Goal: Task Accomplishment & Management: Manage account settings

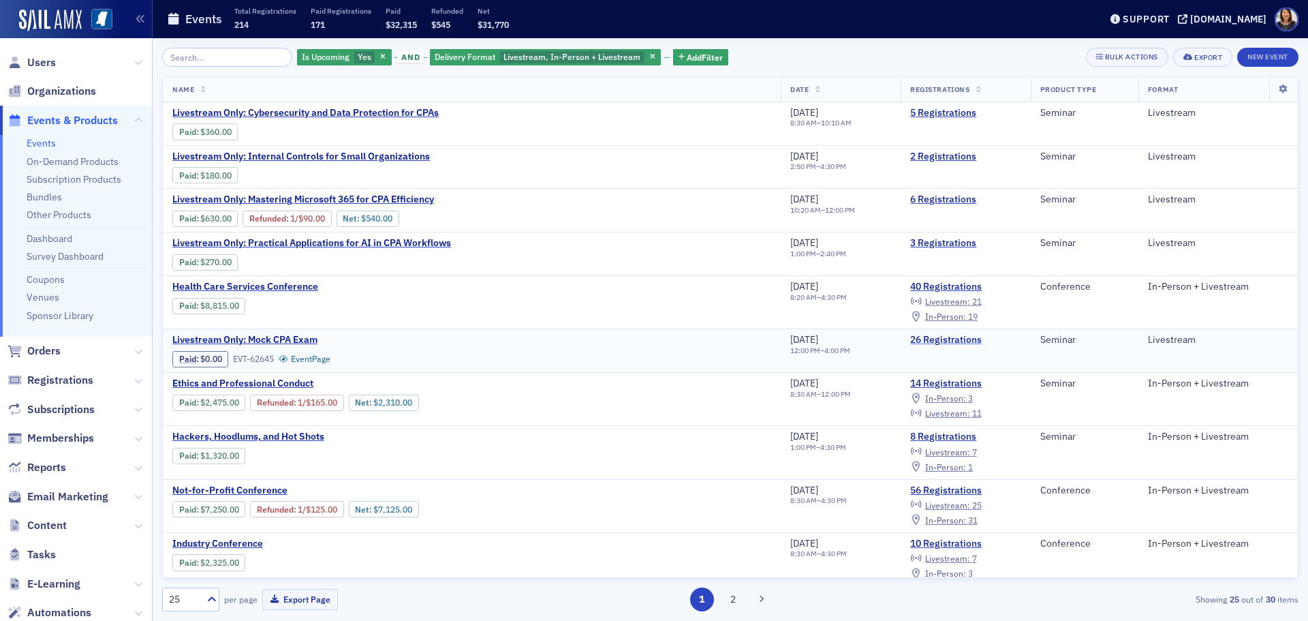
click at [967, 339] on link "26 Registrations" at bounding box center [965, 340] width 111 height 12
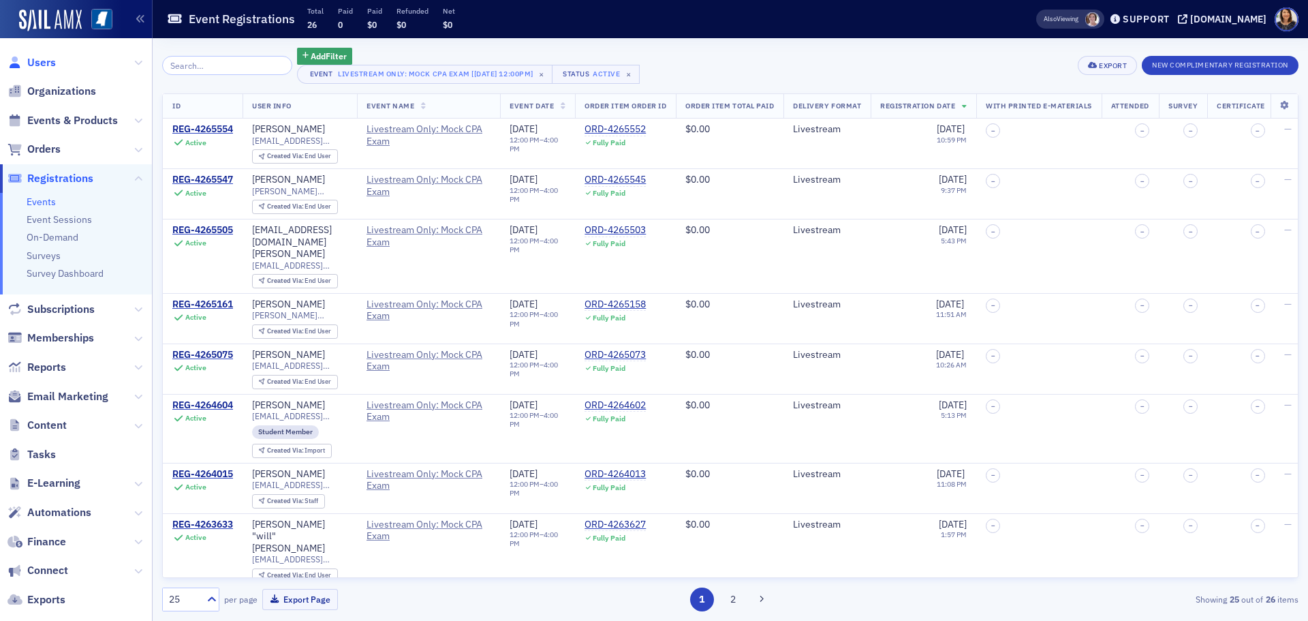
click at [37, 61] on span "Users" at bounding box center [41, 62] width 29 height 15
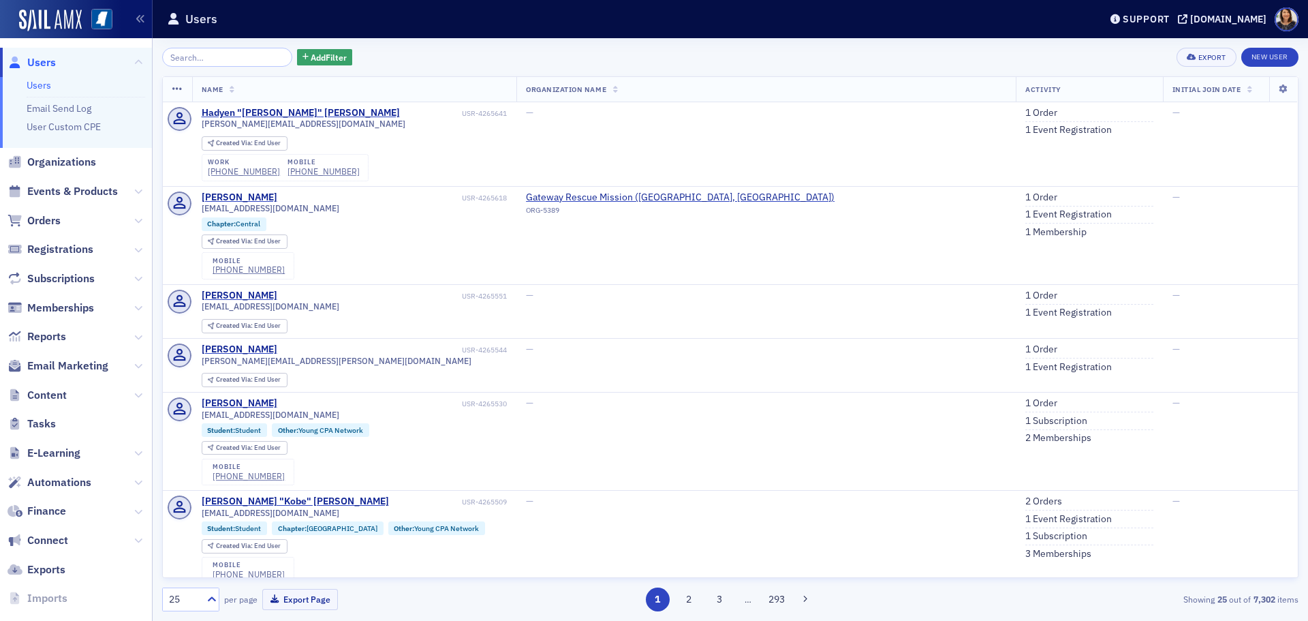
click at [46, 65] on span "Users" at bounding box center [41, 62] width 29 height 15
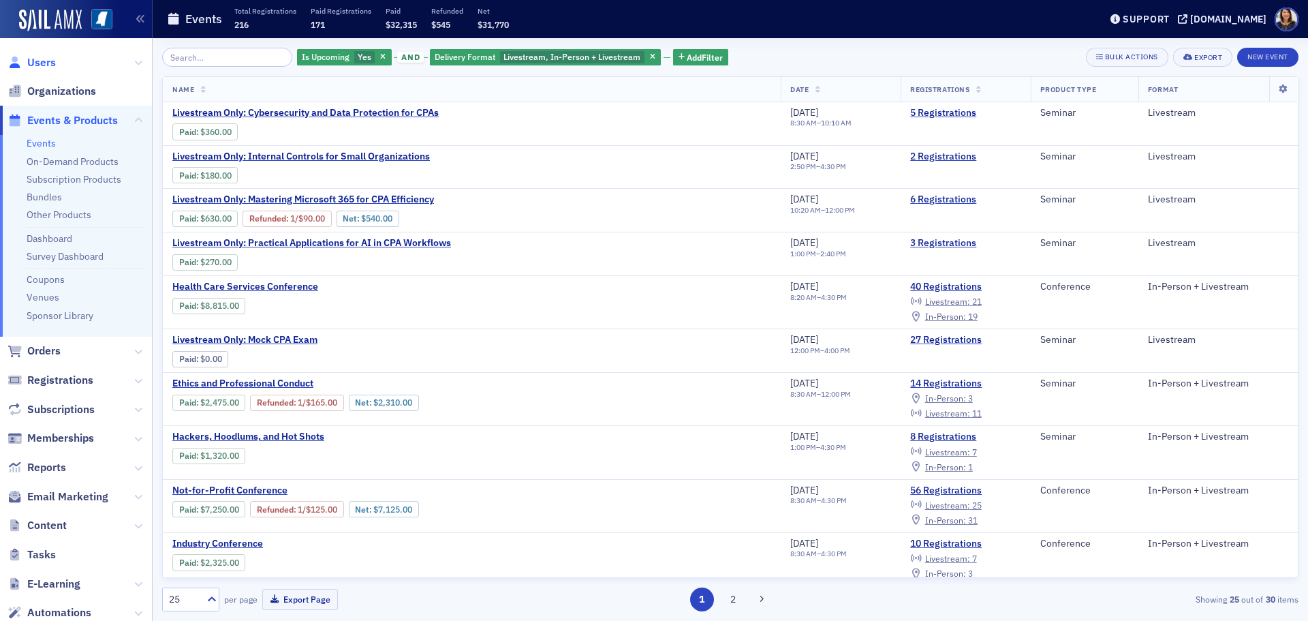
click at [40, 62] on span "Users" at bounding box center [41, 62] width 29 height 15
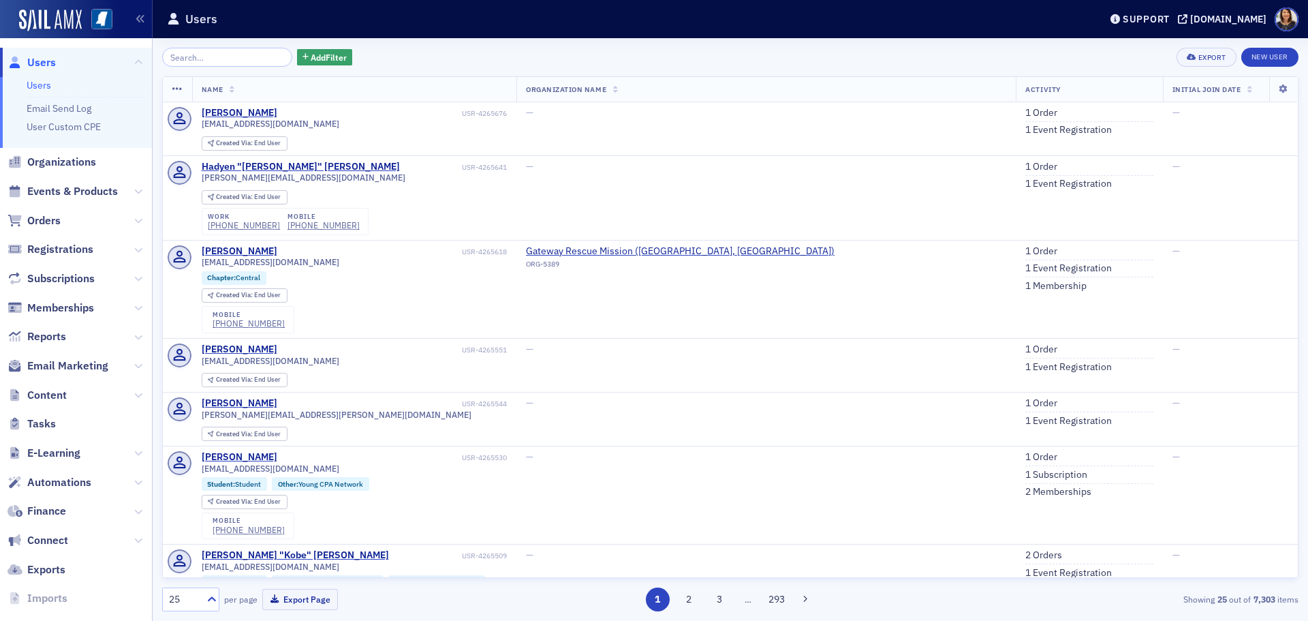
click at [709, 56] on div "Add Filter Export New User" at bounding box center [730, 57] width 1137 height 19
click at [50, 218] on span "Orders" at bounding box center [43, 220] width 33 height 15
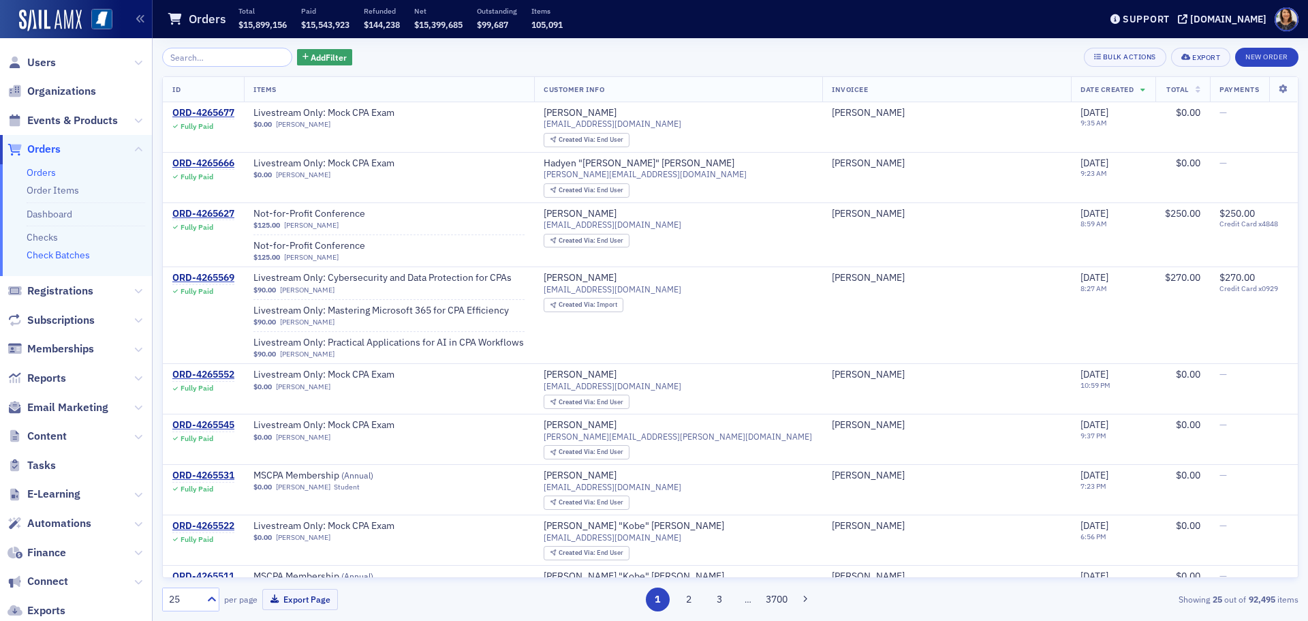
click at [71, 253] on link "Check Batches" at bounding box center [58, 255] width 63 height 12
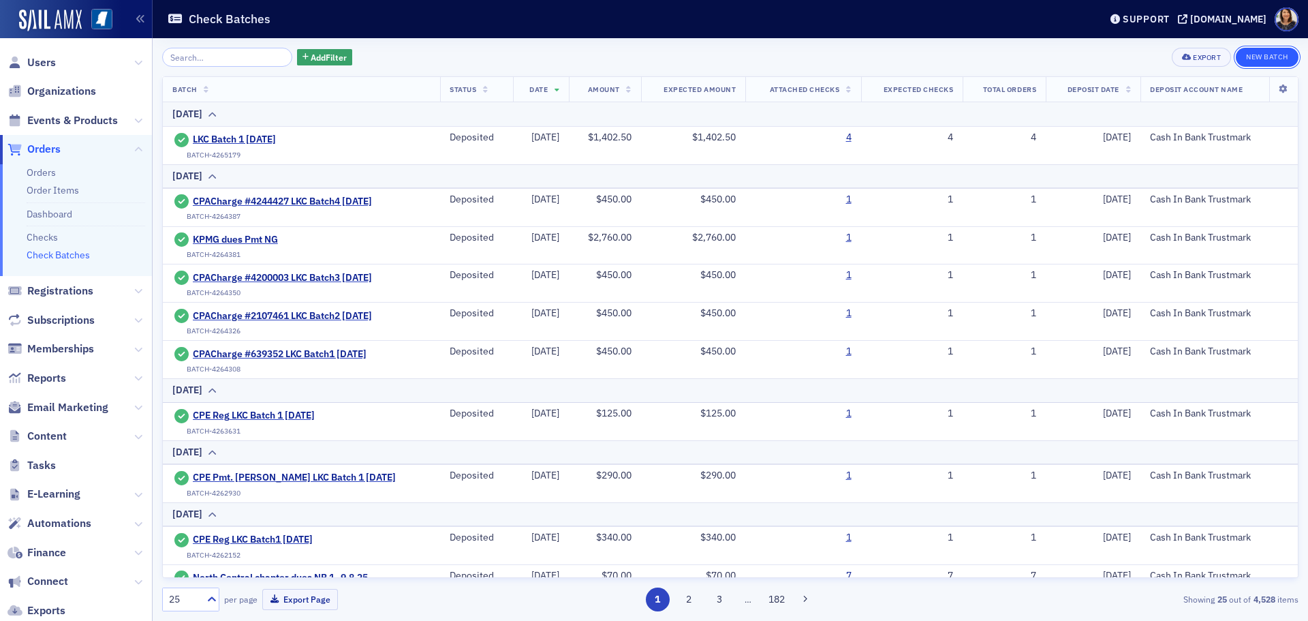
click at [1267, 57] on button "New Batch" at bounding box center [1267, 57] width 63 height 19
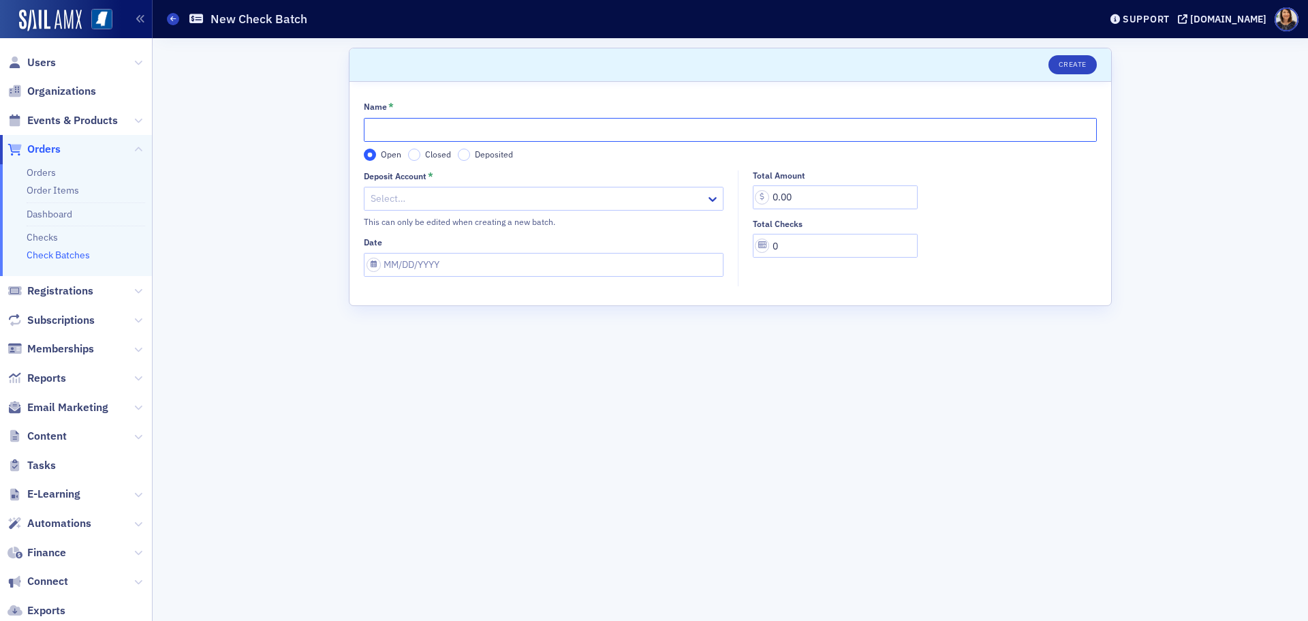
click at [421, 123] on input "Name *" at bounding box center [730, 130] width 733 height 24
type input "d"
type input "member dues NB 9.16.25"
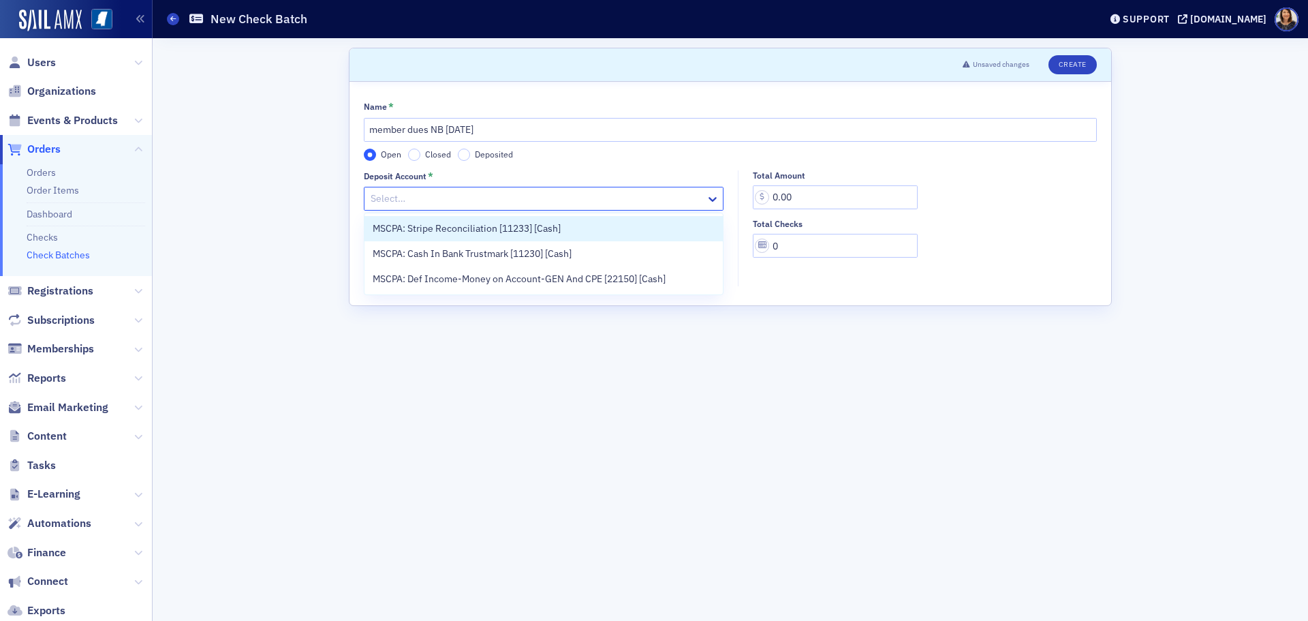
click at [433, 194] on div at bounding box center [536, 198] width 335 height 17
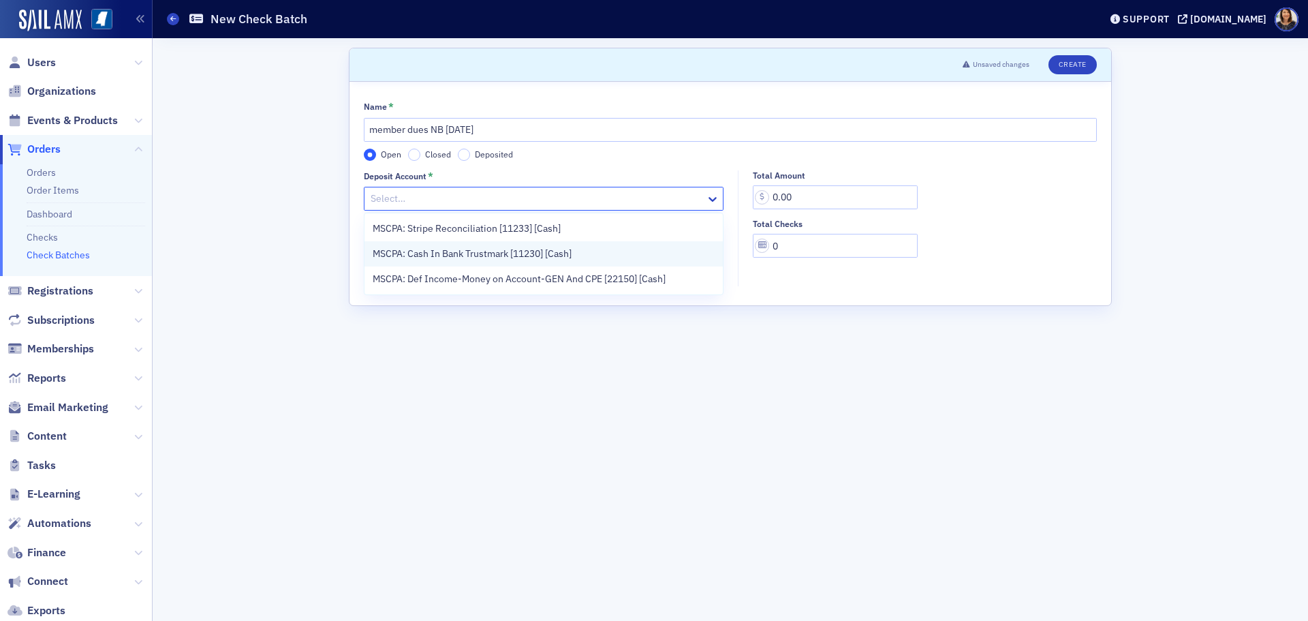
click at [446, 251] on span "MSCPA: Cash In Bank Trustmark [11230] [Cash]" at bounding box center [472, 254] width 199 height 14
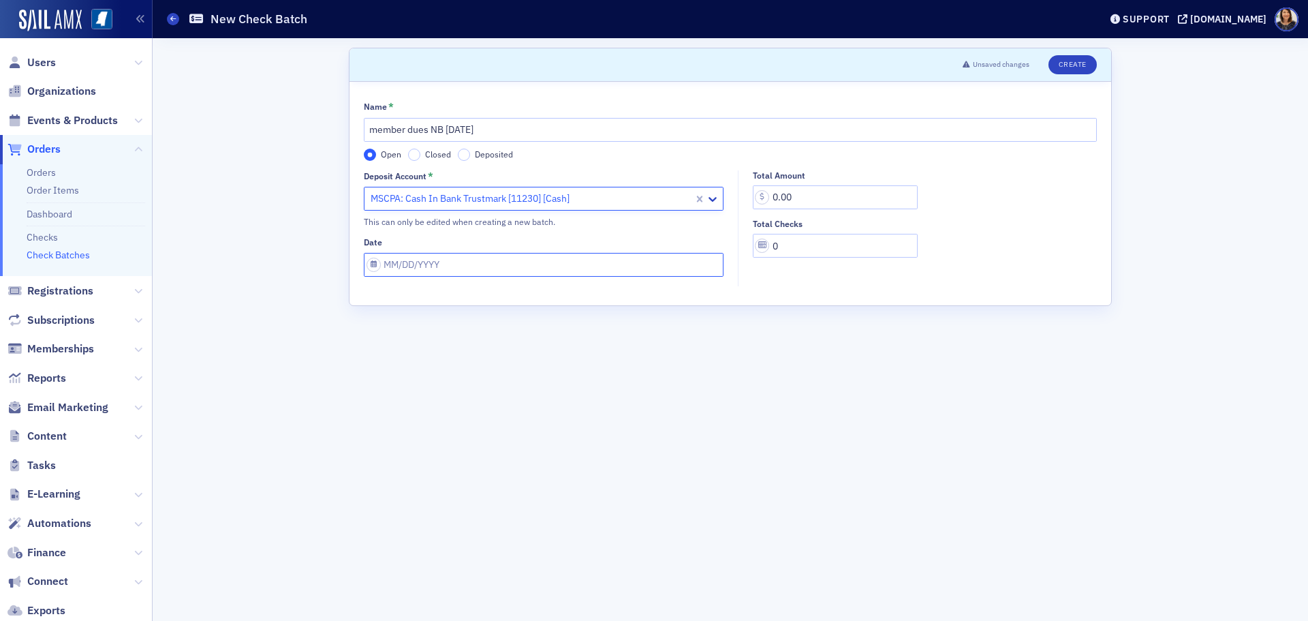
click at [450, 267] on input "Date" at bounding box center [544, 265] width 360 height 24
select select "8"
select select "2025"
click at [418, 401] on div "16" at bounding box center [417, 400] width 16 height 16
type input "09/16/2025"
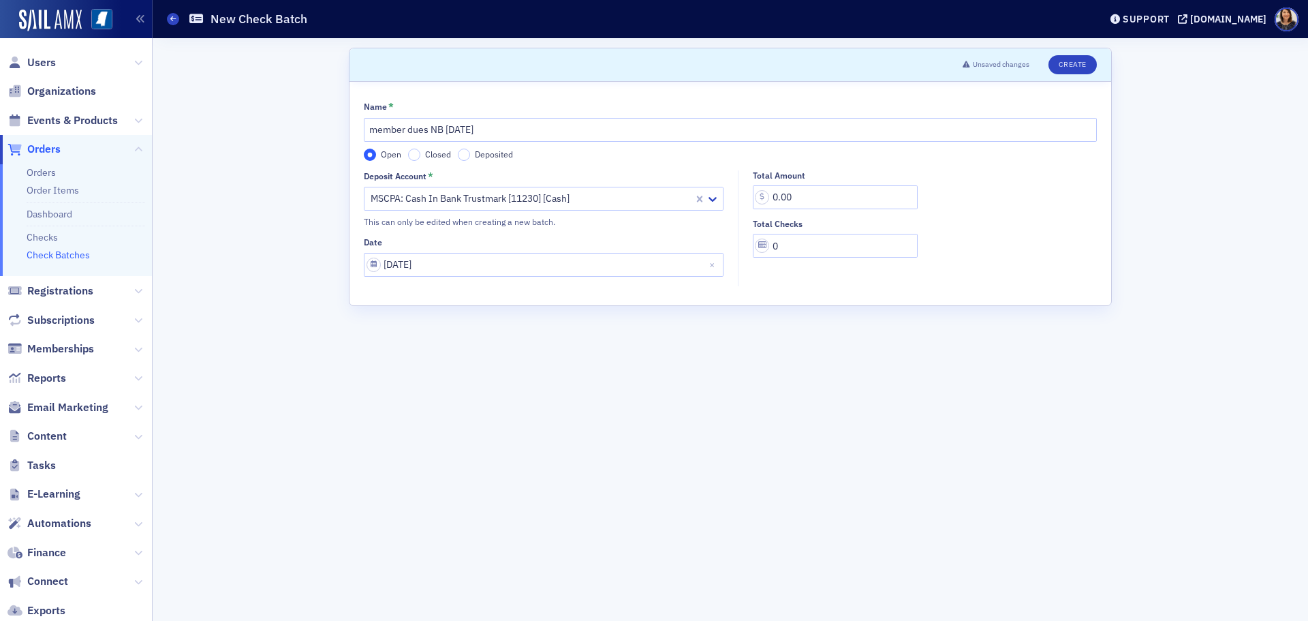
click at [804, 215] on div "Total Amount 0.00 Total Checks 0" at bounding box center [922, 214] width 366 height 88
click at [803, 204] on input "0.00" at bounding box center [835, 197] width 165 height 24
click at [801, 195] on input "1,650.00" at bounding box center [835, 197] width 165 height 24
click at [799, 194] on input "1,650.00" at bounding box center [835, 197] width 165 height 24
type input "1,655.00"
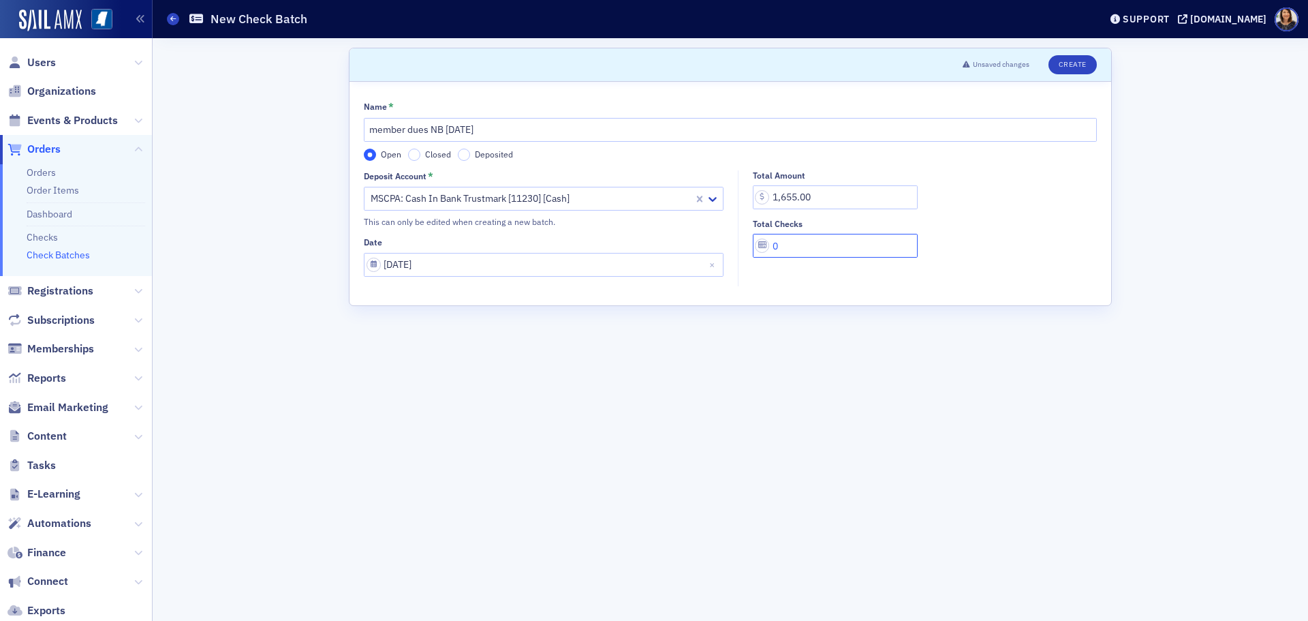
click at [806, 253] on input "0" at bounding box center [835, 246] width 165 height 24
type input "8"
click at [1075, 60] on button "Create" at bounding box center [1073, 64] width 48 height 19
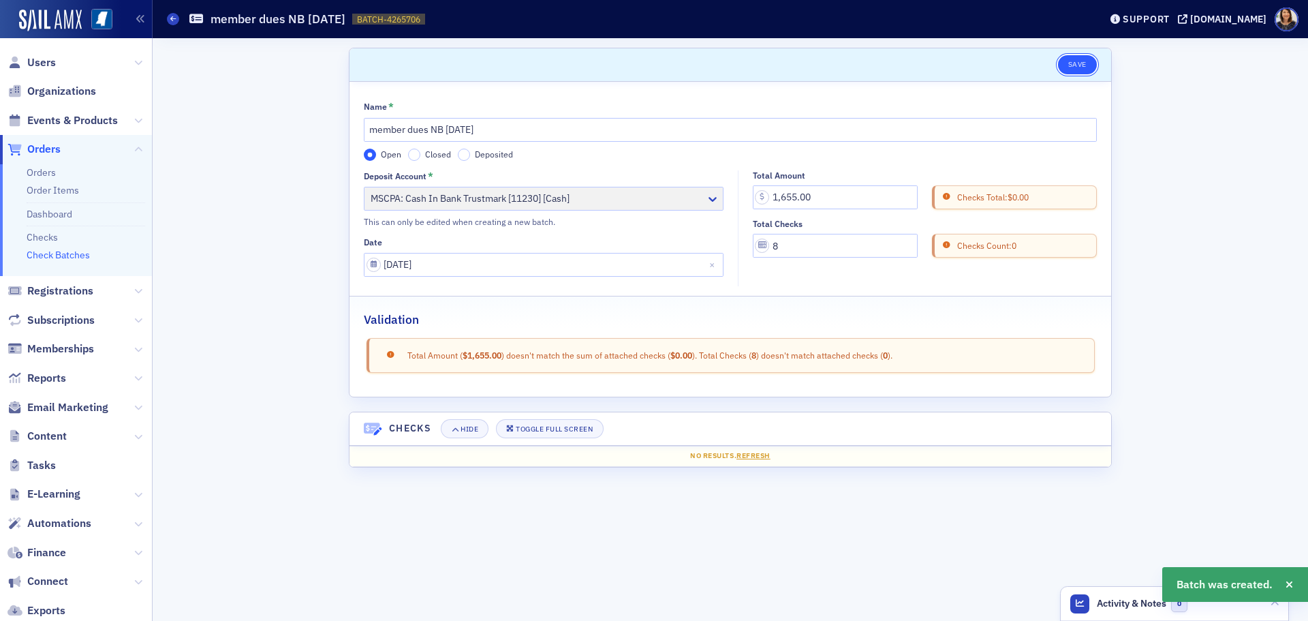
click at [1079, 67] on button "Save" at bounding box center [1077, 64] width 39 height 19
click at [50, 237] on link "Checks" at bounding box center [42, 237] width 31 height 12
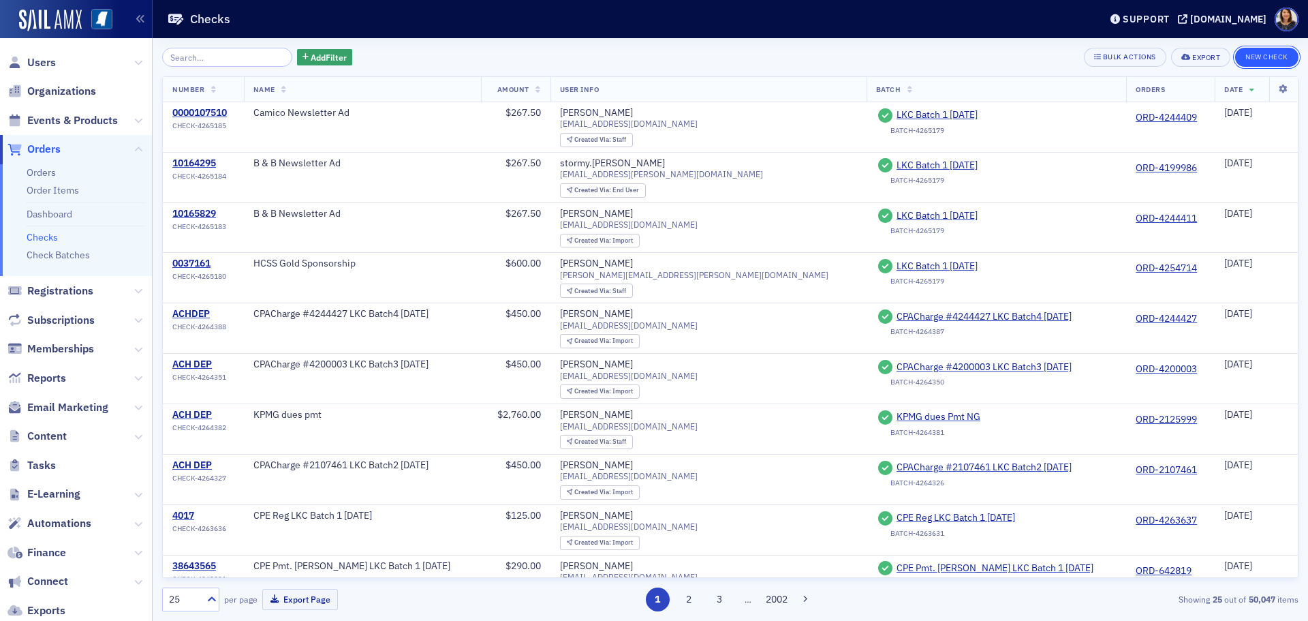
click at [1268, 53] on button "New Check" at bounding box center [1266, 57] width 63 height 19
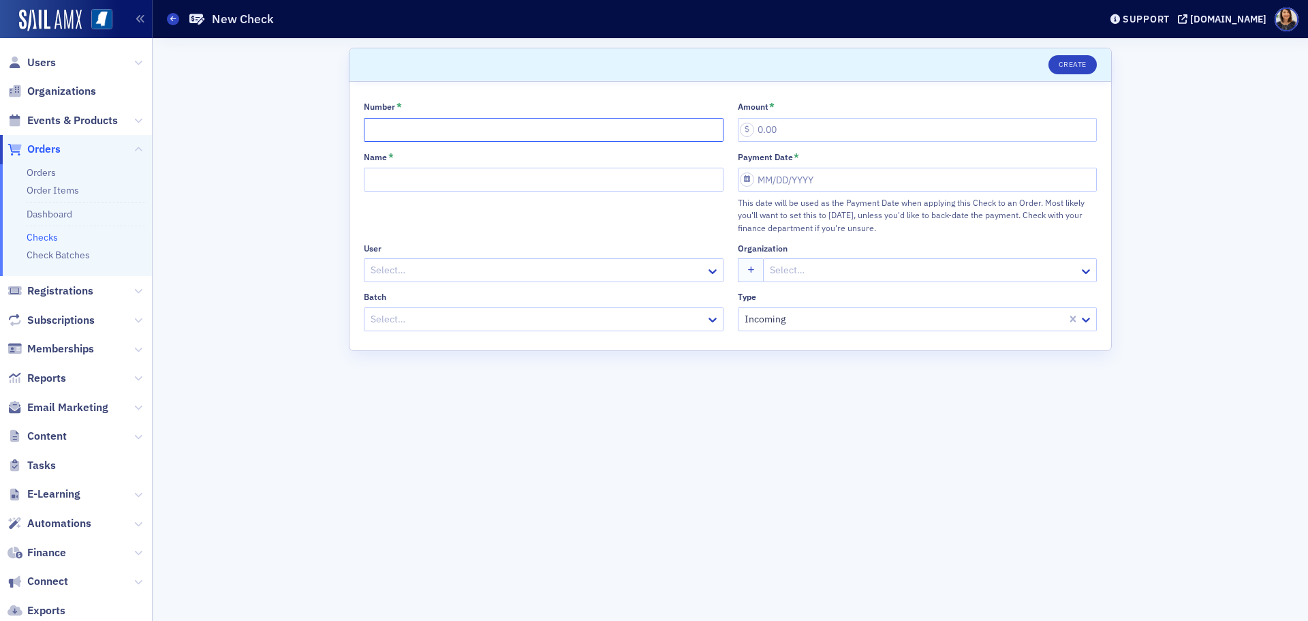
click at [461, 129] on input "Number *" at bounding box center [544, 130] width 360 height 24
type input "10429"
click at [493, 181] on input "Name *" at bounding box center [544, 180] width 360 height 24
type input "member dues NB [DATE]"
click at [489, 272] on div at bounding box center [536, 270] width 335 height 17
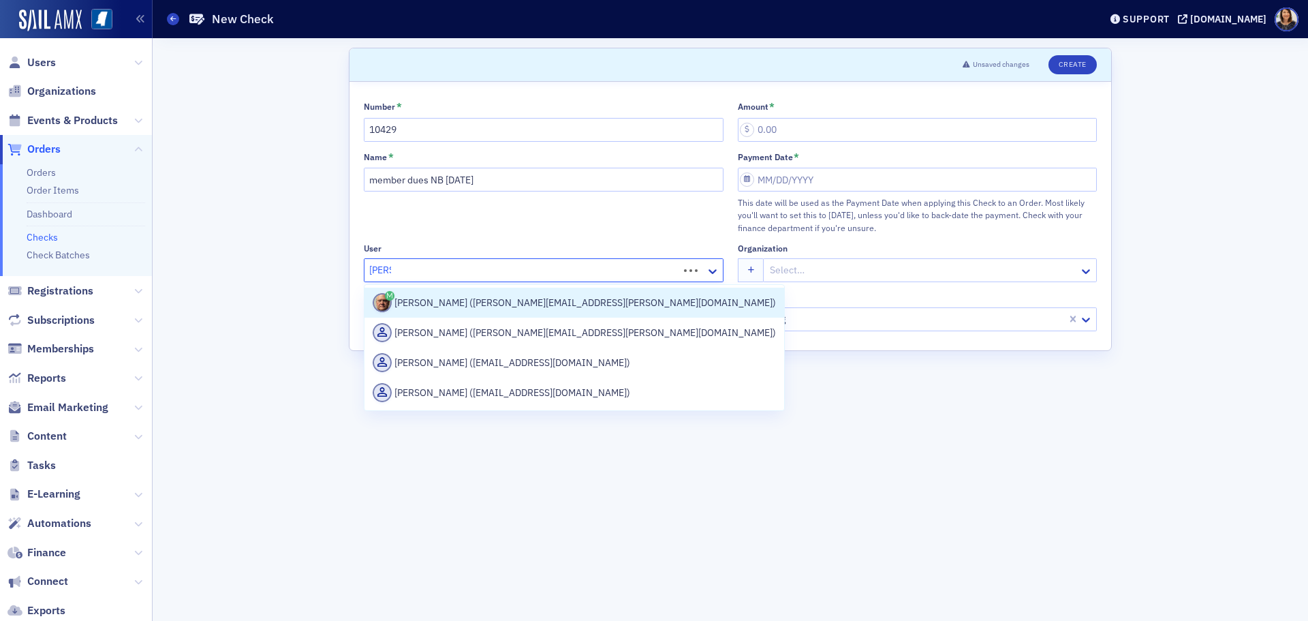
type input "rhuel"
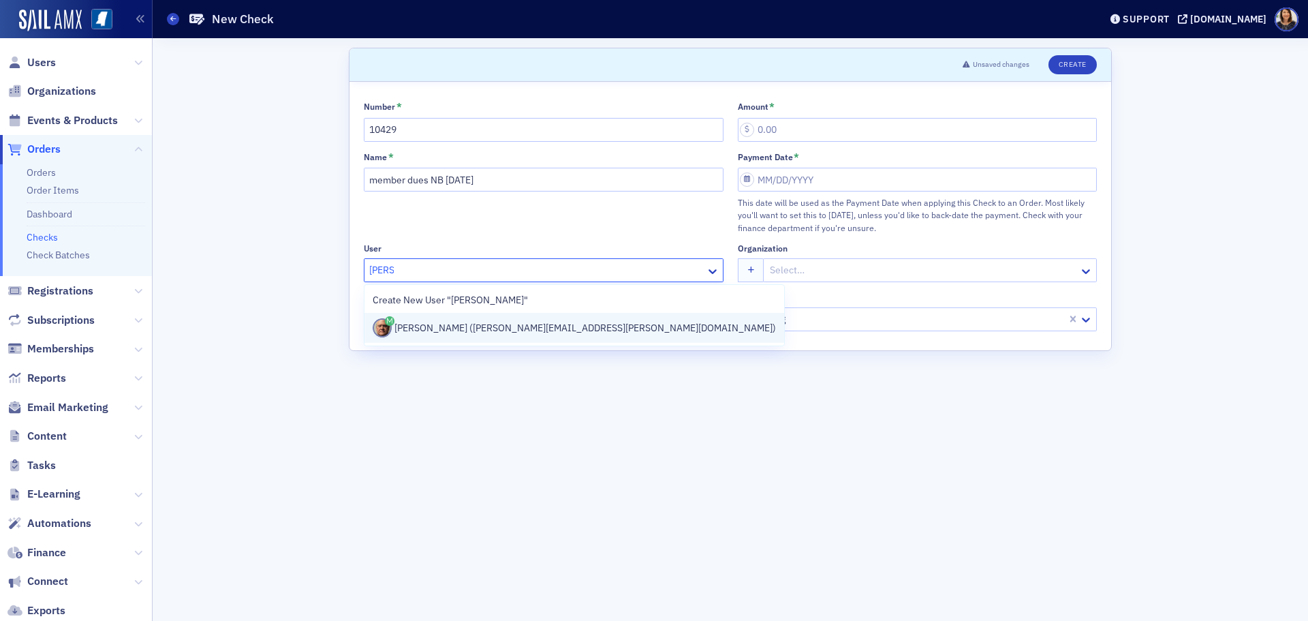
click at [492, 332] on div "Rhuel Dickinson (rhuel.dickinson@att.net)" at bounding box center [574, 327] width 403 height 19
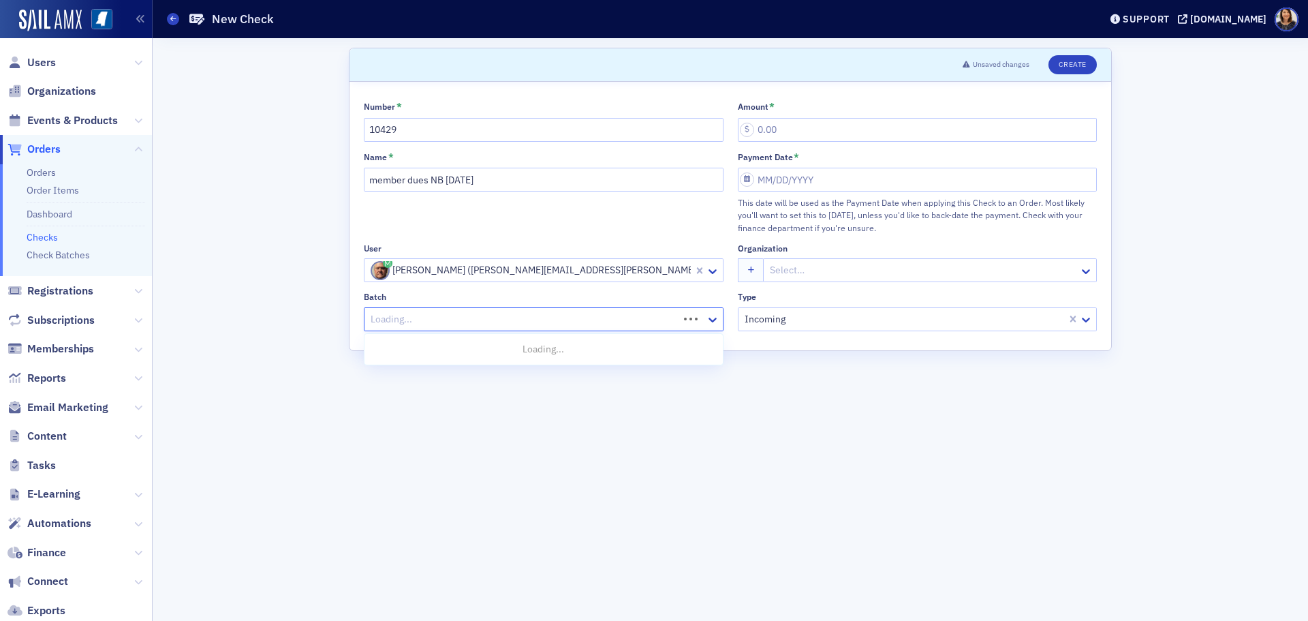
click at [491, 319] on div at bounding box center [523, 319] width 308 height 17
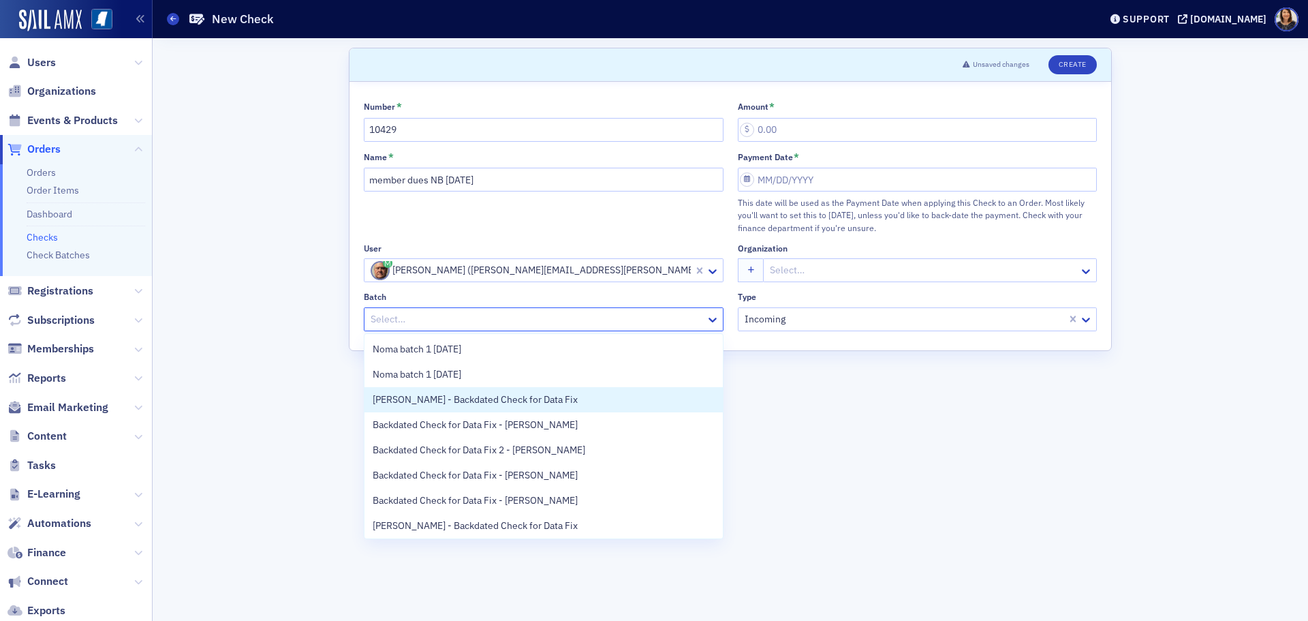
scroll to position [28, 0]
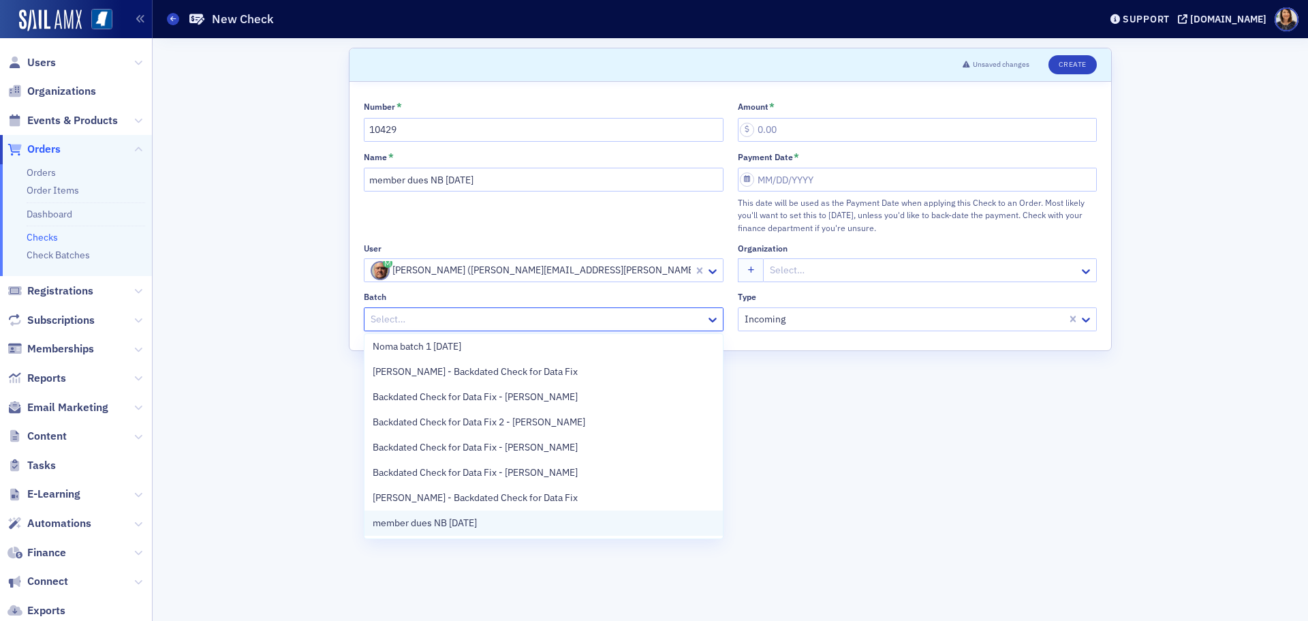
click at [494, 523] on div "member dues NB [DATE]" at bounding box center [544, 523] width 342 height 14
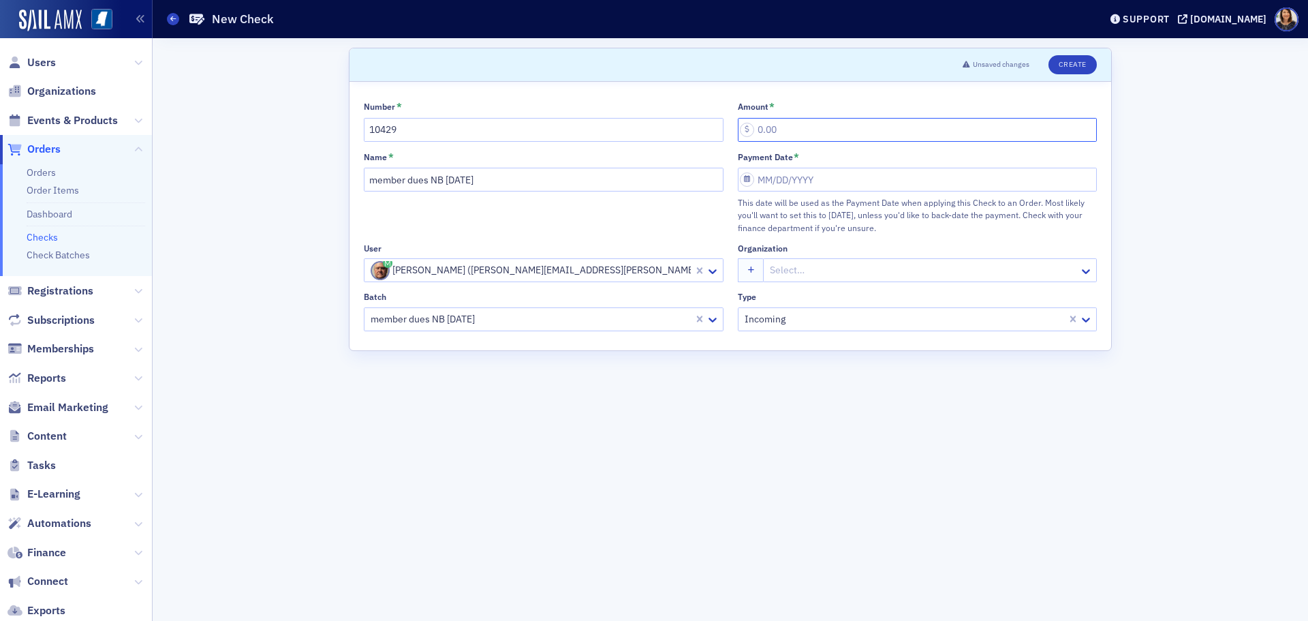
click at [782, 126] on input "Amount *" at bounding box center [918, 130] width 360 height 24
type input "185.00"
select select "8"
select select "2025"
click at [818, 173] on input "Payment Date *" at bounding box center [918, 180] width 360 height 24
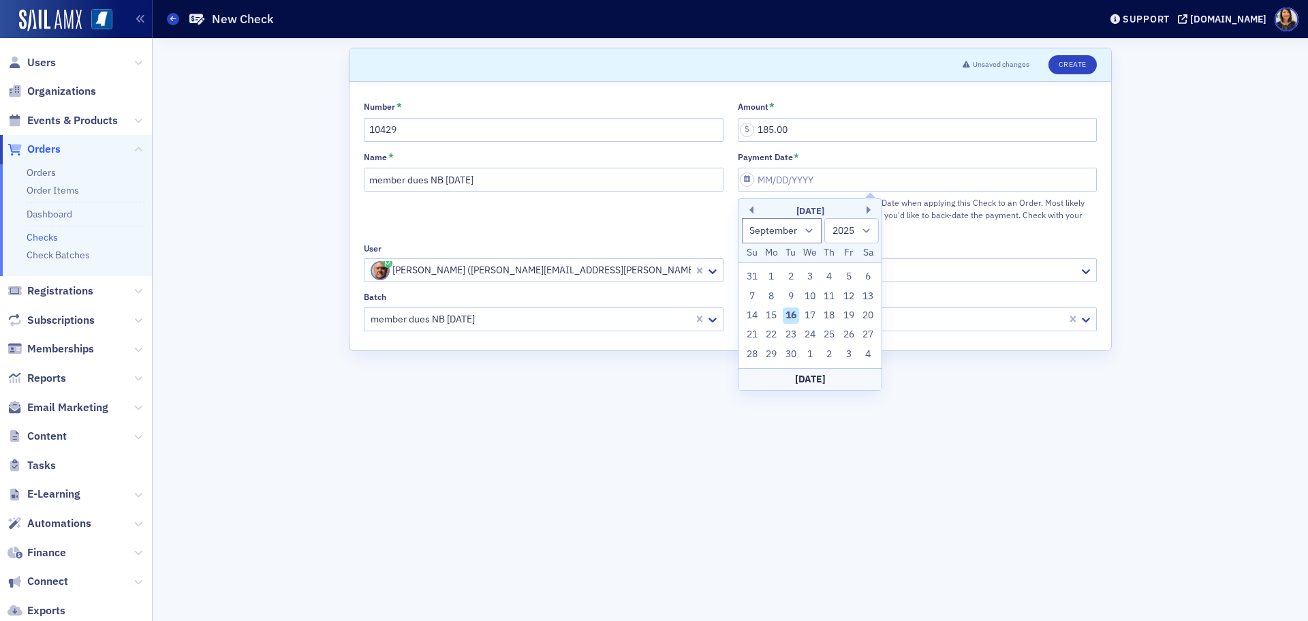
click at [797, 311] on div "16" at bounding box center [791, 315] width 16 height 16
type input "[DATE]"
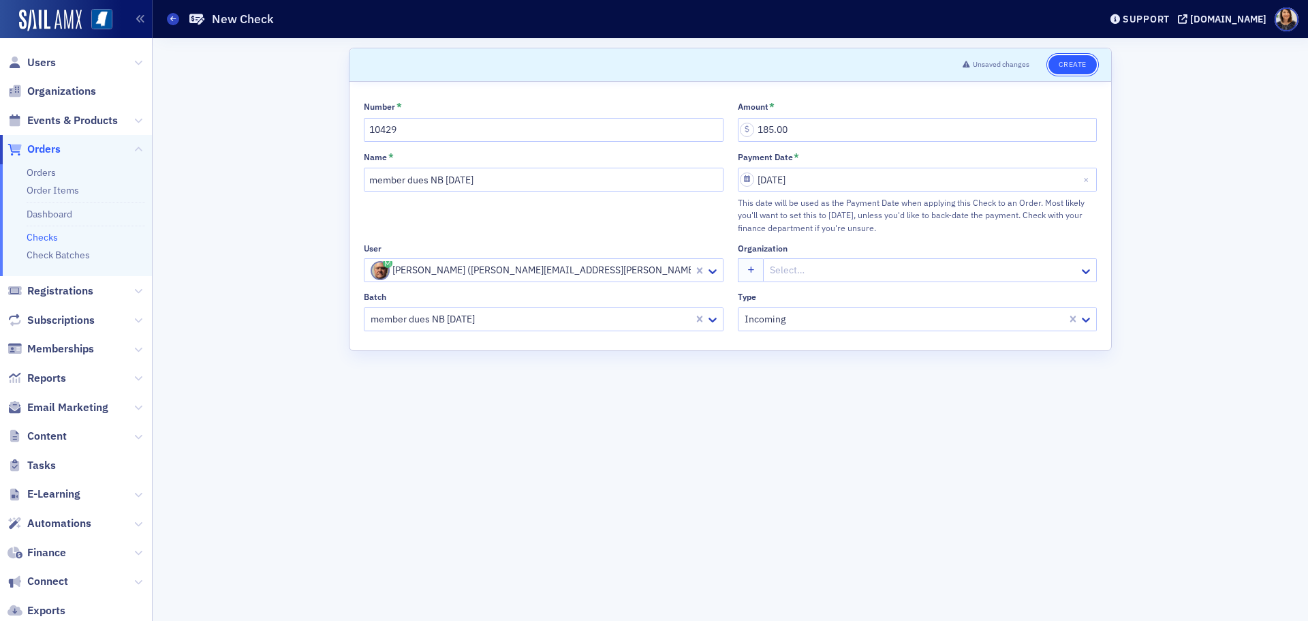
click at [1083, 64] on button "Create" at bounding box center [1073, 64] width 48 height 19
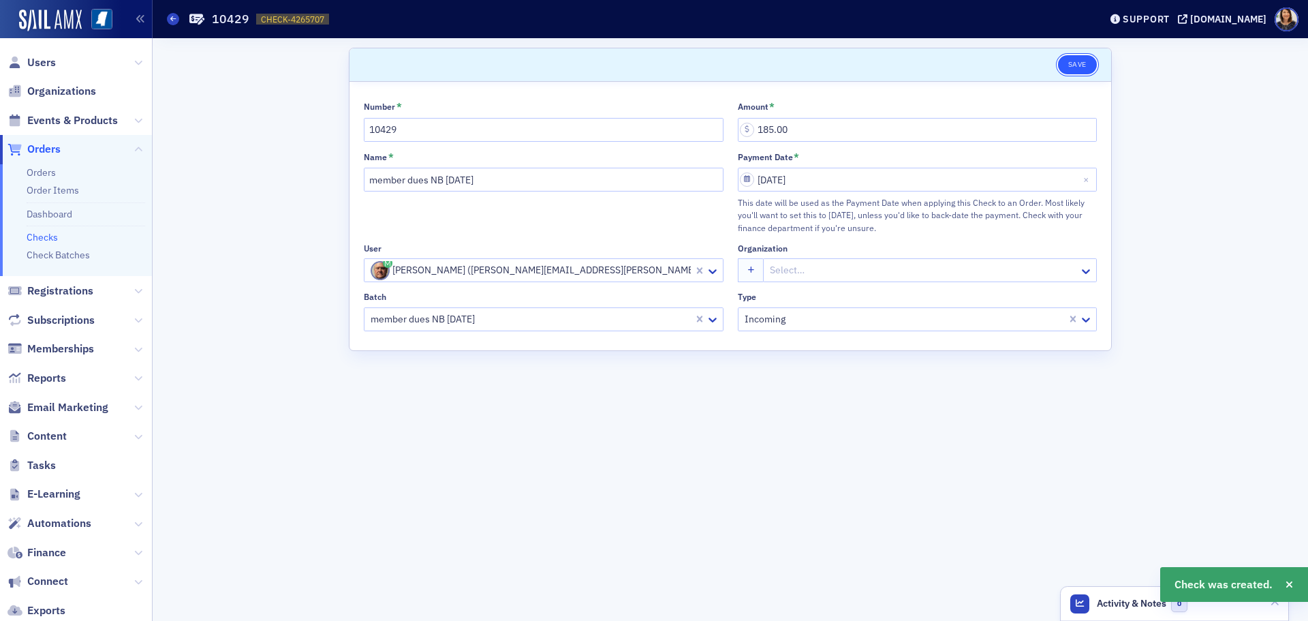
click at [1084, 59] on button "Save" at bounding box center [1077, 64] width 39 height 19
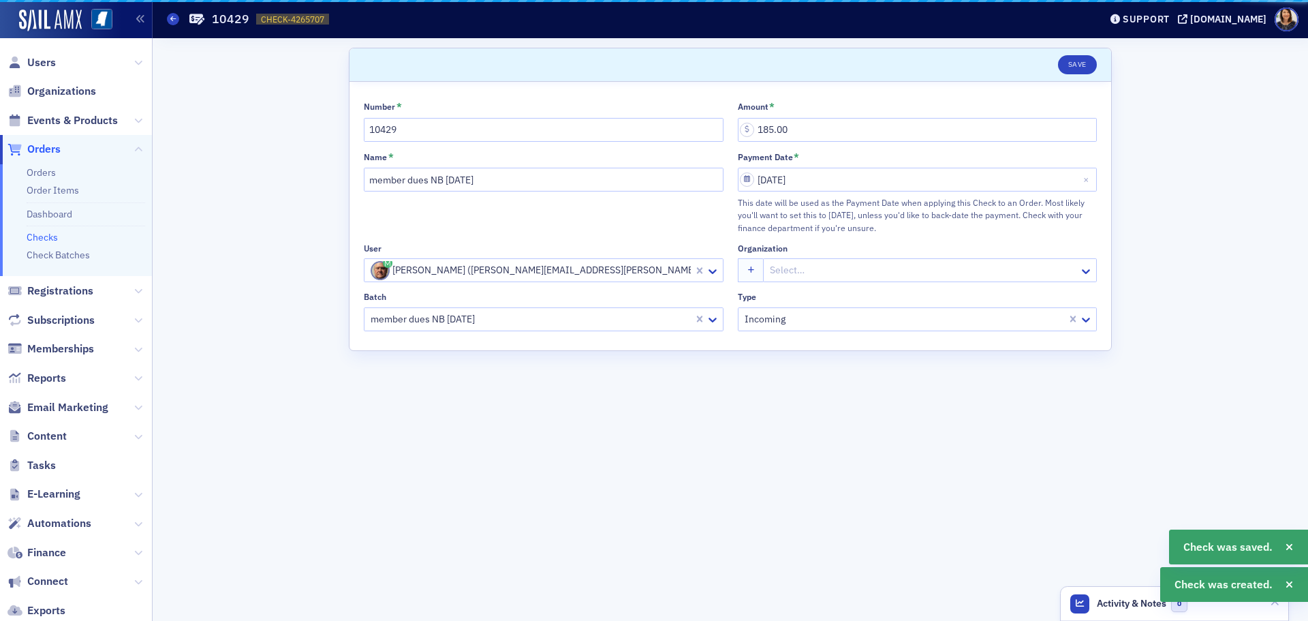
click at [44, 236] on link "Checks" at bounding box center [42, 237] width 31 height 12
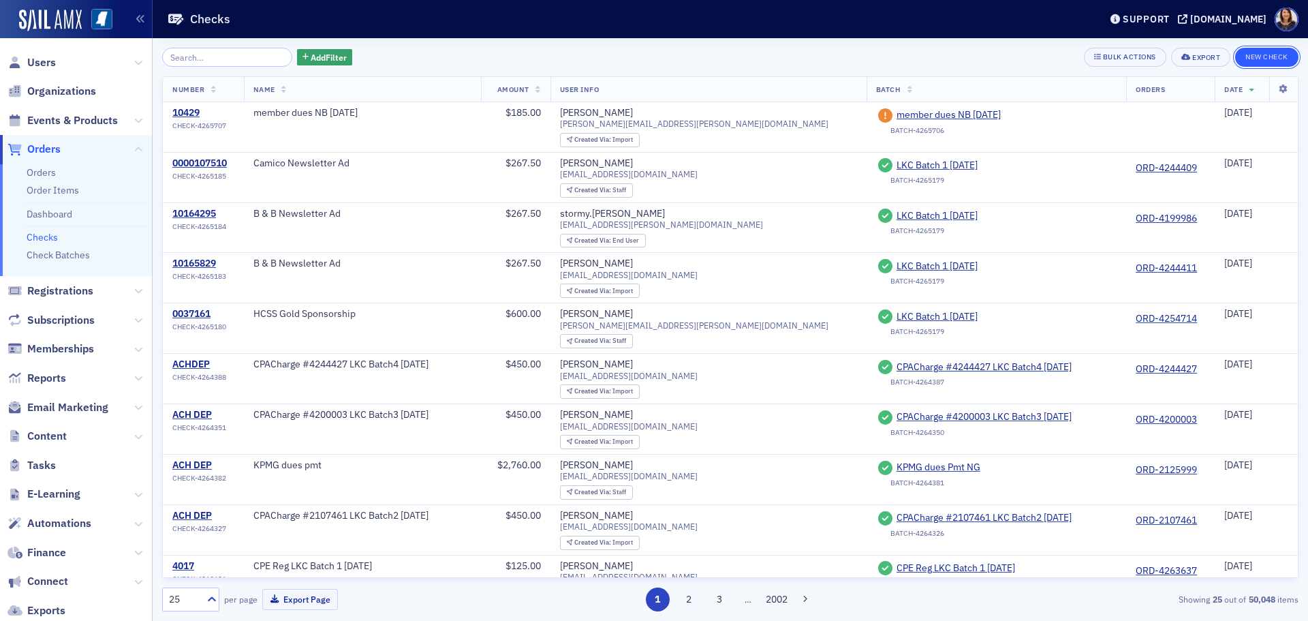
click at [1254, 60] on button "New Check" at bounding box center [1266, 57] width 63 height 19
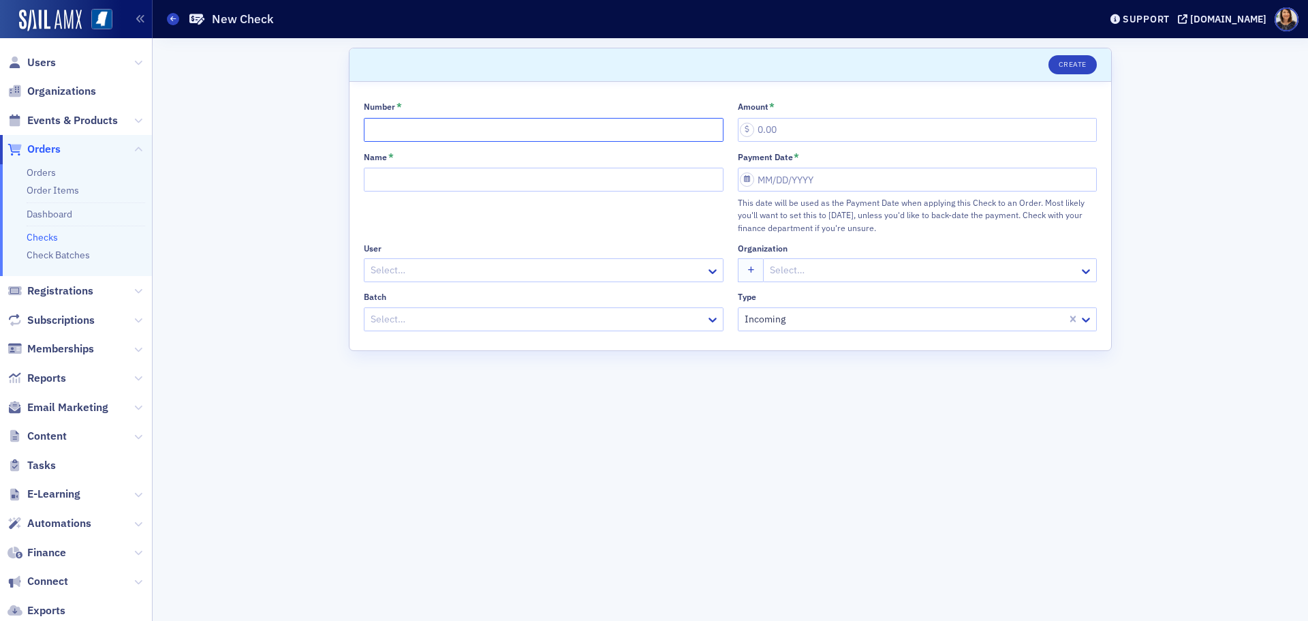
click at [462, 118] on input "Number *" at bounding box center [544, 130] width 360 height 24
type input "101529221"
click at [463, 174] on input "Name *" at bounding box center [544, 180] width 360 height 24
type input "member dues NG 9.16.25"
click at [435, 272] on div at bounding box center [536, 270] width 335 height 17
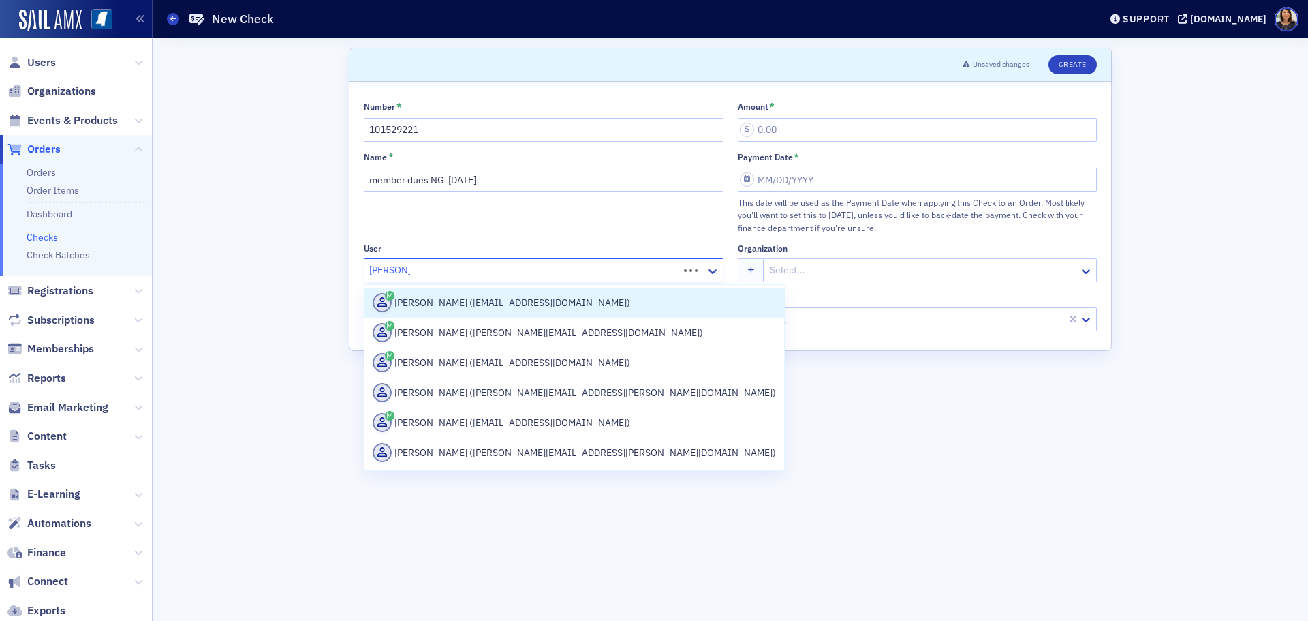
type input "angie mull"
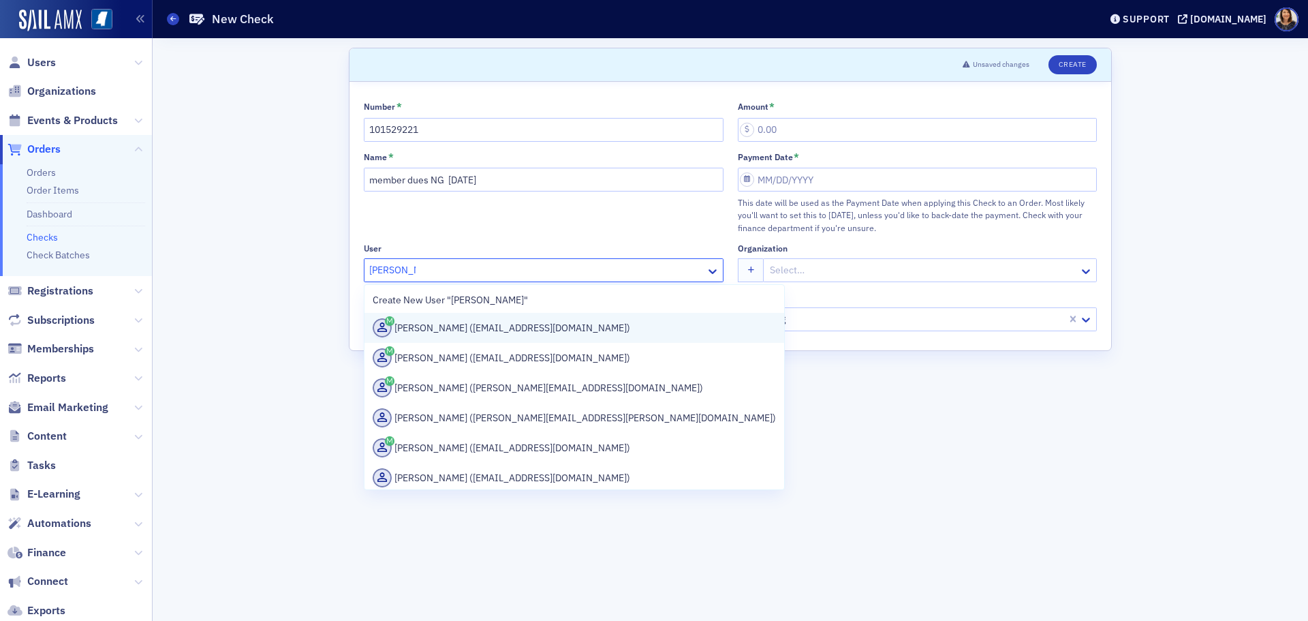
click at [553, 333] on div "Angie Mullins (angiemullins323@gmail.com)" at bounding box center [574, 327] width 403 height 19
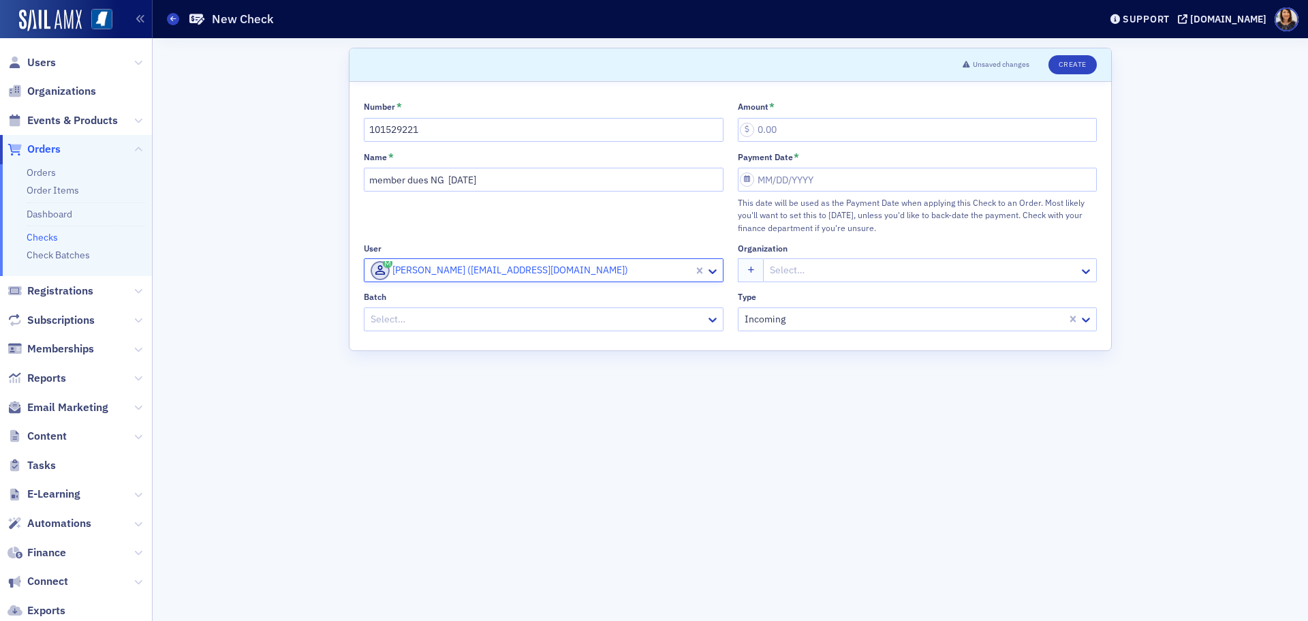
click at [538, 316] on div at bounding box center [536, 319] width 335 height 17
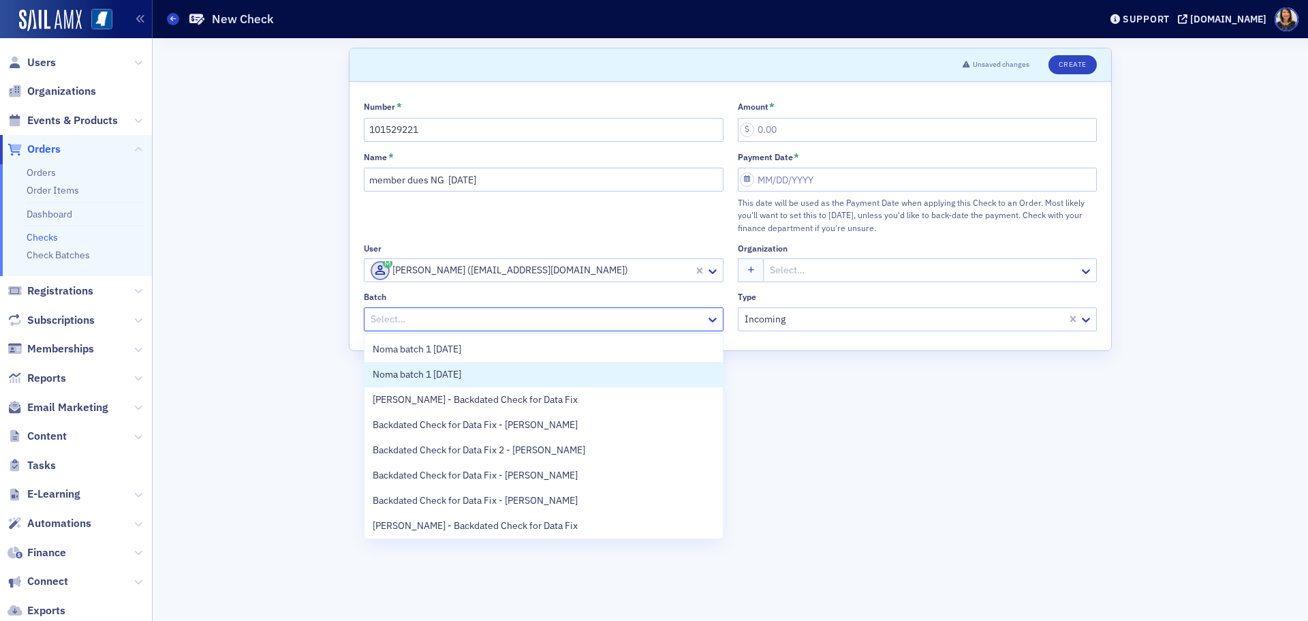
scroll to position [28, 0]
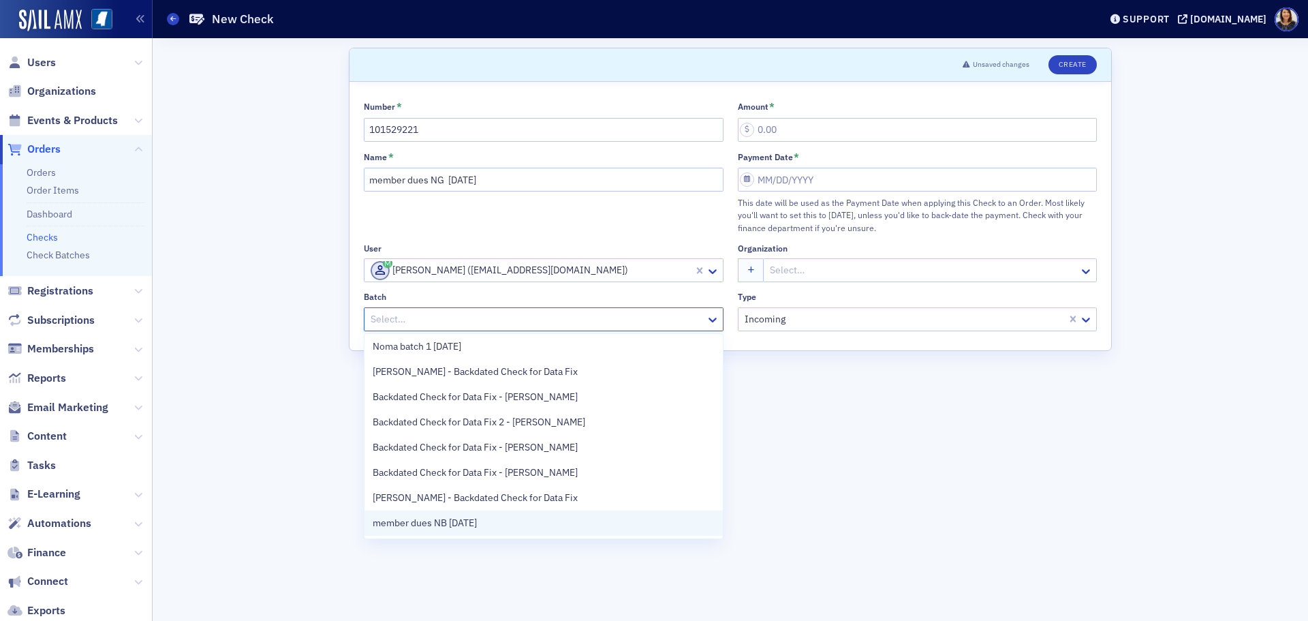
click at [558, 520] on div "member dues NB [DATE]" at bounding box center [544, 523] width 342 height 14
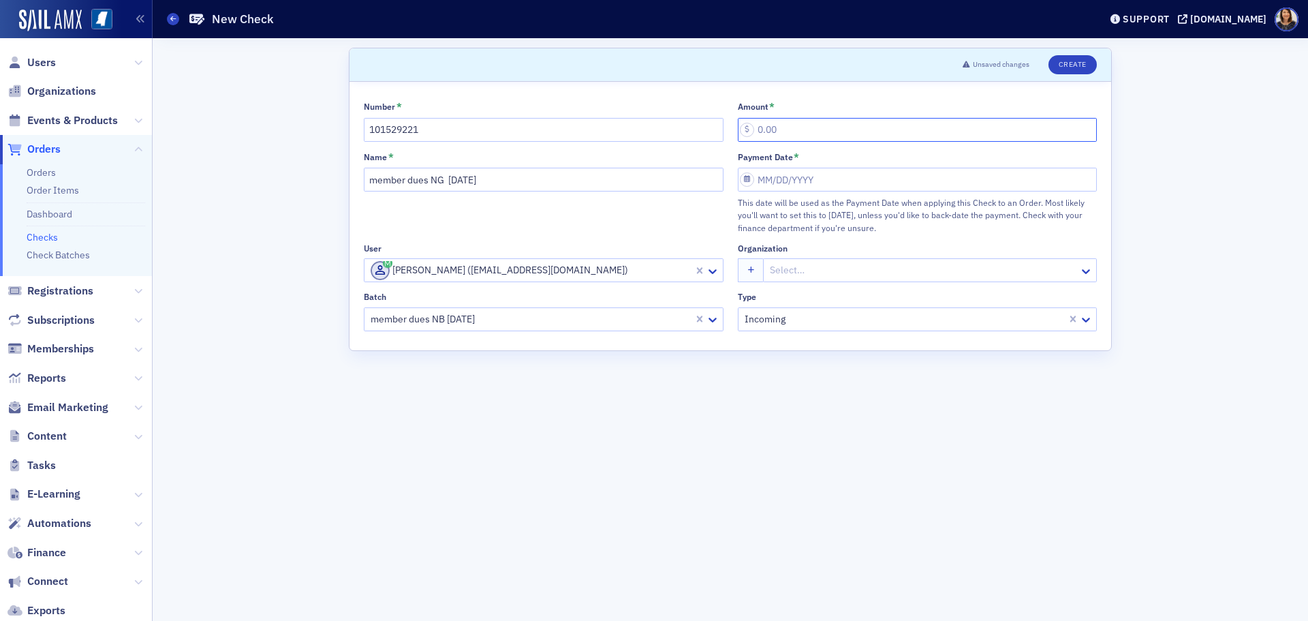
click at [791, 128] on input "Amount *" at bounding box center [918, 130] width 360 height 24
type input "185.00"
click at [801, 168] on input "Payment Date *" at bounding box center [918, 180] width 360 height 24
select select "8"
select select "2025"
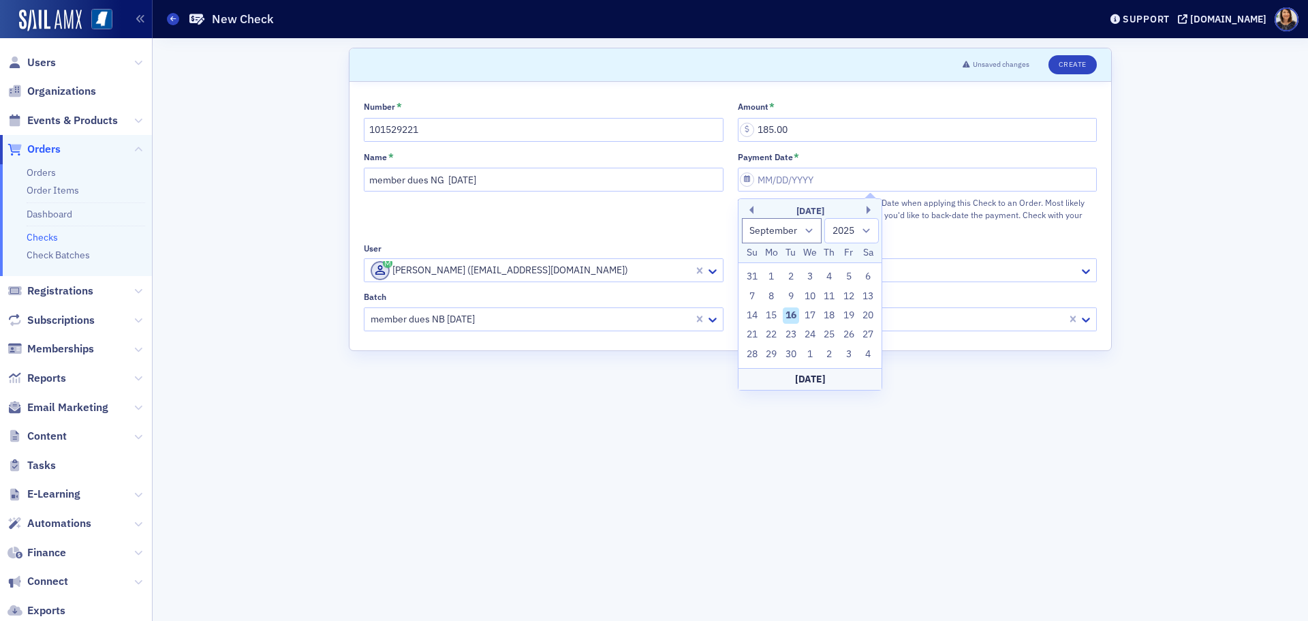
click at [784, 320] on div "16" at bounding box center [791, 315] width 16 height 16
type input "09/16/2025"
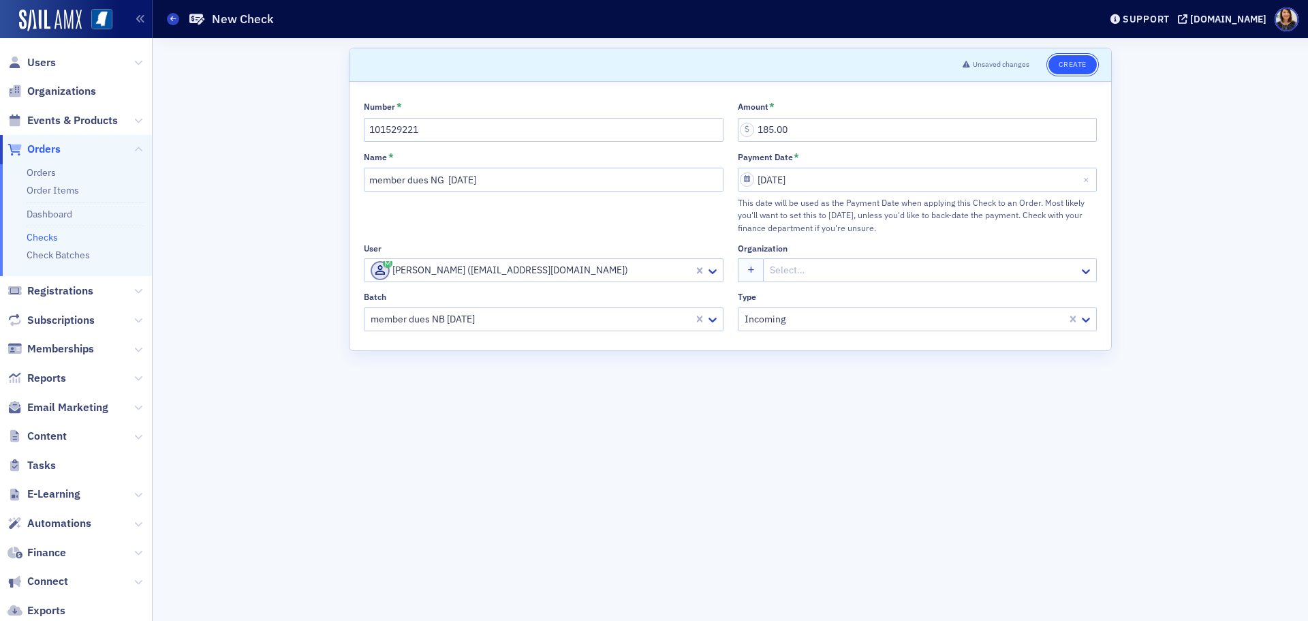
click at [1081, 64] on button "Create" at bounding box center [1073, 64] width 48 height 19
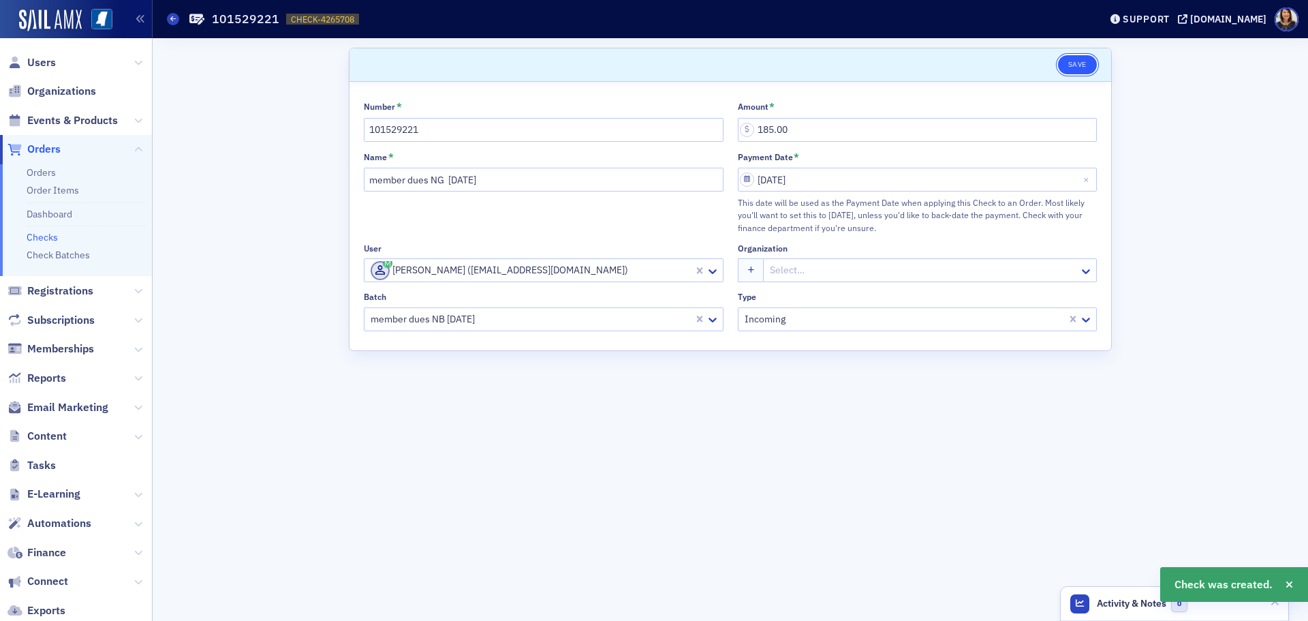
click at [1082, 62] on button "Save" at bounding box center [1077, 64] width 39 height 19
click at [46, 242] on link "Checks" at bounding box center [42, 237] width 31 height 12
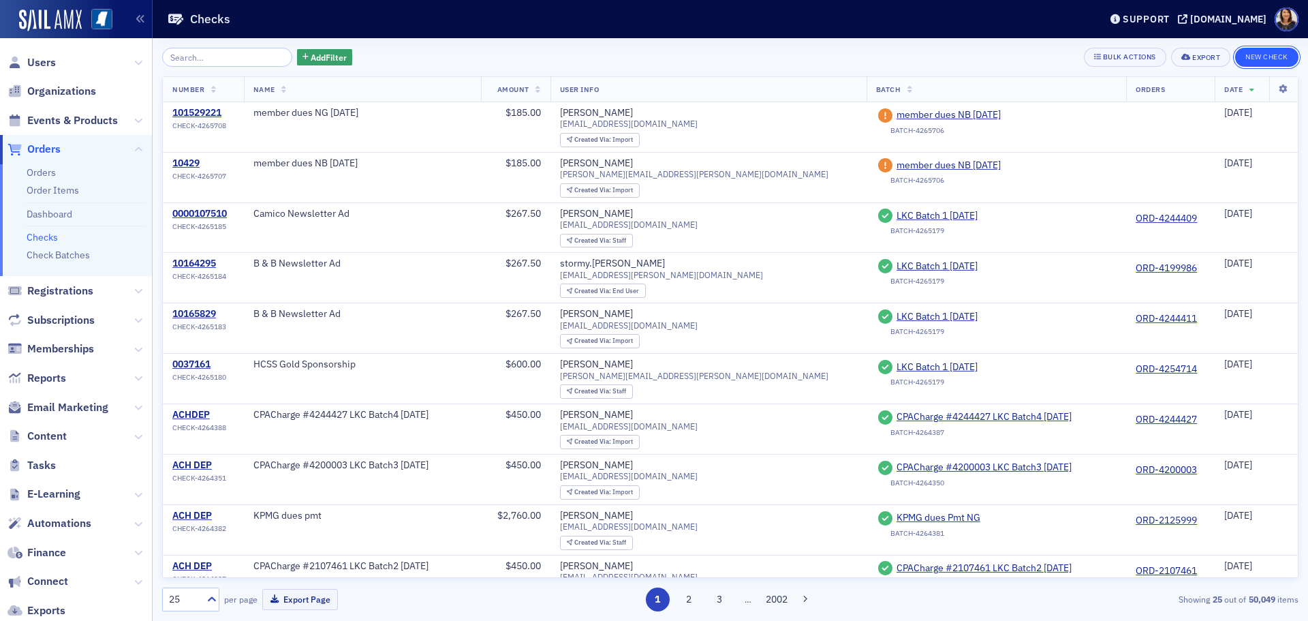
click at [1267, 61] on button "New Check" at bounding box center [1266, 57] width 63 height 19
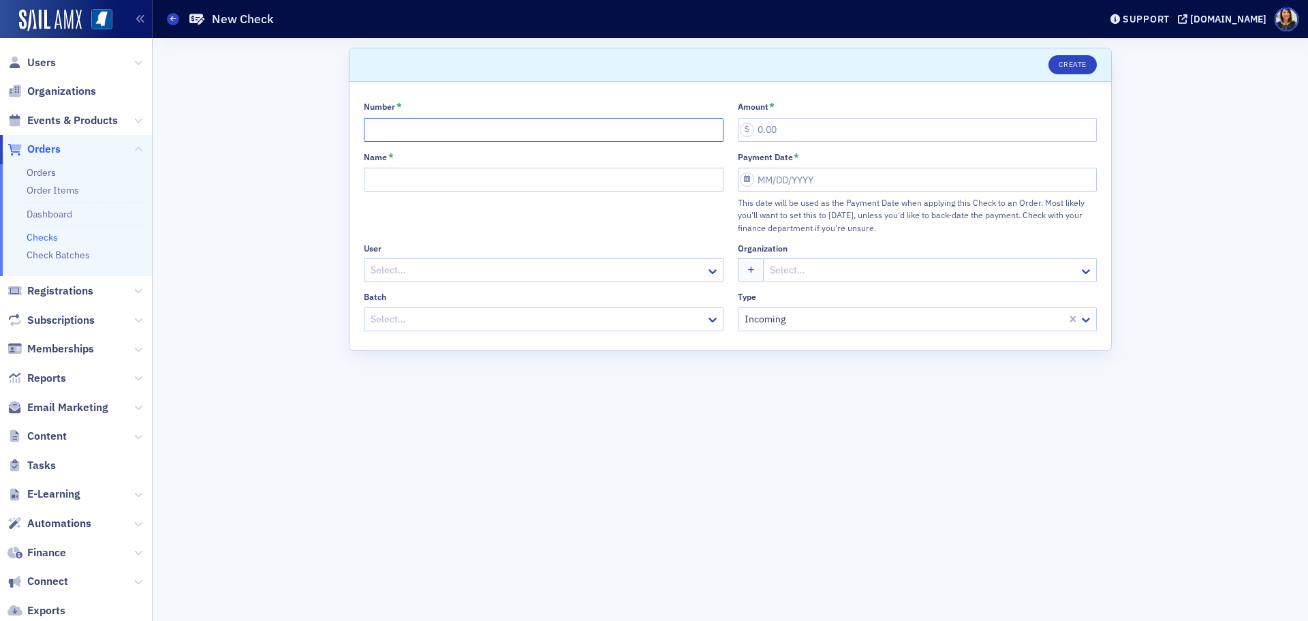
click at [435, 130] on input "Number *" at bounding box center [544, 130] width 360 height 24
type input "3784"
click at [404, 183] on input "Name *" at bounding box center [544, 180] width 360 height 24
type input "member dues NG 9.16.25"
click at [473, 276] on div at bounding box center [536, 270] width 335 height 17
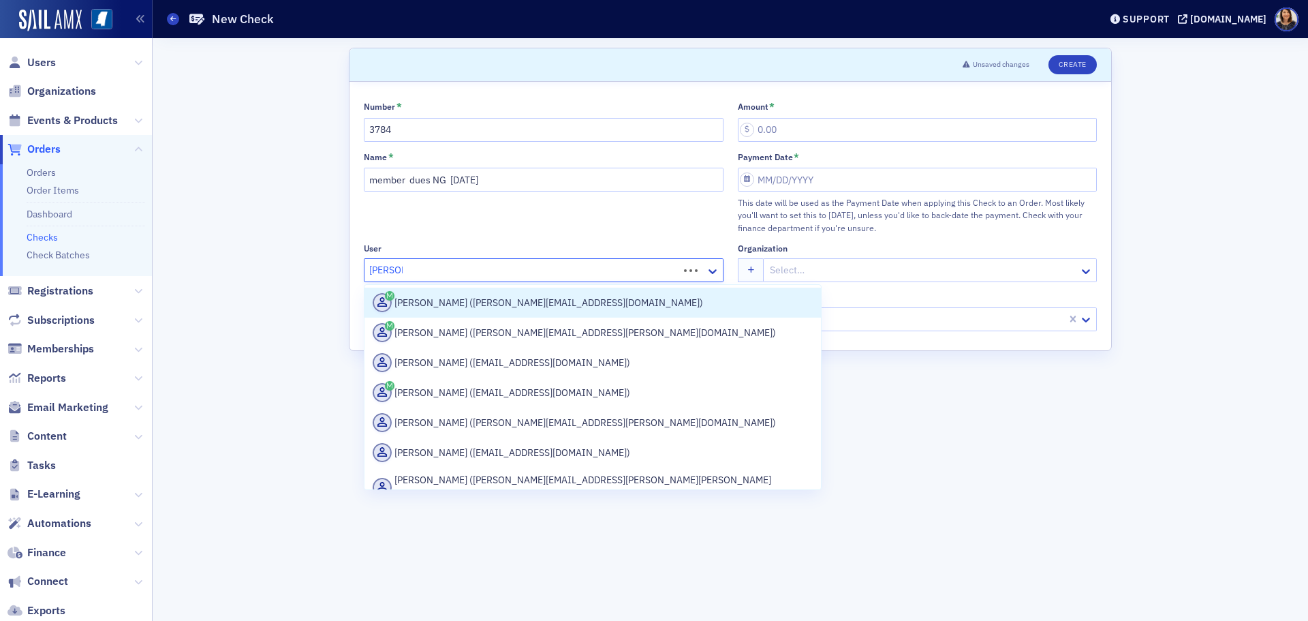
type input "lisa bern"
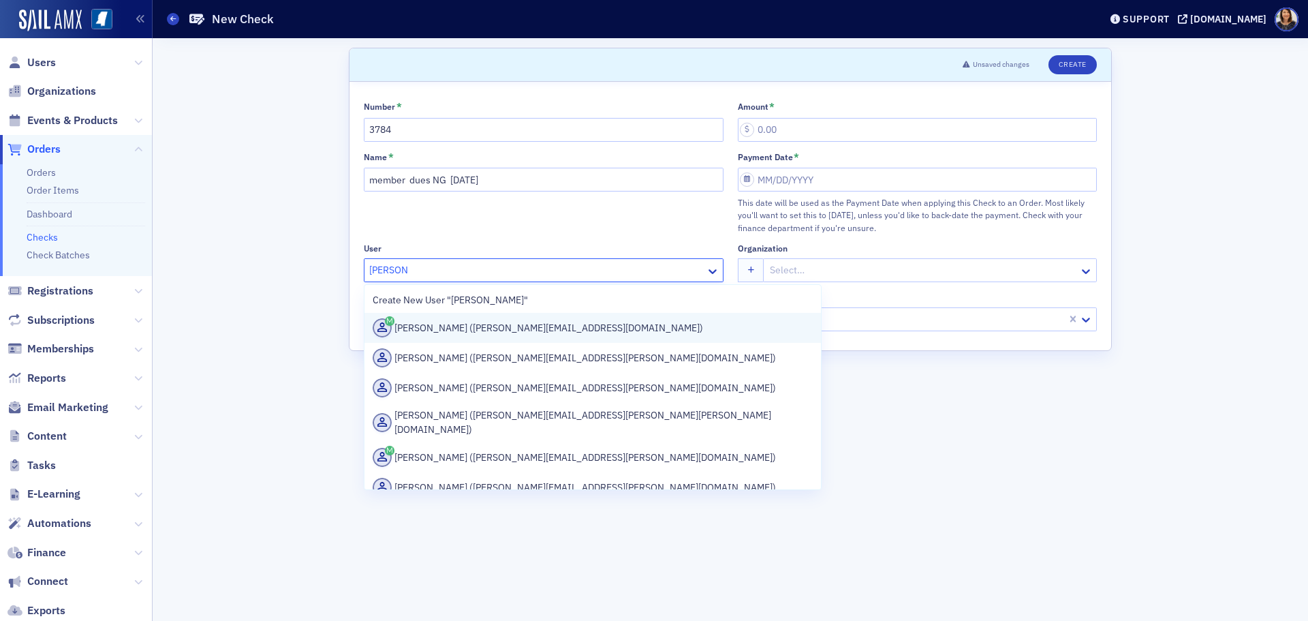
click at [455, 330] on div "Lisa Bernard (lisa-bernard@hotmail.com)" at bounding box center [593, 327] width 440 height 19
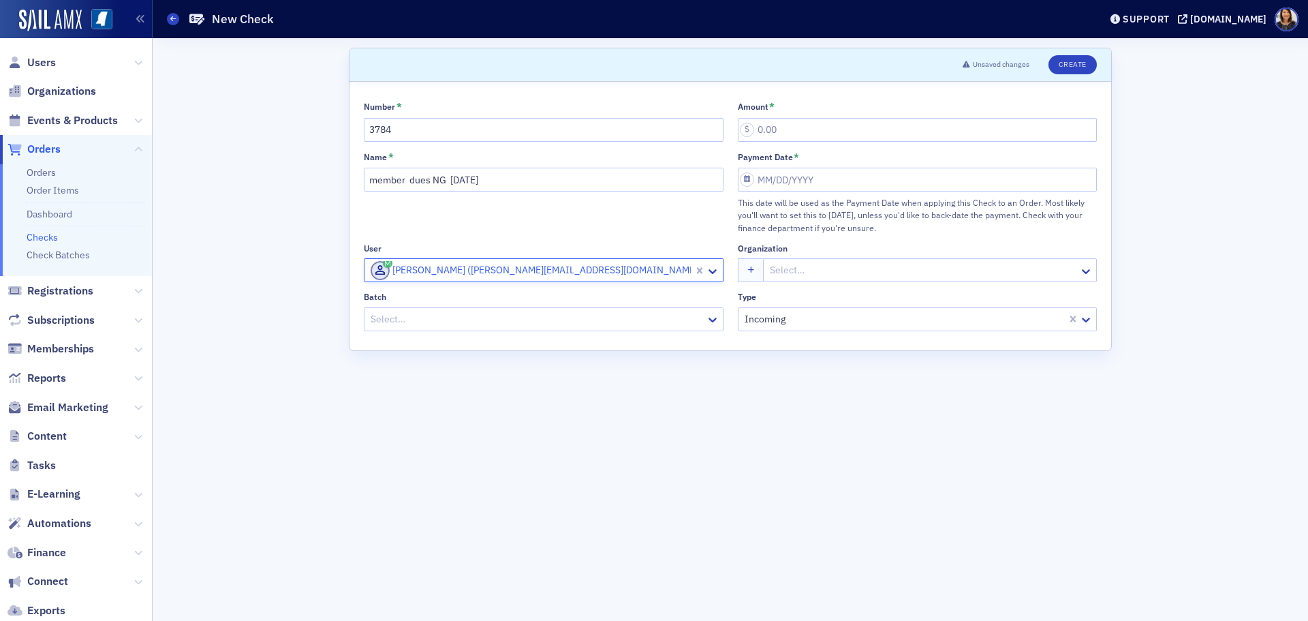
click at [486, 319] on div at bounding box center [536, 319] width 335 height 17
drag, startPoint x: 724, startPoint y: 367, endPoint x: 723, endPoint y: 376, distance: 9.6
click at [723, 376] on form "Scroll to Unsaved changes Create Number * 3784 Amount * Name * member dues NG 9…" at bounding box center [730, 329] width 763 height 563
click at [717, 331] on div "Number * 3784 Amount * Name * member dues NG 9.16.25 Payment Date * This date w…" at bounding box center [731, 216] width 762 height 268
click at [716, 324] on icon at bounding box center [713, 320] width 14 height 14
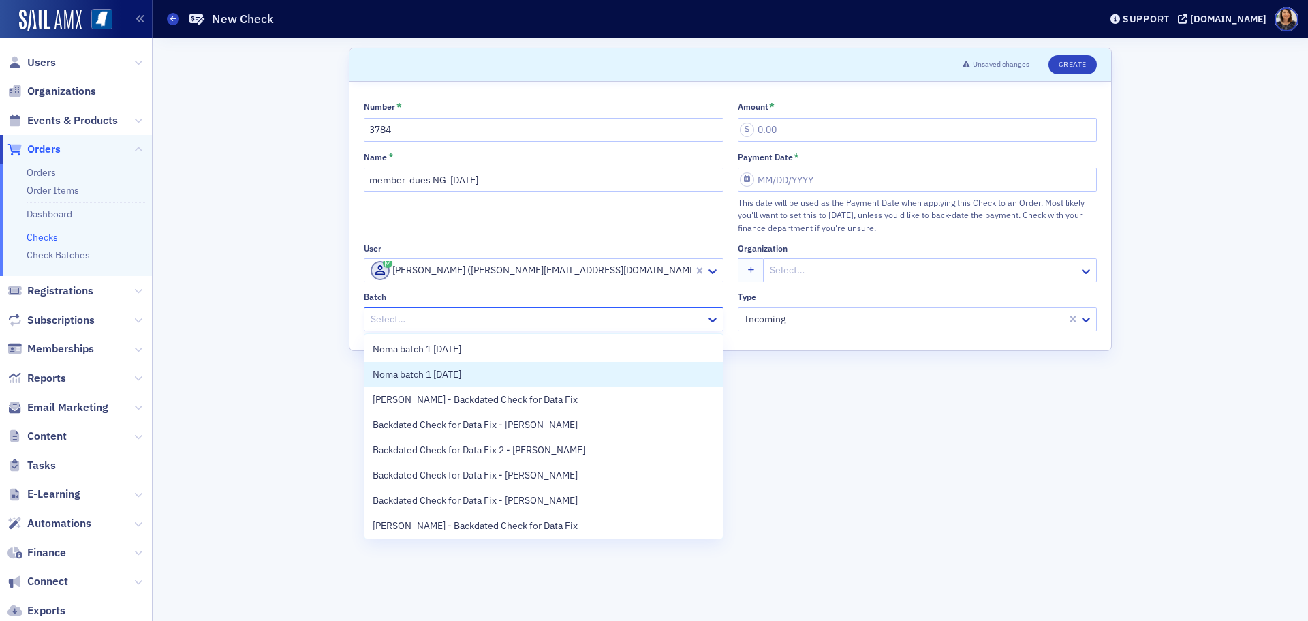
scroll to position [28, 0]
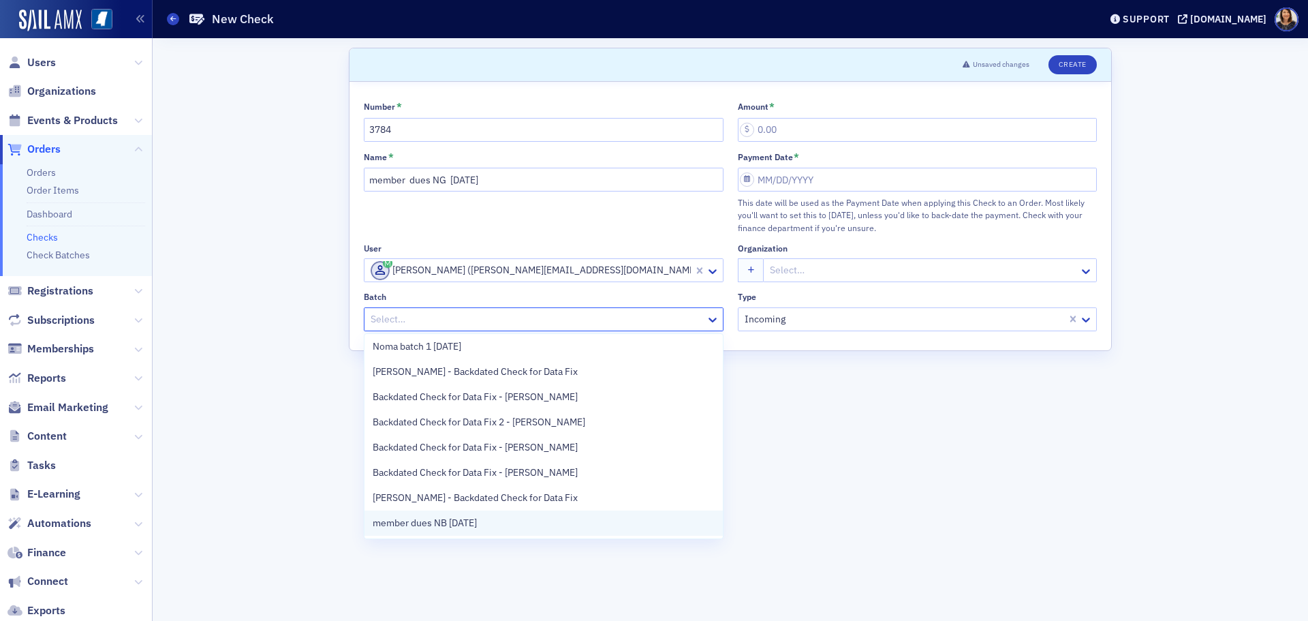
click at [523, 523] on div "member dues NB 9.16.25" at bounding box center [544, 523] width 342 height 14
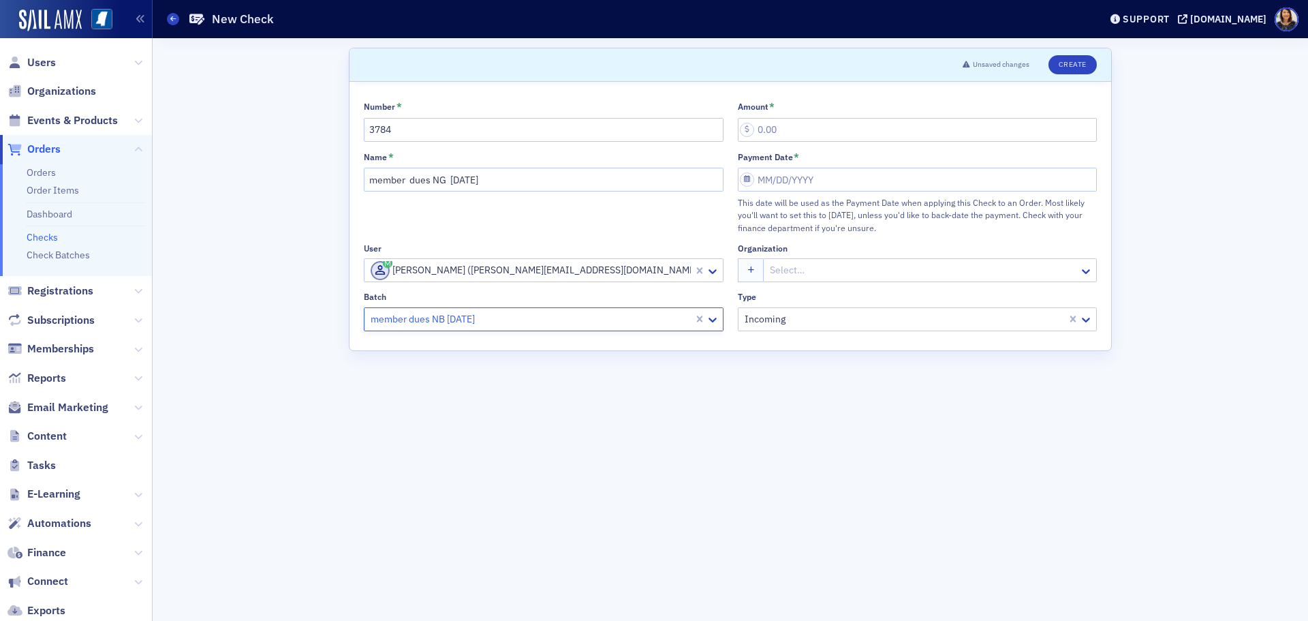
click at [784, 117] on div "Amount *" at bounding box center [918, 121] width 360 height 41
click at [784, 127] on input "Amount *" at bounding box center [918, 130] width 360 height 24
type input "185.00"
select select "8"
select select "2025"
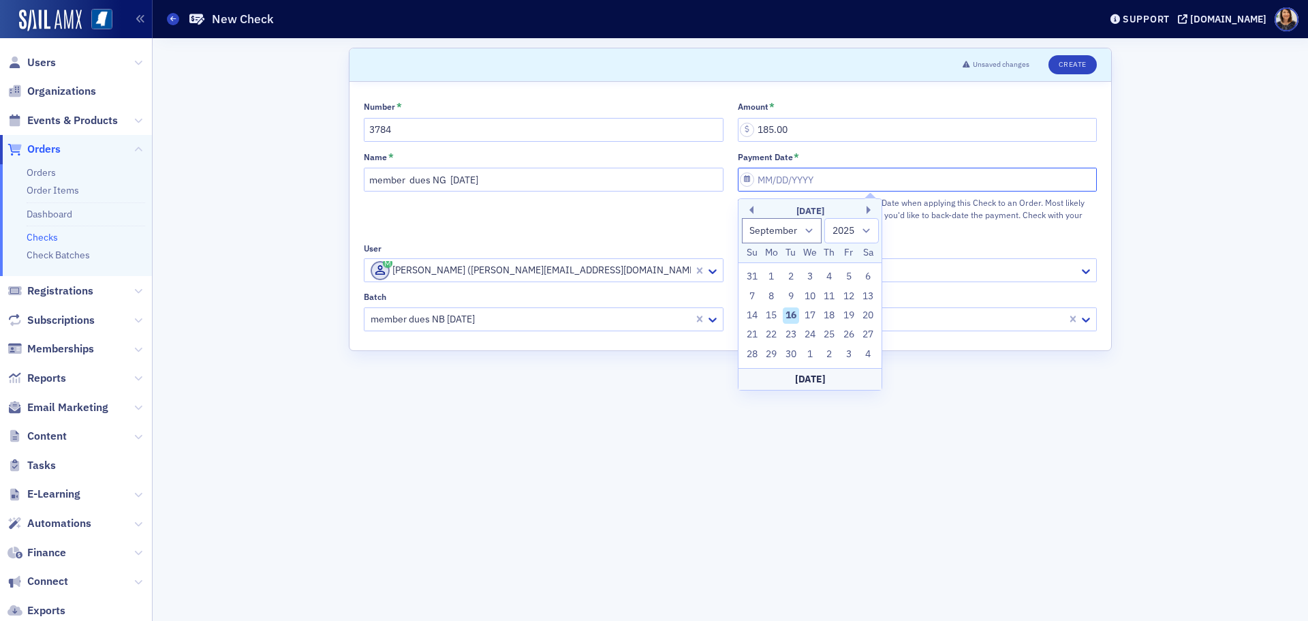
click at [857, 173] on input "Payment Date *" at bounding box center [918, 180] width 360 height 24
click at [792, 315] on div "16" at bounding box center [791, 315] width 16 height 16
type input "09/16/2025"
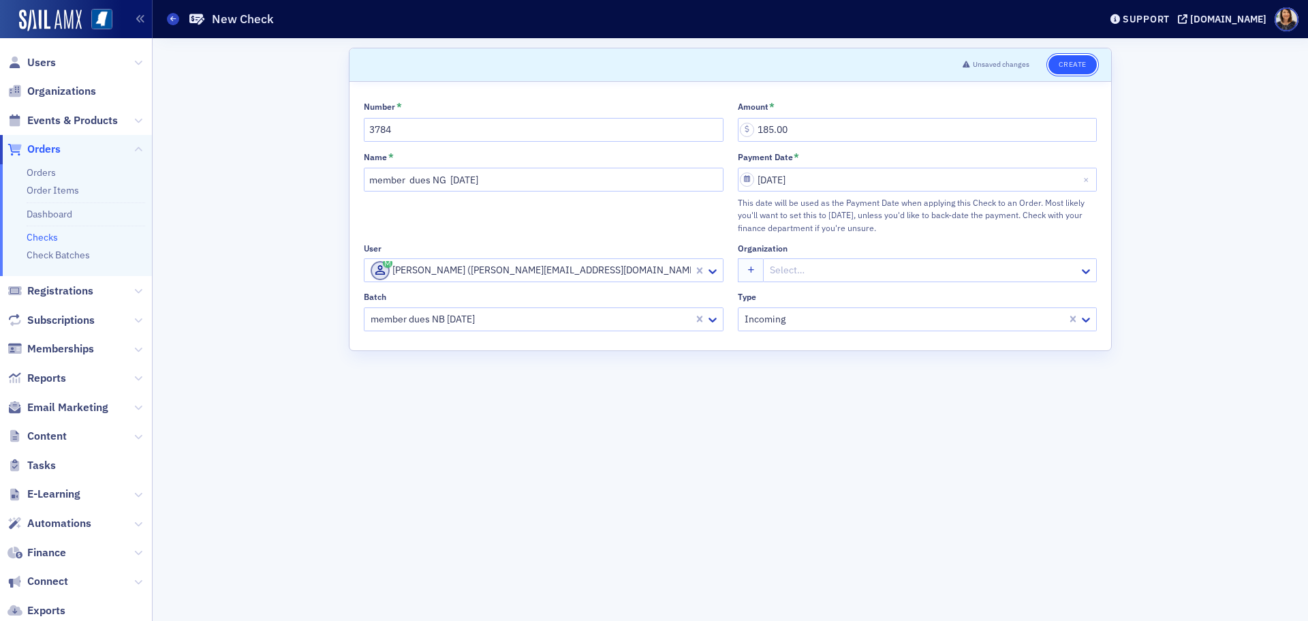
drag, startPoint x: 1075, startPoint y: 65, endPoint x: 1082, endPoint y: 65, distance: 6.8
click at [1076, 65] on button "Create" at bounding box center [1073, 64] width 48 height 19
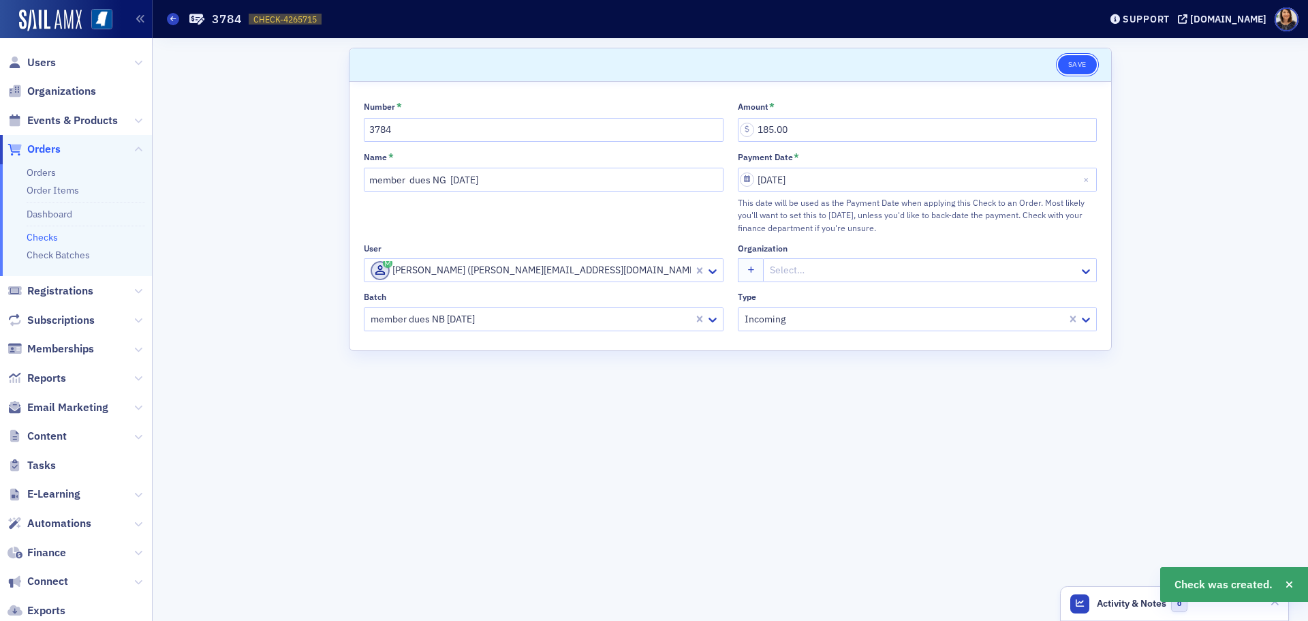
click at [1083, 66] on button "Save" at bounding box center [1077, 64] width 39 height 19
click at [50, 237] on link "Checks" at bounding box center [42, 237] width 31 height 12
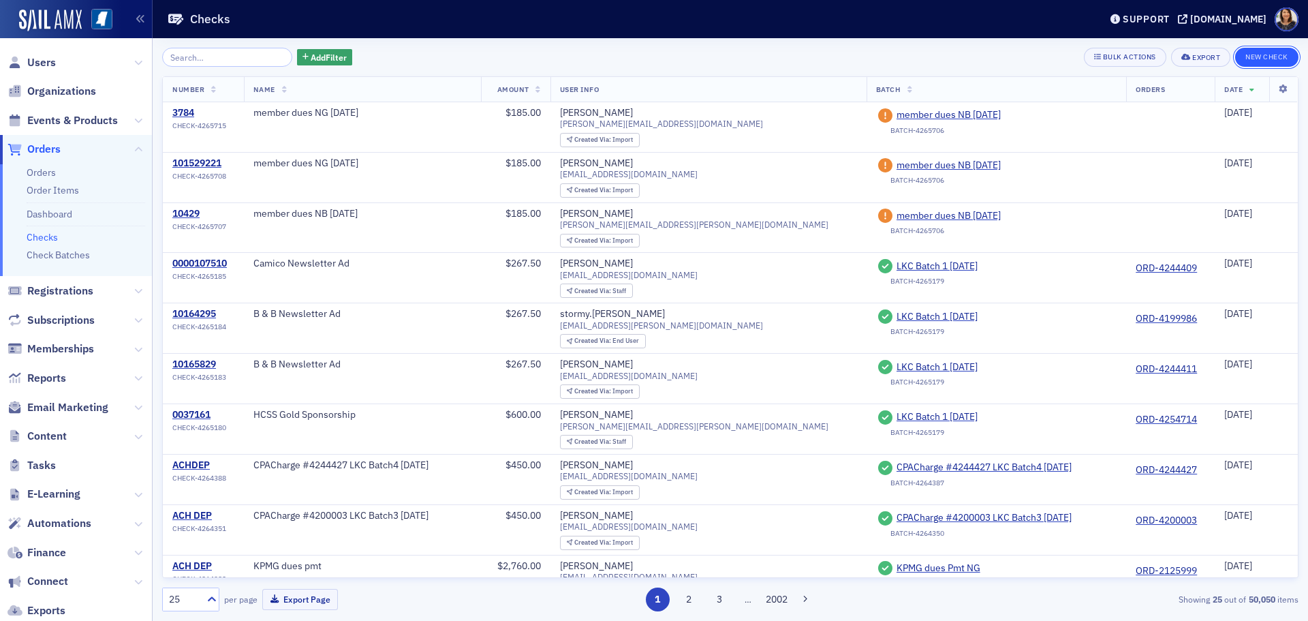
click at [1269, 53] on button "New Check" at bounding box center [1266, 57] width 63 height 19
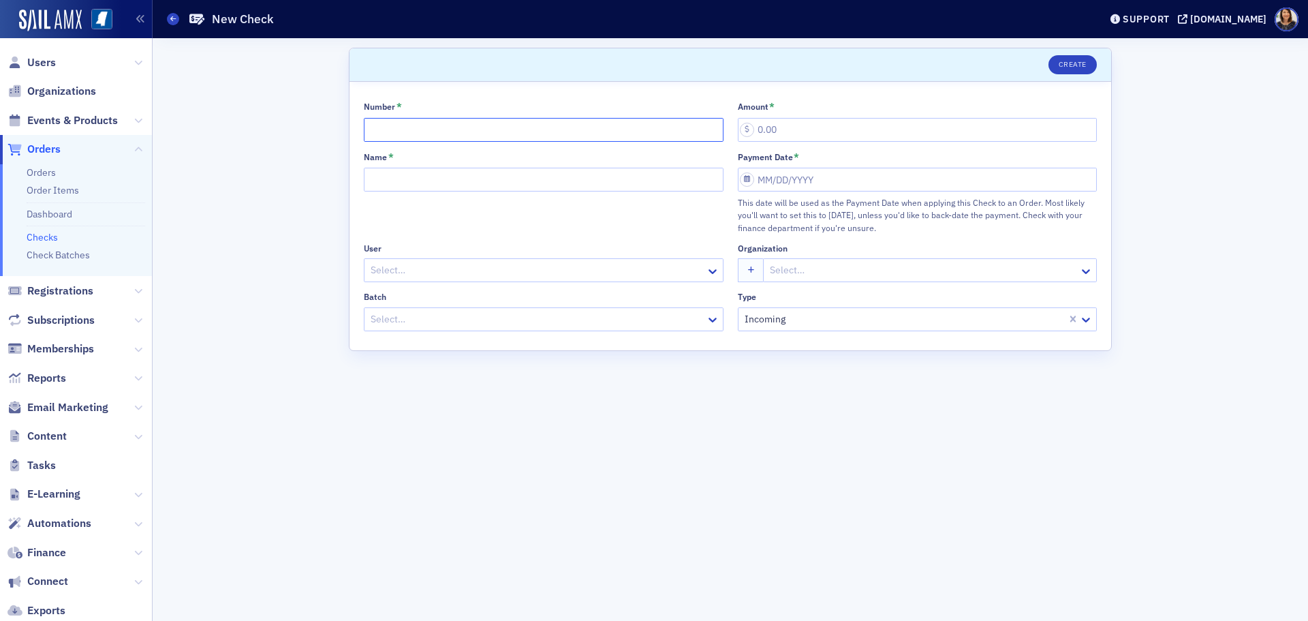
click at [463, 133] on input "Number *" at bounding box center [544, 130] width 360 height 24
type input "14708"
click at [434, 183] on input "Name *" at bounding box center [544, 180] width 360 height 24
click at [462, 176] on input "member dues NG 9./16.25" at bounding box center [544, 180] width 360 height 24
type input "member dues NG 9.16.25"
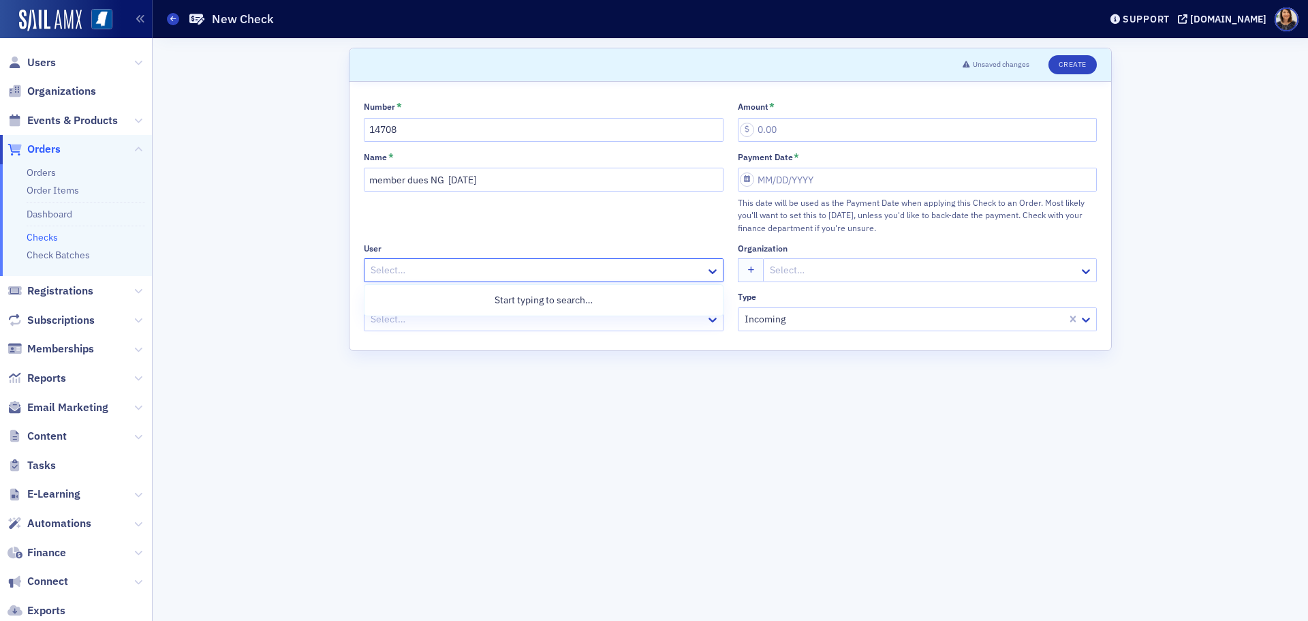
click at [448, 267] on div at bounding box center [536, 270] width 335 height 17
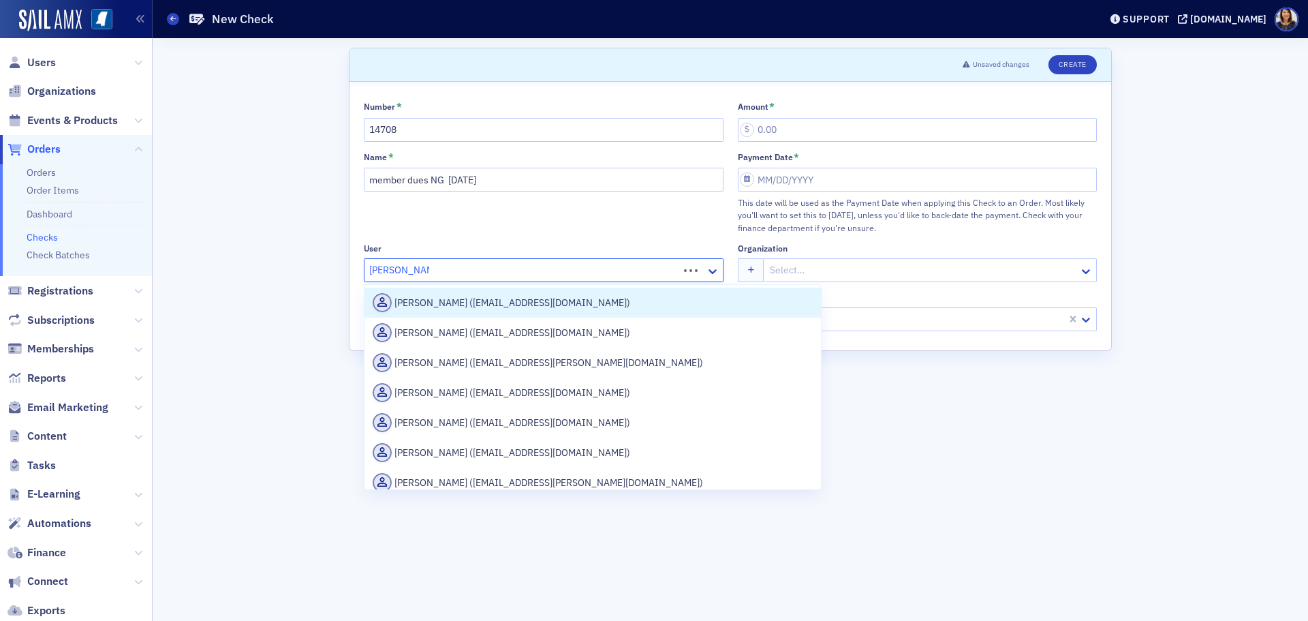
type input "courtney katsa"
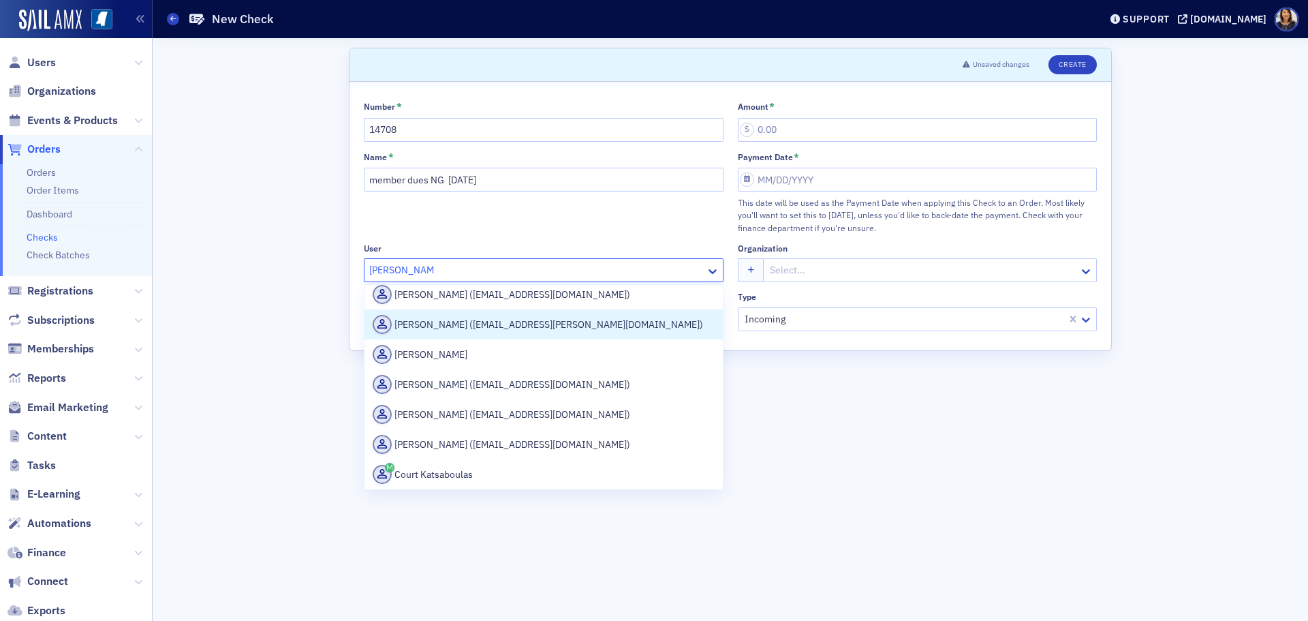
scroll to position [126, 0]
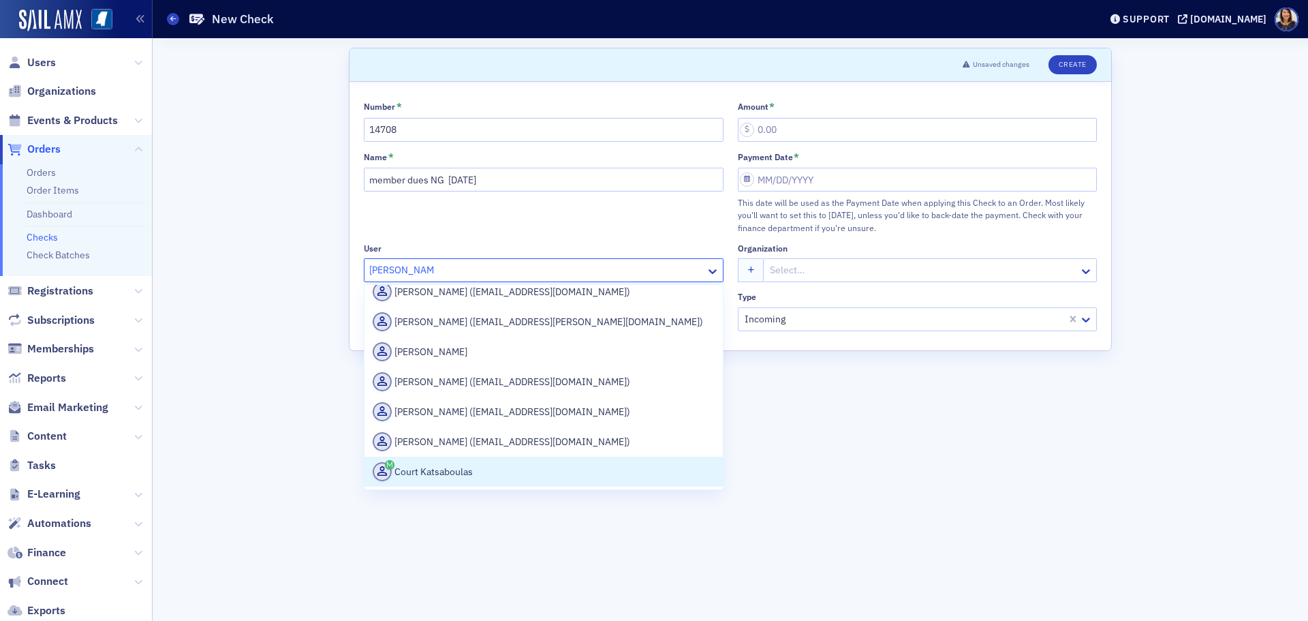
drag, startPoint x: 434, startPoint y: 467, endPoint x: 434, endPoint y: 489, distance: 21.1
click at [434, 493] on body "Users Organizations Events & Products Orders Orders Order Items Dashboard Check…" at bounding box center [654, 310] width 1308 height 621
click at [435, 471] on div "Court Katsaboulas" at bounding box center [544, 471] width 342 height 19
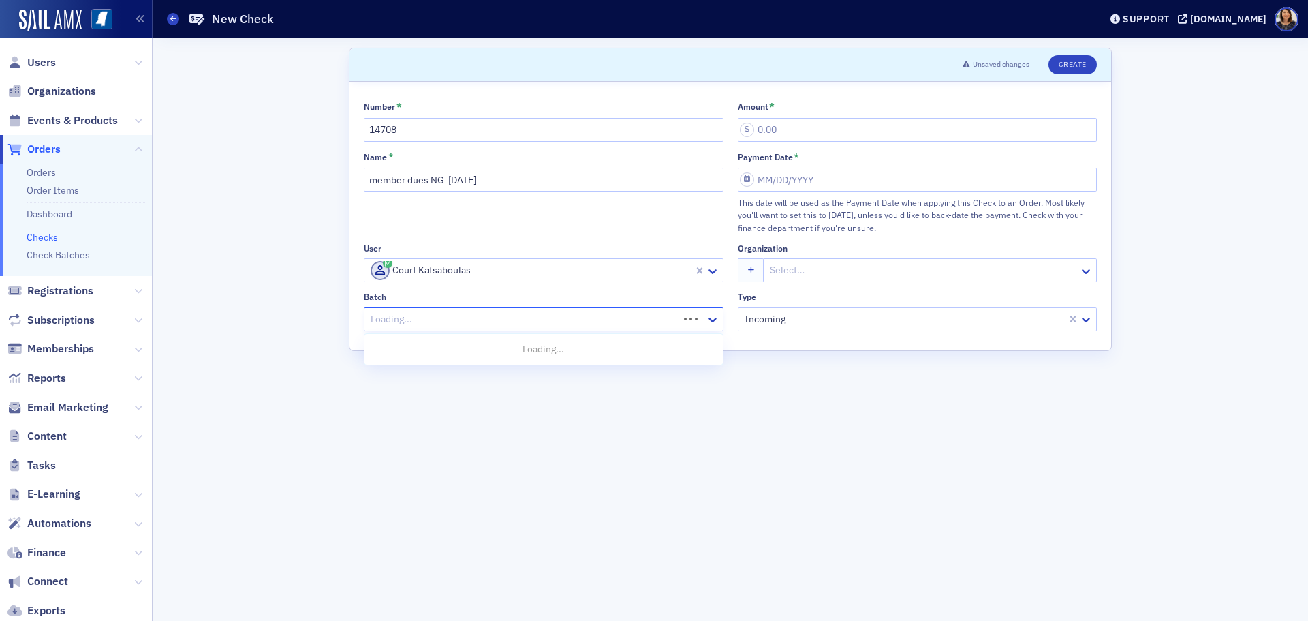
click at [467, 324] on div at bounding box center [523, 319] width 308 height 17
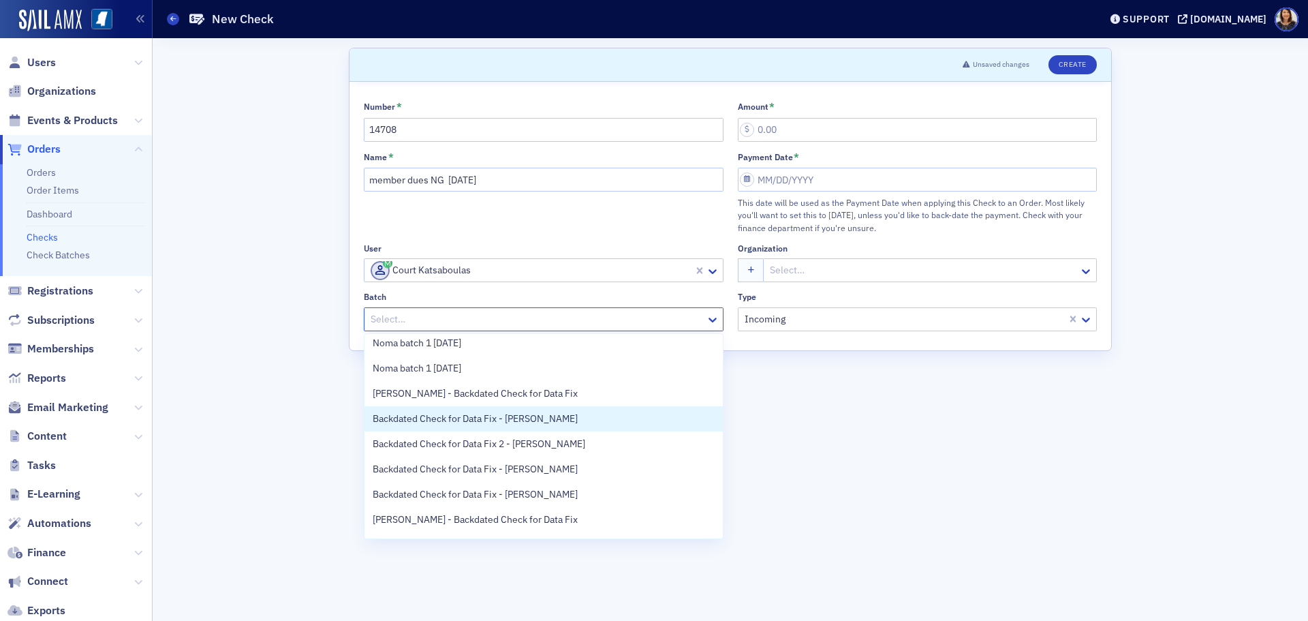
scroll to position [28, 0]
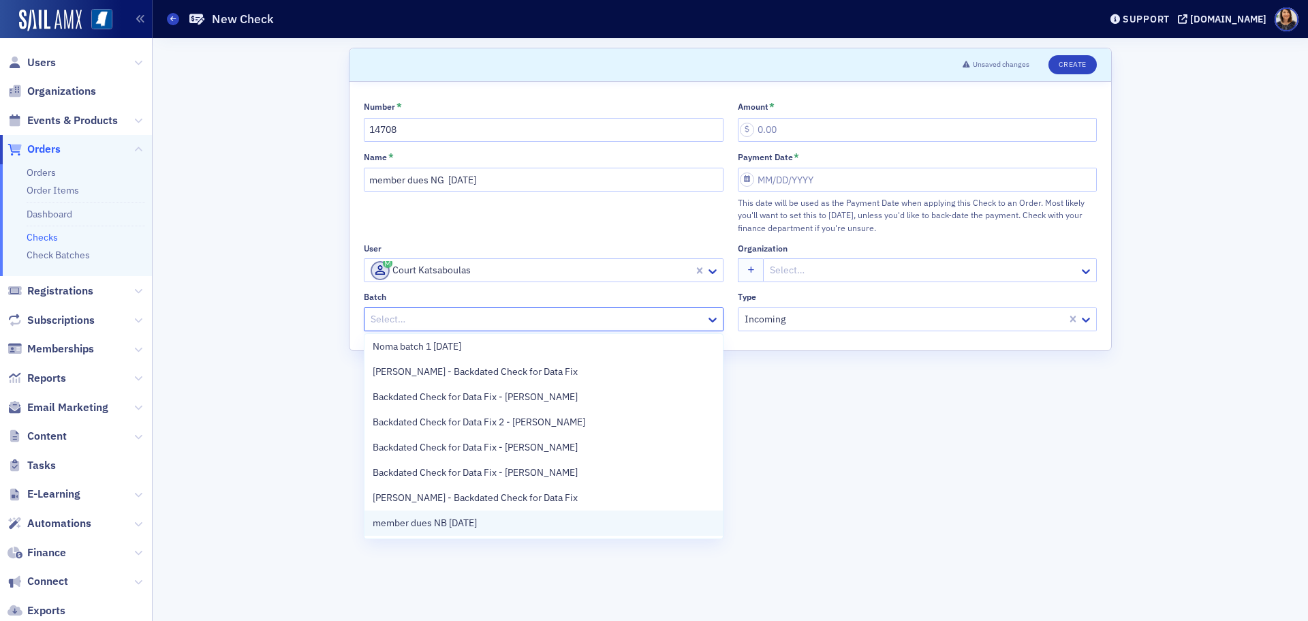
click at [610, 530] on div "member dues NB 9.16.25" at bounding box center [544, 522] width 358 height 25
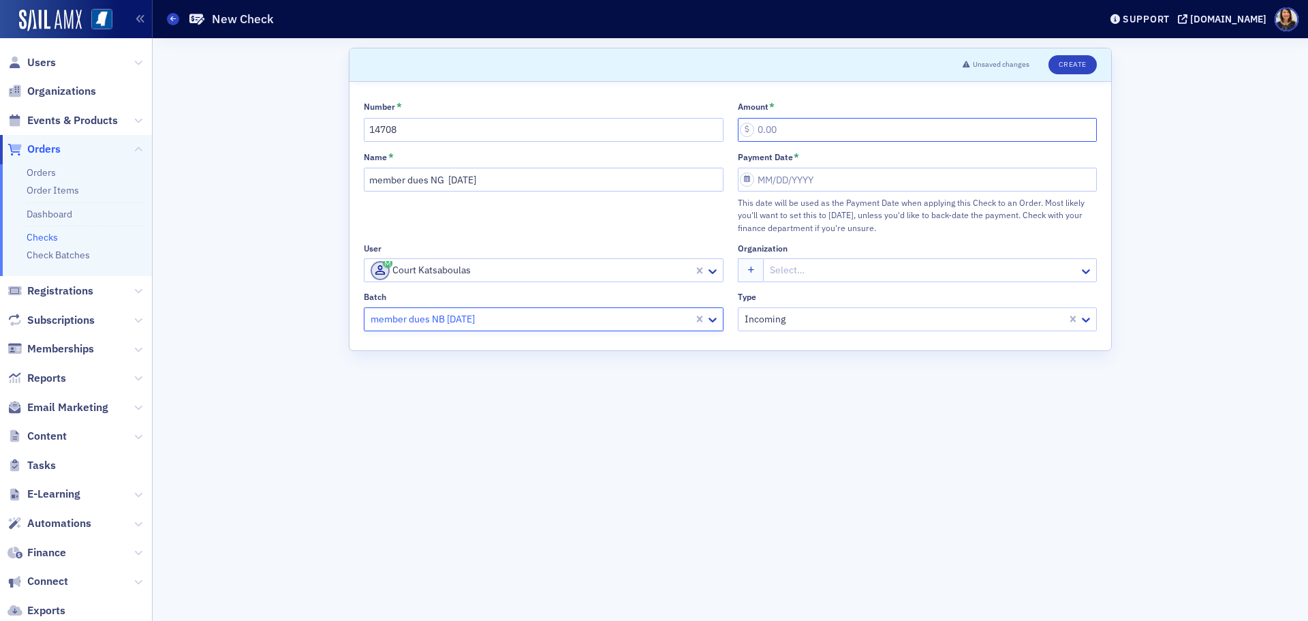
click at [794, 127] on input "Amount *" at bounding box center [918, 130] width 360 height 24
type input "220.00"
click at [811, 179] on input "Payment Date *" at bounding box center [918, 180] width 360 height 24
select select "8"
select select "2025"
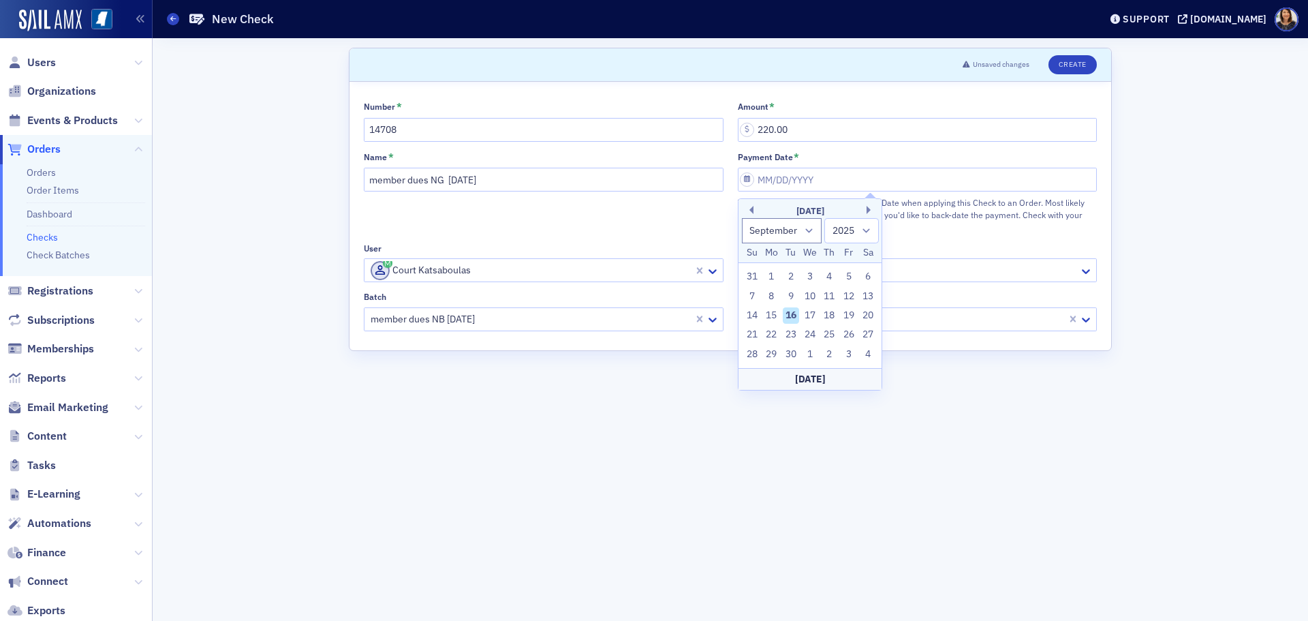
click at [791, 315] on div "16" at bounding box center [791, 315] width 16 height 16
type input "09/16/2025"
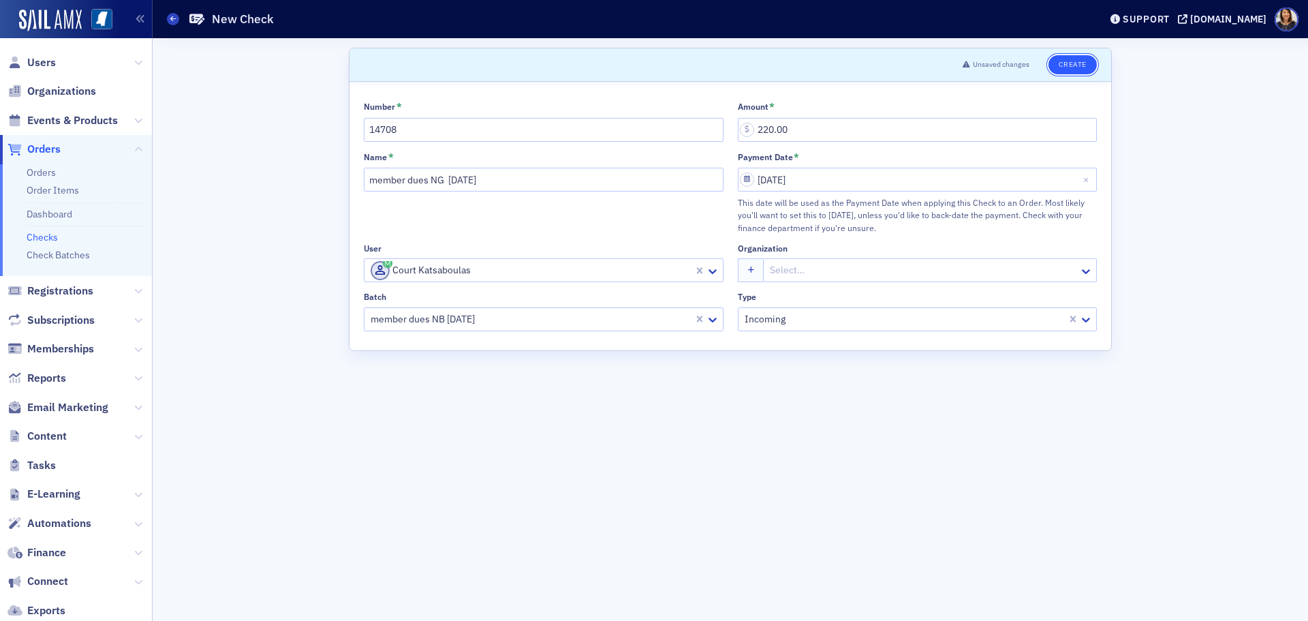
click at [1083, 62] on button "Create" at bounding box center [1073, 64] width 48 height 19
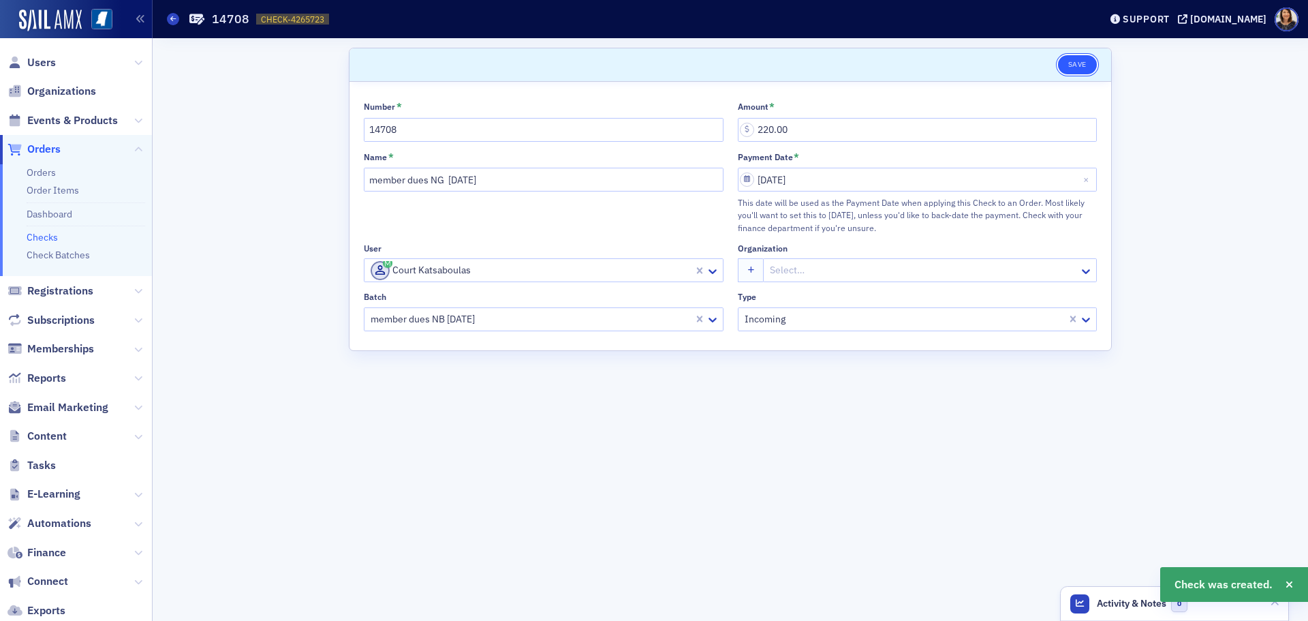
click at [1082, 63] on button "Save" at bounding box center [1077, 64] width 39 height 19
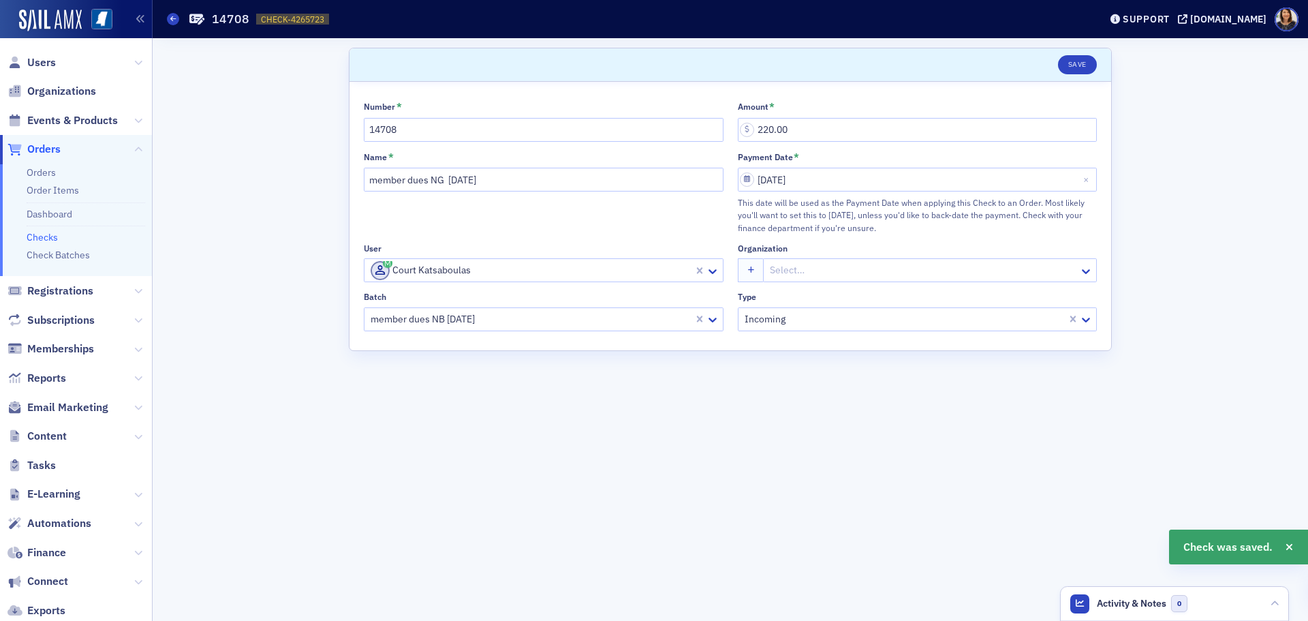
click at [33, 241] on link "Checks" at bounding box center [42, 237] width 31 height 12
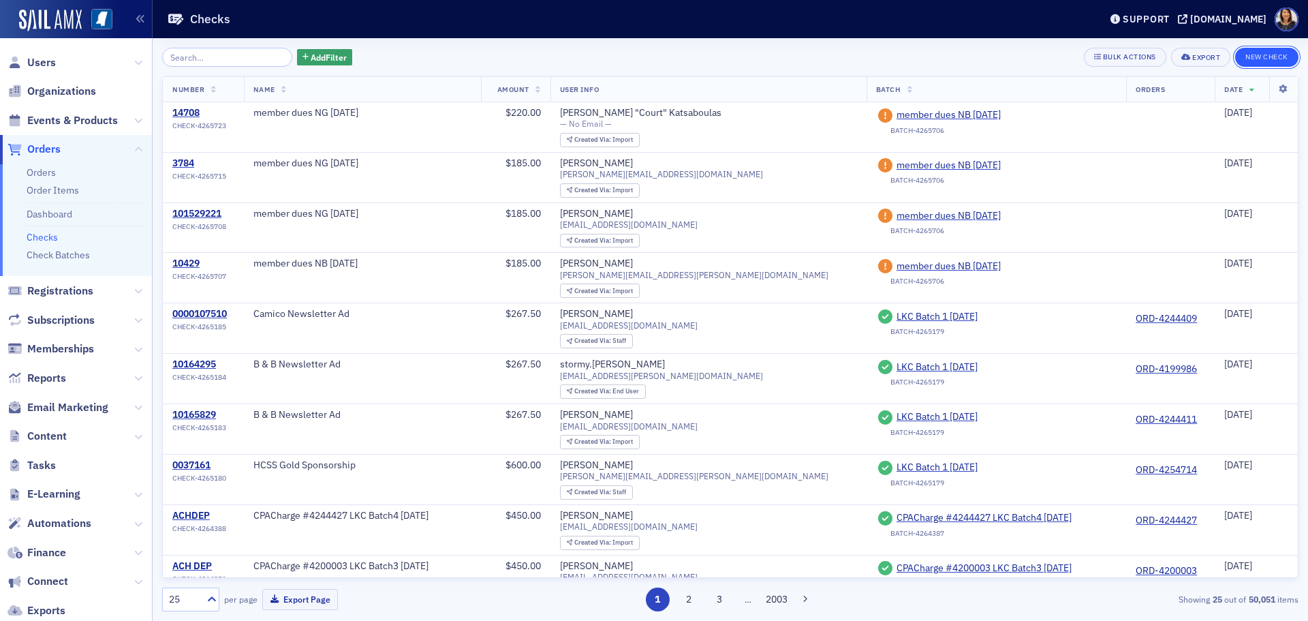
click at [1276, 50] on button "New Check" at bounding box center [1266, 57] width 63 height 19
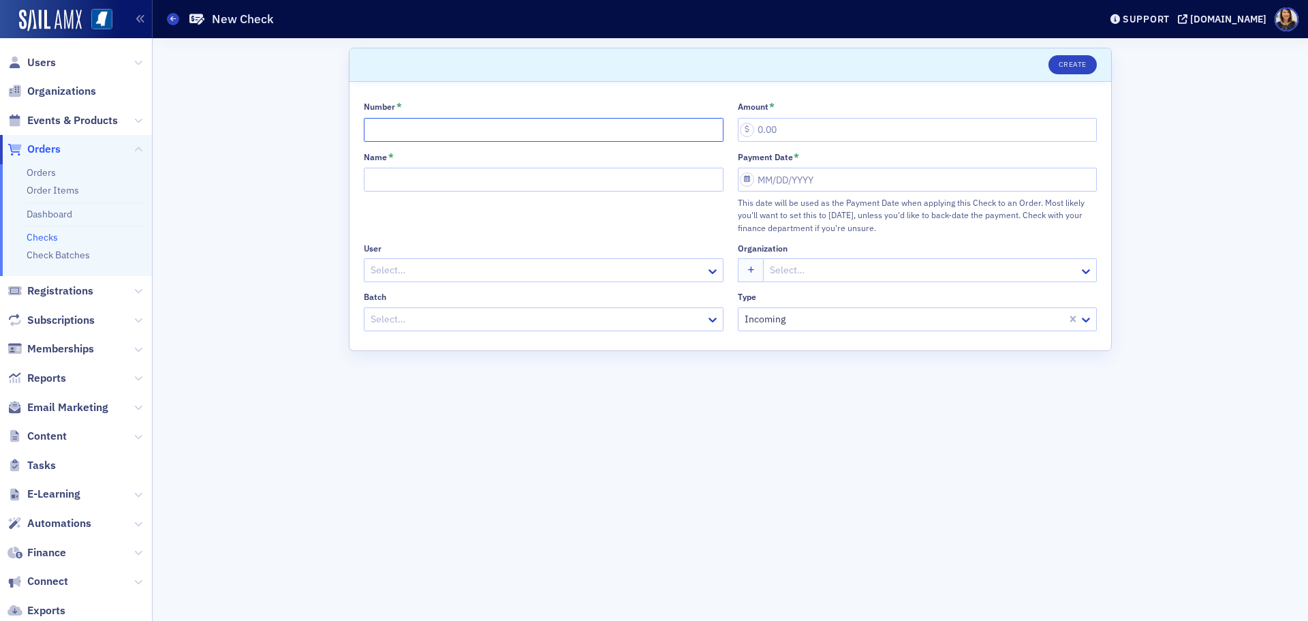
click at [455, 136] on input "Number *" at bounding box center [544, 130] width 360 height 24
type input "10051"
click at [463, 189] on input "Name *" at bounding box center [544, 180] width 360 height 24
type input "member dues NG 9.16.25"
click at [465, 273] on div at bounding box center [536, 270] width 335 height 17
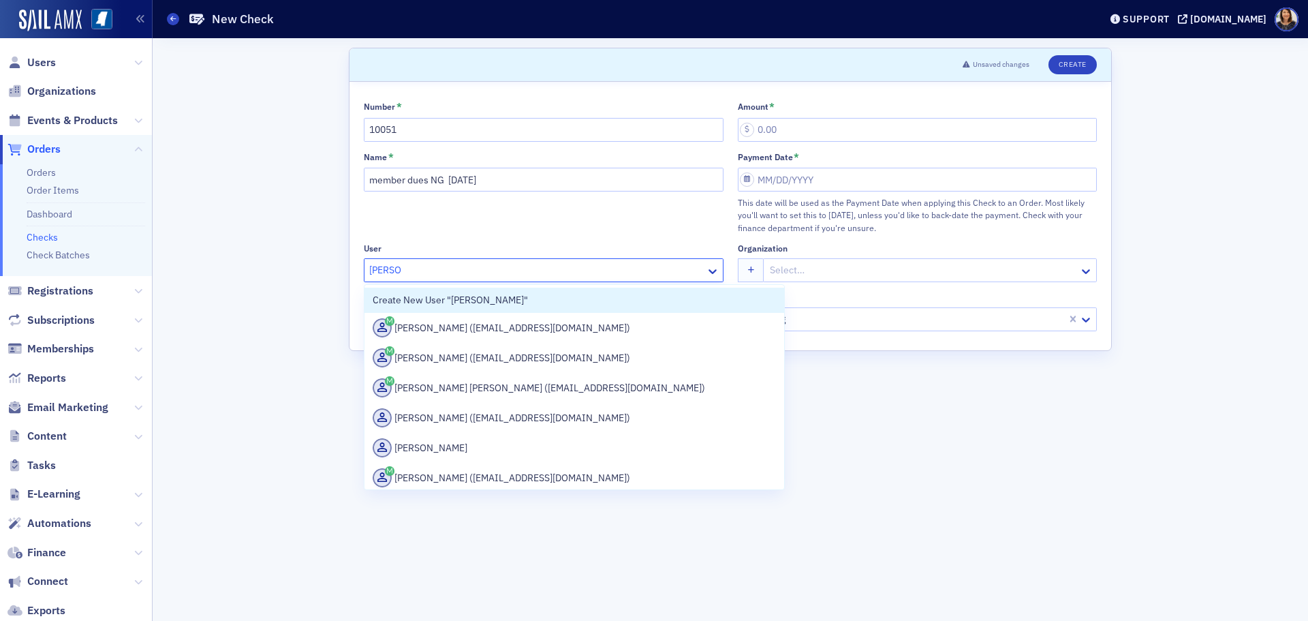
type input "mary lyl"
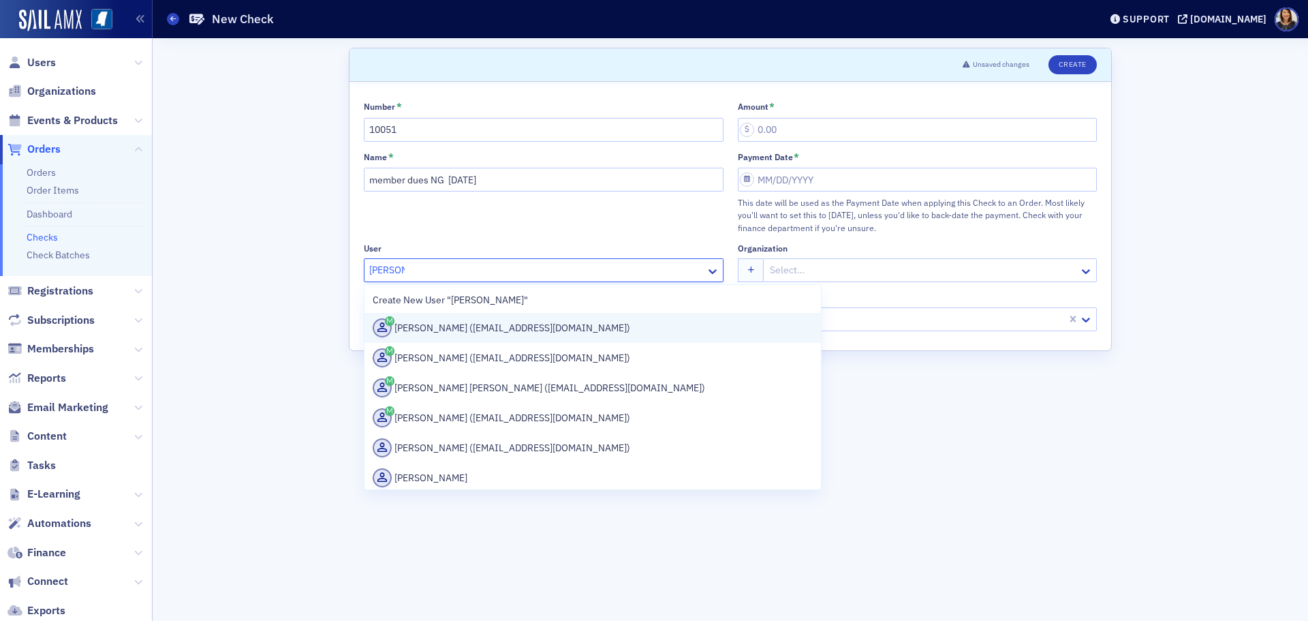
click at [467, 328] on div "Mary Lyles (mlyl@comcast.net)" at bounding box center [593, 327] width 440 height 19
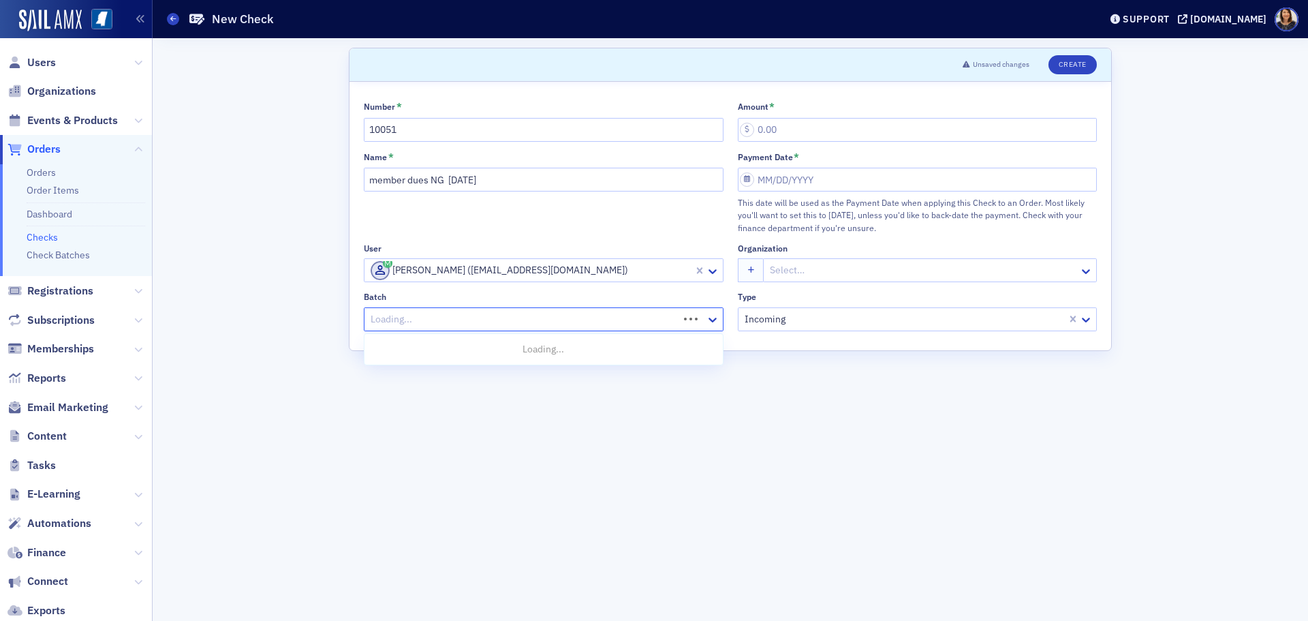
click at [474, 317] on div at bounding box center [523, 319] width 308 height 17
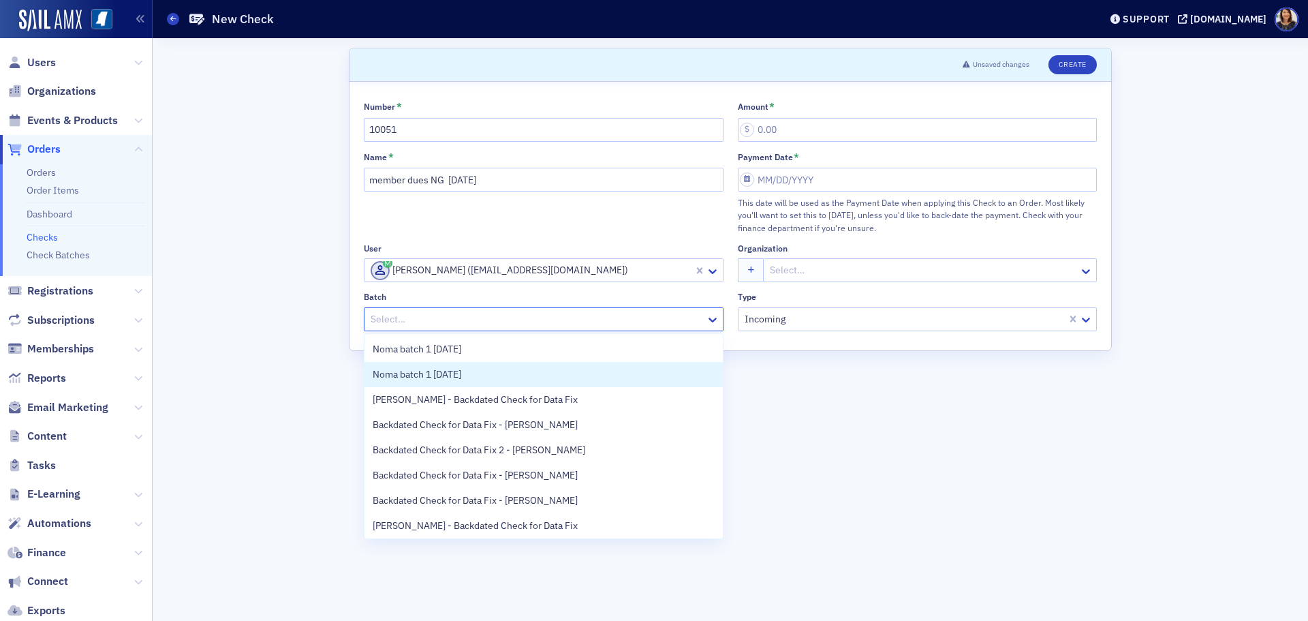
scroll to position [28, 0]
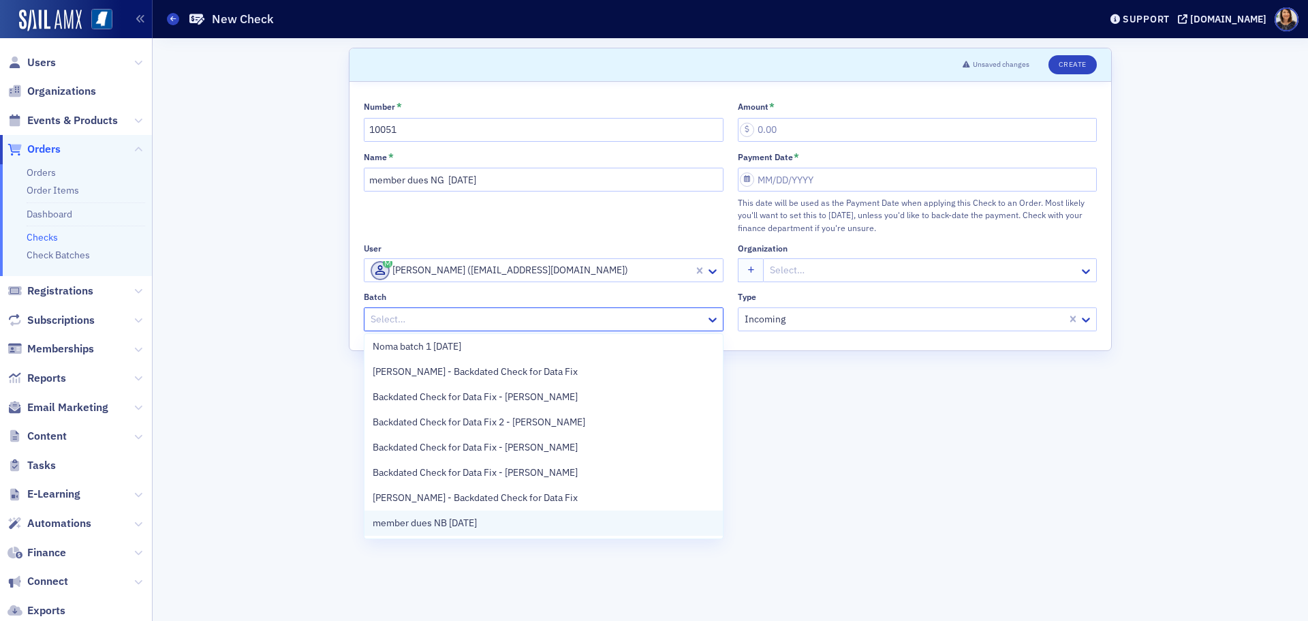
click at [560, 512] on div "member dues NB 9.16.25" at bounding box center [544, 522] width 358 height 25
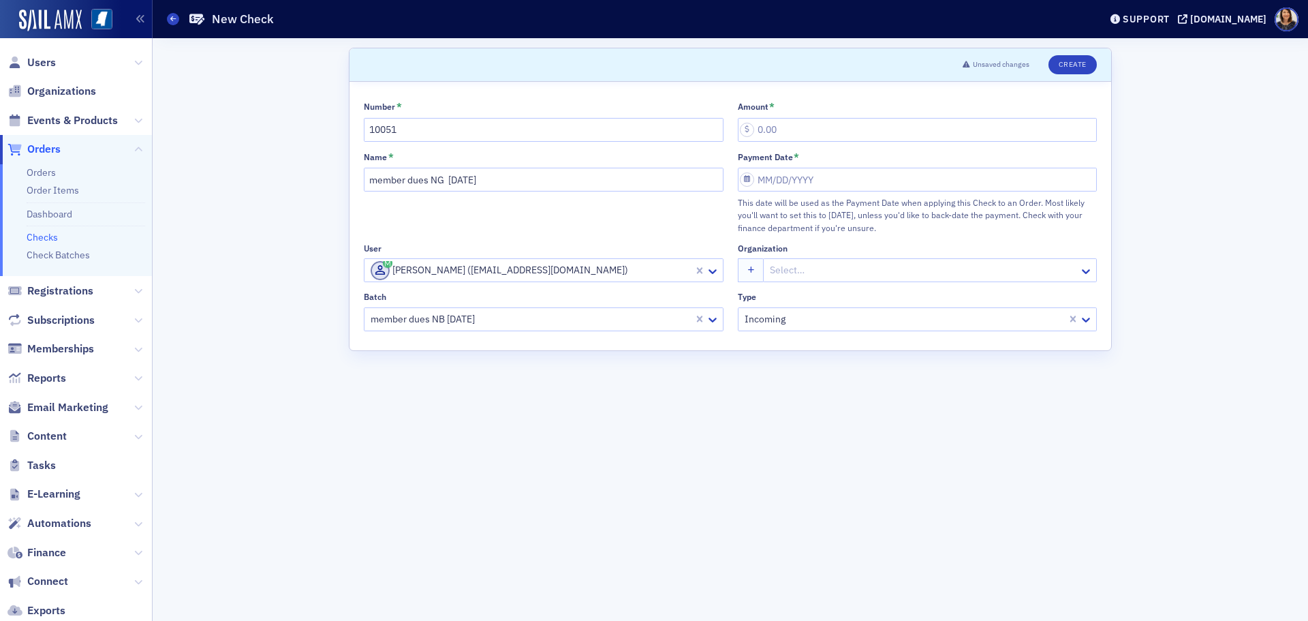
click at [826, 112] on div "Amount *" at bounding box center [918, 107] width 360 height 12
click at [818, 127] on input "Amount *" at bounding box center [918, 130] width 360 height 24
type input "220.00"
select select "8"
select select "2025"
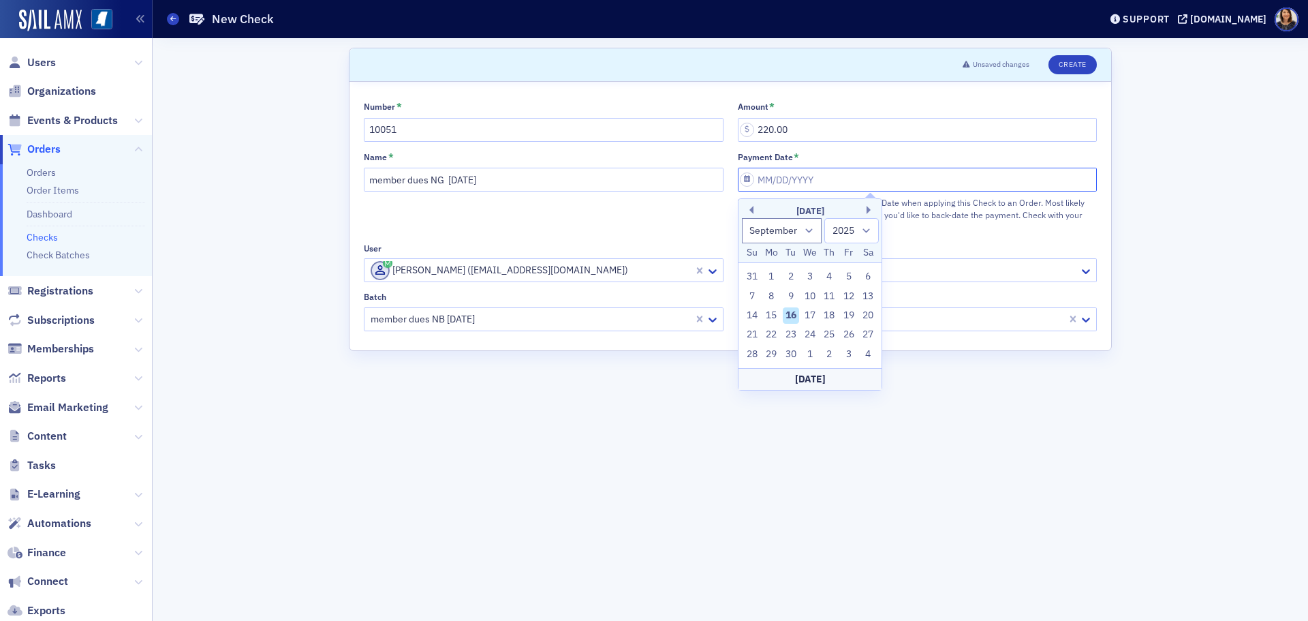
click at [833, 173] on input "Payment Date *" at bounding box center [918, 180] width 360 height 24
click at [799, 311] on div "14 15 16 17 18 19 20" at bounding box center [811, 315] width 136 height 19
click at [797, 311] on div "16" at bounding box center [791, 315] width 16 height 16
type input "09/16/2025"
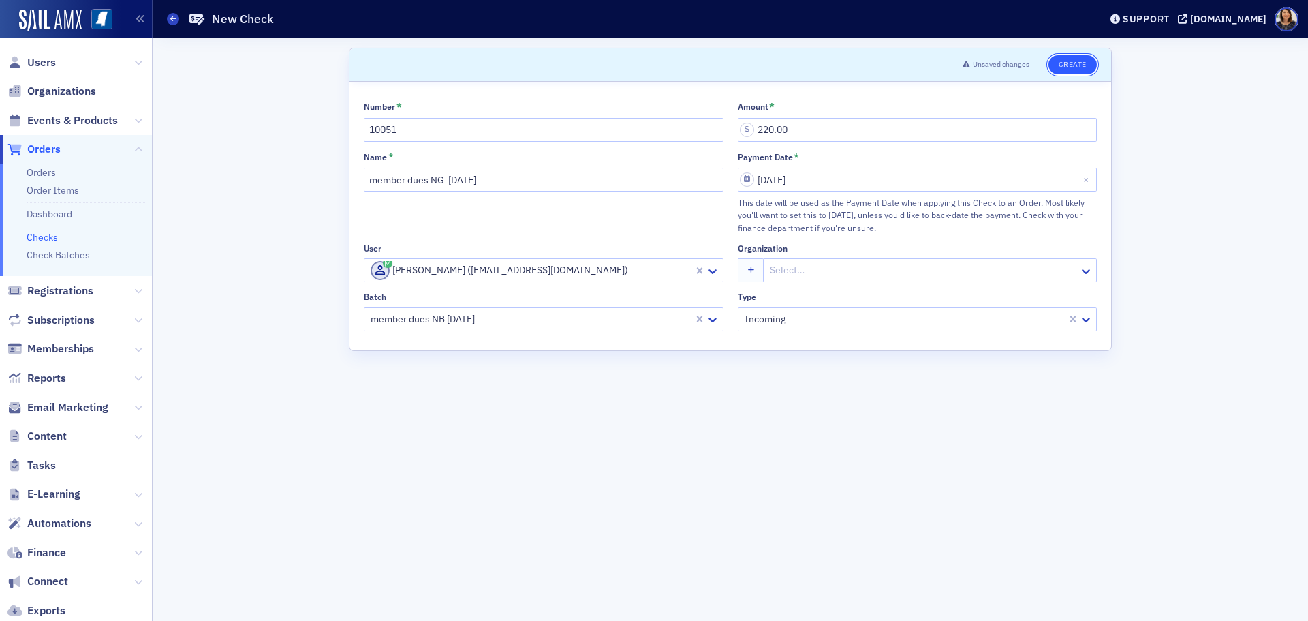
click at [1078, 59] on button "Create" at bounding box center [1073, 64] width 48 height 19
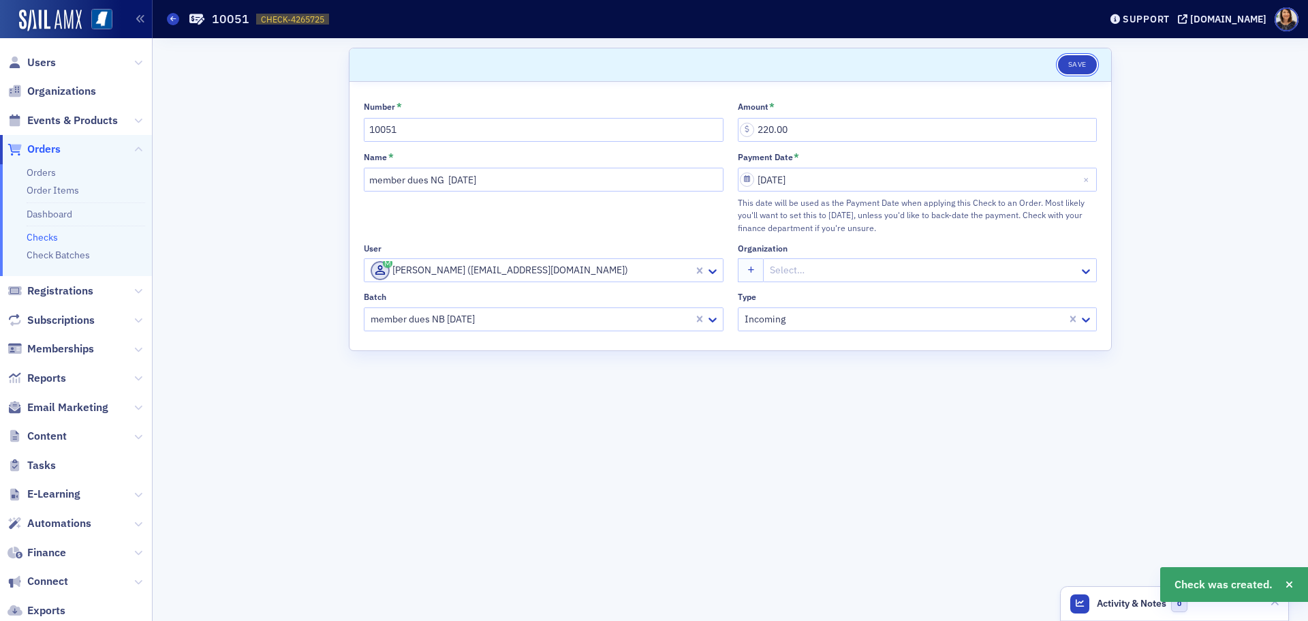
click at [1076, 62] on button "Save" at bounding box center [1077, 64] width 39 height 19
click at [49, 236] on link "Checks" at bounding box center [42, 237] width 31 height 12
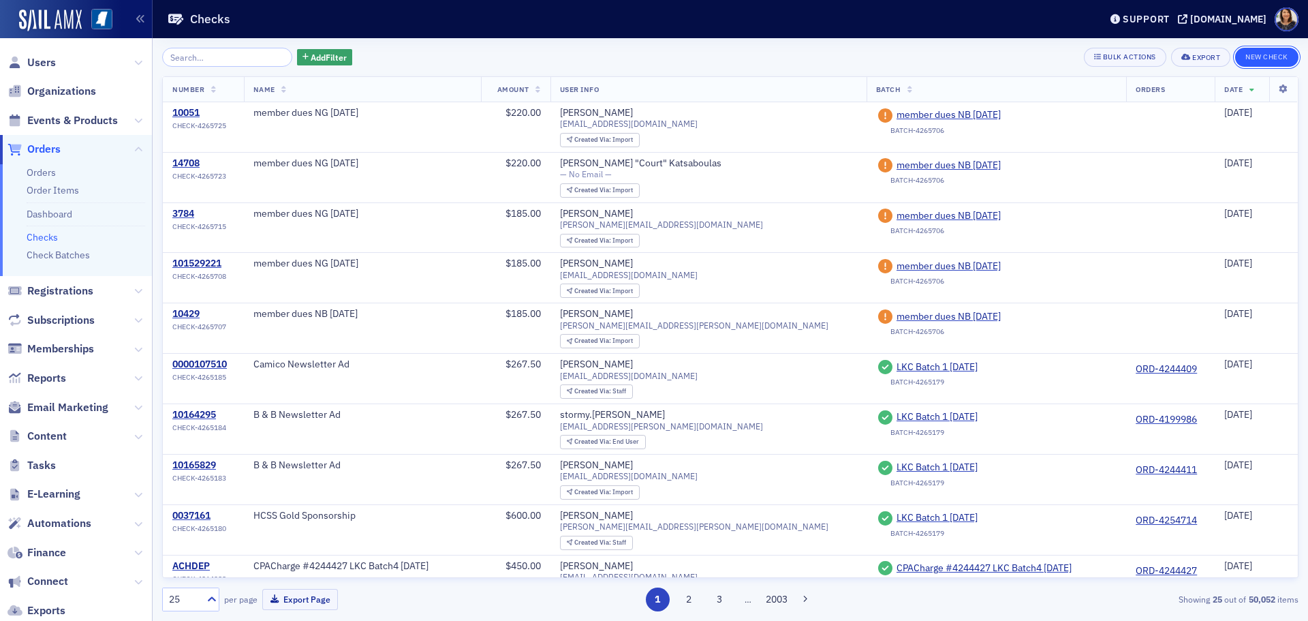
click at [1262, 61] on button "New Check" at bounding box center [1266, 57] width 63 height 19
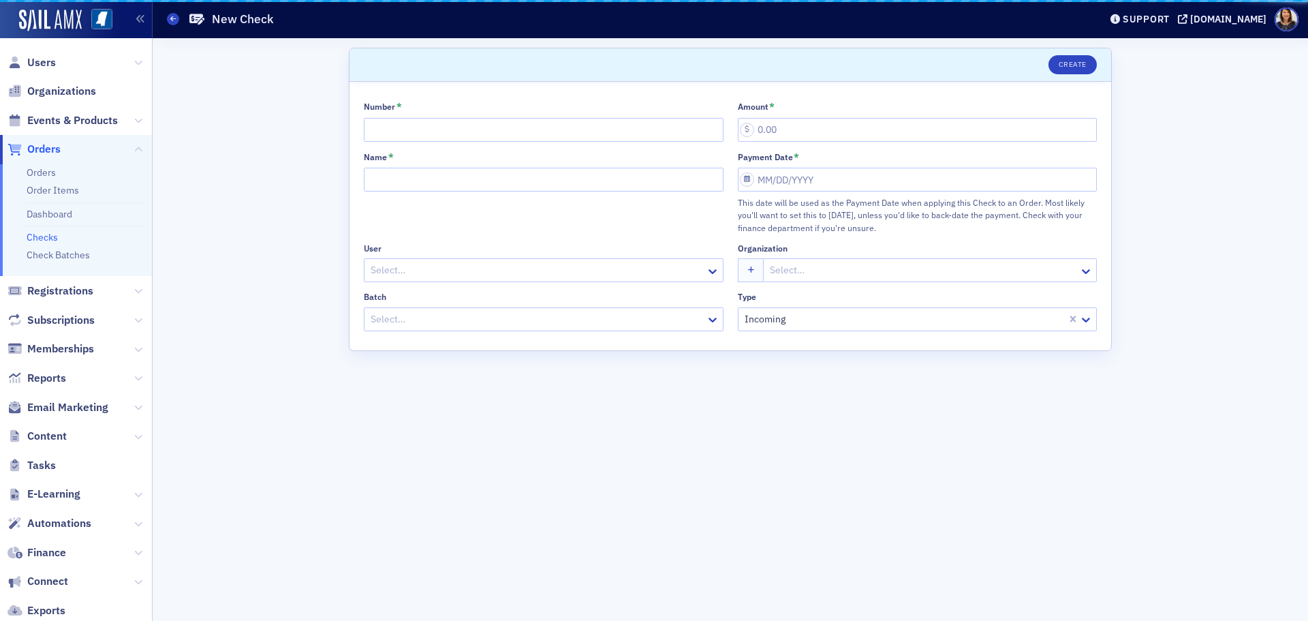
click at [1263, 57] on div "Scroll to Create Number * Amount * Name * Payment Date * This date will be used…" at bounding box center [730, 329] width 1137 height 583
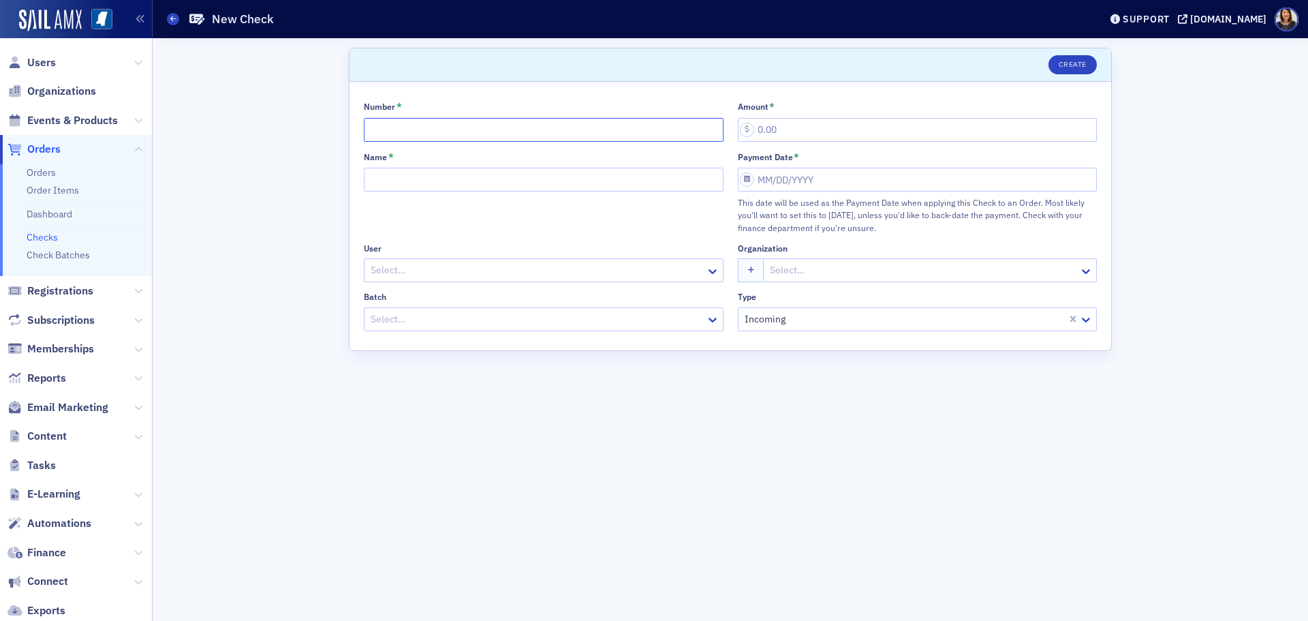
click at [502, 122] on input "Number *" at bounding box center [544, 130] width 360 height 24
type input "10051"
click at [484, 171] on input "Name *" at bounding box center [544, 180] width 360 height 24
type input "member dues NG 9.16.25"
click at [470, 270] on div at bounding box center [536, 270] width 335 height 17
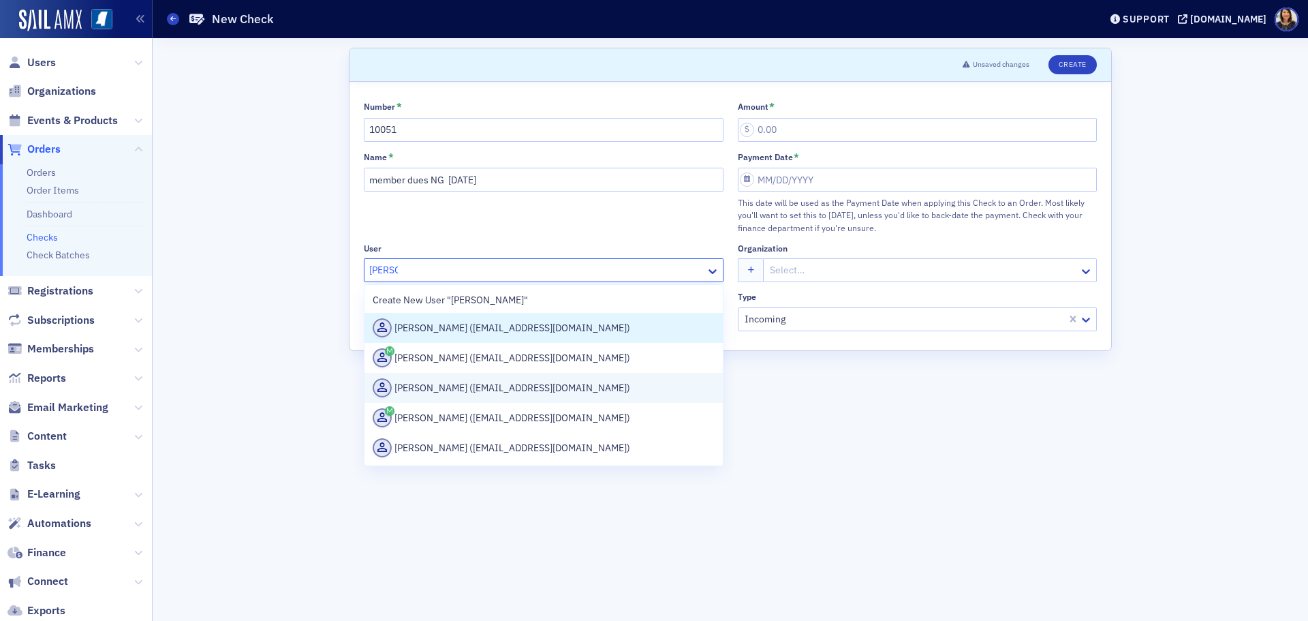
type input "tracey"
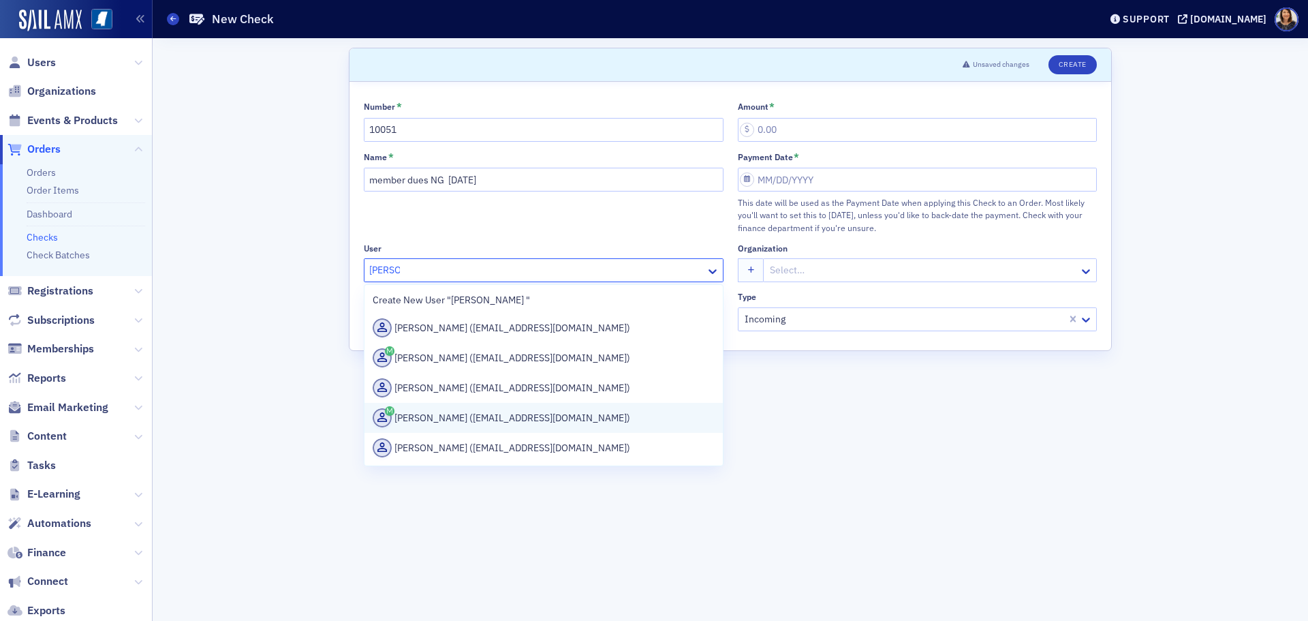
click at [478, 419] on div "Tracey Sinclair (tsinclr@comcast.net)" at bounding box center [544, 417] width 342 height 19
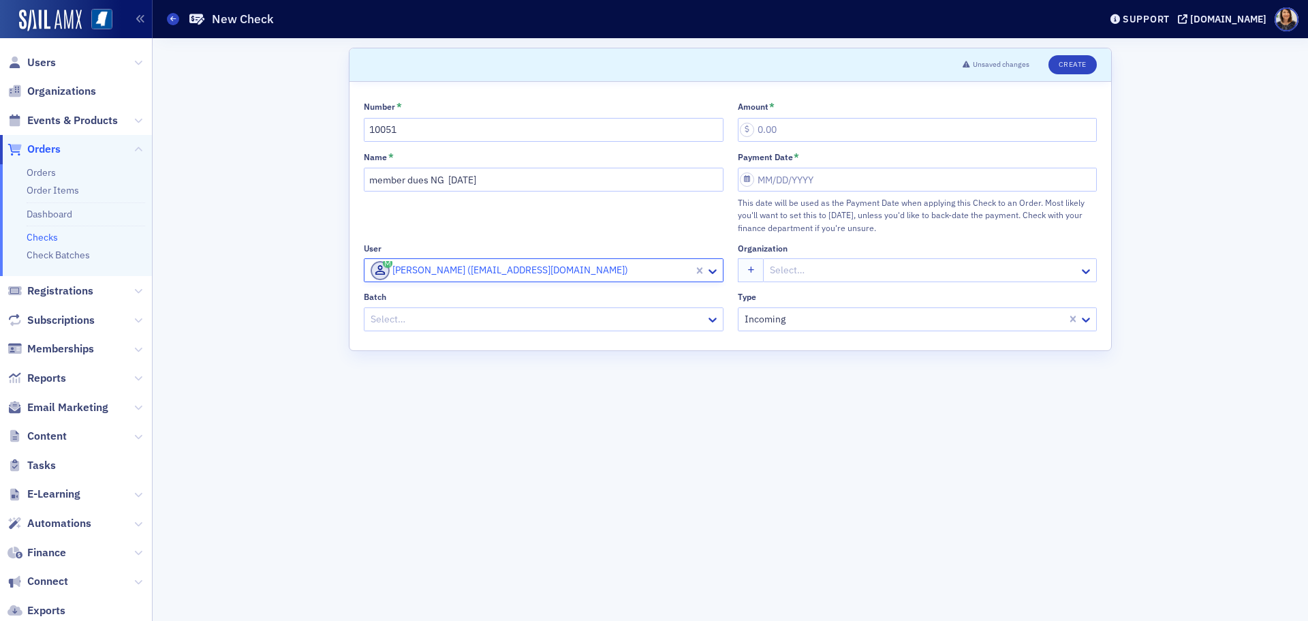
click at [512, 322] on div at bounding box center [536, 319] width 335 height 17
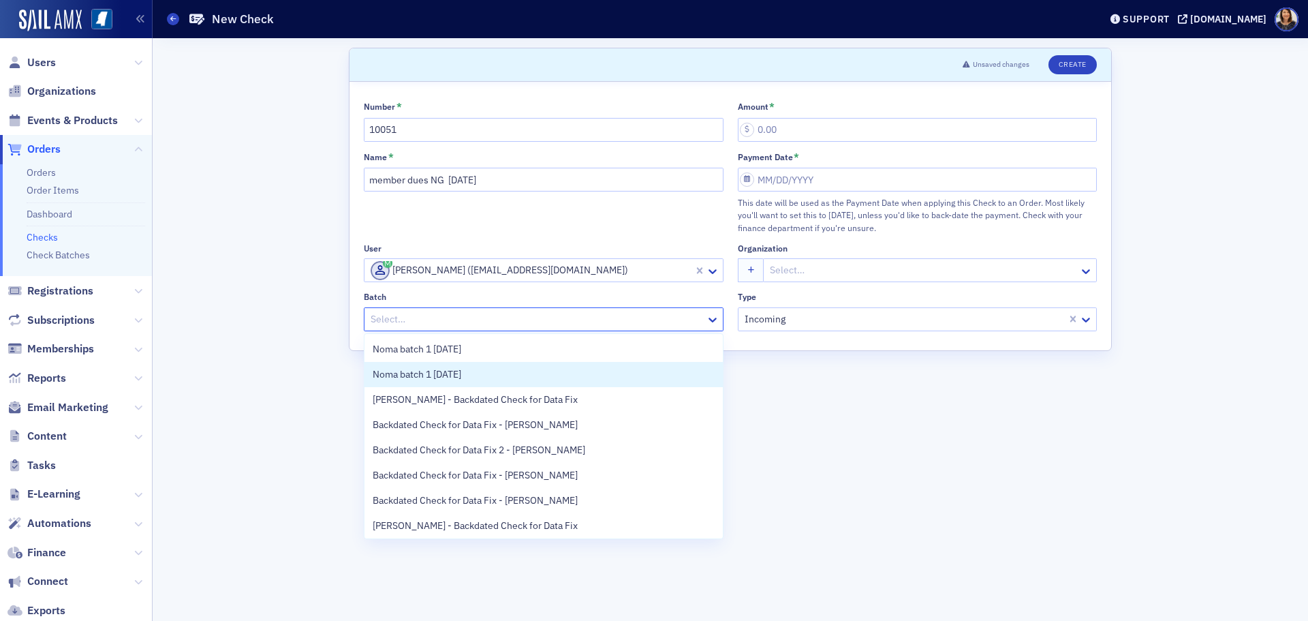
scroll to position [28, 0]
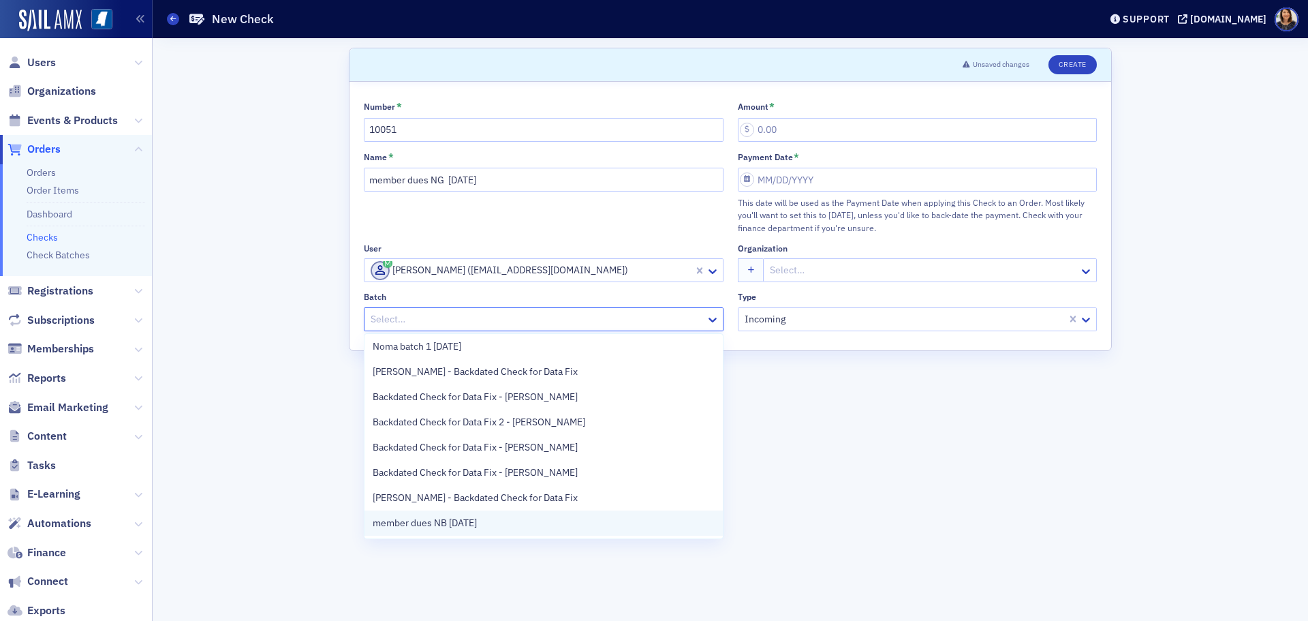
click at [521, 519] on div "member dues NB 9.16.25" at bounding box center [544, 523] width 342 height 14
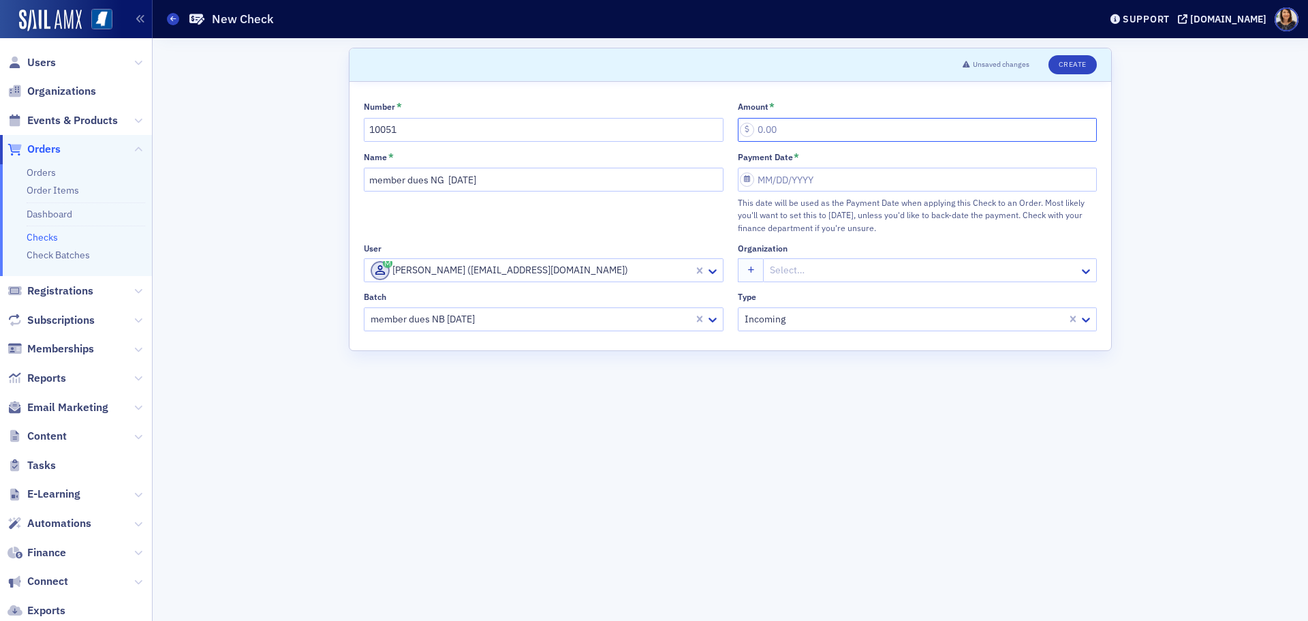
click at [803, 138] on input "Amount *" at bounding box center [918, 130] width 360 height 24
type input "220.00"
click at [859, 179] on input "Payment Date *" at bounding box center [918, 180] width 360 height 24
select select "8"
select select "2025"
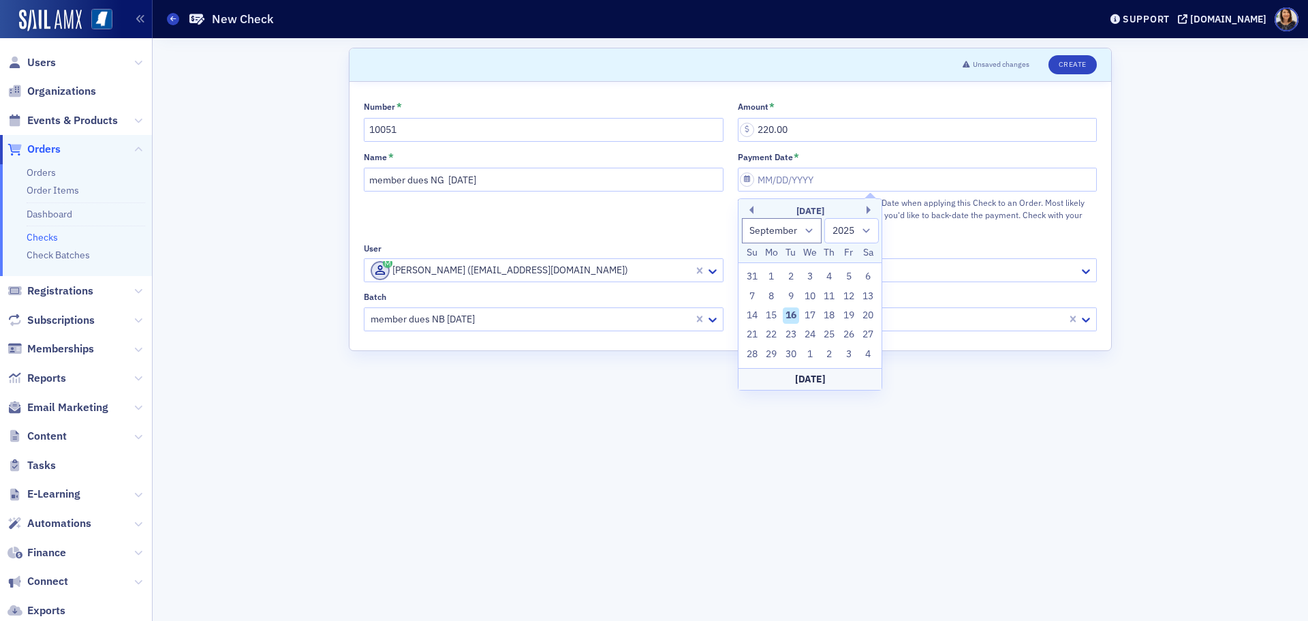
click at [788, 313] on div "16" at bounding box center [791, 315] width 16 height 16
type input "09/16/2025"
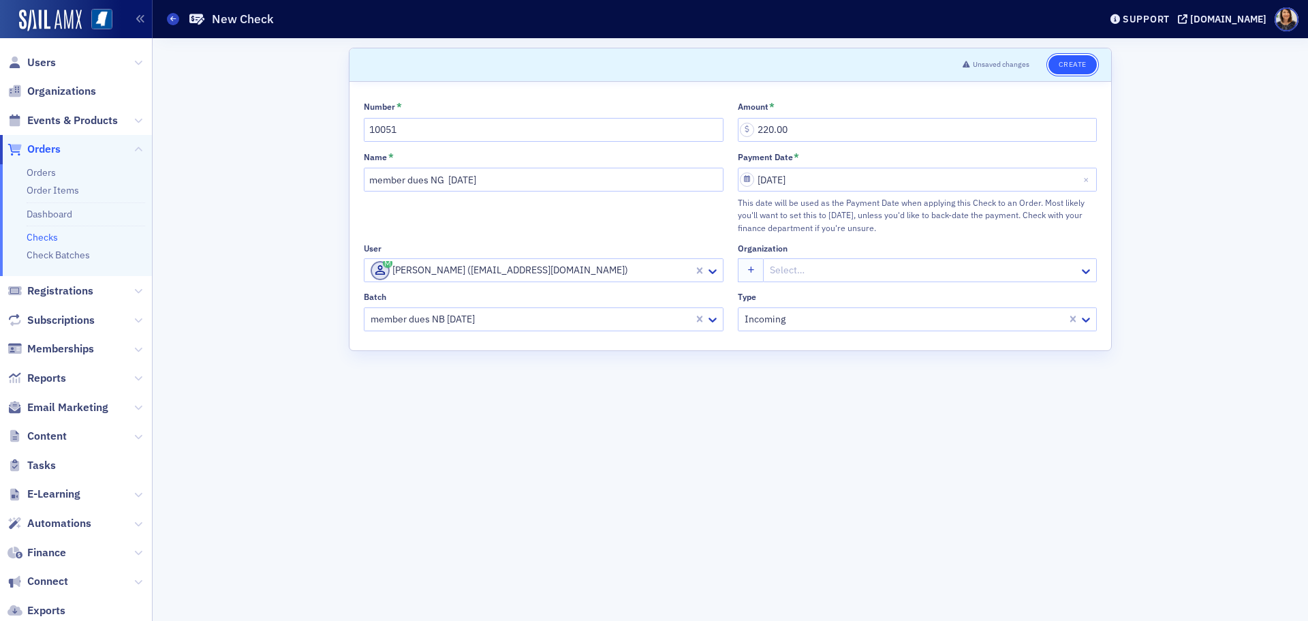
click at [1075, 64] on button "Create" at bounding box center [1073, 64] width 48 height 19
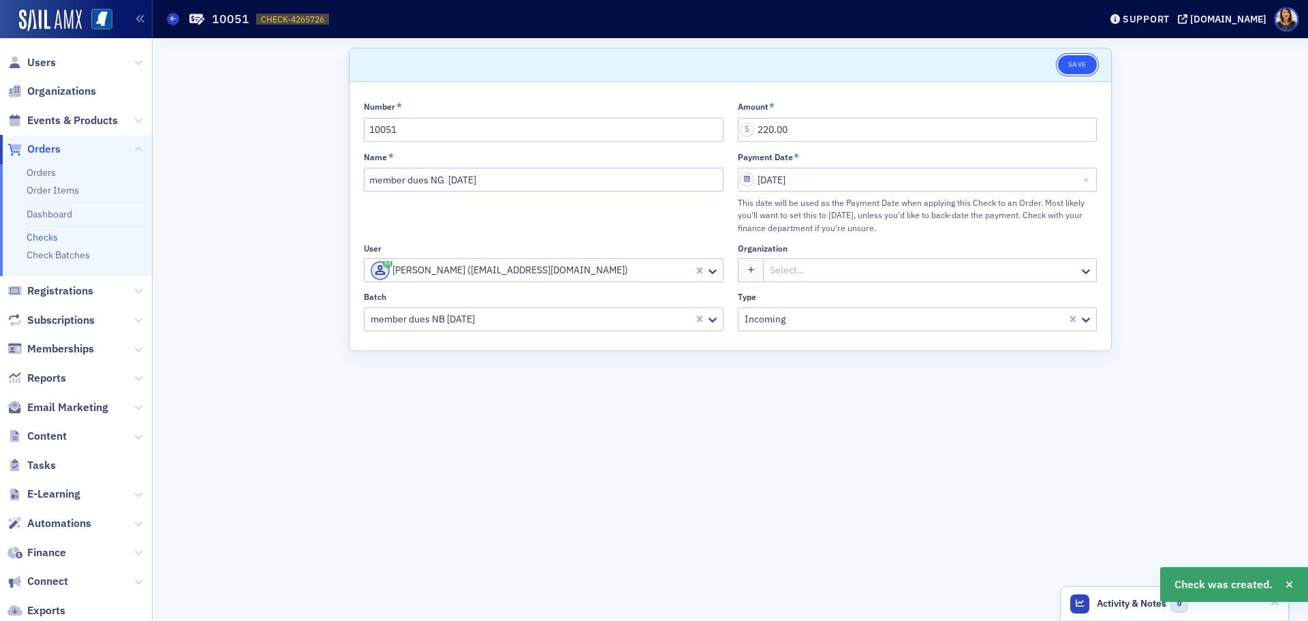
click at [1075, 65] on button "Save" at bounding box center [1077, 64] width 39 height 19
click at [22, 242] on ul "Orders Order Items Dashboard Checks Check Batches" at bounding box center [76, 220] width 152 height 112
click at [38, 239] on link "Checks" at bounding box center [42, 237] width 31 height 12
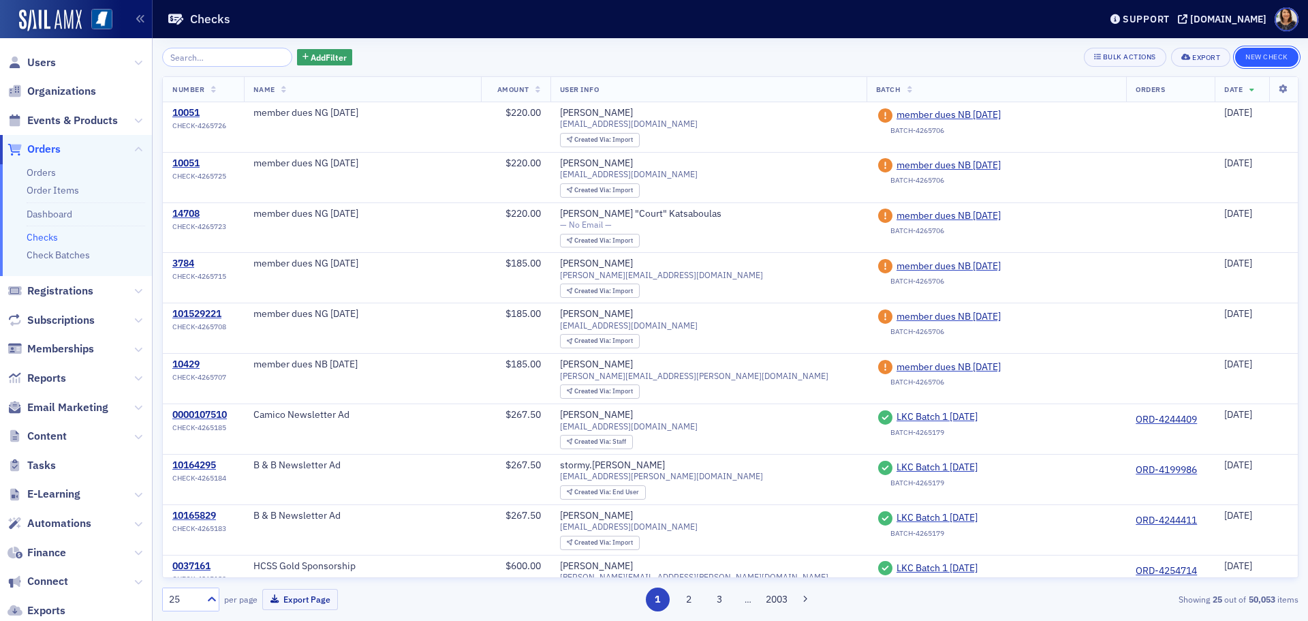
click at [1271, 55] on button "New Check" at bounding box center [1266, 57] width 63 height 19
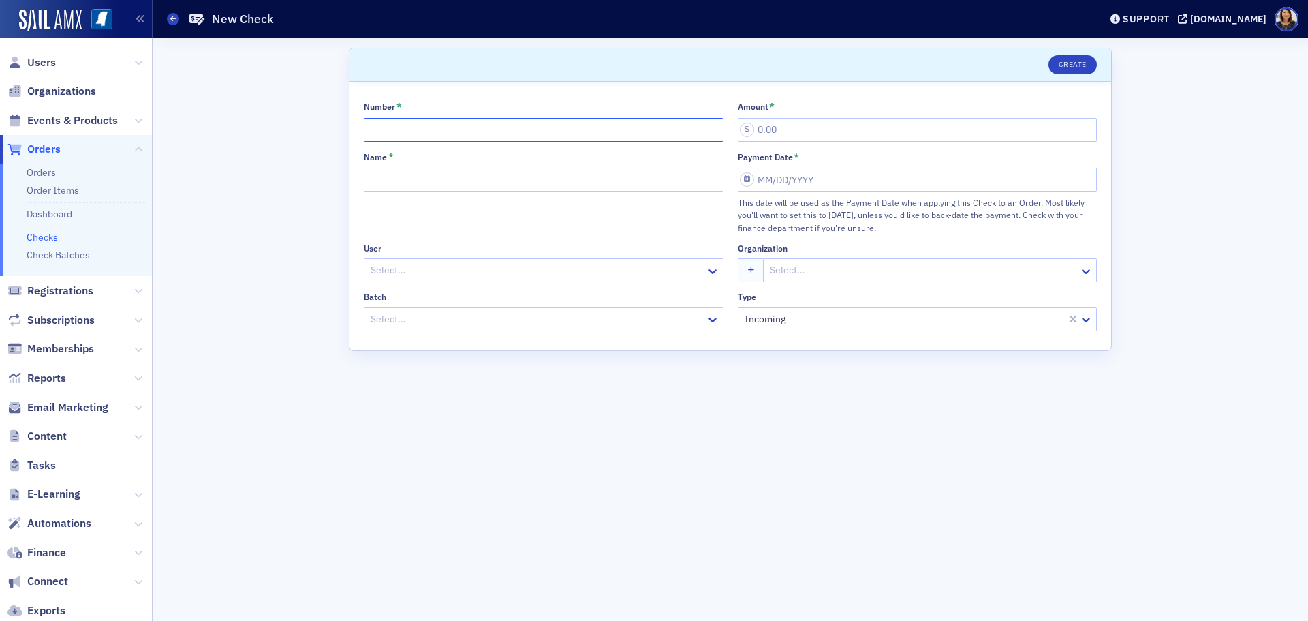
click at [435, 118] on input "Number *" at bounding box center [544, 130] width 360 height 24
type input "9007"
click at [408, 178] on input "Name *" at bounding box center [544, 180] width 360 height 24
type input "member dues NB 09.16.25"
click at [459, 258] on div "User Select…" at bounding box center [544, 262] width 360 height 39
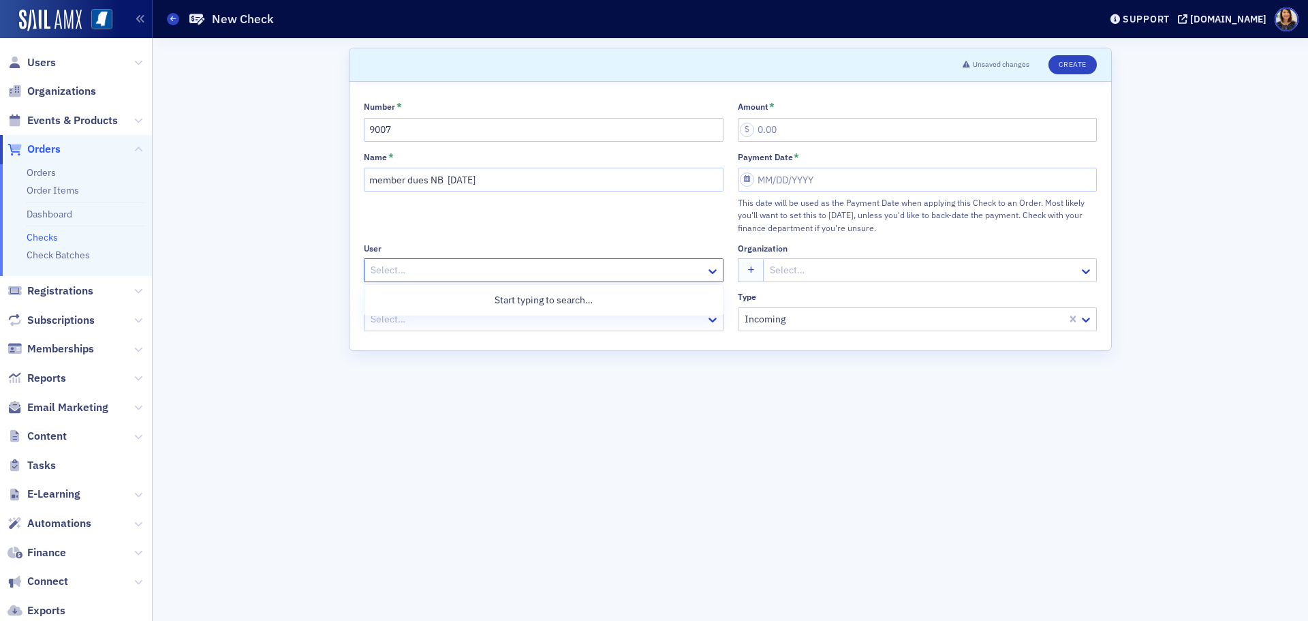
click at [459, 262] on div at bounding box center [536, 270] width 335 height 17
type input "stephen myric"
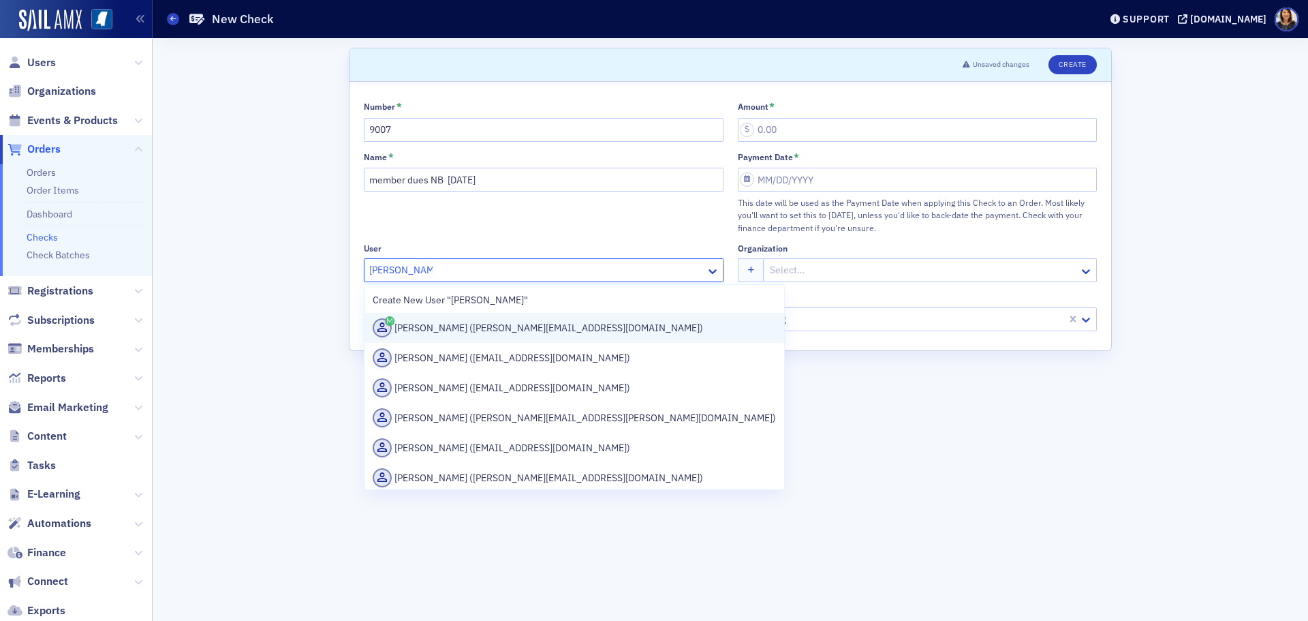
click at [515, 324] on div "Stephen Myrick (stephen@stephenmyrickcpa.com)" at bounding box center [574, 327] width 403 height 19
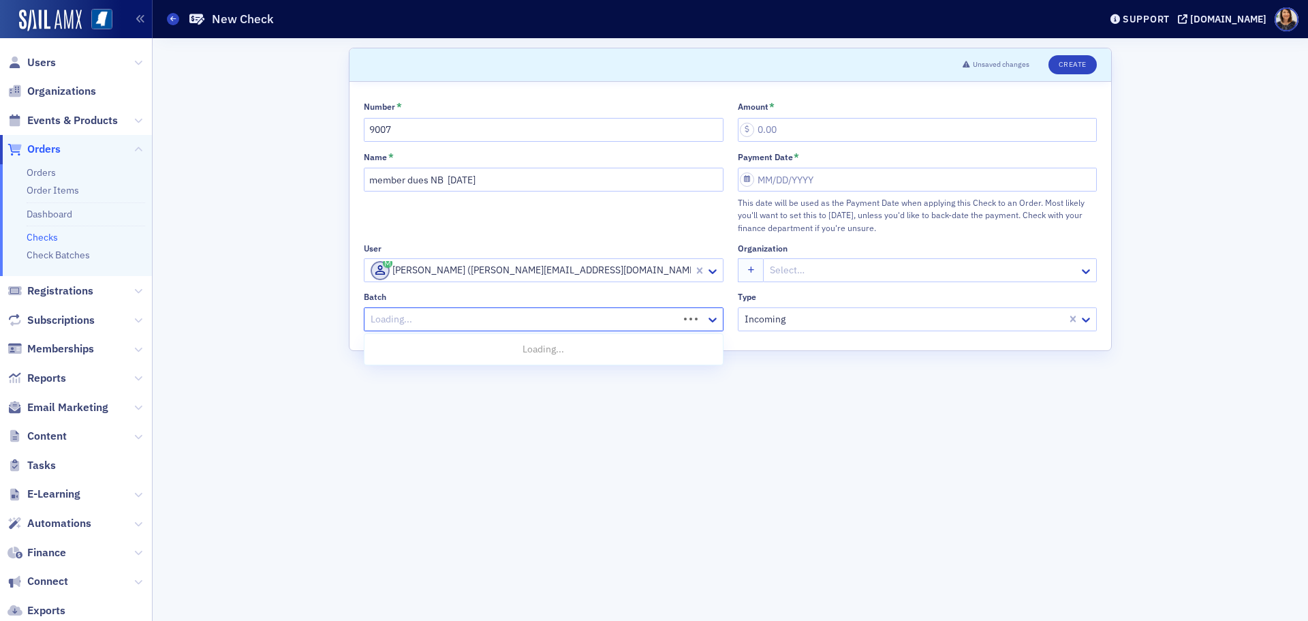
click at [636, 318] on div at bounding box center [523, 319] width 308 height 17
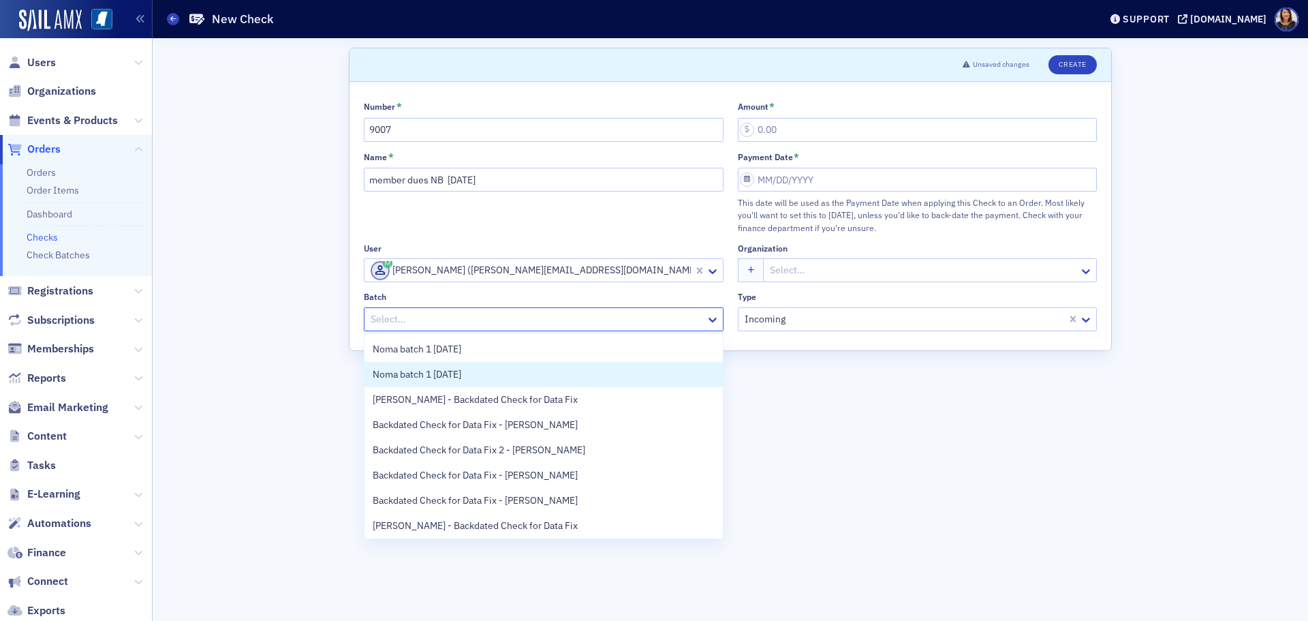
scroll to position [28, 0]
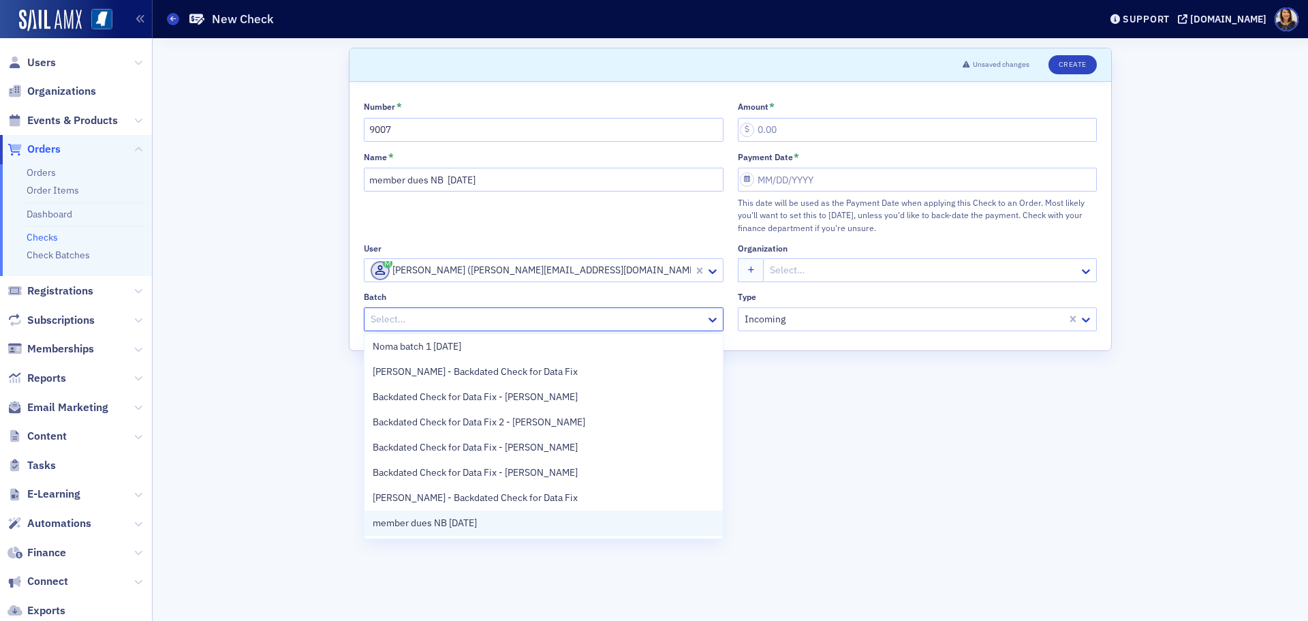
click at [477, 524] on span "member dues NB 9.16.25" at bounding box center [425, 523] width 104 height 14
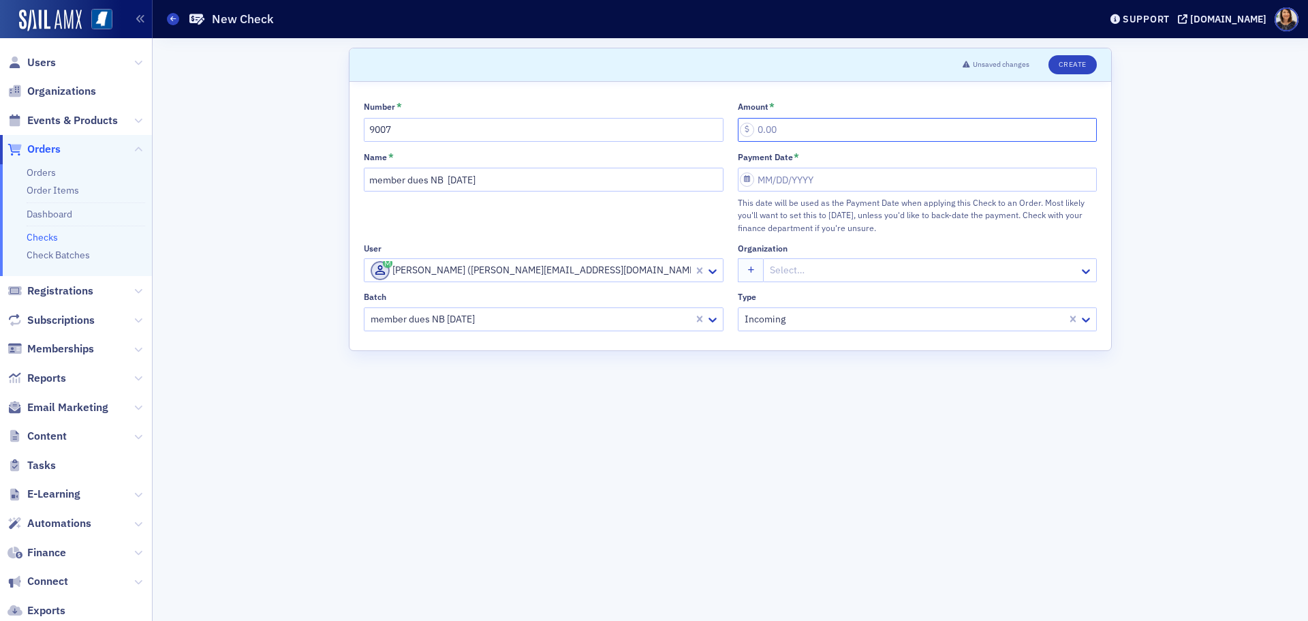
click at [844, 132] on input "Amount *" at bounding box center [918, 130] width 360 height 24
type input "220.00"
click at [836, 184] on input "Payment Date *" at bounding box center [918, 180] width 360 height 24
select select "8"
select select "2025"
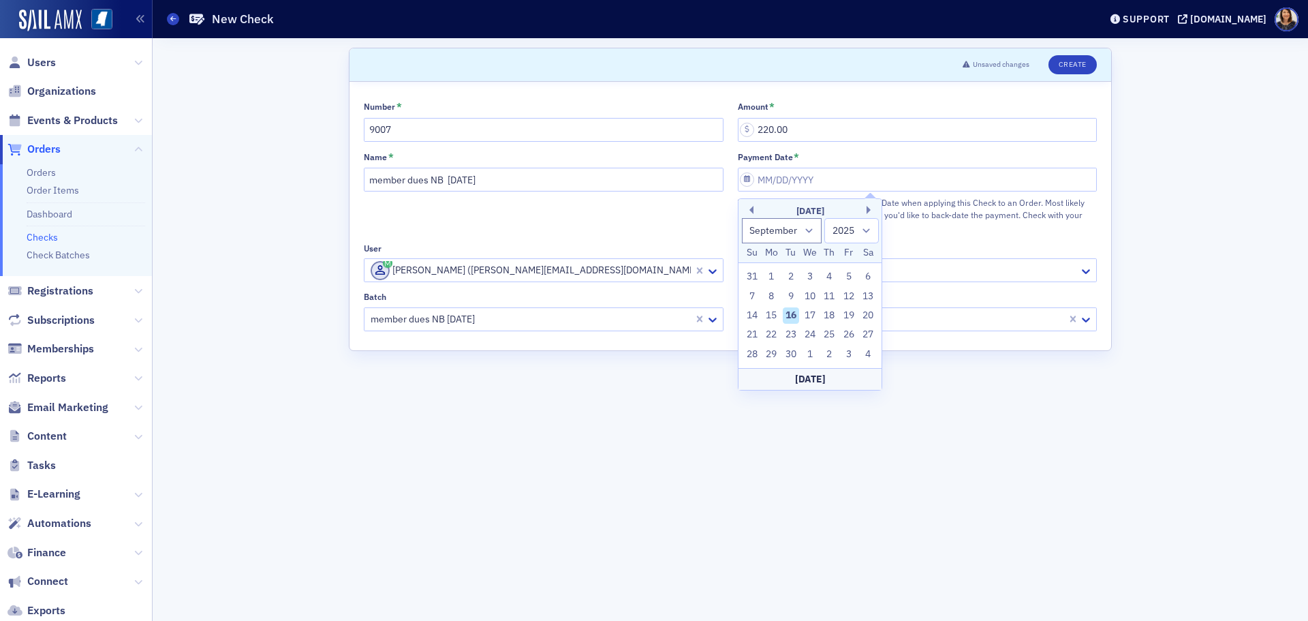
click at [792, 312] on div "16" at bounding box center [791, 315] width 16 height 16
type input "09/16/2025"
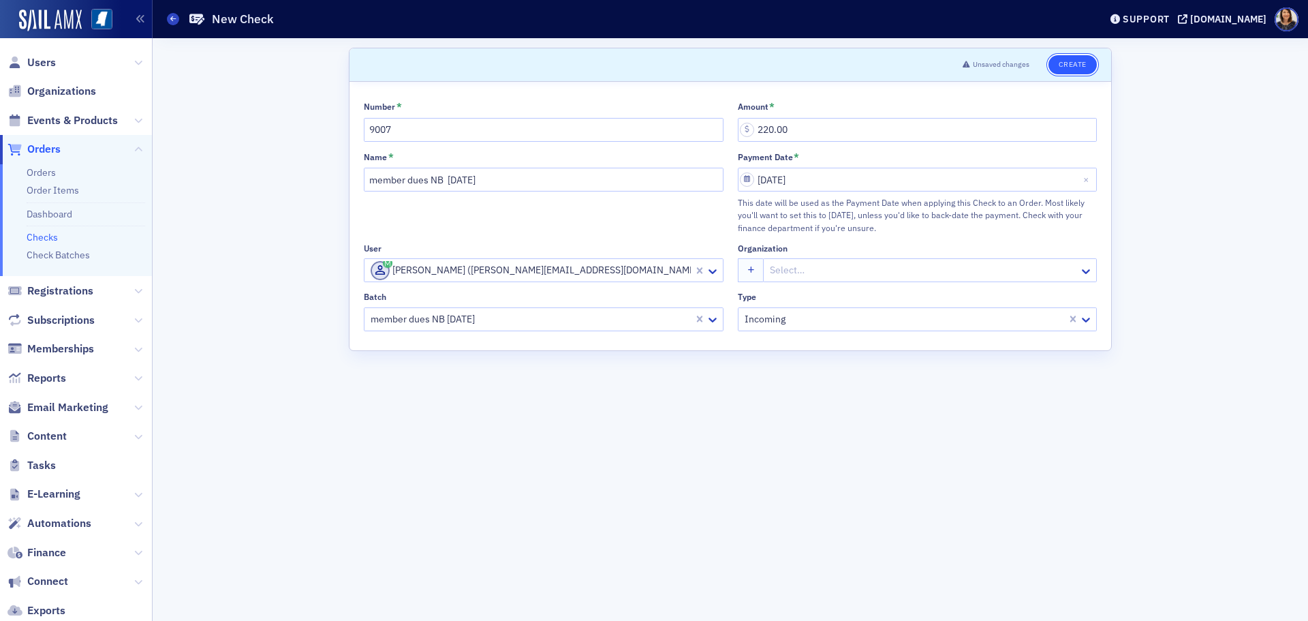
click at [1072, 59] on button "Create" at bounding box center [1073, 64] width 48 height 19
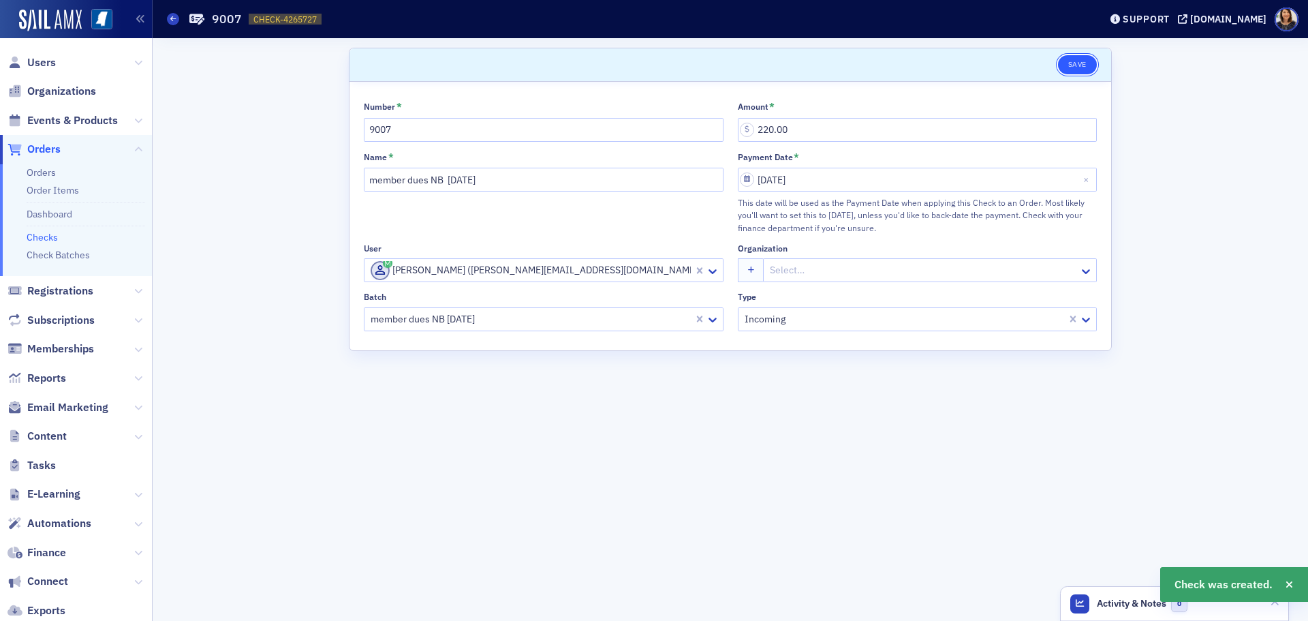
click at [1075, 66] on button "Save" at bounding box center [1077, 64] width 39 height 19
click at [45, 236] on link "Checks" at bounding box center [42, 237] width 31 height 12
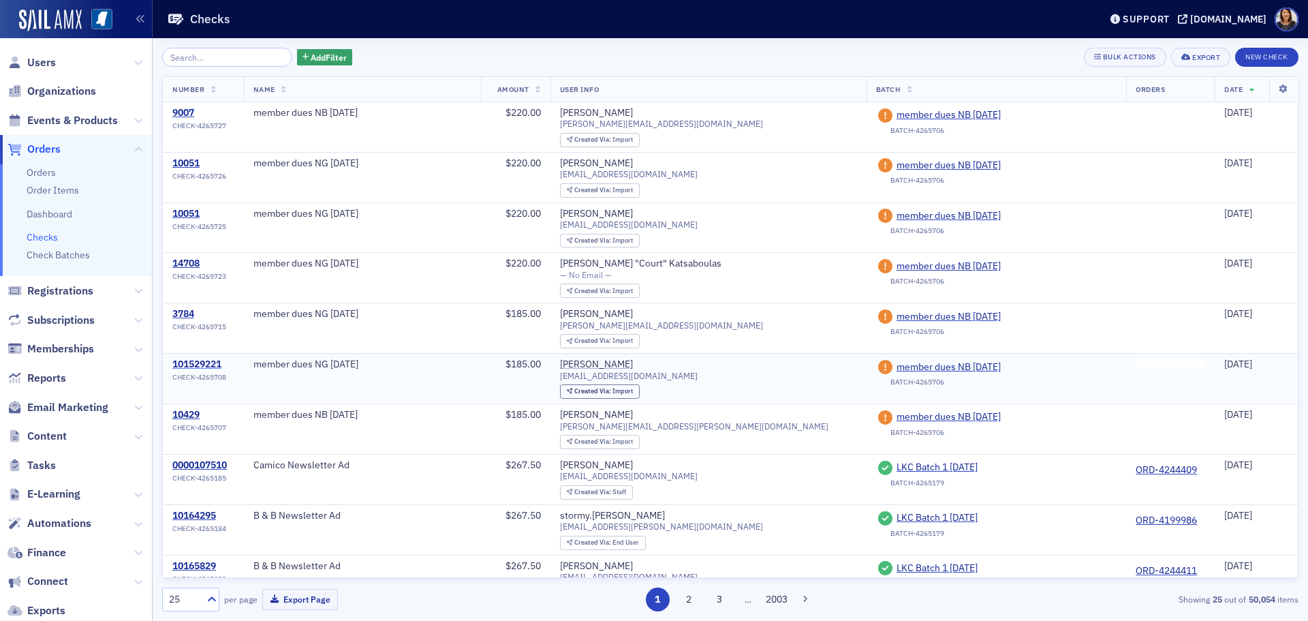
click at [203, 362] on div "101529221" at bounding box center [199, 364] width 54 height 12
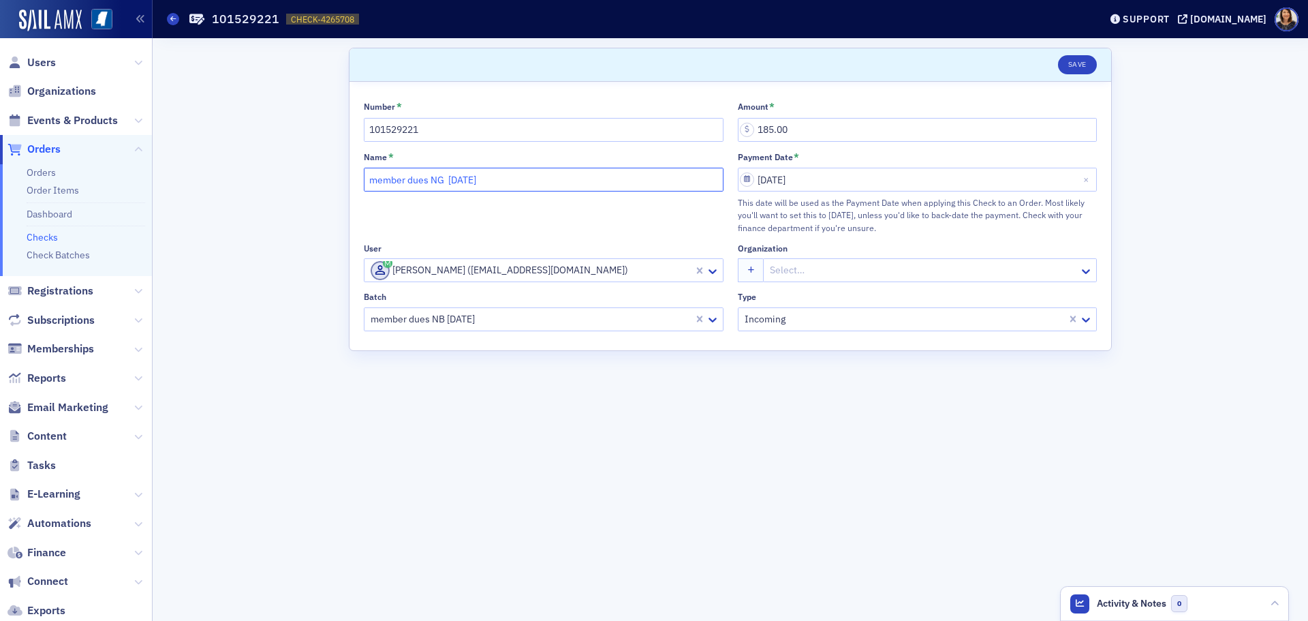
click at [442, 182] on input "member dues NG 9.16.25" at bounding box center [544, 180] width 360 height 24
click at [443, 183] on input "member dues Nb 9.16.25" at bounding box center [544, 180] width 360 height 24
type input "member dues NB 9.16.25"
click at [1085, 62] on button "Save" at bounding box center [1077, 64] width 39 height 19
click at [64, 251] on link "Check Batches" at bounding box center [58, 255] width 63 height 12
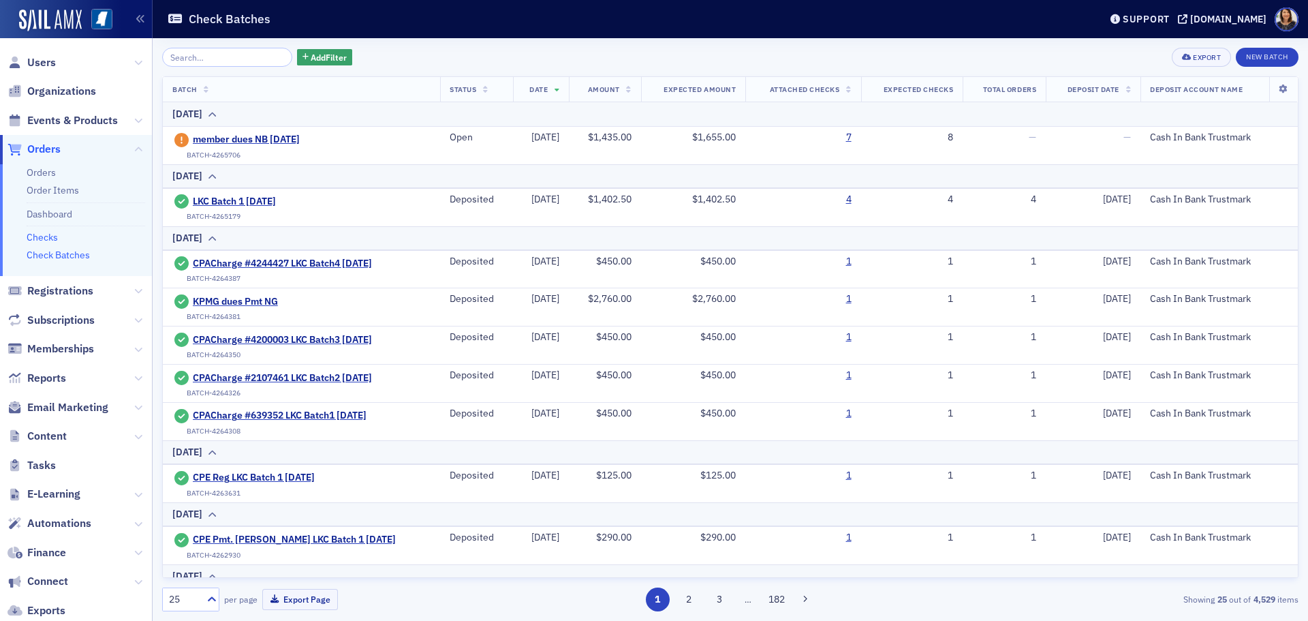
click at [31, 241] on link "Checks" at bounding box center [42, 237] width 31 height 12
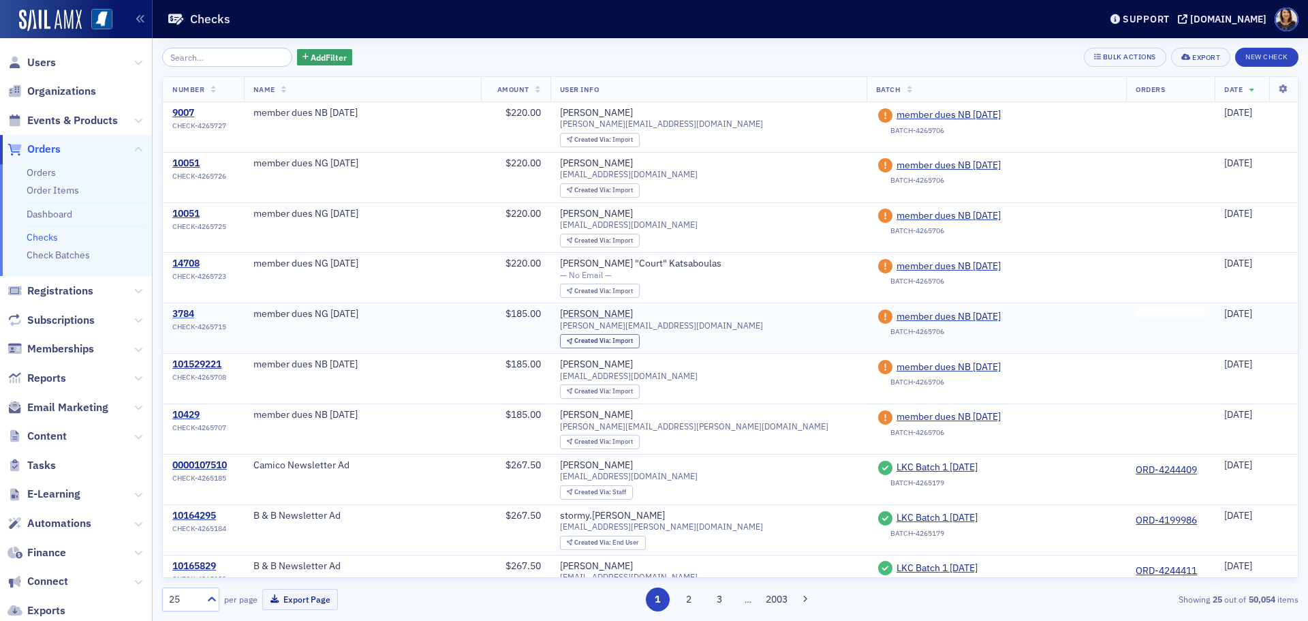
click at [183, 311] on div "3784" at bounding box center [199, 314] width 54 height 12
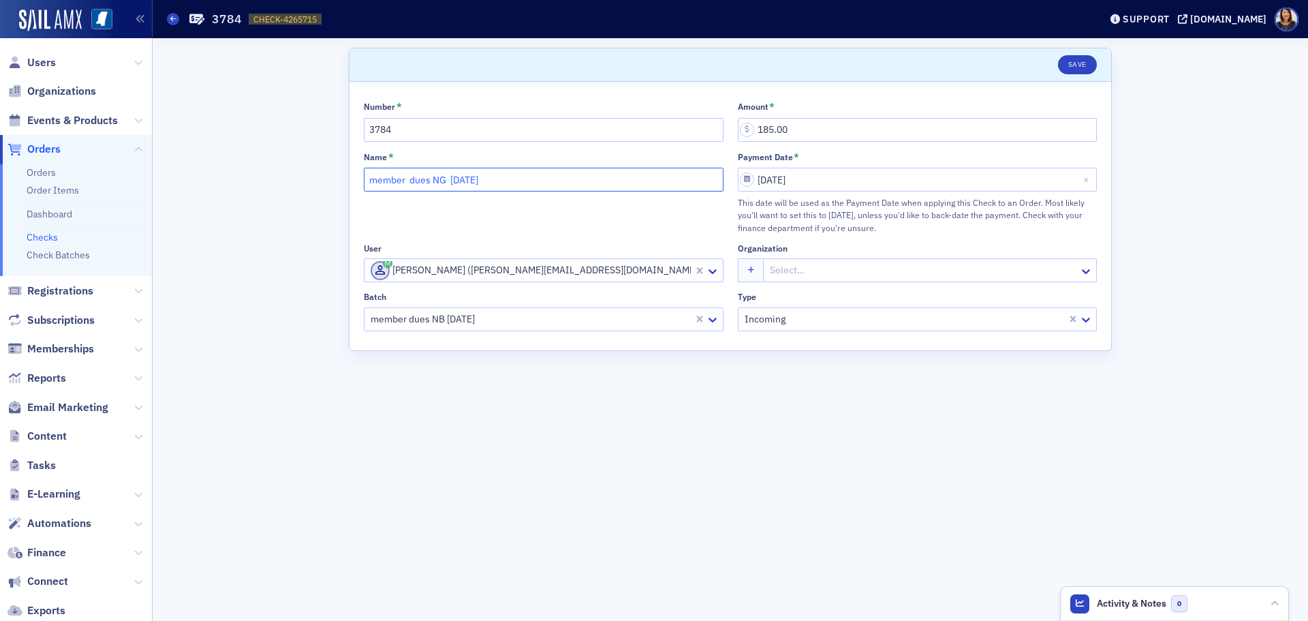
click at [445, 183] on input "member dues NG 9.16.25" at bounding box center [544, 180] width 360 height 24
type input "member dues NB 9.16.25"
click at [1078, 57] on button "Save" at bounding box center [1077, 64] width 39 height 19
click at [45, 234] on link "Checks" at bounding box center [42, 237] width 31 height 12
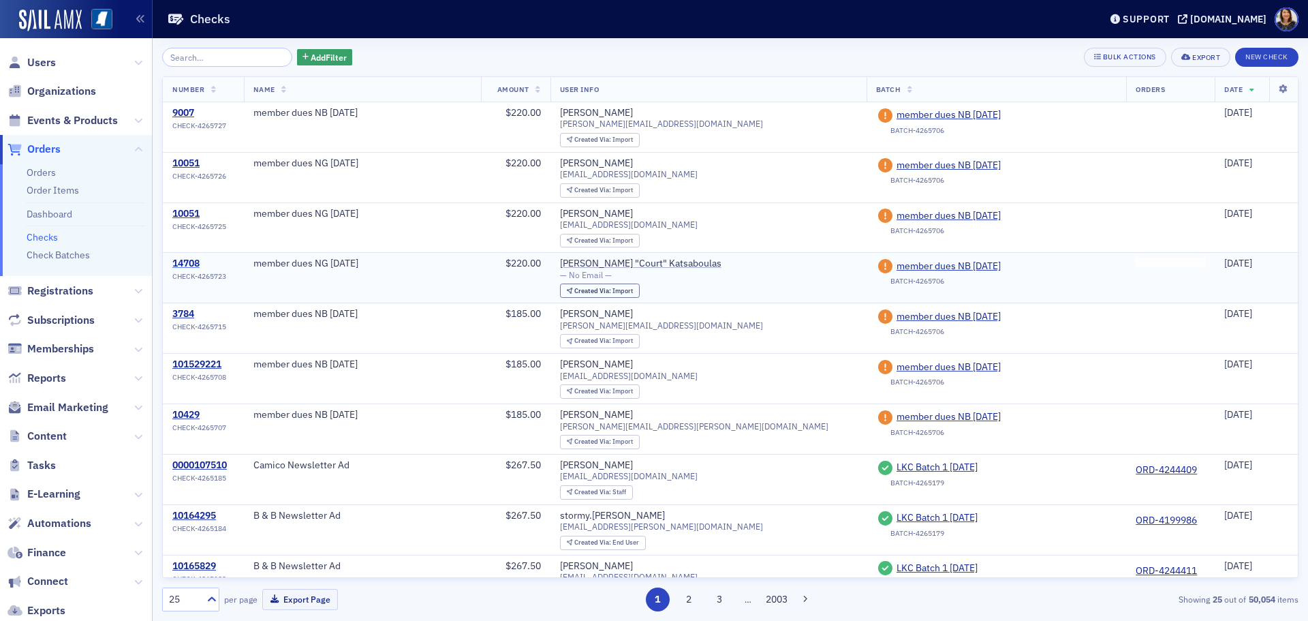
click at [181, 262] on div "14708" at bounding box center [199, 264] width 54 height 12
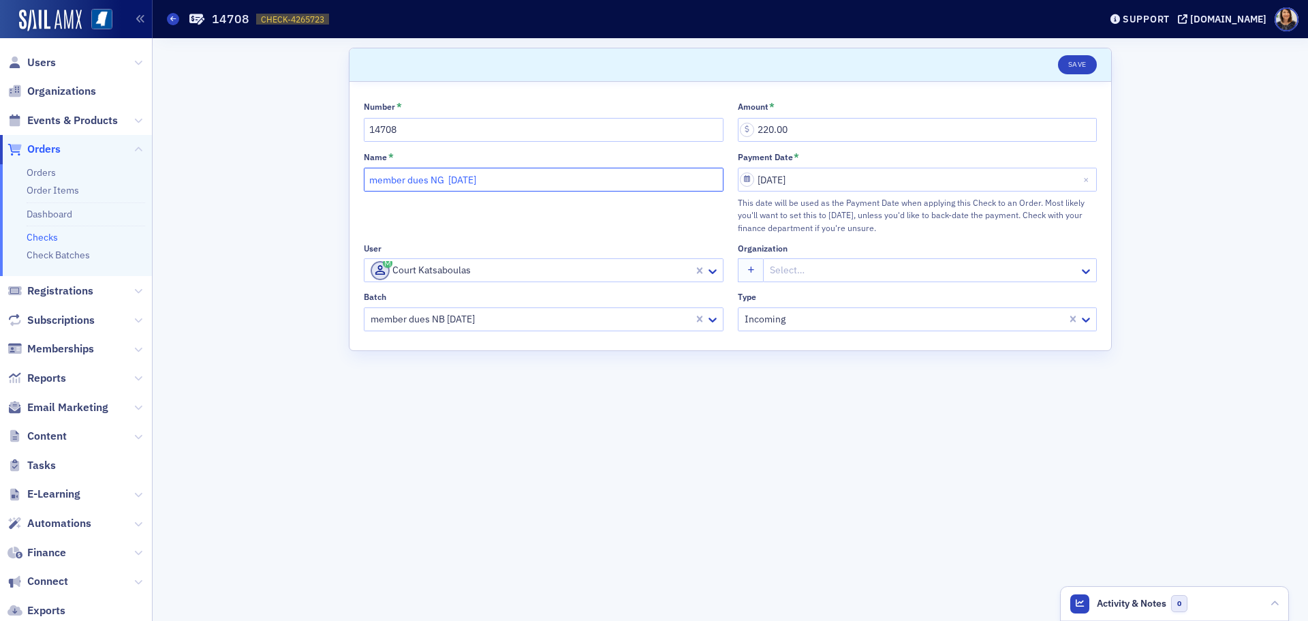
click at [443, 181] on input "member dues NG 9.16.25" at bounding box center [544, 180] width 360 height 24
type input "member dues NB 9.16.25"
click at [1087, 58] on button "Save" at bounding box center [1077, 64] width 39 height 19
click at [35, 236] on link "Checks" at bounding box center [42, 237] width 31 height 12
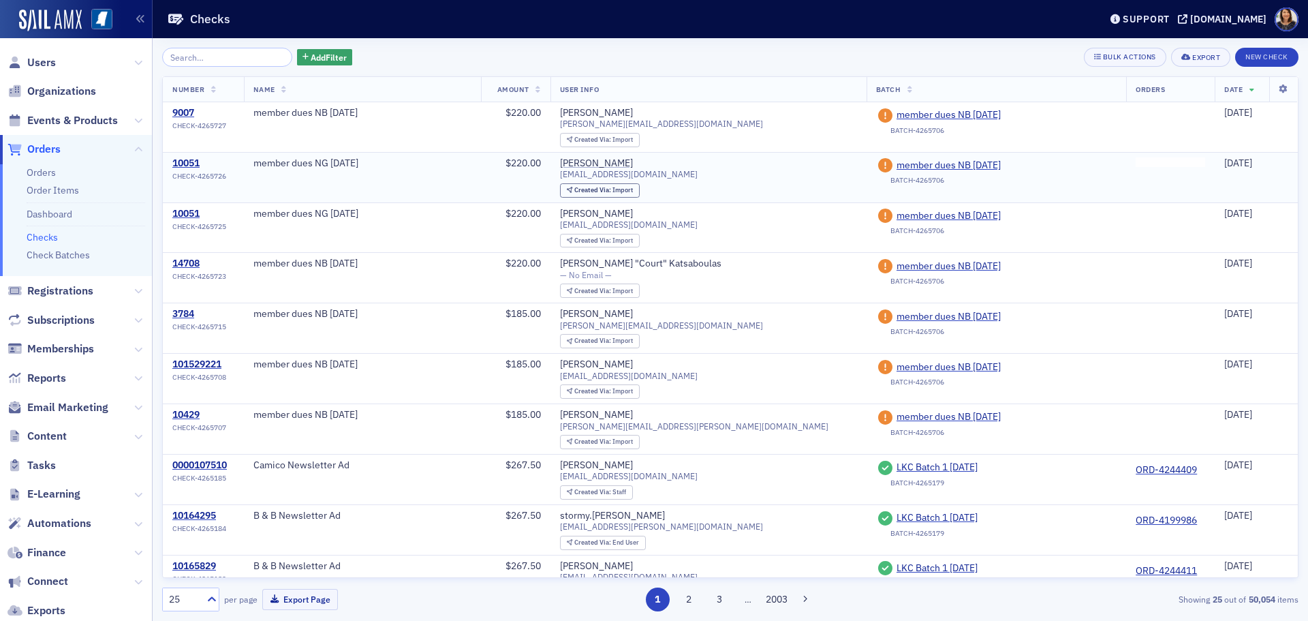
click at [191, 156] on td "10051 CHECK-4265726" at bounding box center [203, 177] width 81 height 50
click at [191, 161] on div "10051" at bounding box center [199, 163] width 54 height 12
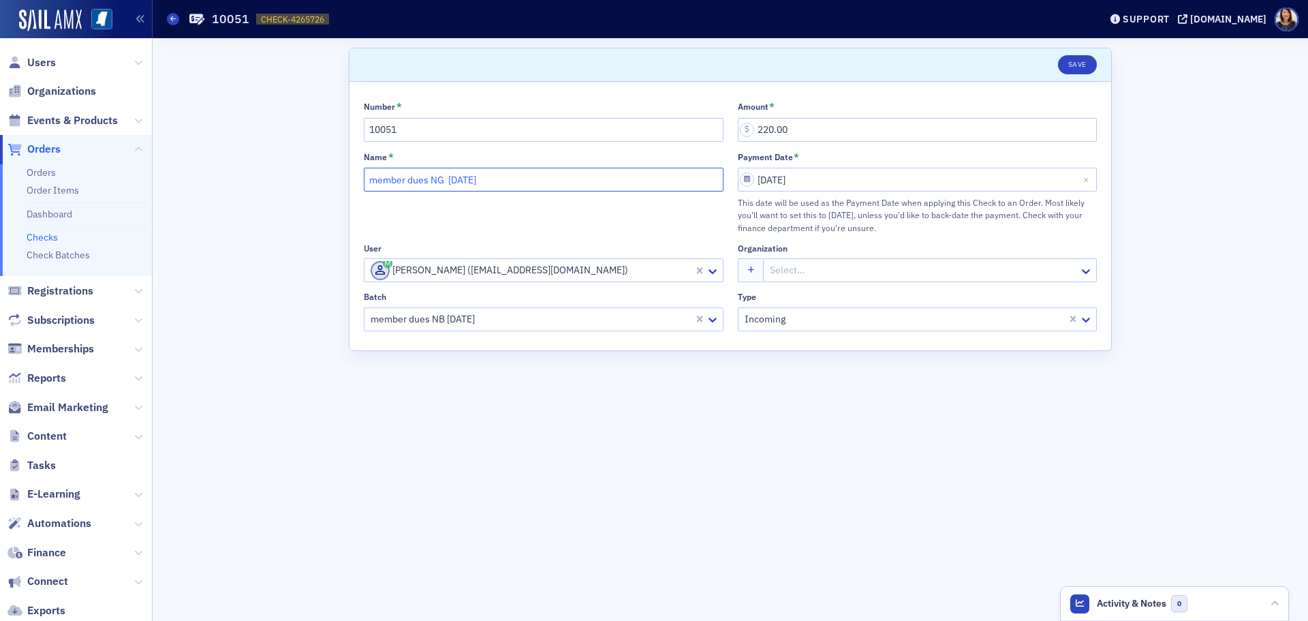
click at [446, 179] on input "member dues NG 9.16.25" at bounding box center [544, 180] width 360 height 24
type input "member dues NB 9.16.25"
click at [1075, 62] on button "Save" at bounding box center [1077, 64] width 39 height 19
click at [44, 236] on link "Checks" at bounding box center [42, 237] width 31 height 12
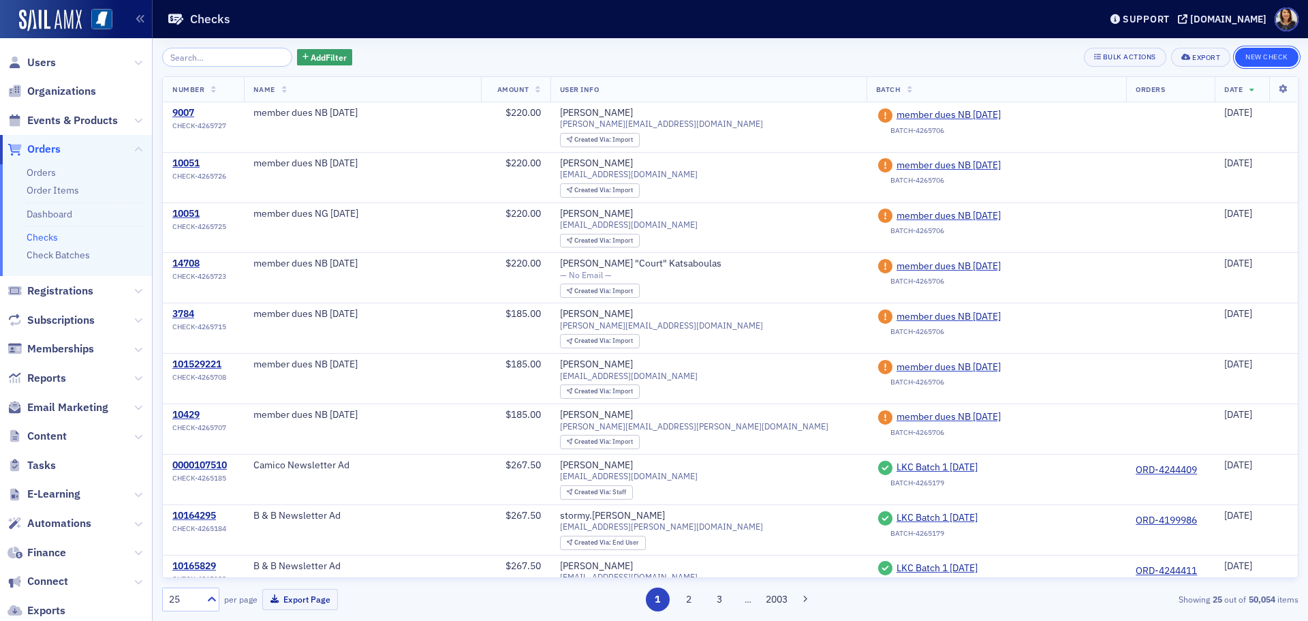
click at [1264, 50] on button "New Check" at bounding box center [1266, 57] width 63 height 19
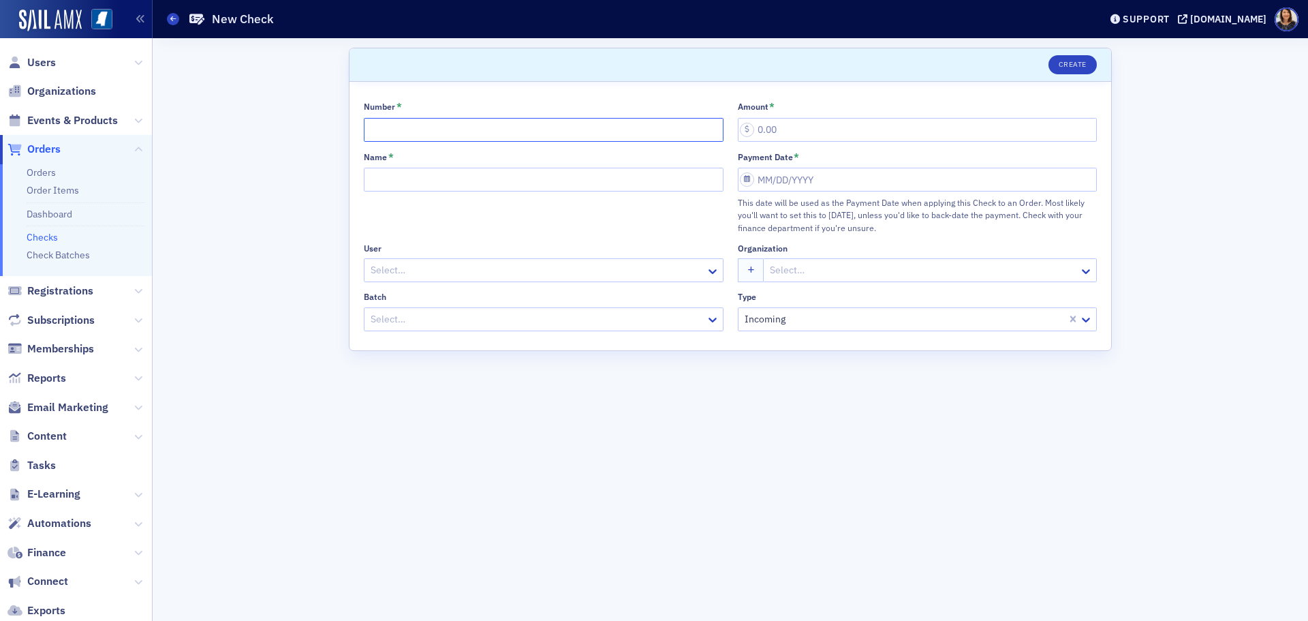
click at [443, 124] on input "Number *" at bounding box center [544, 130] width 360 height 24
type input "810288"
click at [446, 181] on input "Name *" at bounding box center [544, 180] width 360 height 24
click at [449, 169] on input "linda jones" at bounding box center [544, 180] width 360 height 24
type input "l"
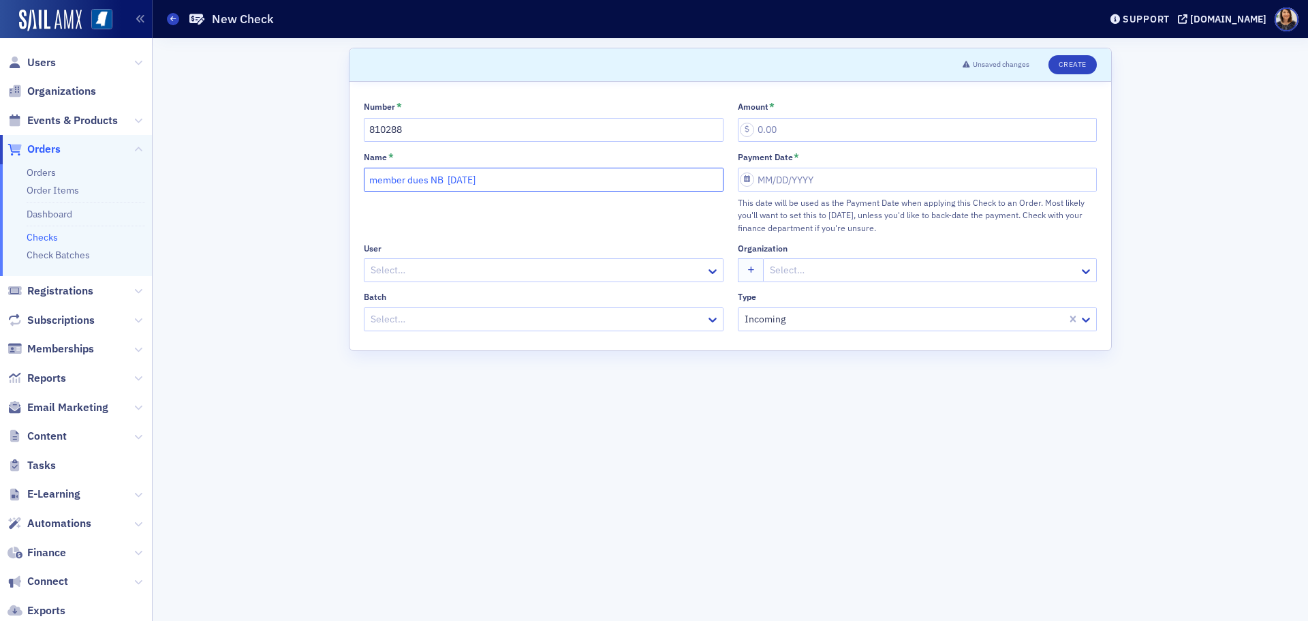
type input "member dues NB 9.16.25"
click at [446, 270] on div at bounding box center [536, 270] width 335 height 17
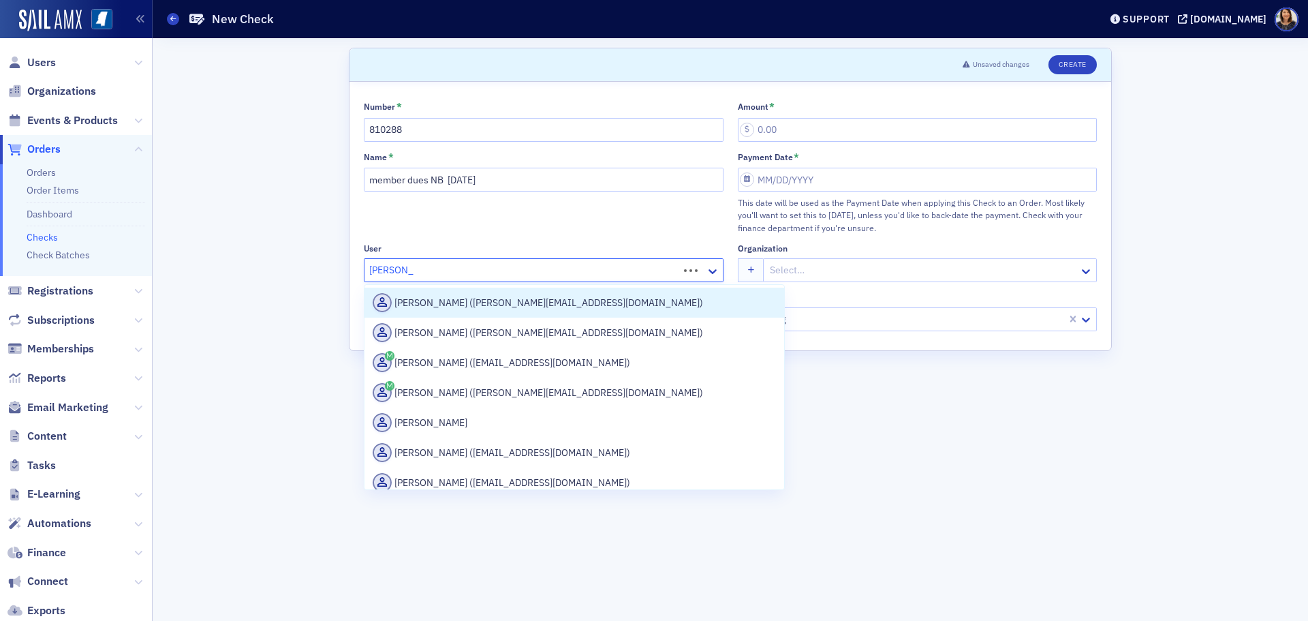
type input "linda jones"
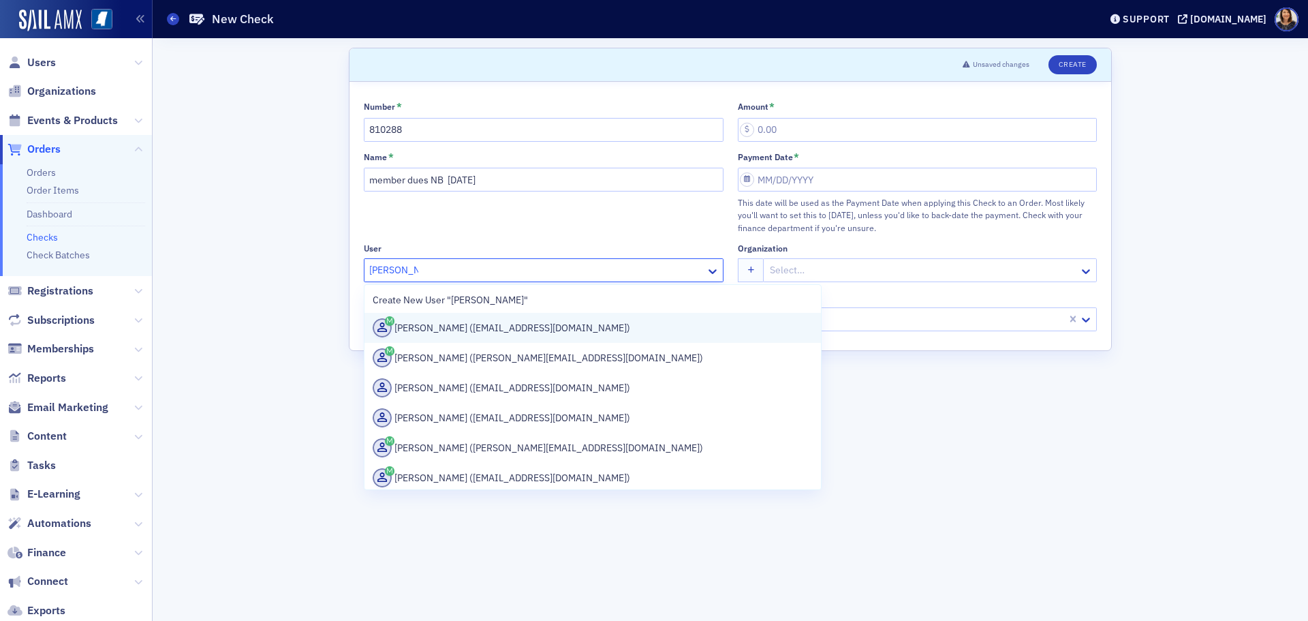
click at [474, 332] on div "Linda Jones (ljones@mrha6.org)" at bounding box center [593, 327] width 440 height 19
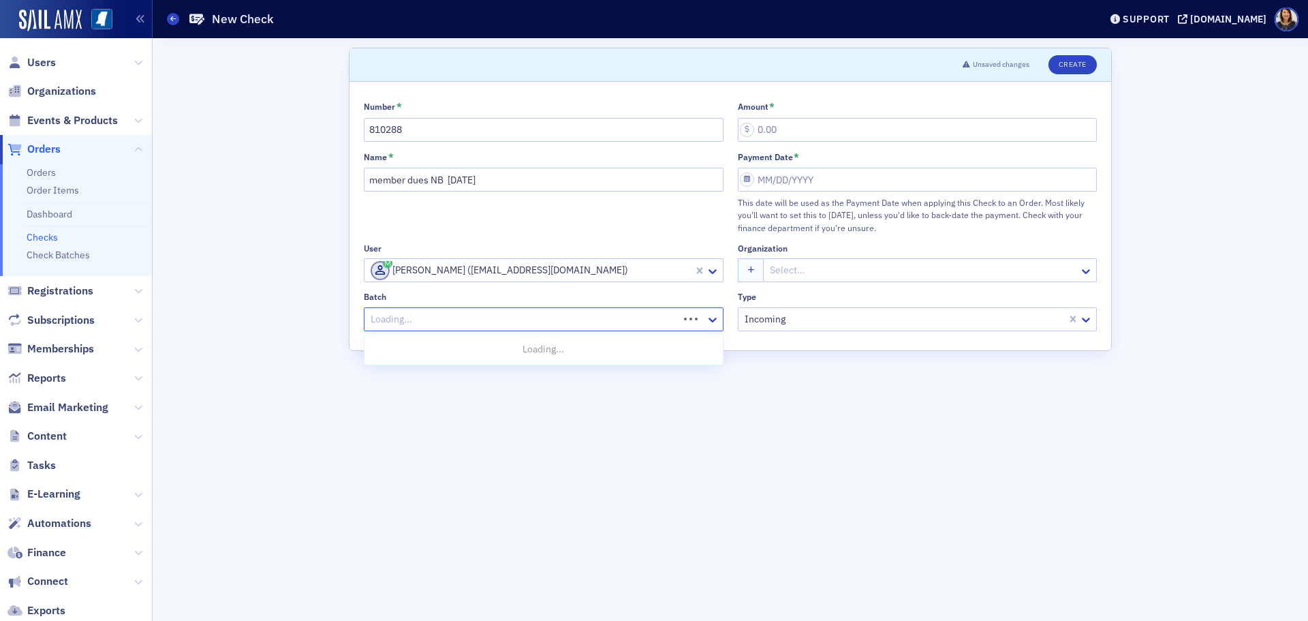
click at [478, 318] on div at bounding box center [523, 319] width 308 height 17
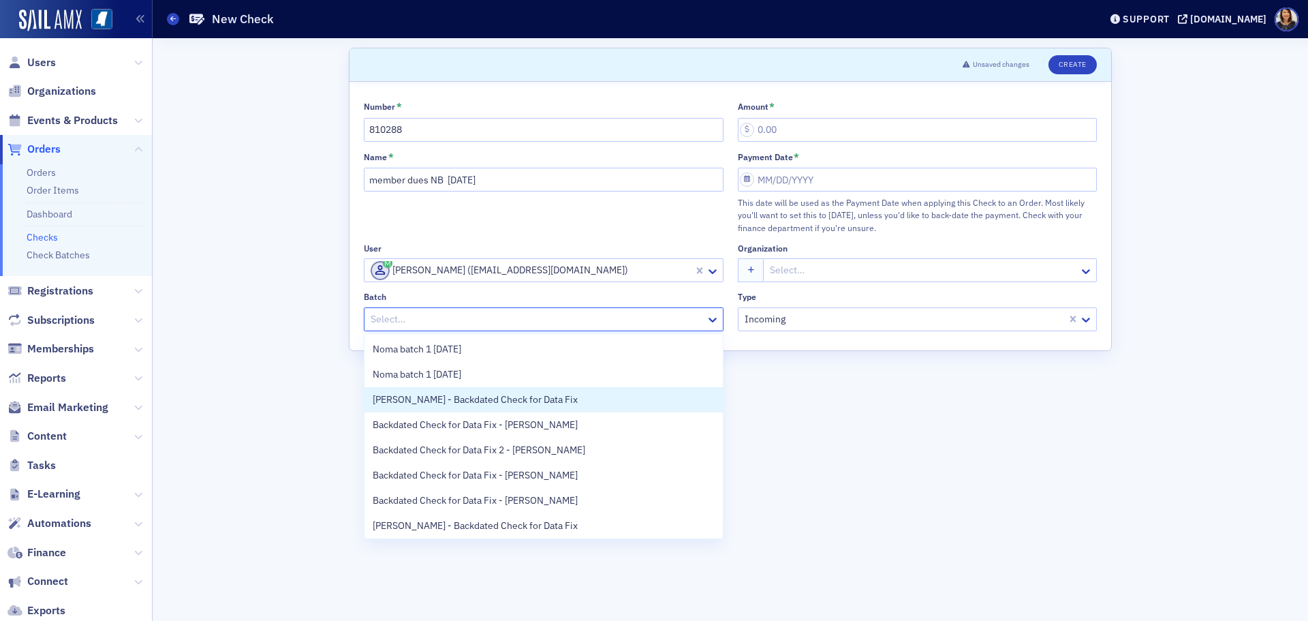
scroll to position [28, 0]
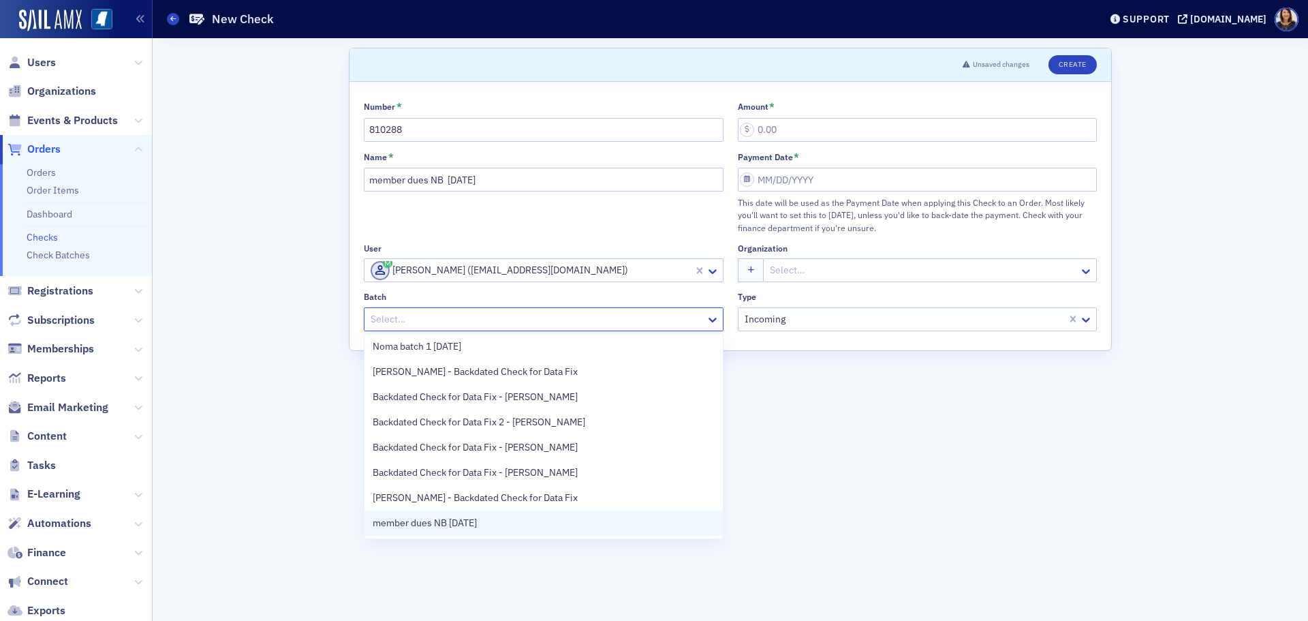
click at [567, 519] on div "member dues NB 9.16.25" at bounding box center [544, 523] width 342 height 14
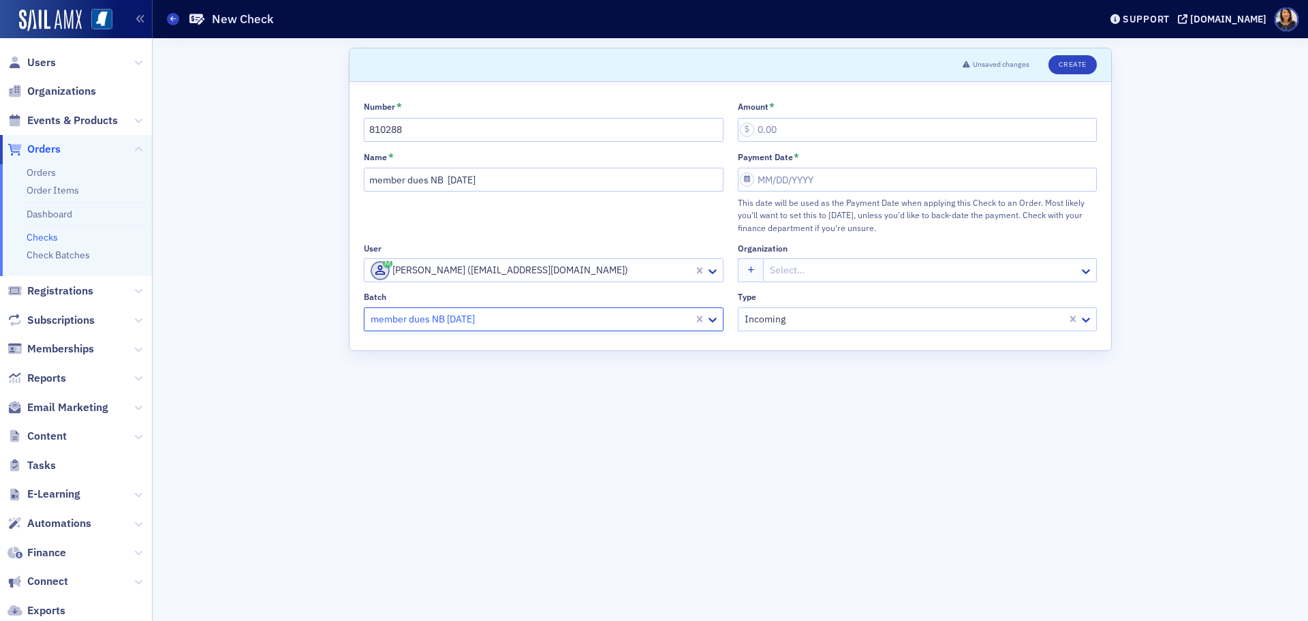
click at [809, 113] on div "Amount *" at bounding box center [918, 121] width 360 height 41
click at [796, 123] on input "Amount *" at bounding box center [918, 130] width 360 height 24
type input "220.00"
click at [814, 175] on input "Payment Date *" at bounding box center [918, 180] width 360 height 24
select select "8"
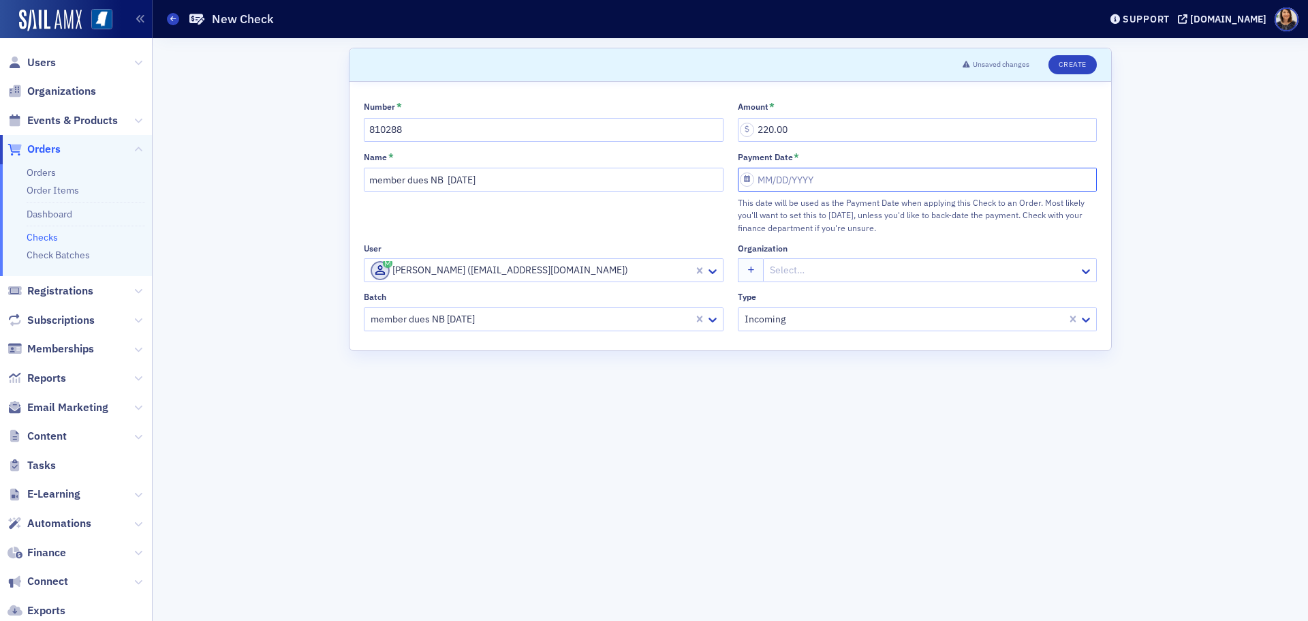
select select "2025"
click at [791, 311] on div "16" at bounding box center [791, 315] width 16 height 16
type input "09/16/2025"
click at [1071, 58] on button "Create" at bounding box center [1073, 64] width 48 height 19
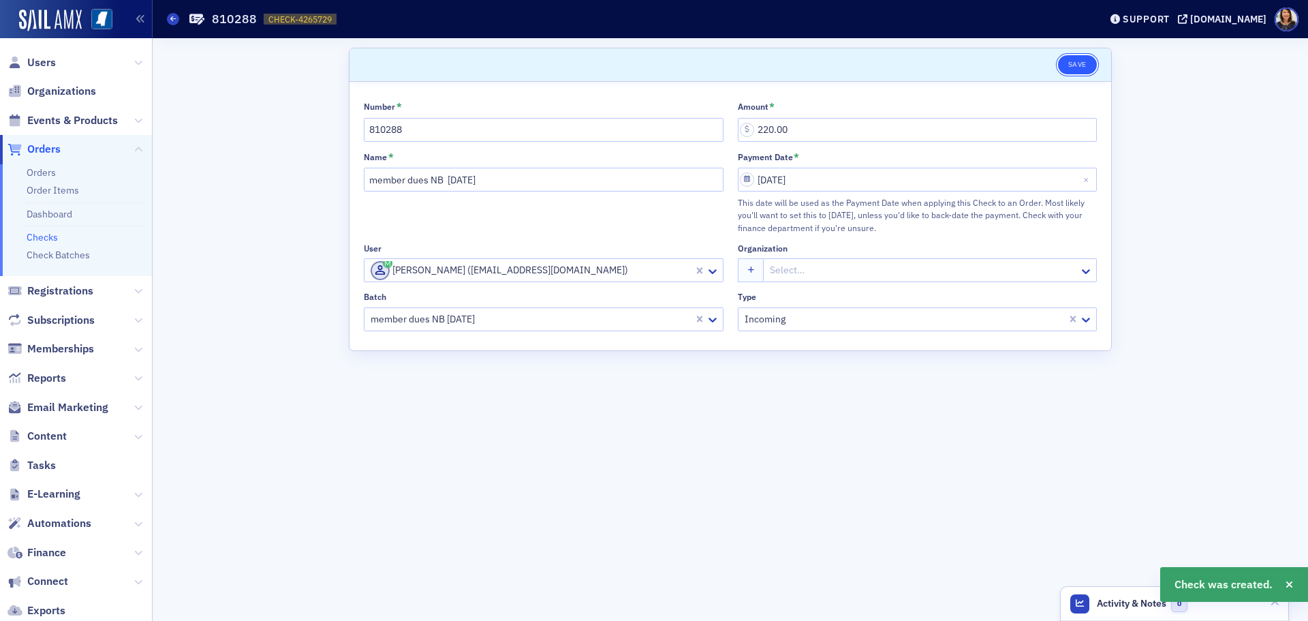
click at [1072, 64] on button "Save" at bounding box center [1077, 64] width 39 height 19
click at [69, 251] on link "Check Batches" at bounding box center [58, 255] width 63 height 12
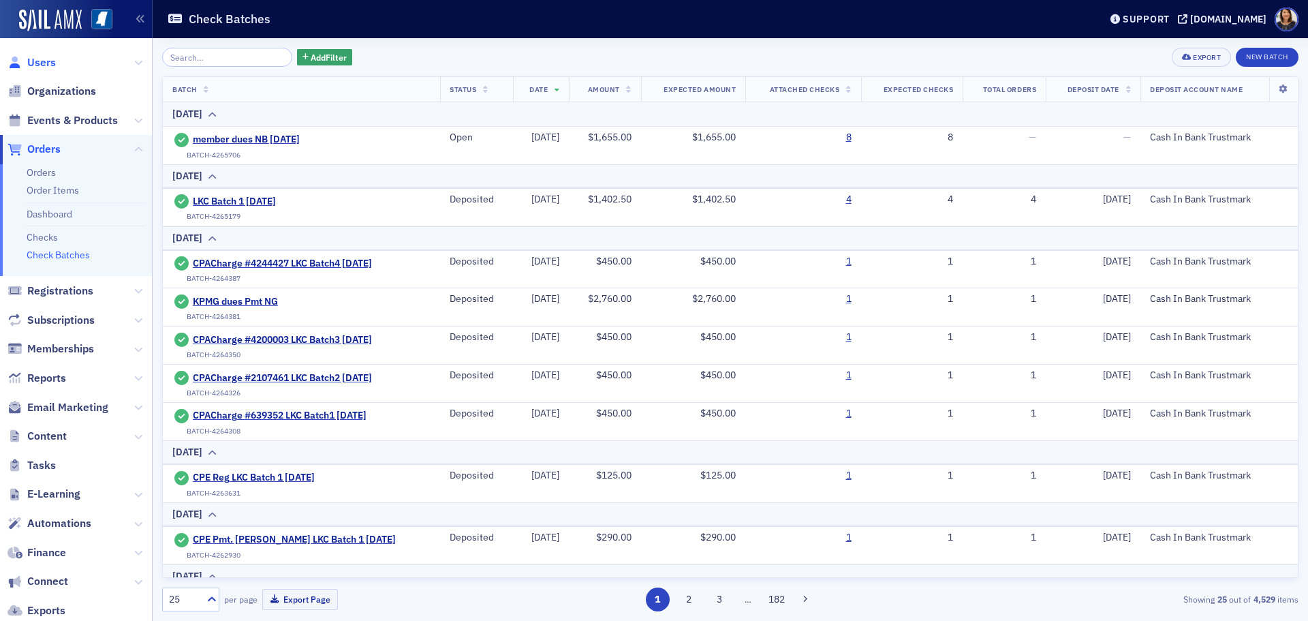
click at [48, 62] on span "Users" at bounding box center [41, 62] width 29 height 15
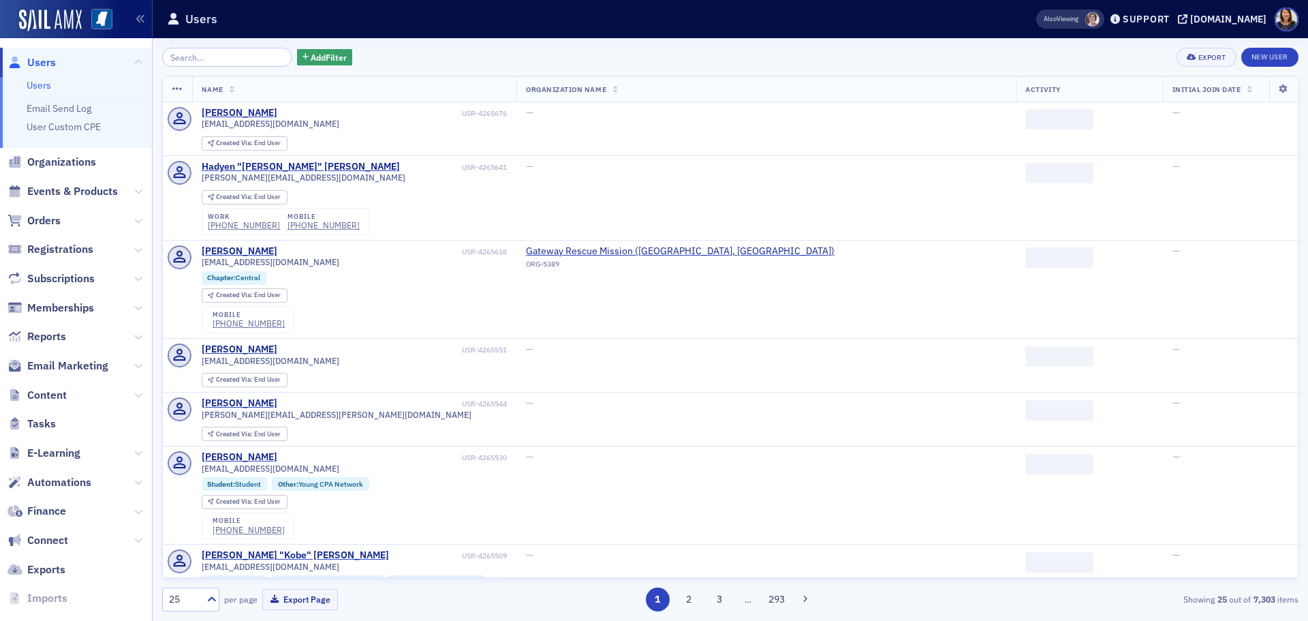
click at [215, 52] on input "search" at bounding box center [227, 57] width 130 height 19
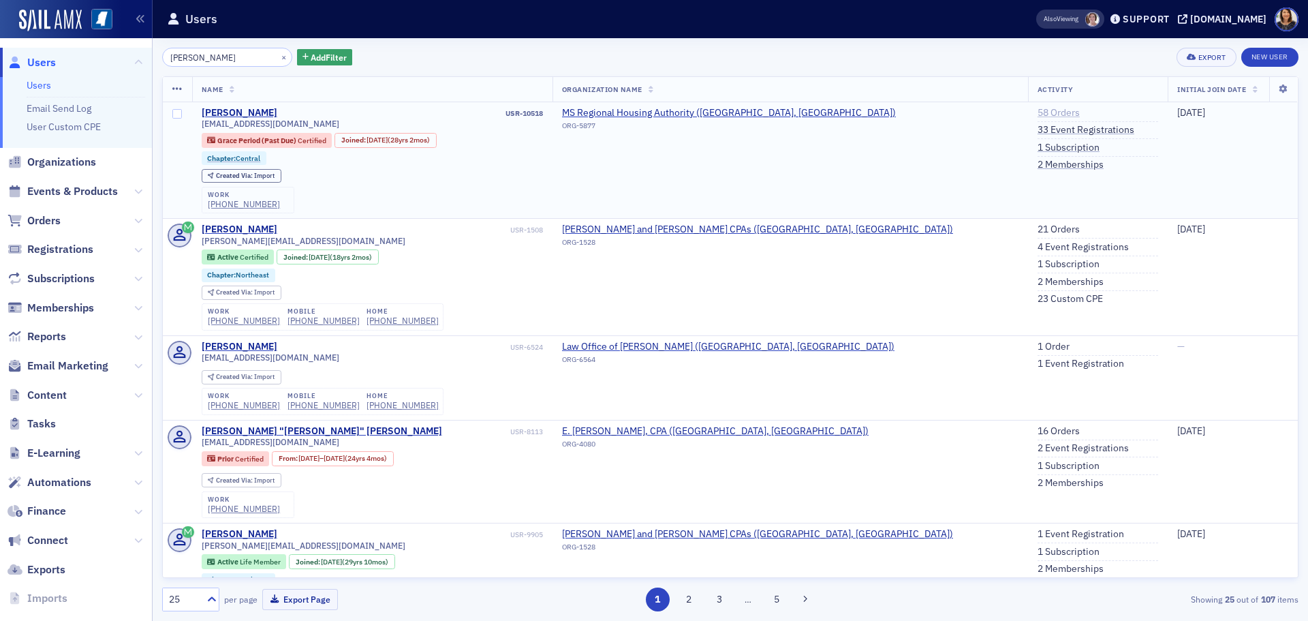
type input "linda jones"
click at [1038, 109] on link "58 Orders" at bounding box center [1059, 113] width 42 height 12
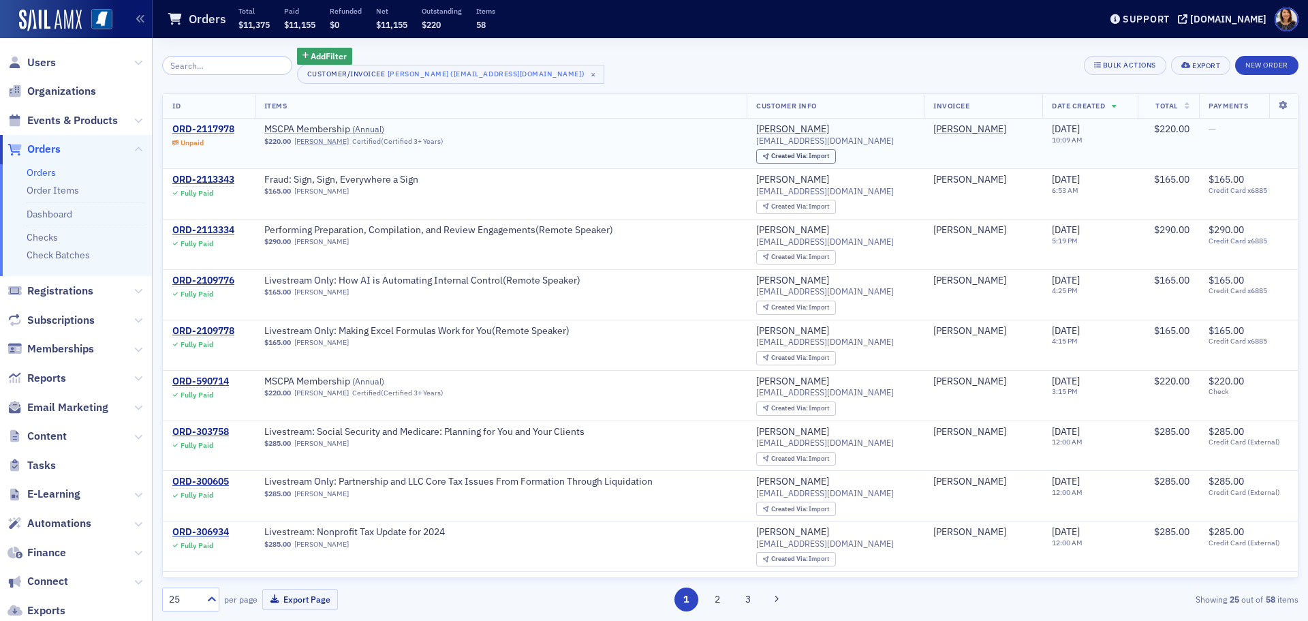
click at [216, 129] on div "ORD-2117978" at bounding box center [203, 129] width 62 height 12
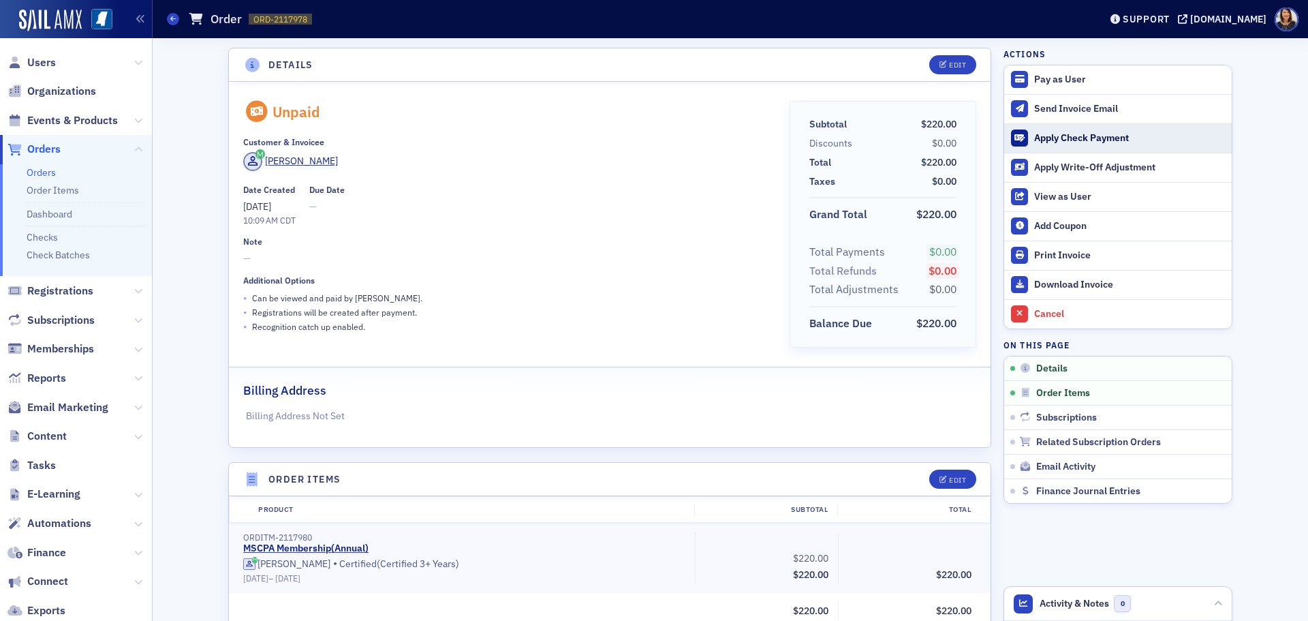
click at [1048, 138] on div "Apply Check Payment" at bounding box center [1129, 138] width 191 height 12
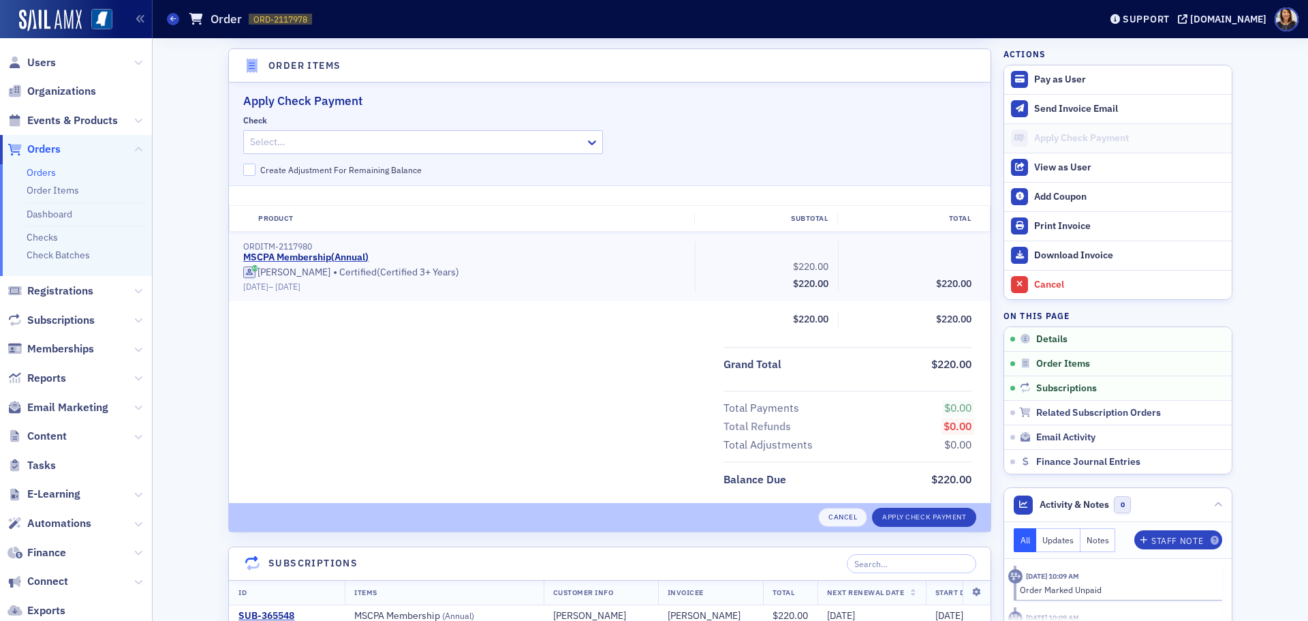
scroll to position [417, 0]
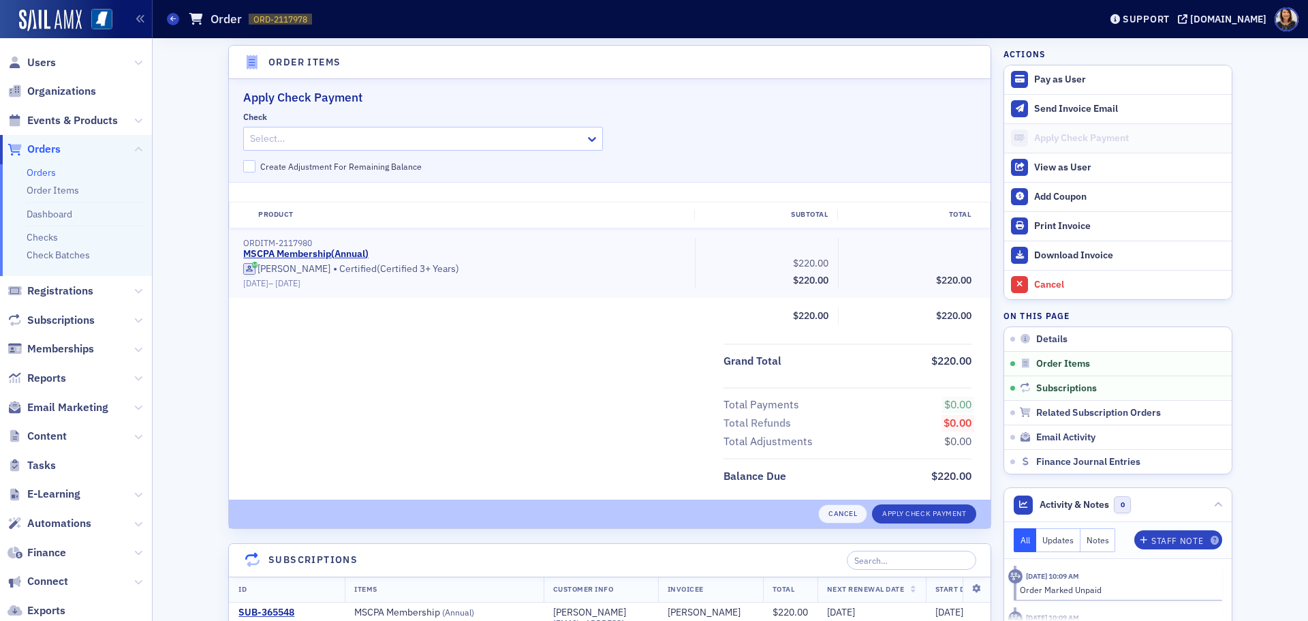
click at [567, 142] on div "Select…" at bounding box center [423, 139] width 360 height 24
click at [580, 141] on div "Select…" at bounding box center [414, 139] width 341 height 20
click at [591, 142] on icon at bounding box center [592, 139] width 14 height 14
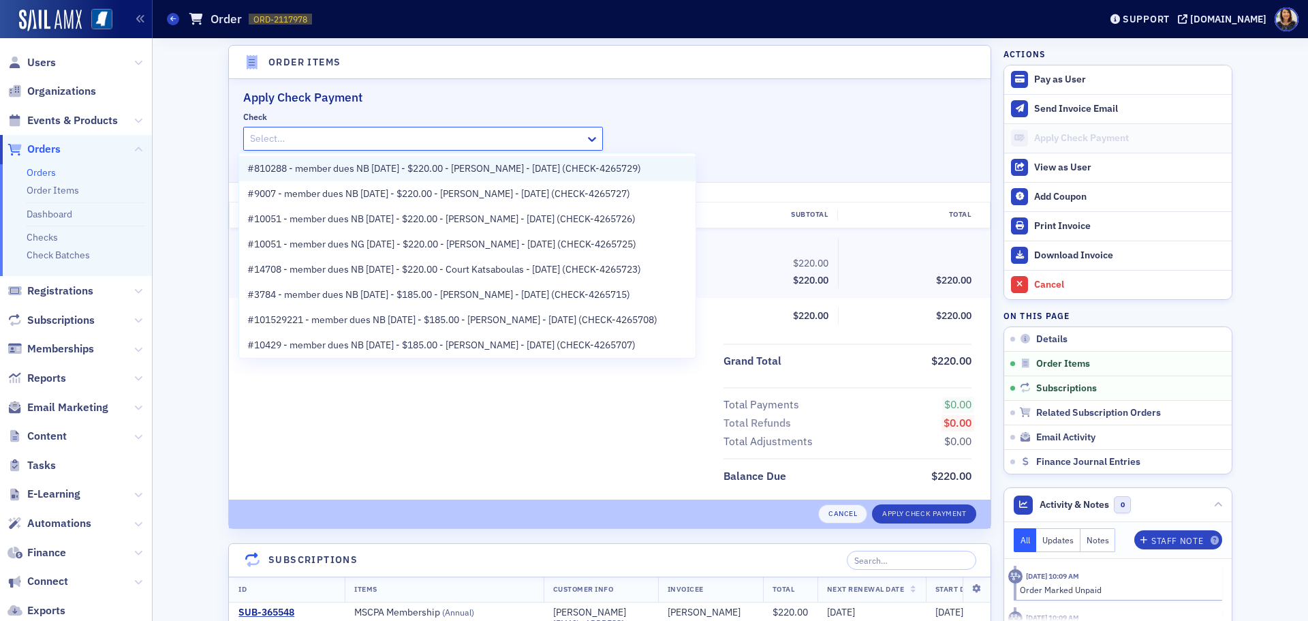
click at [544, 173] on span "#810288 - member dues NB 9.16.25 - $220.00 - Linda Jones - 9/16/2025 (CHECK-426…" at bounding box center [444, 168] width 394 height 14
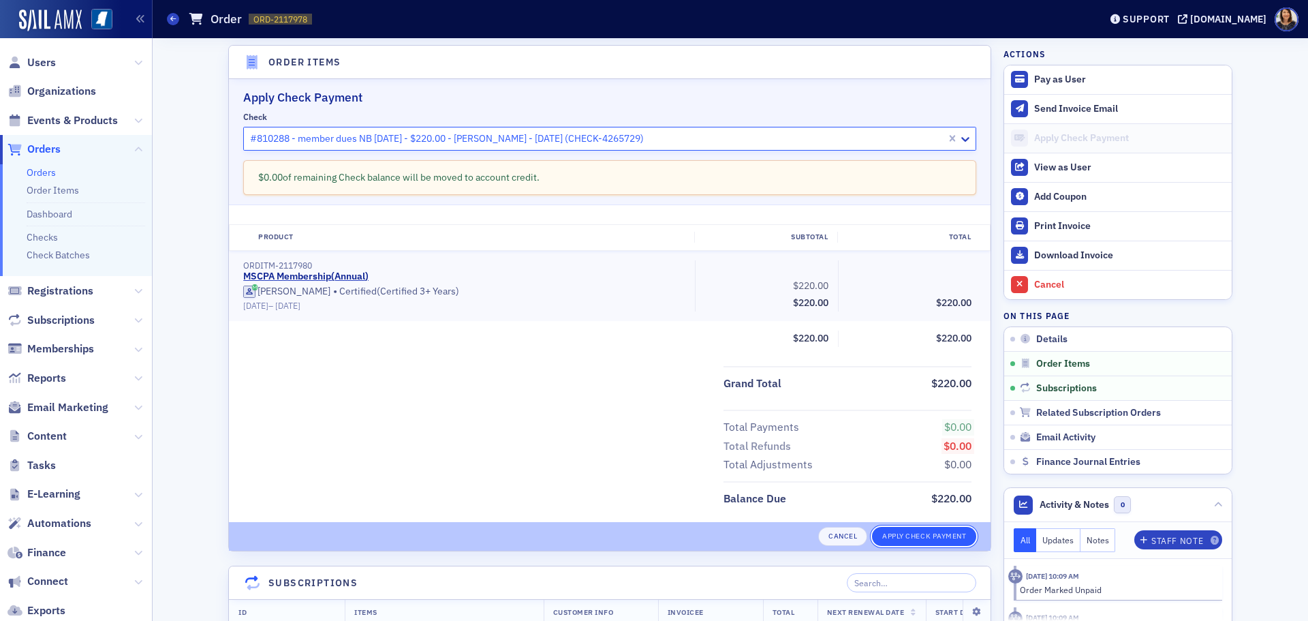
click at [933, 536] on button "Apply Check Payment" at bounding box center [924, 536] width 104 height 19
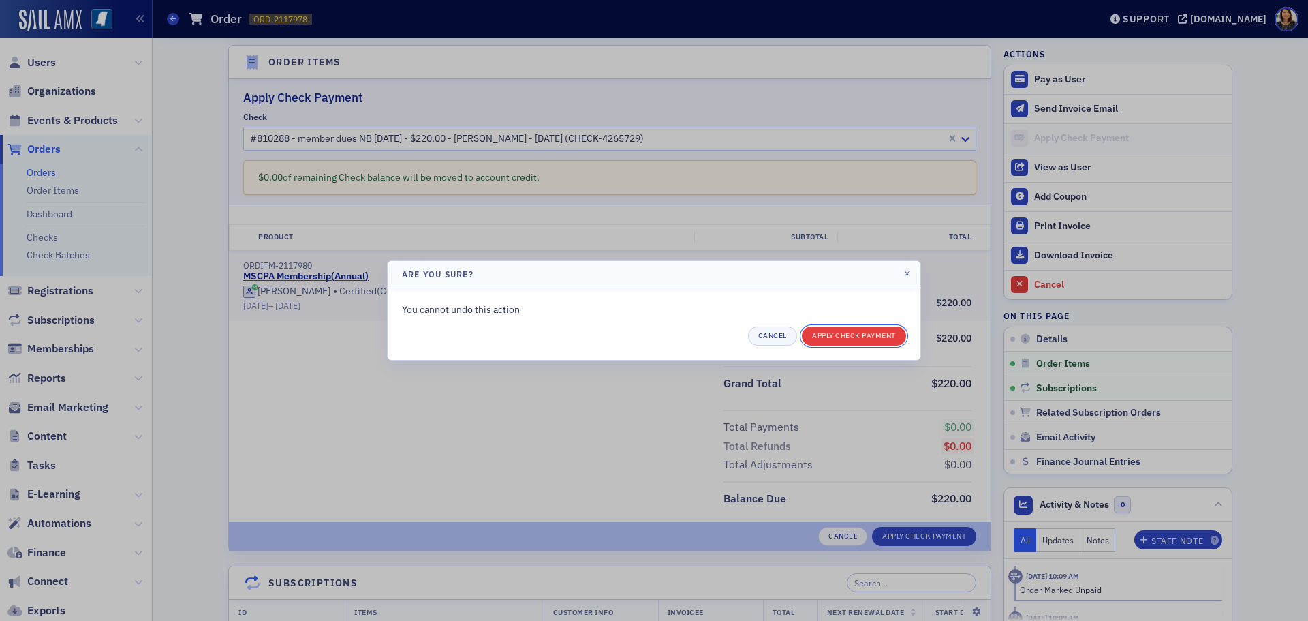
click at [890, 341] on button "Apply Check Payment" at bounding box center [854, 335] width 104 height 19
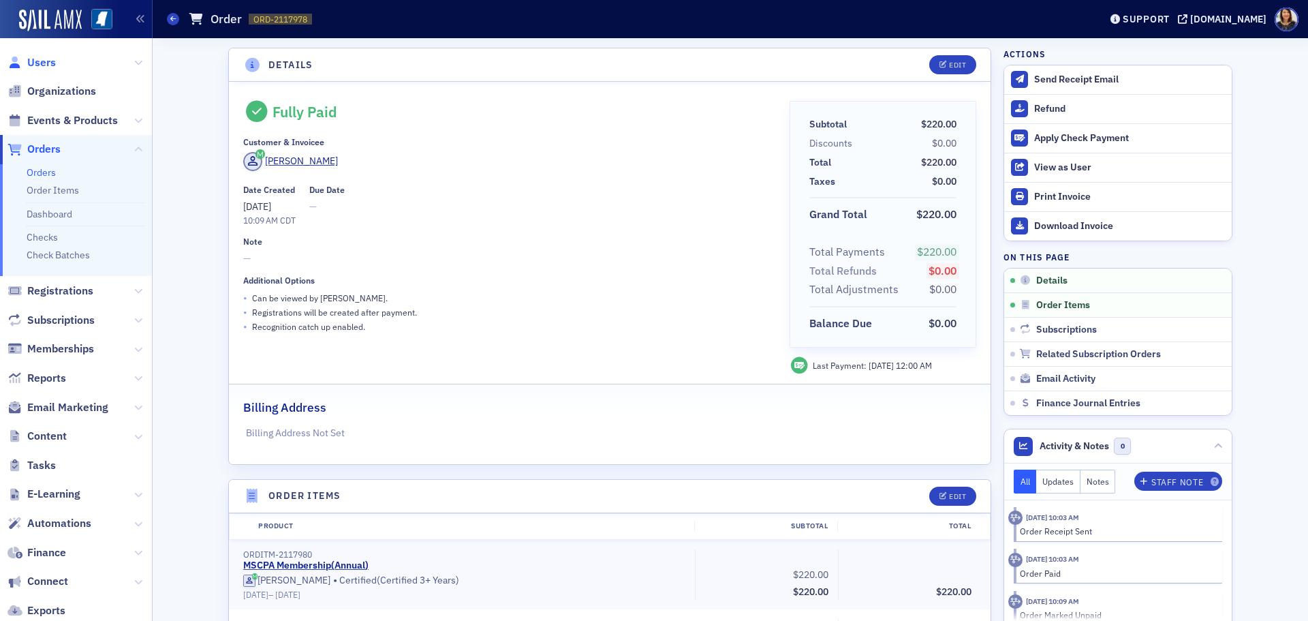
click at [30, 63] on span "Users" at bounding box center [41, 62] width 29 height 15
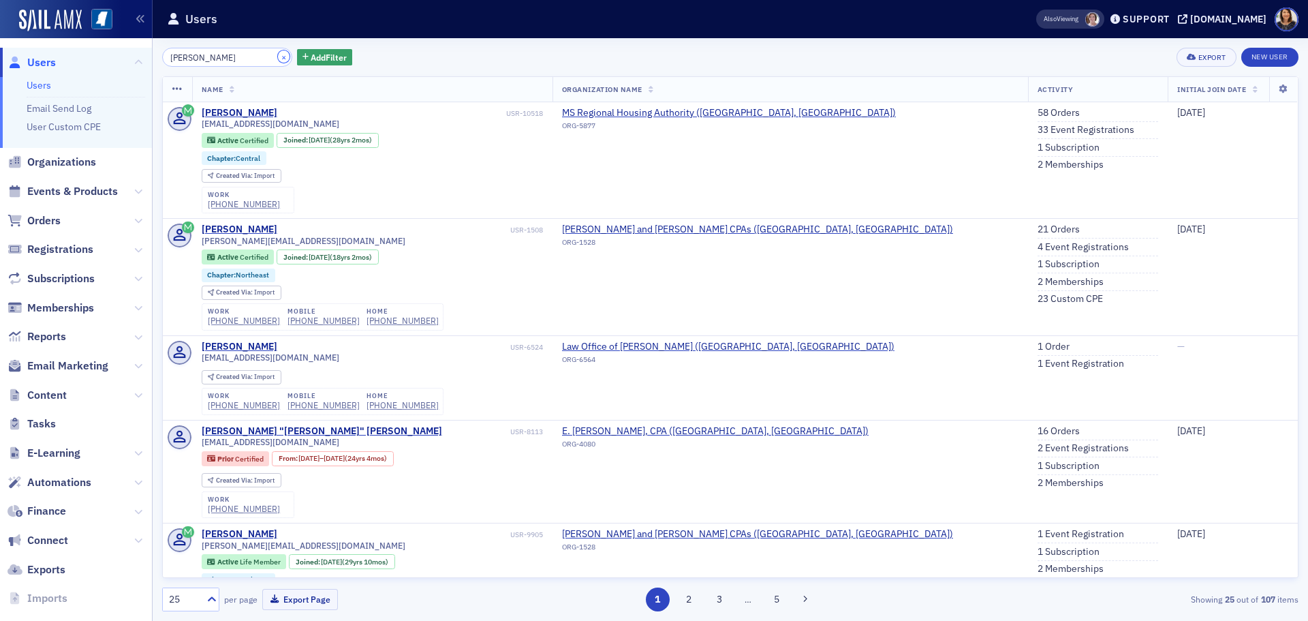
click at [278, 58] on button "×" at bounding box center [284, 56] width 12 height 12
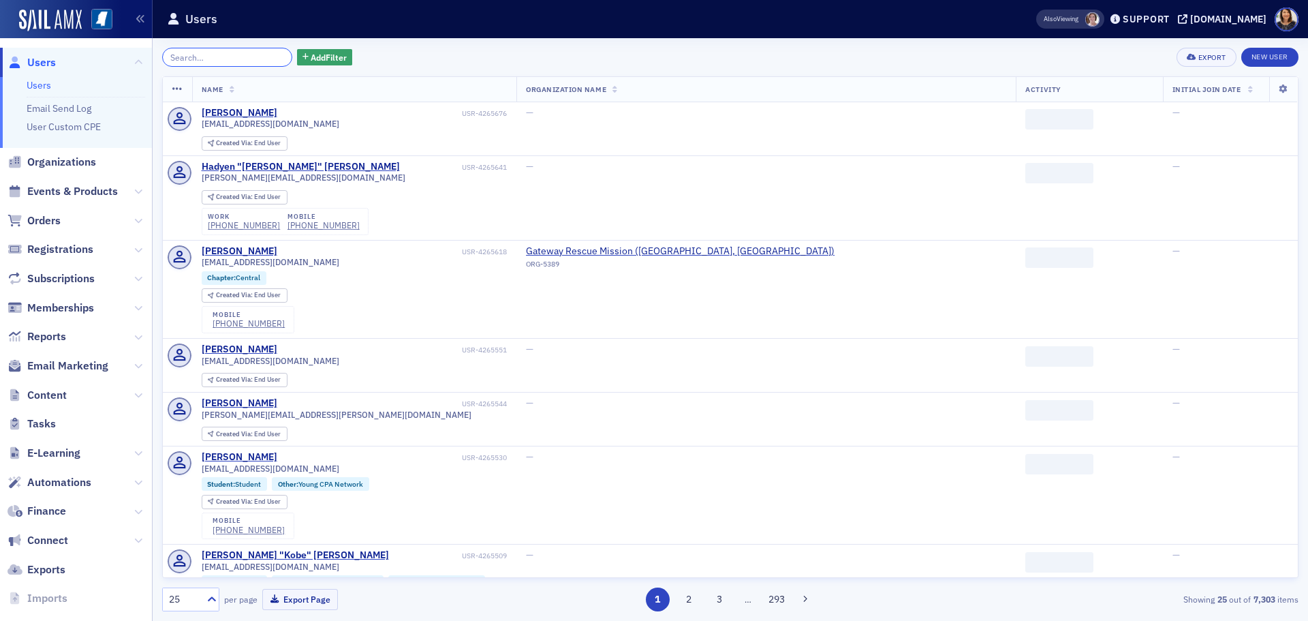
click at [255, 58] on input "search" at bounding box center [227, 57] width 130 height 19
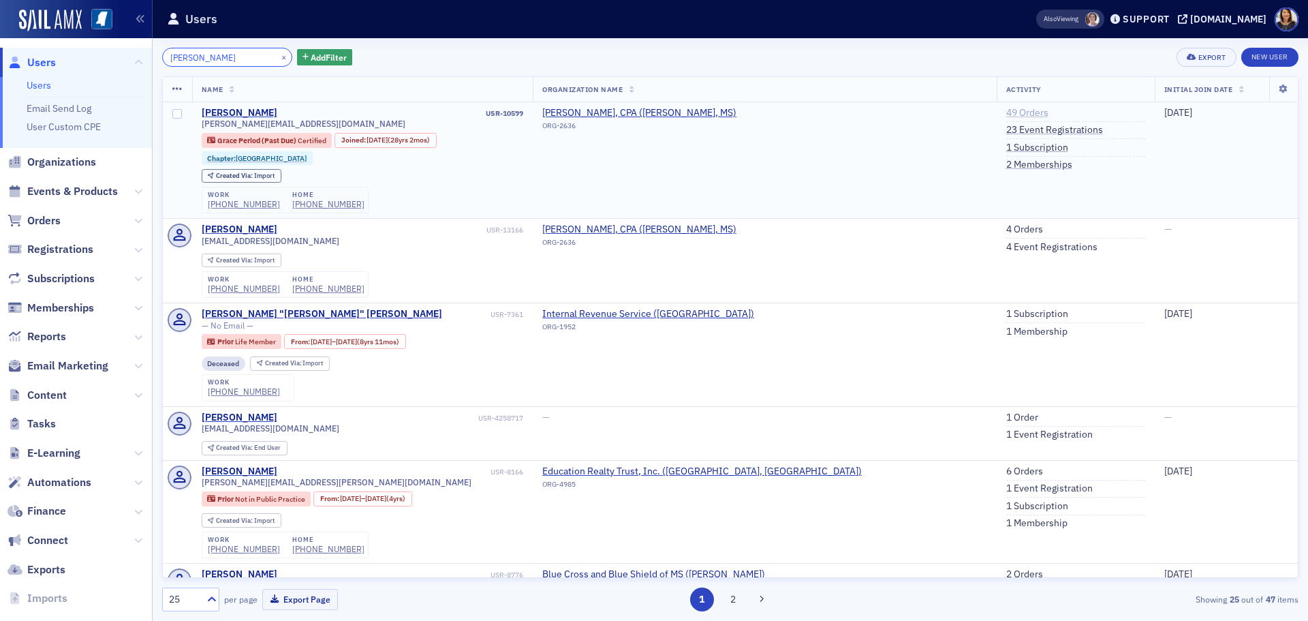
type input "stephen myrick"
click at [1006, 108] on link "49 Orders" at bounding box center [1027, 113] width 42 height 12
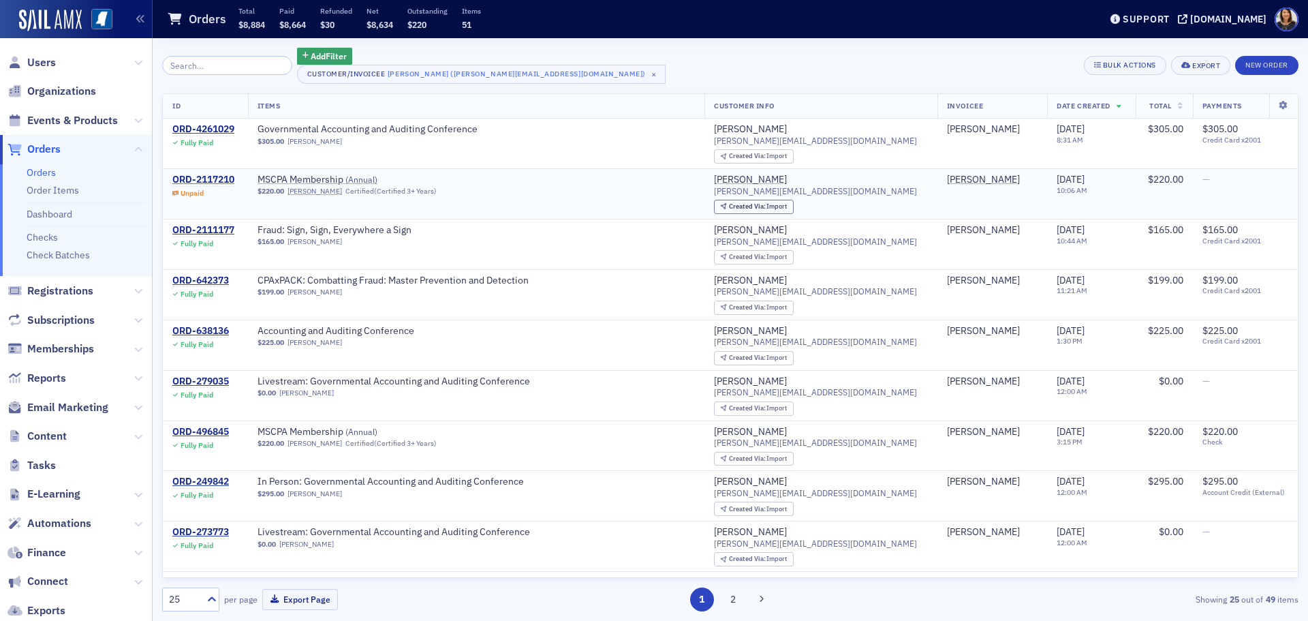
click at [213, 179] on div "ORD-2117210" at bounding box center [203, 180] width 62 height 12
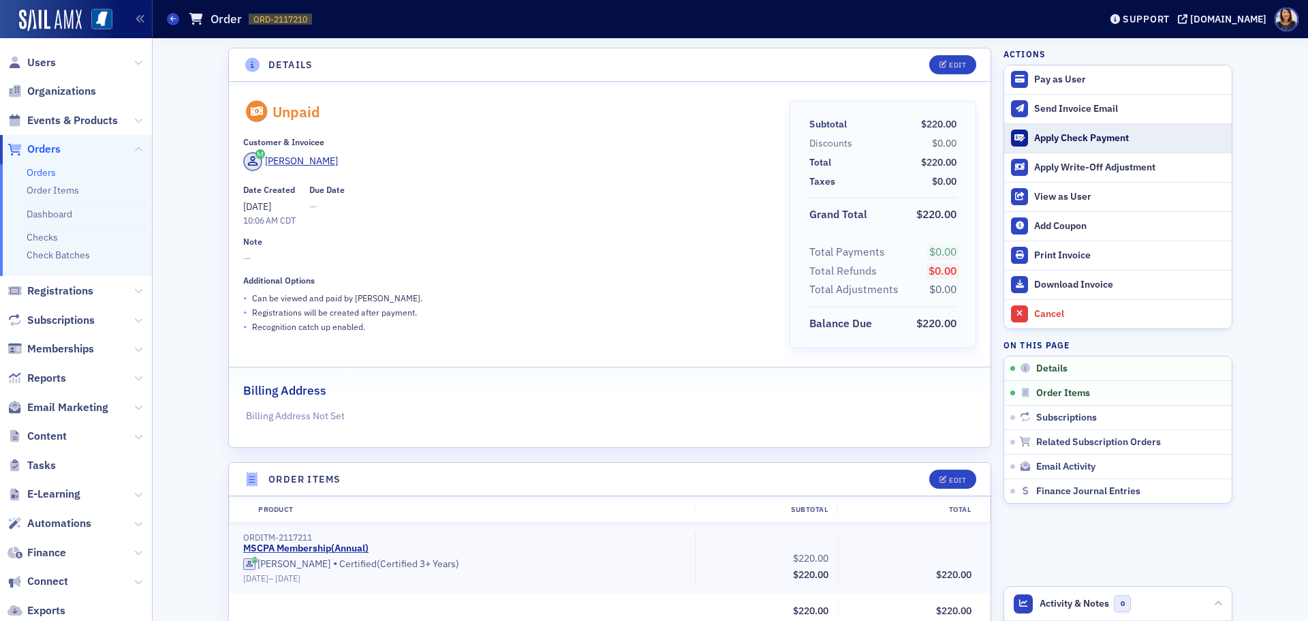
click at [1064, 136] on div "Apply Check Payment" at bounding box center [1129, 138] width 191 height 12
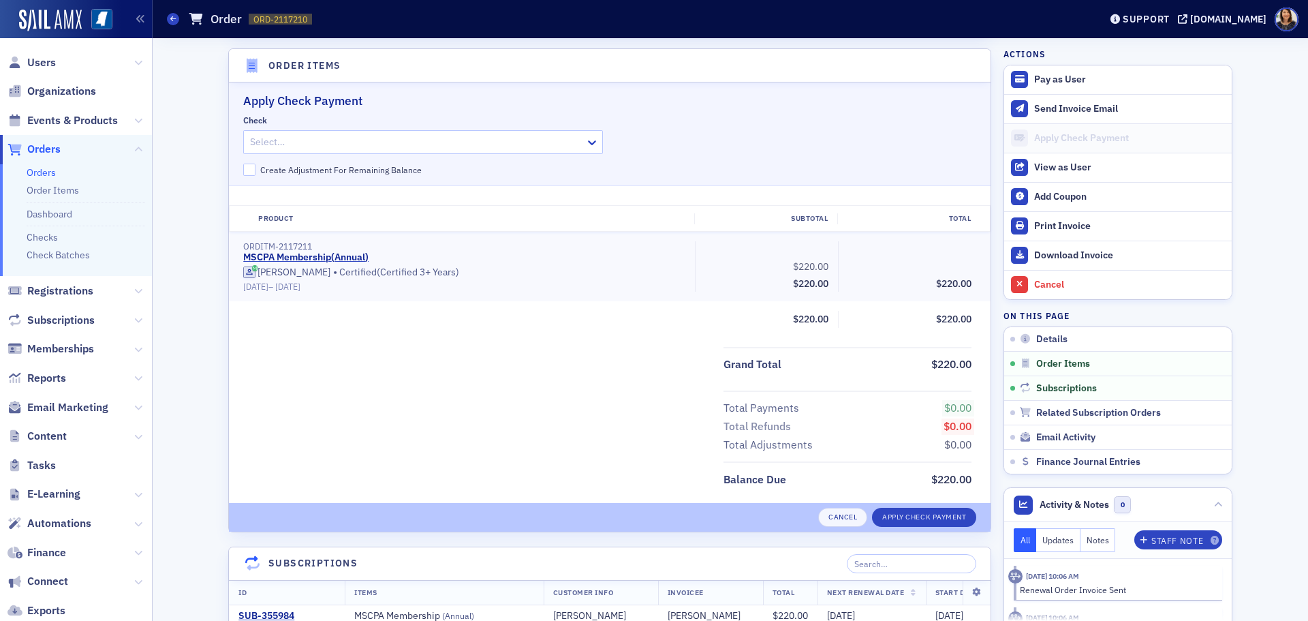
scroll to position [417, 0]
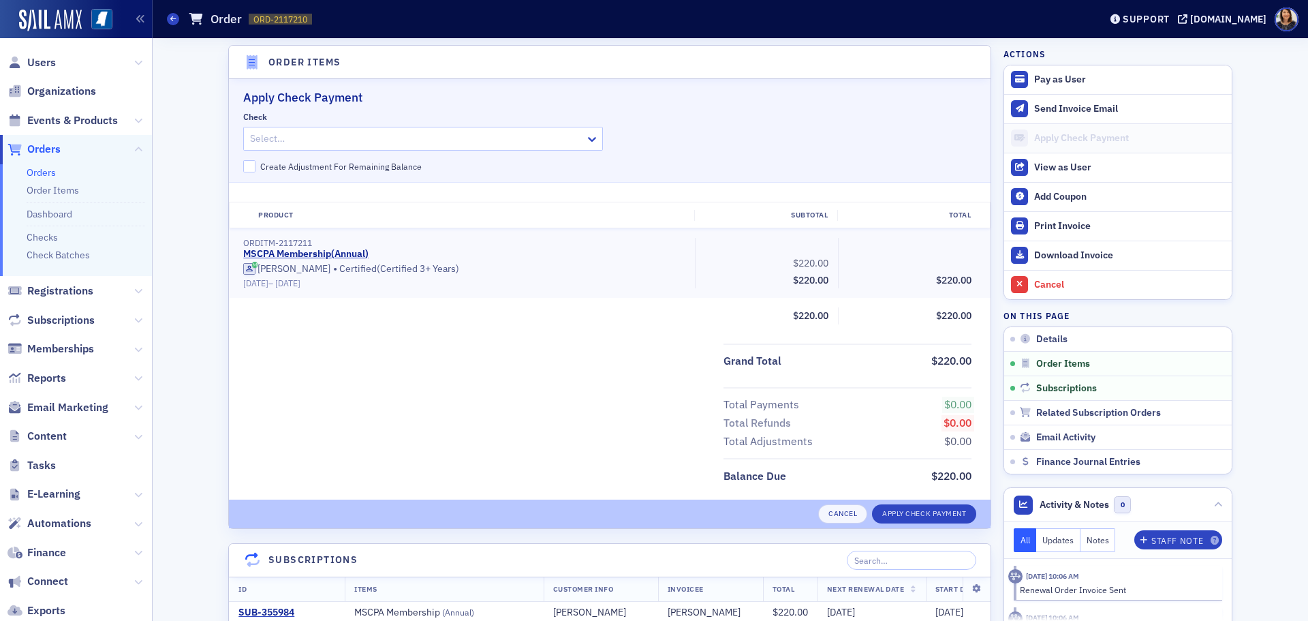
click at [580, 140] on div "Select…" at bounding box center [423, 139] width 360 height 24
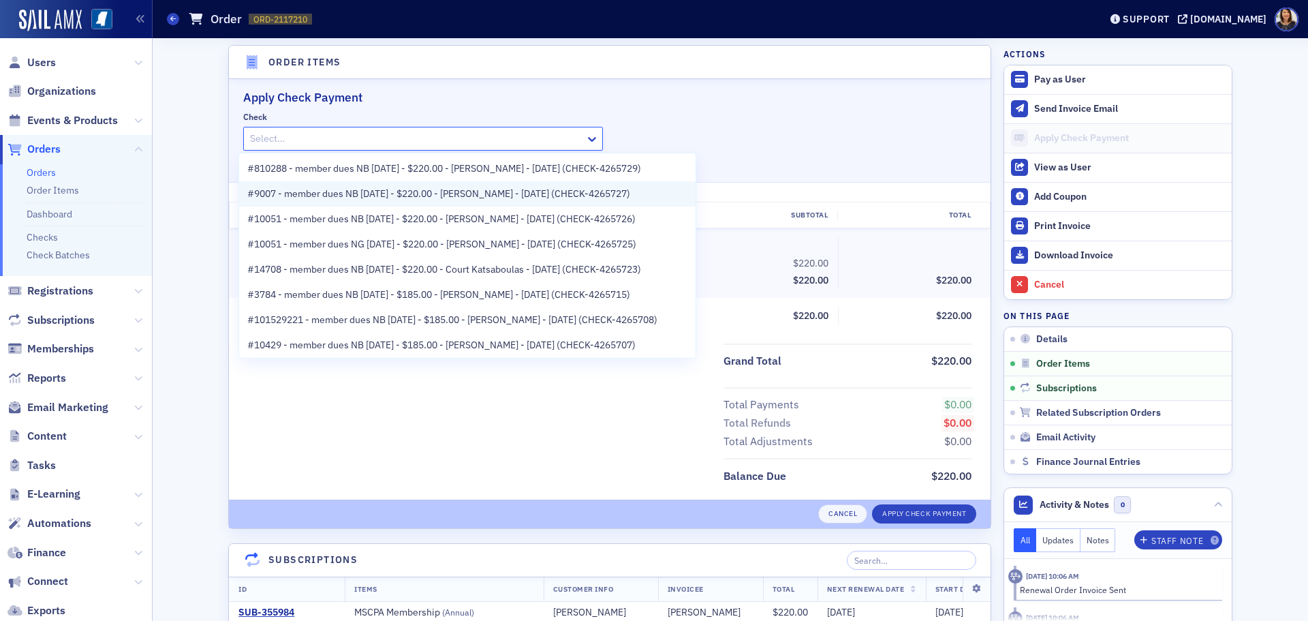
click at [534, 189] on span "#9007 - member dues NB [DATE] - $220.00 - [PERSON_NAME] - [DATE] (CHECK-4265727)" at bounding box center [438, 194] width 383 height 14
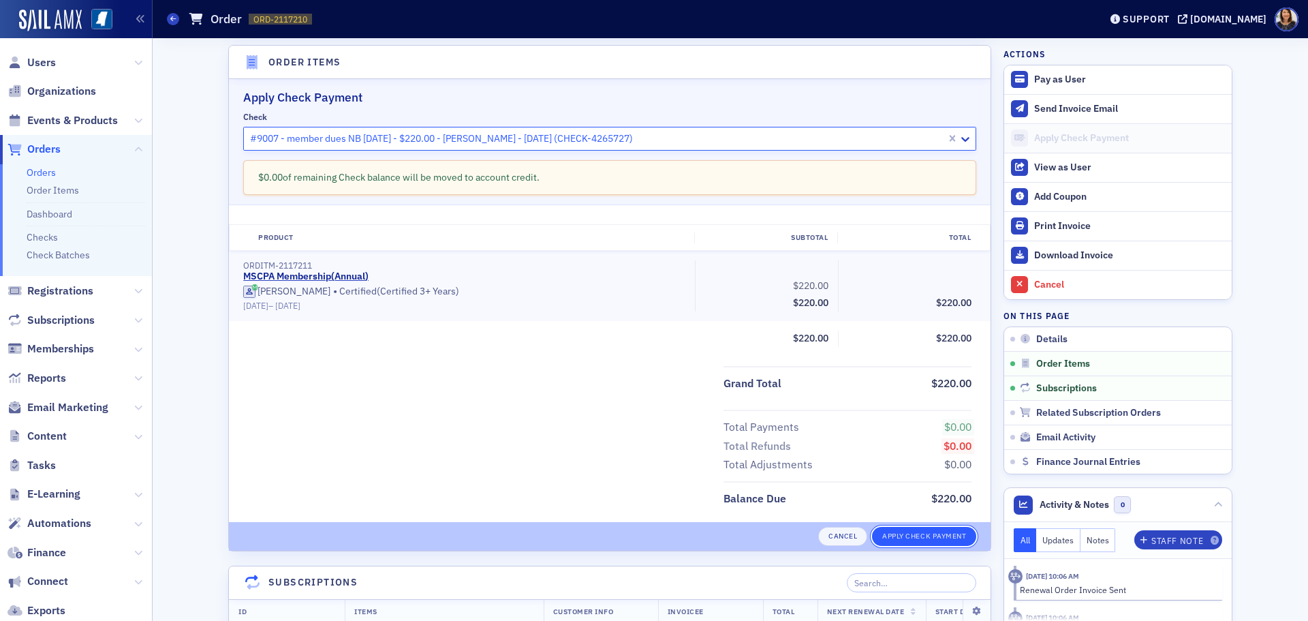
click at [929, 536] on button "Apply Check Payment" at bounding box center [924, 536] width 104 height 19
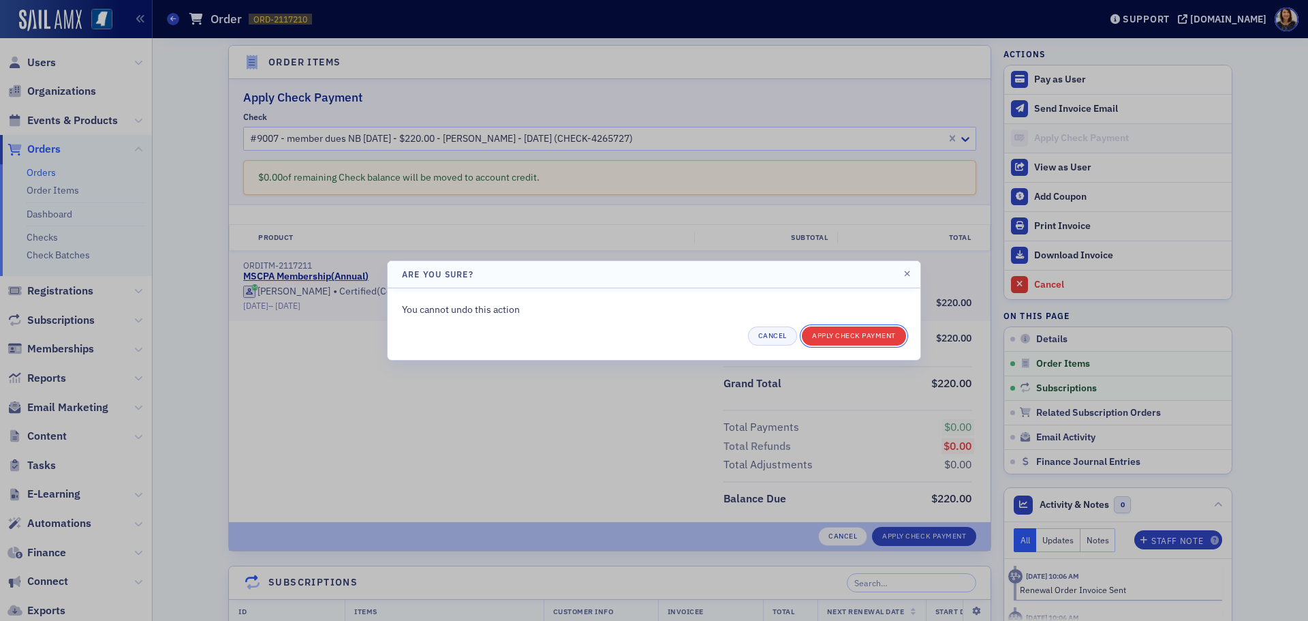
click at [863, 338] on button "Apply Check Payment" at bounding box center [854, 335] width 104 height 19
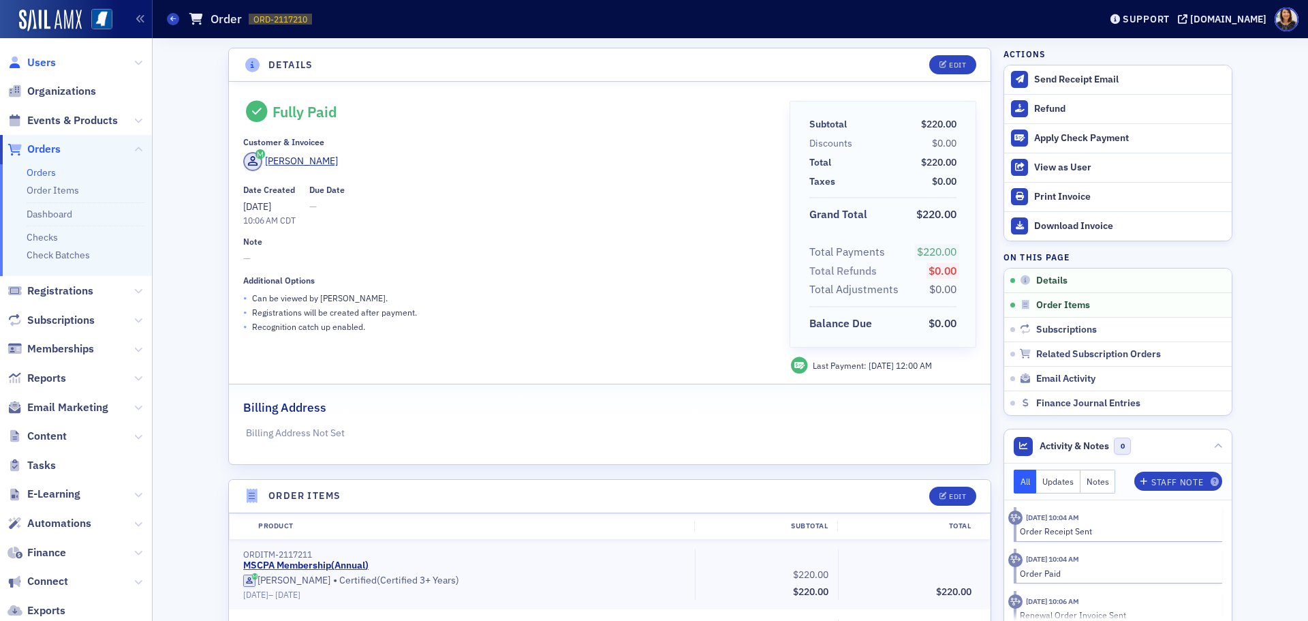
click at [46, 56] on span "Users" at bounding box center [41, 62] width 29 height 15
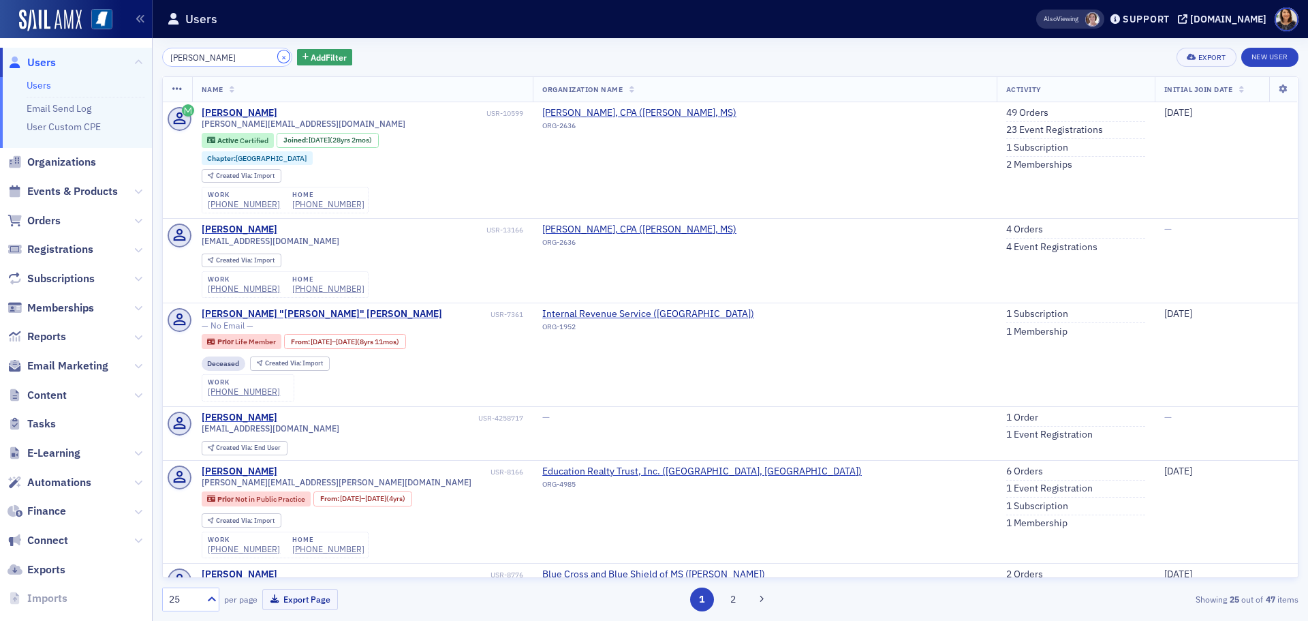
click at [278, 57] on button "×" at bounding box center [284, 56] width 12 height 12
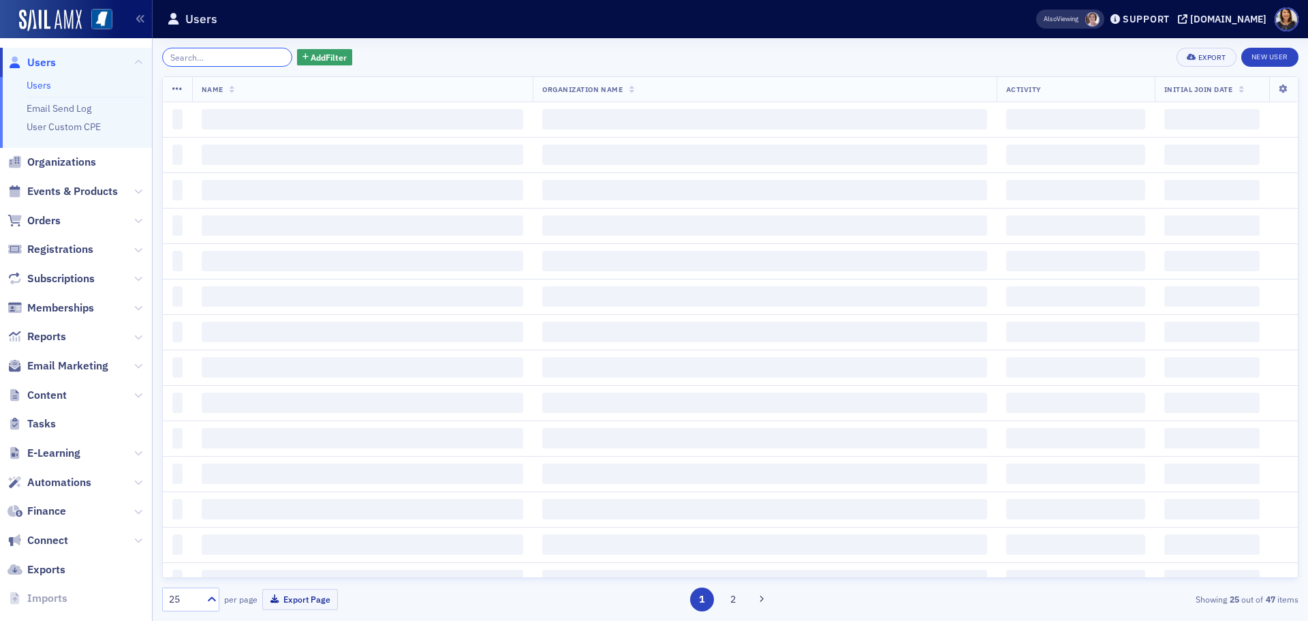
click at [226, 51] on input "search" at bounding box center [227, 57] width 130 height 19
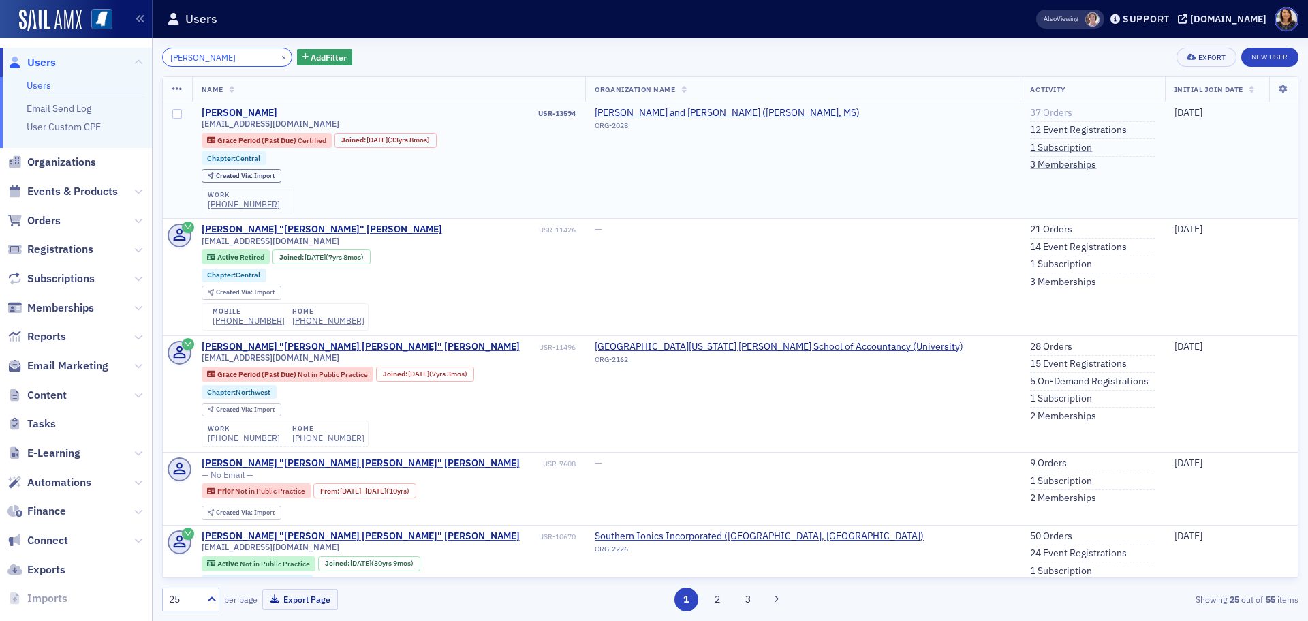
type input "mary lyles"
click at [1030, 113] on link "37 Orders" at bounding box center [1051, 113] width 42 height 12
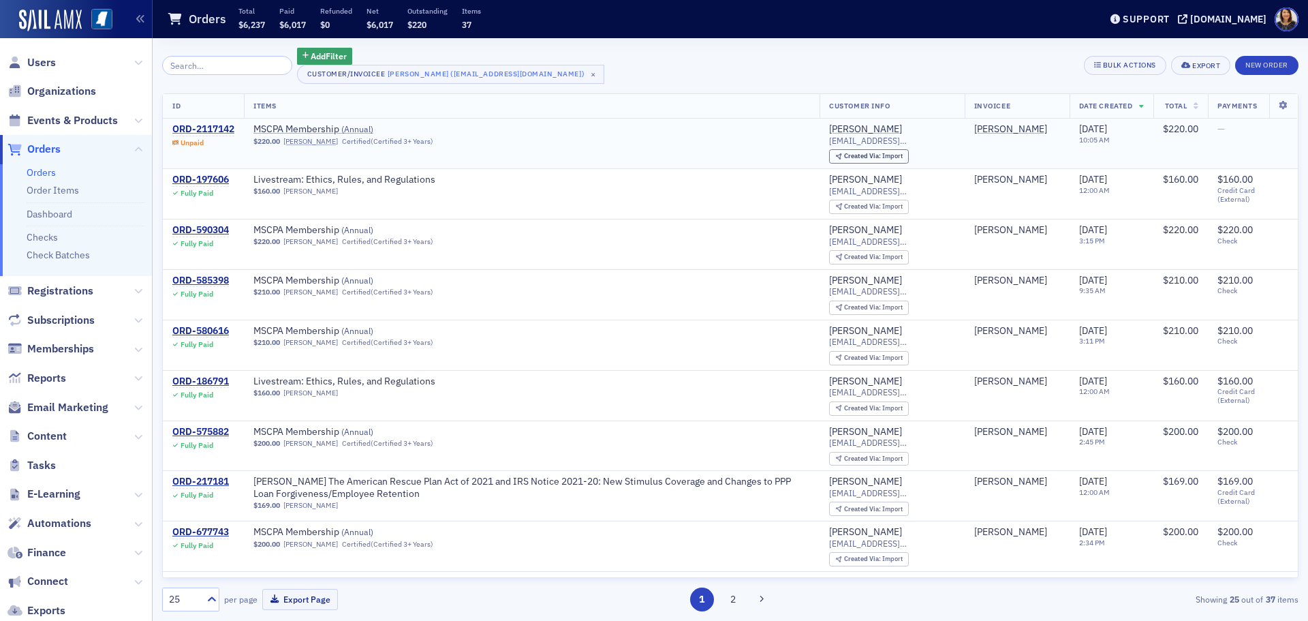
click at [201, 132] on div "ORD-2117142" at bounding box center [203, 129] width 62 height 12
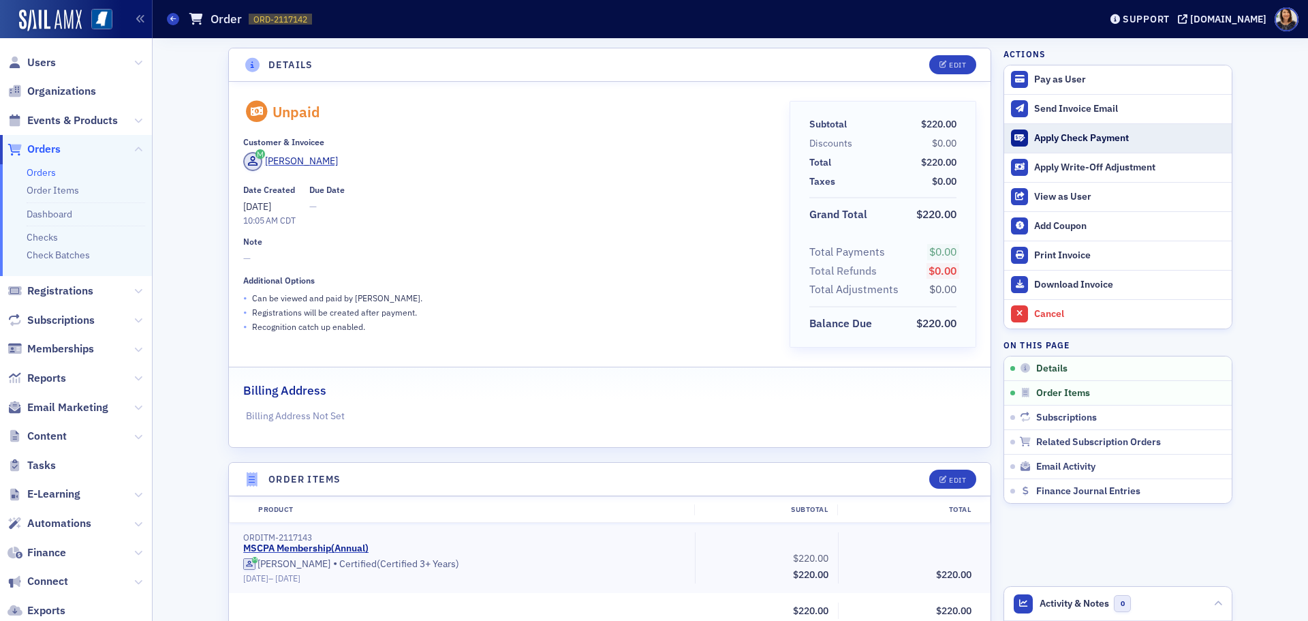
click at [1082, 136] on div "Apply Check Payment" at bounding box center [1129, 138] width 191 height 12
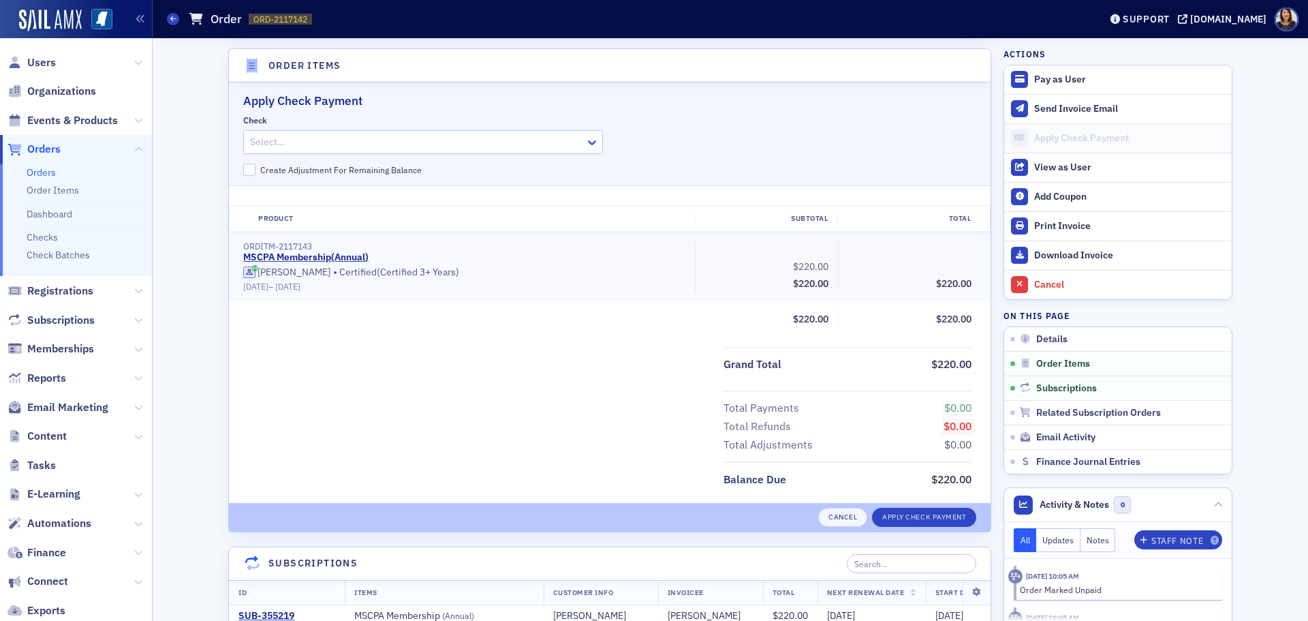
scroll to position [417, 0]
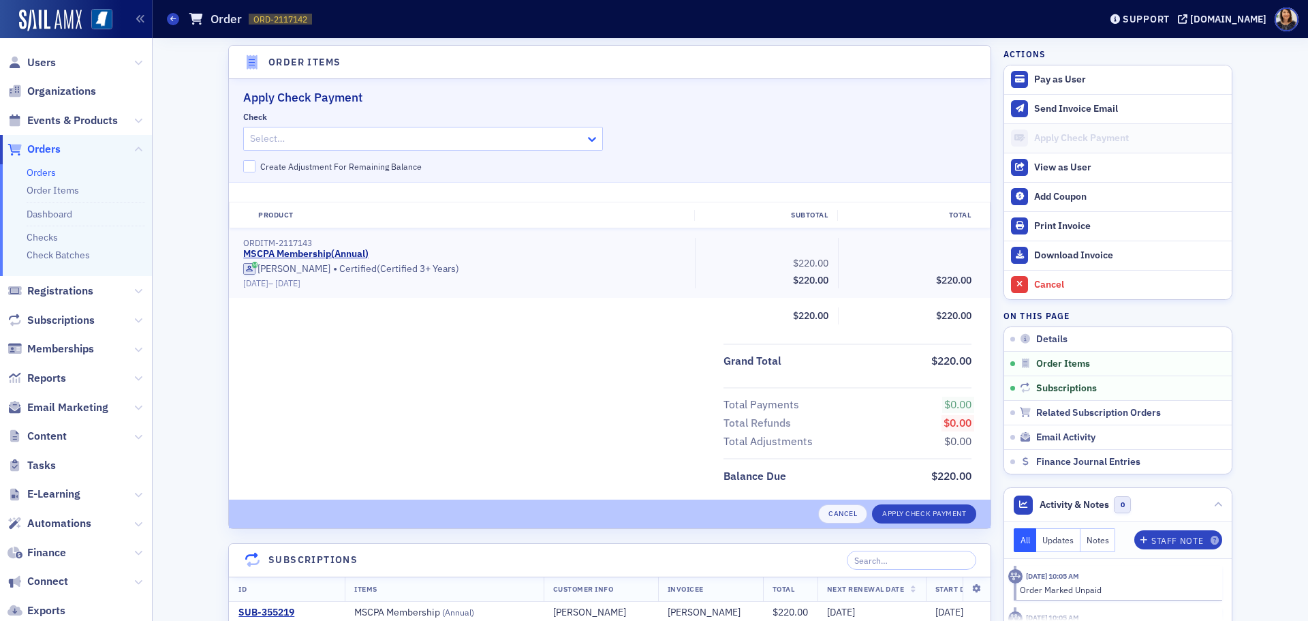
click at [595, 140] on div at bounding box center [593, 139] width 17 height 14
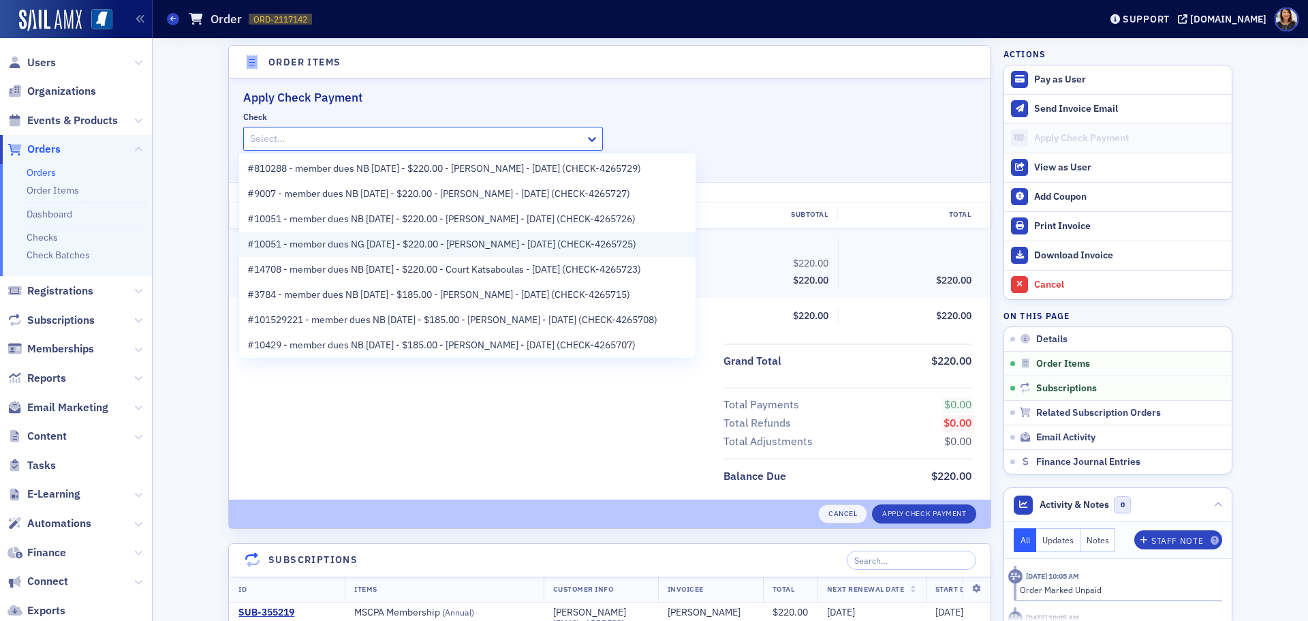
click at [522, 245] on span "#10051 - member dues NG [DATE] - $220.00 - [PERSON_NAME] - [DATE] (CHECK-426572…" at bounding box center [441, 244] width 389 height 14
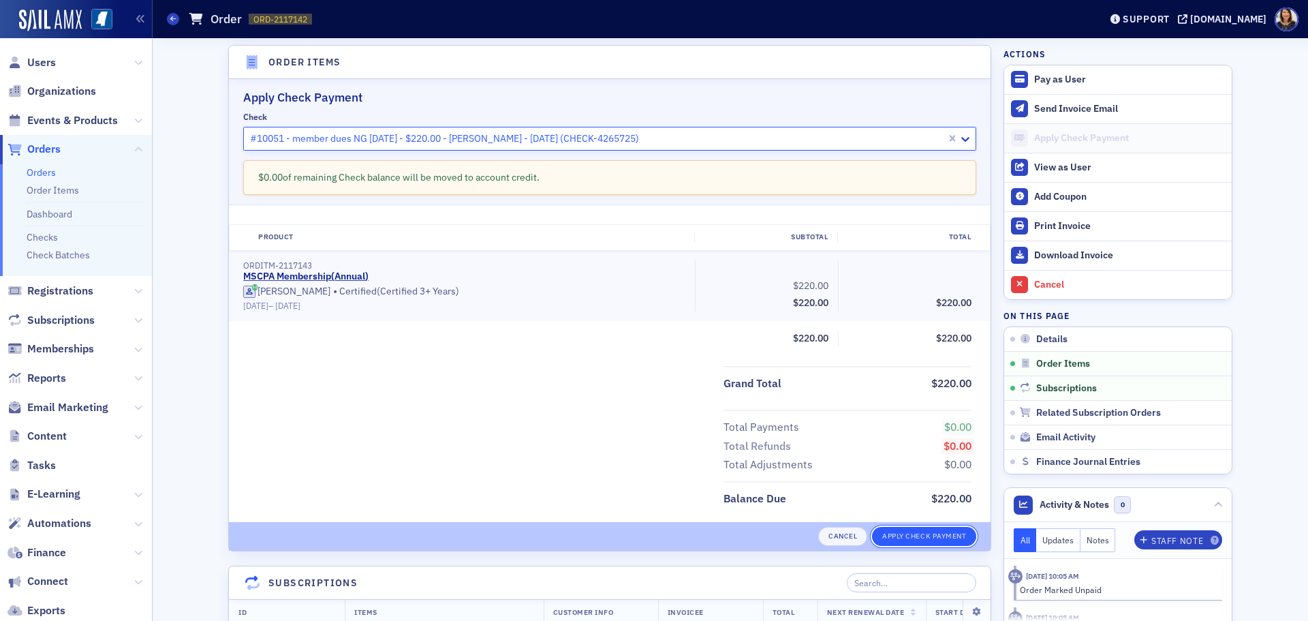
click at [933, 527] on button "Apply Check Payment" at bounding box center [924, 536] width 104 height 19
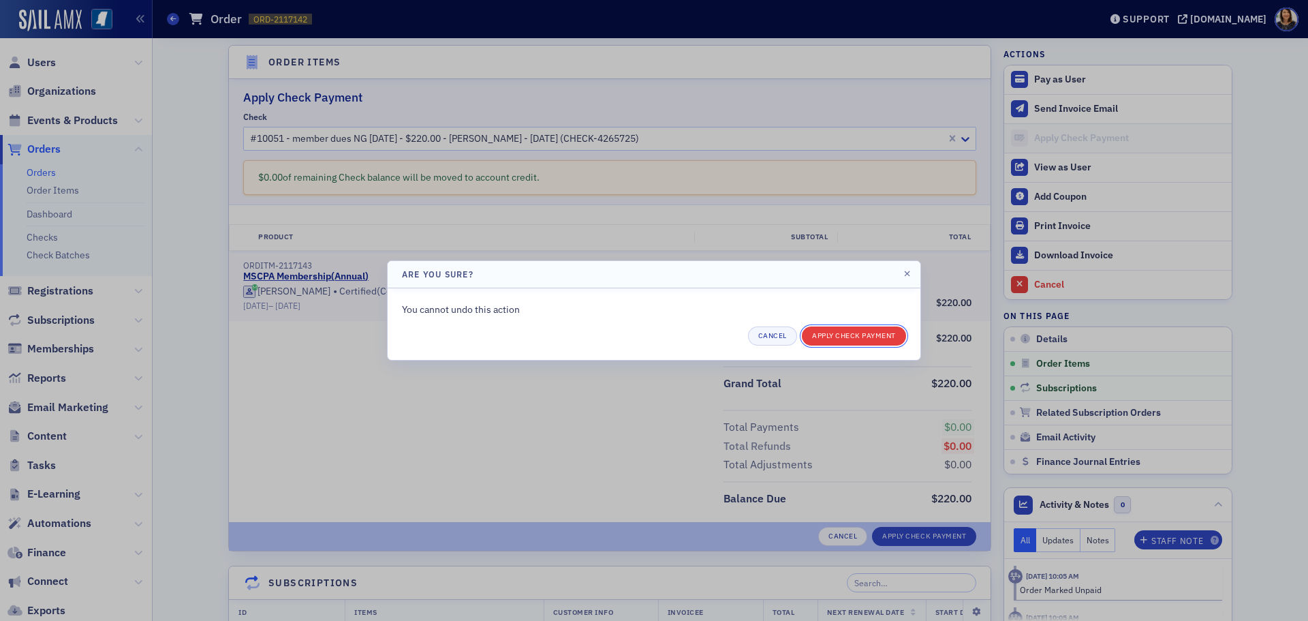
click at [859, 337] on button "Apply Check Payment" at bounding box center [854, 335] width 104 height 19
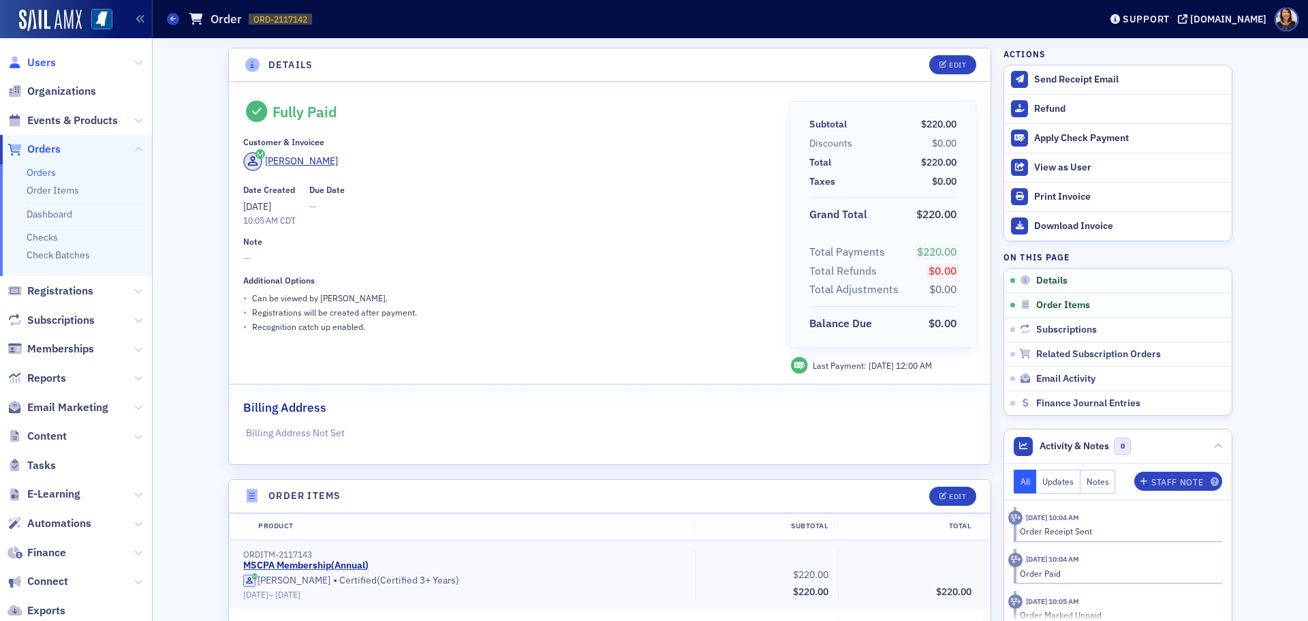
drag, startPoint x: 0, startPoint y: 0, endPoint x: 46, endPoint y: 62, distance: 77.4
click at [46, 62] on span "Users" at bounding box center [41, 62] width 29 height 15
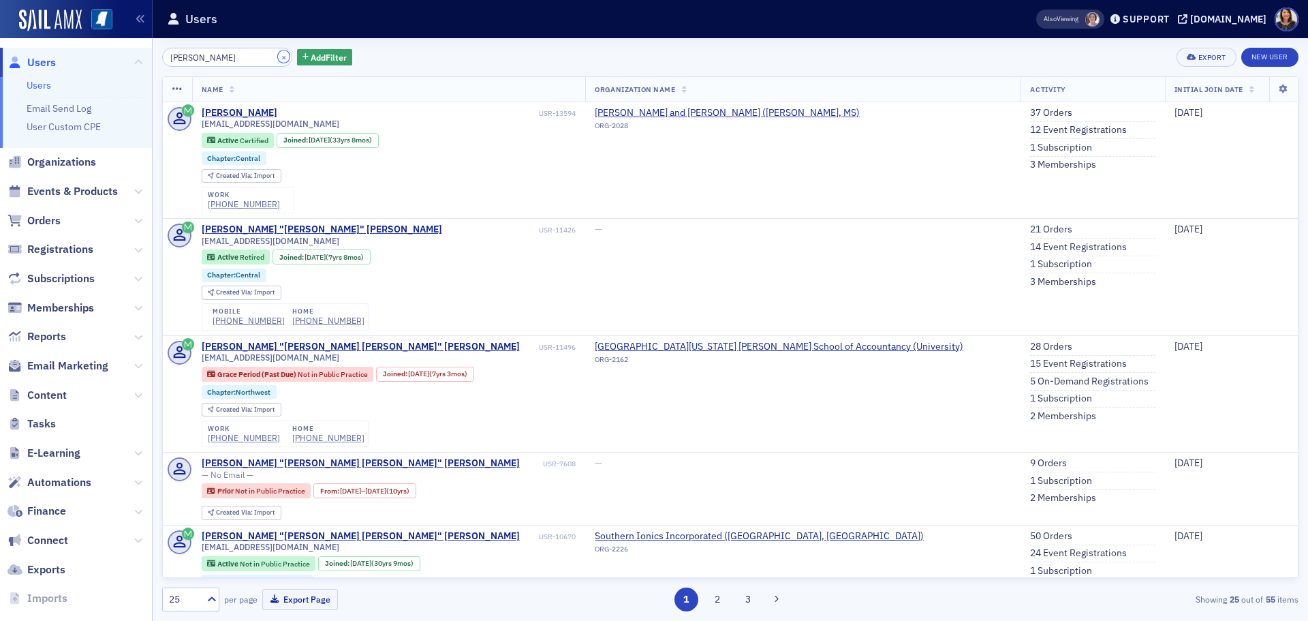
click at [278, 53] on button "×" at bounding box center [284, 56] width 12 height 12
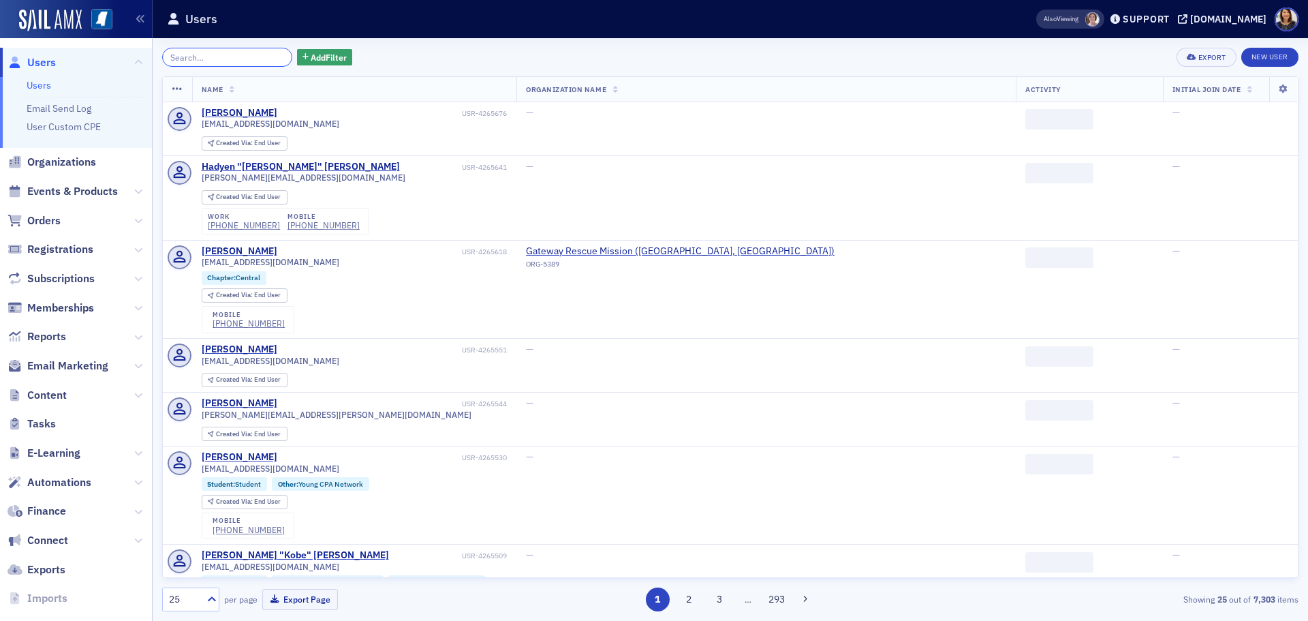
click at [258, 53] on input "search" at bounding box center [227, 57] width 130 height 19
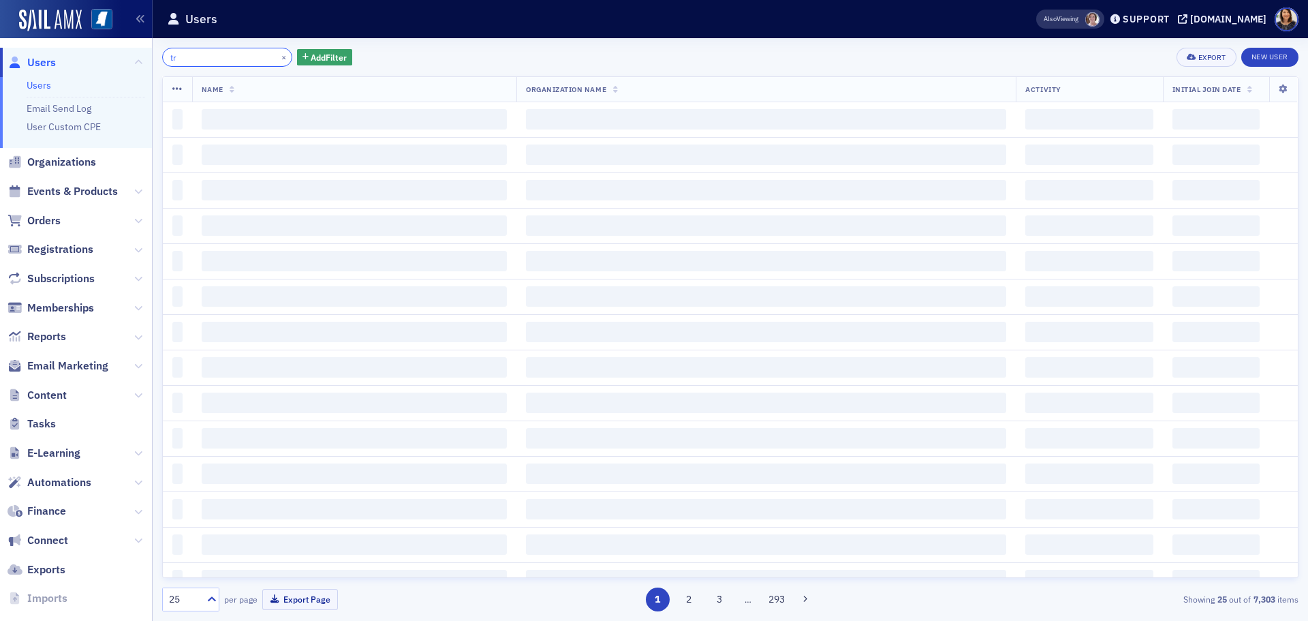
type input "t"
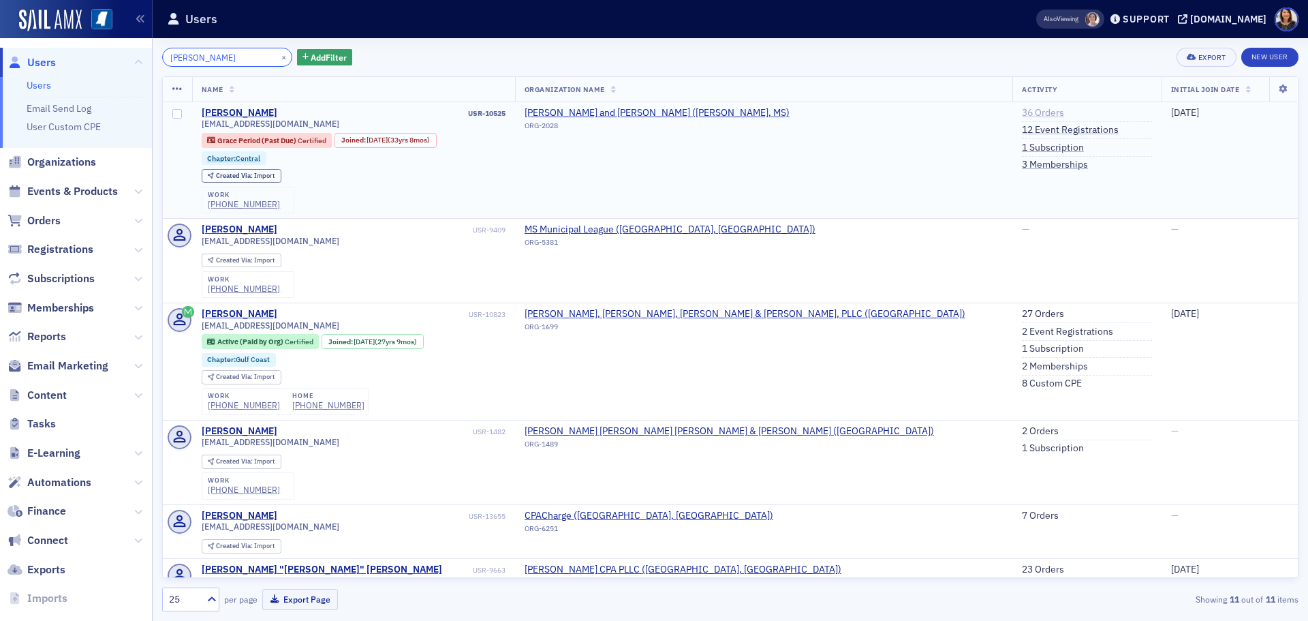
type input "[PERSON_NAME]"
click at [1022, 110] on link "36 Orders" at bounding box center [1043, 113] width 42 height 12
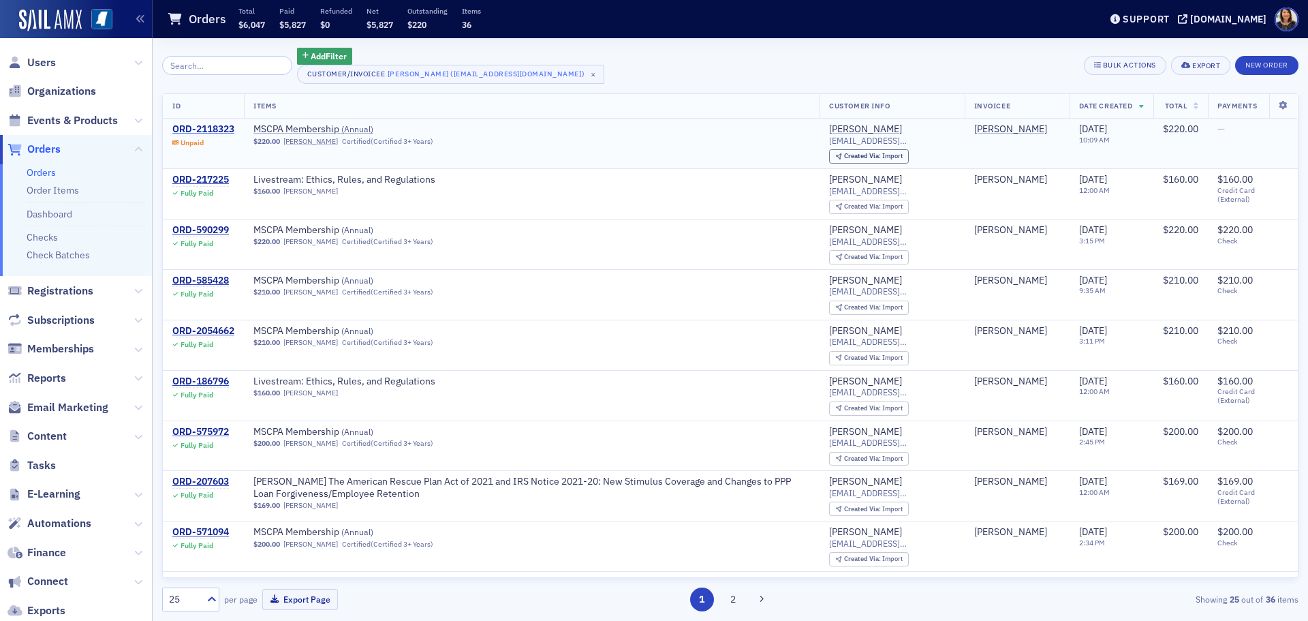
click at [228, 127] on div "ORD-2118323" at bounding box center [203, 129] width 62 height 12
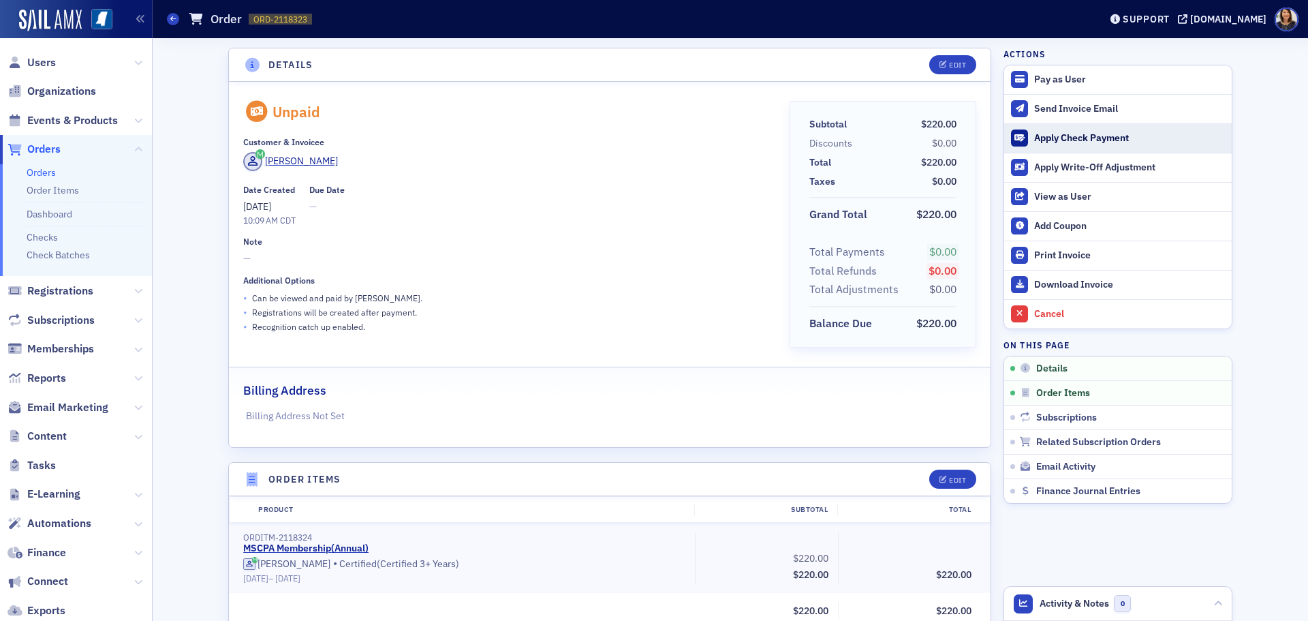
click at [1040, 135] on div "Apply Check Payment" at bounding box center [1129, 138] width 191 height 12
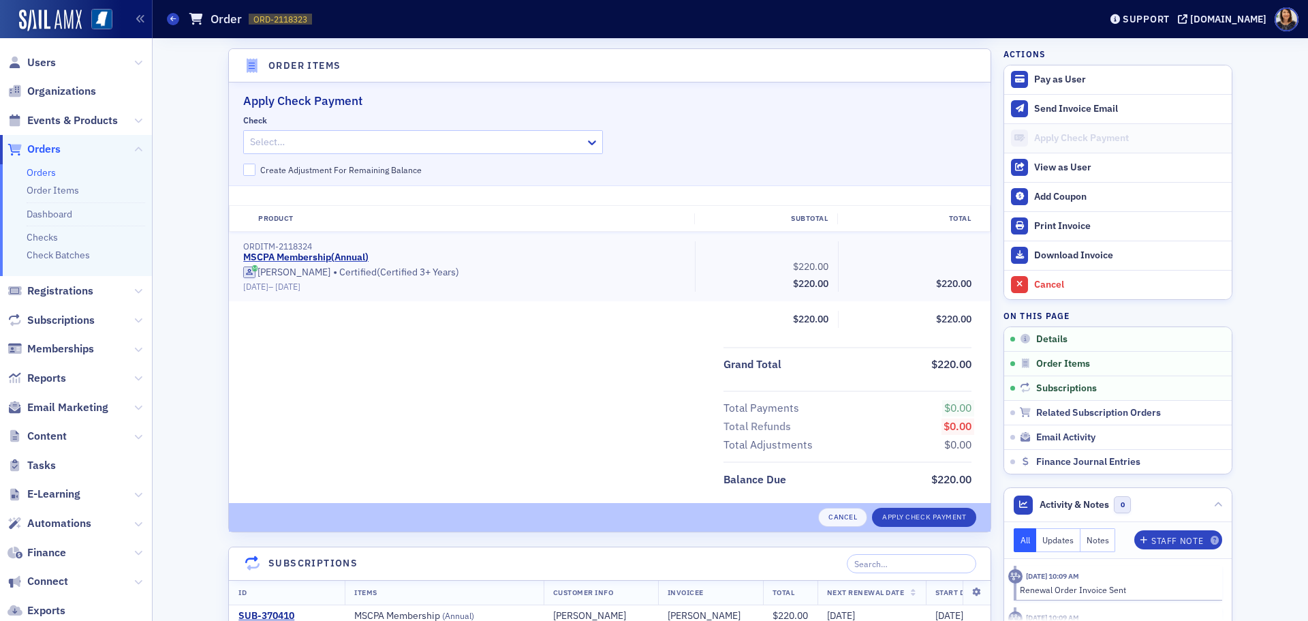
scroll to position [417, 0]
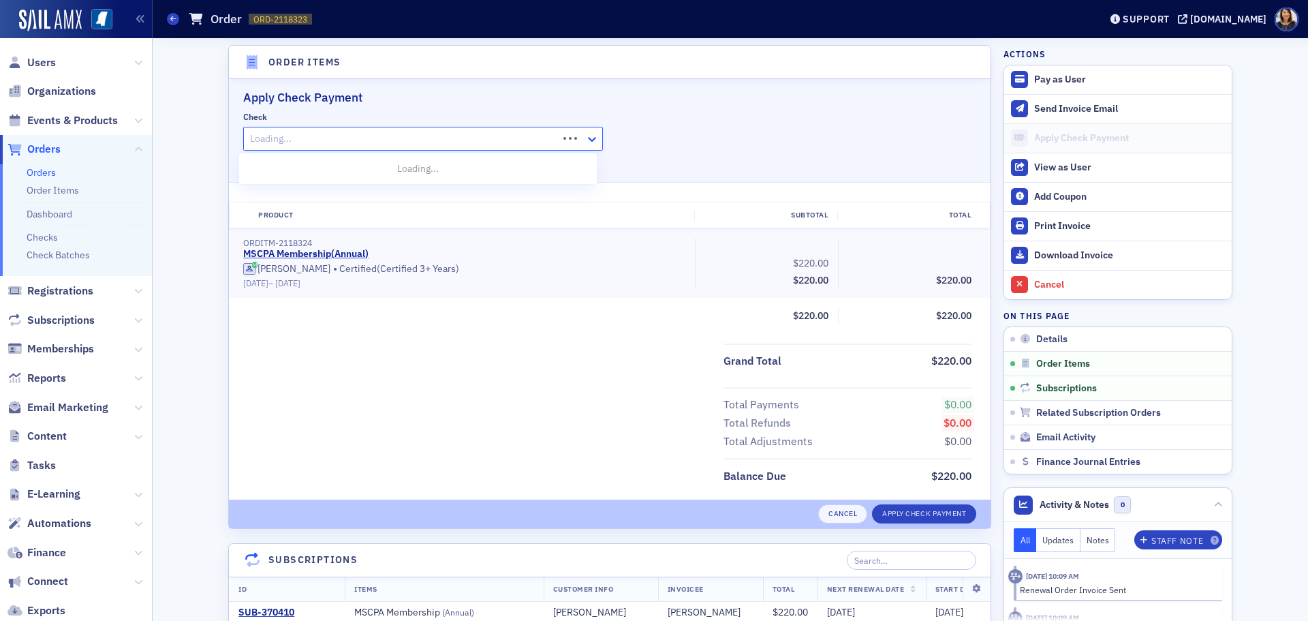
click at [585, 142] on icon at bounding box center [592, 139] width 14 height 14
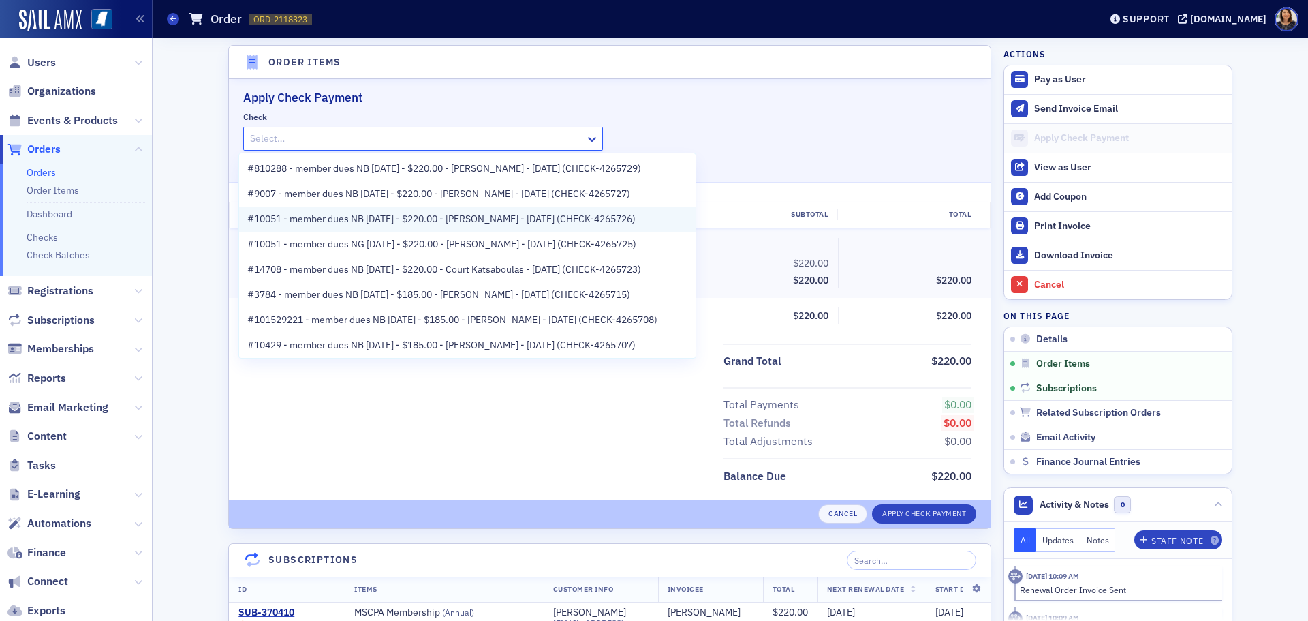
click at [474, 218] on span "#10051 - member dues NB [DATE] - $220.00 - [PERSON_NAME] - [DATE] (CHECK-426572…" at bounding box center [441, 219] width 388 height 14
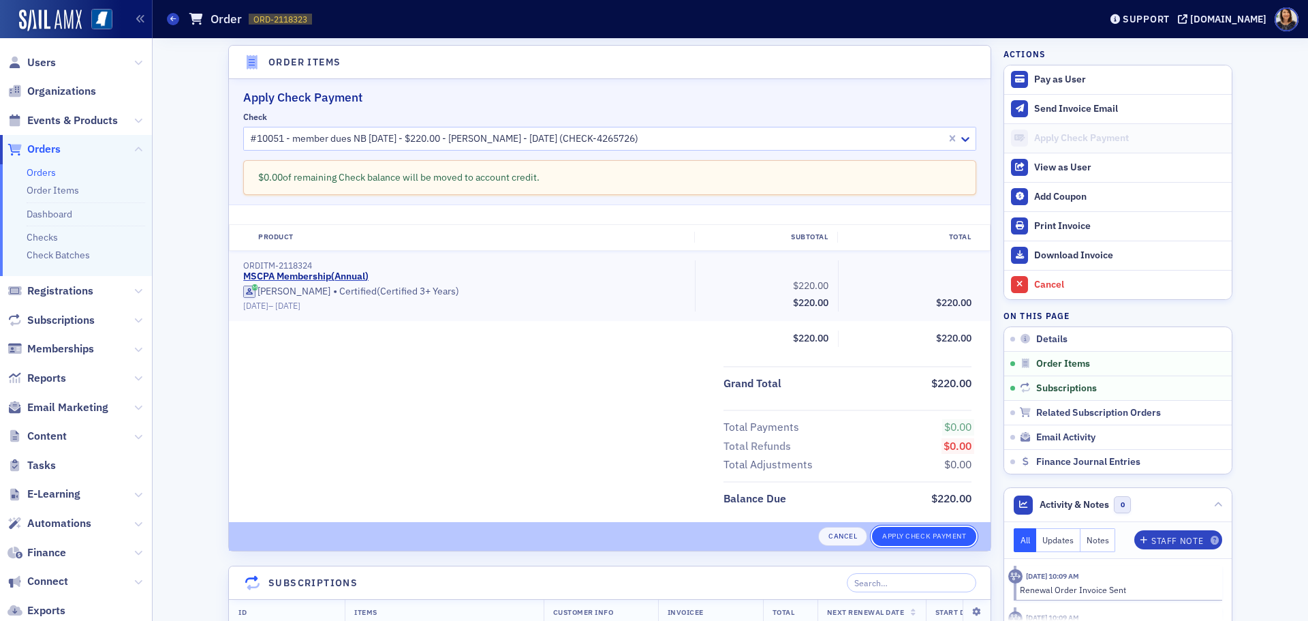
click at [950, 538] on button "Apply Check Payment" at bounding box center [924, 536] width 104 height 19
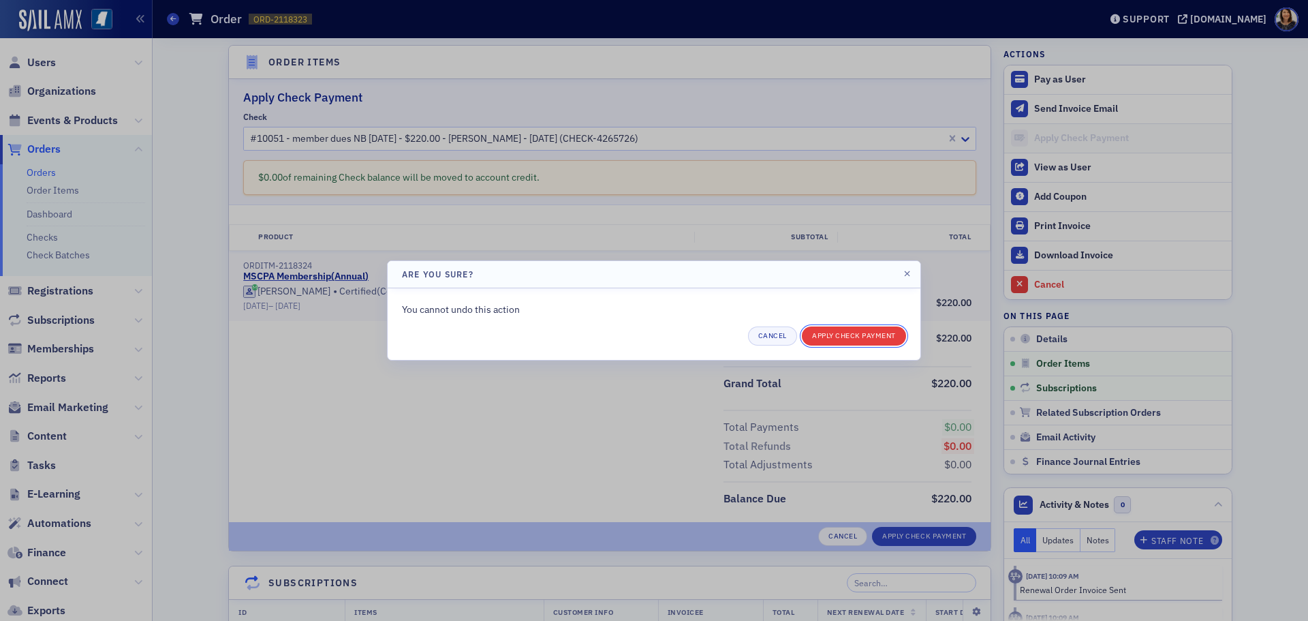
click at [846, 341] on button "Apply Check Payment" at bounding box center [854, 335] width 104 height 19
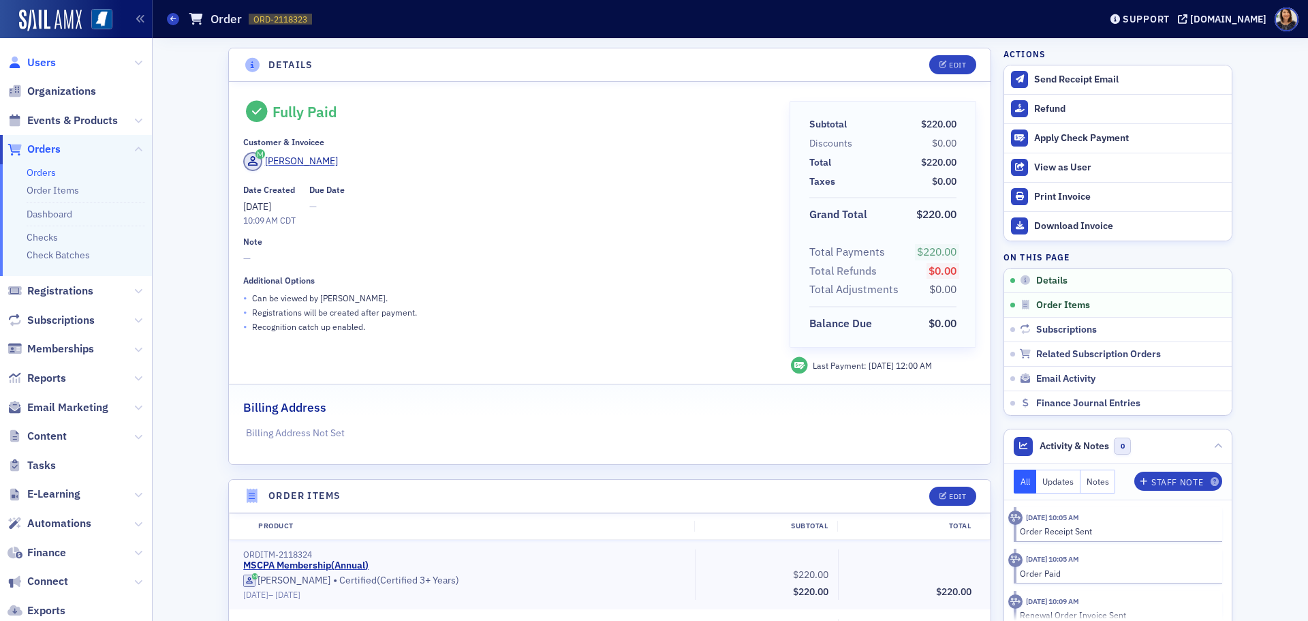
drag, startPoint x: 0, startPoint y: 0, endPoint x: 40, endPoint y: 63, distance: 74.1
click at [40, 63] on span "Users" at bounding box center [41, 62] width 29 height 15
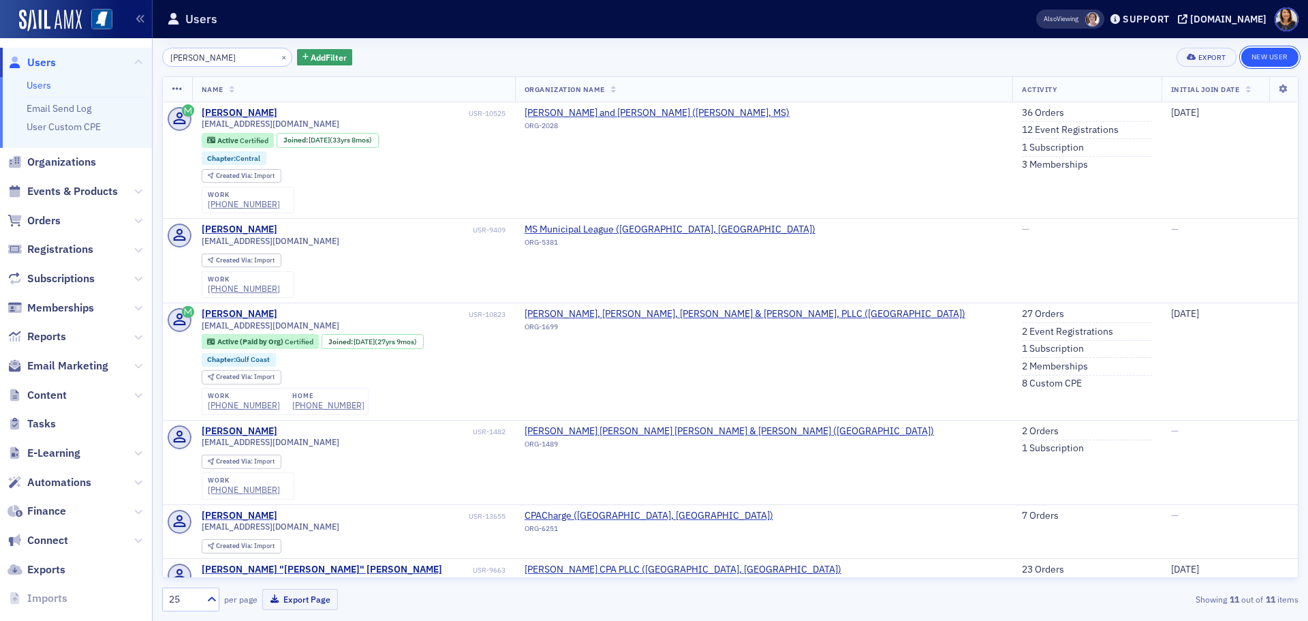
click at [1273, 50] on link "New User" at bounding box center [1269, 57] width 57 height 19
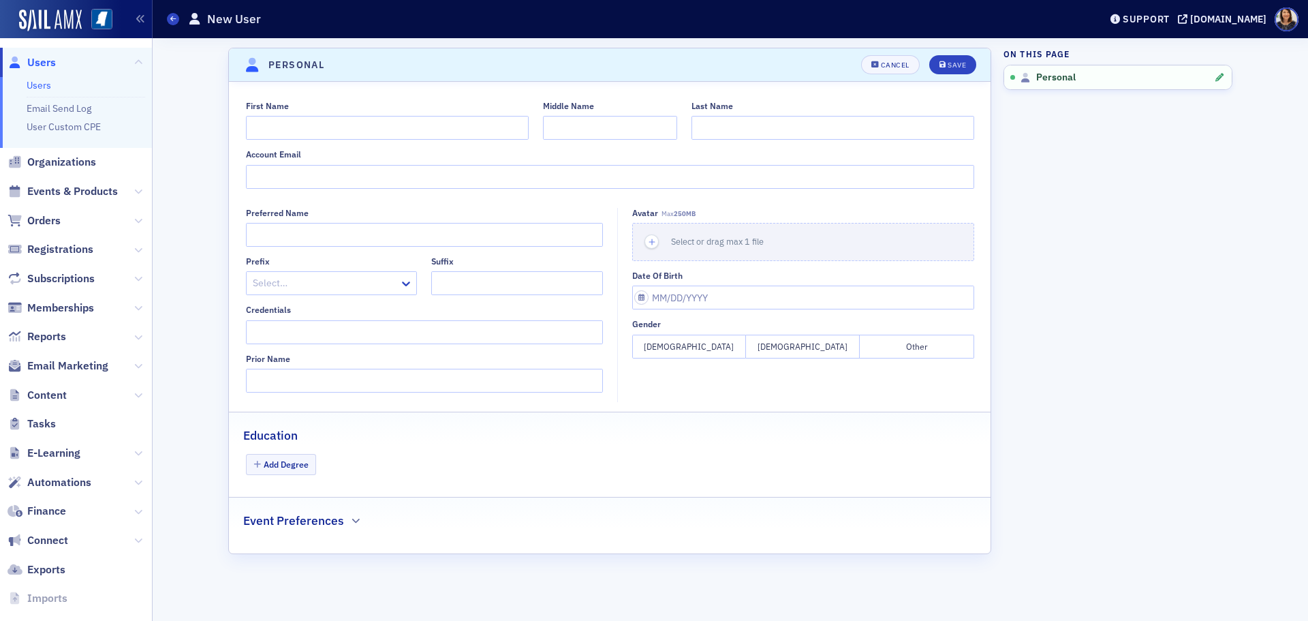
click at [42, 61] on span "Users" at bounding box center [41, 62] width 29 height 15
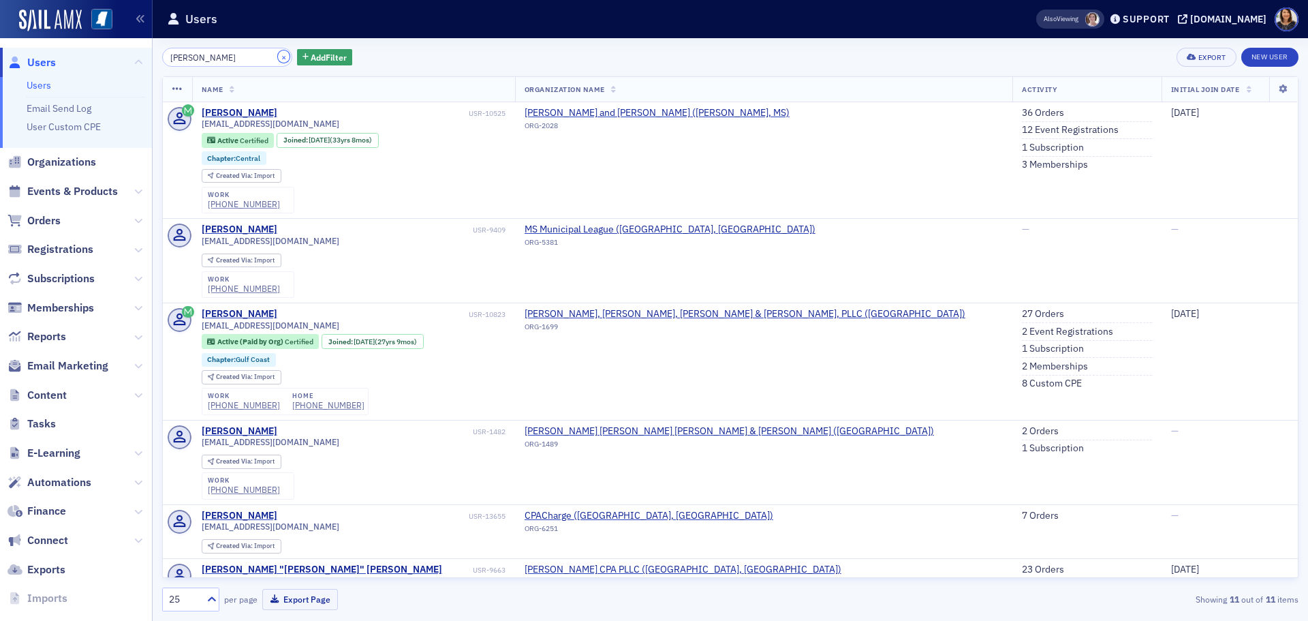
click at [278, 59] on button "×" at bounding box center [284, 56] width 12 height 12
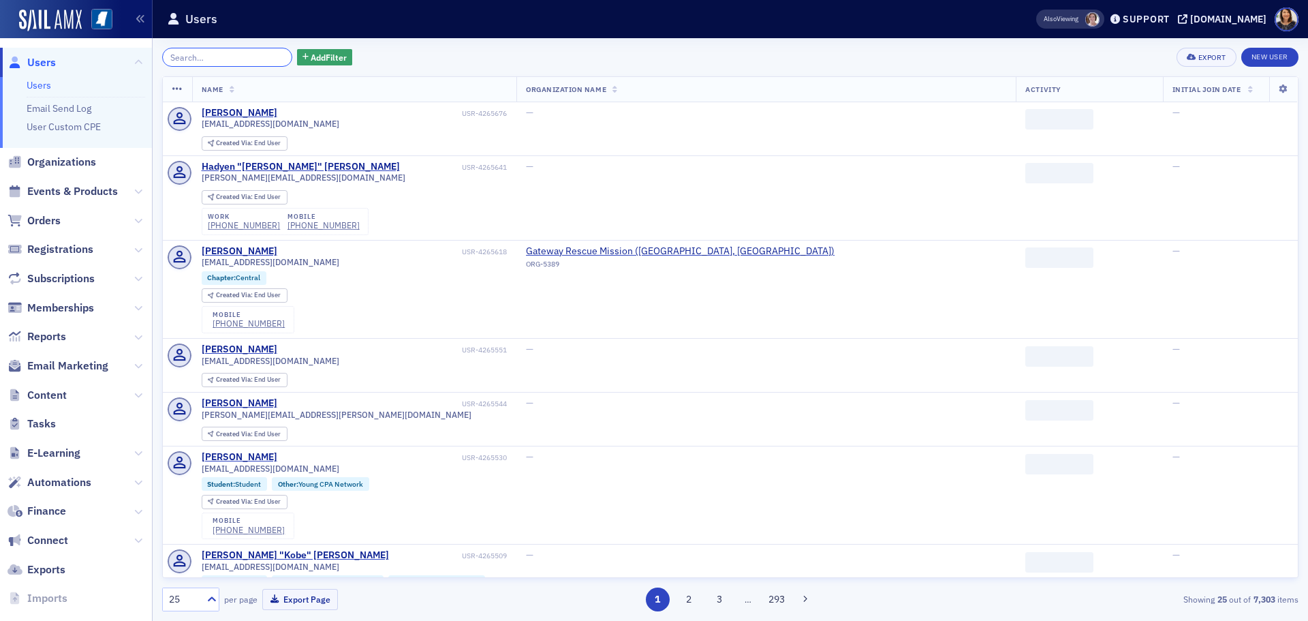
click at [246, 58] on input "search" at bounding box center [227, 57] width 130 height 19
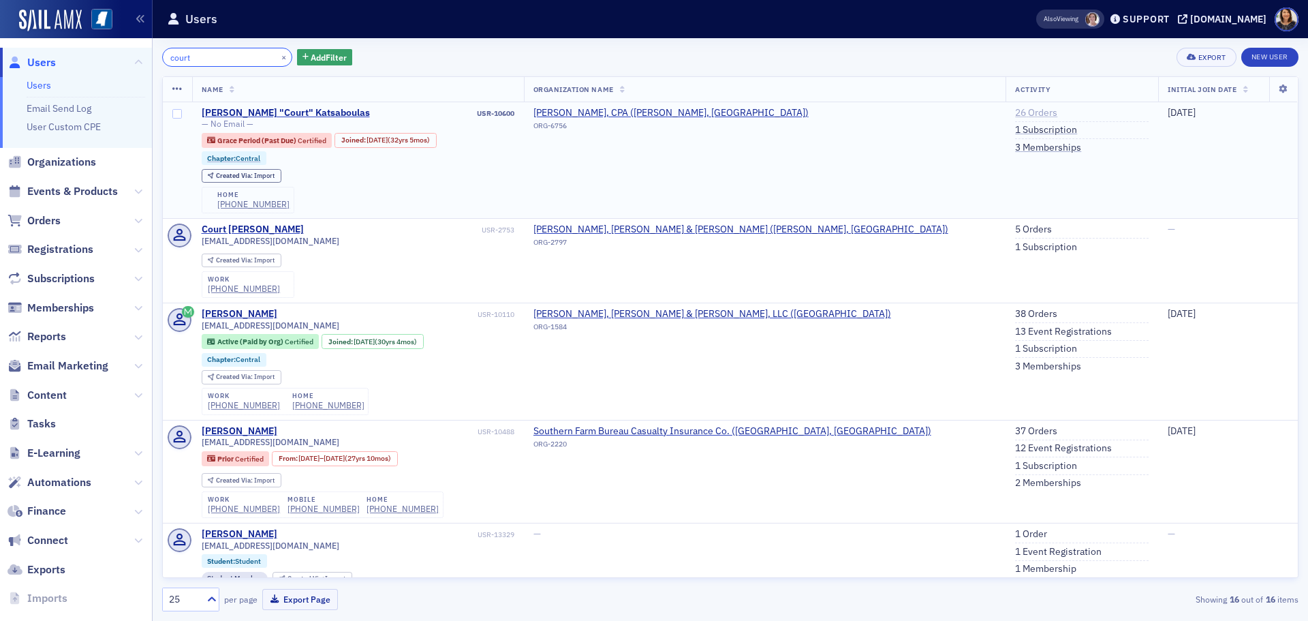
type input "court"
click at [1015, 114] on link "26 Orders" at bounding box center [1036, 113] width 42 height 12
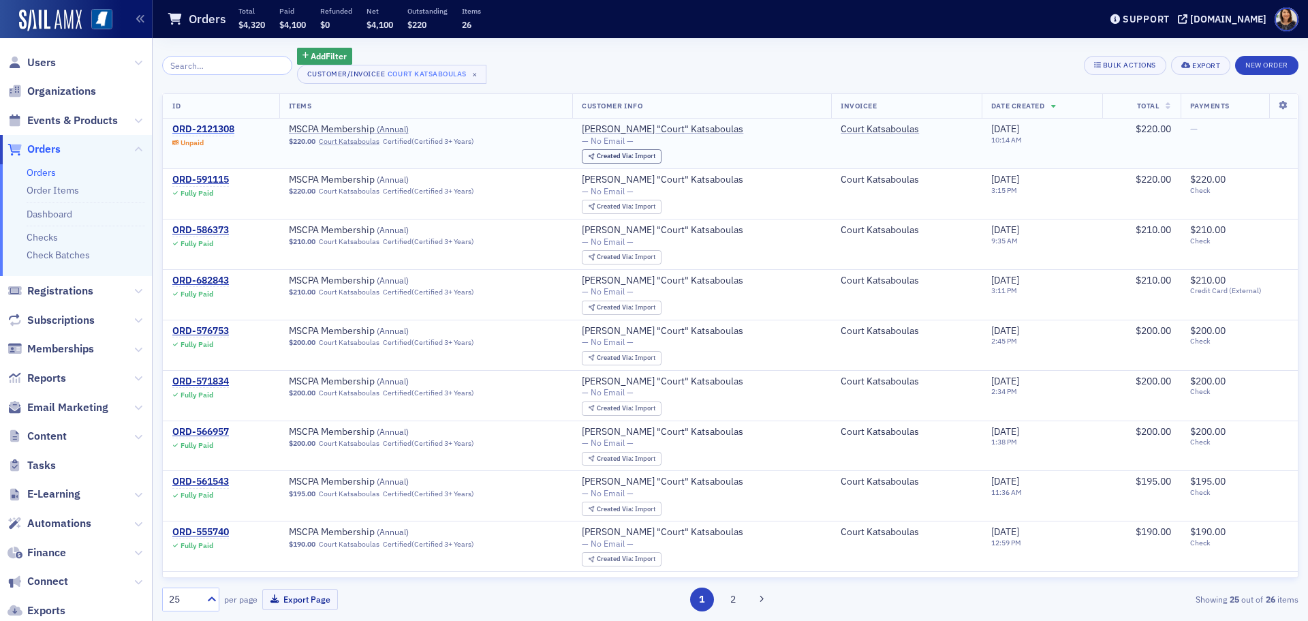
click at [210, 129] on div "ORD-2121308" at bounding box center [203, 129] width 62 height 12
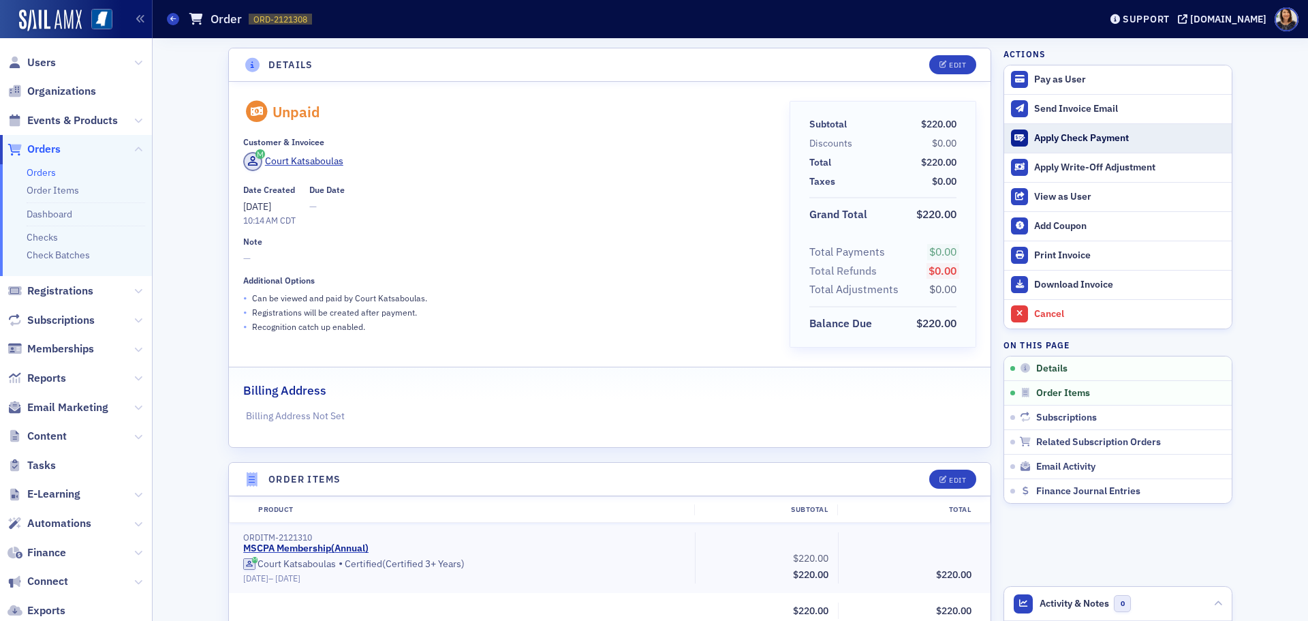
click at [1052, 142] on div "Apply Check Payment" at bounding box center [1129, 138] width 191 height 12
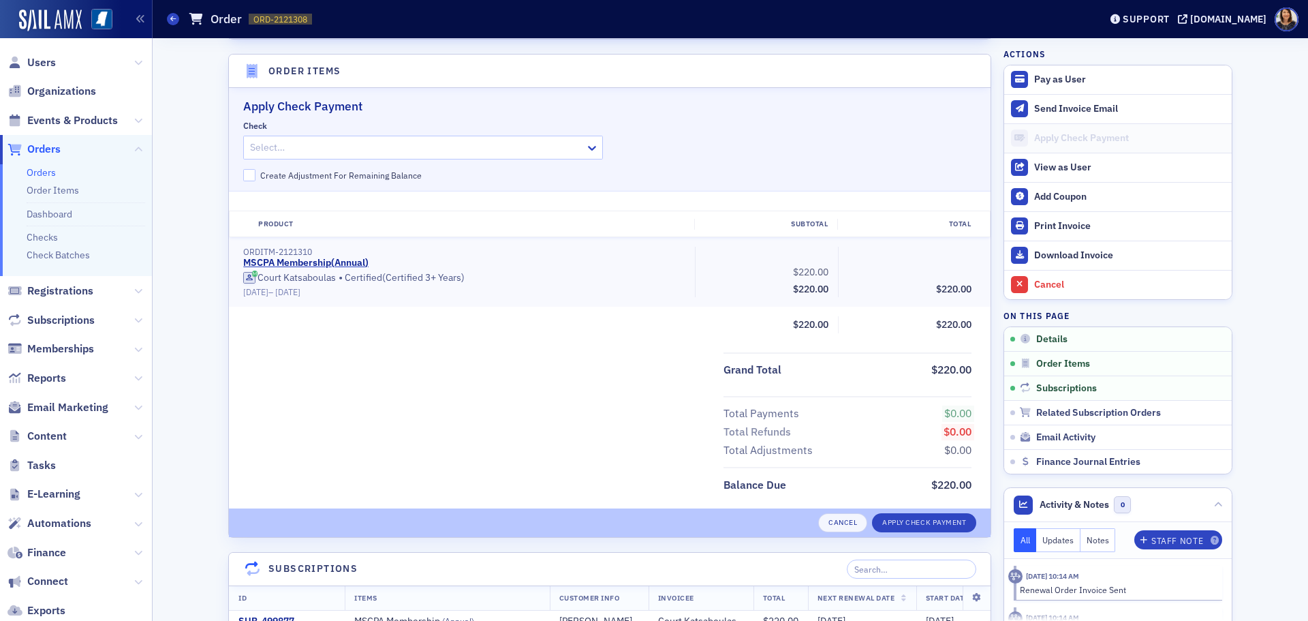
scroll to position [417, 0]
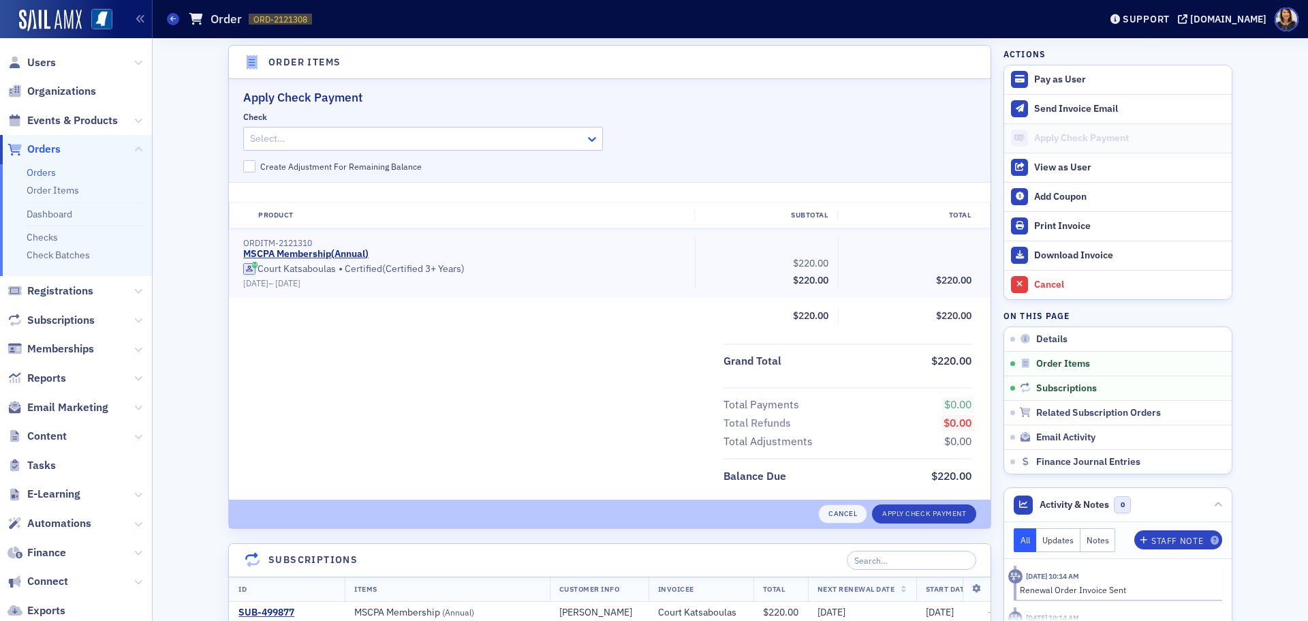
click at [589, 143] on icon at bounding box center [592, 139] width 14 height 14
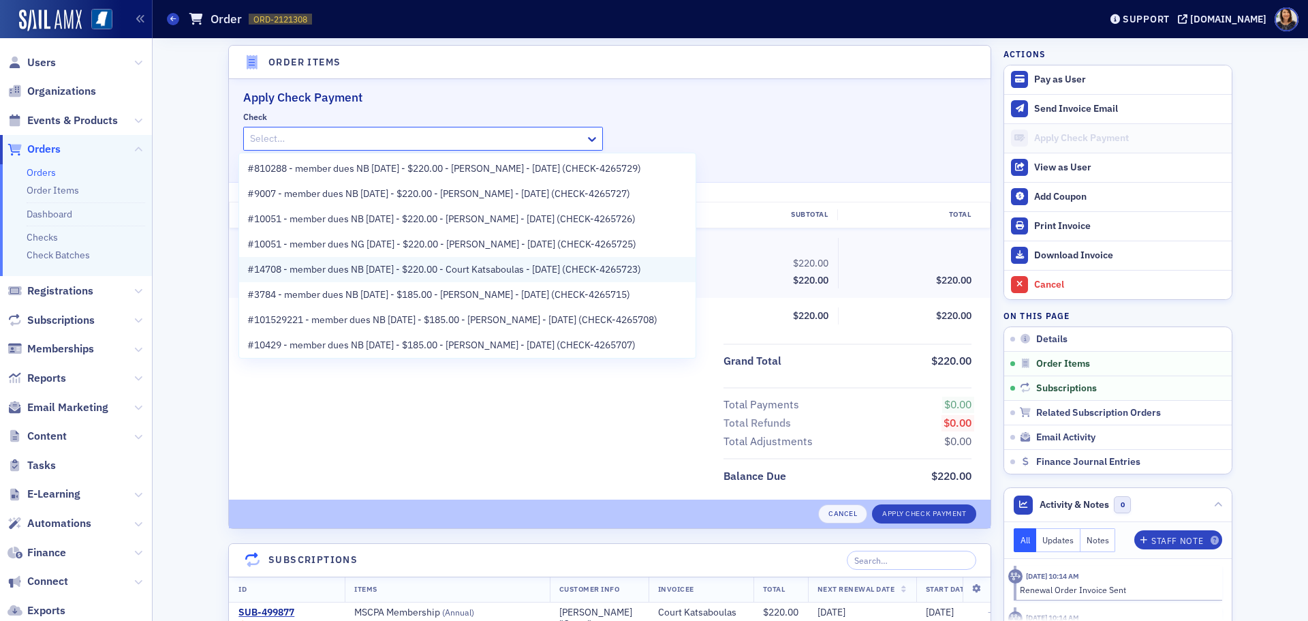
click at [523, 271] on span "#14708 - member dues NB [DATE] - $220.00 - Court Katsaboulas - [DATE] (CHECK-42…" at bounding box center [444, 269] width 394 height 14
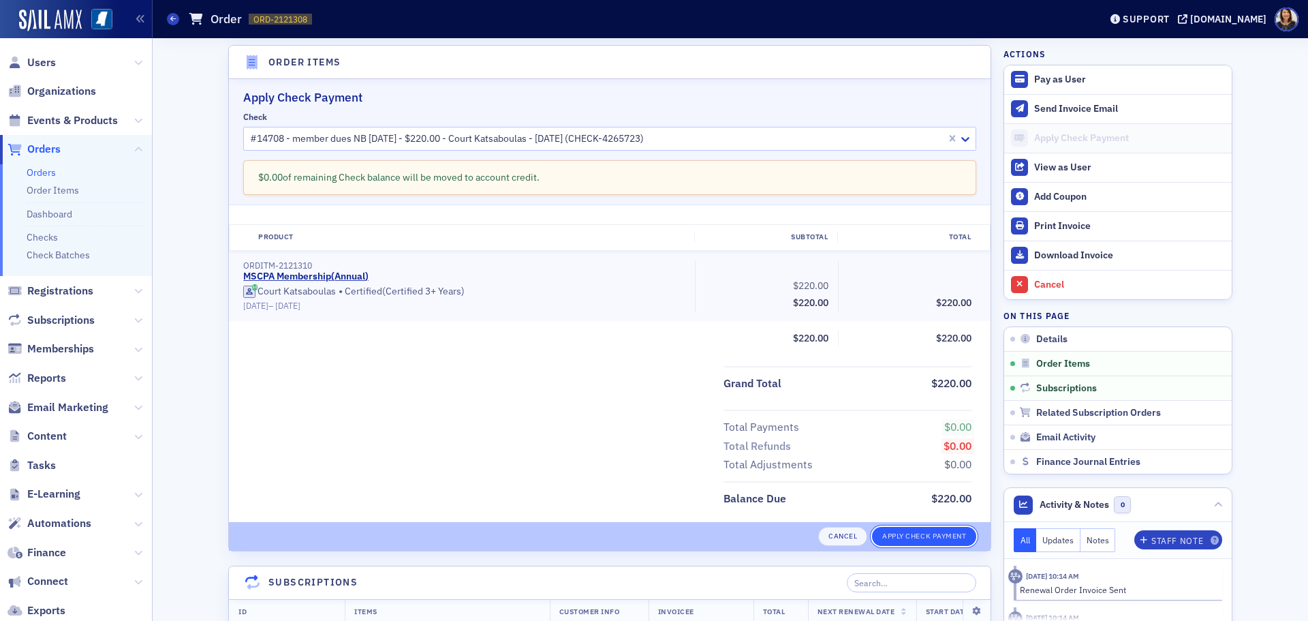
click at [895, 534] on button "Apply Check Payment" at bounding box center [924, 536] width 104 height 19
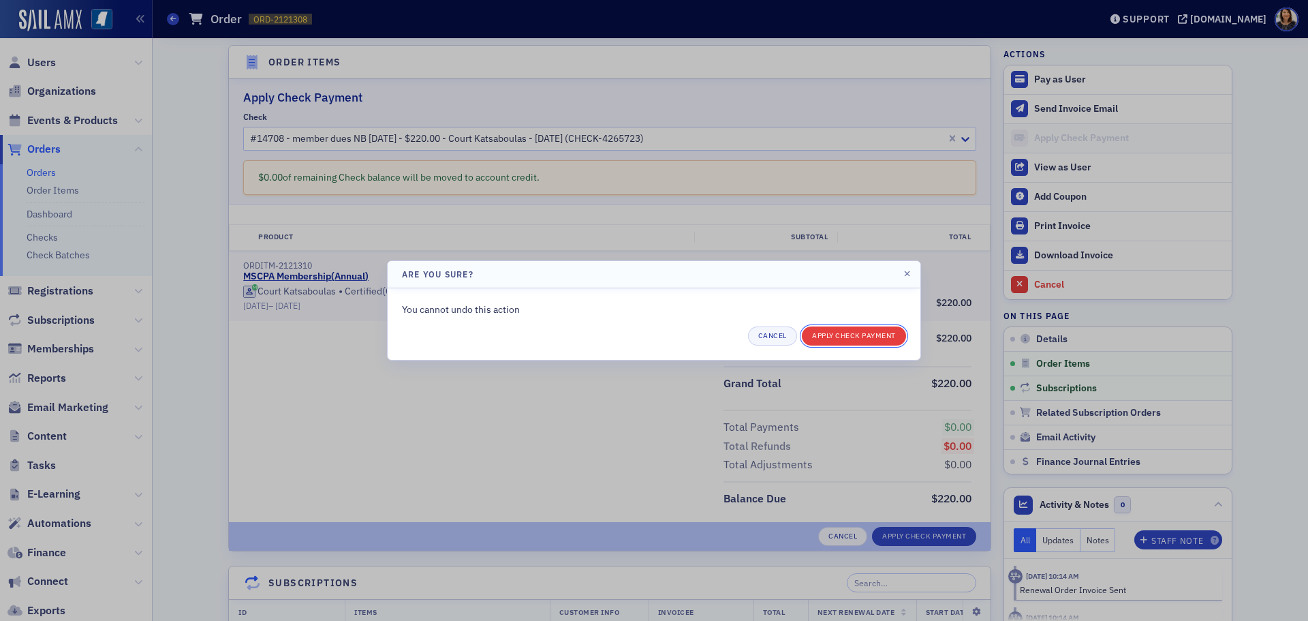
click at [846, 337] on button "Apply Check Payment" at bounding box center [854, 335] width 104 height 19
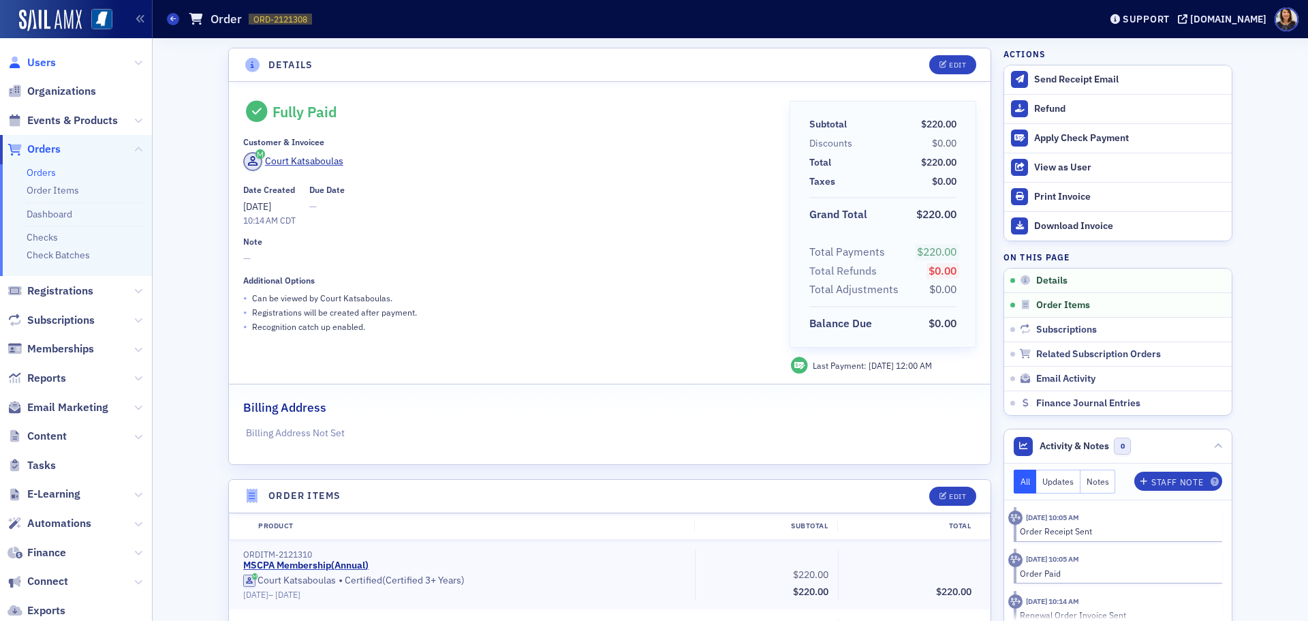
click at [46, 64] on span "Users" at bounding box center [41, 62] width 29 height 15
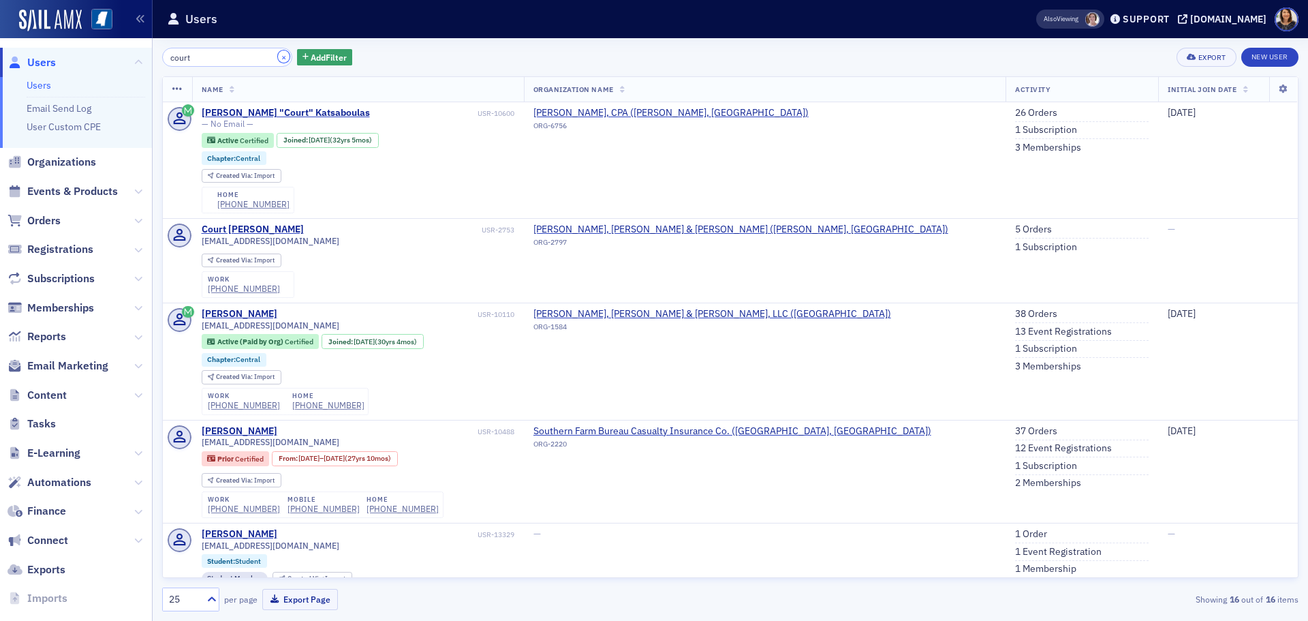
click at [278, 57] on button "×" at bounding box center [284, 56] width 12 height 12
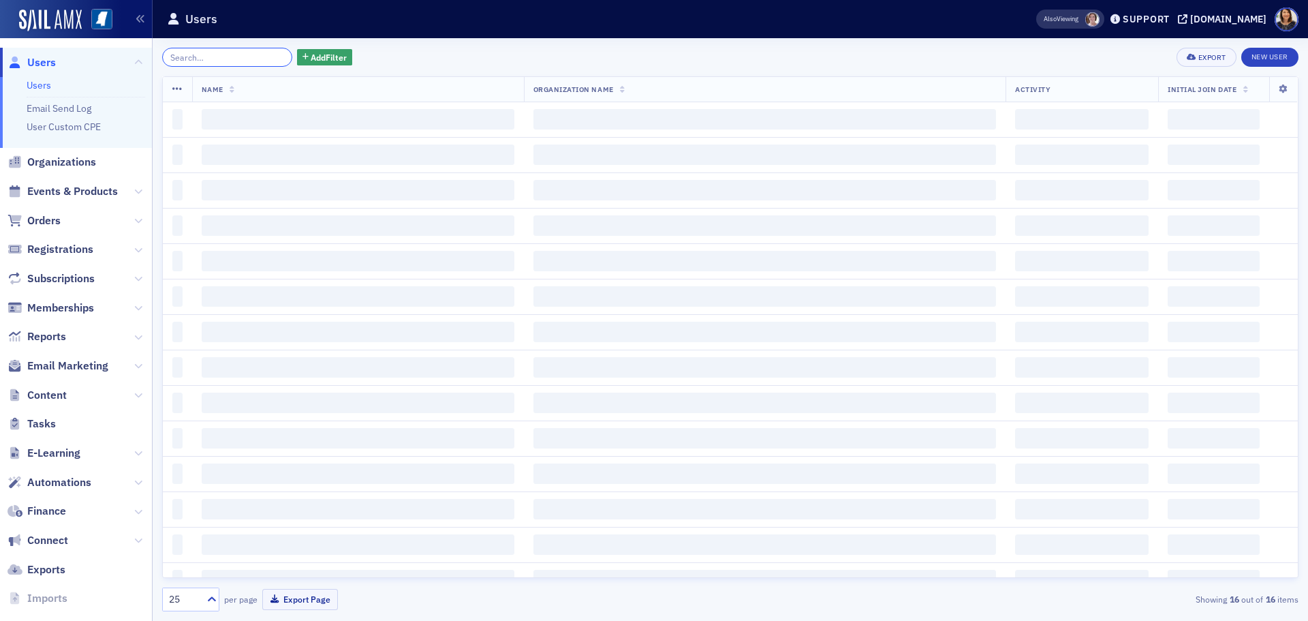
click at [256, 58] on input "search" at bounding box center [227, 57] width 130 height 19
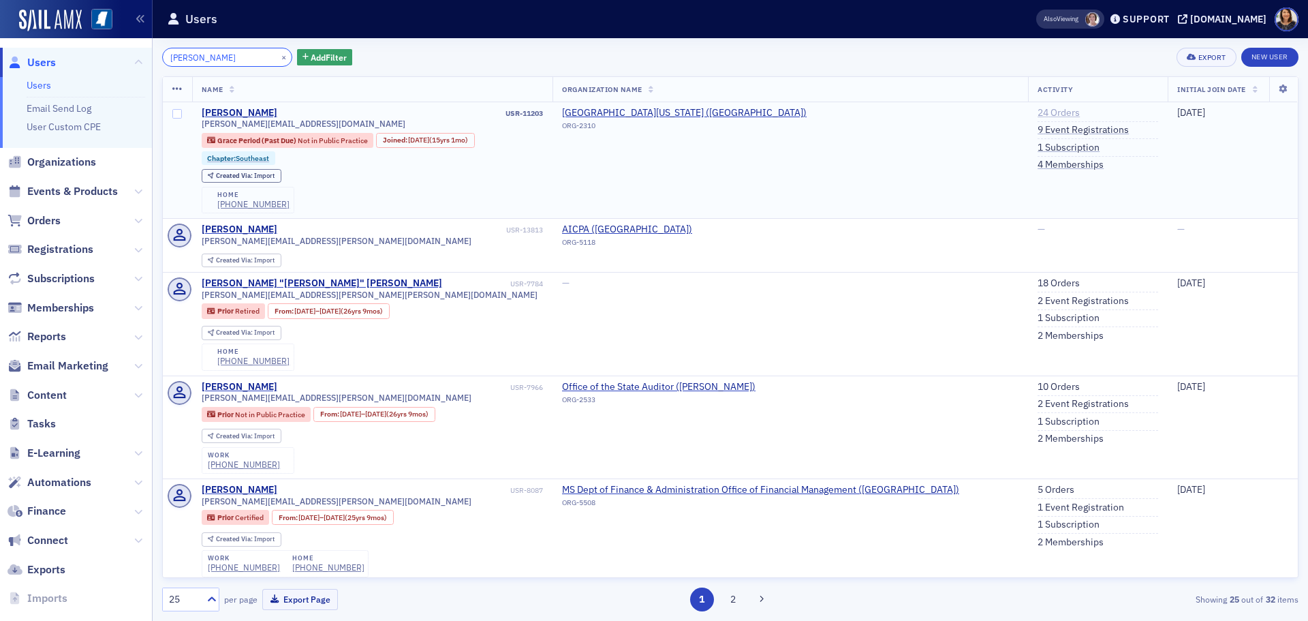
type input "[PERSON_NAME]"
click at [1038, 113] on link "24 Orders" at bounding box center [1059, 113] width 42 height 12
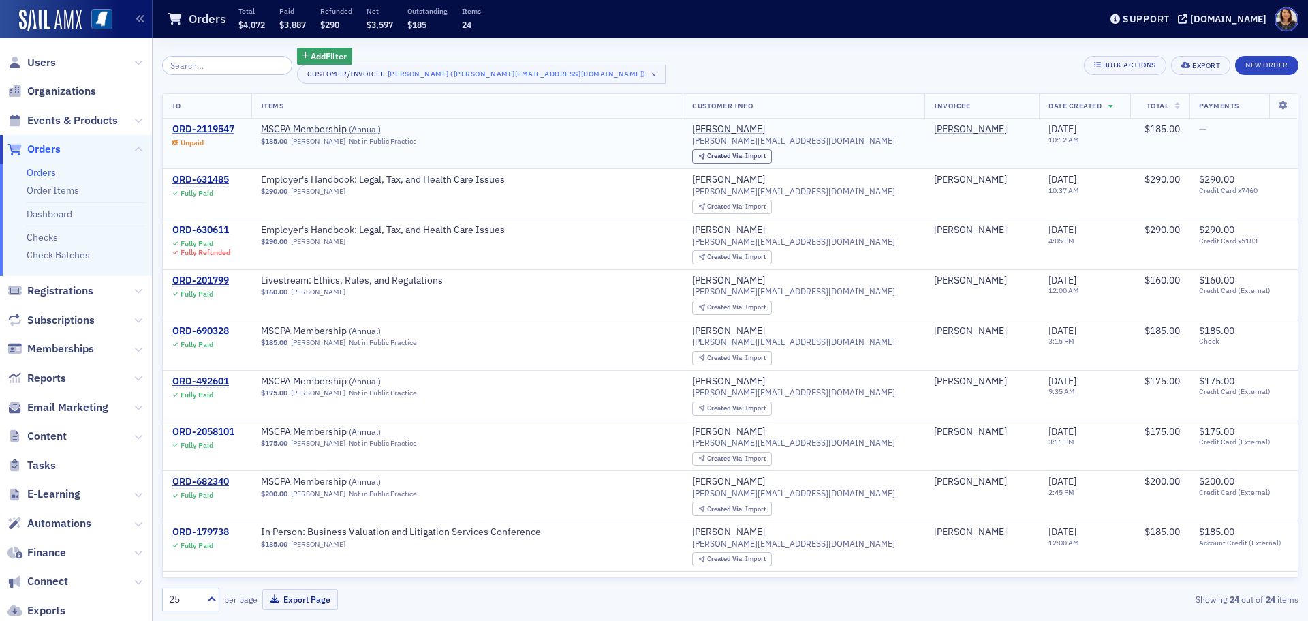
click at [228, 131] on div "ORD-2119547" at bounding box center [203, 129] width 62 height 12
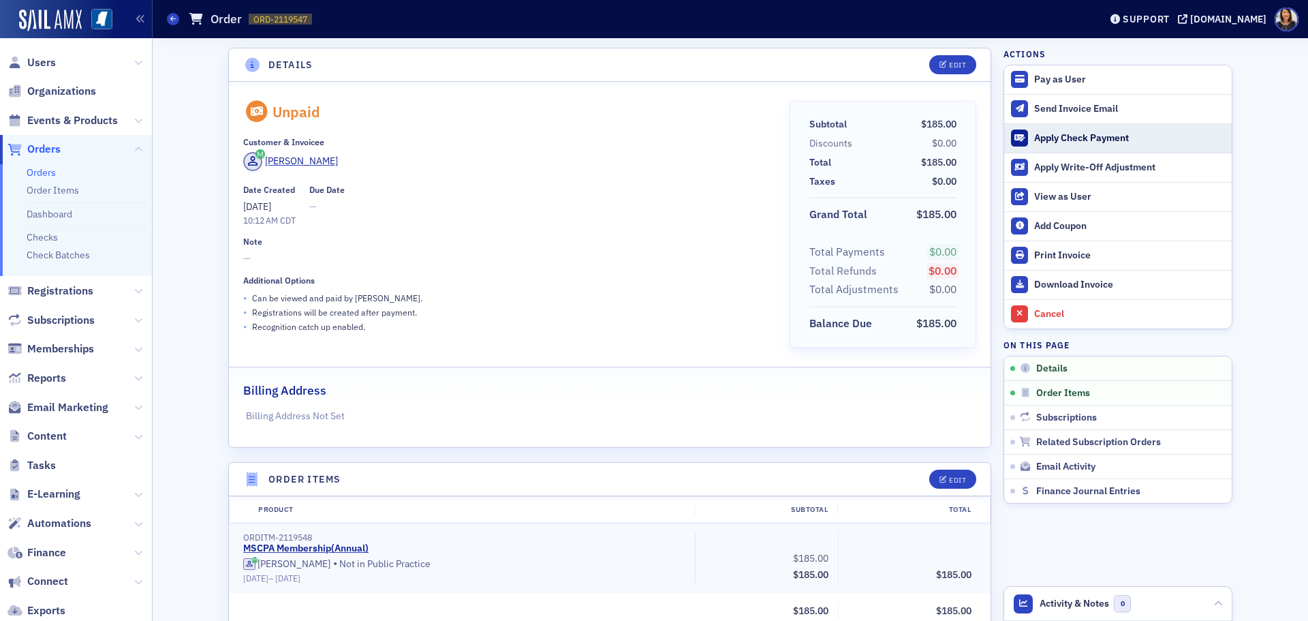
click at [1053, 135] on div "Apply Check Payment" at bounding box center [1129, 138] width 191 height 12
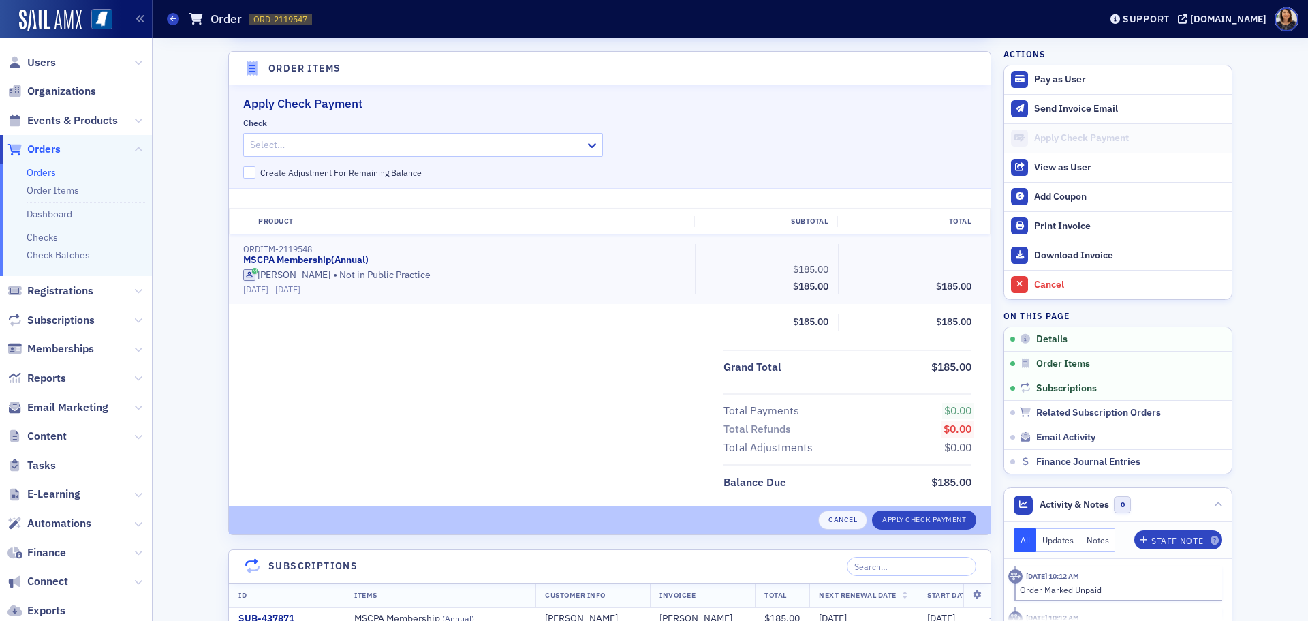
scroll to position [417, 0]
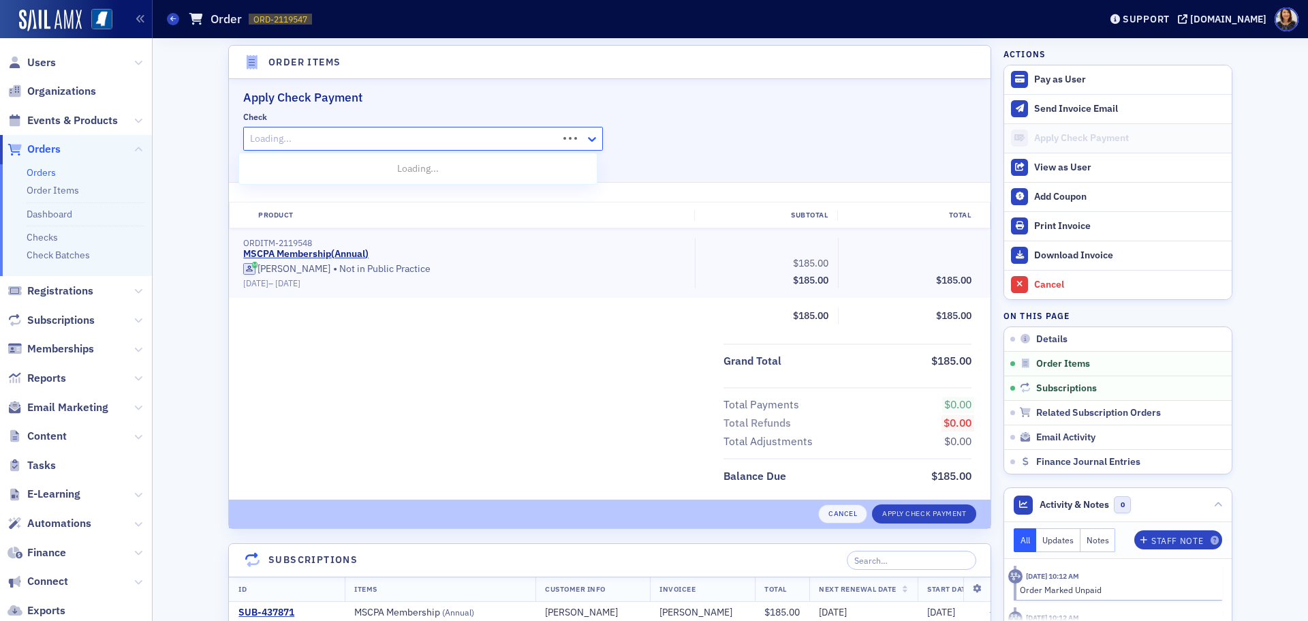
click at [585, 142] on icon at bounding box center [592, 139] width 14 height 14
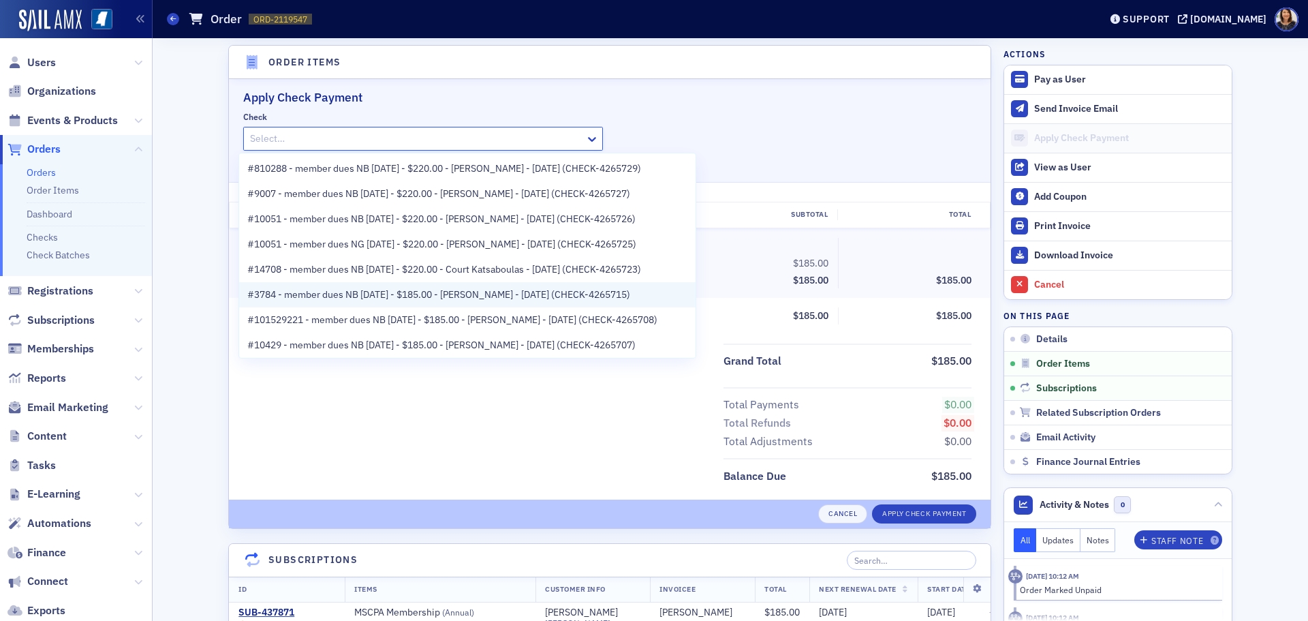
click at [545, 294] on span "#3784 - member dues NB [DATE] - $185.00 - [PERSON_NAME] - [DATE] (CHECK-4265715)" at bounding box center [438, 295] width 383 height 14
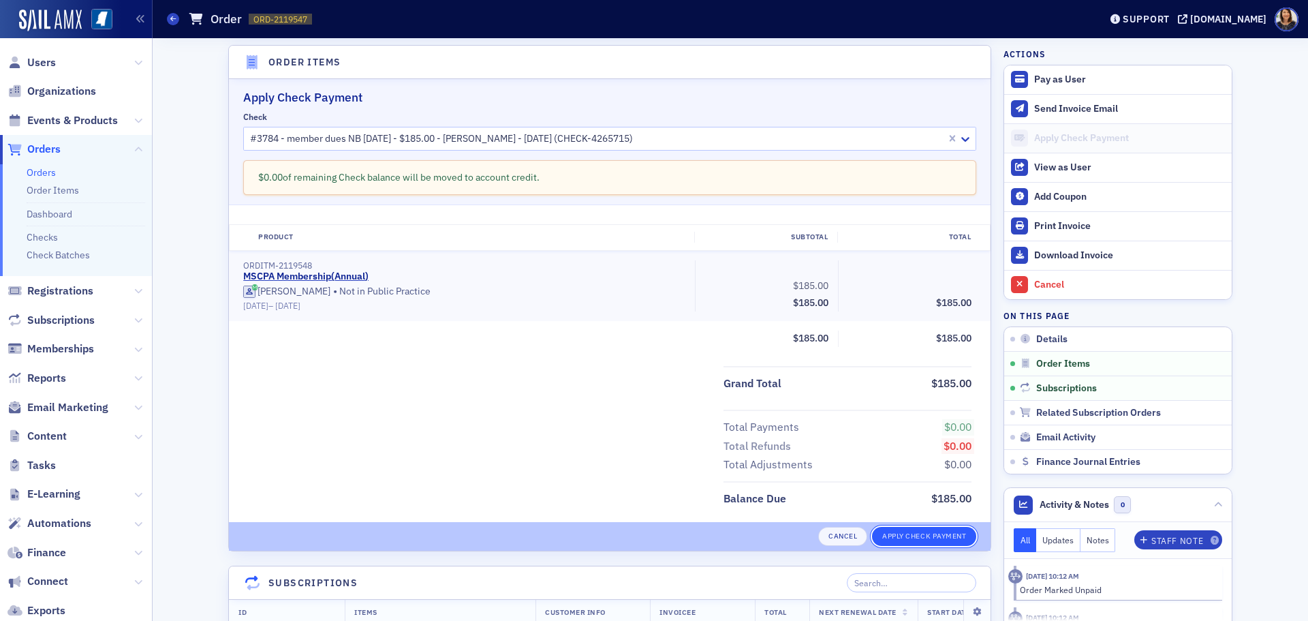
click at [916, 534] on button "Apply Check Payment" at bounding box center [924, 536] width 104 height 19
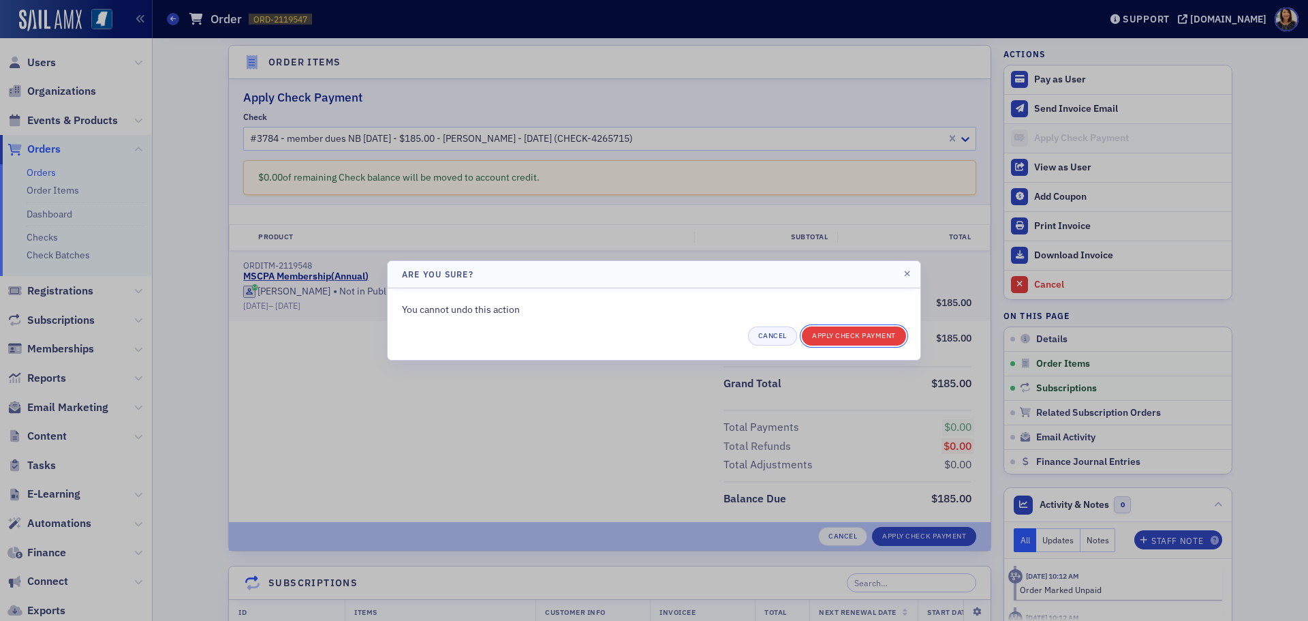
click at [858, 333] on button "Apply Check Payment" at bounding box center [854, 335] width 104 height 19
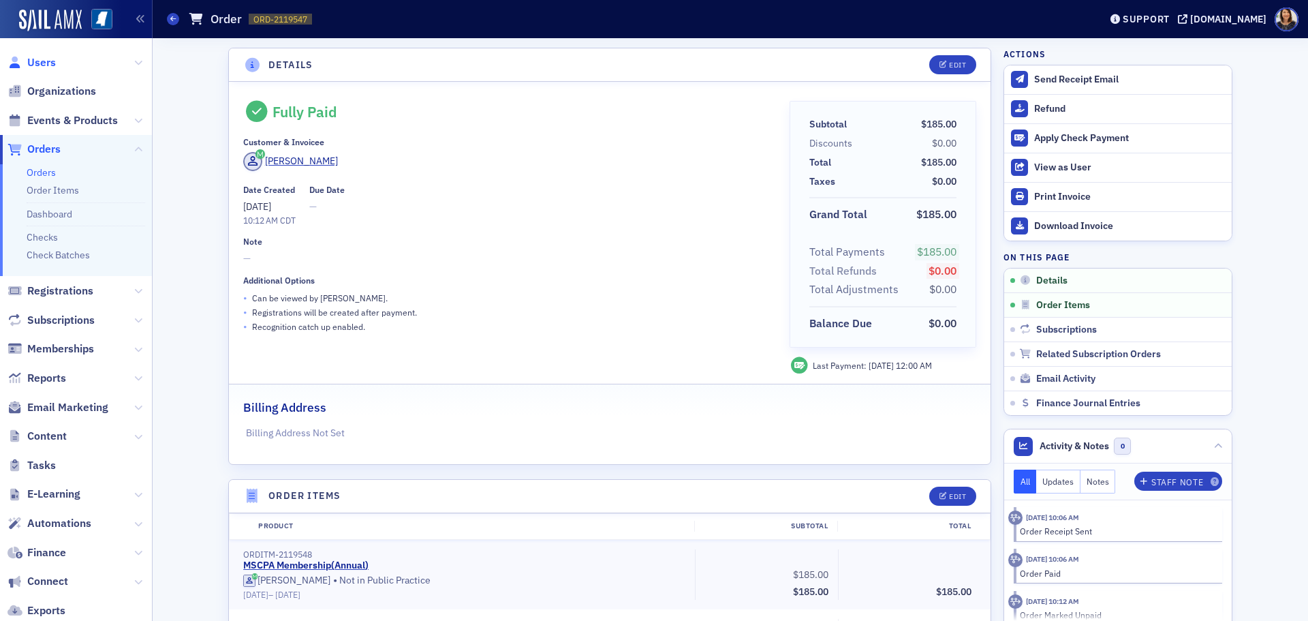
click at [33, 58] on span "Users" at bounding box center [41, 62] width 29 height 15
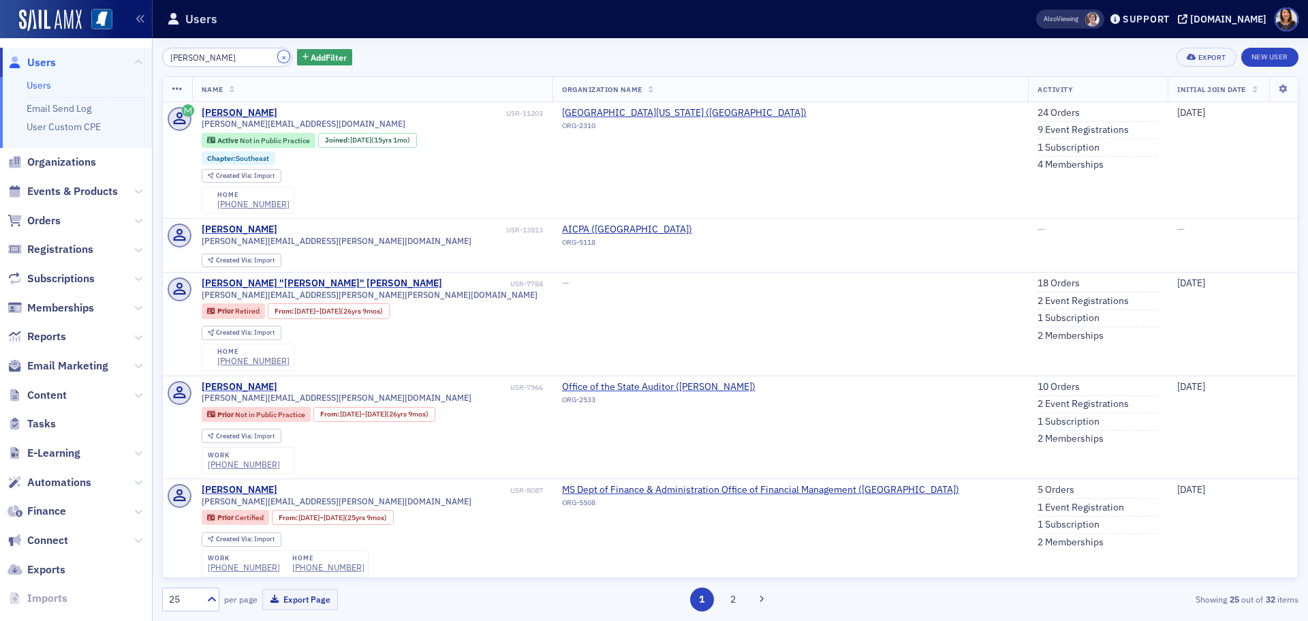
click at [278, 55] on button "×" at bounding box center [284, 56] width 12 height 12
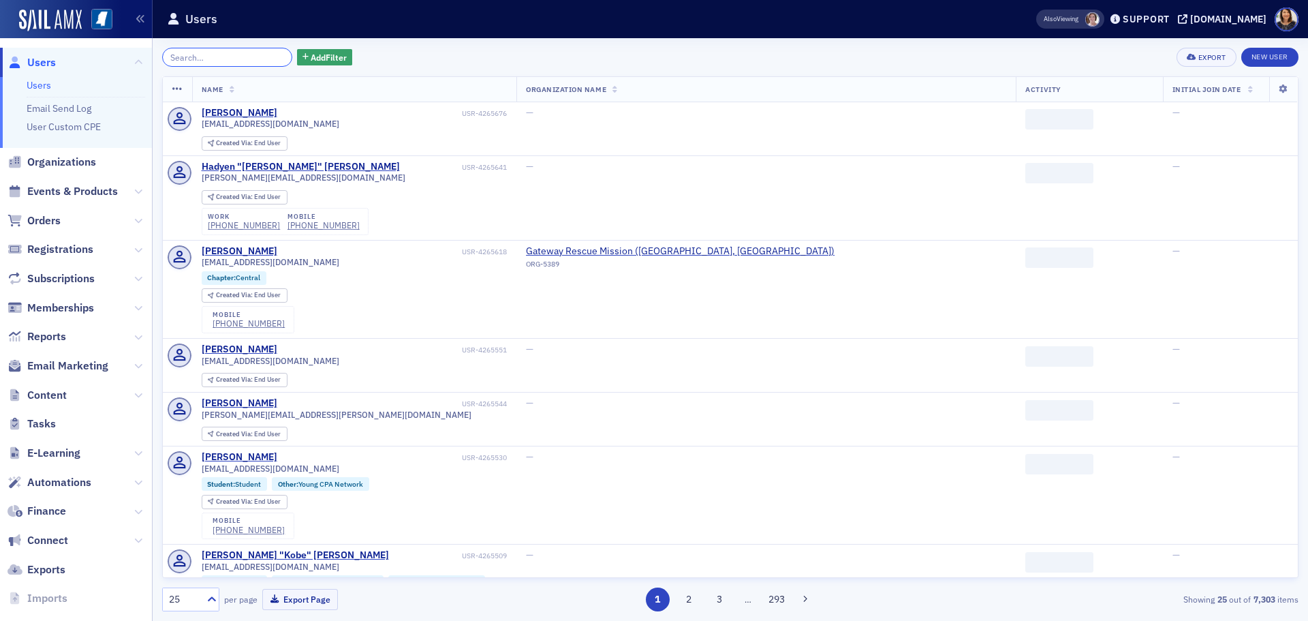
click at [253, 57] on input "search" at bounding box center [227, 57] width 130 height 19
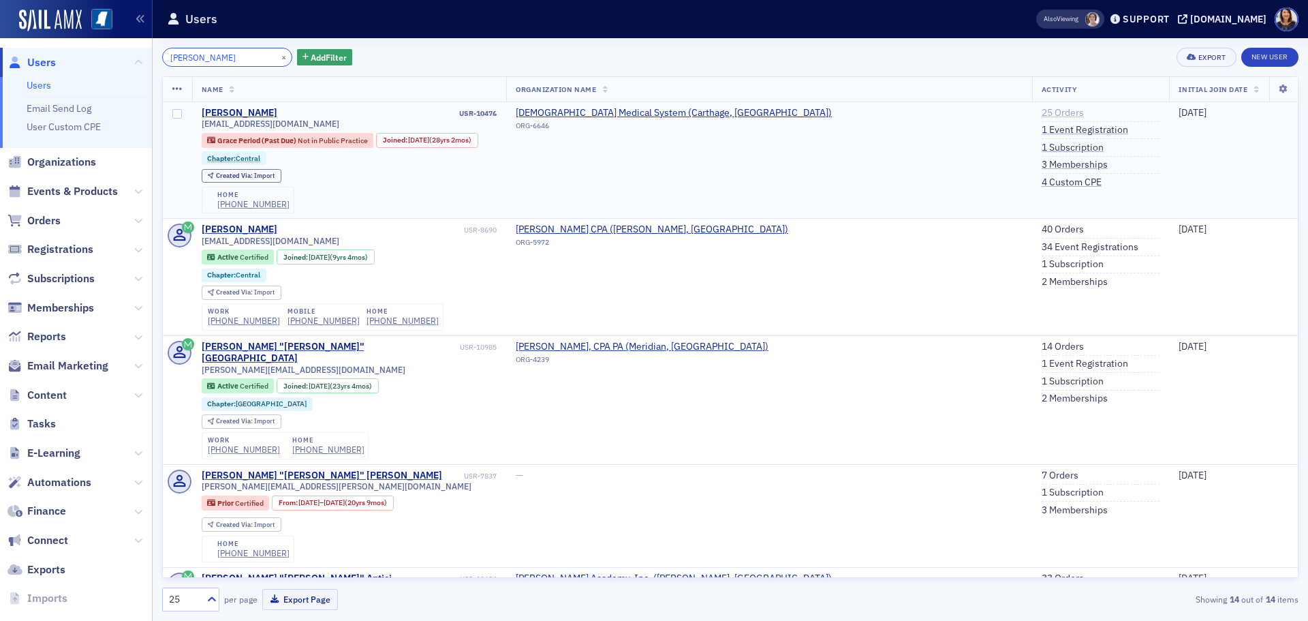
type input "angie mull"
click at [1042, 114] on link "25 Orders" at bounding box center [1063, 113] width 42 height 12
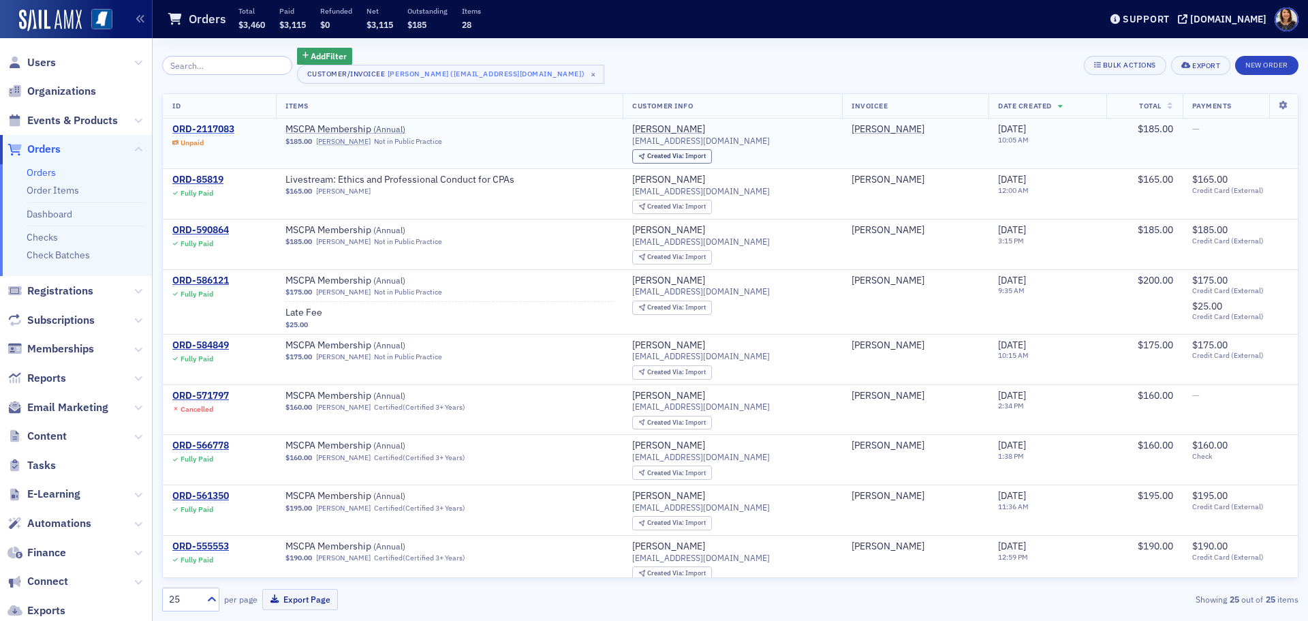
click at [220, 124] on div "ORD-2117083" at bounding box center [203, 129] width 62 height 12
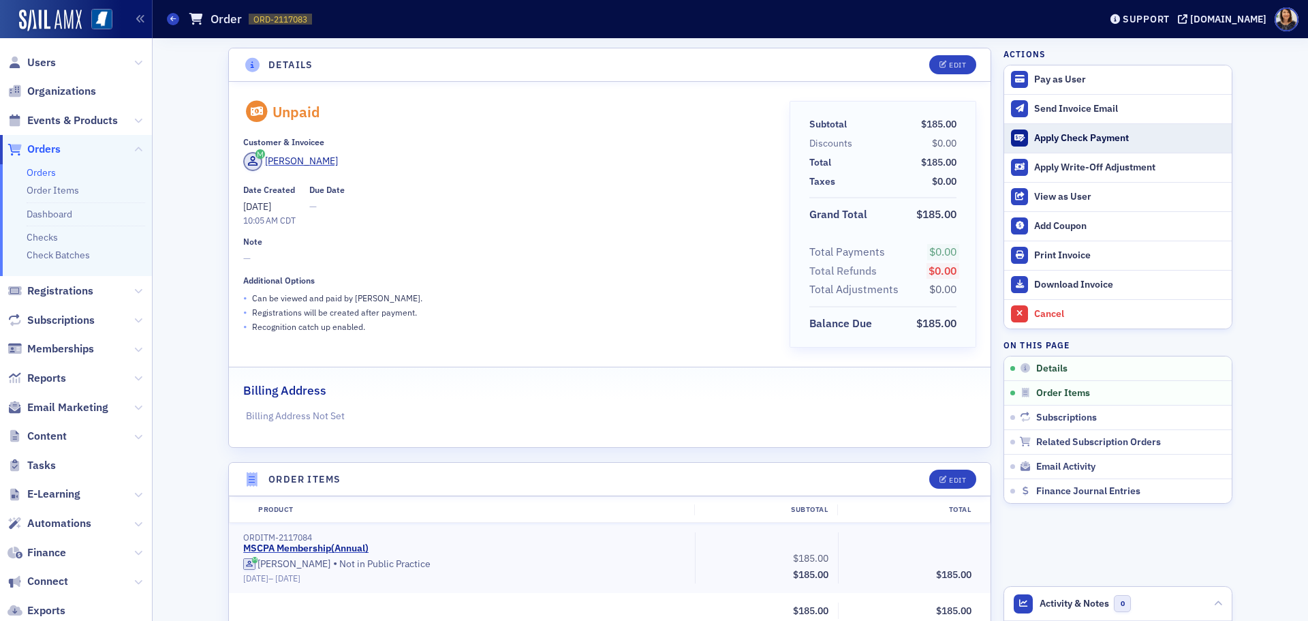
click at [1067, 140] on div "Apply Check Payment" at bounding box center [1129, 138] width 191 height 12
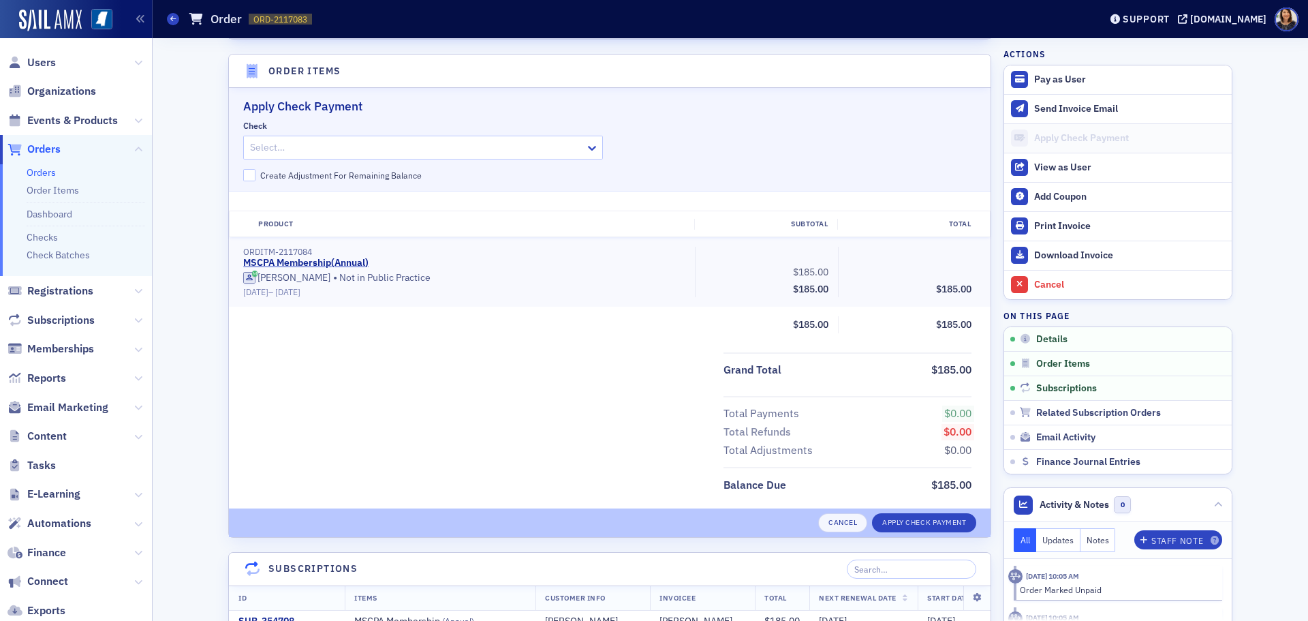
scroll to position [417, 0]
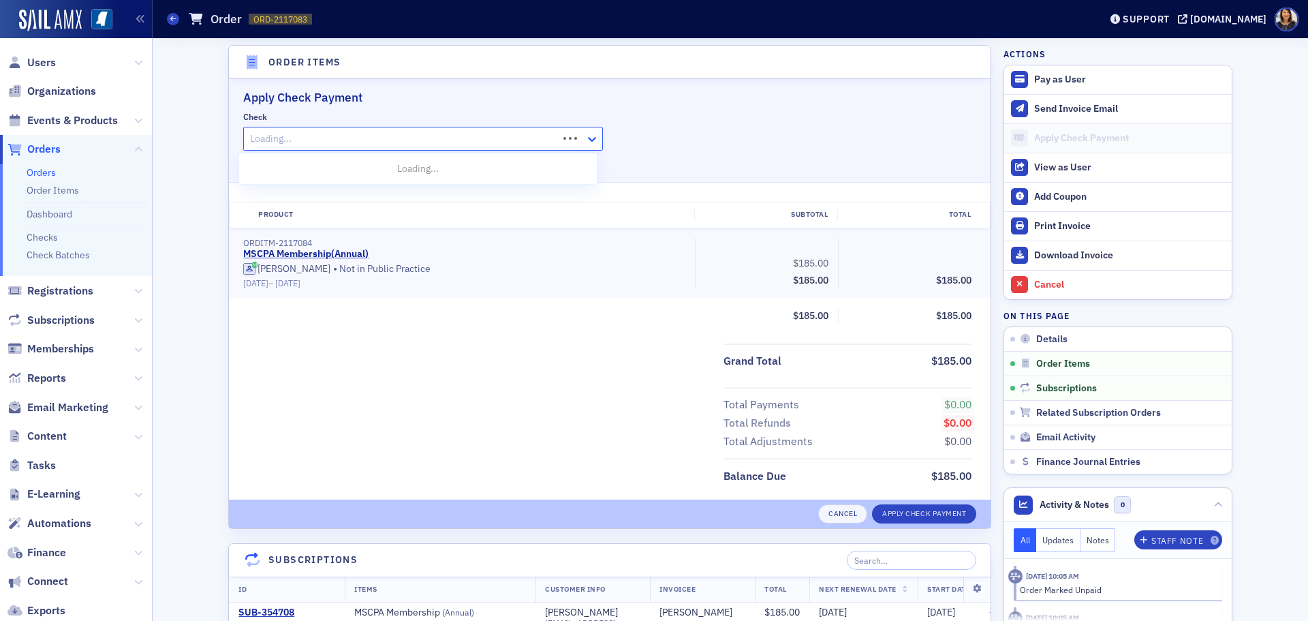
click at [588, 139] on icon at bounding box center [592, 139] width 8 height 5
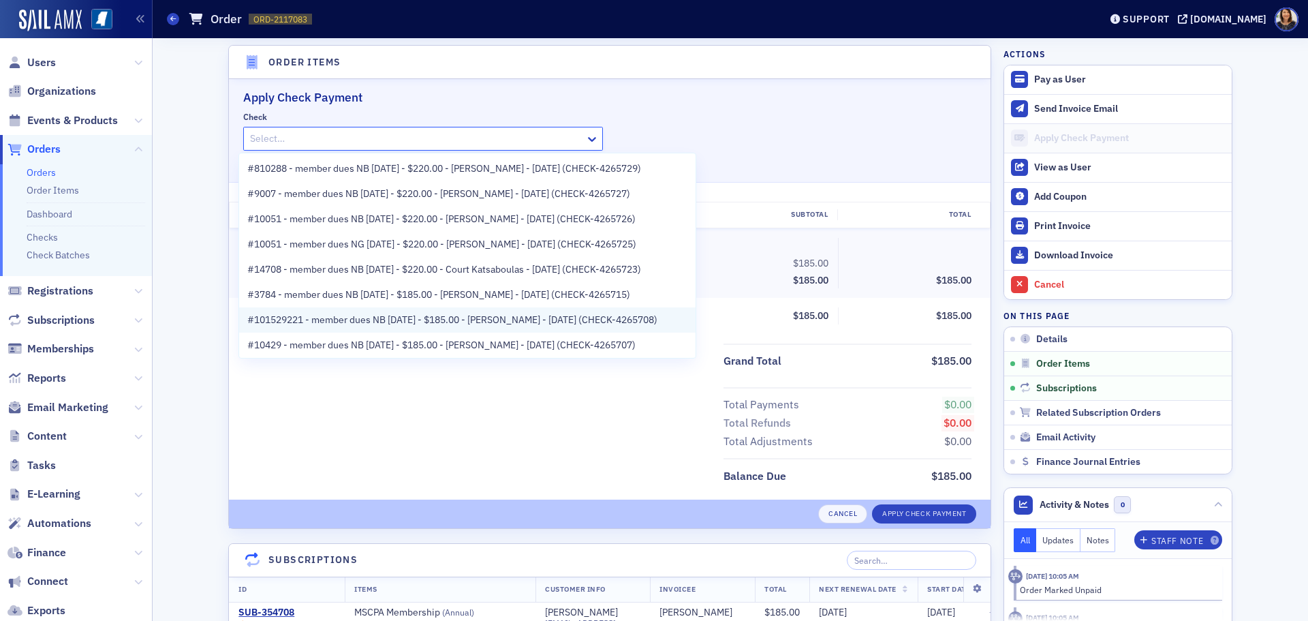
click at [540, 316] on span "#101529221 - member dues NB 9.16.25 - $185.00 - Angie Mullins - 9/16/2025 (CHEC…" at bounding box center [452, 320] width 410 height 14
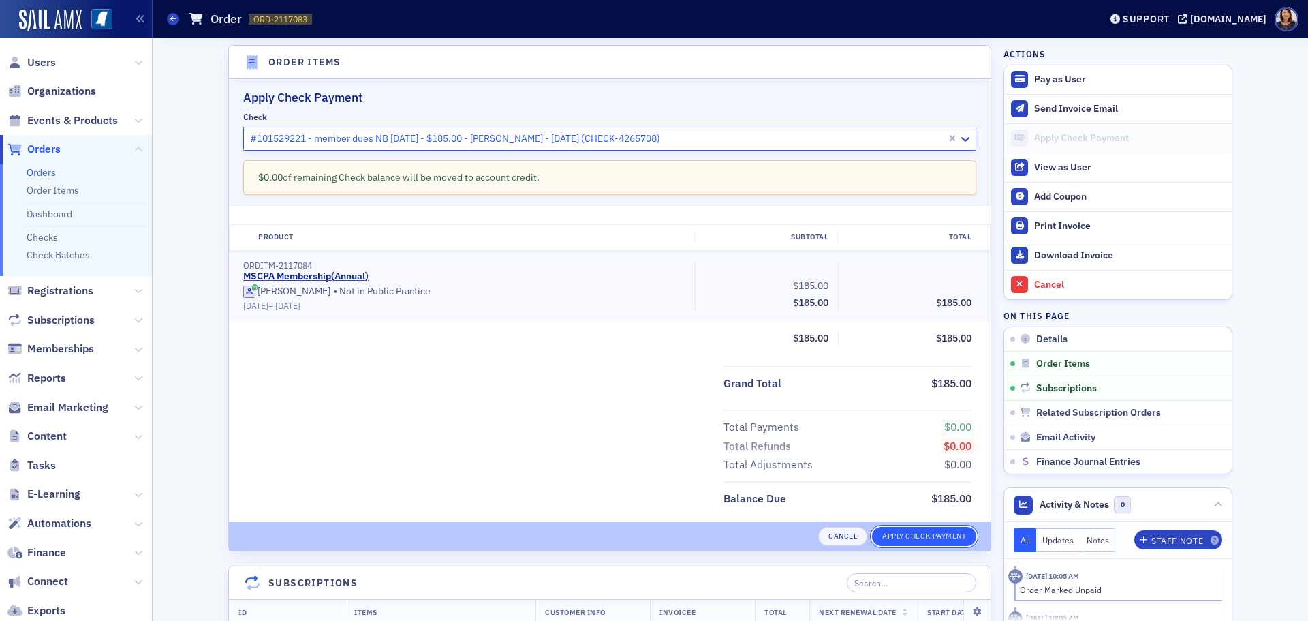
click at [956, 535] on button "Apply Check Payment" at bounding box center [924, 536] width 104 height 19
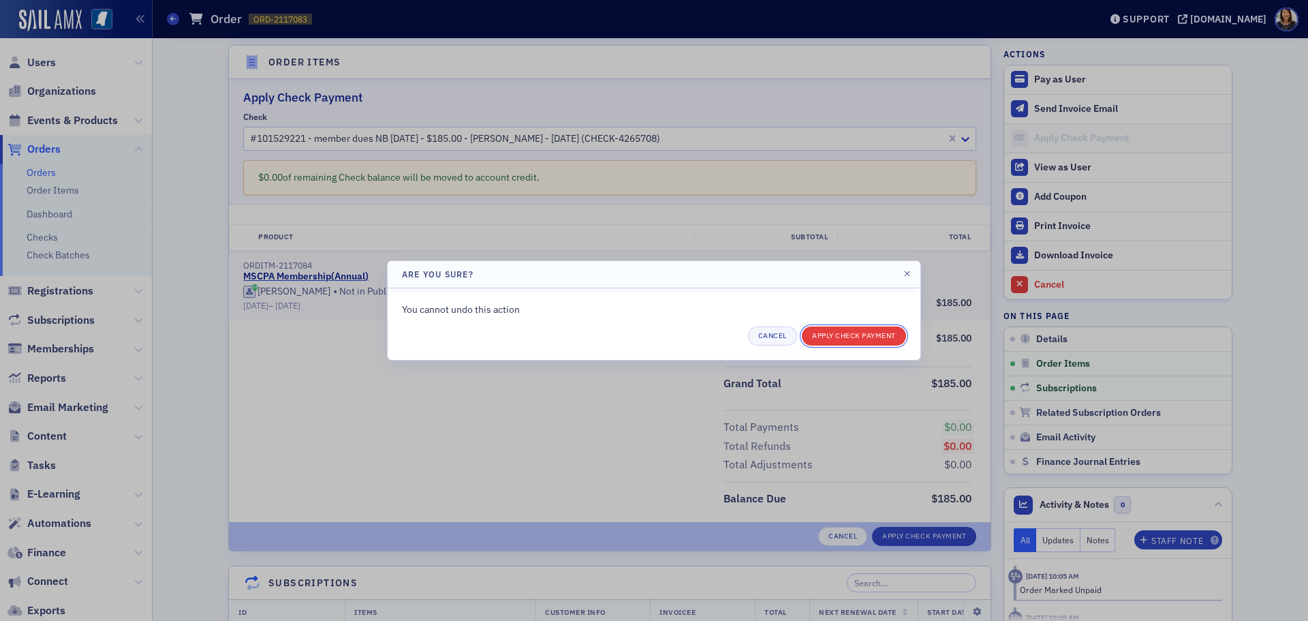
click at [869, 335] on button "Apply Check Payment" at bounding box center [854, 335] width 104 height 19
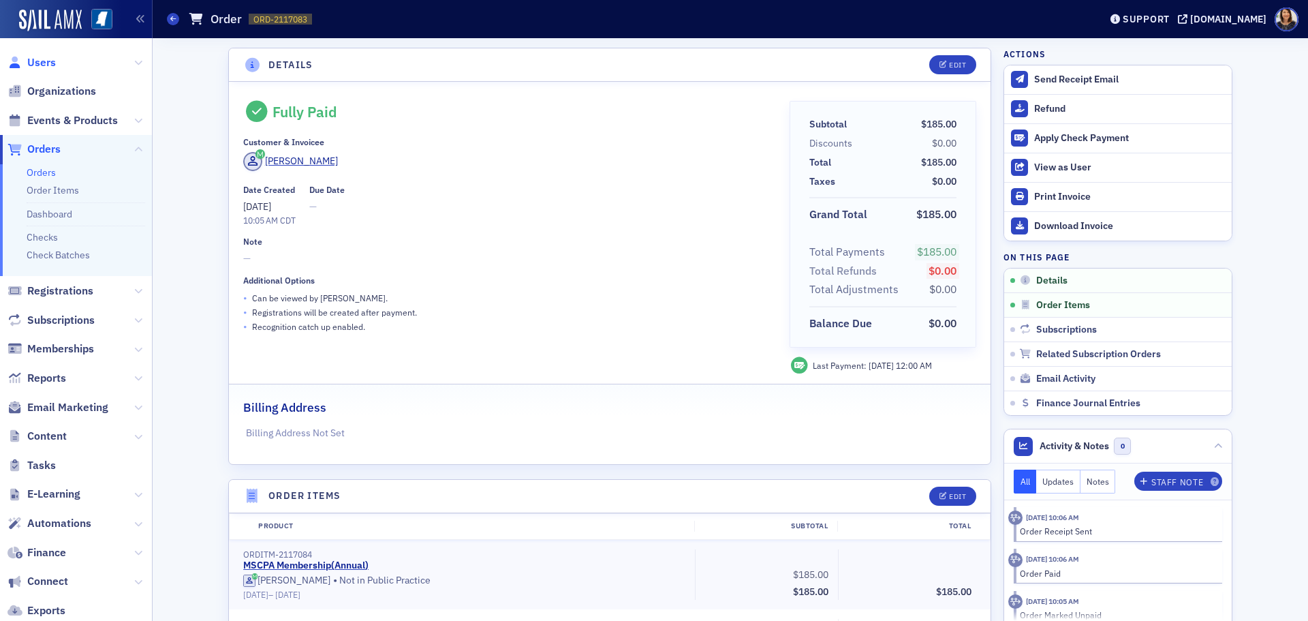
click at [51, 63] on span "Users" at bounding box center [41, 62] width 29 height 15
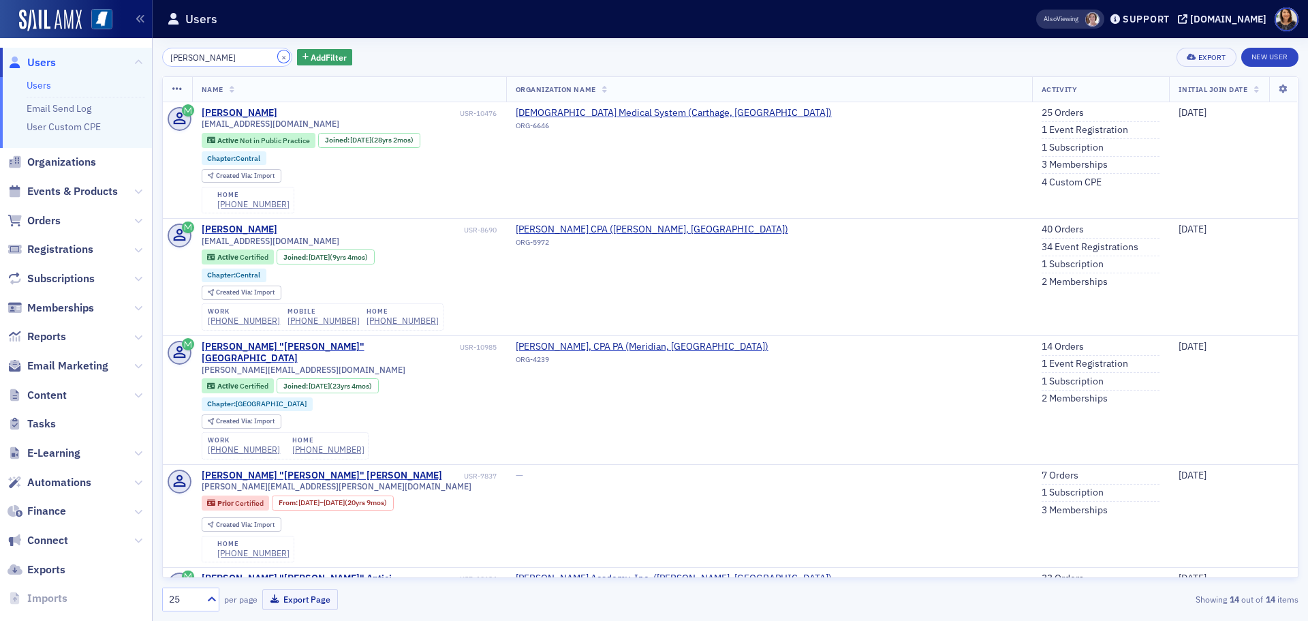
click at [278, 55] on button "×" at bounding box center [284, 56] width 12 height 12
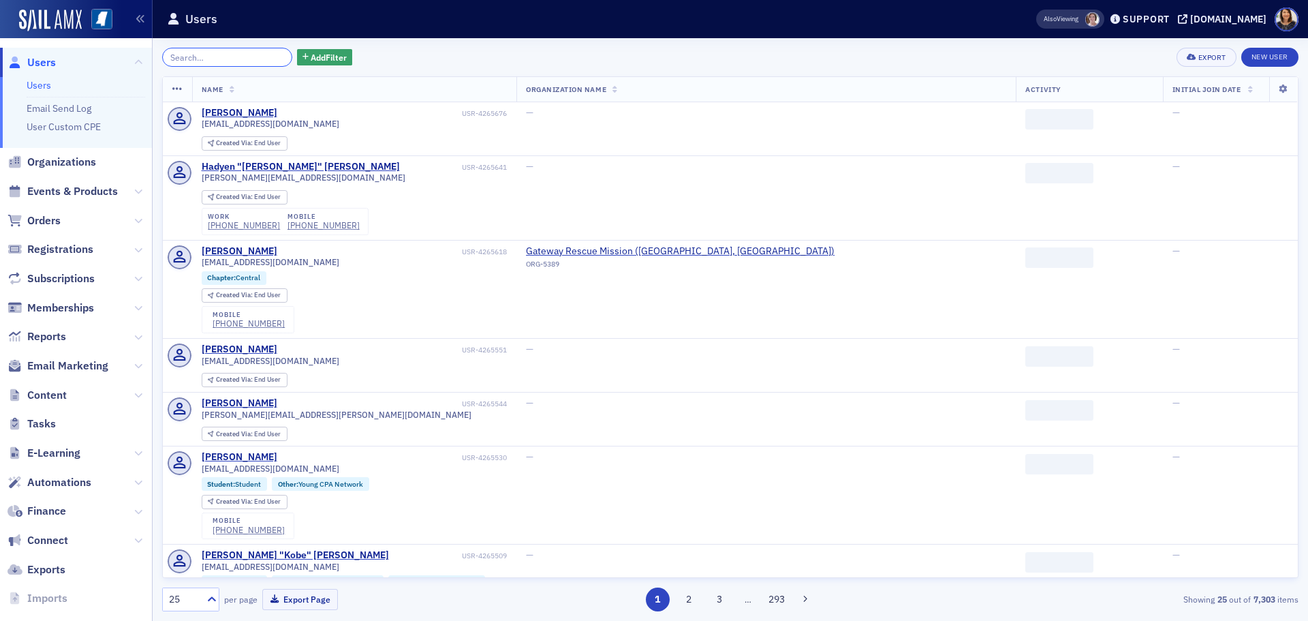
click at [243, 54] on input "search" at bounding box center [227, 57] width 130 height 19
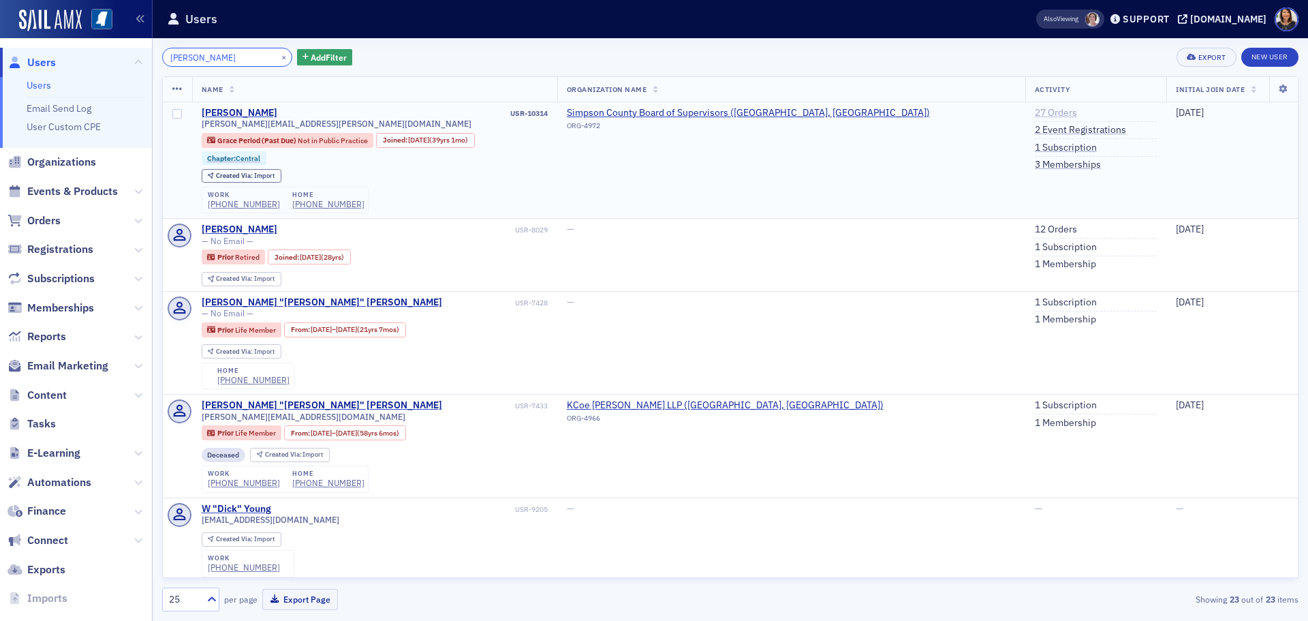
type input "[PERSON_NAME]"
click at [1035, 108] on link "27 Orders" at bounding box center [1056, 113] width 42 height 12
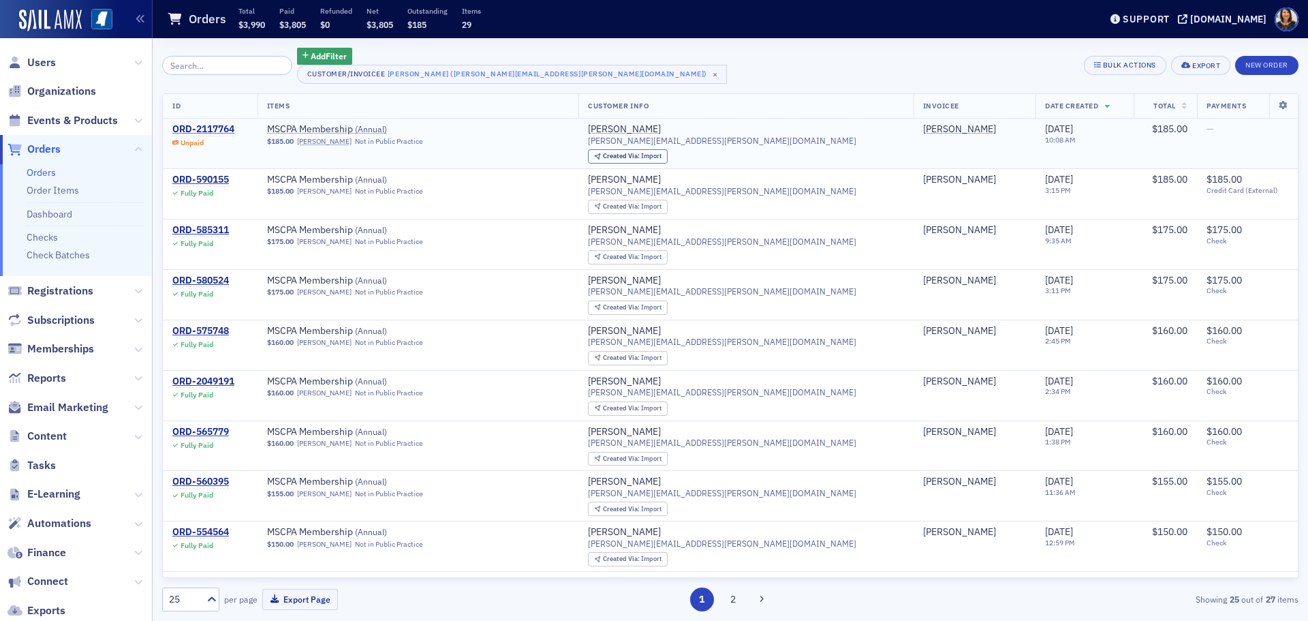
click at [223, 128] on div "ORD-2117764" at bounding box center [203, 129] width 62 height 12
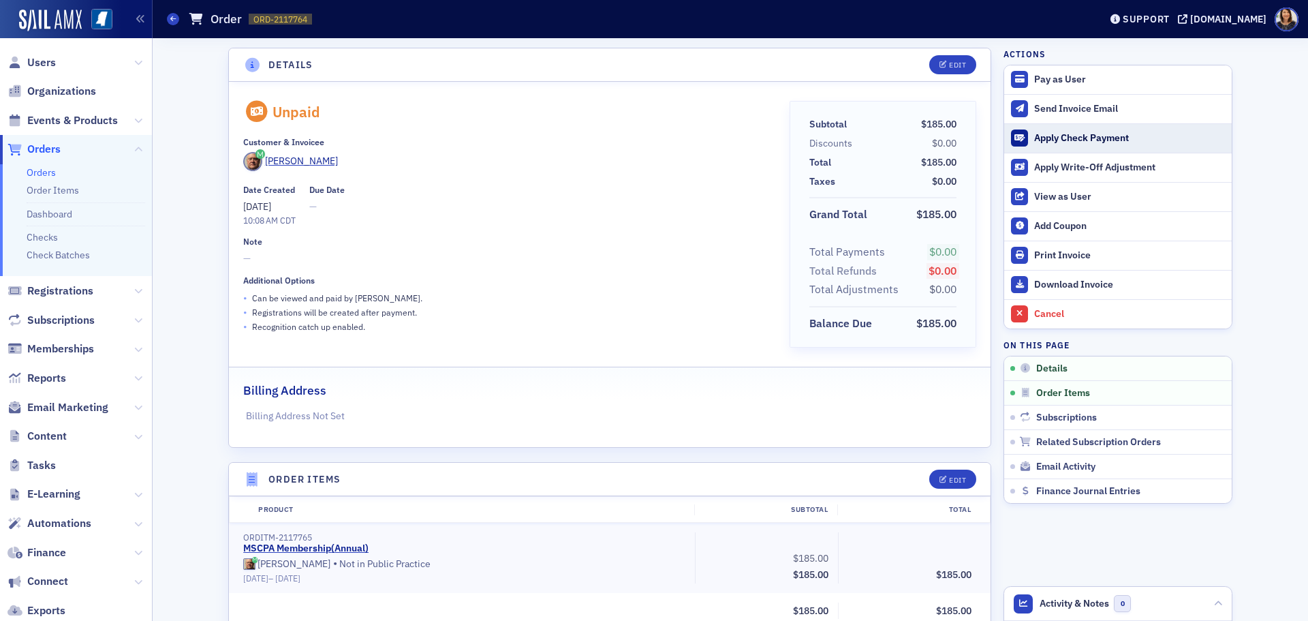
click at [1071, 134] on div "Apply Check Payment" at bounding box center [1129, 138] width 191 height 12
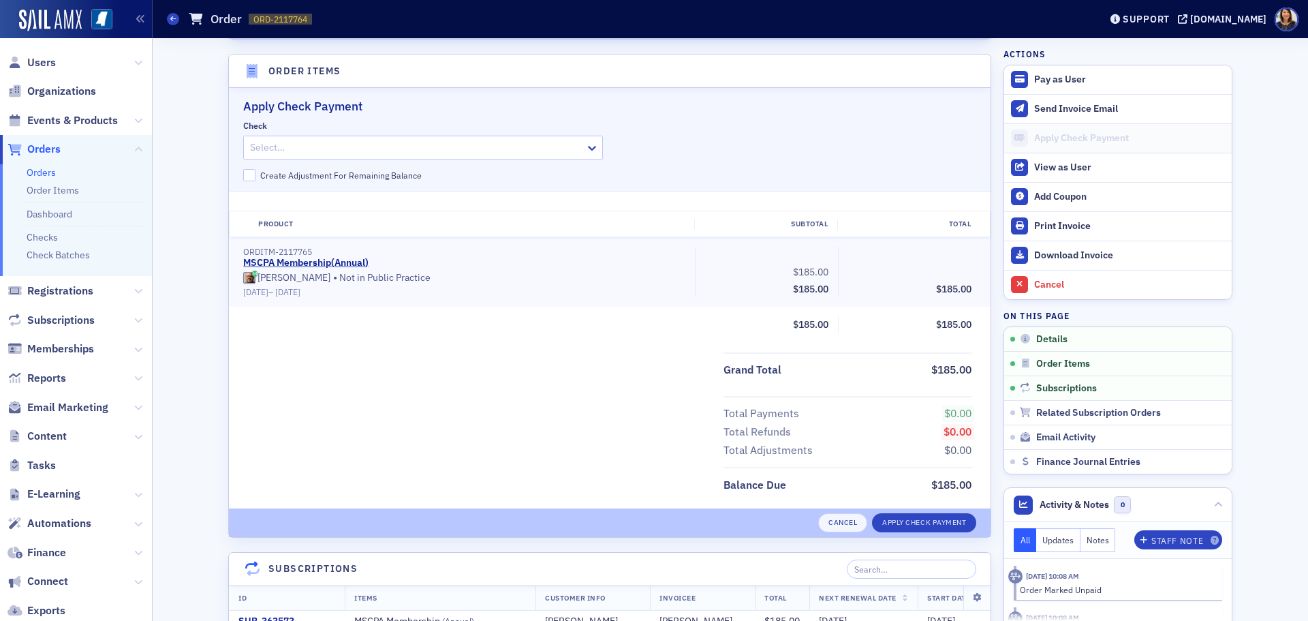
scroll to position [417, 0]
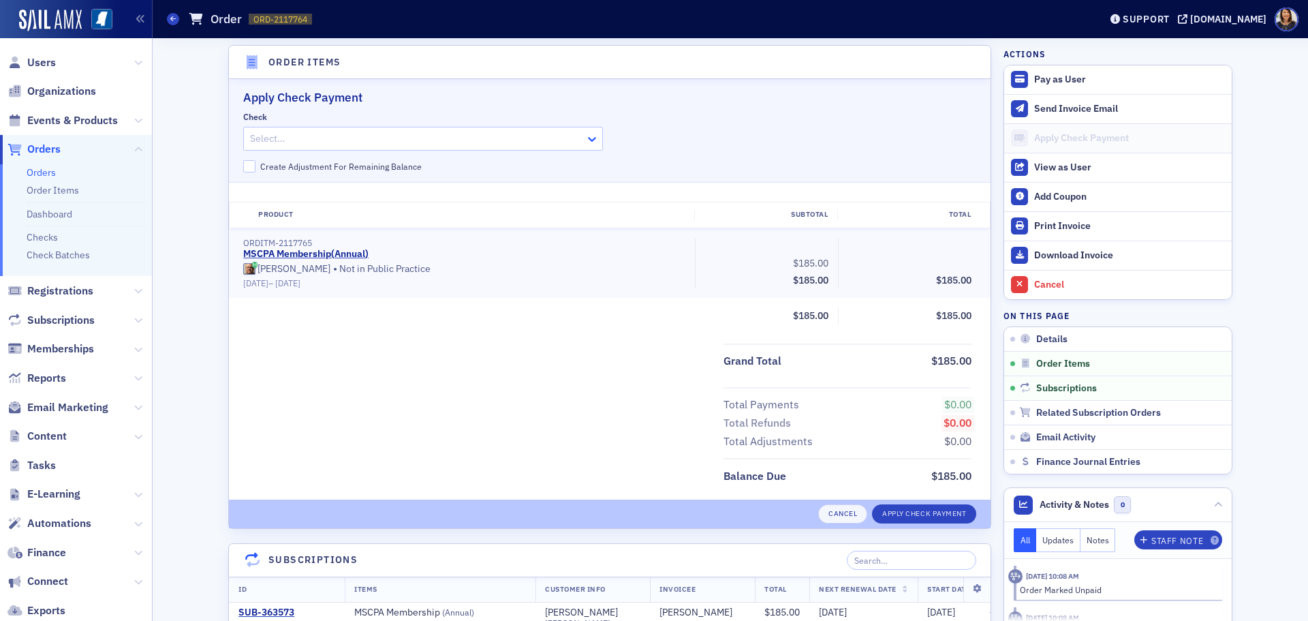
click at [585, 137] on icon at bounding box center [592, 139] width 14 height 14
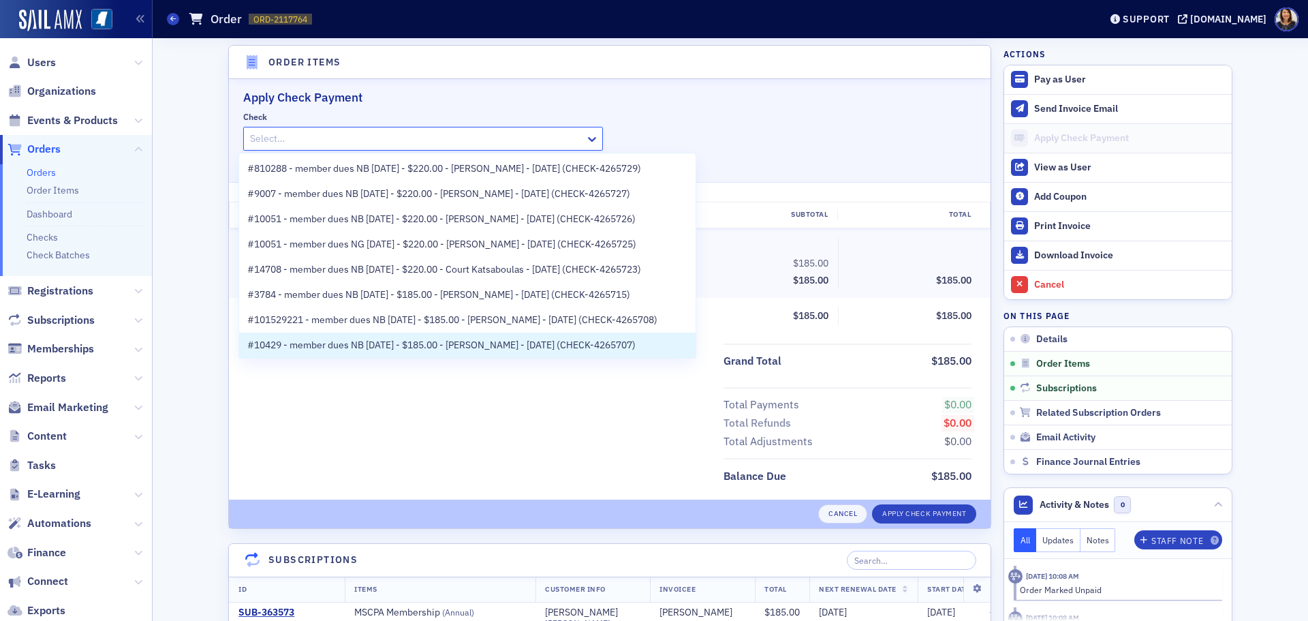
click at [607, 341] on span "#10429 - member dues NB [DATE] - $185.00 - [PERSON_NAME] - [DATE] (CHECK-426570…" at bounding box center [441, 345] width 388 height 14
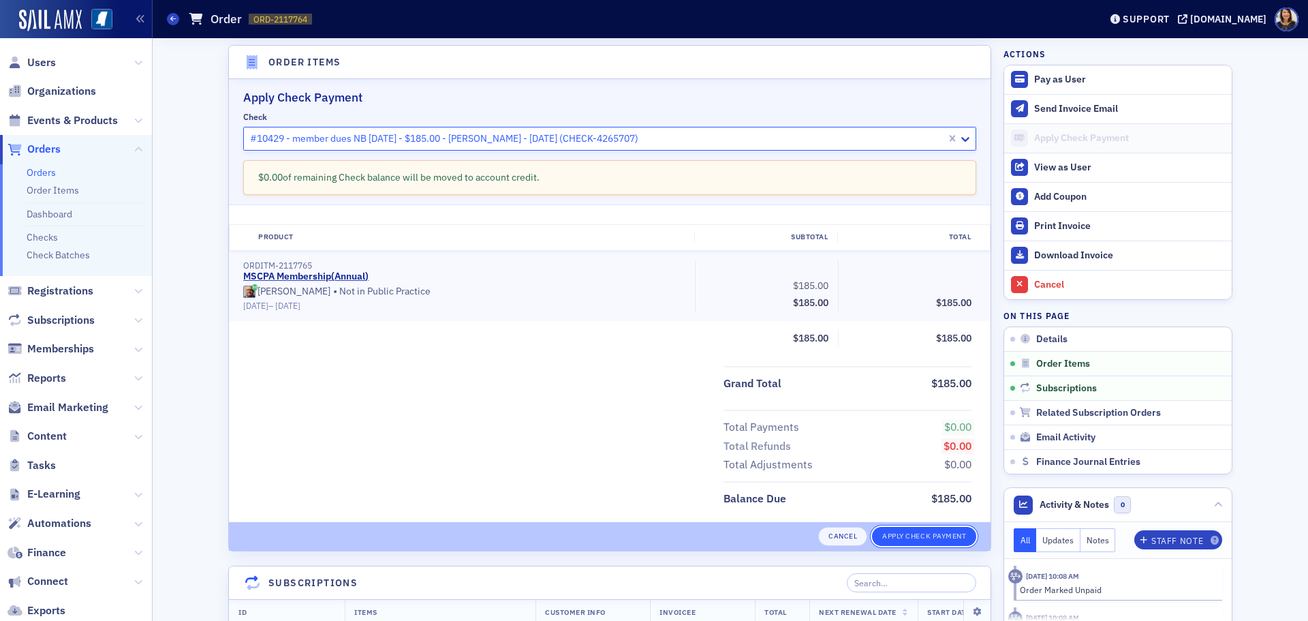
click at [912, 539] on button "Apply Check Payment" at bounding box center [924, 536] width 104 height 19
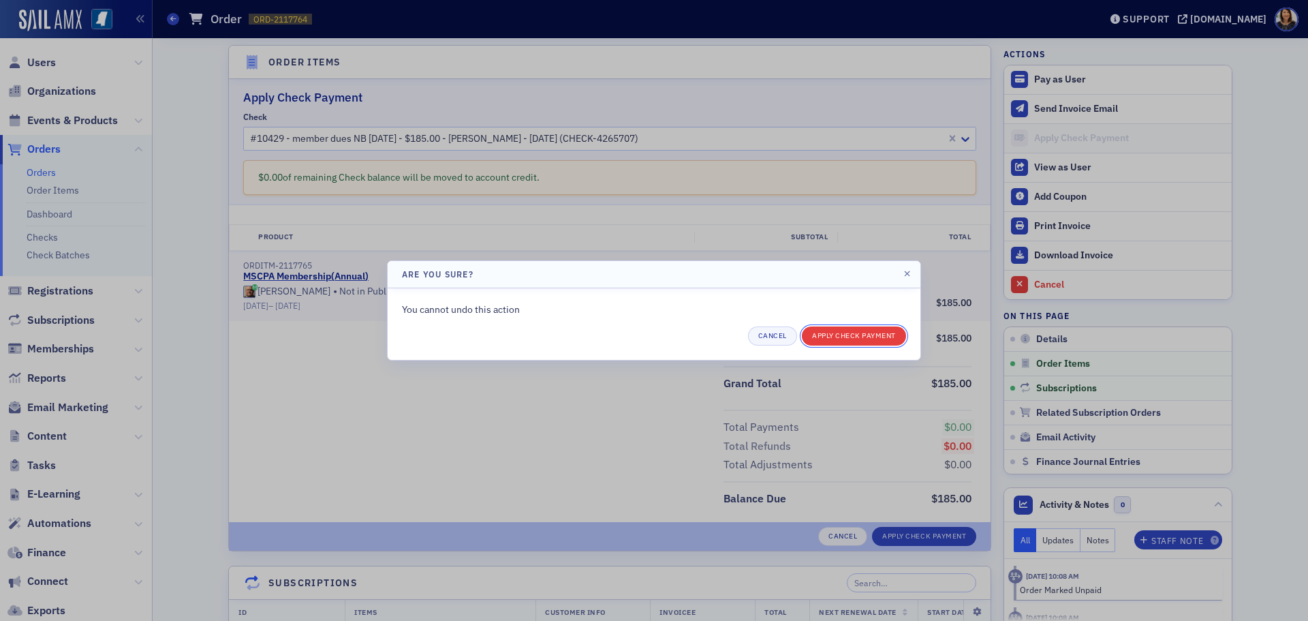
click at [853, 339] on button "Apply Check Payment" at bounding box center [854, 335] width 104 height 19
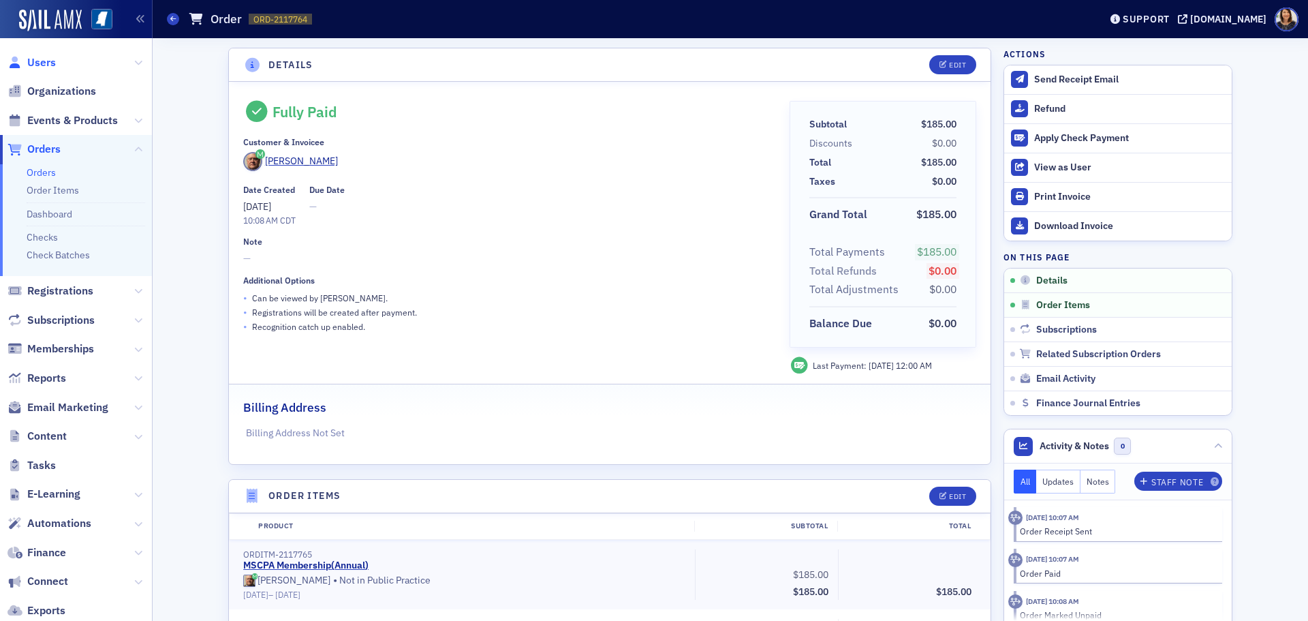
click at [39, 62] on span "Users" at bounding box center [41, 62] width 29 height 15
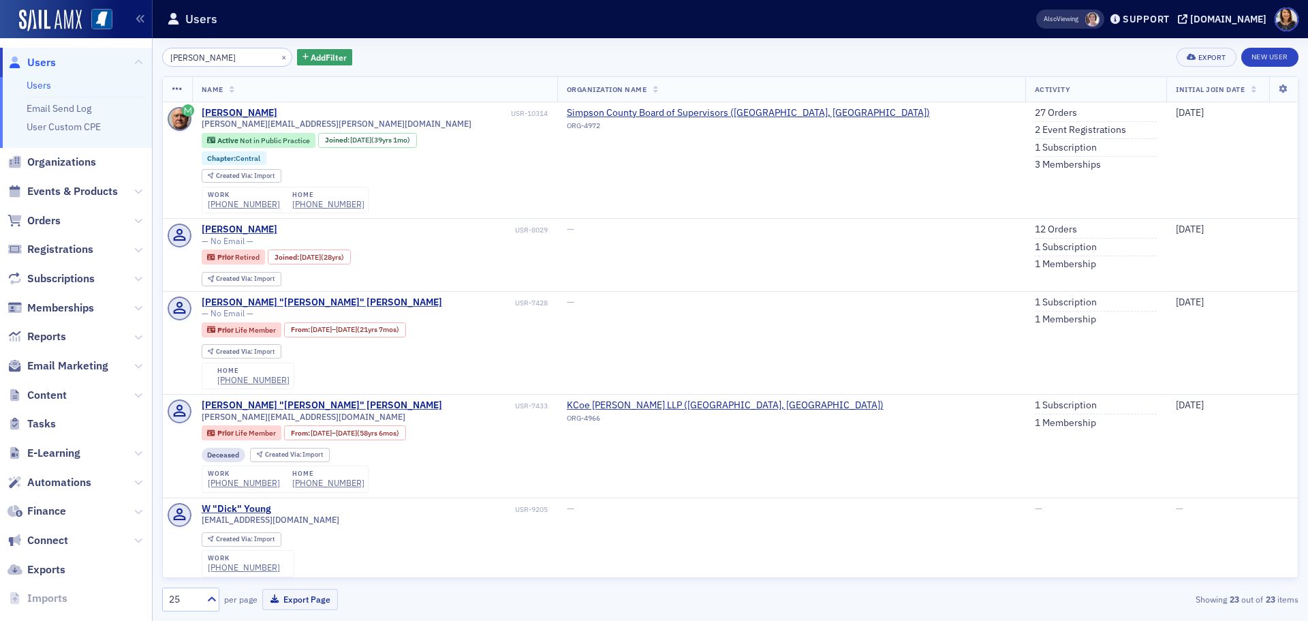
click at [50, 212] on span "Orders" at bounding box center [76, 220] width 152 height 29
click at [51, 219] on span "Orders" at bounding box center [43, 220] width 33 height 15
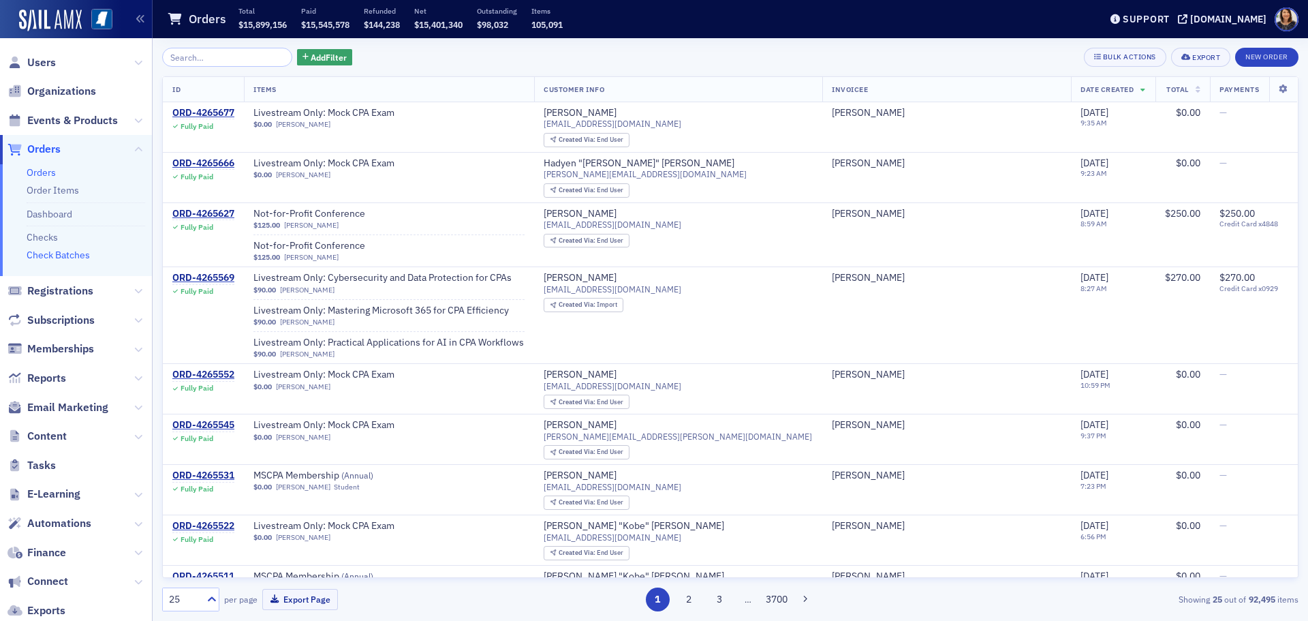
click at [67, 258] on link "Check Batches" at bounding box center [58, 255] width 63 height 12
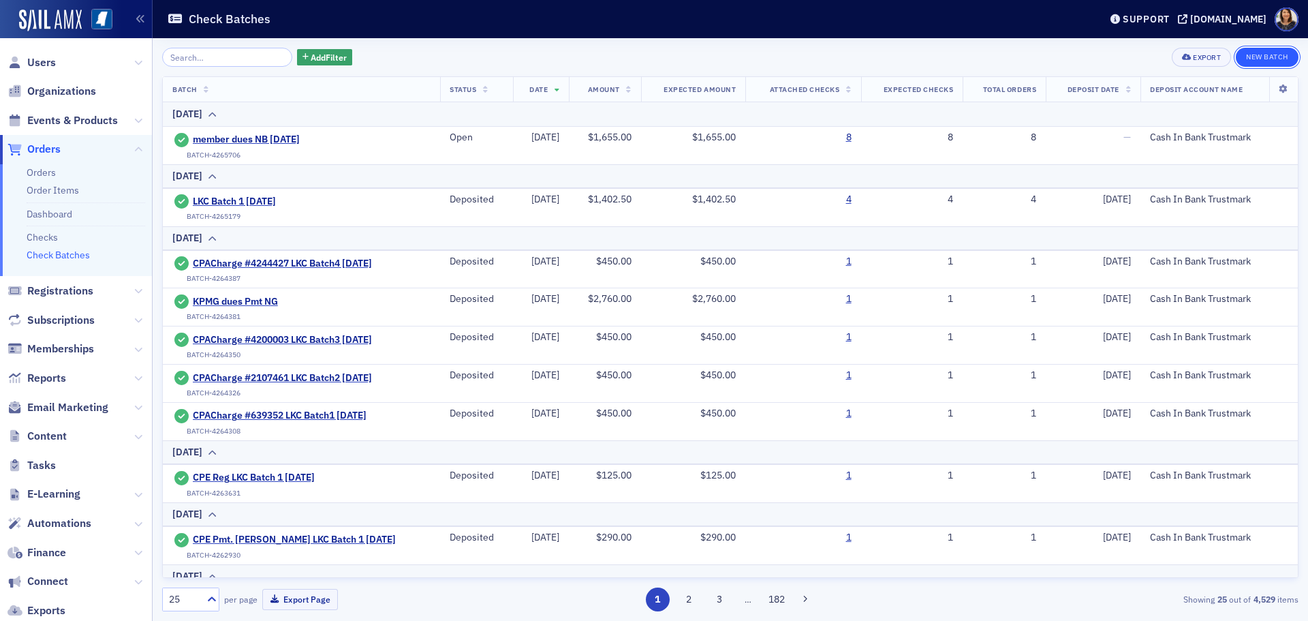
click at [1273, 57] on button "New Batch" at bounding box center [1267, 57] width 63 height 19
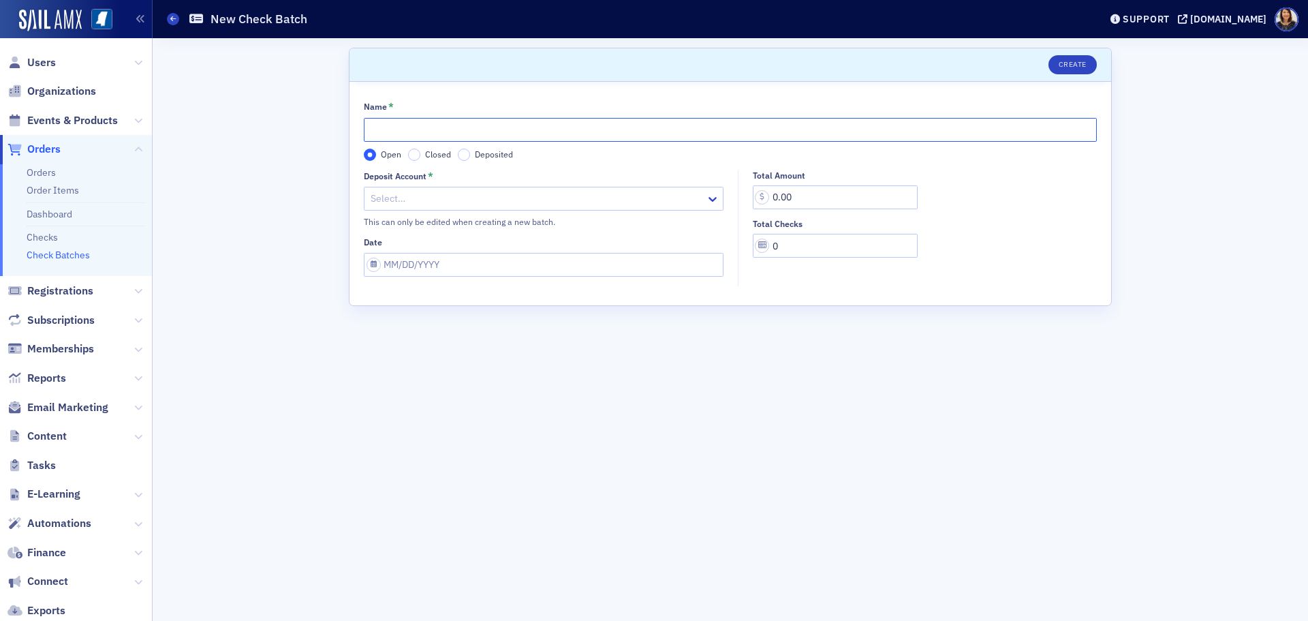
click at [437, 125] on input "Name *" at bounding box center [730, 130] width 733 height 24
type input "contributions NB [DATE]"
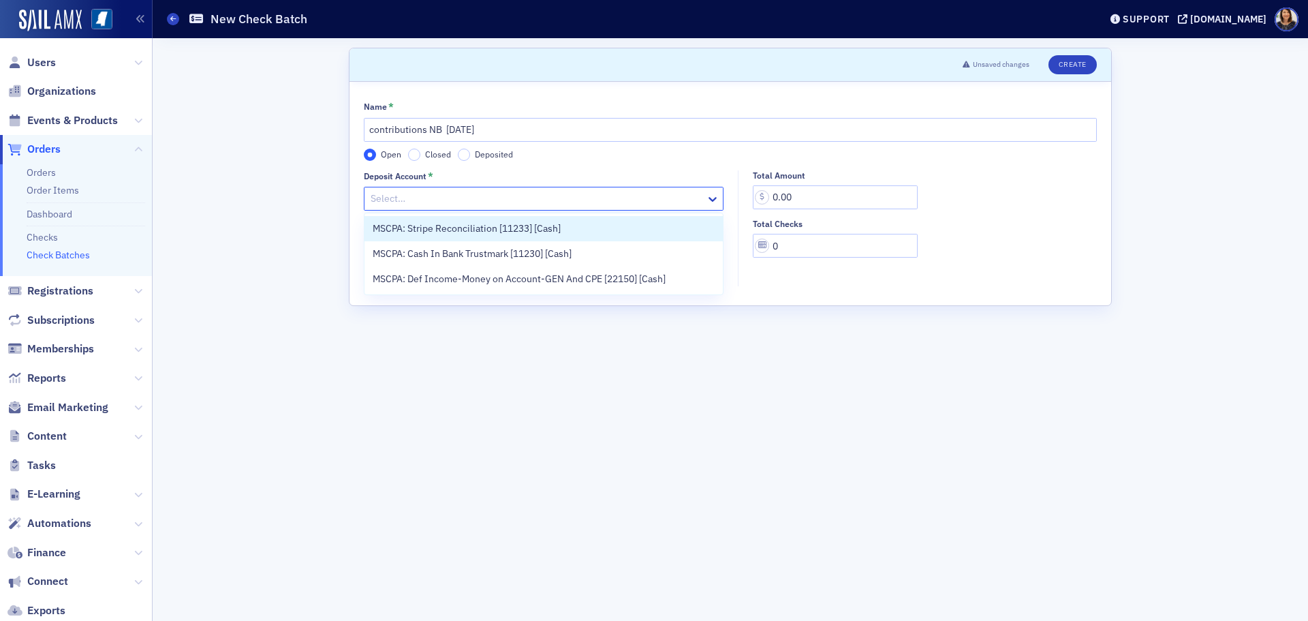
click at [479, 196] on div at bounding box center [536, 198] width 335 height 17
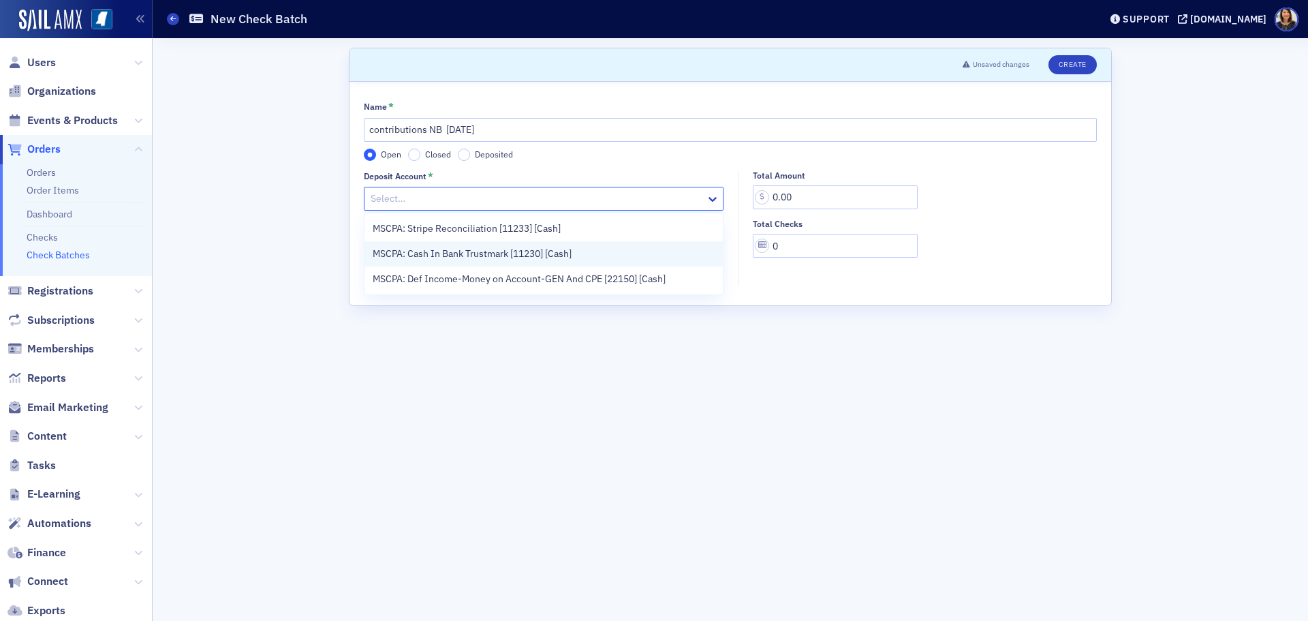
click at [500, 256] on span "MSCPA: Cash In Bank Trustmark [11230] [Cash]" at bounding box center [472, 254] width 199 height 14
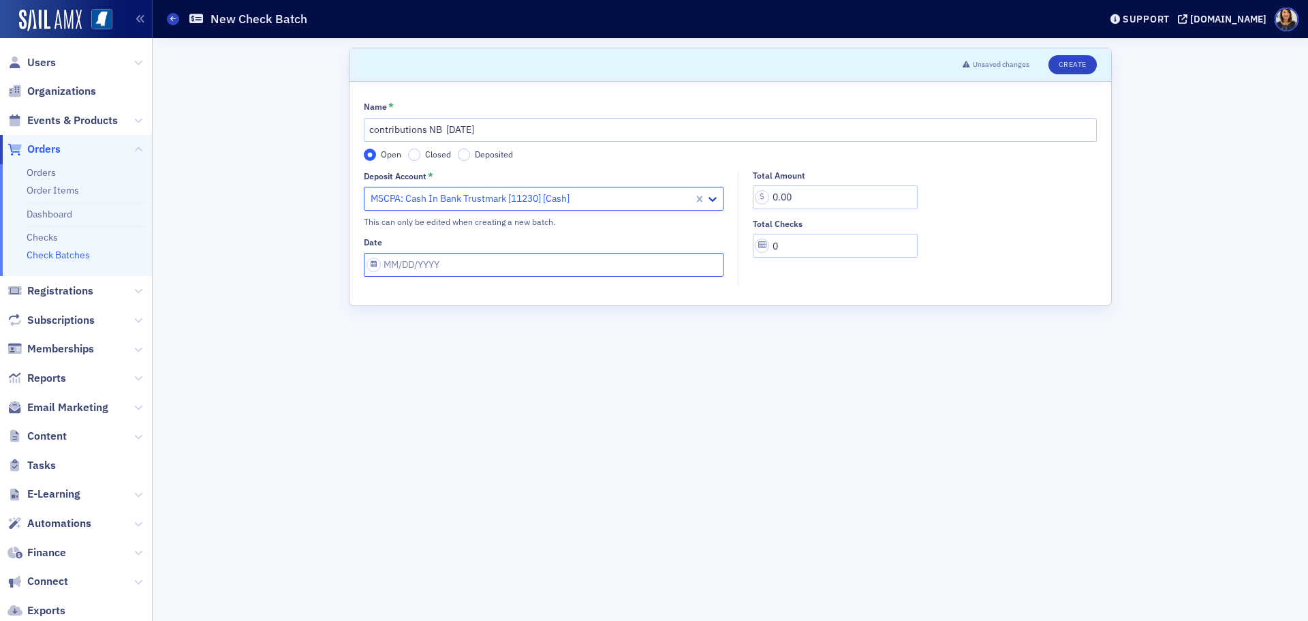
select select "8"
select select "2025"
click at [459, 264] on input "Date" at bounding box center [544, 265] width 360 height 24
click at [418, 400] on div "16" at bounding box center [417, 400] width 16 height 16
type input "[DATE]"
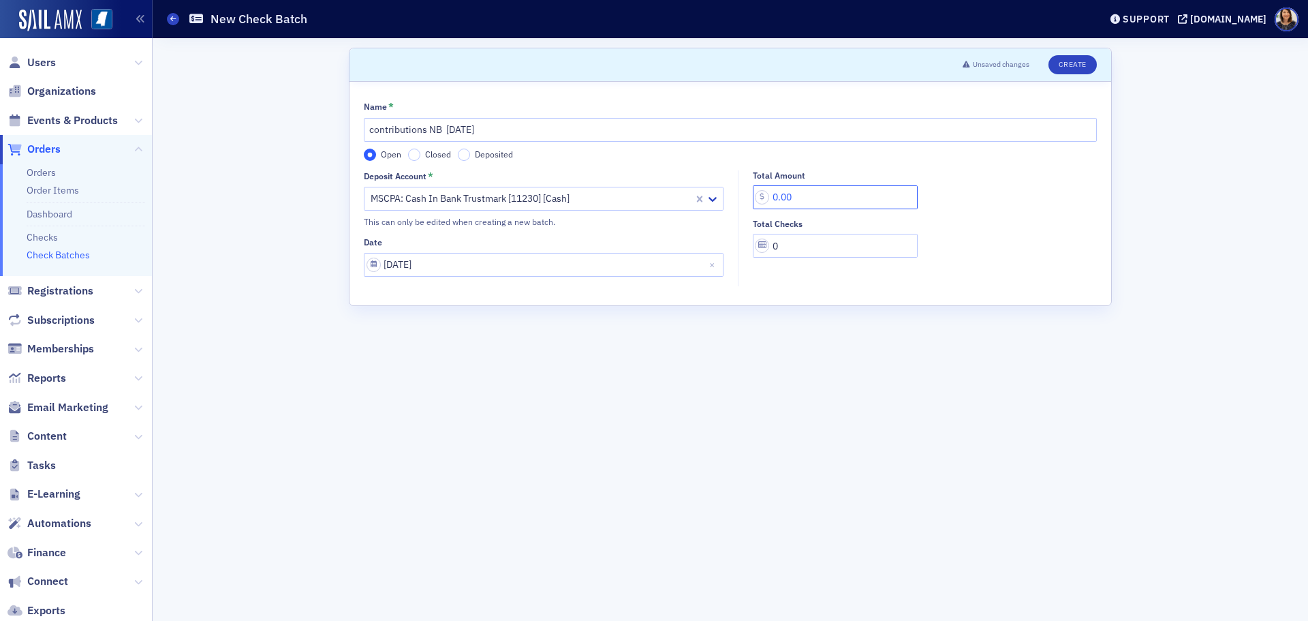
click at [805, 200] on input "0.00" at bounding box center [835, 197] width 165 height 24
click at [782, 199] on input "0.00" at bounding box center [835, 197] width 165 height 24
click at [774, 197] on input "0.00" at bounding box center [835, 197] width 165 height 24
type input "350.00"
click at [797, 256] on input "0" at bounding box center [835, 246] width 165 height 24
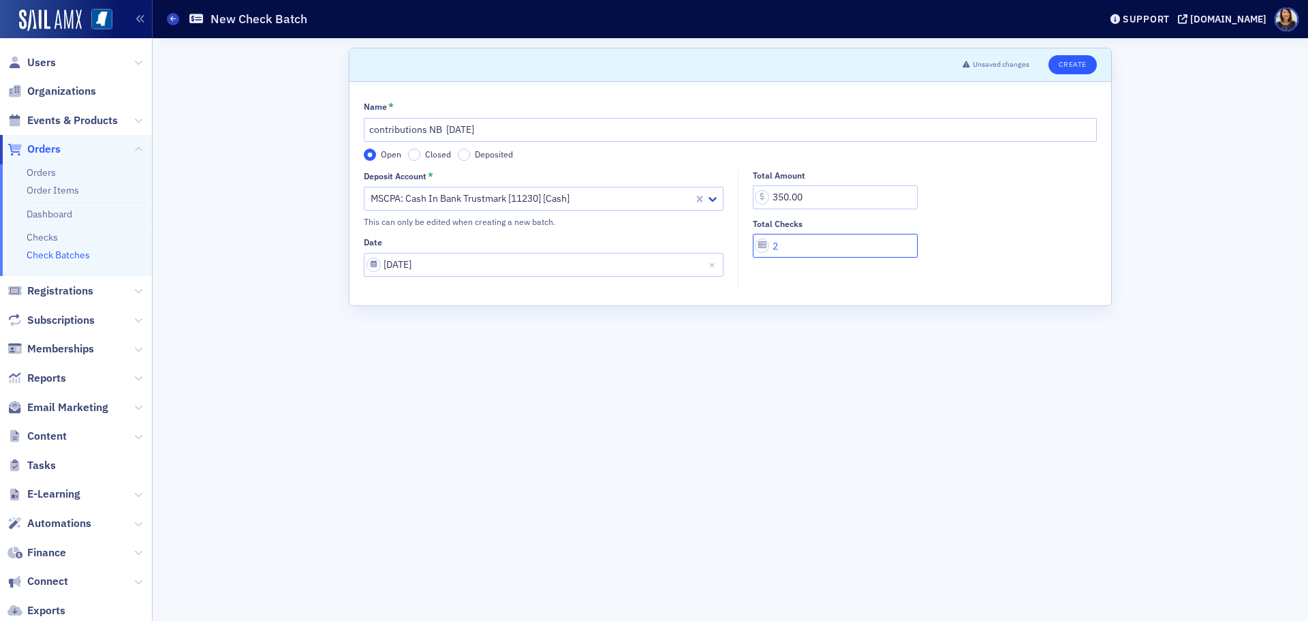
type input "2"
click at [1080, 61] on button "Create" at bounding box center [1073, 64] width 48 height 19
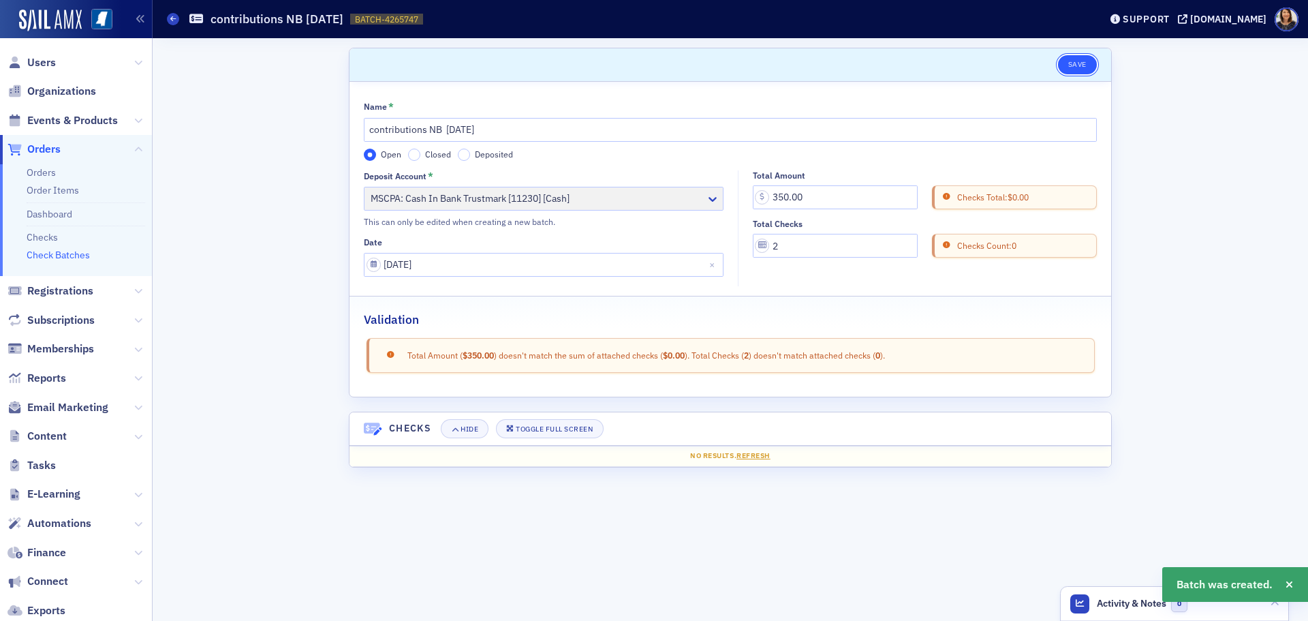
click at [1072, 63] on button "Save" at bounding box center [1077, 64] width 39 height 19
click at [40, 61] on span "Users" at bounding box center [41, 62] width 29 height 15
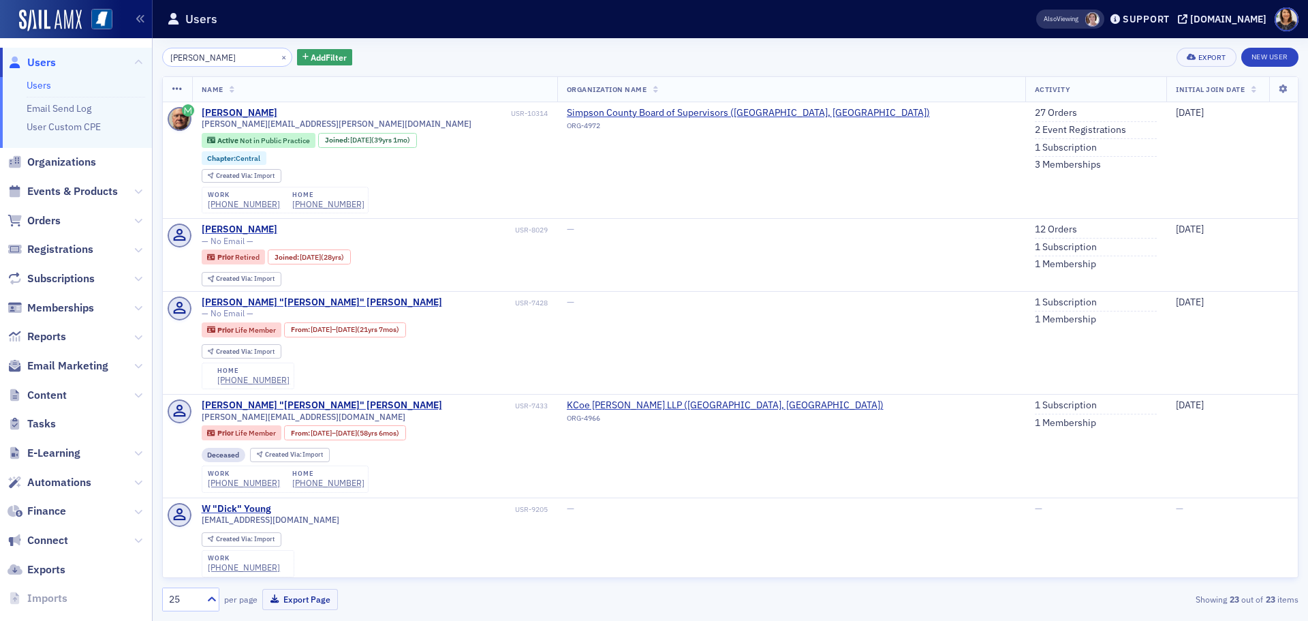
click at [278, 57] on div "×" at bounding box center [285, 56] width 14 height 17
click at [277, 53] on div "[PERSON_NAME] × Add Filter" at bounding box center [257, 57] width 190 height 19
click at [278, 59] on button "×" at bounding box center [284, 56] width 12 height 12
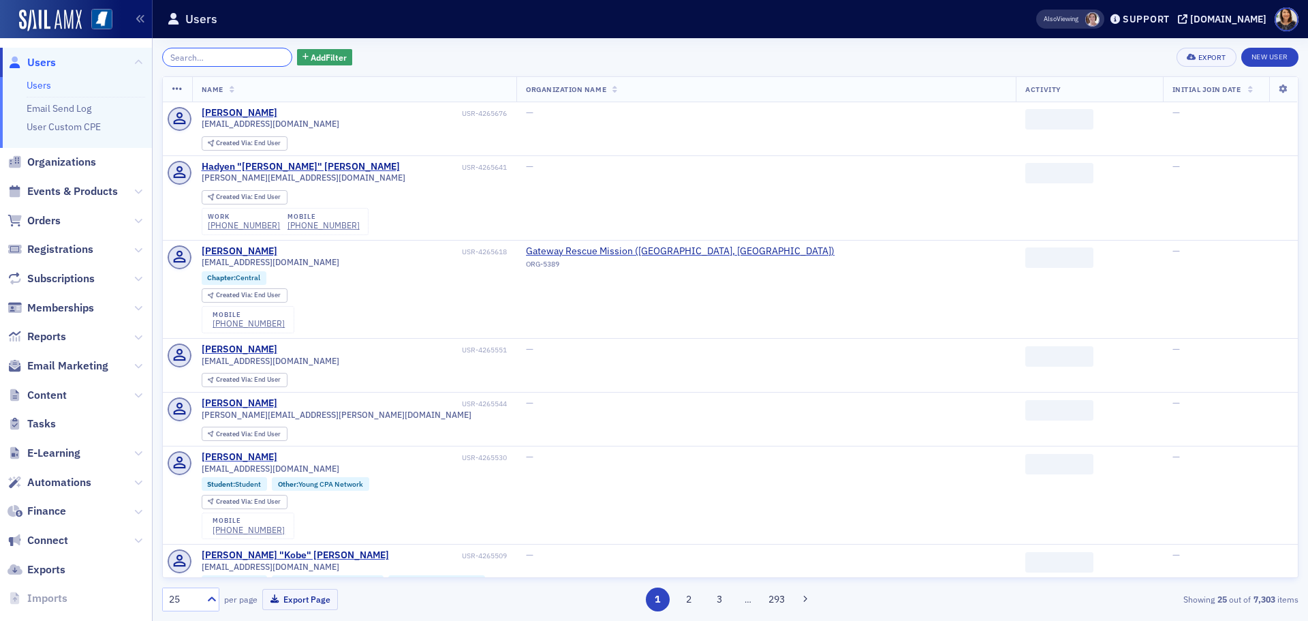
click at [217, 51] on input "search" at bounding box center [227, 57] width 130 height 19
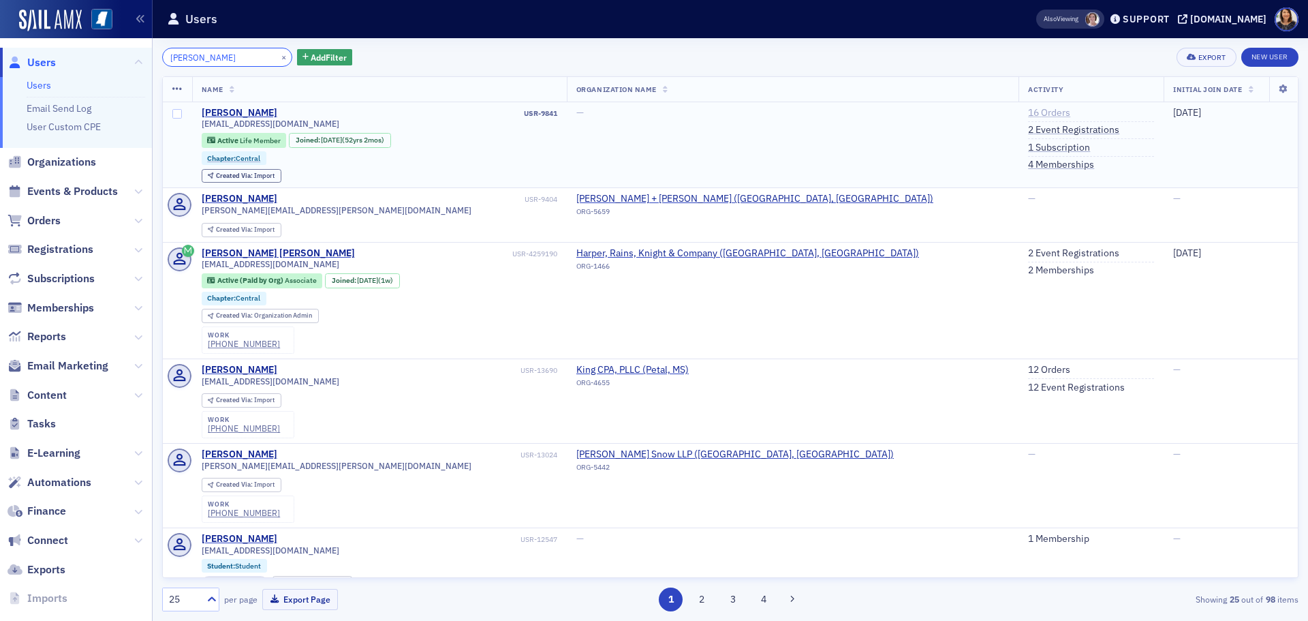
type input "[PERSON_NAME]"
click at [1028, 110] on link "16 Orders" at bounding box center [1049, 113] width 42 height 12
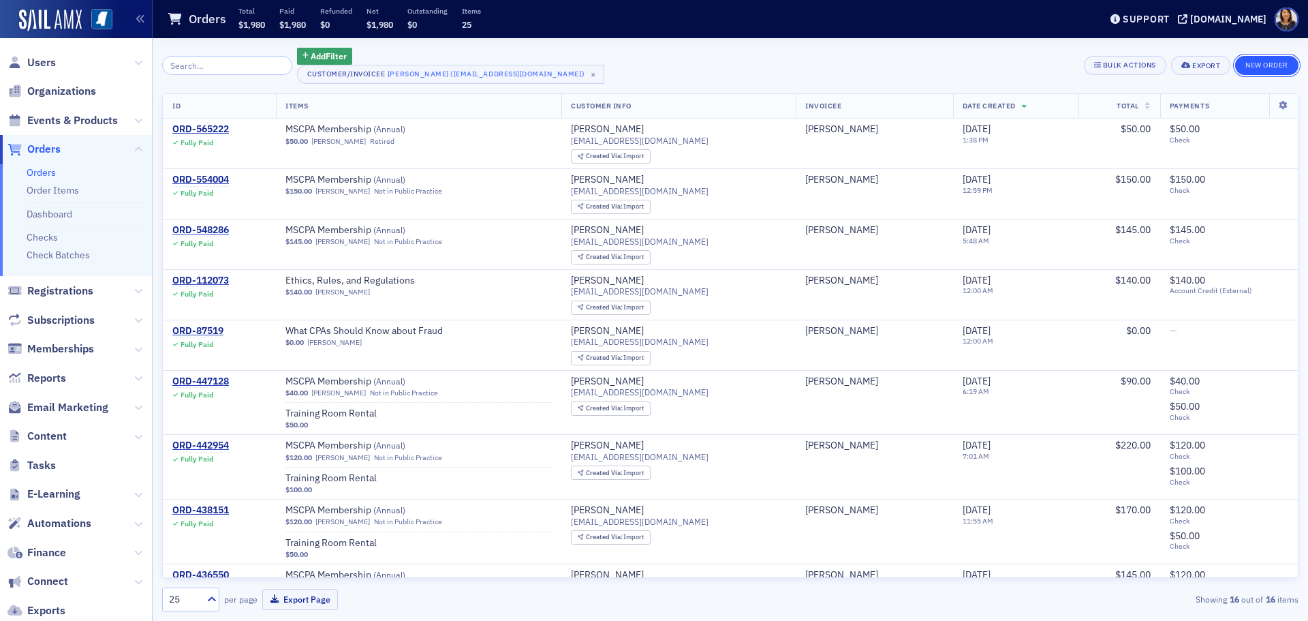
click at [1260, 69] on button "New Order" at bounding box center [1266, 65] width 63 height 19
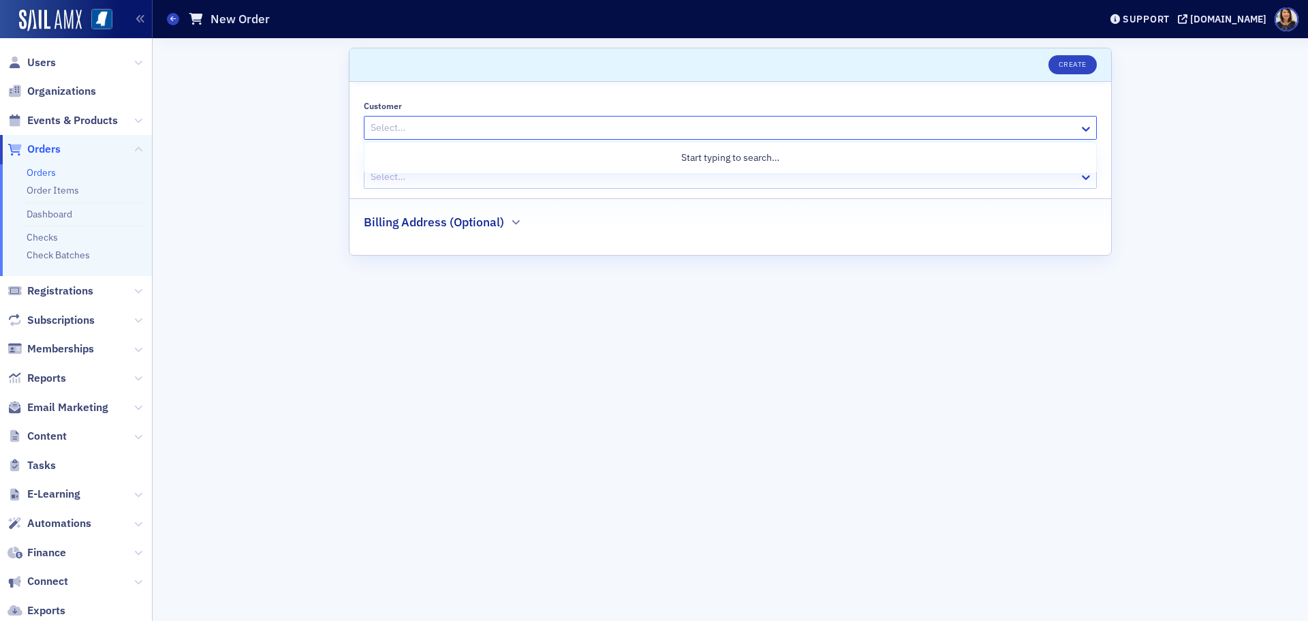
click at [573, 124] on div at bounding box center [723, 127] width 709 height 17
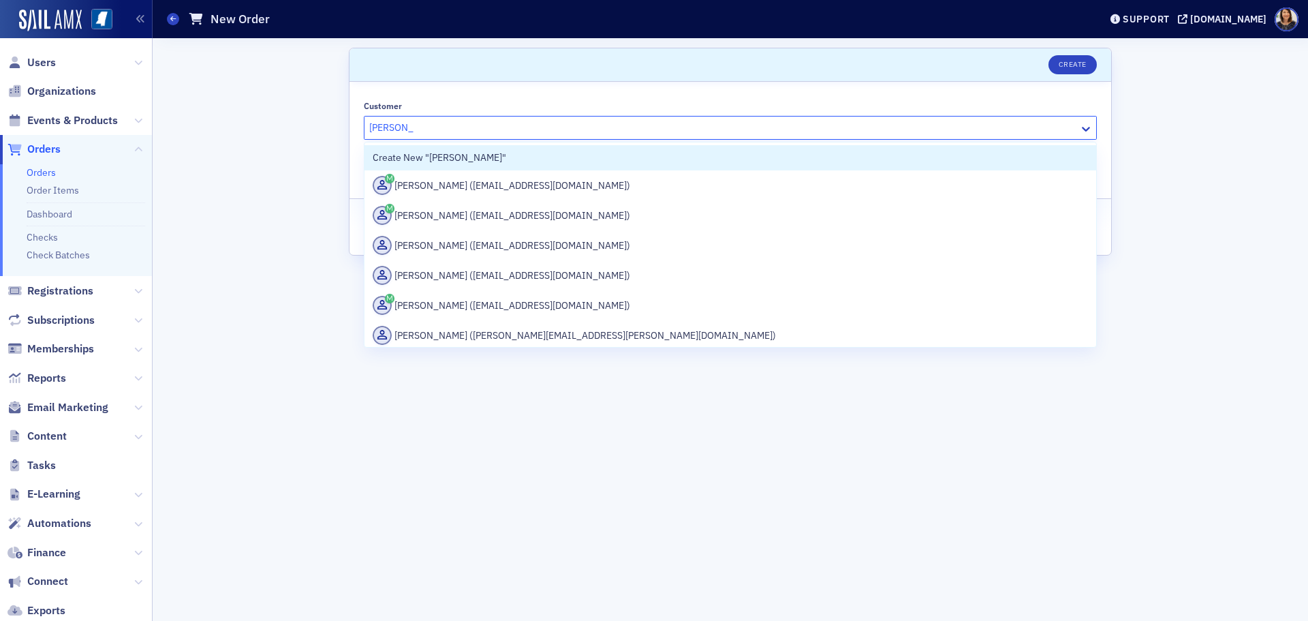
type input "[PERSON_NAME]"
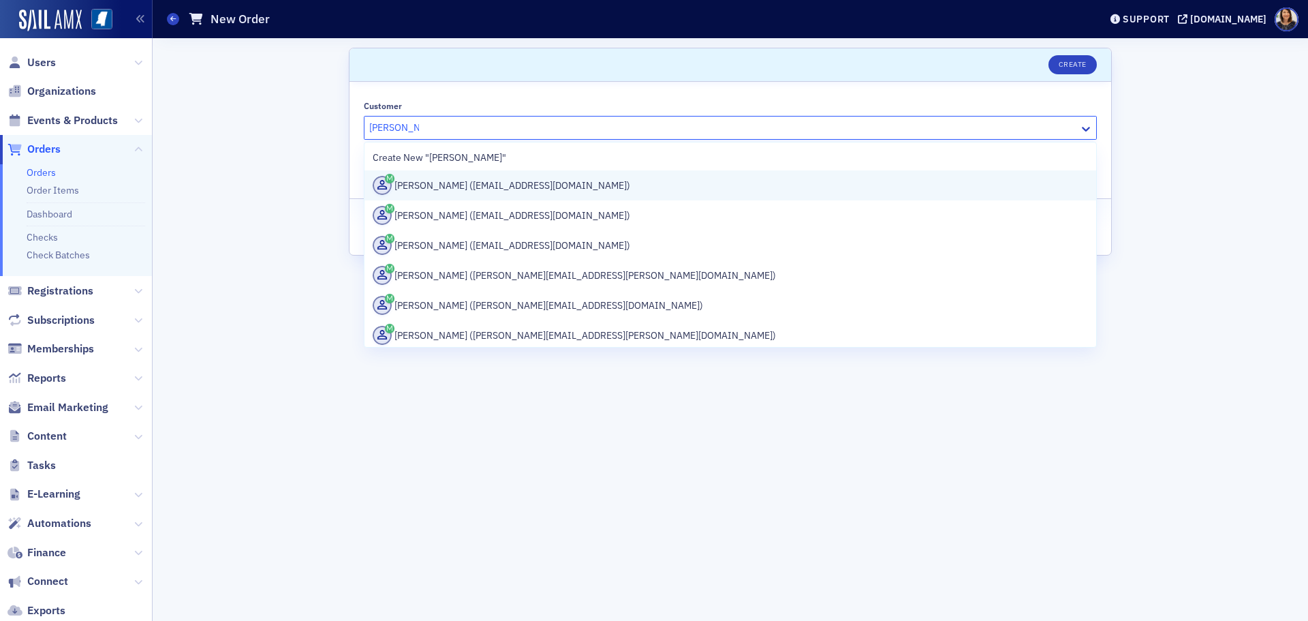
click at [510, 185] on div "[PERSON_NAME] ([EMAIL_ADDRESS][DOMAIN_NAME])" at bounding box center [730, 185] width 715 height 19
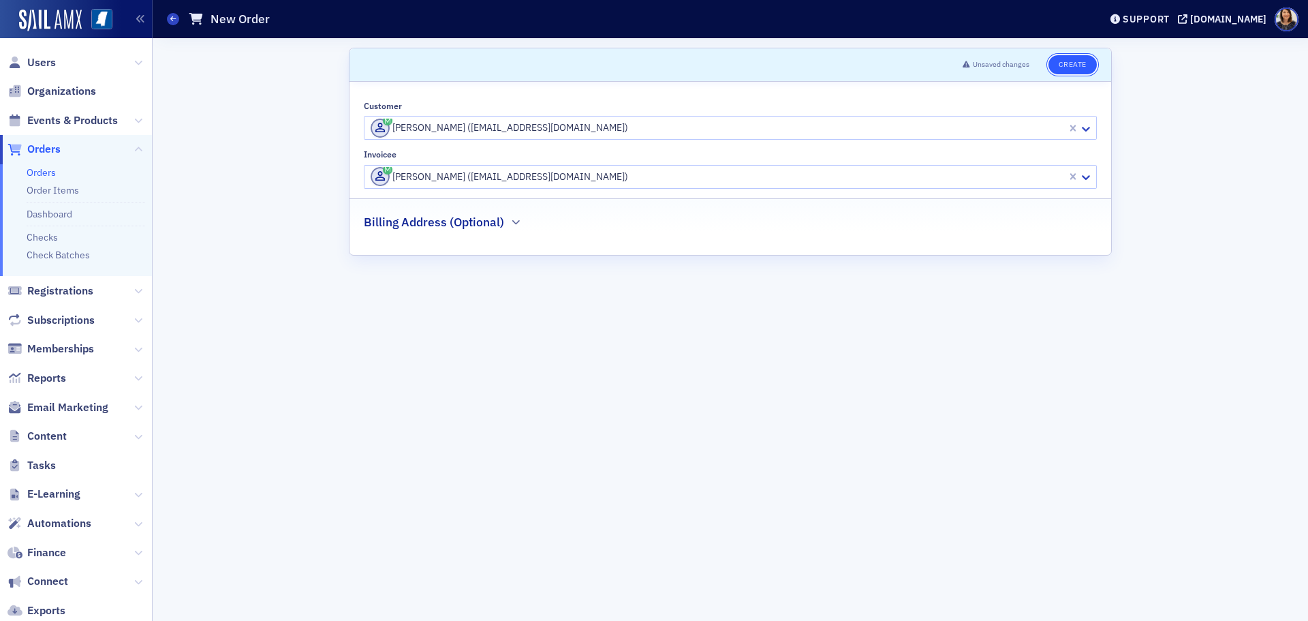
click at [1068, 63] on button "Create" at bounding box center [1073, 64] width 48 height 19
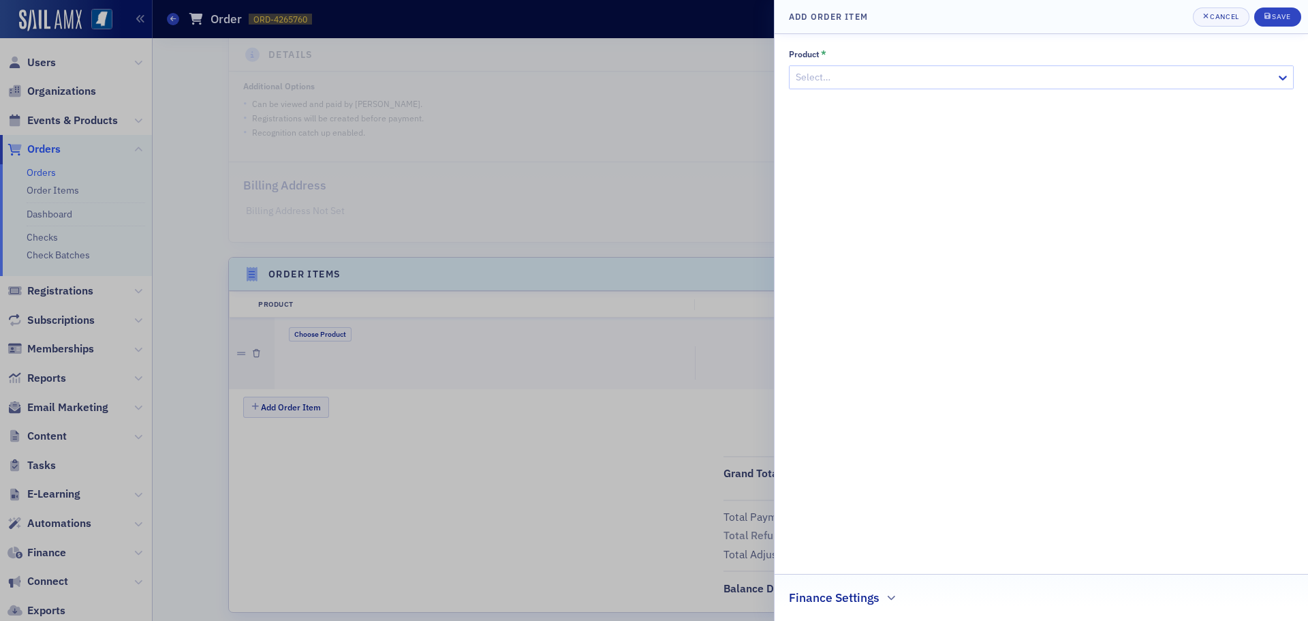
scroll to position [291, 0]
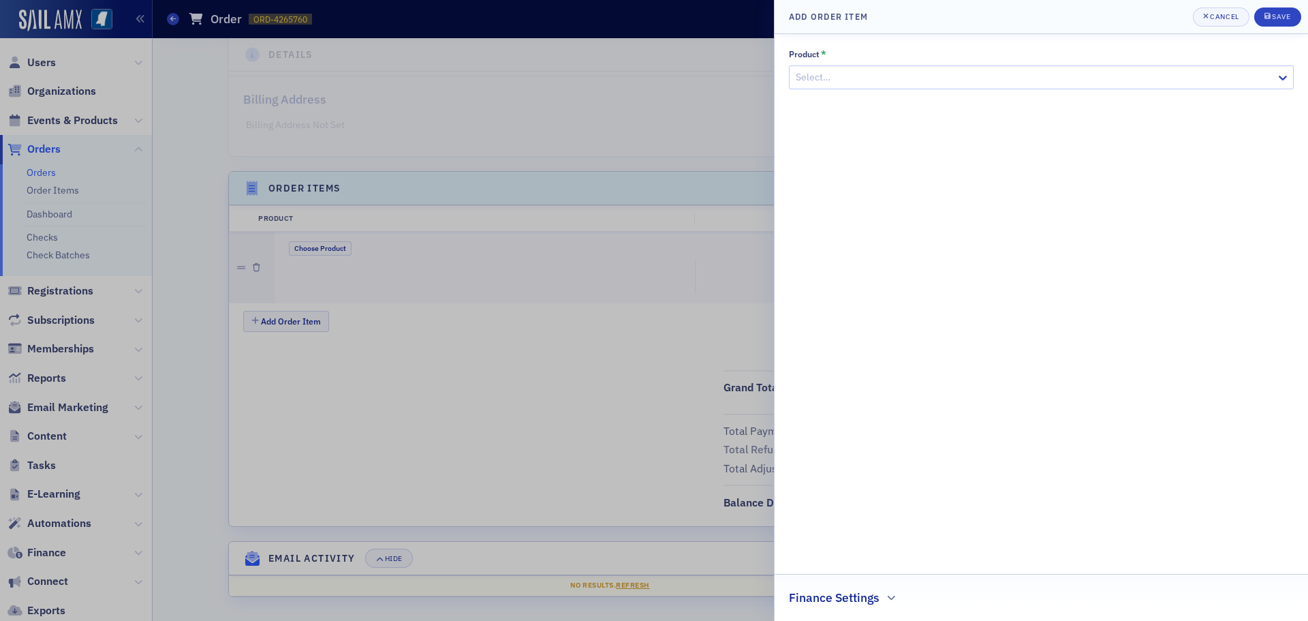
click at [1042, 72] on div at bounding box center [1034, 77] width 480 height 17
type input "pac cont"
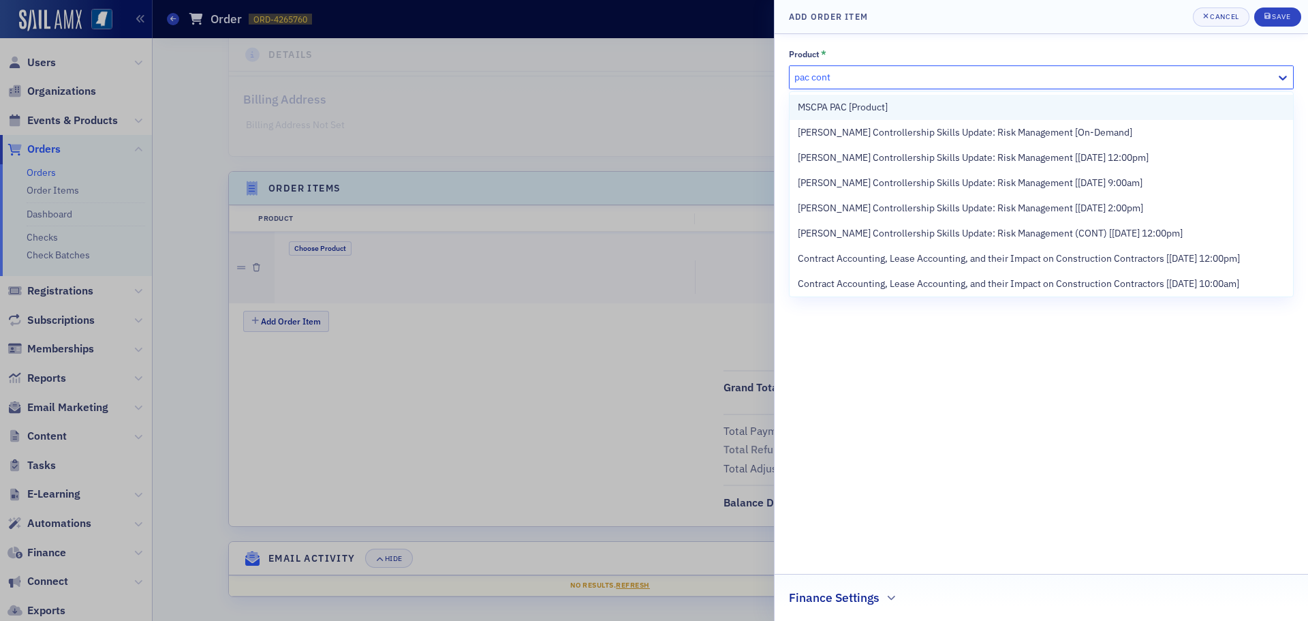
click at [871, 100] on span "MSCPA PAC [Product]" at bounding box center [843, 107] width 90 height 14
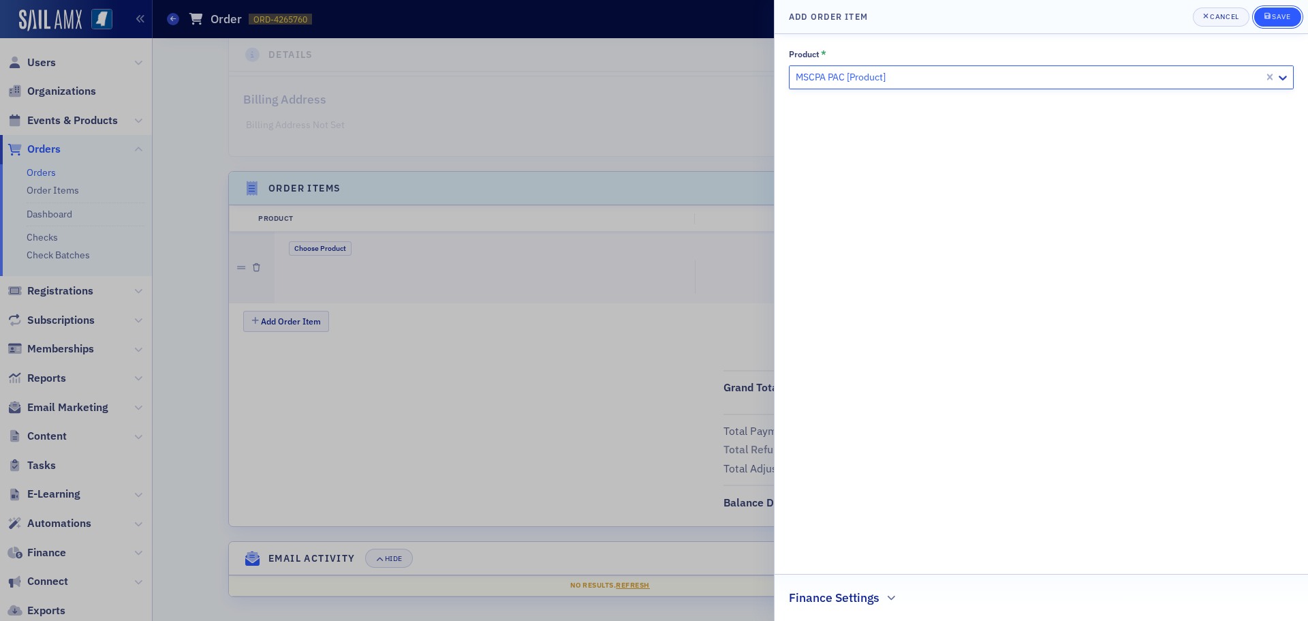
click at [1281, 23] on button "Save" at bounding box center [1277, 16] width 47 height 19
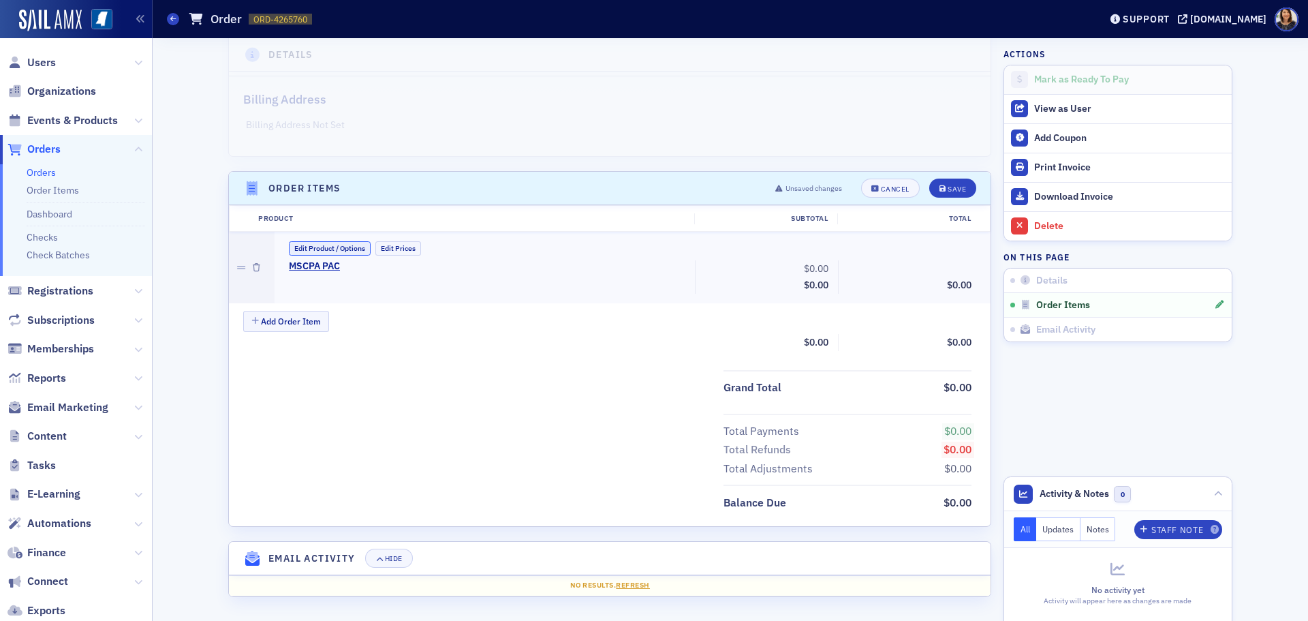
click at [333, 249] on button "Edit Product / Options" at bounding box center [330, 248] width 82 height 14
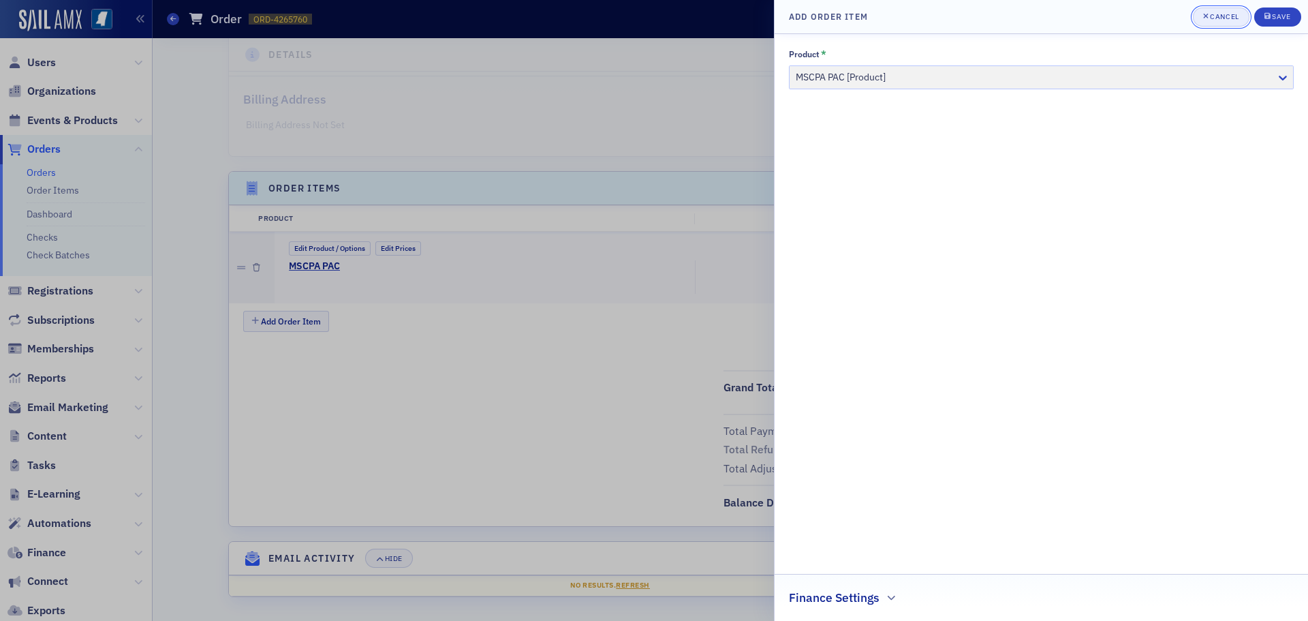
click at [1210, 10] on button "Cancel" at bounding box center [1221, 16] width 57 height 19
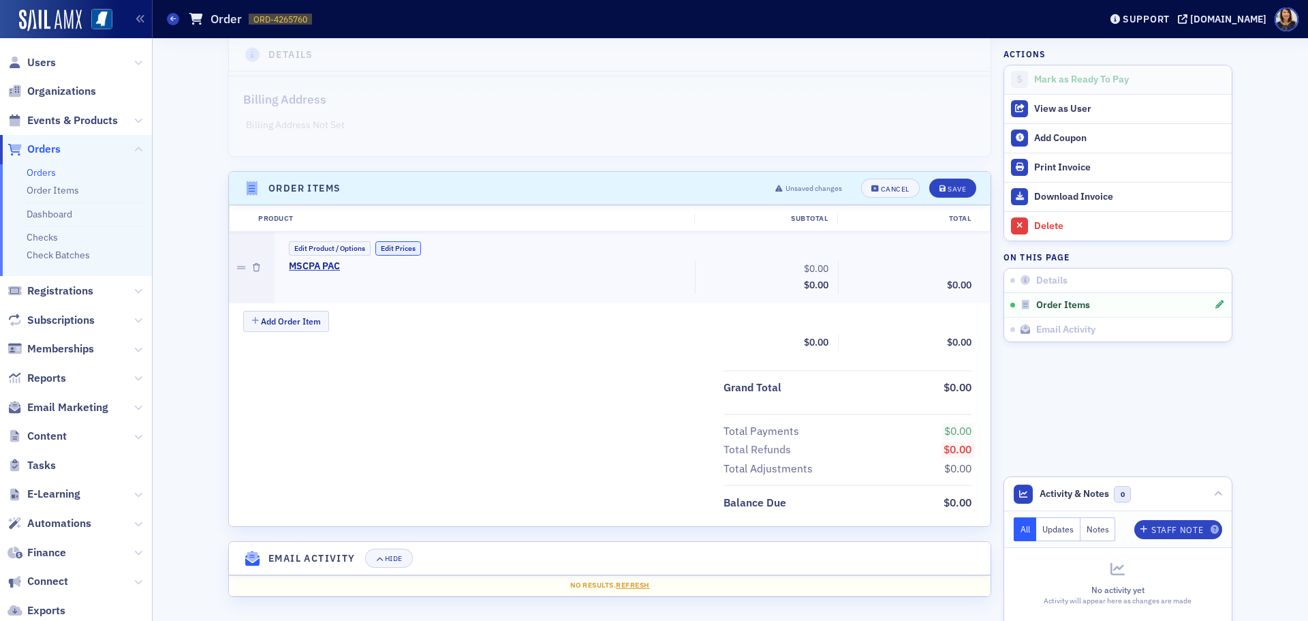
click at [397, 251] on button "Edit Prices" at bounding box center [398, 248] width 46 height 14
click at [781, 257] on div "Edit Product / Options Custom Prices Taxes Enabled MSCPA PAC (Custom Price) 0.0…" at bounding box center [632, 268] width 697 height 55
click at [794, 268] on input "0.00" at bounding box center [800, 268] width 67 height 19
type input "150.00"
click at [948, 187] on div "Save" at bounding box center [957, 188] width 18 height 7
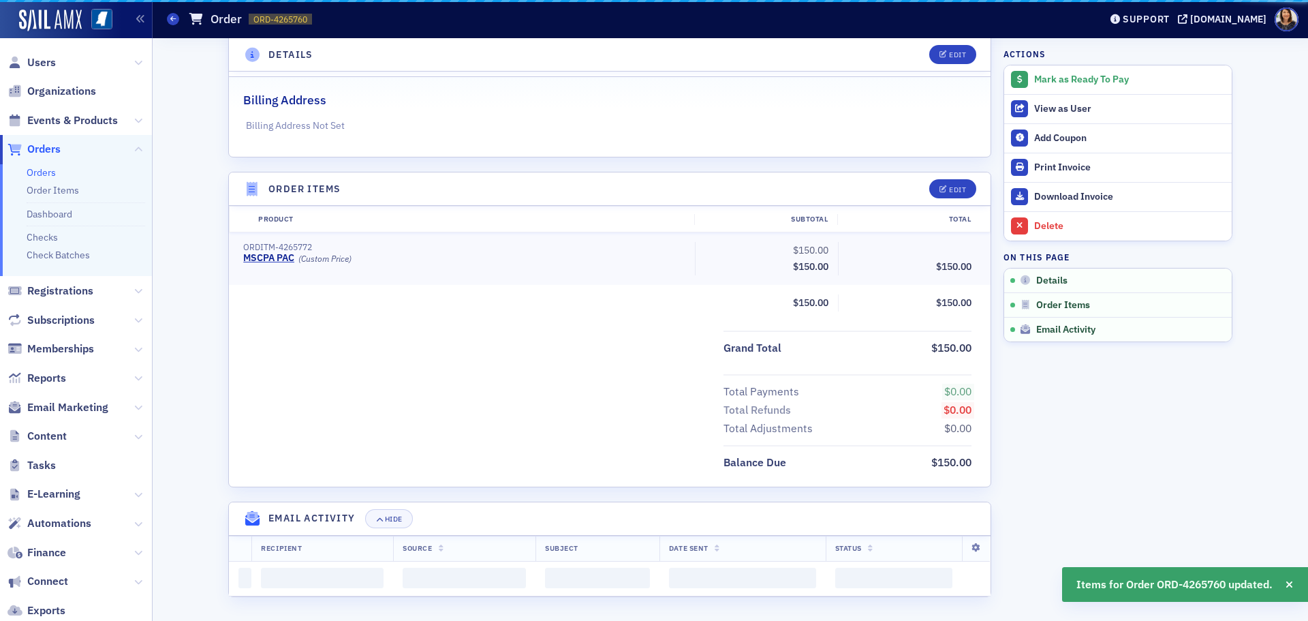
scroll to position [251, 0]
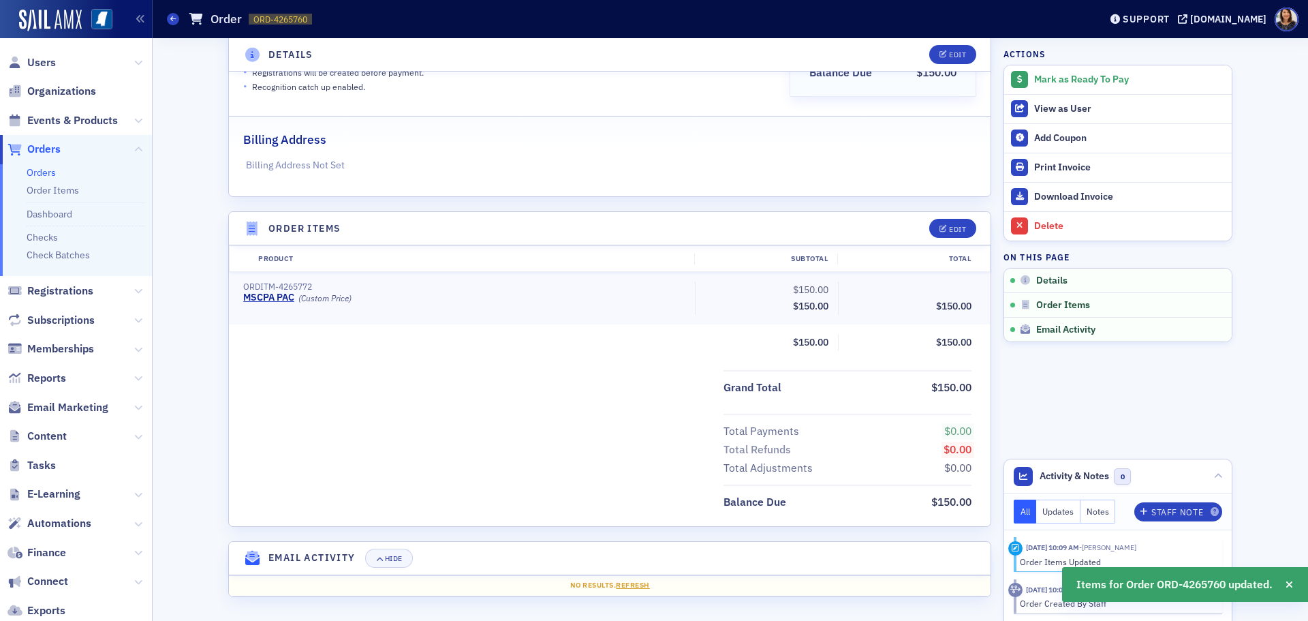
click at [463, 310] on div "ORDITM-4265772 MSCPA PAC (Custom Price)" at bounding box center [464, 297] width 461 height 33
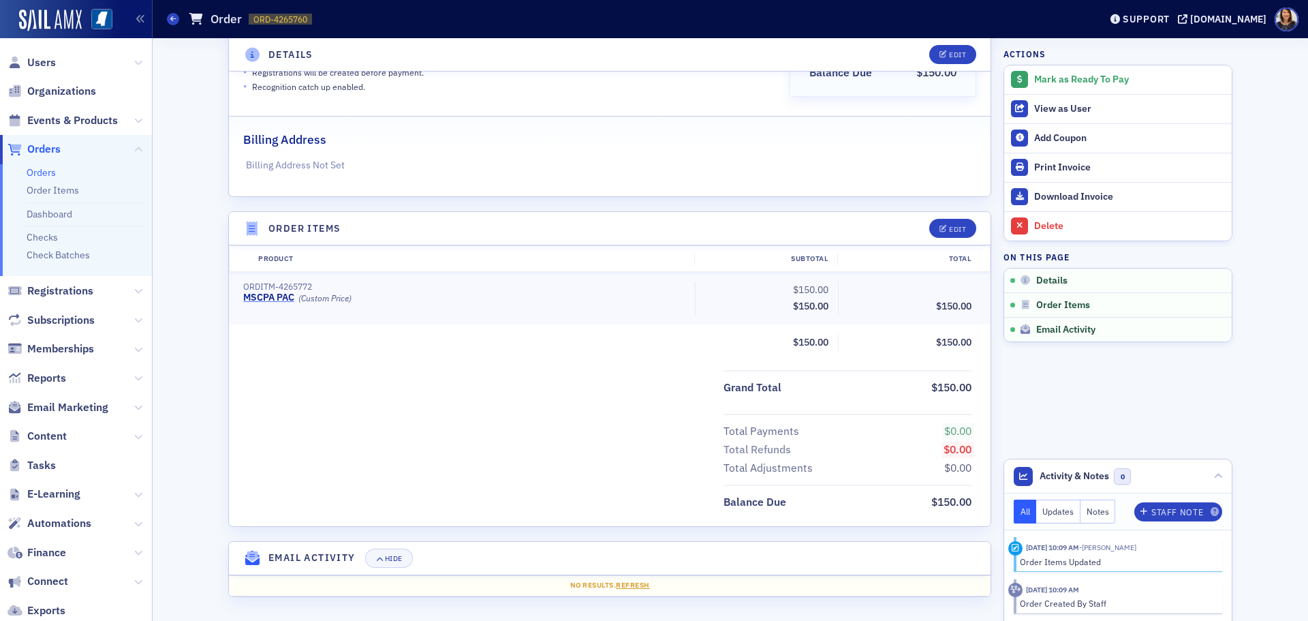
click at [264, 298] on link "MSCPA PAC" at bounding box center [268, 298] width 51 height 12
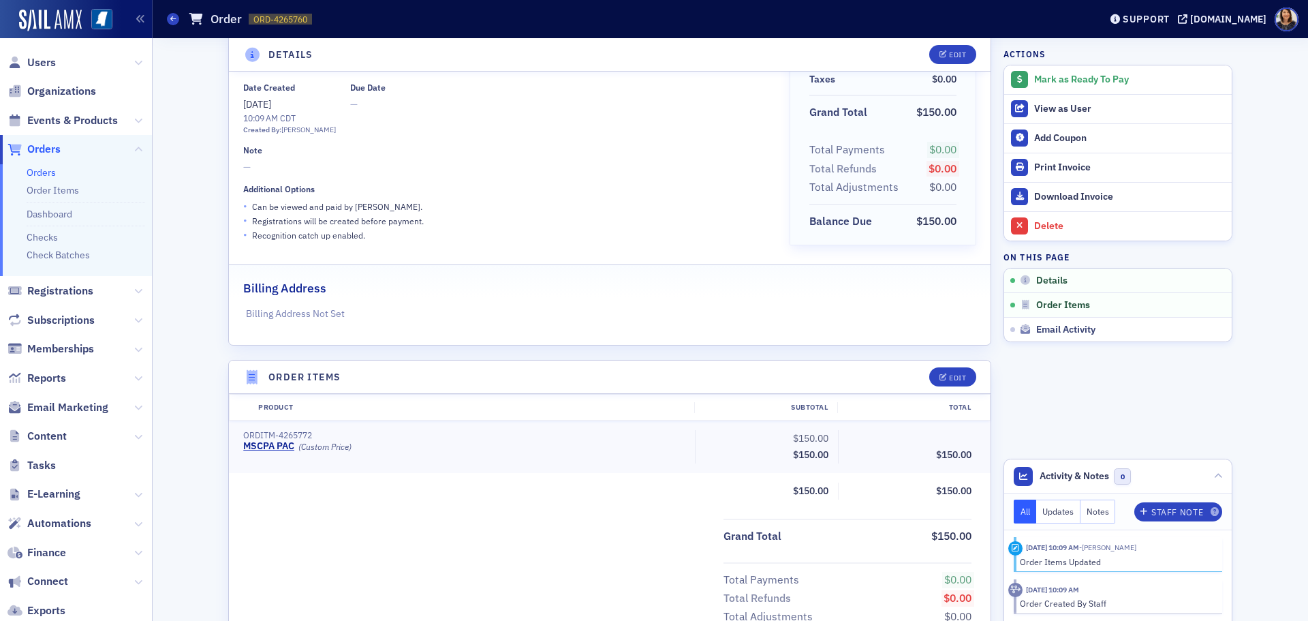
scroll to position [0, 0]
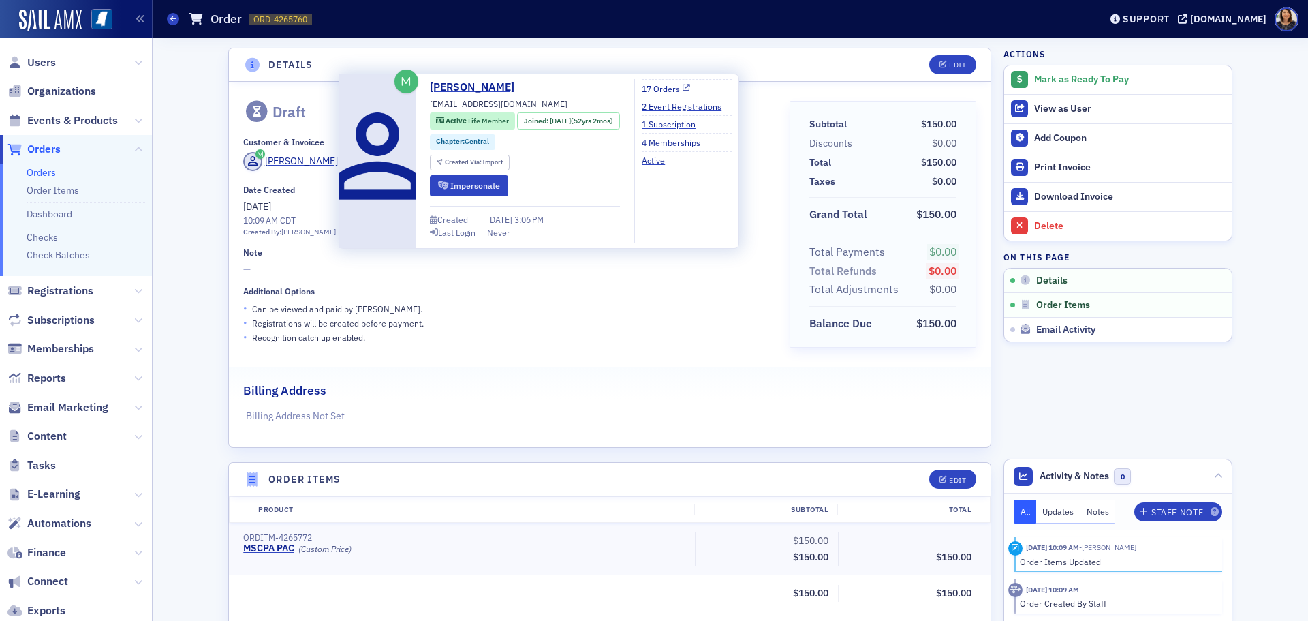
click at [681, 91] on link "17 Orders" at bounding box center [666, 88] width 48 height 12
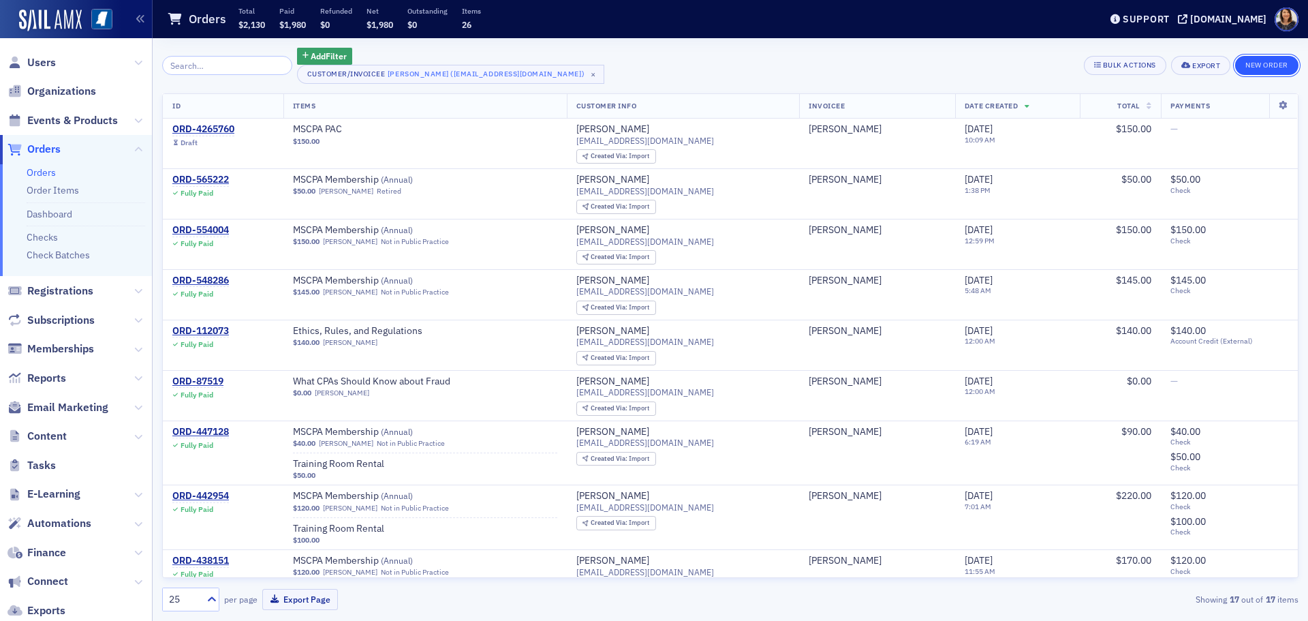
click at [1273, 65] on button "New Order" at bounding box center [1266, 65] width 63 height 19
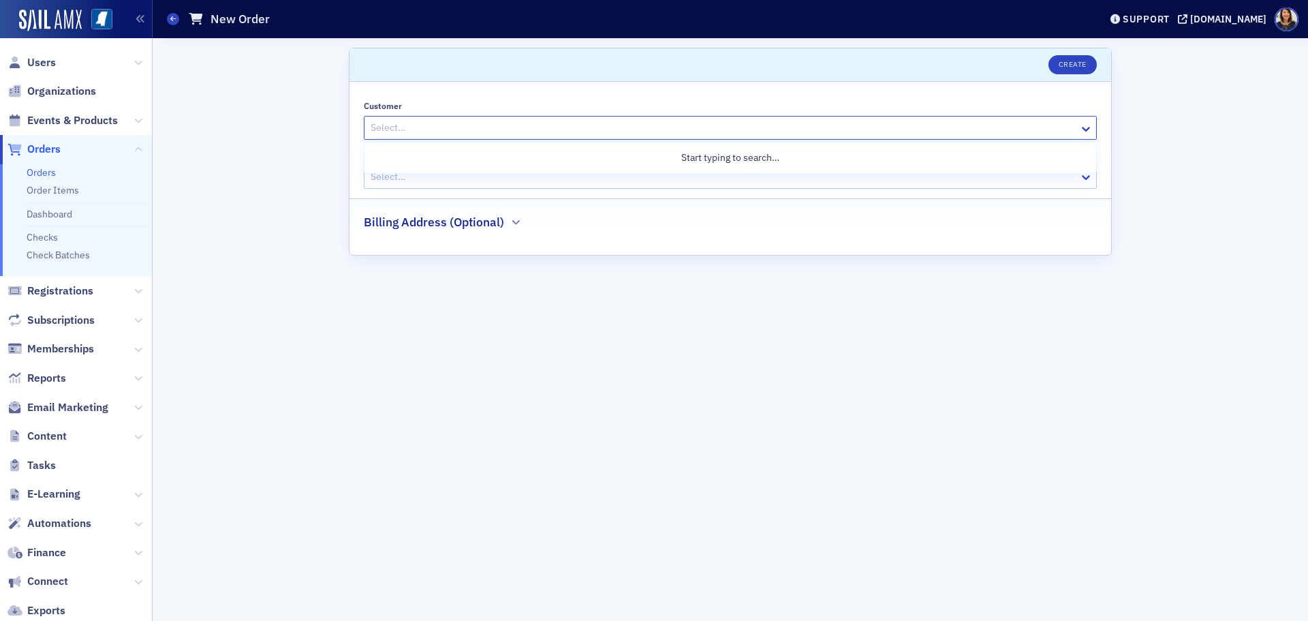
click at [562, 131] on div at bounding box center [723, 127] width 709 height 17
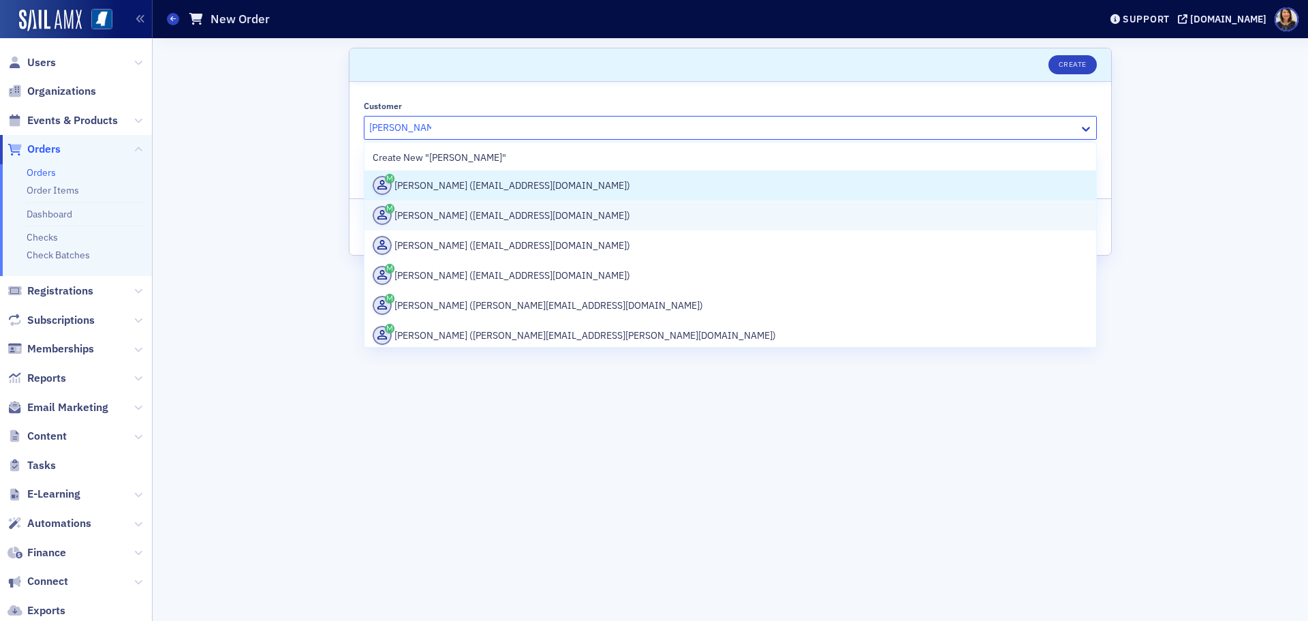
type input "charles roberts"
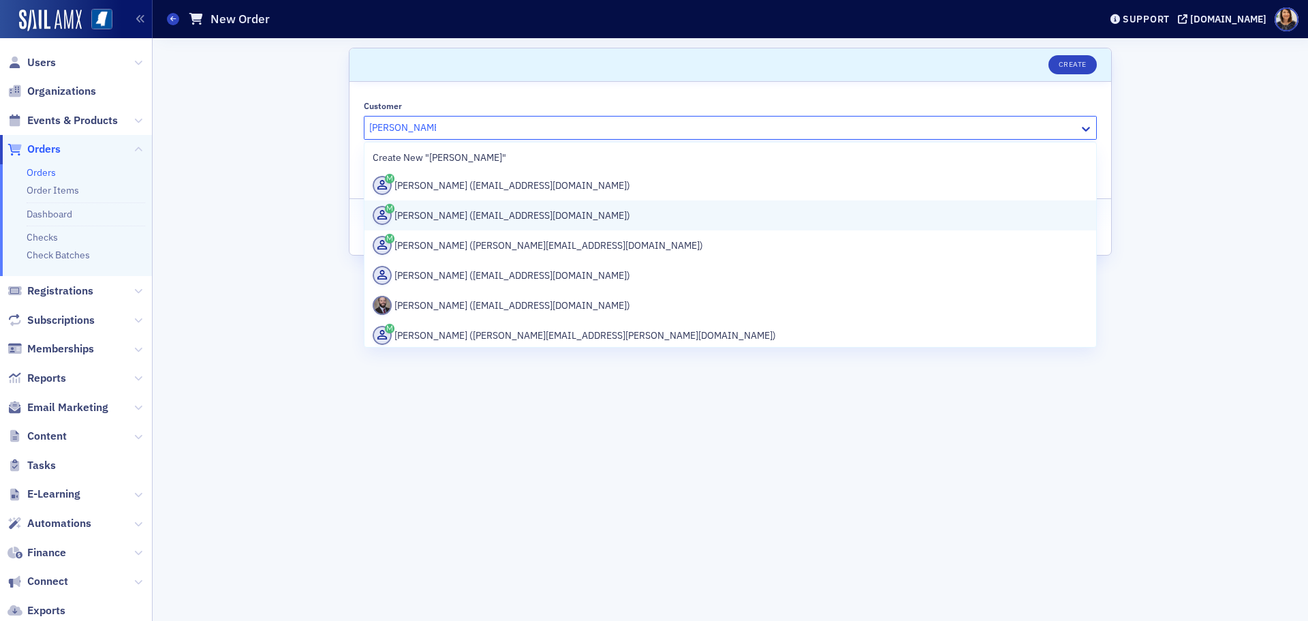
click at [494, 219] on div "Charles Robertson (crober5538@aol.com)" at bounding box center [730, 215] width 715 height 19
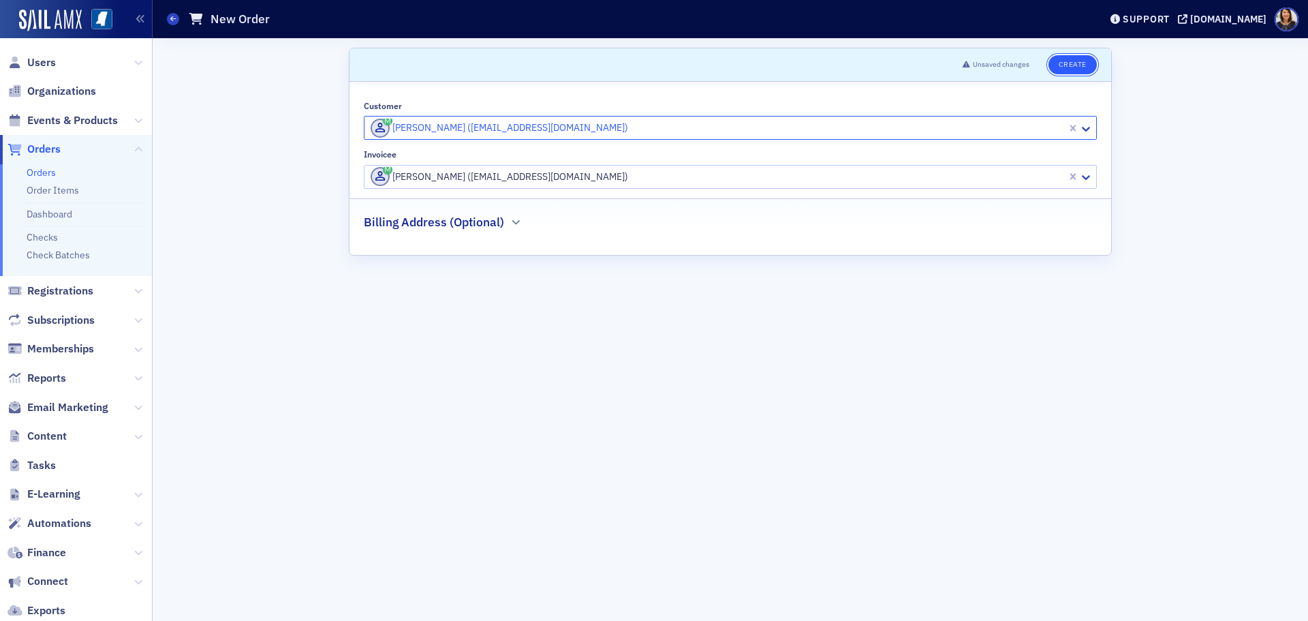
click at [1077, 66] on button "Create" at bounding box center [1073, 64] width 48 height 19
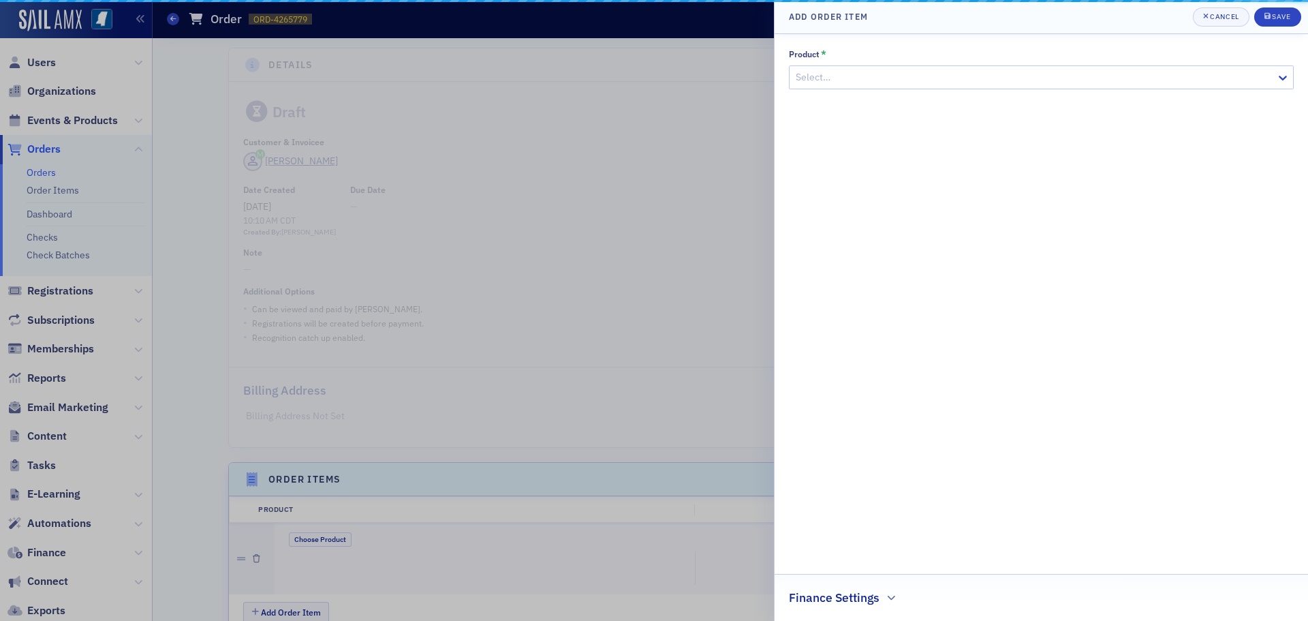
scroll to position [291, 0]
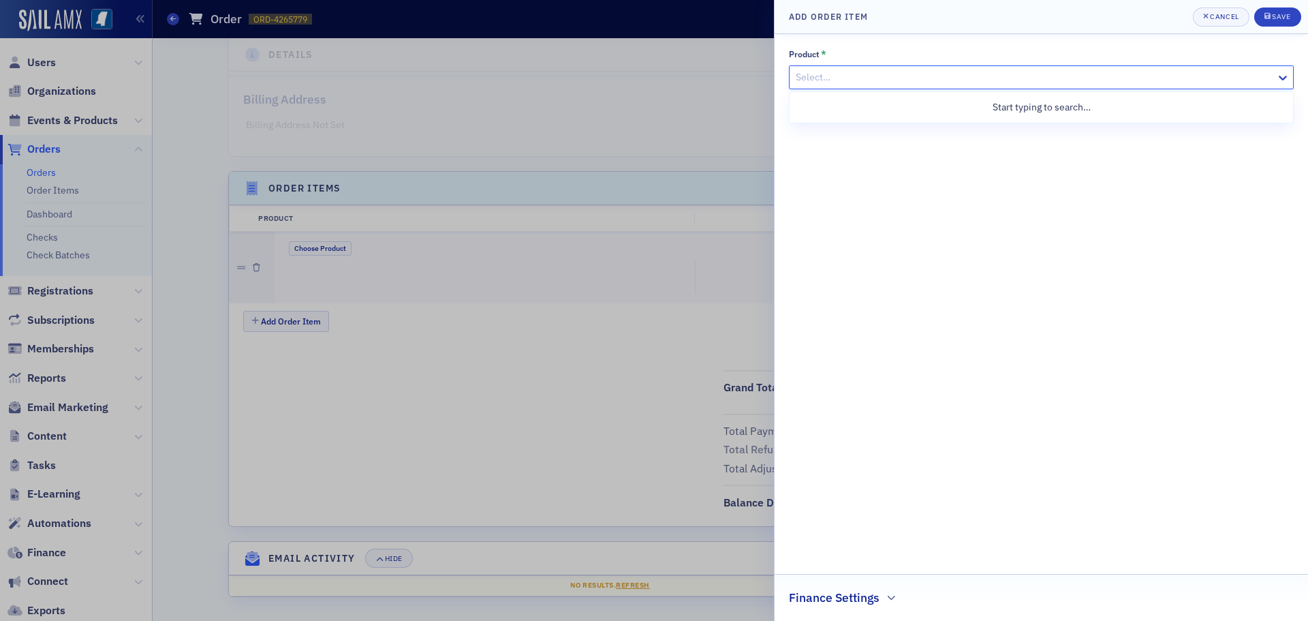
click at [1033, 79] on div at bounding box center [1034, 77] width 480 height 17
type input "education"
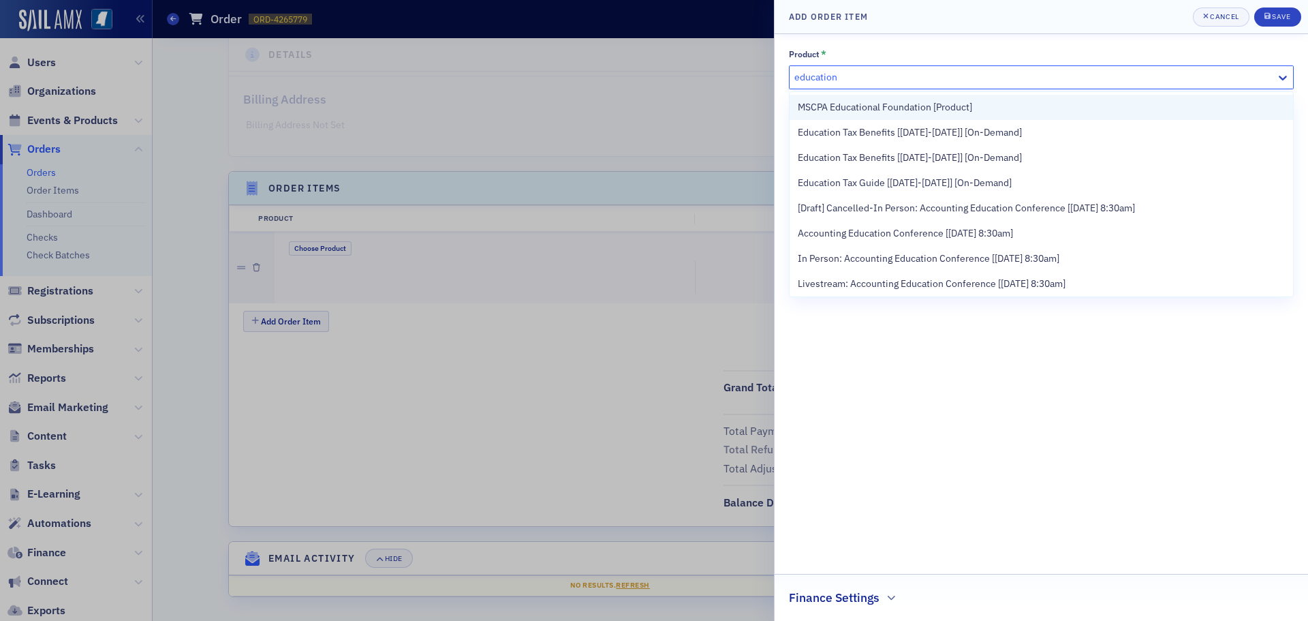
click at [912, 108] on span "MSCPA Educational Foundation [Product]" at bounding box center [885, 107] width 174 height 14
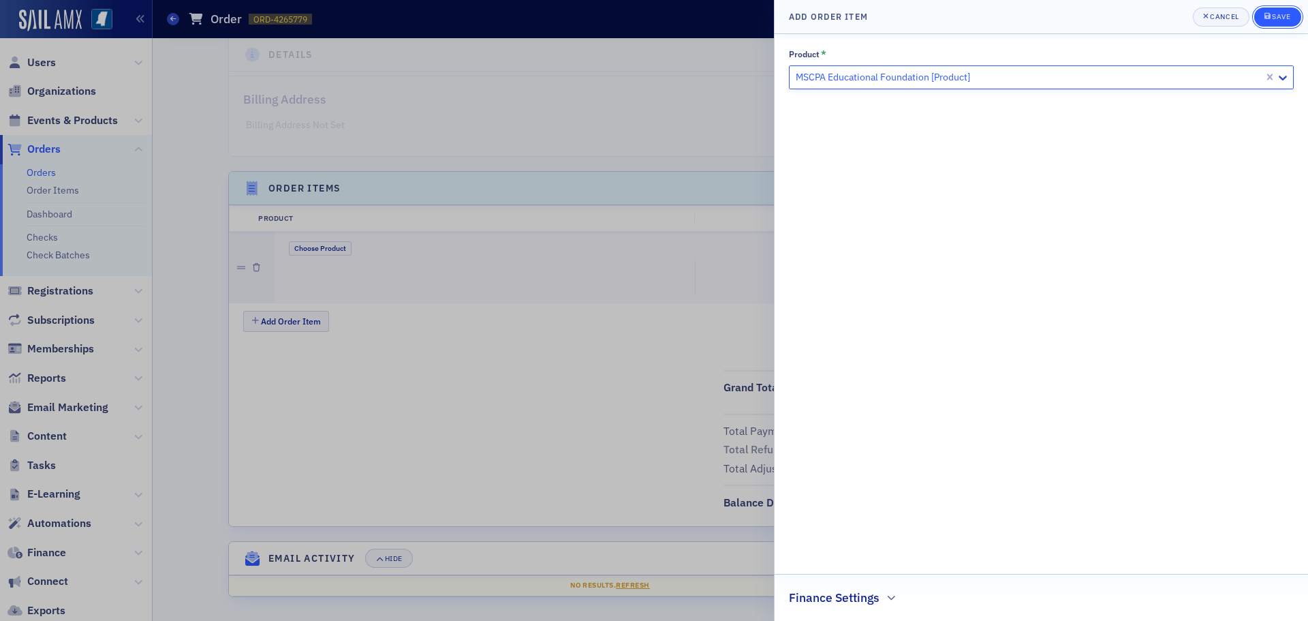
click at [1293, 16] on button "Save" at bounding box center [1277, 16] width 47 height 19
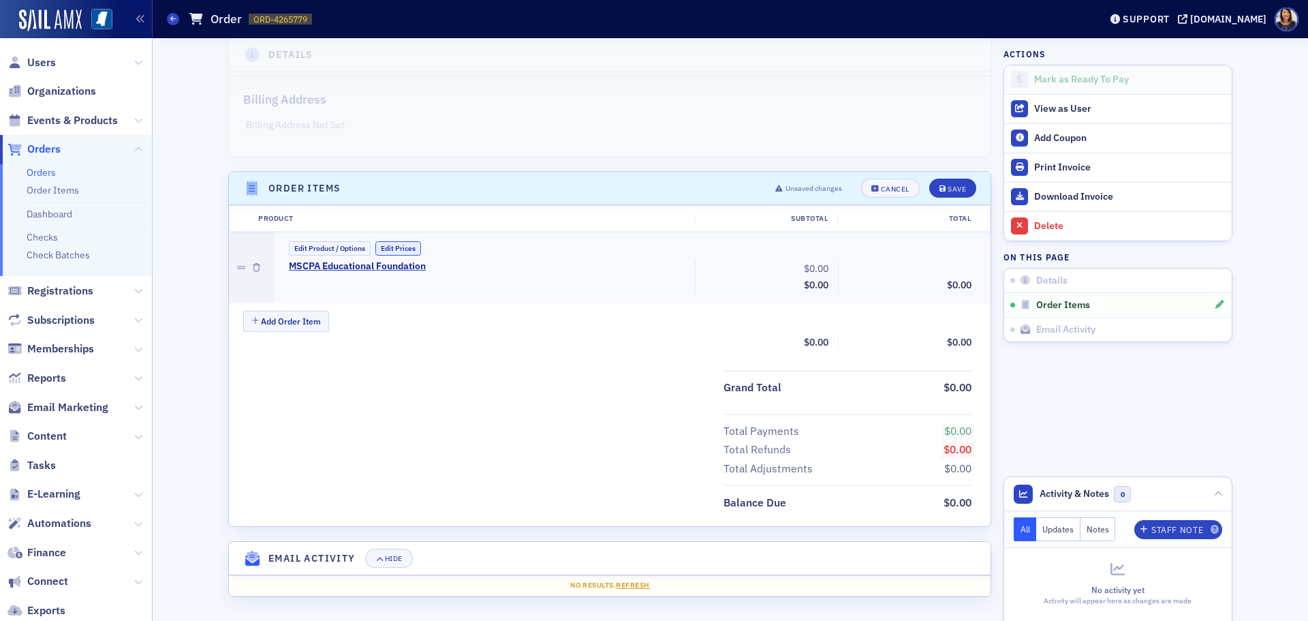
click at [399, 245] on button "Edit Prices" at bounding box center [398, 248] width 46 height 14
click at [796, 271] on input "0.00" at bounding box center [800, 268] width 67 height 19
type input "150.00"
click at [948, 190] on div "Save" at bounding box center [957, 188] width 18 height 7
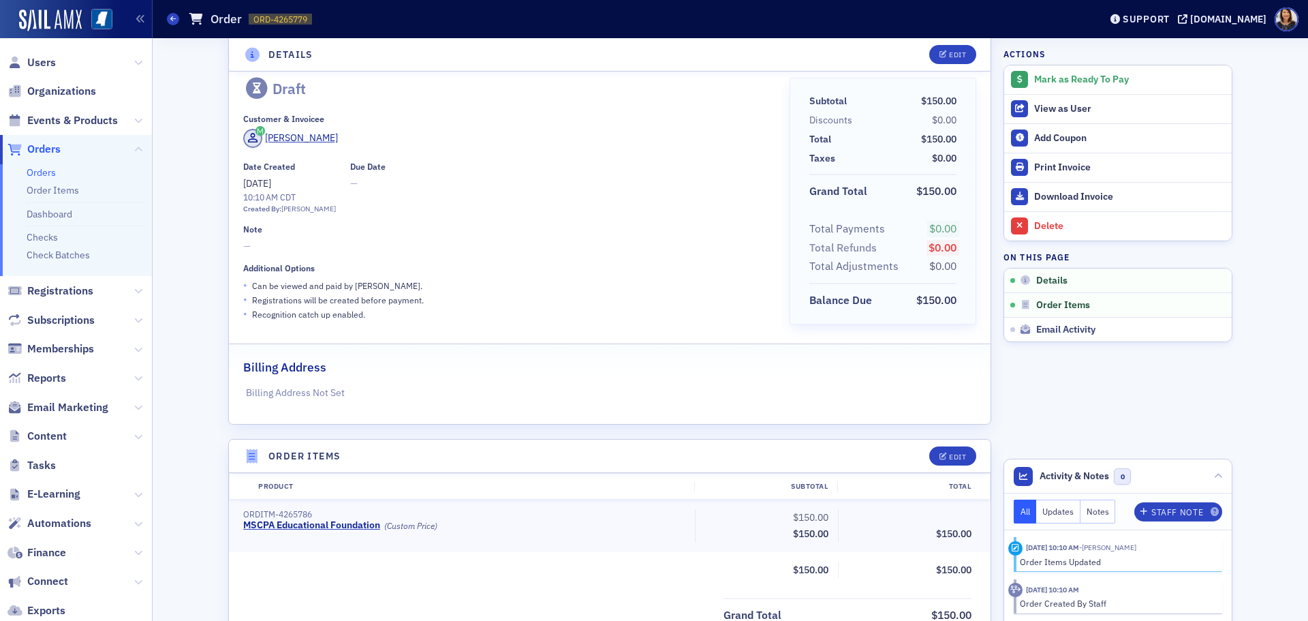
scroll to position [0, 0]
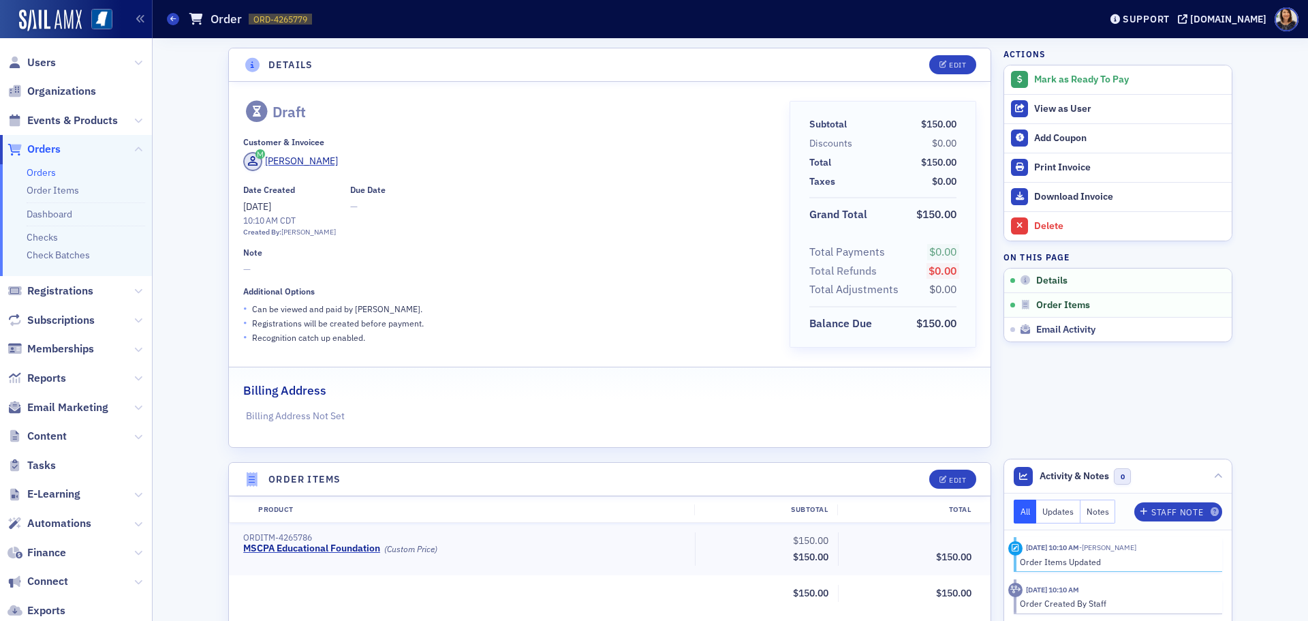
click at [42, 52] on span "Users" at bounding box center [76, 62] width 152 height 29
click at [42, 57] on span "Users" at bounding box center [41, 62] width 29 height 15
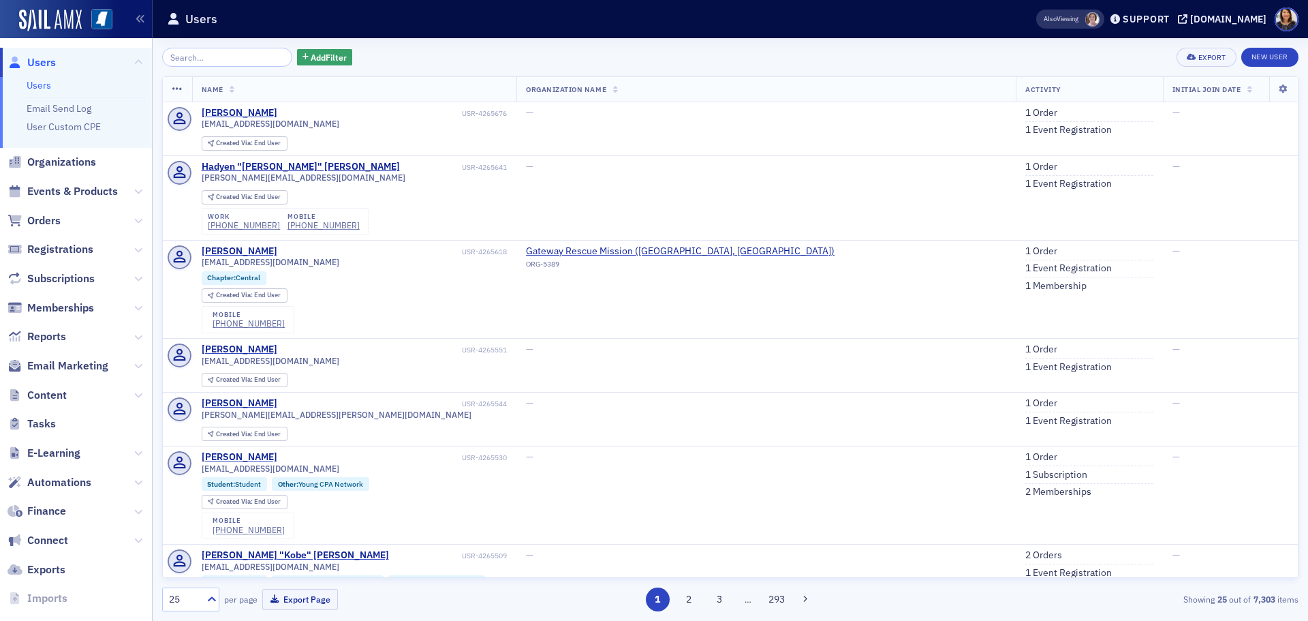
click at [261, 56] on input "search" at bounding box center [227, 57] width 130 height 19
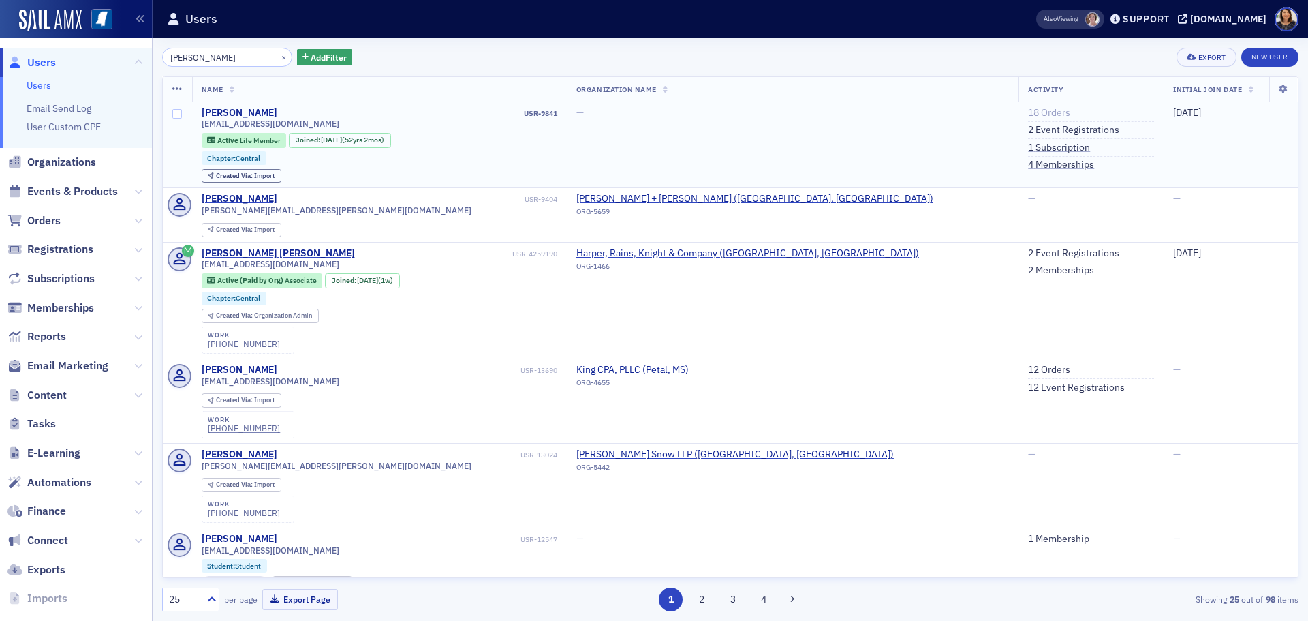
type input "[PERSON_NAME]"
click at [1028, 108] on link "18 Orders" at bounding box center [1049, 113] width 42 height 12
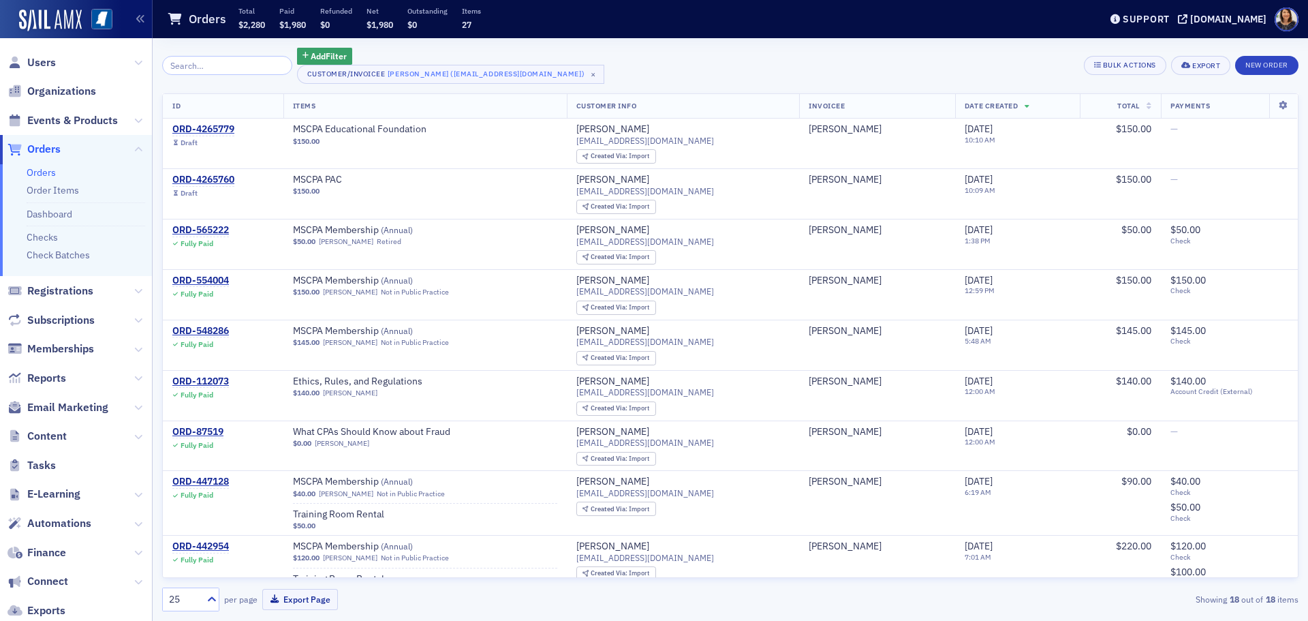
click at [236, 64] on input "search" at bounding box center [227, 65] width 130 height 19
type input "e"
click at [40, 67] on span "Users" at bounding box center [41, 62] width 29 height 15
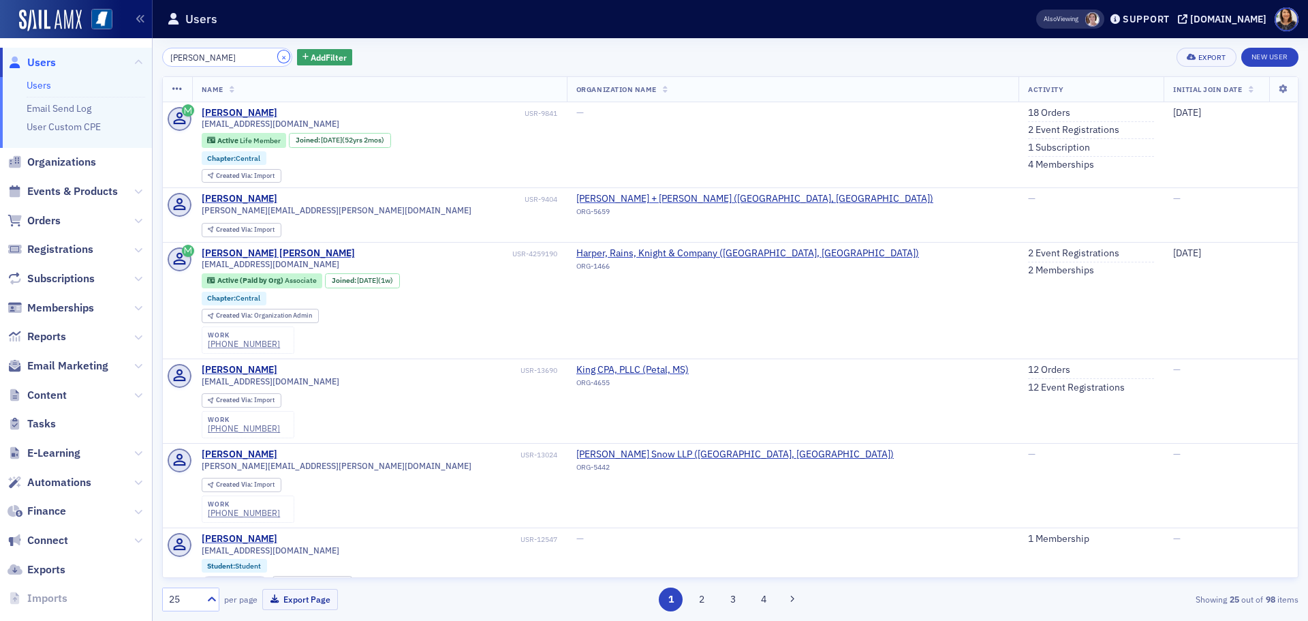
click at [278, 59] on button "×" at bounding box center [284, 56] width 12 height 12
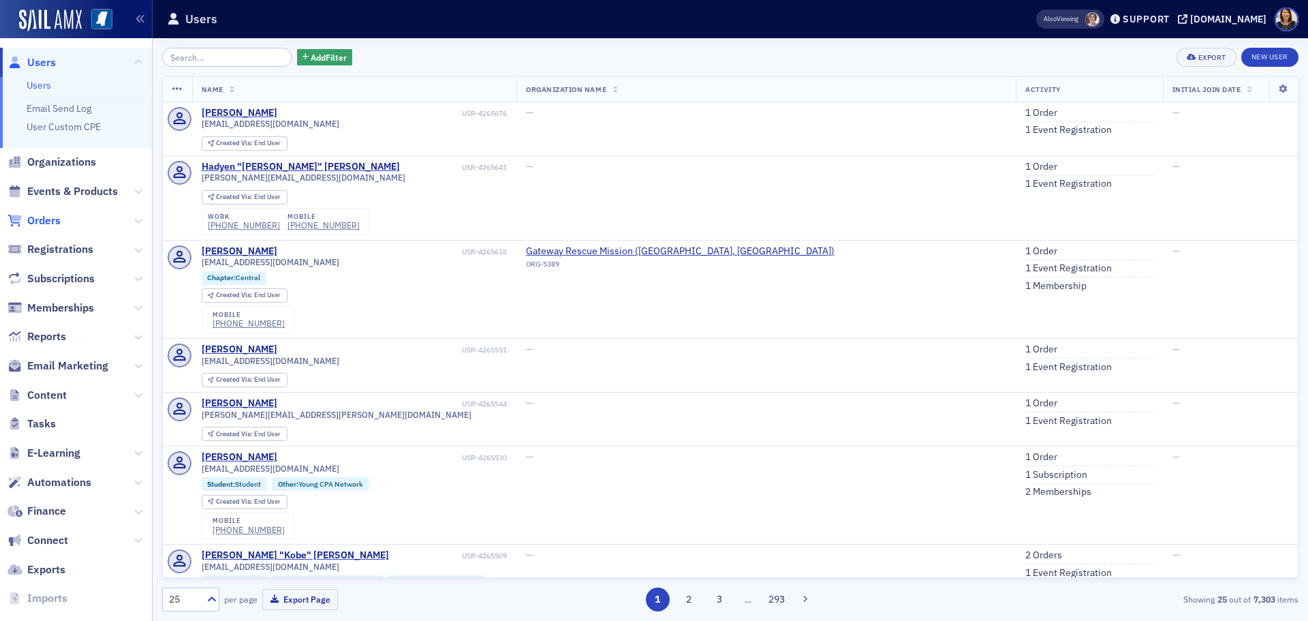
click at [60, 215] on span "Orders" at bounding box center [43, 220] width 33 height 15
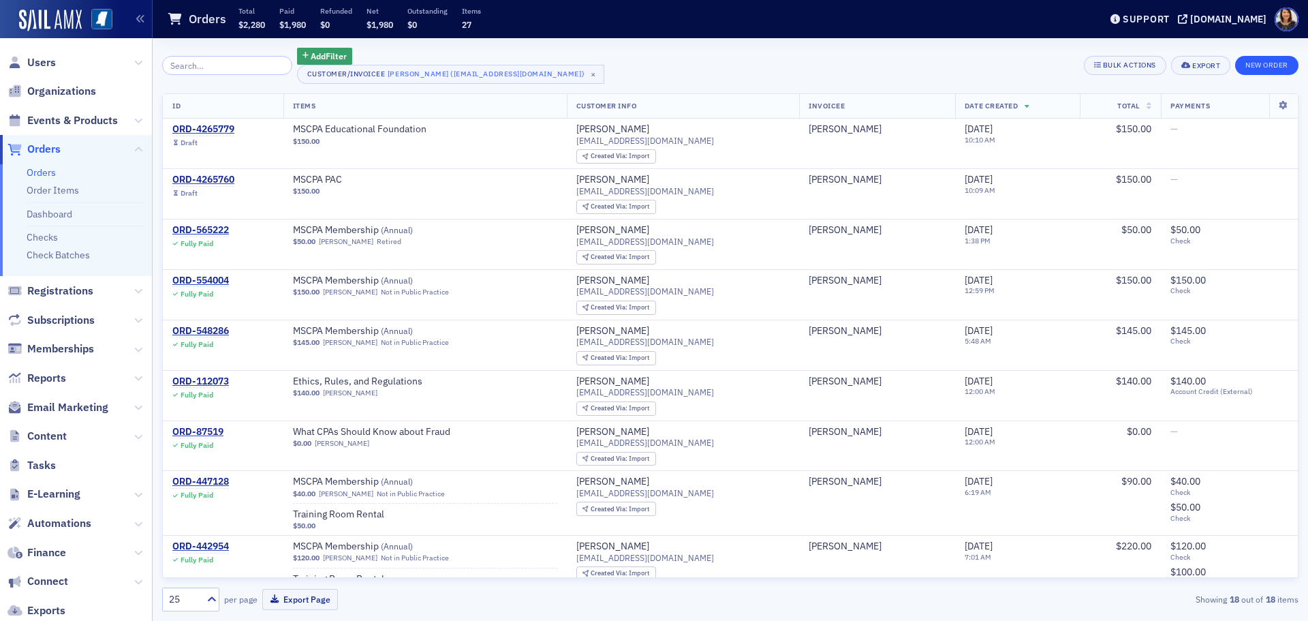
click at [1252, 56] on div "Add Filter Customer/Invoicee Charles Robertson (crober5538@aol.com) × Bulk Acti…" at bounding box center [730, 66] width 1137 height 36
click at [1261, 62] on button "New Order" at bounding box center [1266, 65] width 63 height 19
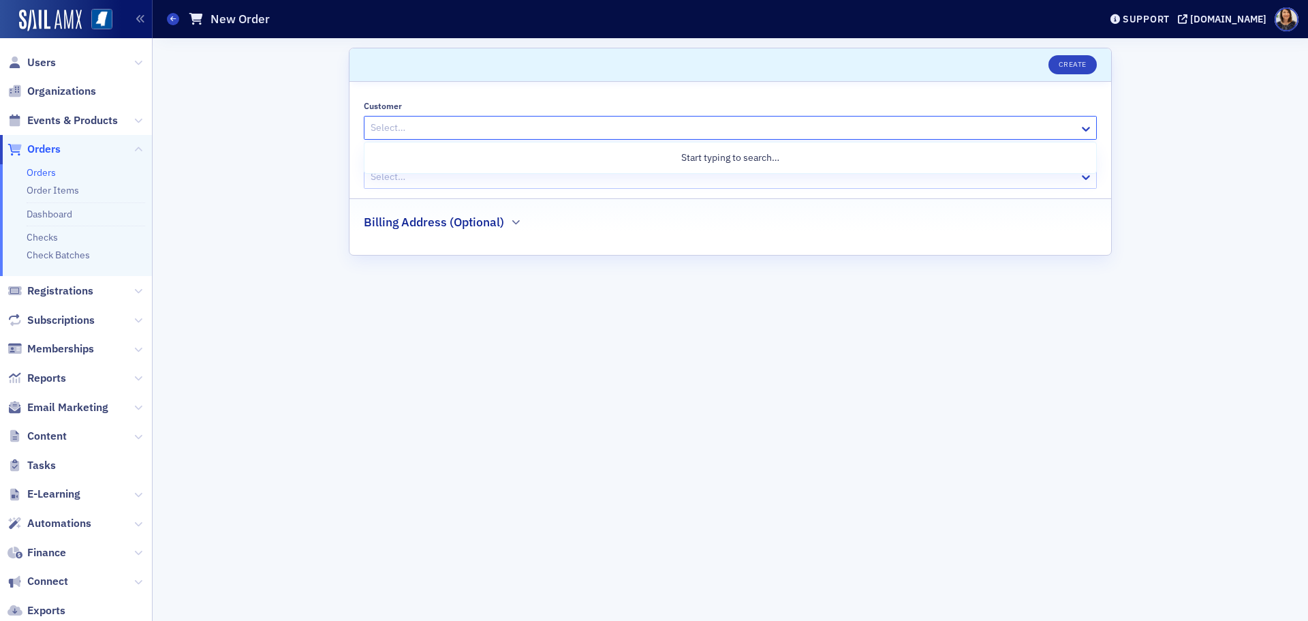
click at [509, 125] on div at bounding box center [723, 127] width 709 height 17
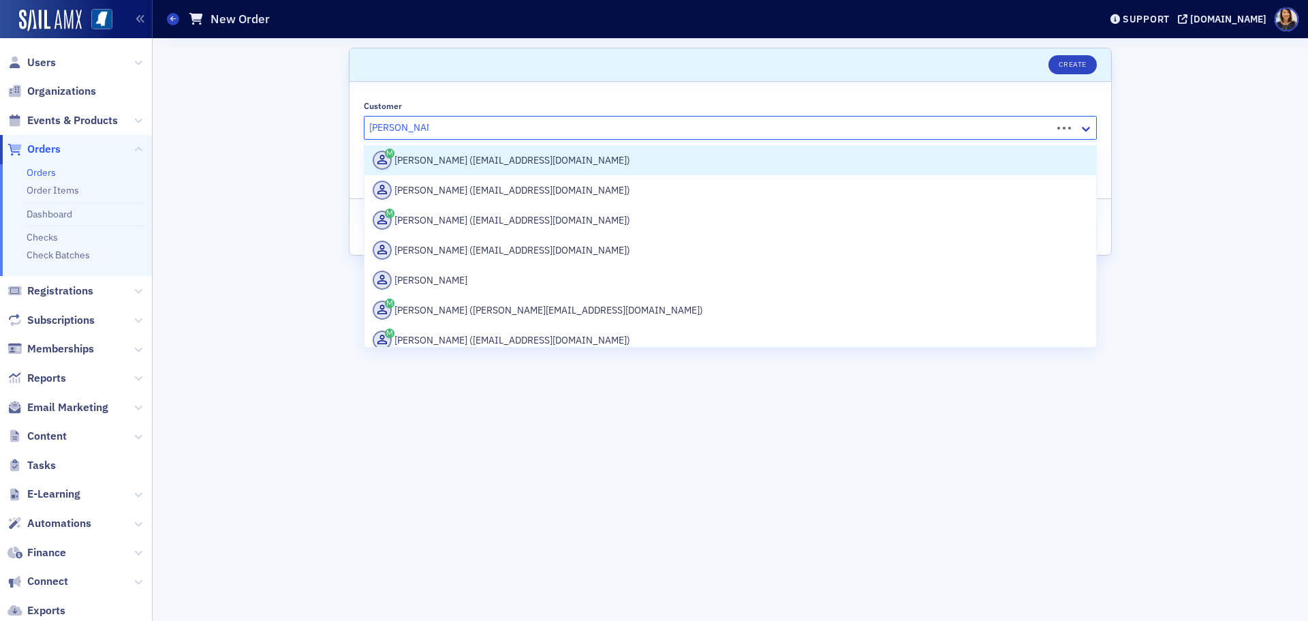
type input "eugene bigham"
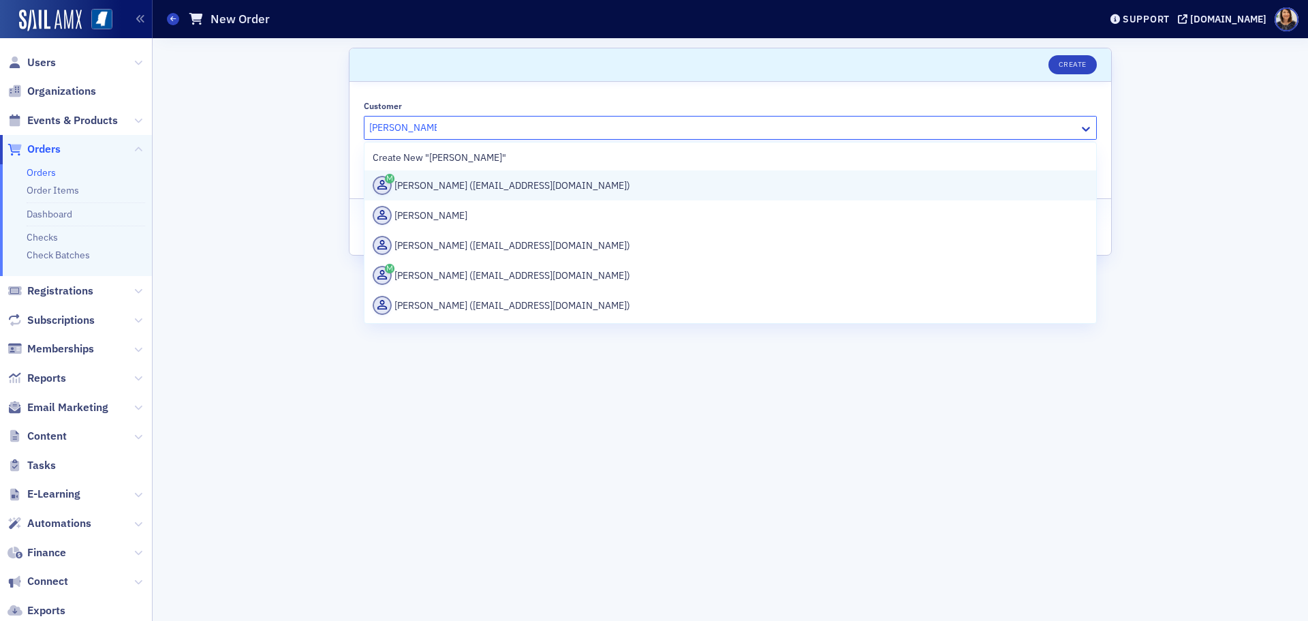
click at [512, 191] on div "Eugene Bigham (gene_bigham@yahoo.com)" at bounding box center [730, 185] width 715 height 19
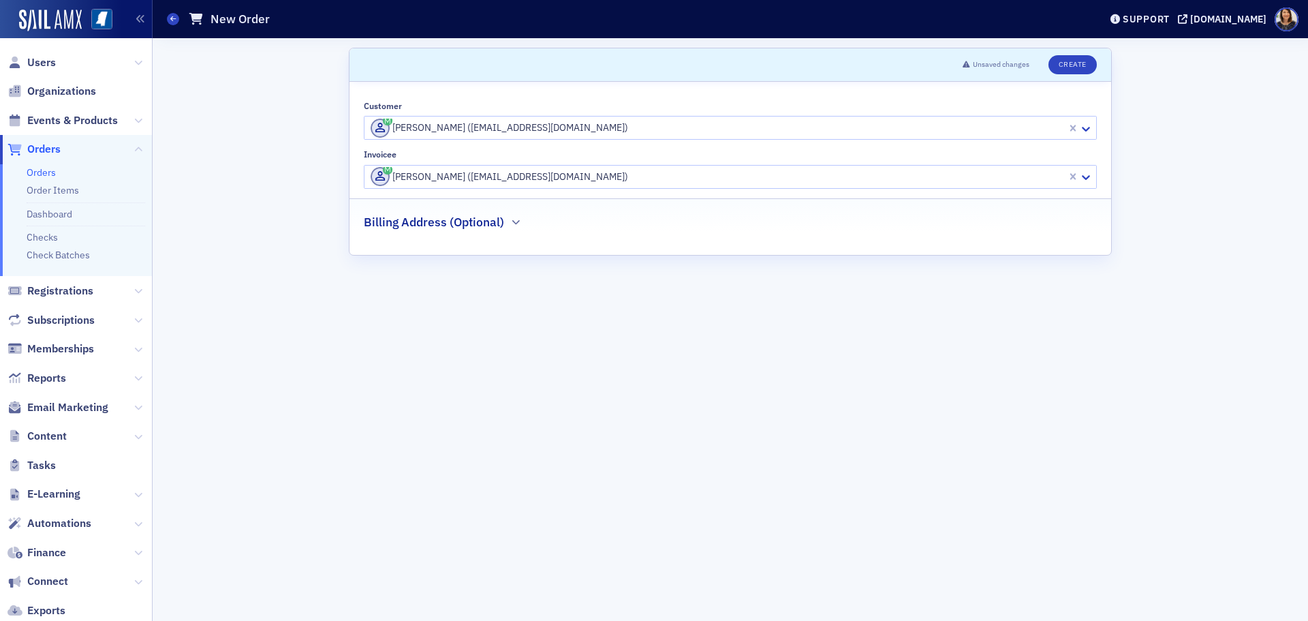
click at [1081, 74] on header "Unsaved changes Create" at bounding box center [731, 64] width 762 height 33
click at [1081, 69] on button "Create" at bounding box center [1073, 64] width 48 height 19
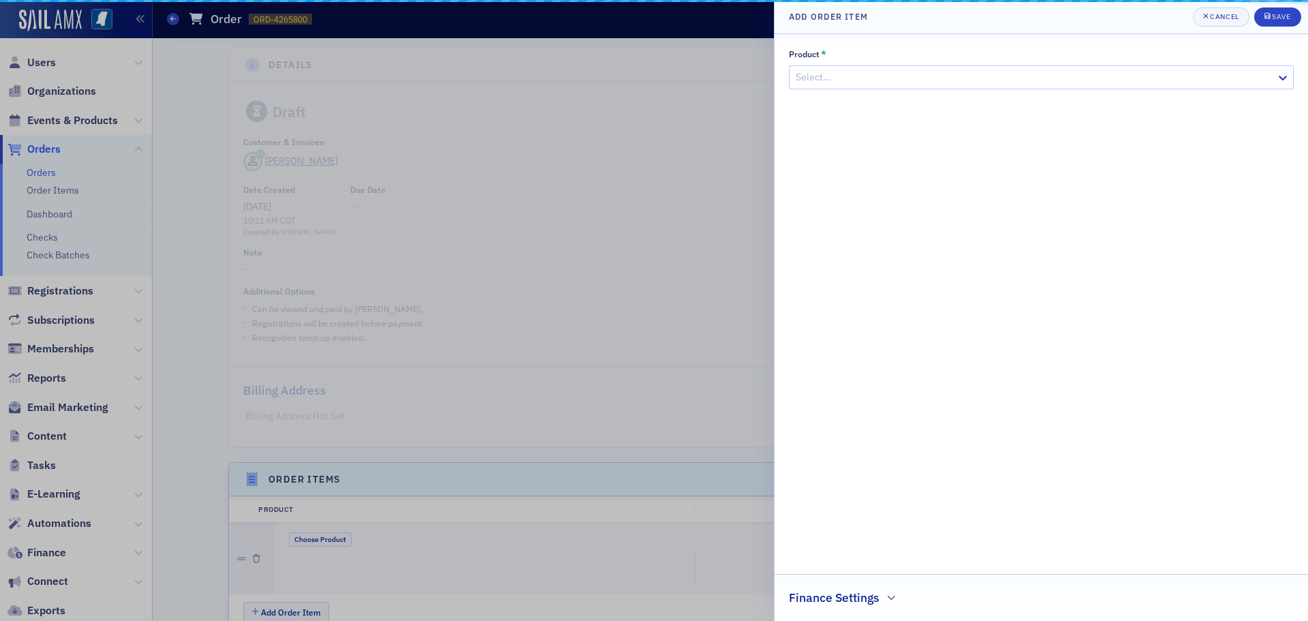
scroll to position [291, 0]
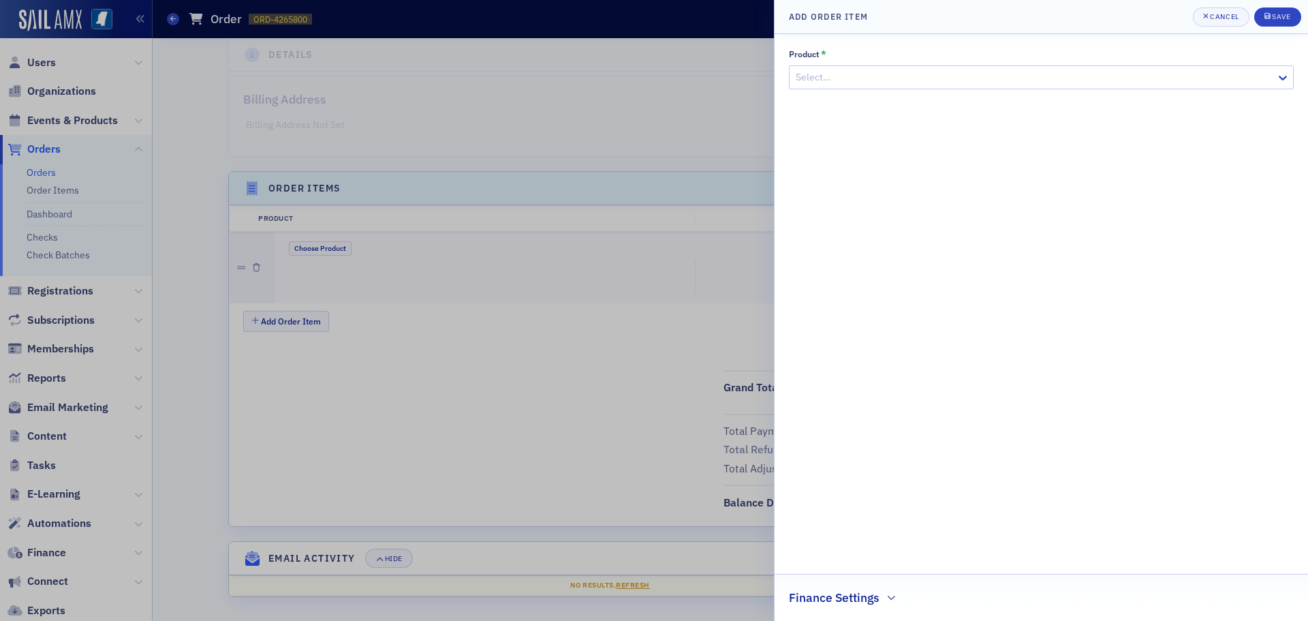
click at [988, 73] on div at bounding box center [1034, 77] width 480 height 17
type input "pac con"
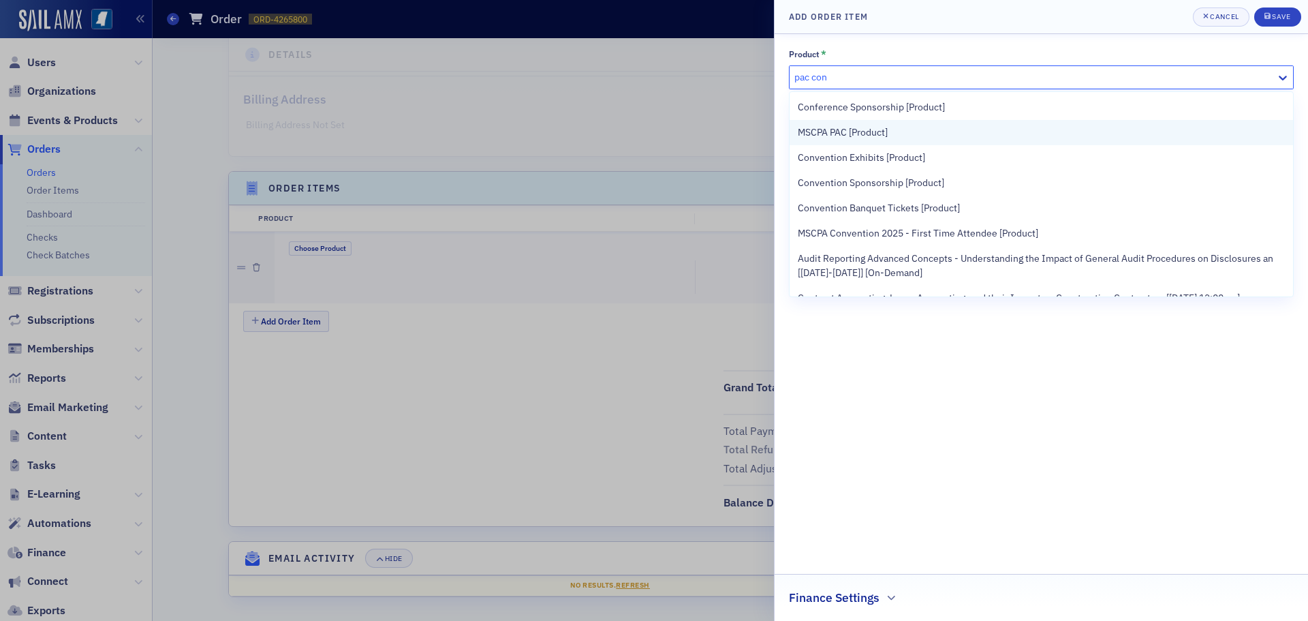
click at [876, 136] on span "MSCPA PAC [Product]" at bounding box center [843, 132] width 90 height 14
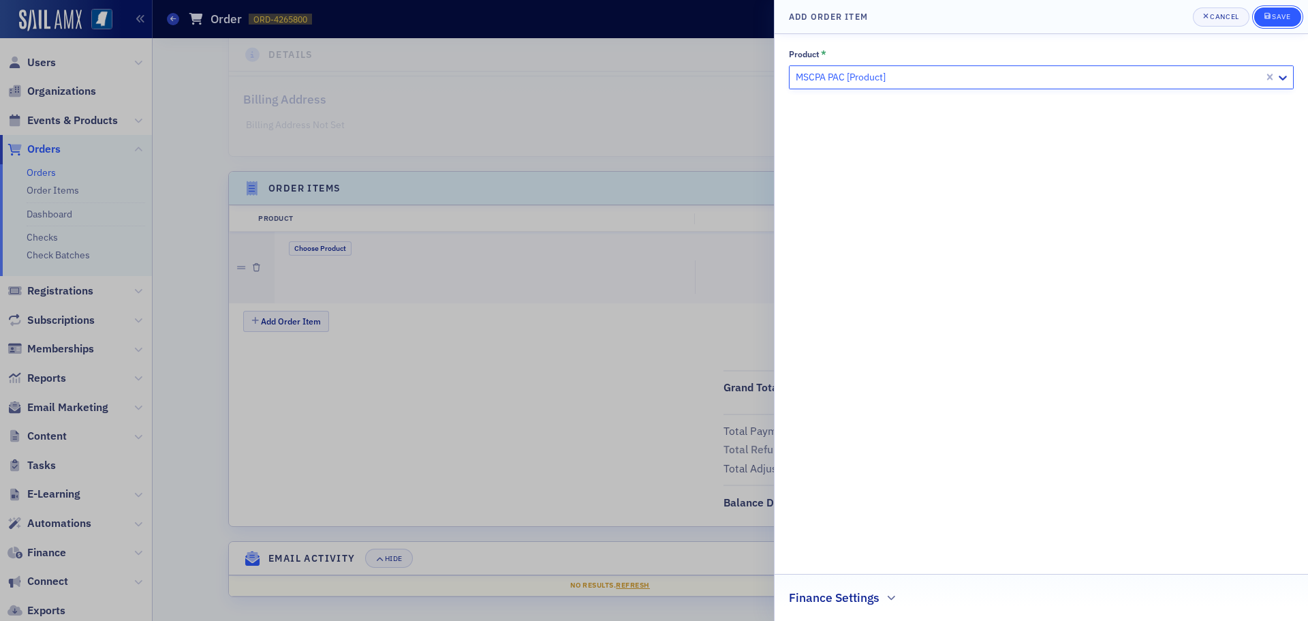
click at [1278, 12] on button "Save" at bounding box center [1277, 16] width 47 height 19
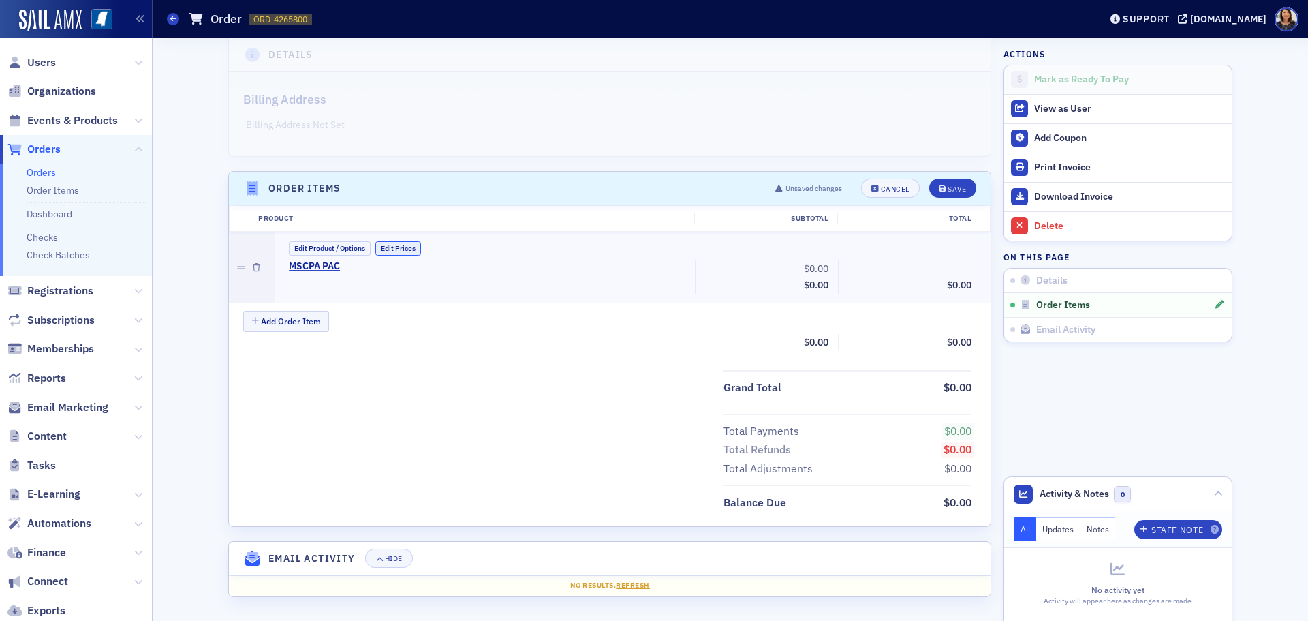
click at [397, 244] on button "Edit Prices" at bounding box center [398, 248] width 46 height 14
click at [807, 270] on input "0.00" at bounding box center [800, 268] width 67 height 19
click at [815, 266] on input "250.00" at bounding box center [800, 268] width 67 height 19
click at [812, 268] on input "250.00" at bounding box center [800, 268] width 67 height 19
type input "25.00"
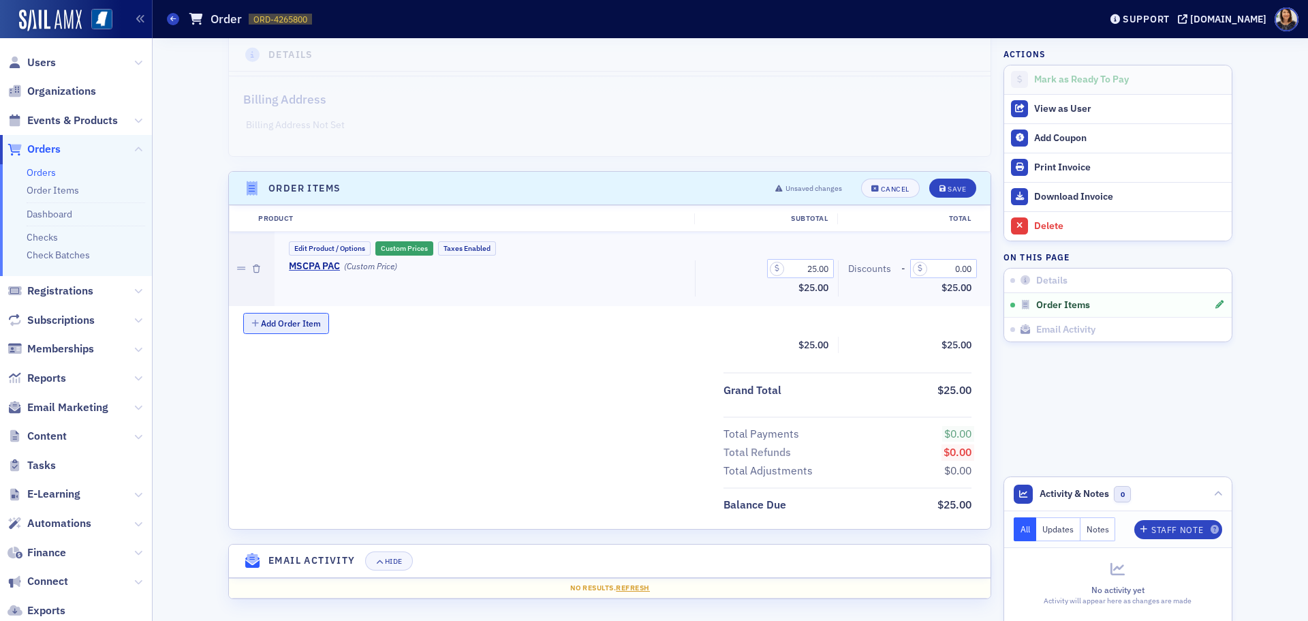
click at [285, 320] on button "Add Order Item" at bounding box center [286, 323] width 86 height 21
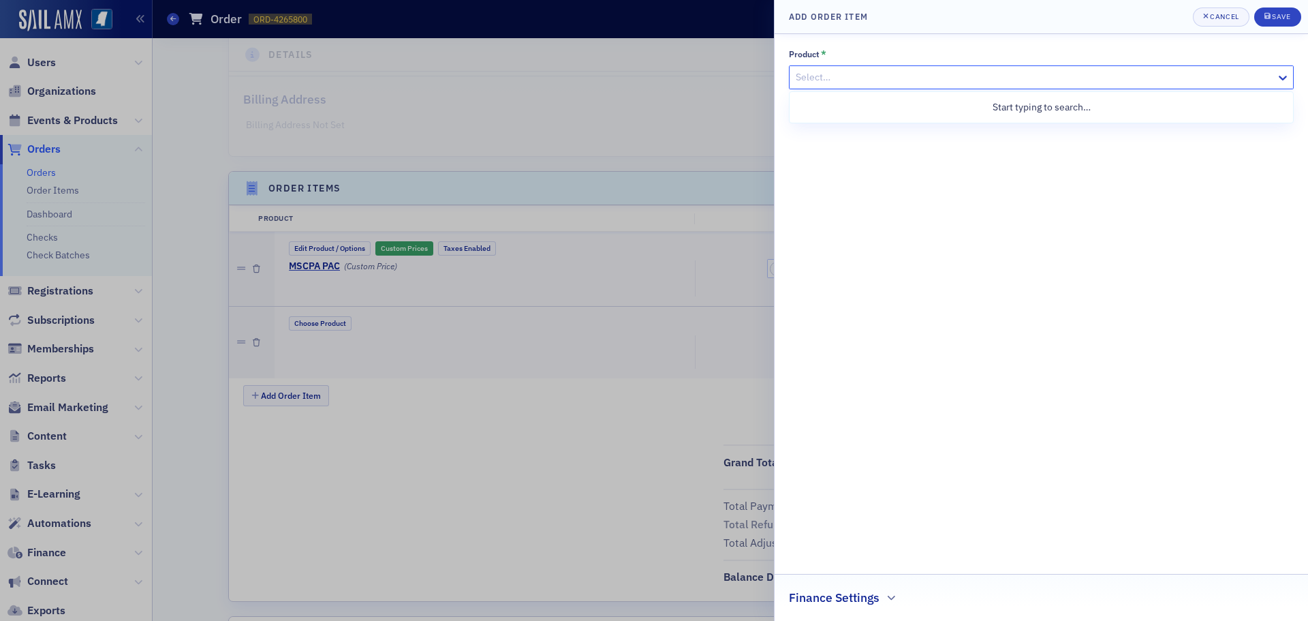
click at [956, 81] on div at bounding box center [1034, 77] width 480 height 17
type input "ed"
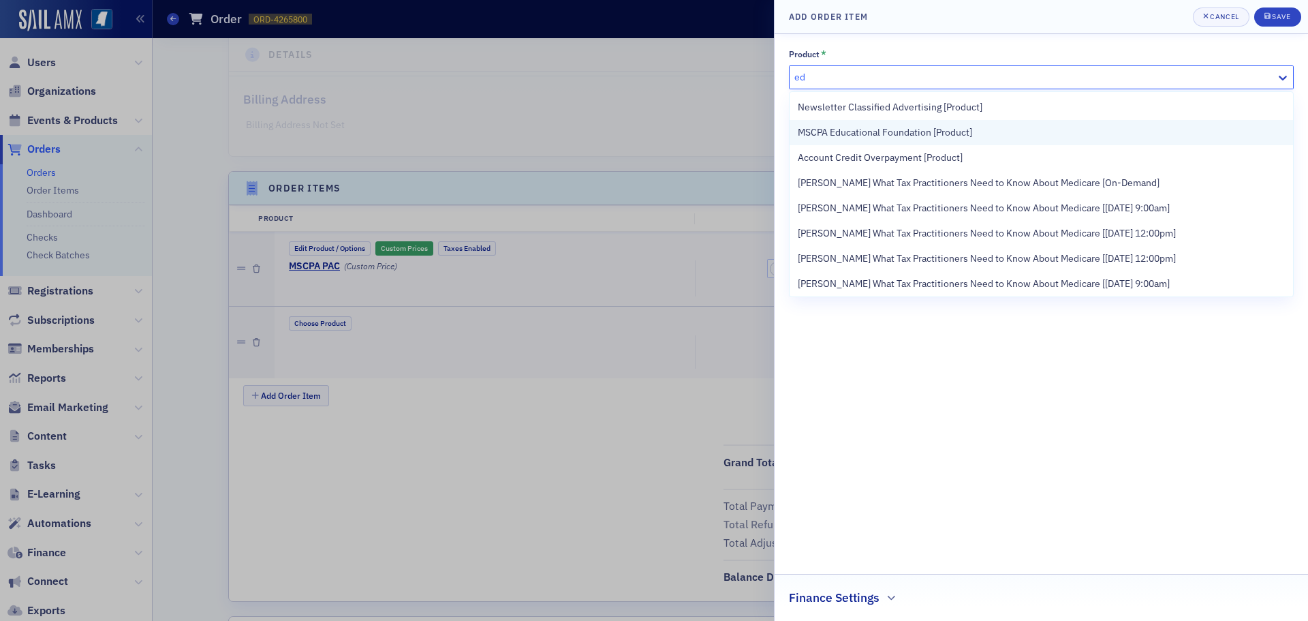
click at [911, 132] on span "MSCPA Educational Foundation [Product]" at bounding box center [885, 132] width 174 height 14
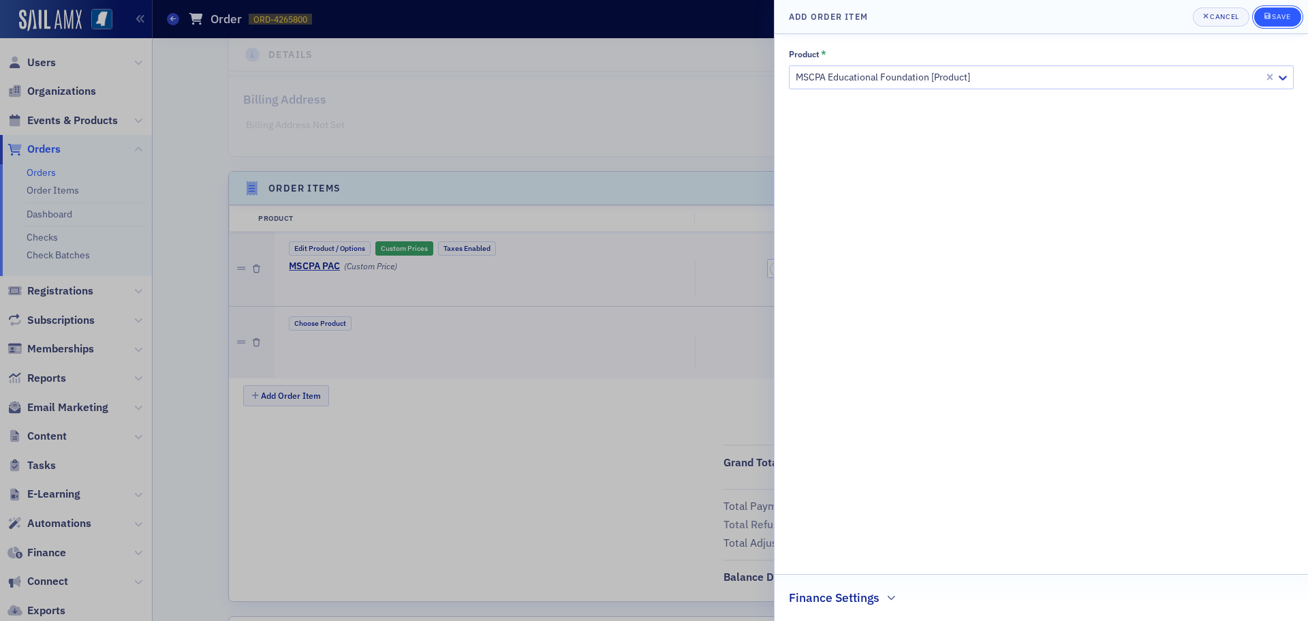
click at [1284, 10] on button "Save" at bounding box center [1277, 16] width 47 height 19
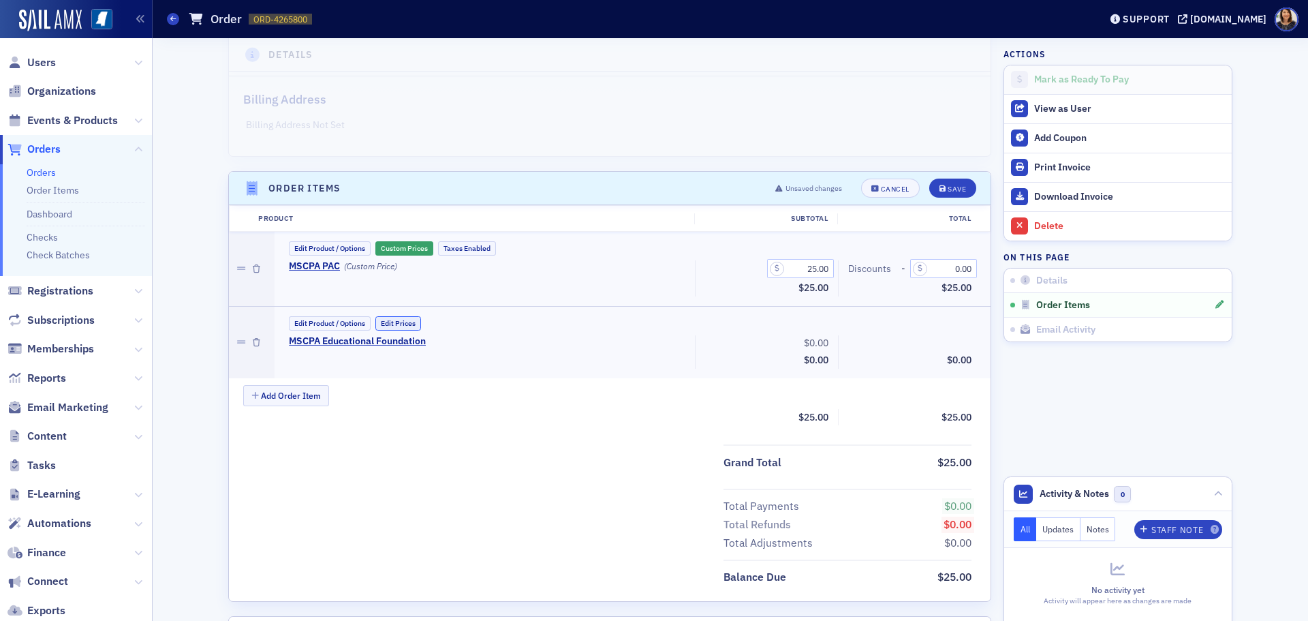
click at [405, 321] on button "Edit Prices" at bounding box center [398, 323] width 46 height 14
click at [813, 344] on input "0.00" at bounding box center [800, 343] width 67 height 19
click at [806, 343] on input "0.00" at bounding box center [800, 343] width 67 height 19
click at [814, 345] on input "250.00" at bounding box center [800, 343] width 67 height 19
click at [811, 343] on input "250.00" at bounding box center [800, 343] width 67 height 19
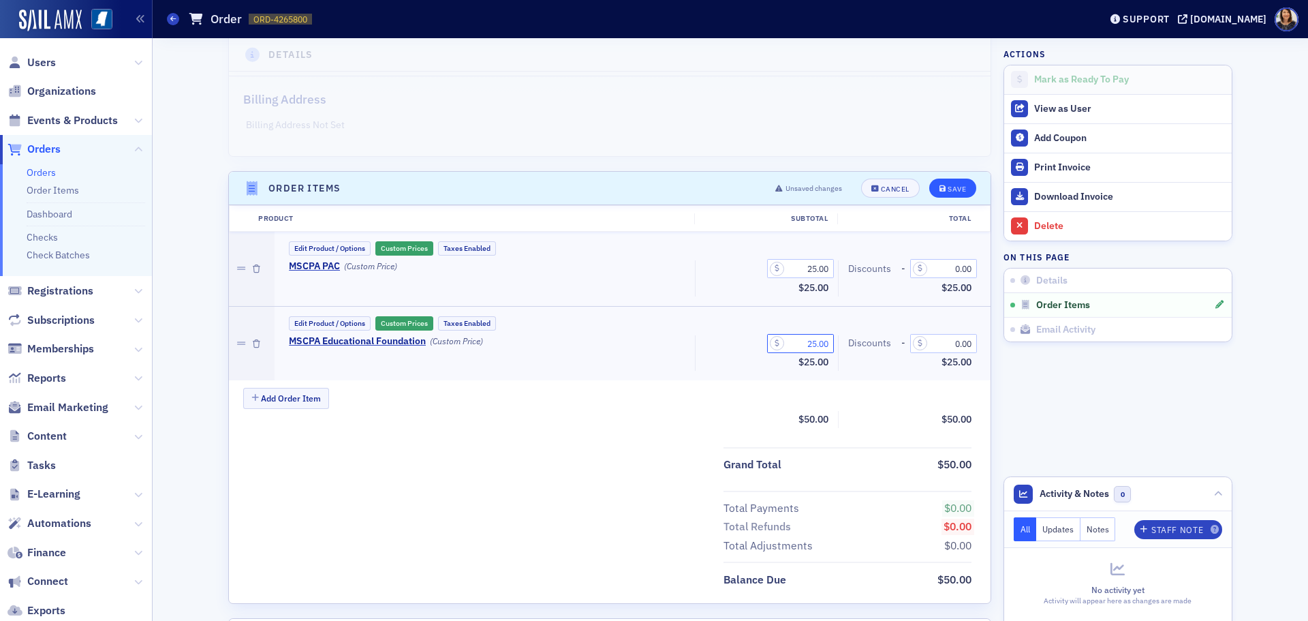
type input "25.00"
click at [957, 185] on div "Save" at bounding box center [957, 188] width 18 height 7
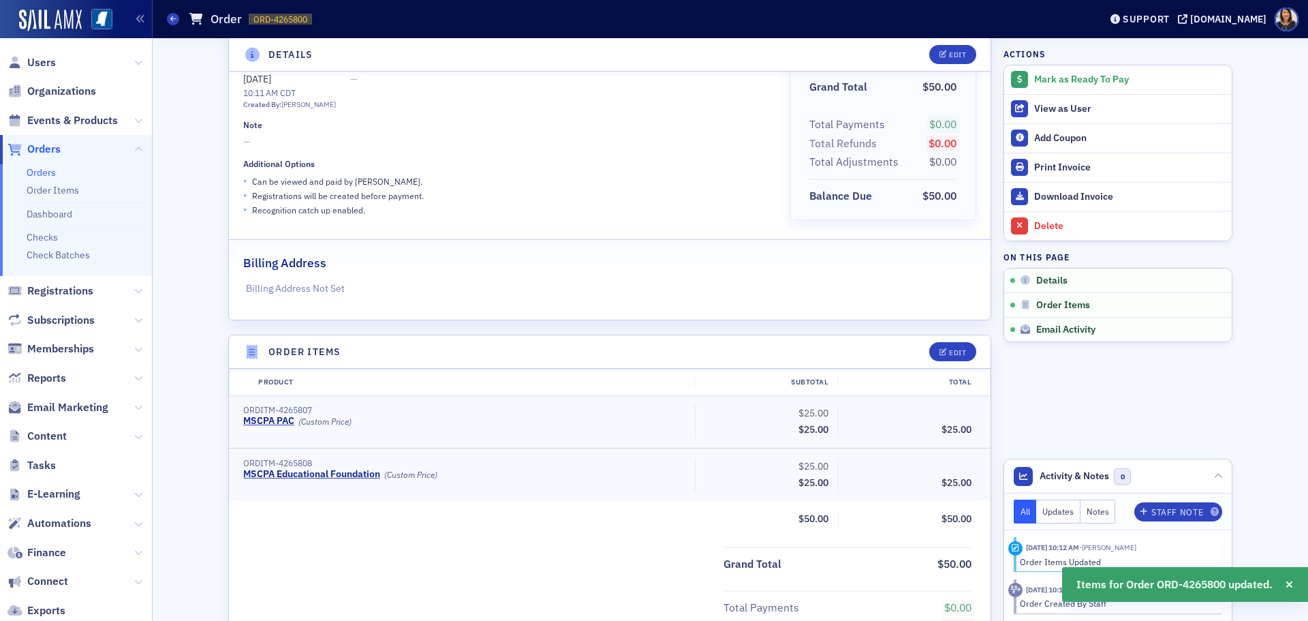
scroll to position [0, 0]
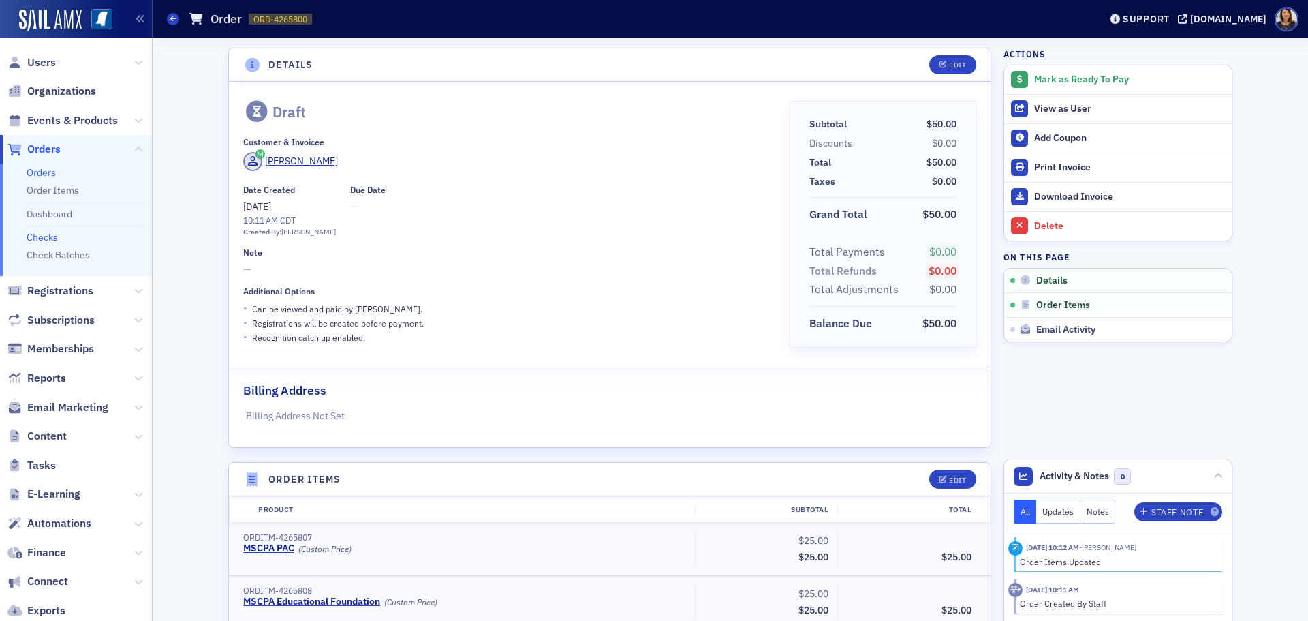
click at [47, 237] on link "Checks" at bounding box center [42, 237] width 31 height 12
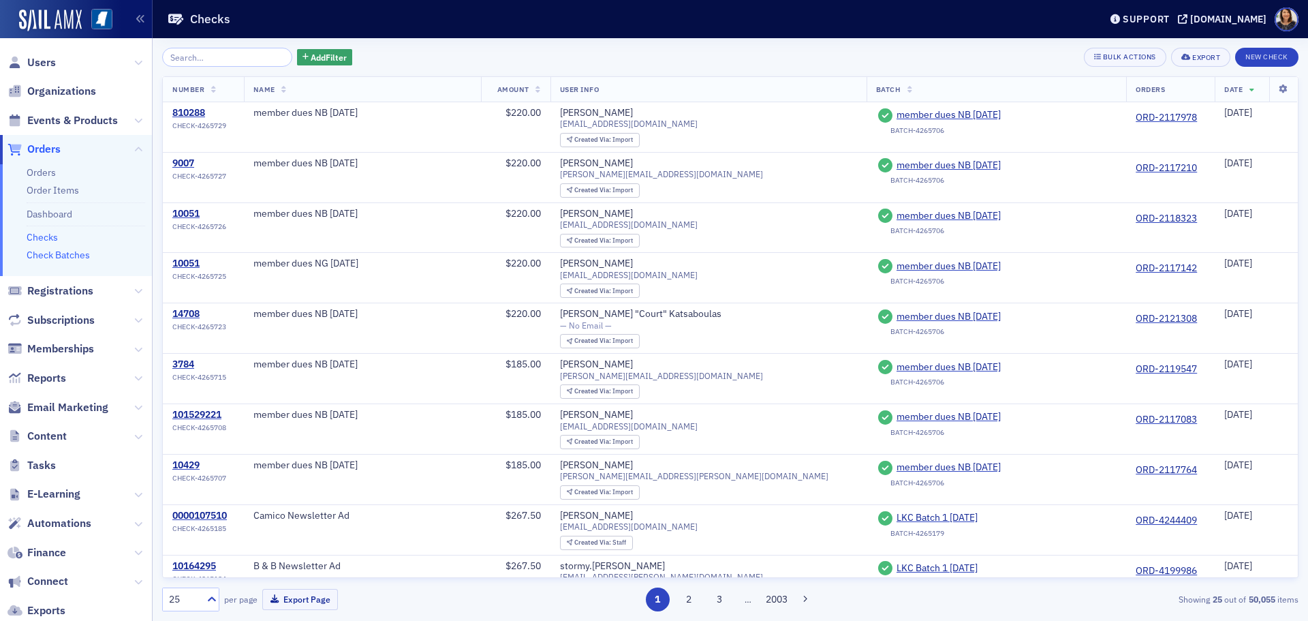
click at [47, 253] on link "Check Batches" at bounding box center [58, 255] width 63 height 12
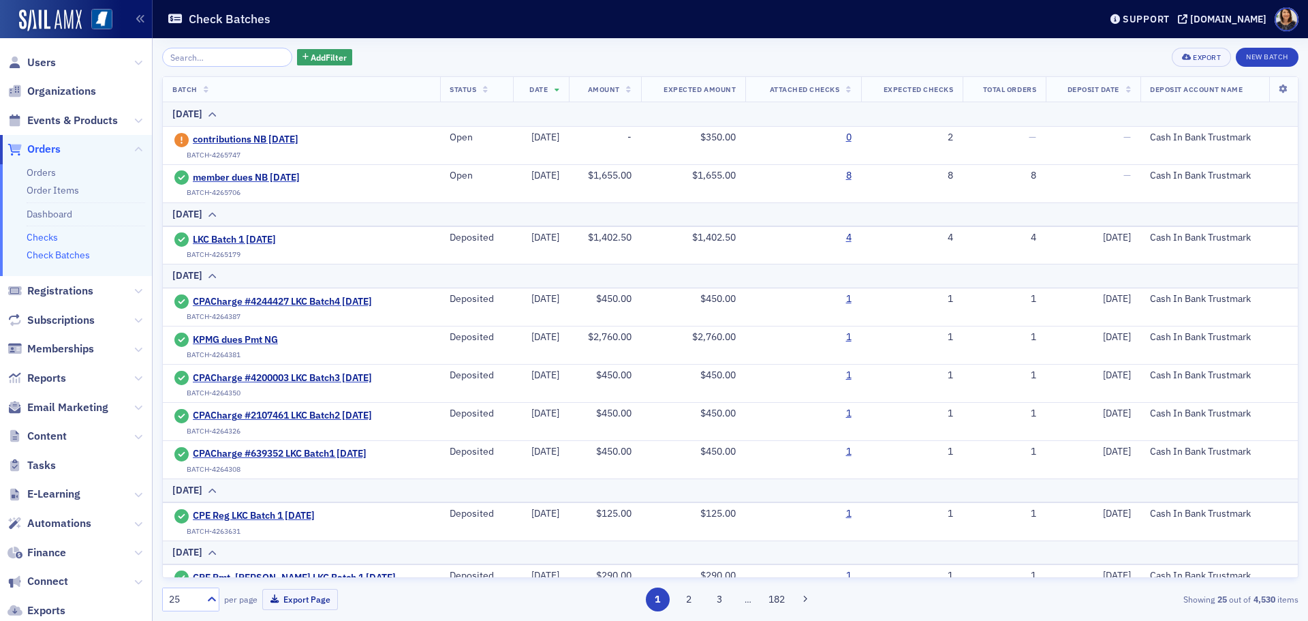
click at [45, 238] on link "Checks" at bounding box center [42, 237] width 31 height 12
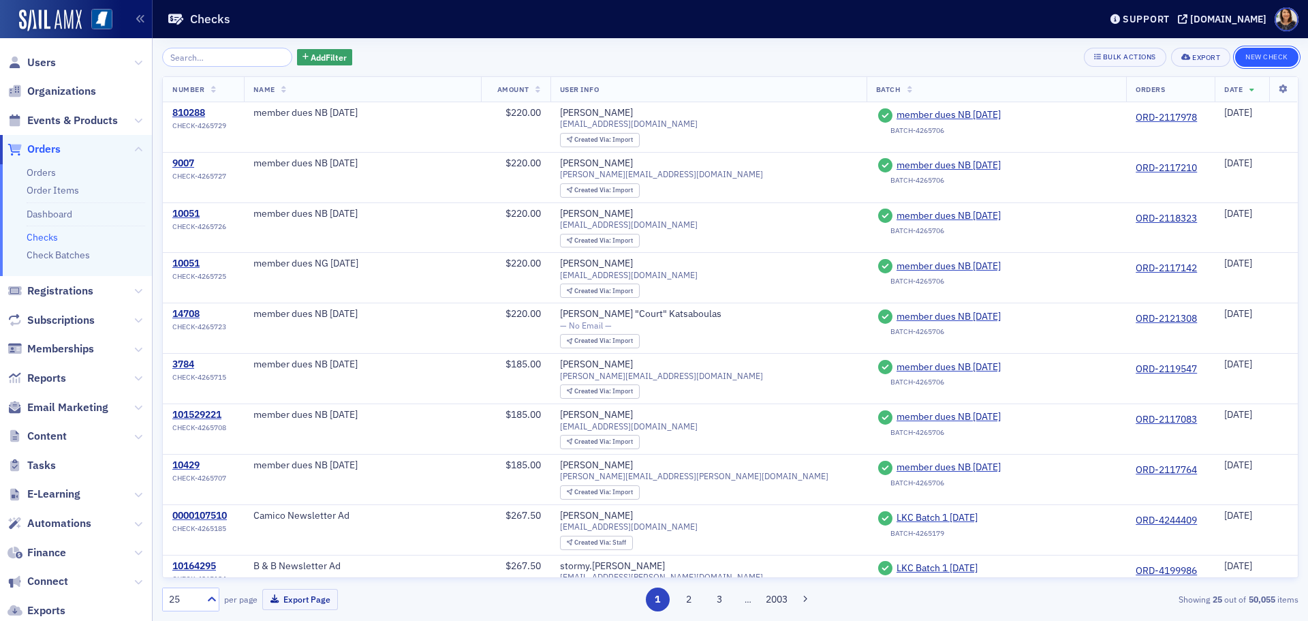
click at [1266, 55] on button "New Check" at bounding box center [1266, 57] width 63 height 19
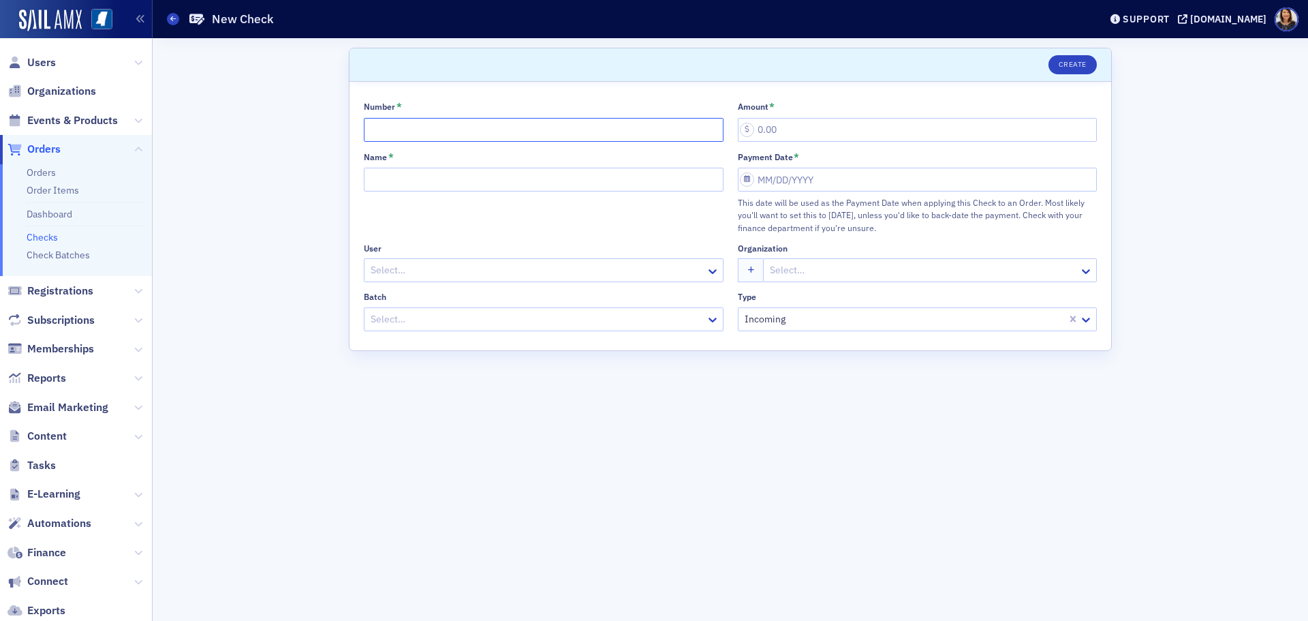
click at [458, 127] on input "Number *" at bounding box center [544, 130] width 360 height 24
type input "8728"
click at [420, 179] on input "Name *" at bounding box center [544, 180] width 360 height 24
type input "contributions NB 9.16.25"
click at [490, 274] on div at bounding box center [536, 270] width 335 height 17
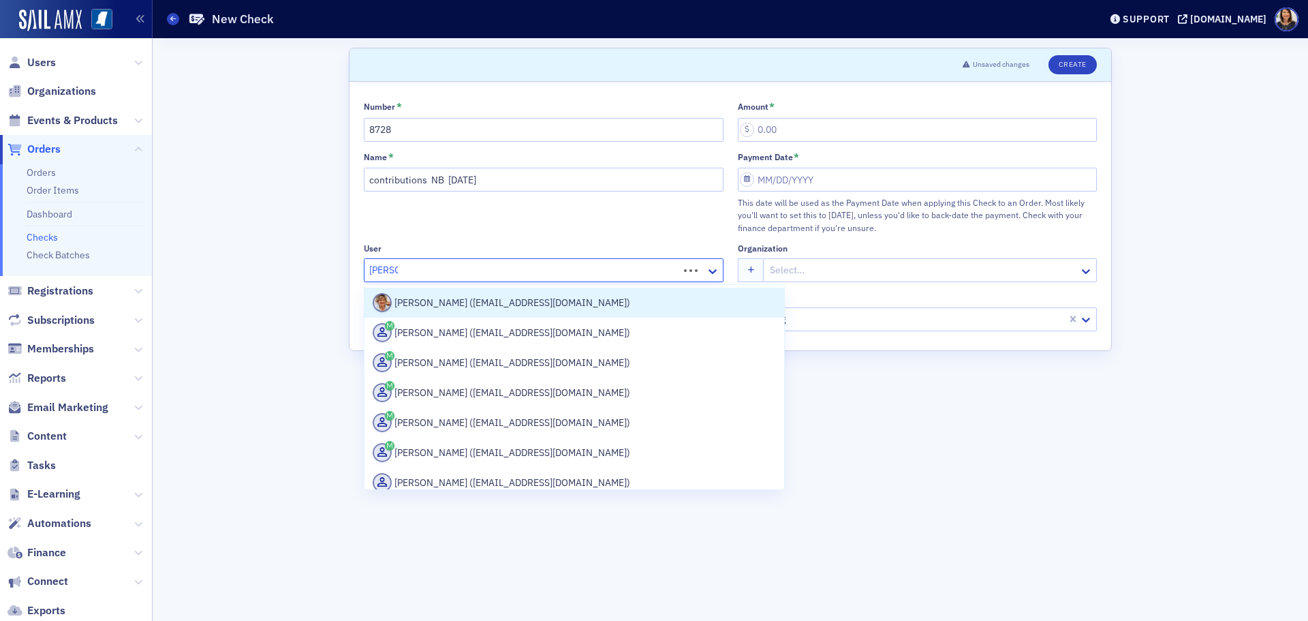
type input "eugene"
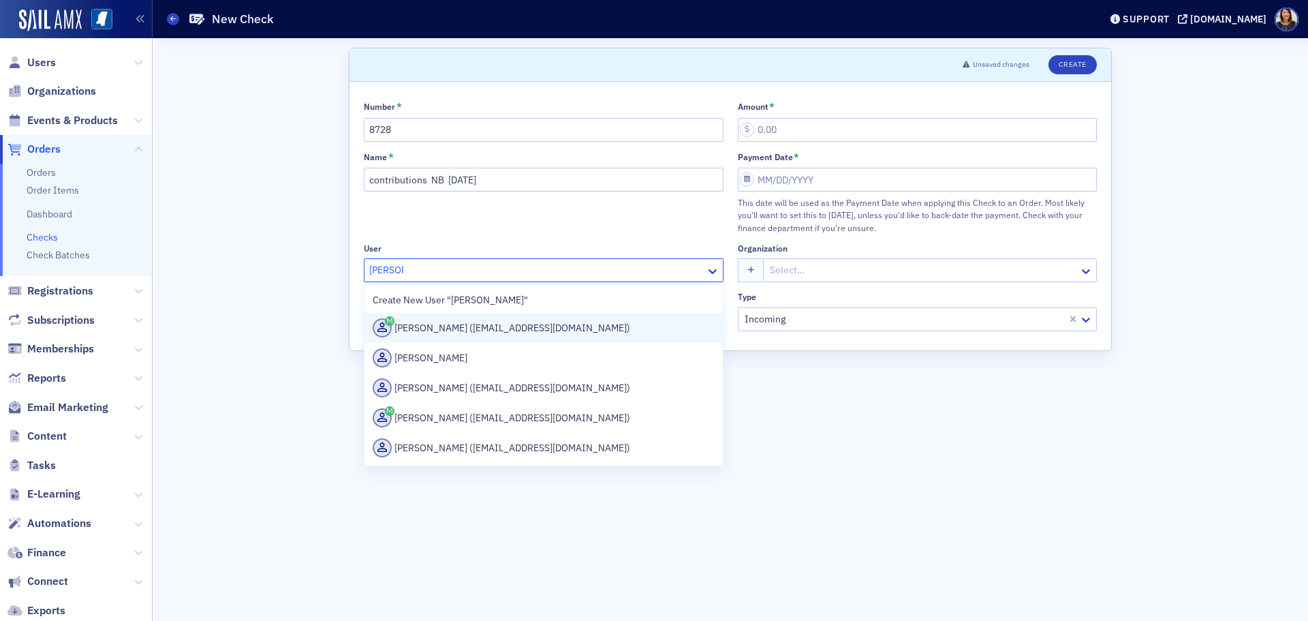
click at [493, 328] on div "Eugene Bigham (gene_bigham@yahoo.com)" at bounding box center [544, 327] width 342 height 19
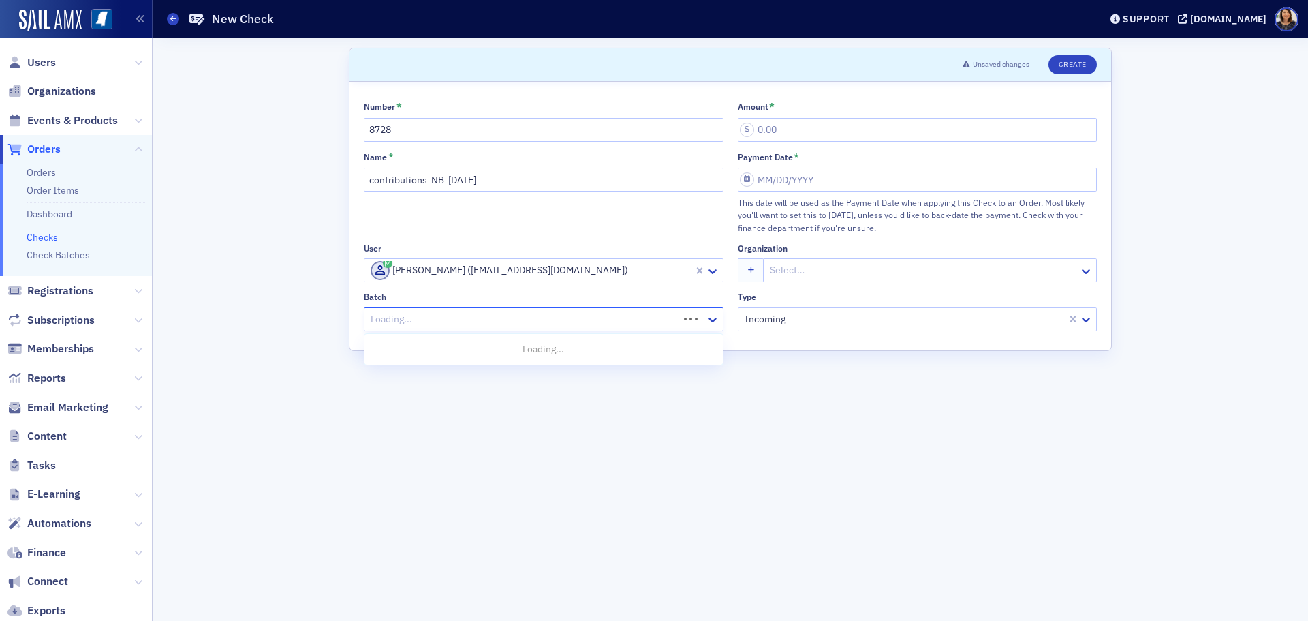
click at [494, 322] on div at bounding box center [523, 319] width 308 height 17
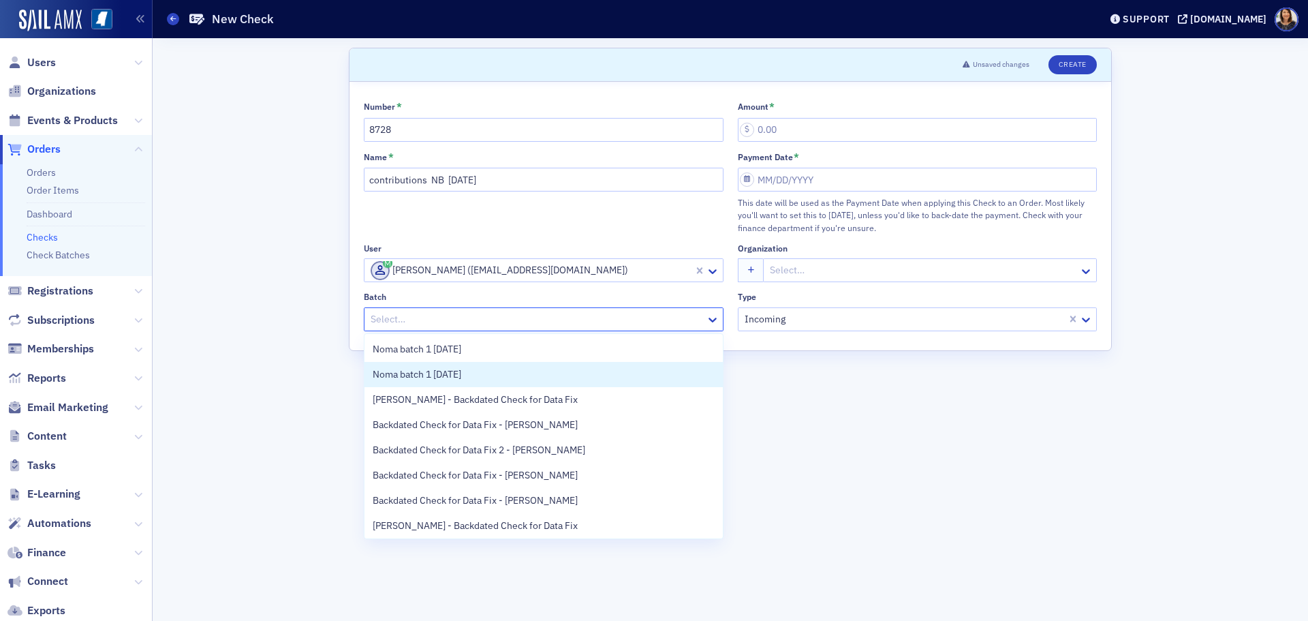
scroll to position [53, 0]
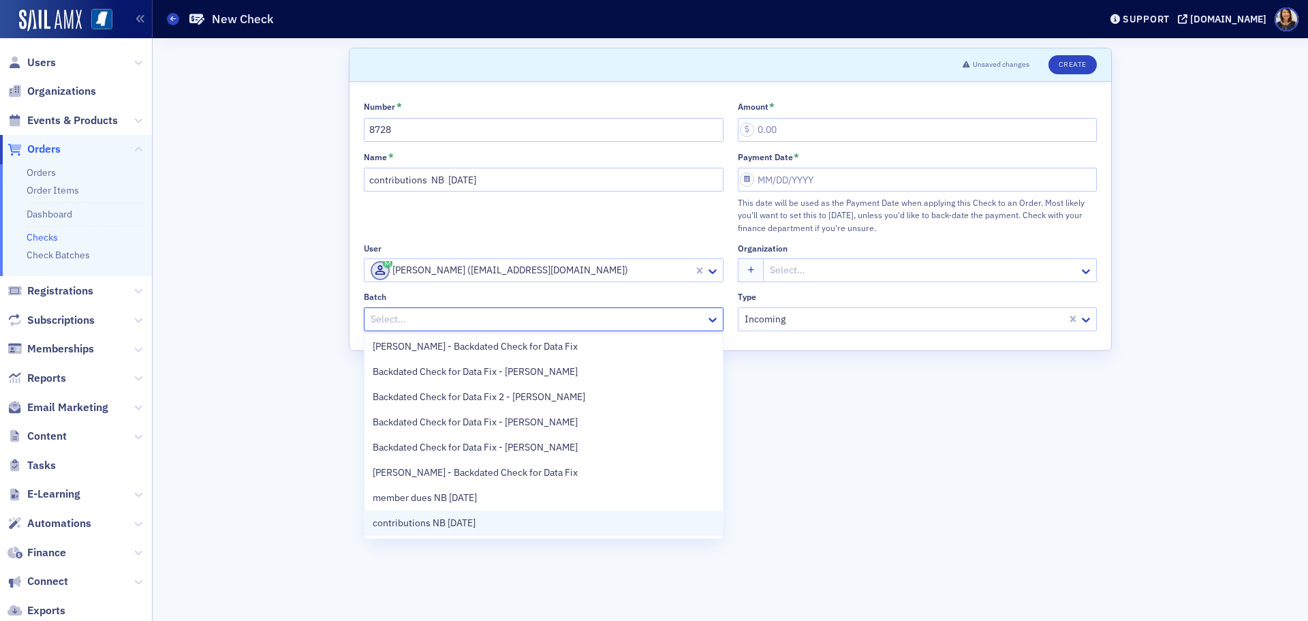
click at [542, 512] on div "contributions NB 9.16.25" at bounding box center [544, 522] width 358 height 25
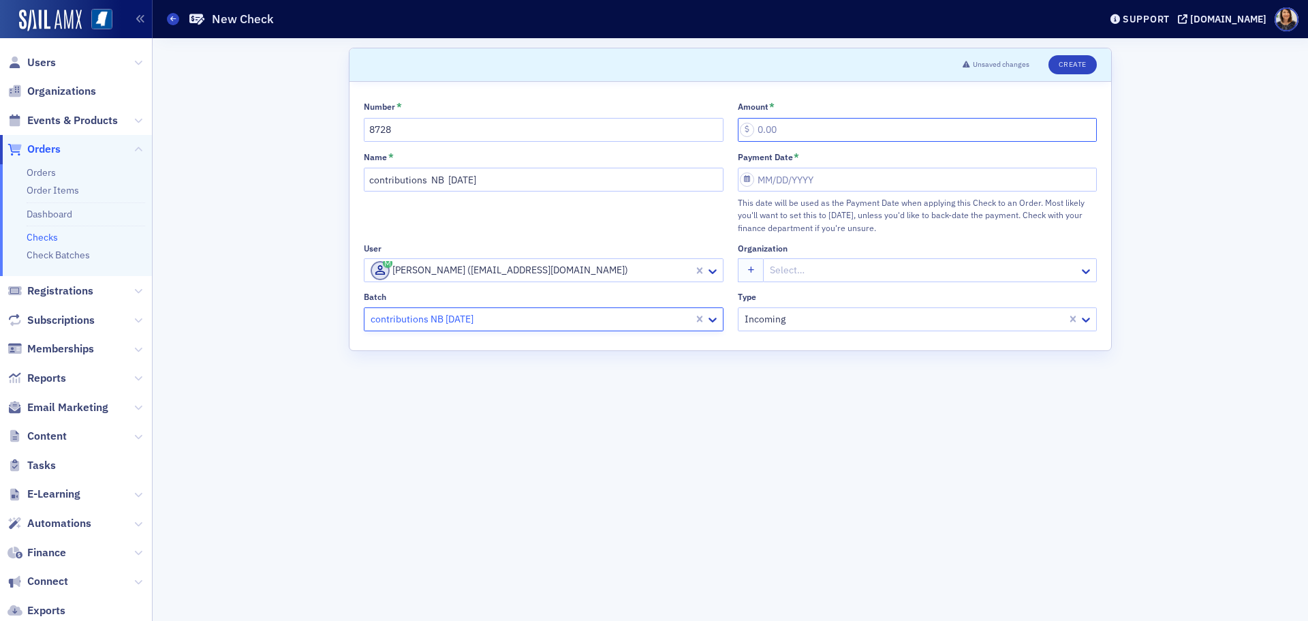
click at [799, 129] on input "Amount *" at bounding box center [918, 130] width 360 height 24
type input "50.00"
select select "8"
select select "2025"
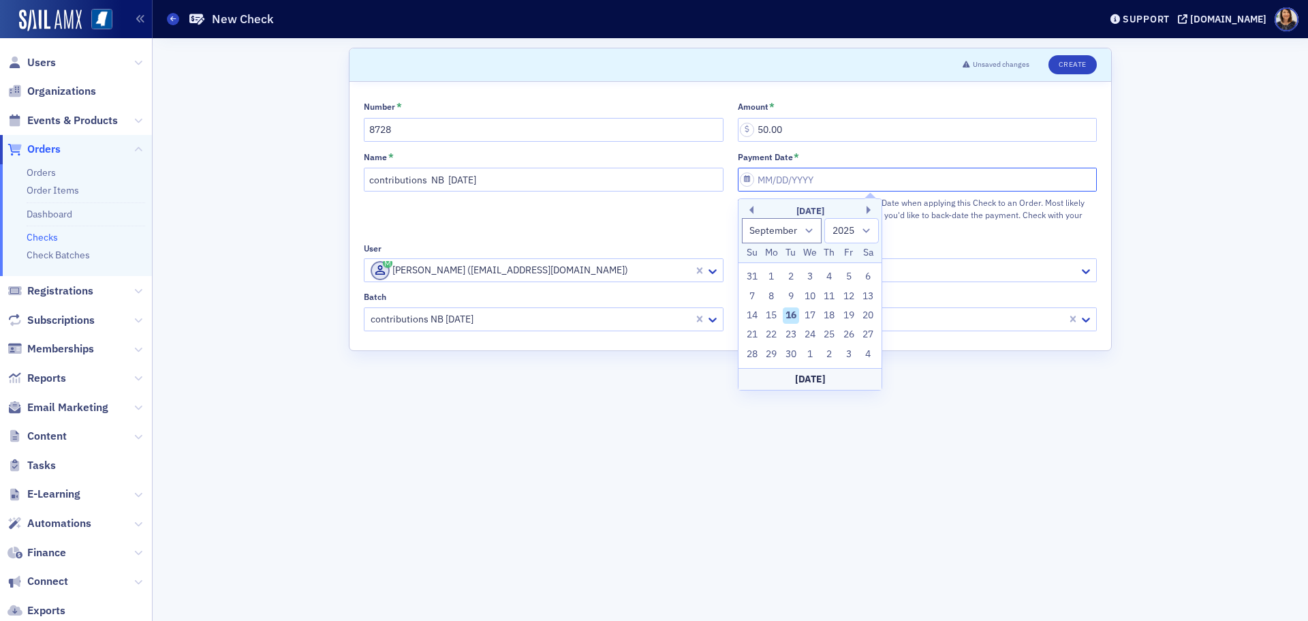
click at [829, 178] on input "Payment Date *" at bounding box center [918, 180] width 360 height 24
click at [786, 316] on div "16" at bounding box center [791, 315] width 16 height 16
type input "09/16/2025"
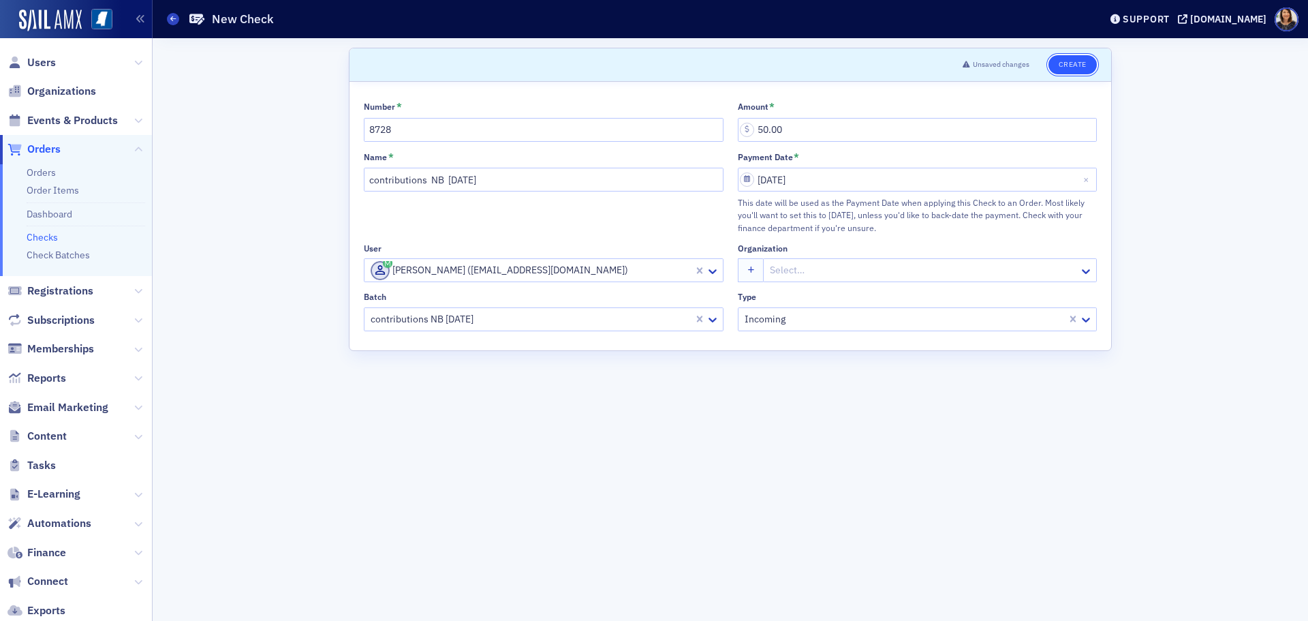
click at [1080, 61] on button "Create" at bounding box center [1073, 64] width 48 height 19
click at [48, 241] on link "Checks" at bounding box center [42, 237] width 31 height 12
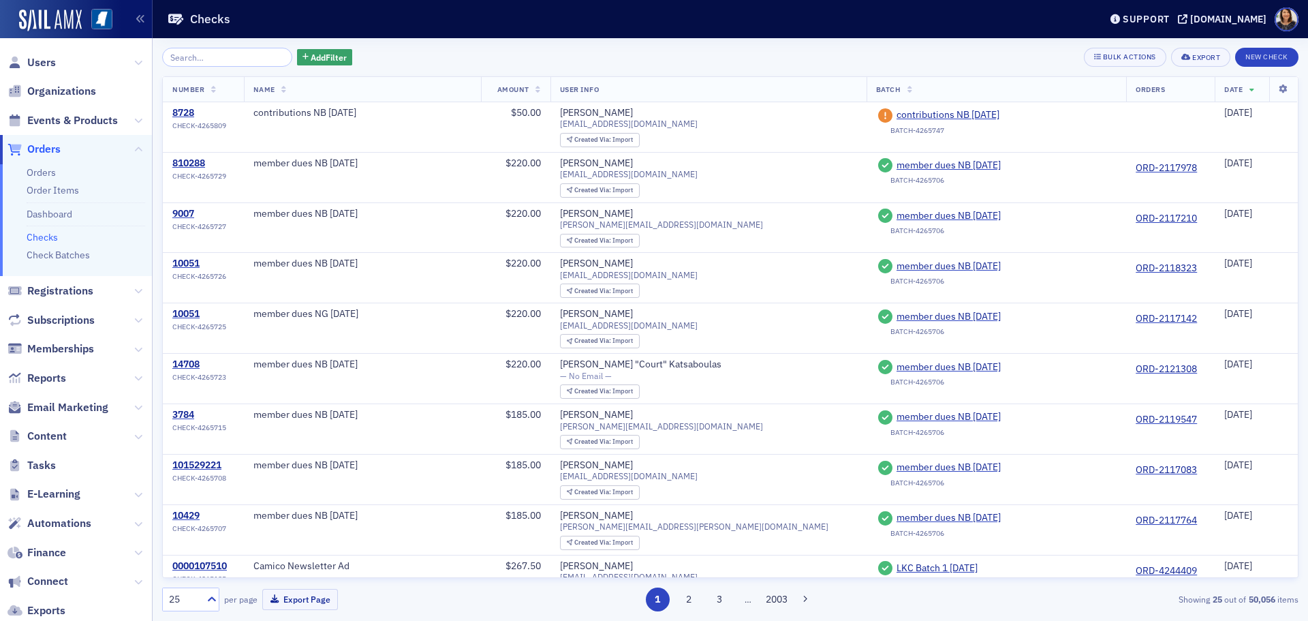
click at [262, 64] on input "search" at bounding box center [227, 57] width 130 height 19
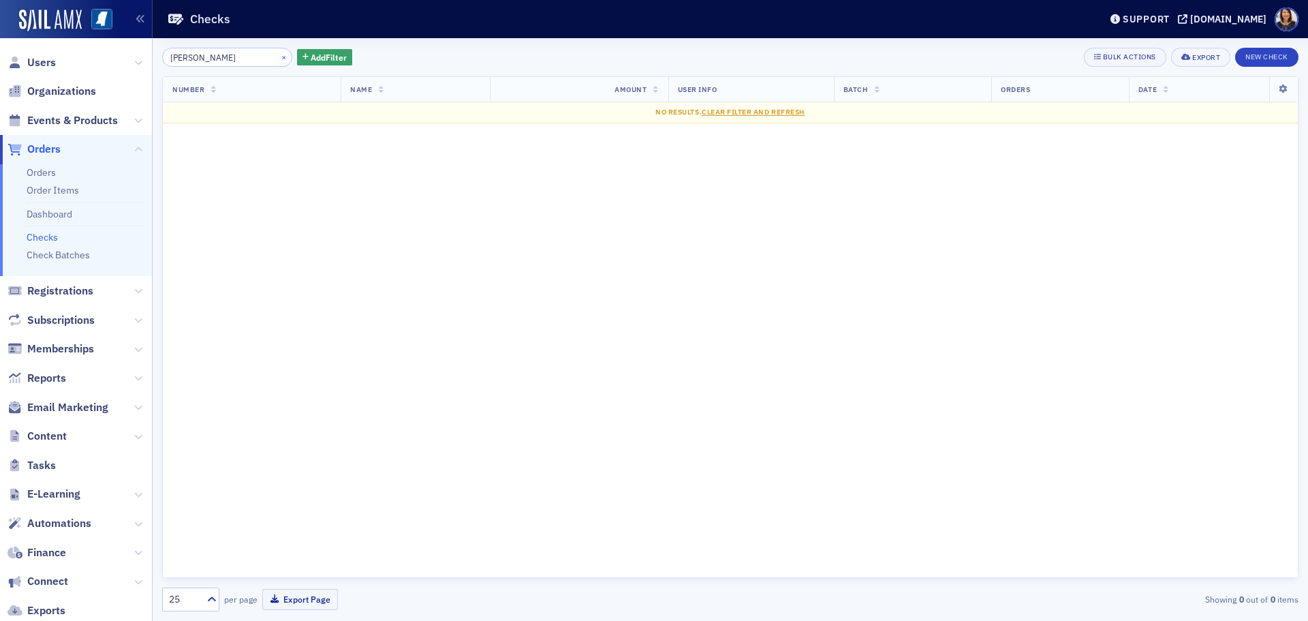
type input "[PERSON_NAME]"
click at [278, 56] on button "×" at bounding box center [284, 56] width 12 height 12
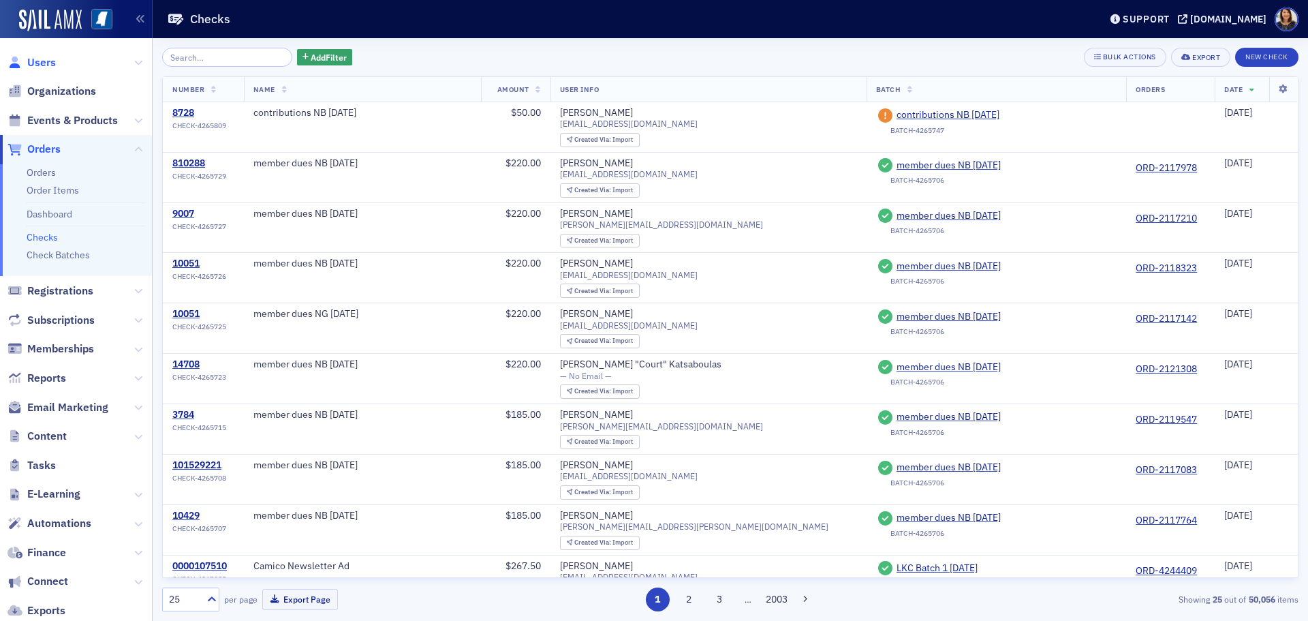
click at [48, 61] on span "Users" at bounding box center [41, 62] width 29 height 15
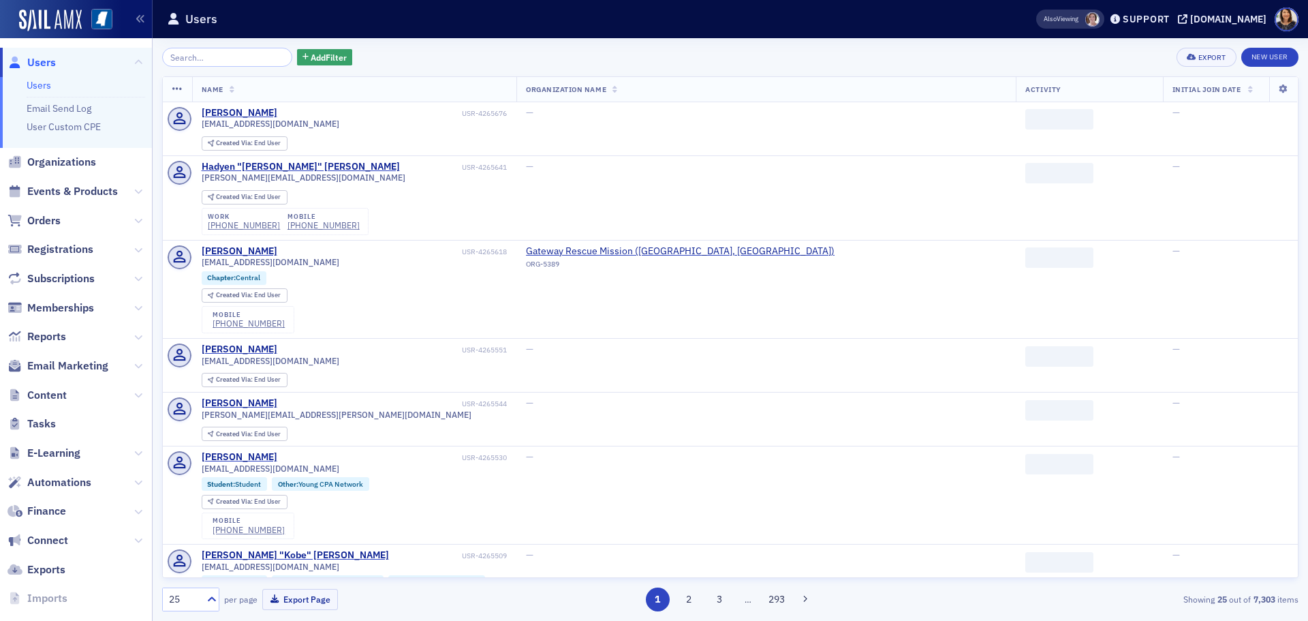
click at [206, 55] on input "search" at bounding box center [227, 57] width 130 height 19
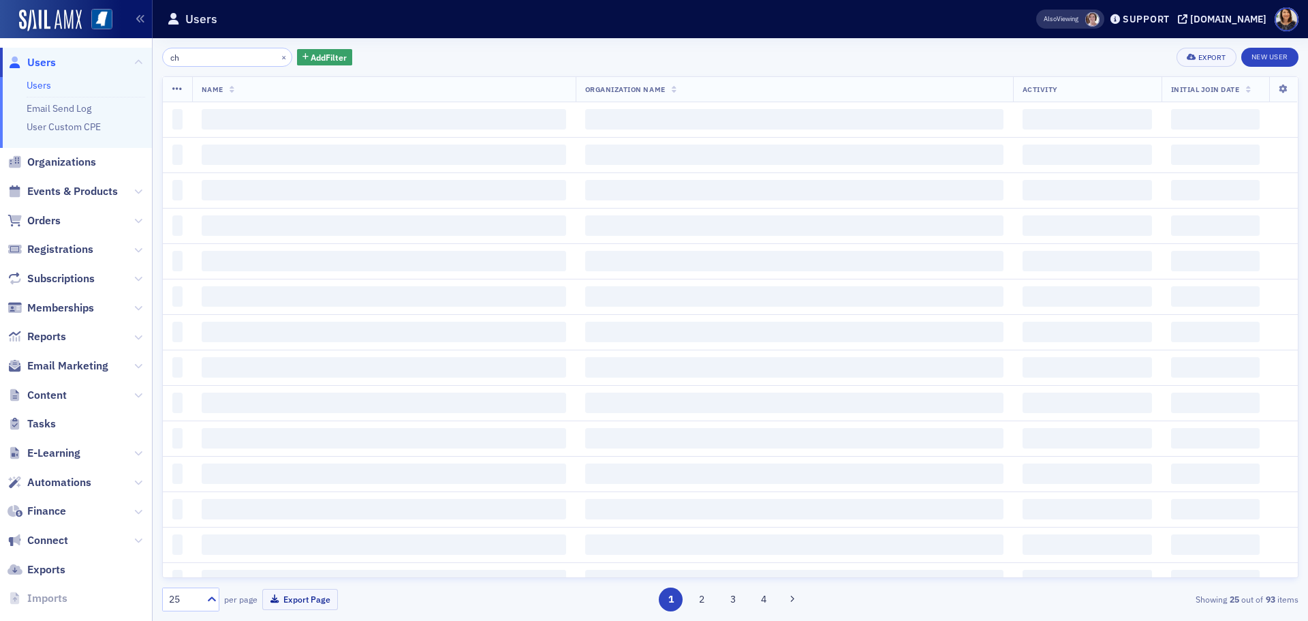
type input "c"
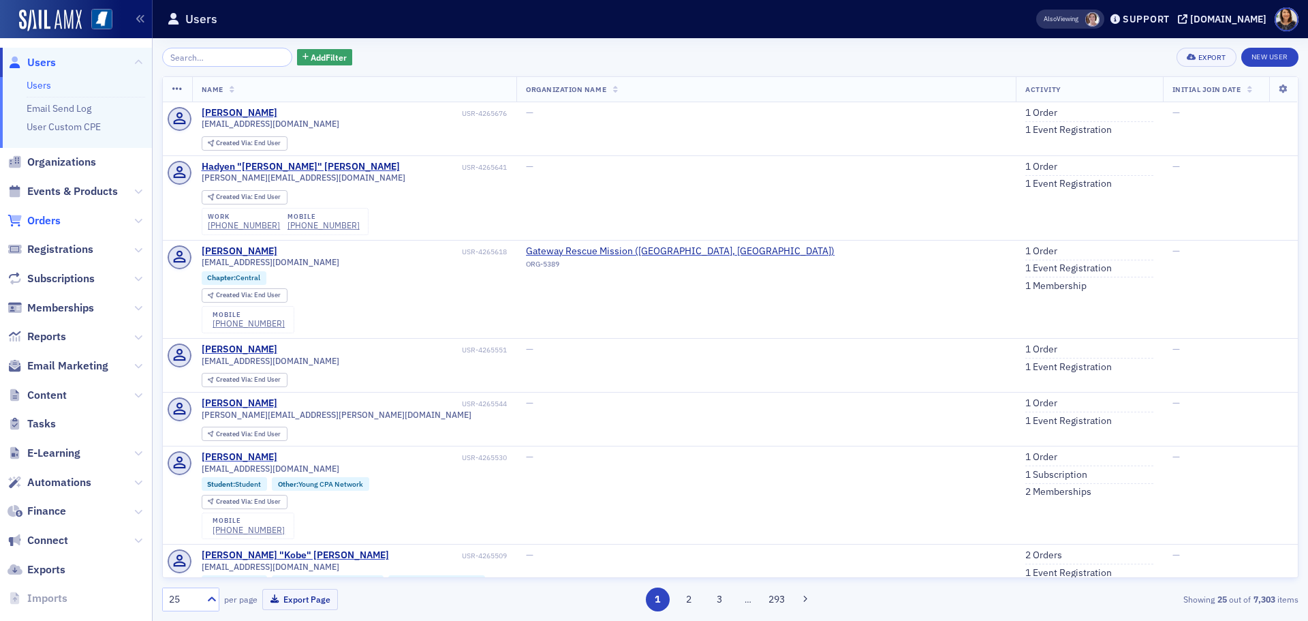
click at [46, 221] on span "Orders" at bounding box center [43, 220] width 33 height 15
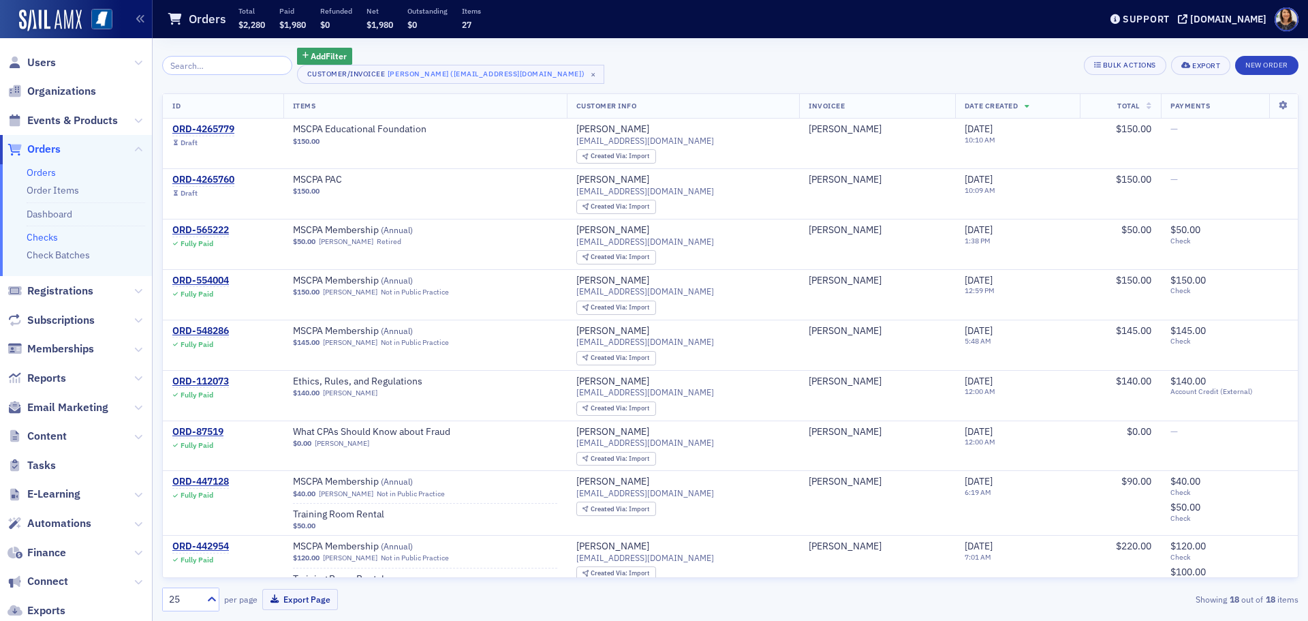
click at [48, 238] on link "Checks" at bounding box center [42, 237] width 31 height 12
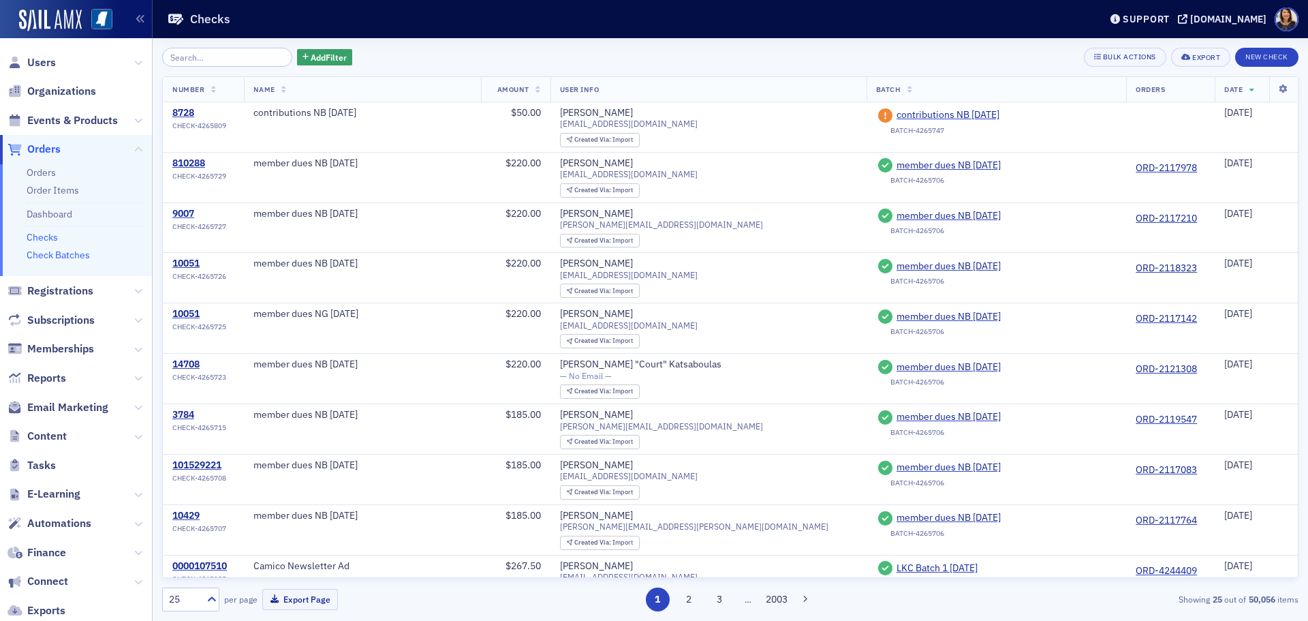
click at [55, 253] on link "Check Batches" at bounding box center [58, 255] width 63 height 12
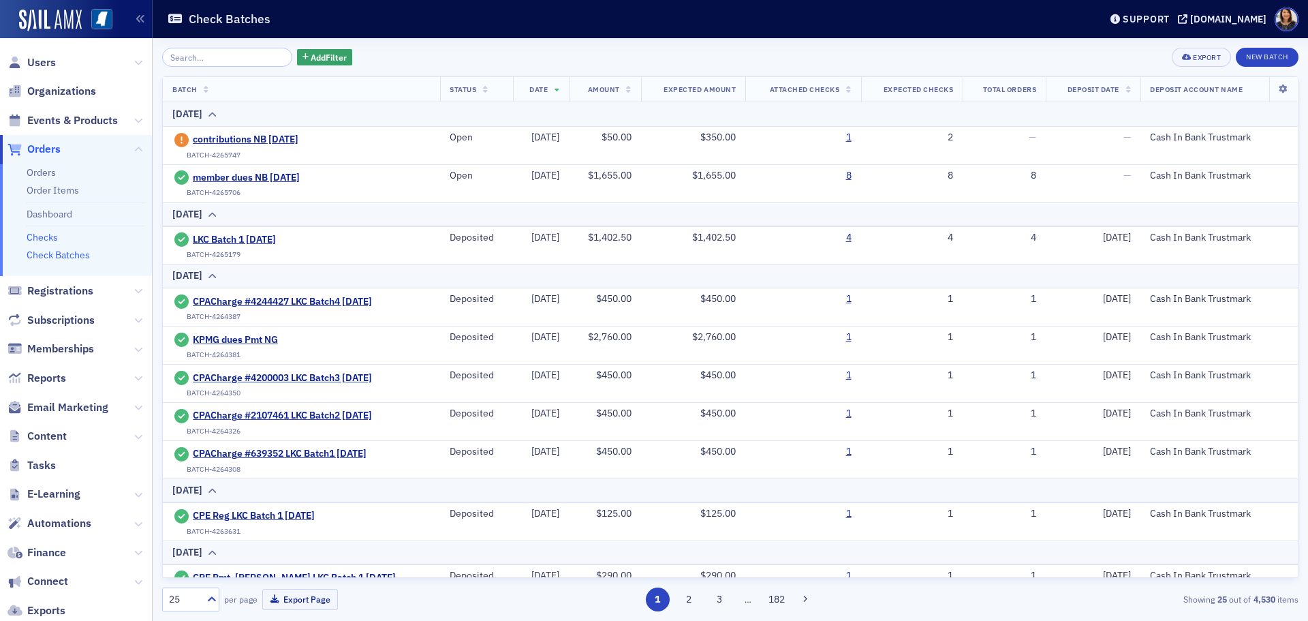
click at [46, 236] on link "Checks" at bounding box center [42, 237] width 31 height 12
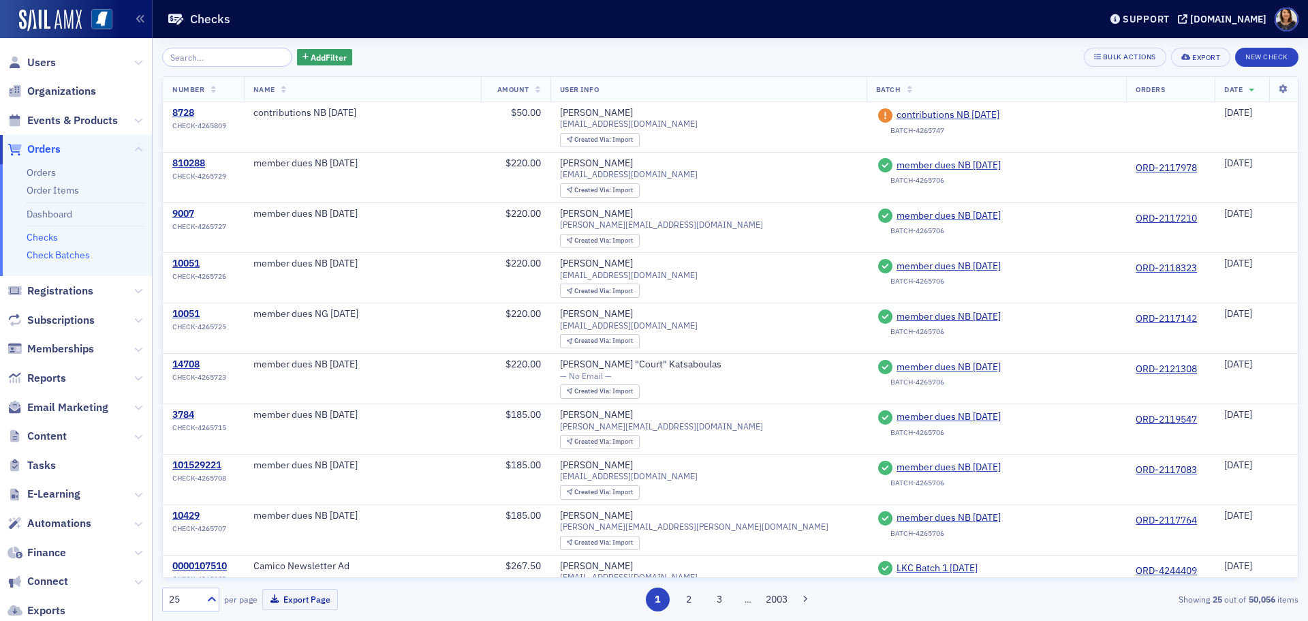
click at [57, 255] on link "Check Batches" at bounding box center [58, 255] width 63 height 12
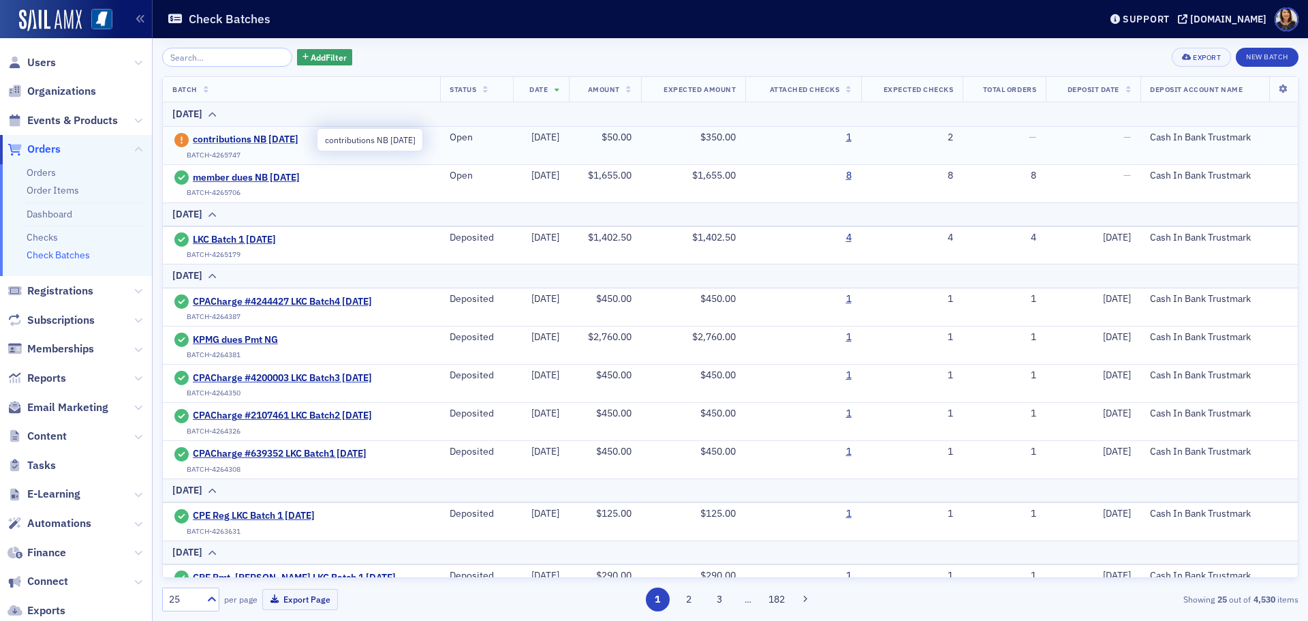
click at [258, 140] on span "contributions NB [DATE]" at bounding box center [255, 140] width 124 height 12
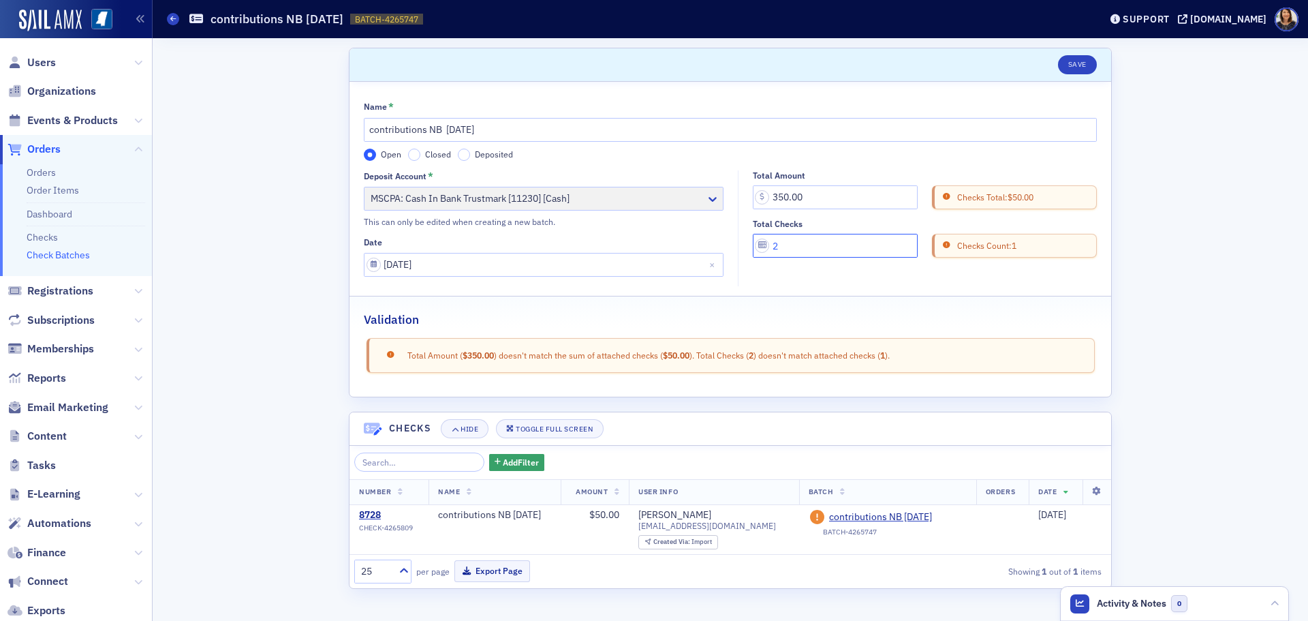
click at [801, 241] on input "2" at bounding box center [835, 246] width 165 height 24
type input "3"
click at [1079, 64] on button "Save" at bounding box center [1077, 64] width 39 height 19
click at [37, 239] on link "Checks" at bounding box center [42, 237] width 31 height 12
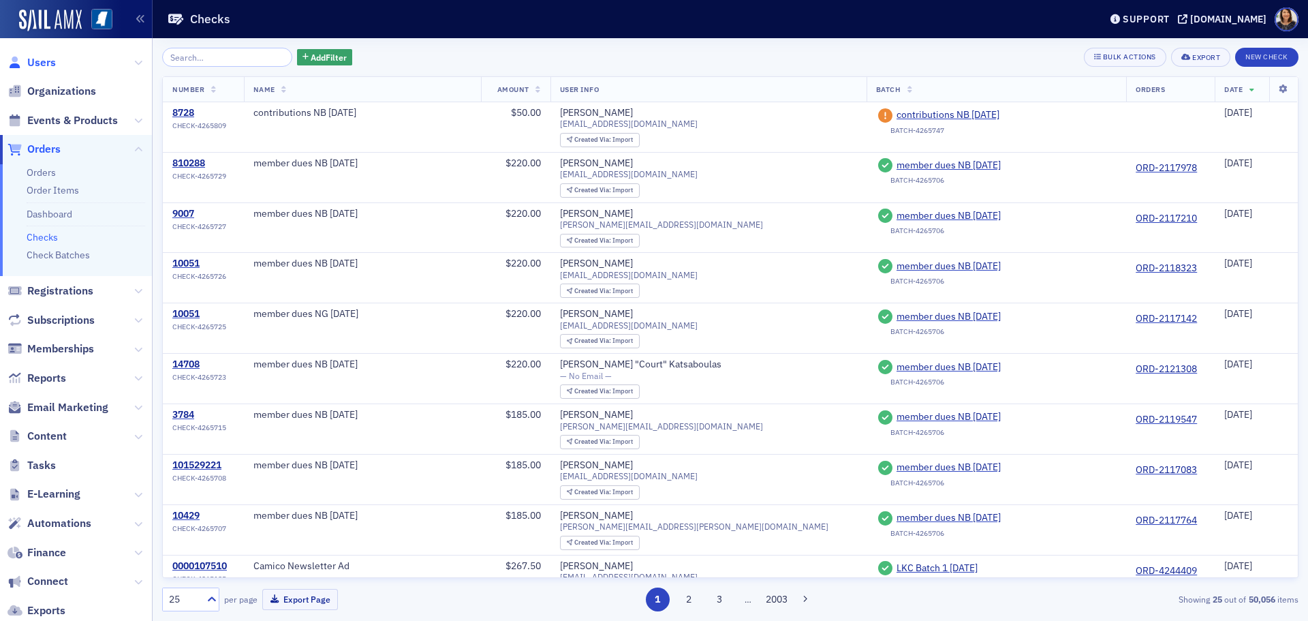
click at [41, 59] on span "Users" at bounding box center [41, 62] width 29 height 15
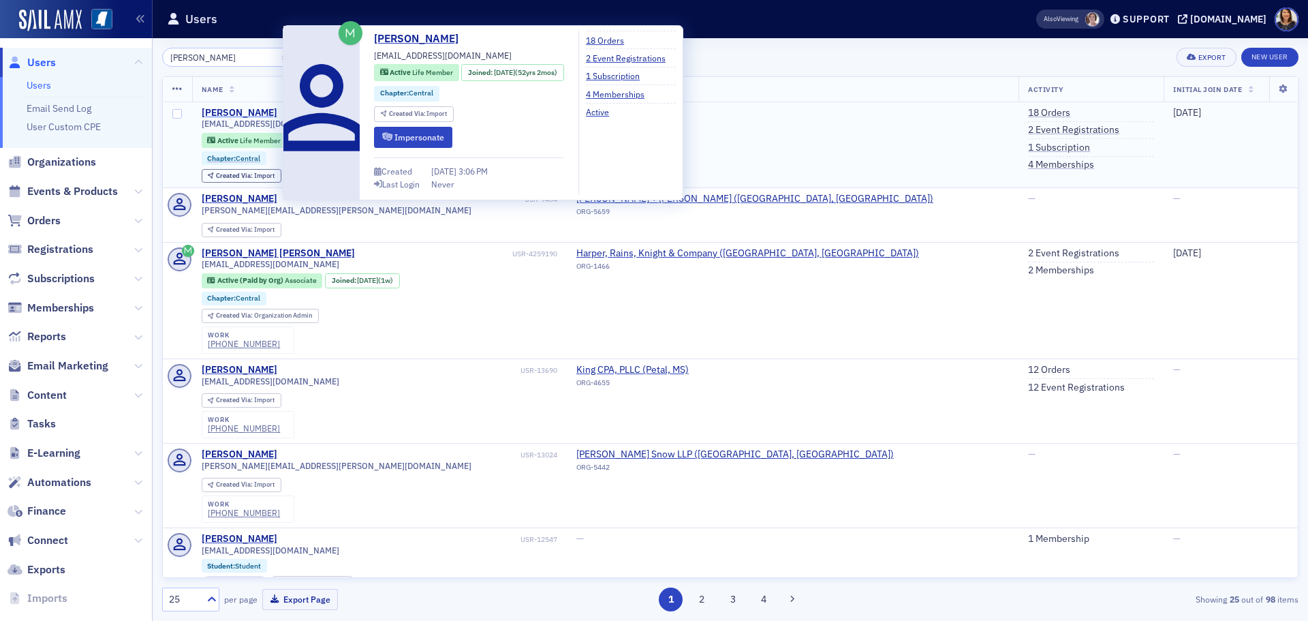
type input "charles robertson"
click at [243, 112] on div "[PERSON_NAME]" at bounding box center [240, 113] width 76 height 12
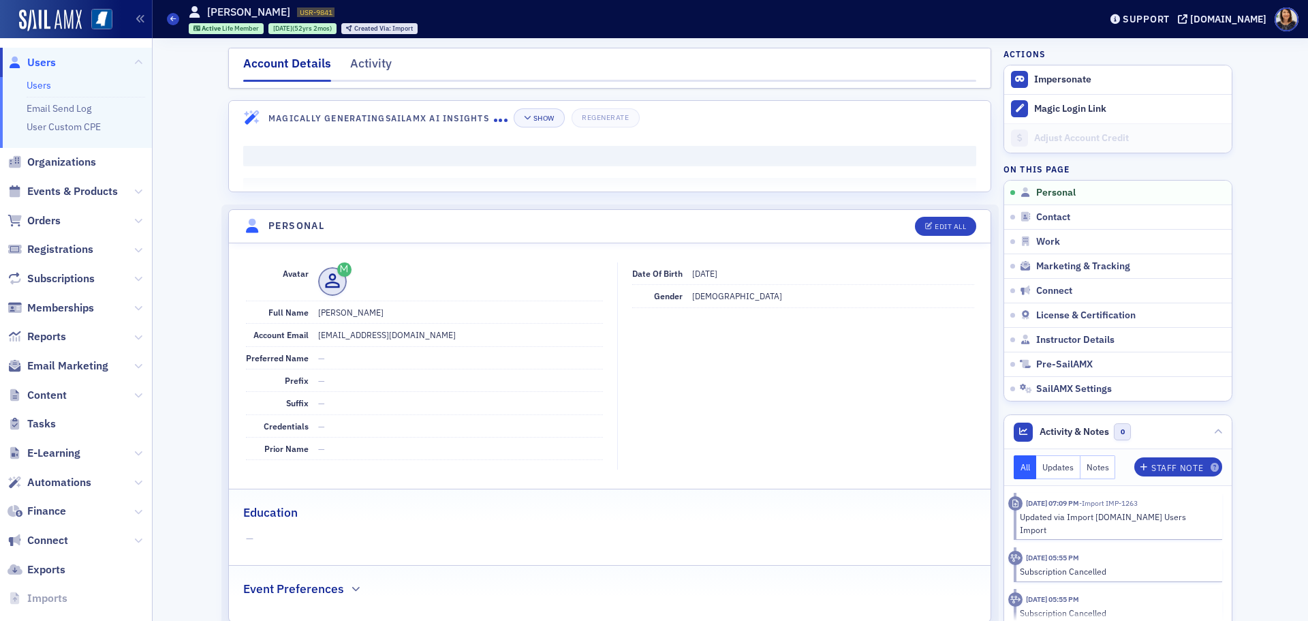
click at [43, 65] on span "Users" at bounding box center [41, 62] width 29 height 15
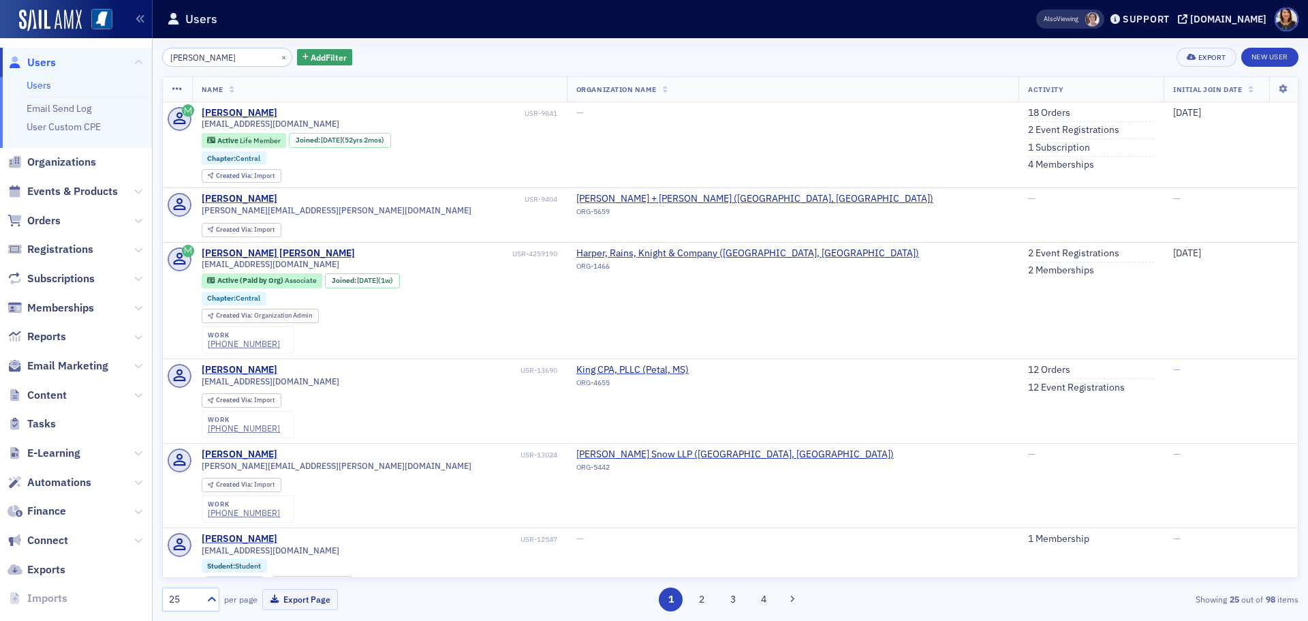
click at [41, 211] on span "Orders" at bounding box center [76, 220] width 152 height 29
click at [46, 216] on span "Orders" at bounding box center [43, 220] width 33 height 15
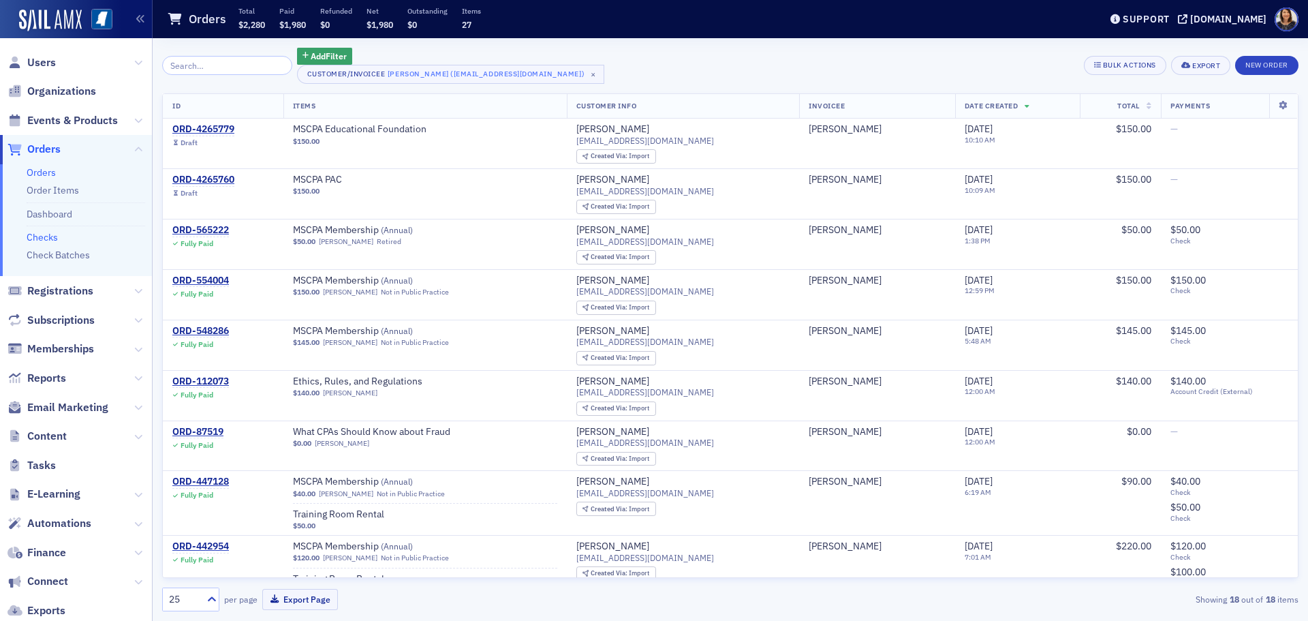
click at [44, 236] on link "Checks" at bounding box center [42, 237] width 31 height 12
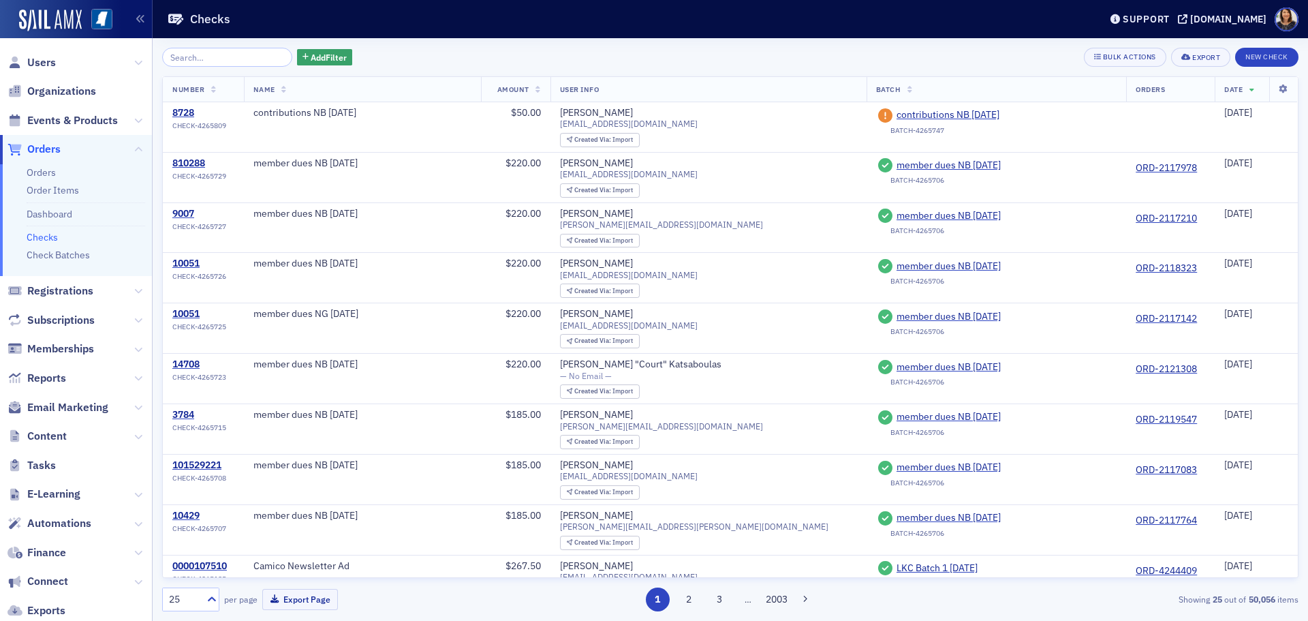
click at [244, 56] on input "search" at bounding box center [227, 57] width 130 height 19
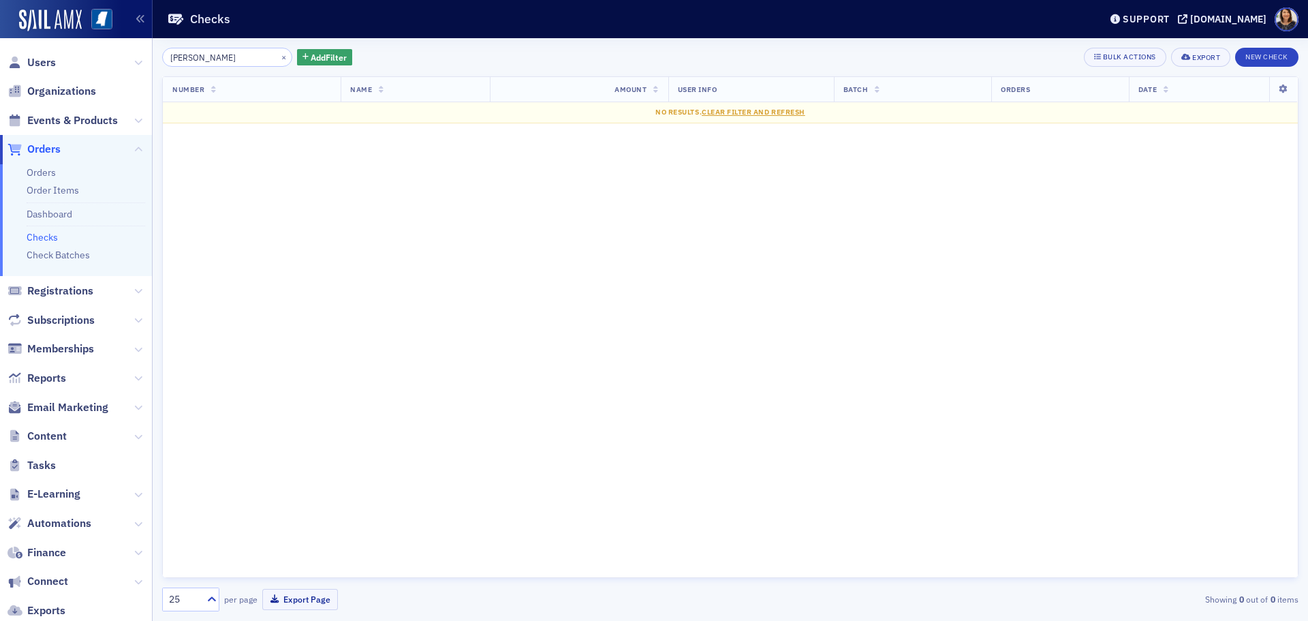
type input "charles robertson"
click at [278, 50] on div "×" at bounding box center [285, 56] width 14 height 17
click at [278, 52] on div "×" at bounding box center [285, 56] width 14 height 17
click at [278, 56] on button "×" at bounding box center [284, 56] width 12 height 12
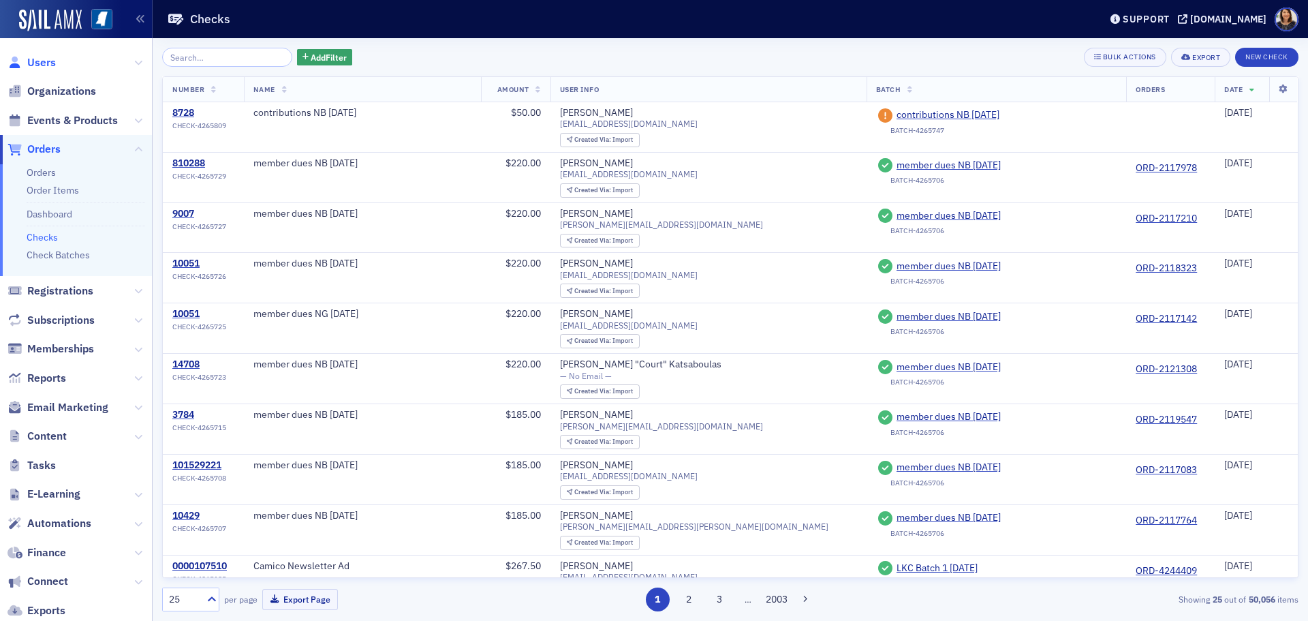
click at [32, 58] on span "Users" at bounding box center [41, 62] width 29 height 15
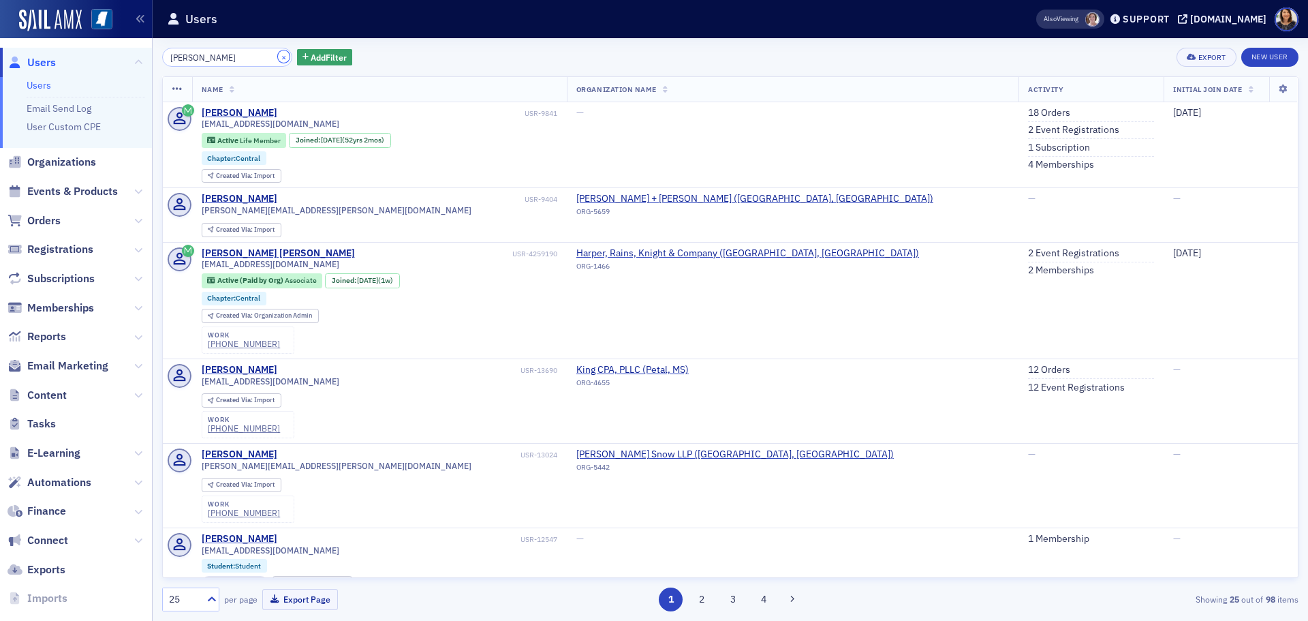
click at [278, 58] on button "×" at bounding box center [284, 56] width 12 height 12
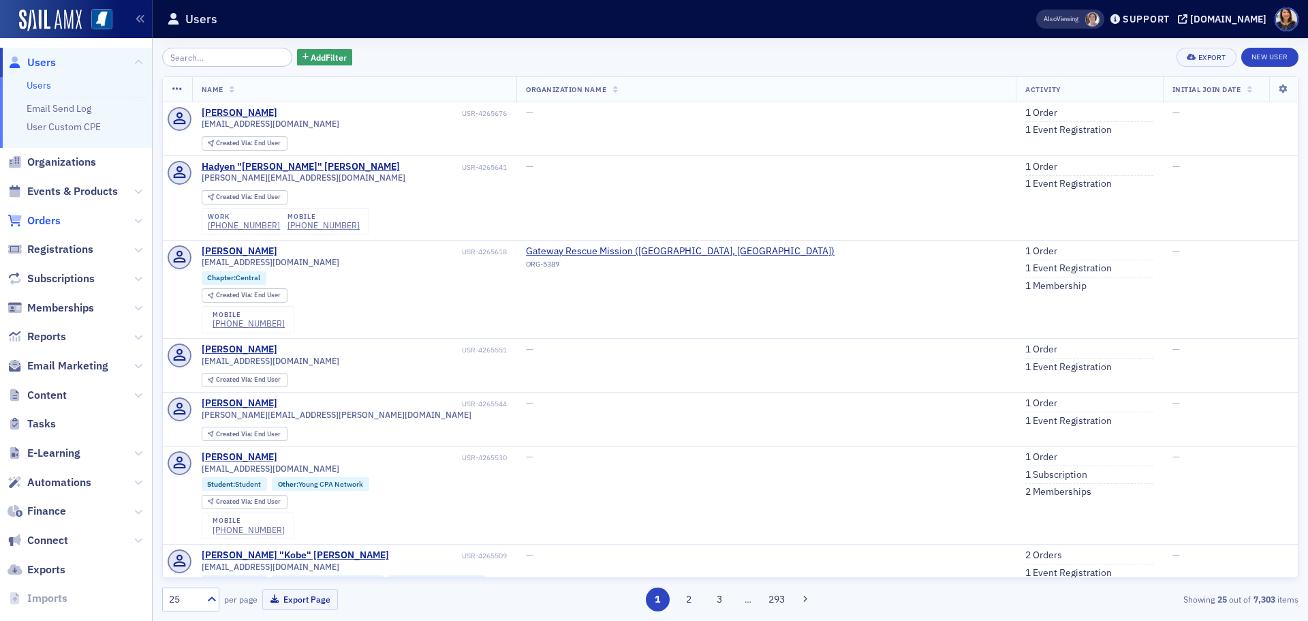
click at [37, 216] on span "Orders" at bounding box center [43, 220] width 33 height 15
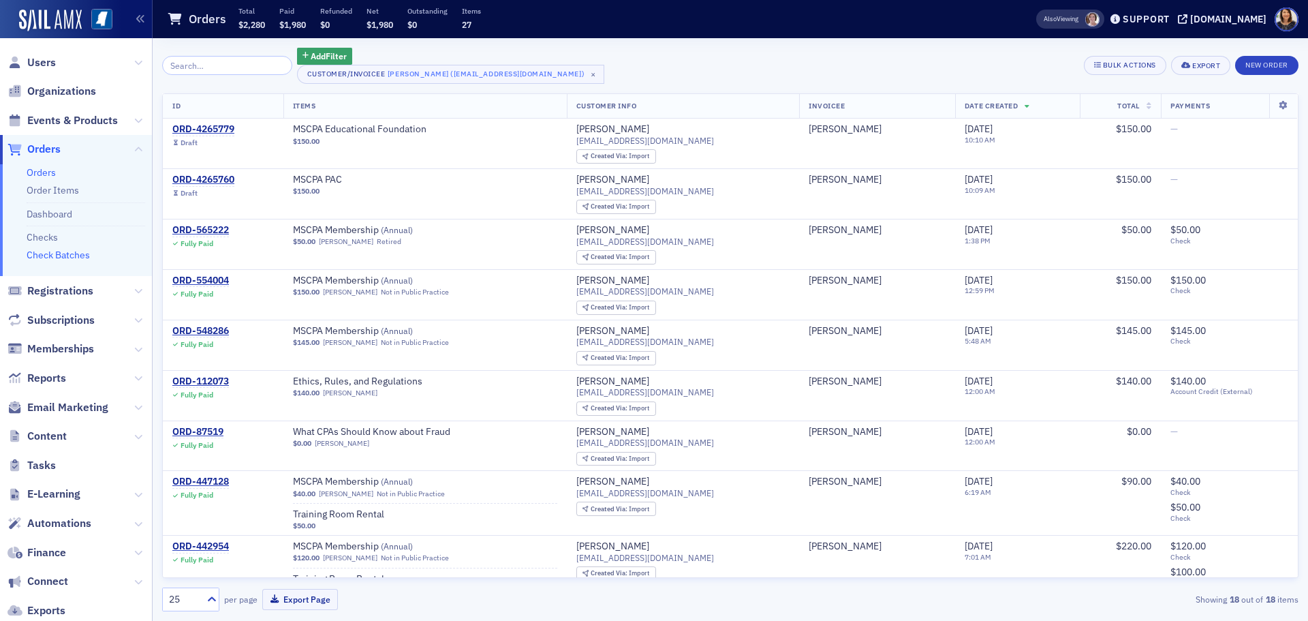
click at [60, 258] on link "Check Batches" at bounding box center [58, 255] width 63 height 12
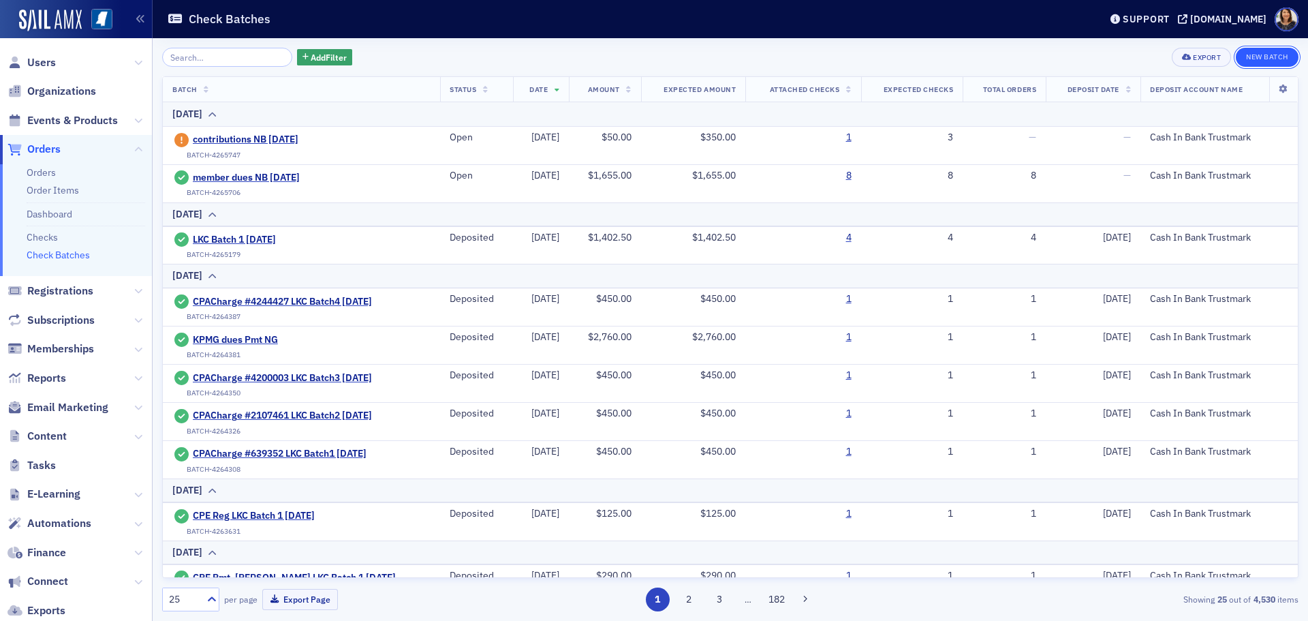
click at [1273, 55] on button "New Batch" at bounding box center [1267, 57] width 63 height 19
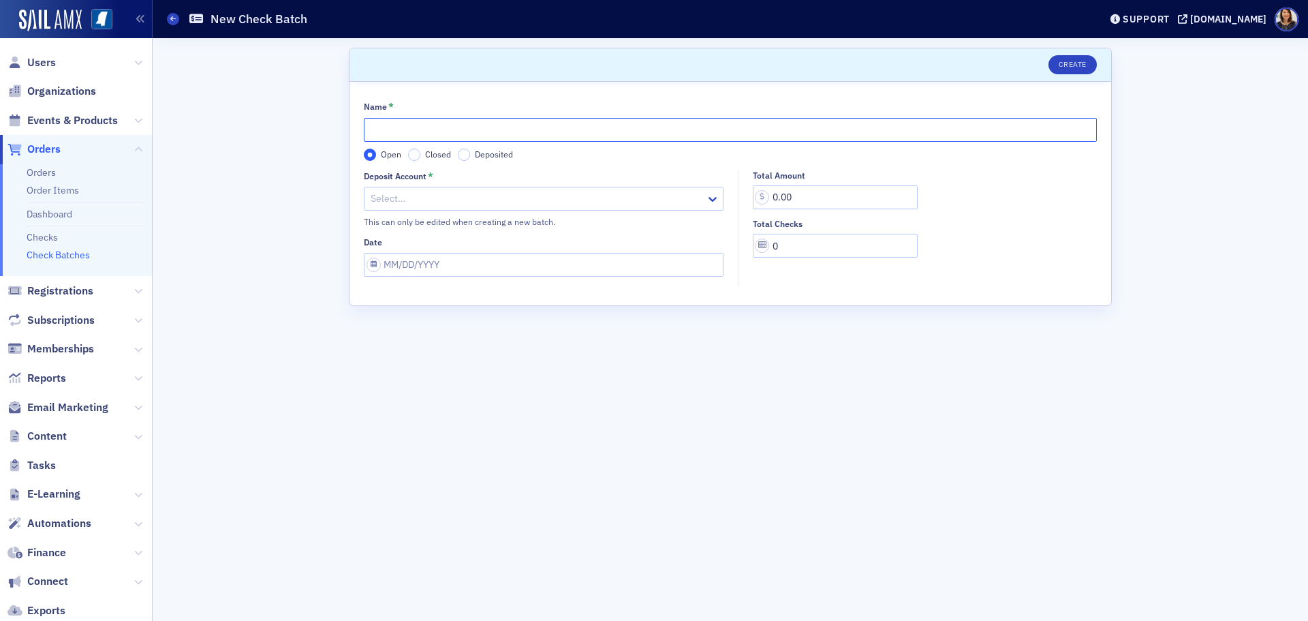
click at [401, 125] on input "Name *" at bounding box center [730, 130] width 733 height 24
click at [44, 238] on link "Checks" at bounding box center [42, 237] width 31 height 12
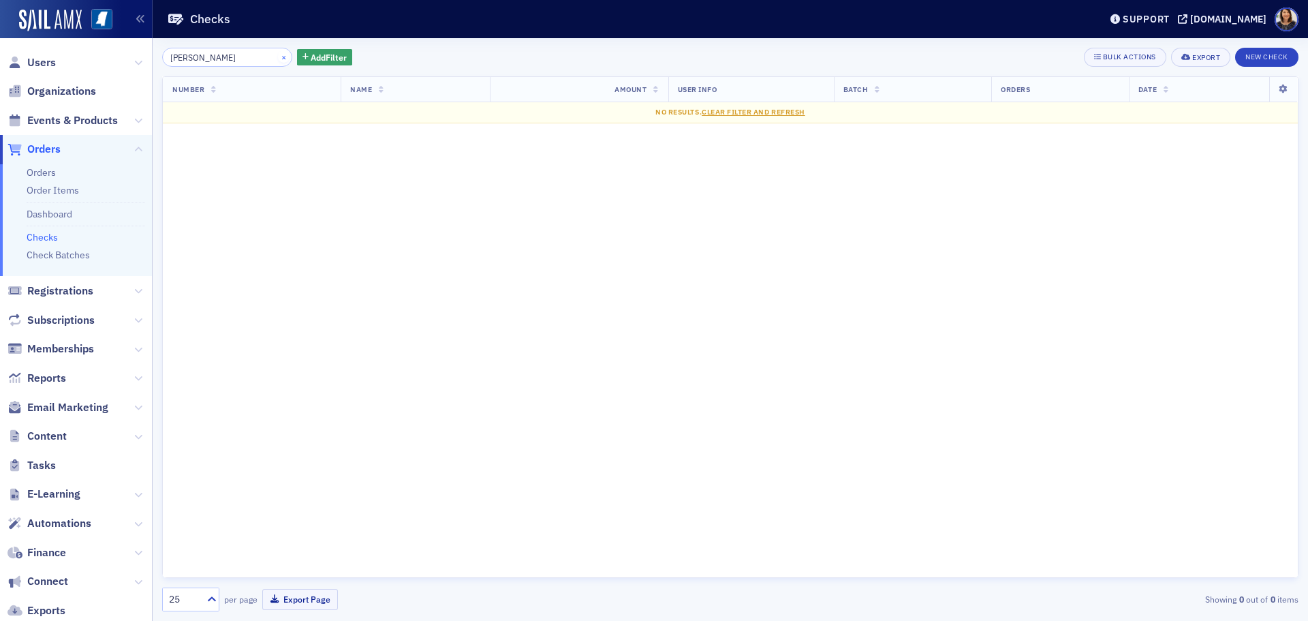
type input "charles robertson"
click at [278, 55] on button "×" at bounding box center [284, 56] width 12 height 12
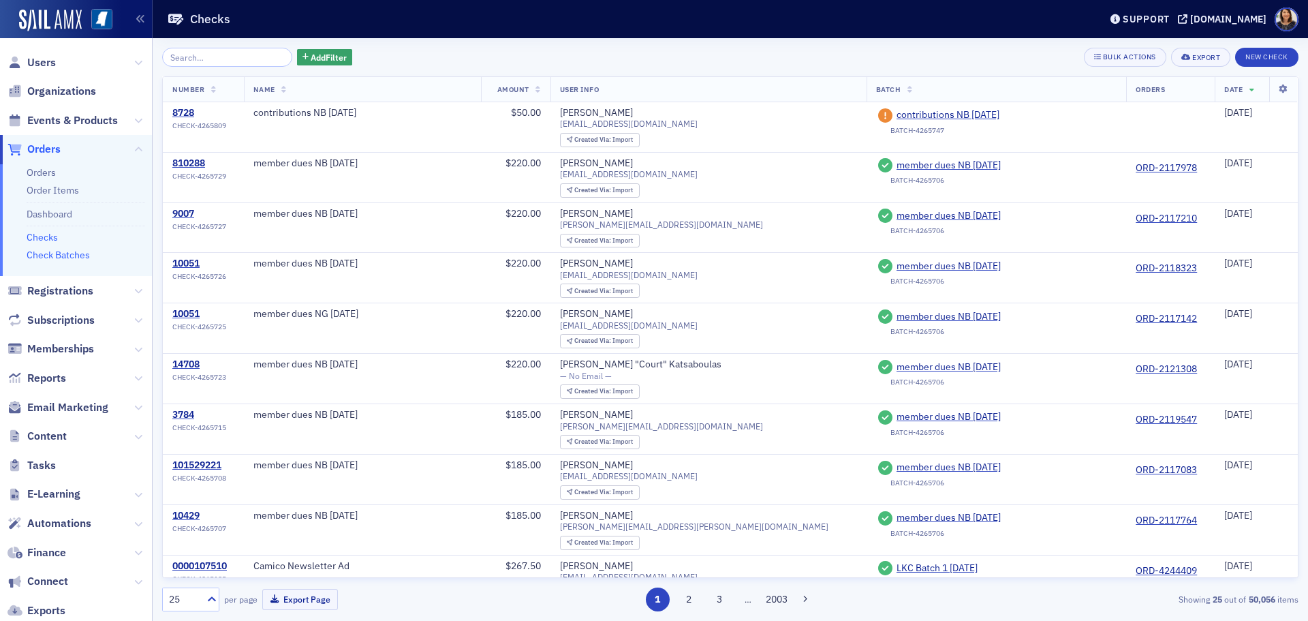
click at [40, 255] on link "Check Batches" at bounding box center [58, 255] width 63 height 12
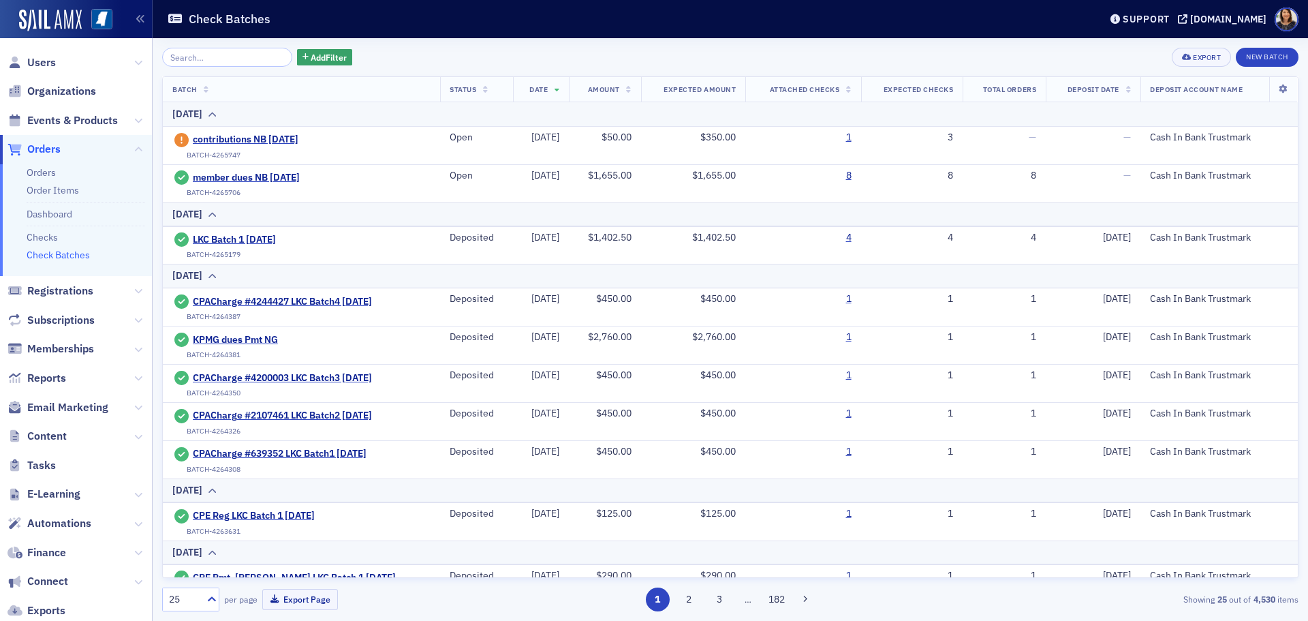
click at [55, 256] on link "Check Batches" at bounding box center [58, 255] width 63 height 12
click at [261, 137] on span "contributions NB 9.16.25" at bounding box center [255, 140] width 124 height 12
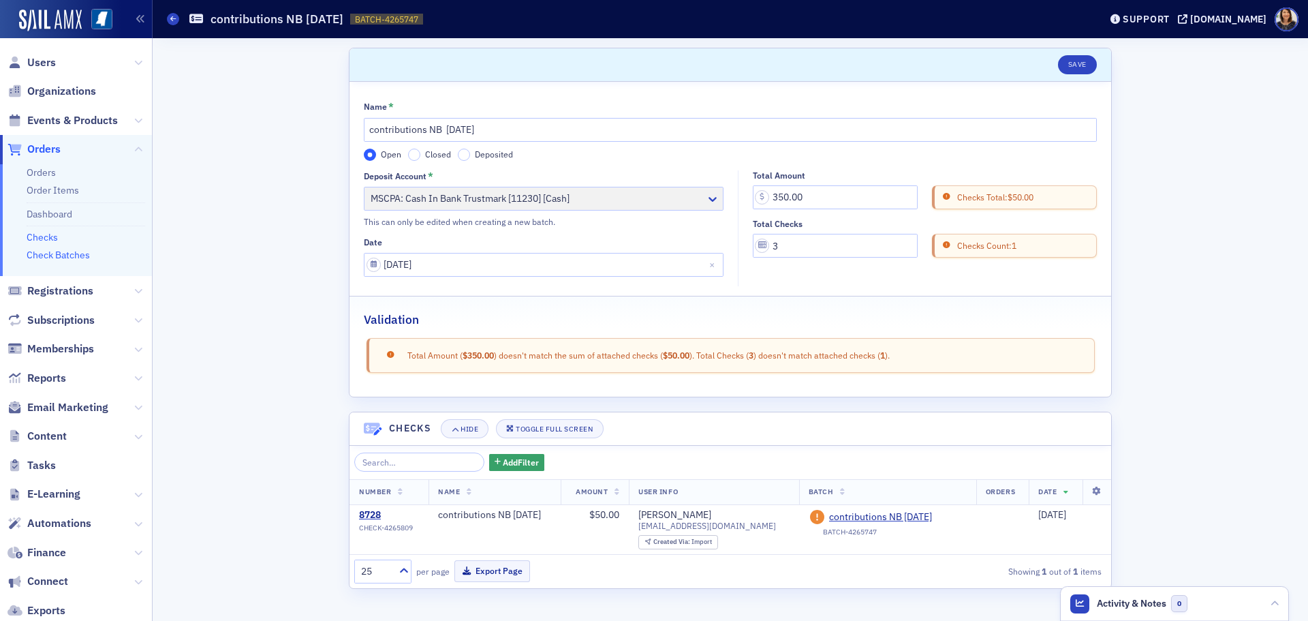
click at [36, 236] on link "Checks" at bounding box center [42, 237] width 31 height 12
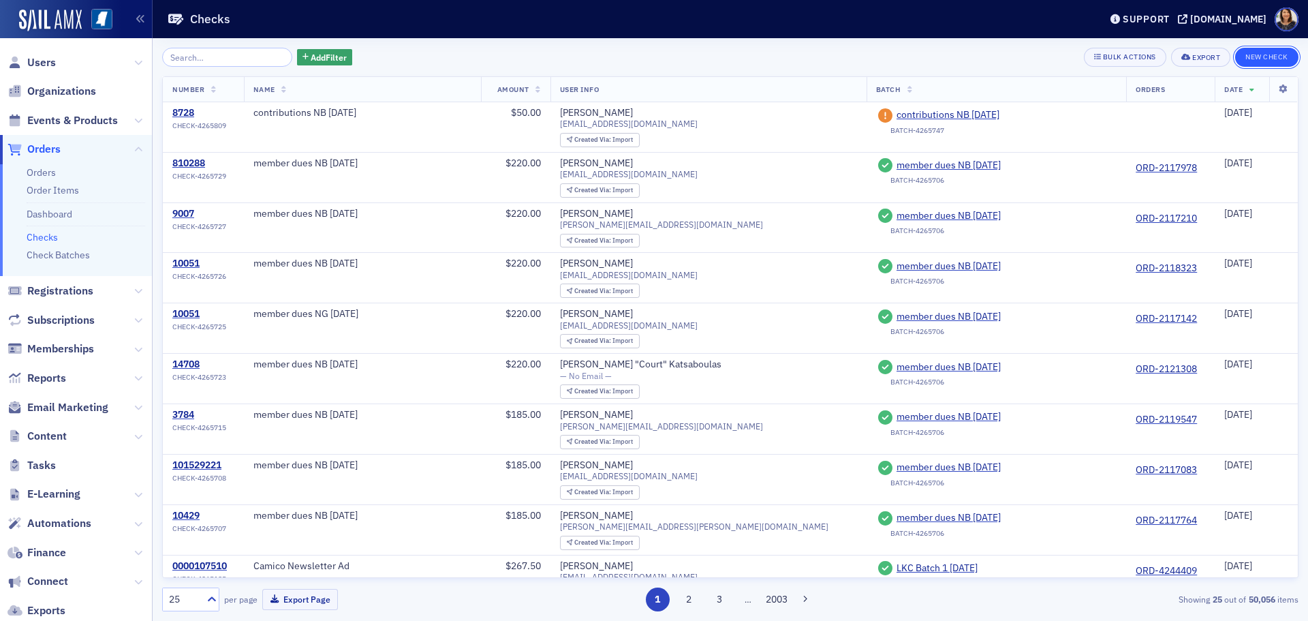
click at [1263, 55] on button "New Check" at bounding box center [1266, 57] width 63 height 19
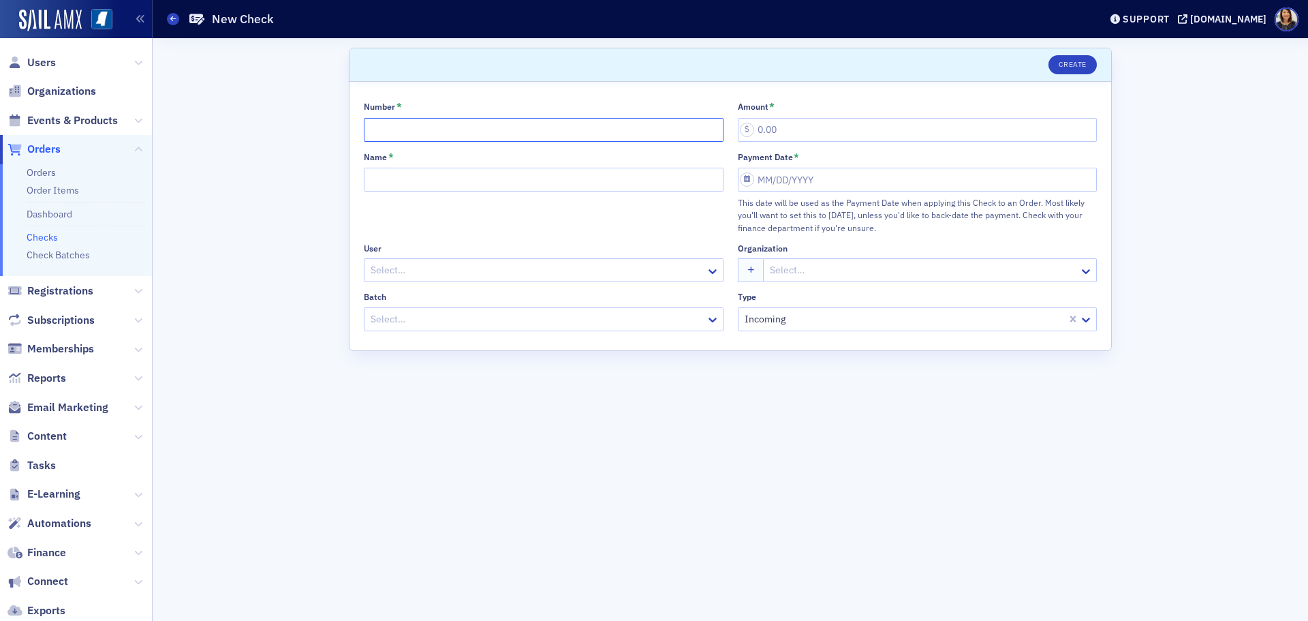
click at [424, 131] on input "Number *" at bounding box center [544, 130] width 360 height 24
type input "contributions"
click at [404, 174] on input "Name *" at bounding box center [544, 180] width 360 height 24
type input "charel"
click at [506, 136] on input "contributions" at bounding box center [544, 130] width 360 height 24
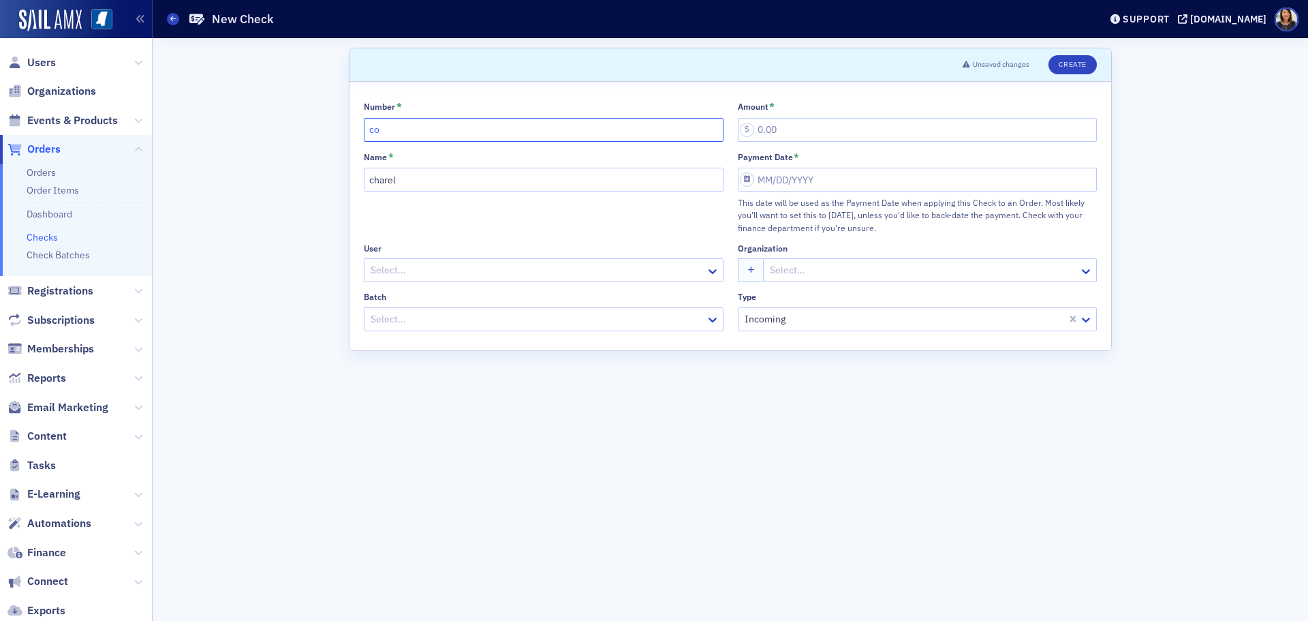
type input "c"
type input "4748"
click at [468, 180] on input "charel" at bounding box center [544, 180] width 360 height 24
type input "c"
type input "contributions NB 9.16.25"
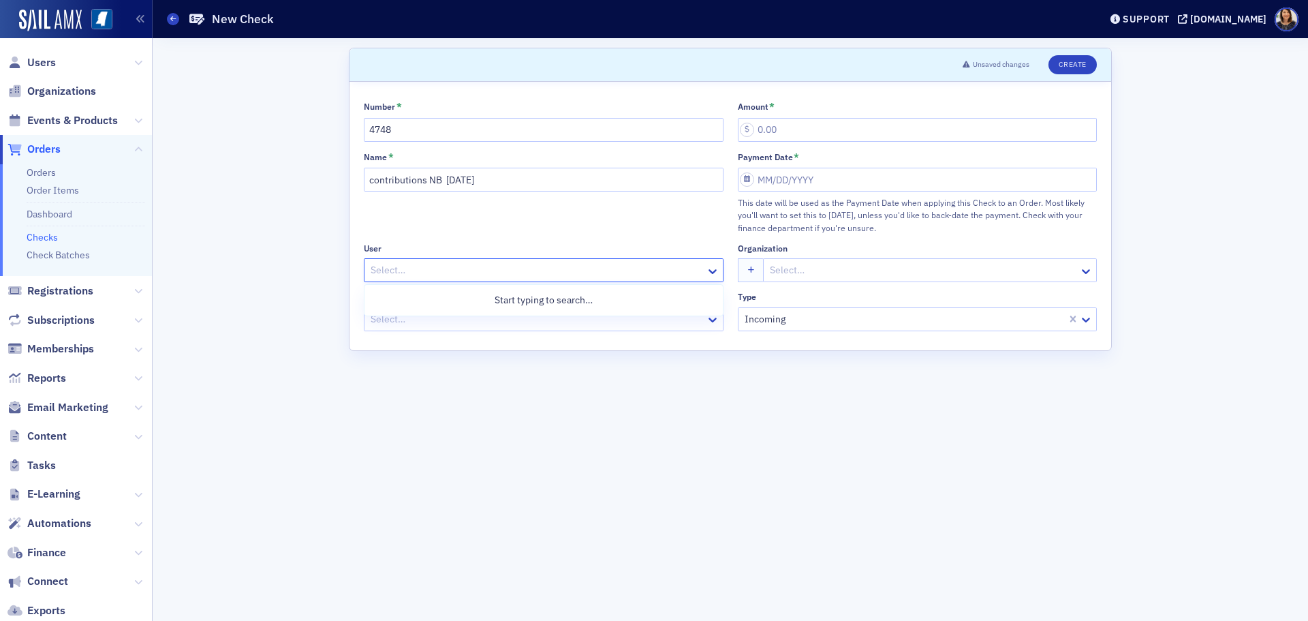
click at [423, 271] on div at bounding box center [536, 270] width 335 height 17
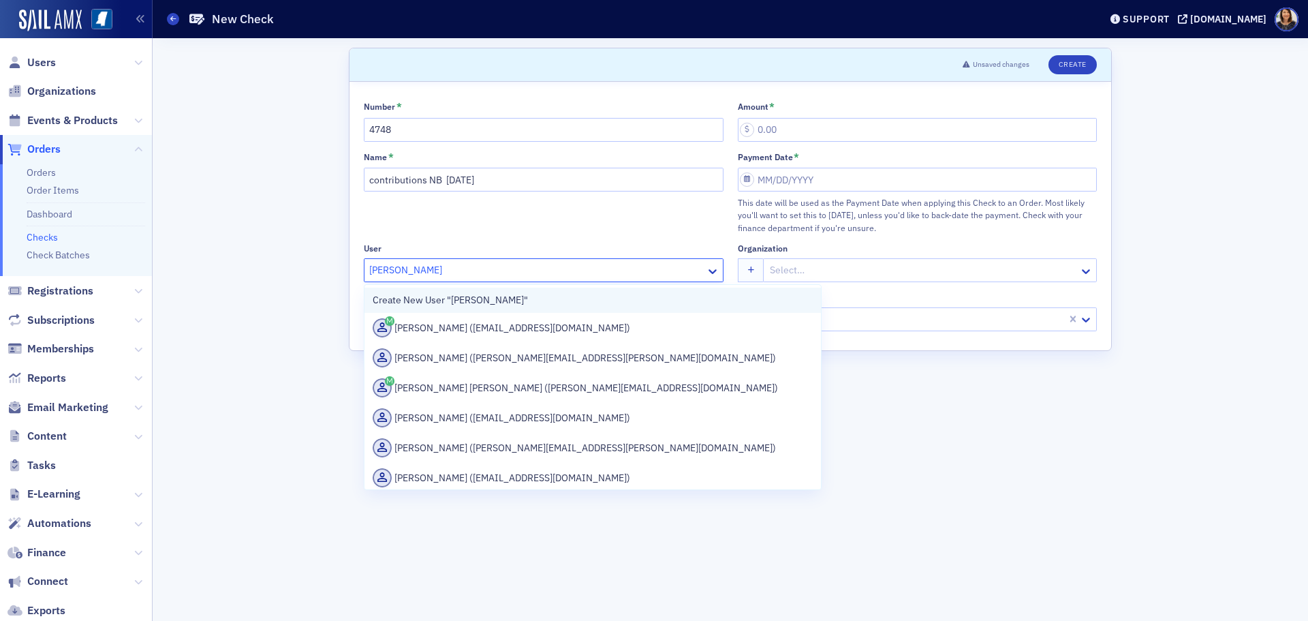
click at [473, 300] on div "Create New User "charles robertson"" at bounding box center [593, 300] width 440 height 14
type input "charles robertson"
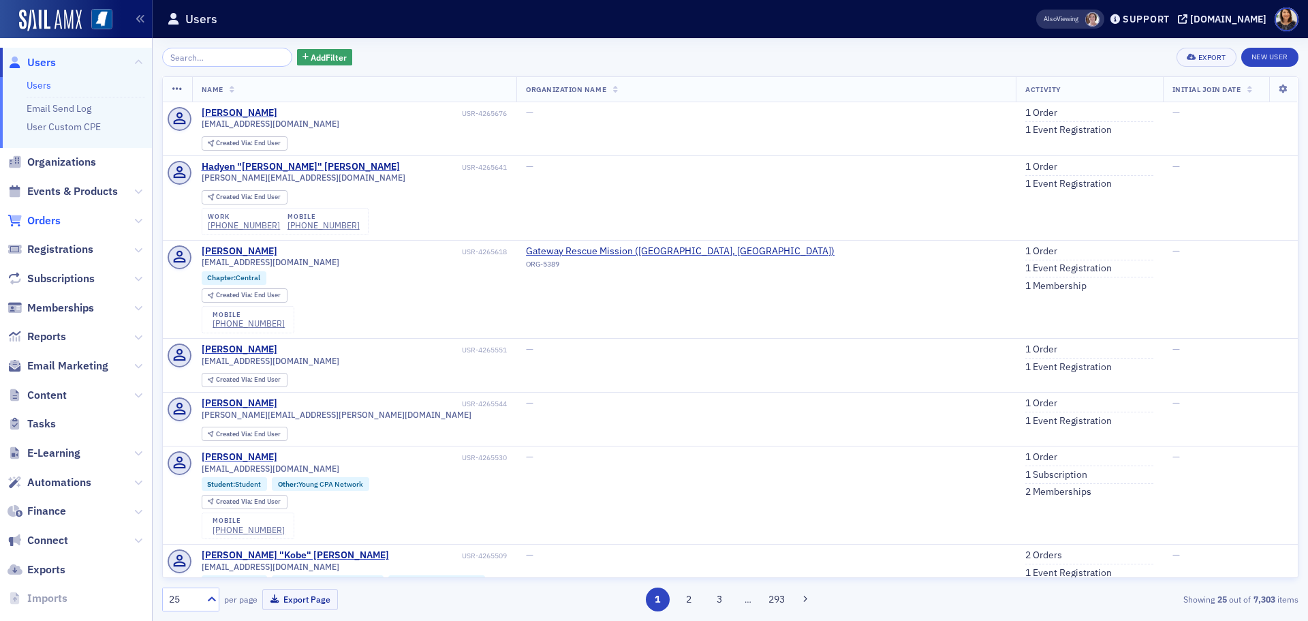
click at [49, 215] on span "Orders" at bounding box center [43, 220] width 33 height 15
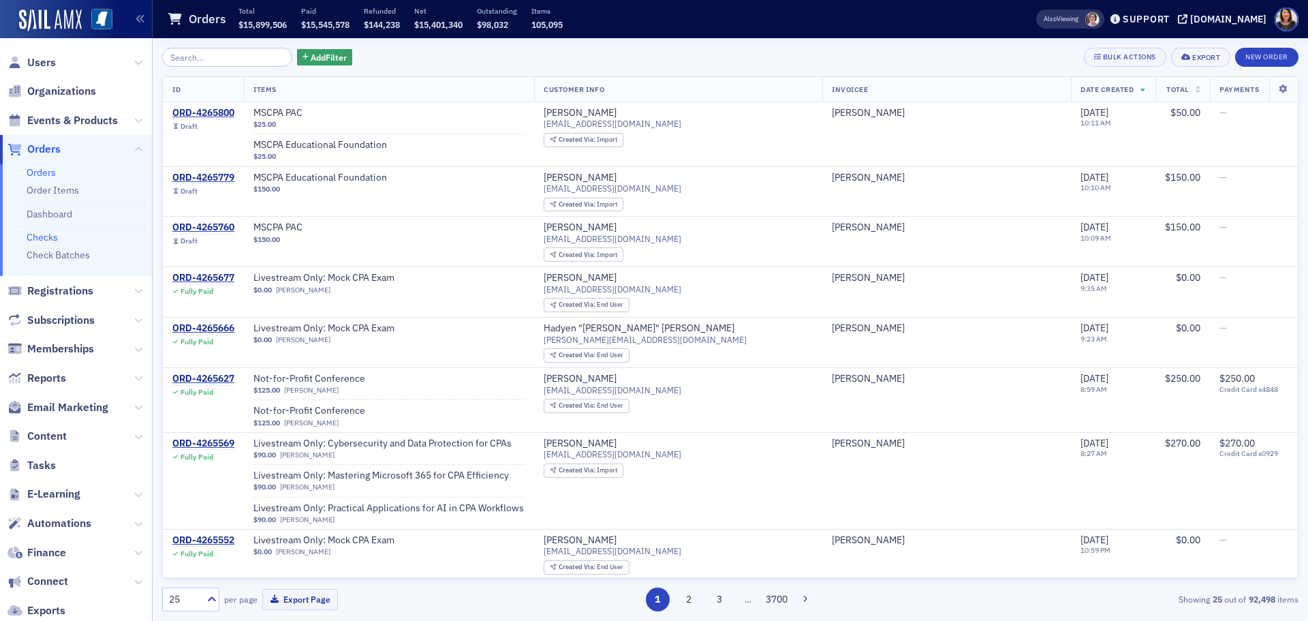
click at [47, 241] on link "Checks" at bounding box center [42, 237] width 31 height 12
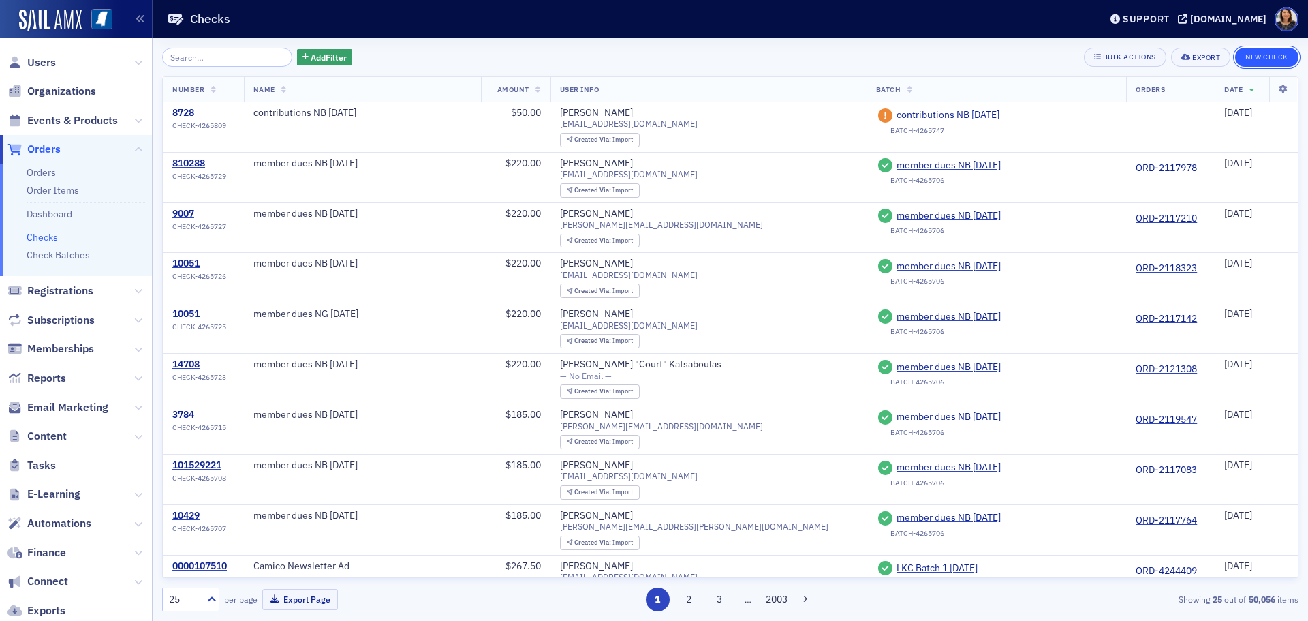
click at [1273, 51] on button "New Check" at bounding box center [1266, 57] width 63 height 19
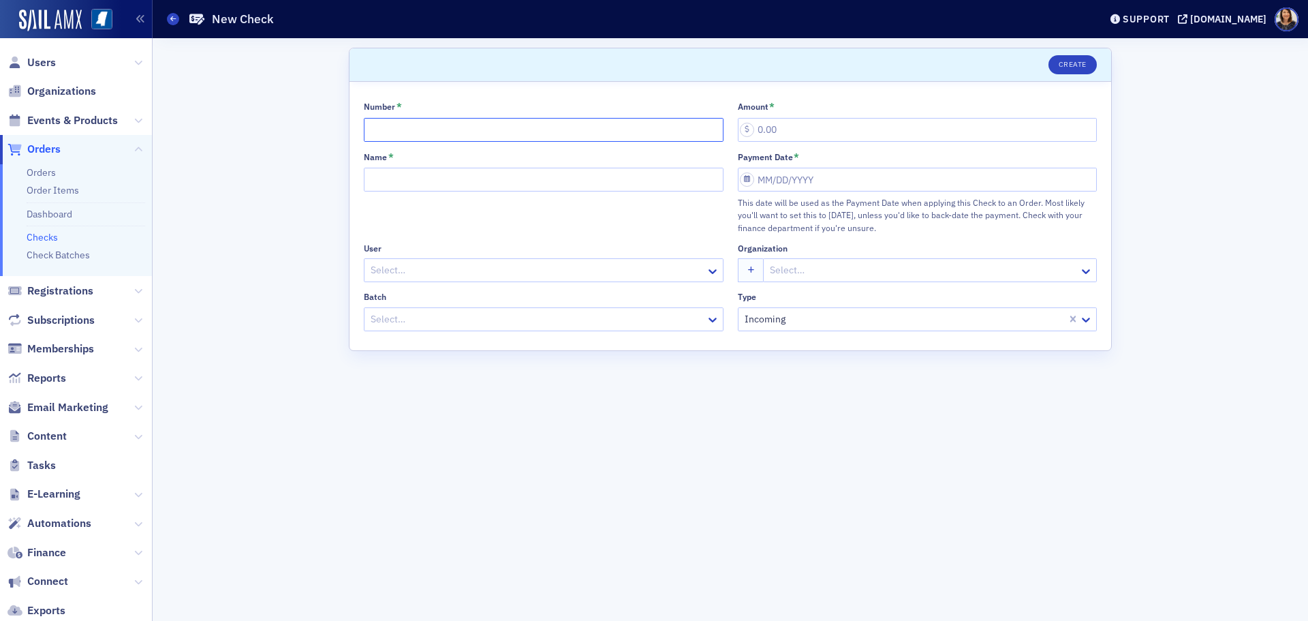
click at [600, 123] on input "Number *" at bounding box center [544, 130] width 360 height 24
type input "4748"
click at [566, 179] on input "Name *" at bounding box center [544, 180] width 360 height 24
type input "contributions NB [DATE]"
click at [465, 266] on div at bounding box center [536, 270] width 335 height 17
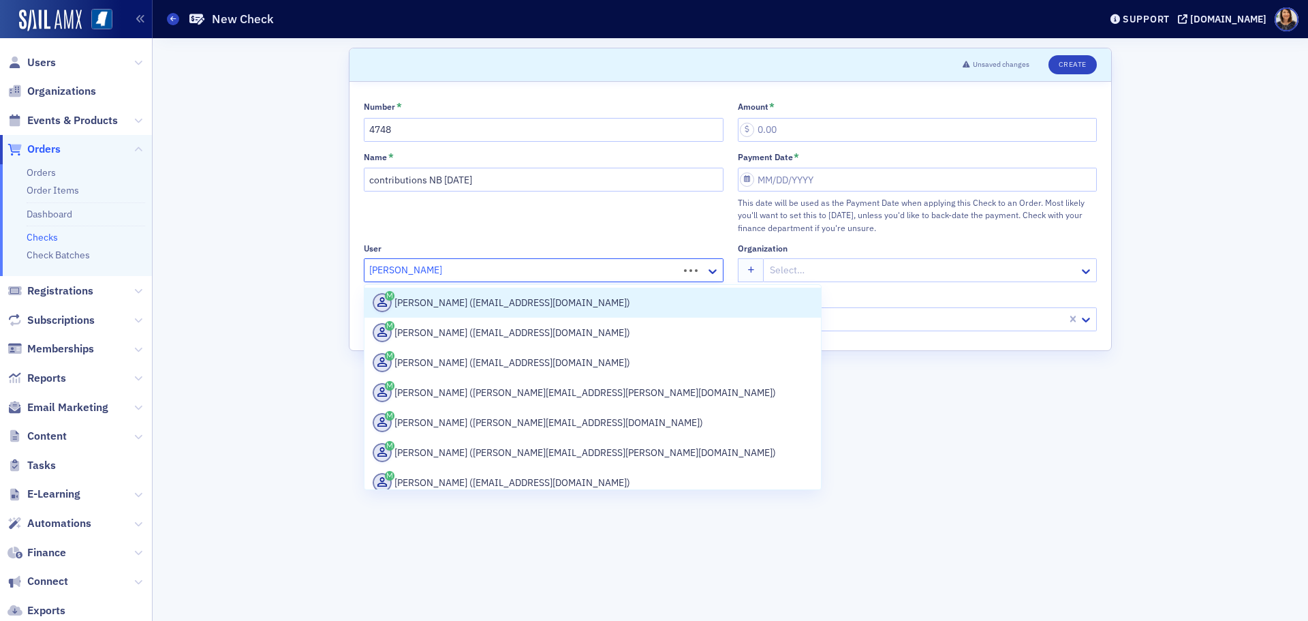
type input "[PERSON_NAME]"
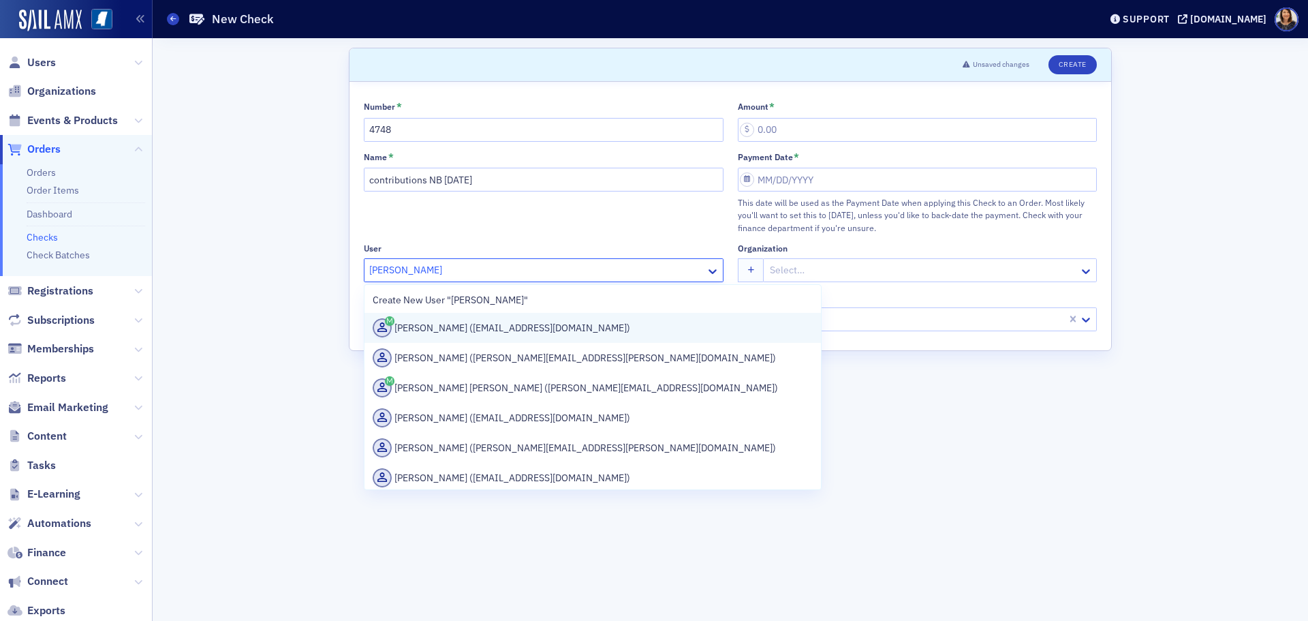
click at [472, 329] on div "[PERSON_NAME] ([EMAIL_ADDRESS][DOMAIN_NAME])" at bounding box center [593, 327] width 440 height 19
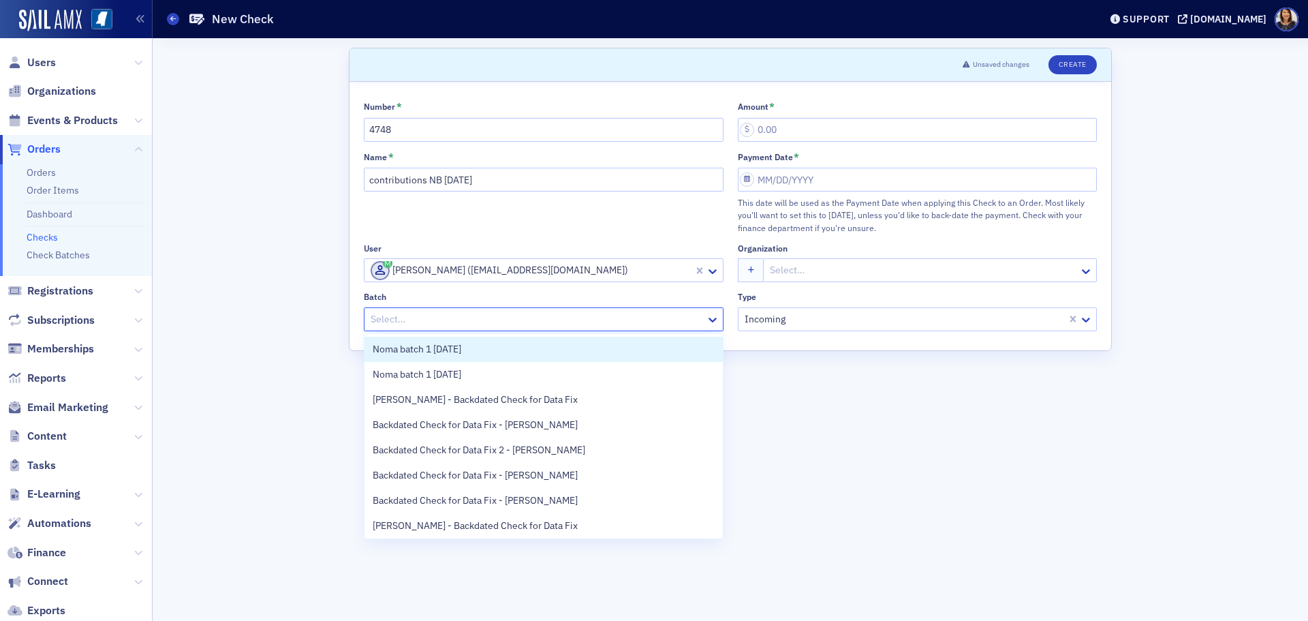
click at [472, 315] on div at bounding box center [536, 319] width 335 height 17
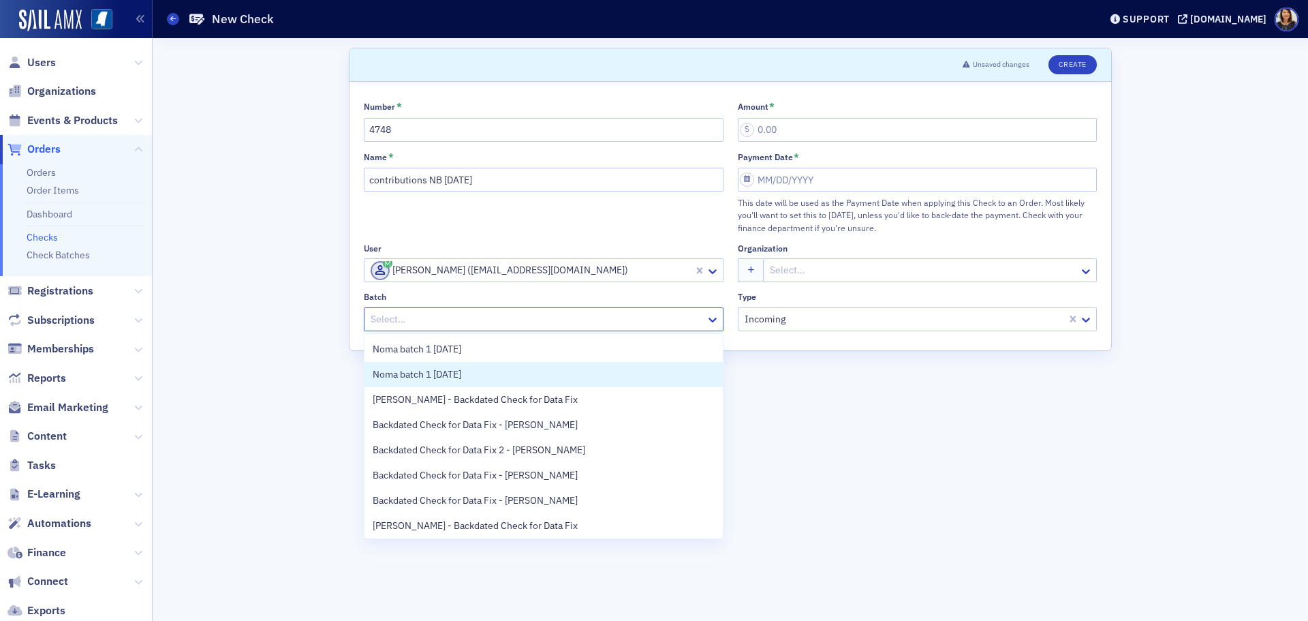
scroll to position [53, 0]
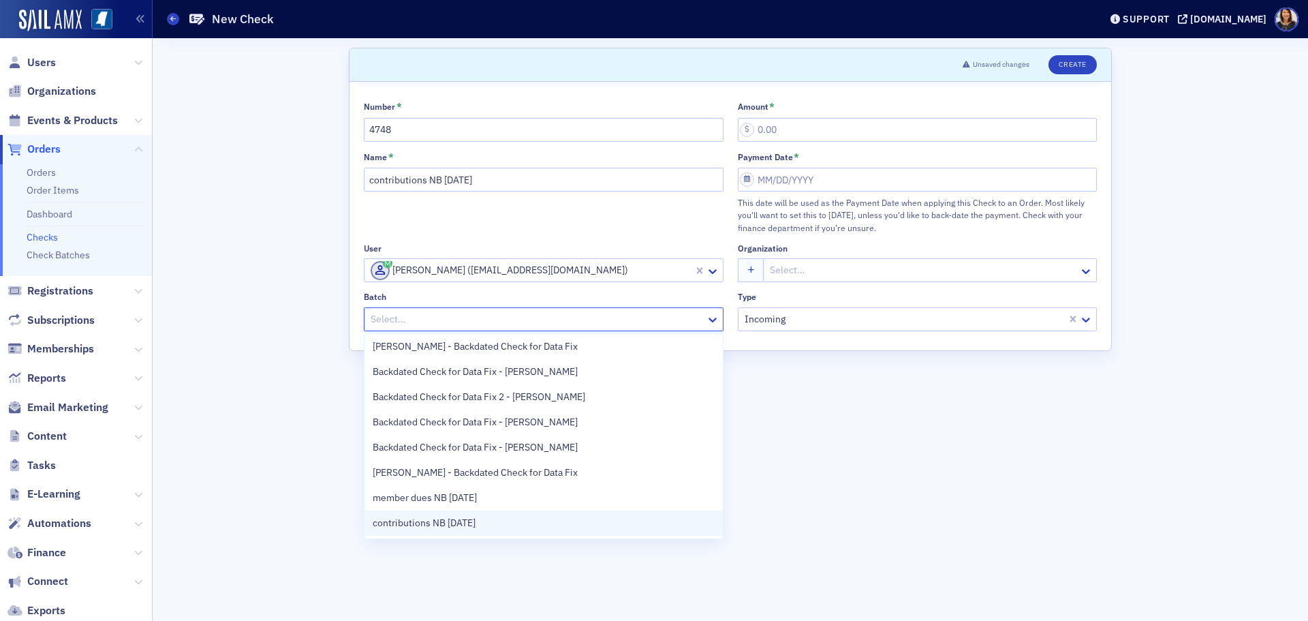
click at [516, 521] on div "contributions NB [DATE]" at bounding box center [544, 523] width 342 height 14
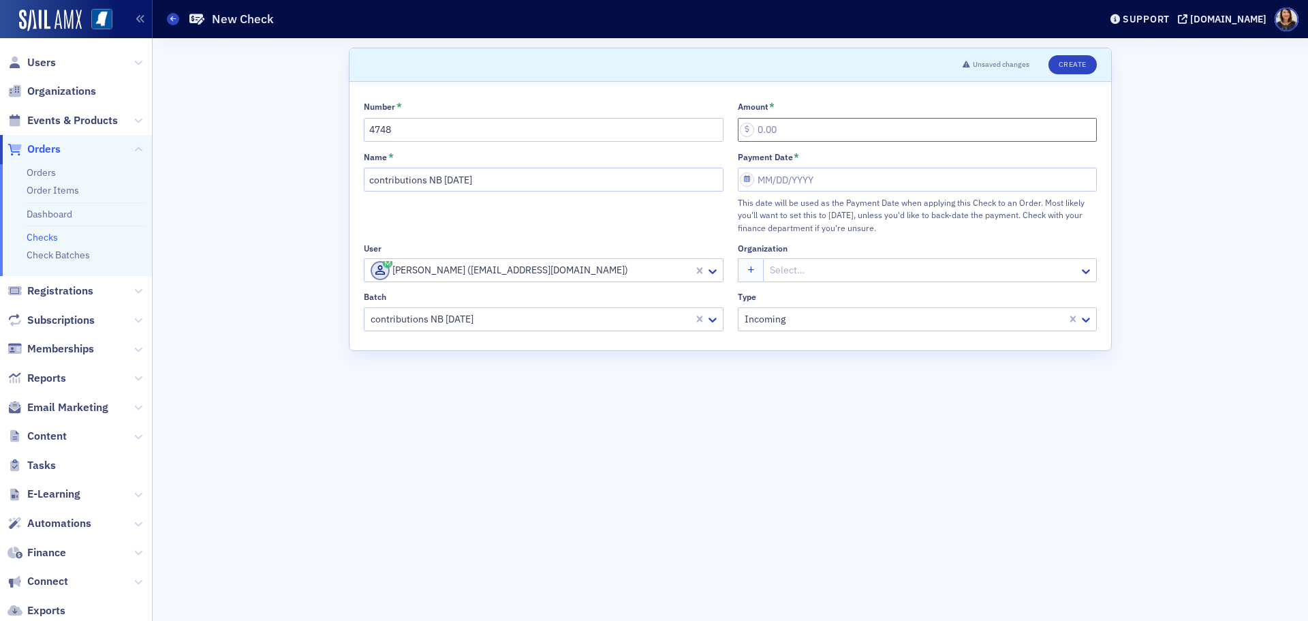
click at [803, 129] on input "Amount *" at bounding box center [918, 130] width 360 height 24
type input "150.00"
click at [820, 176] on input "Payment Date *" at bounding box center [918, 180] width 360 height 24
select select "8"
select select "2025"
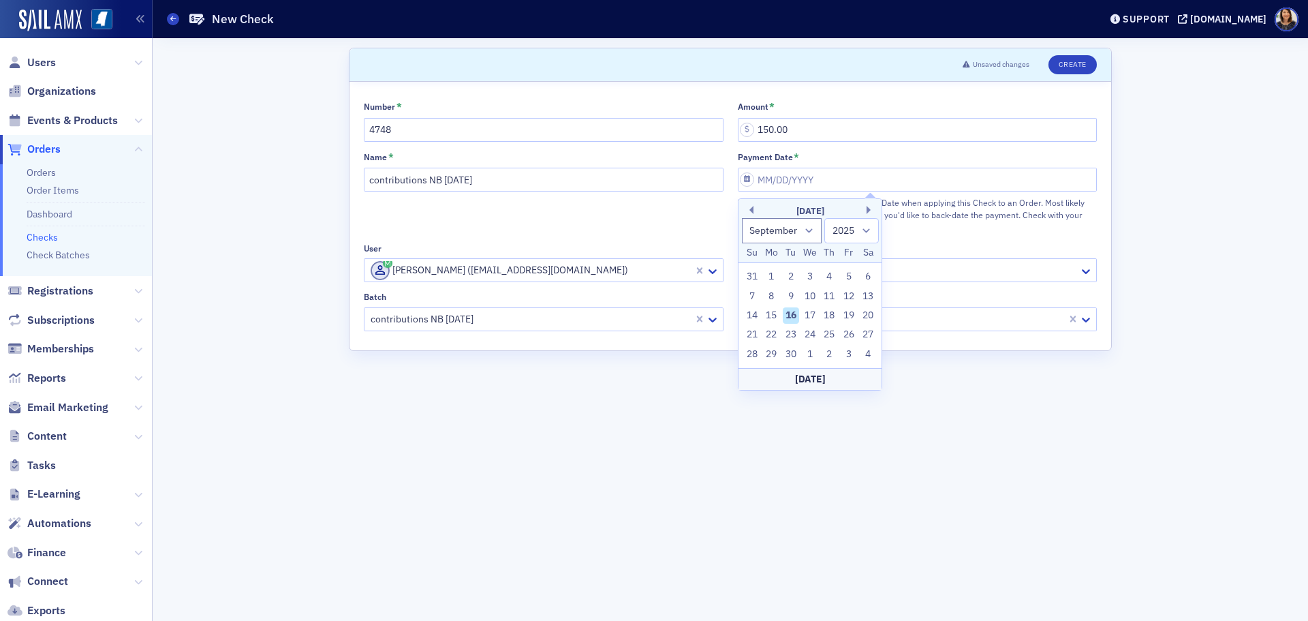
click at [790, 313] on div "16" at bounding box center [791, 315] width 16 height 16
type input "[DATE]"
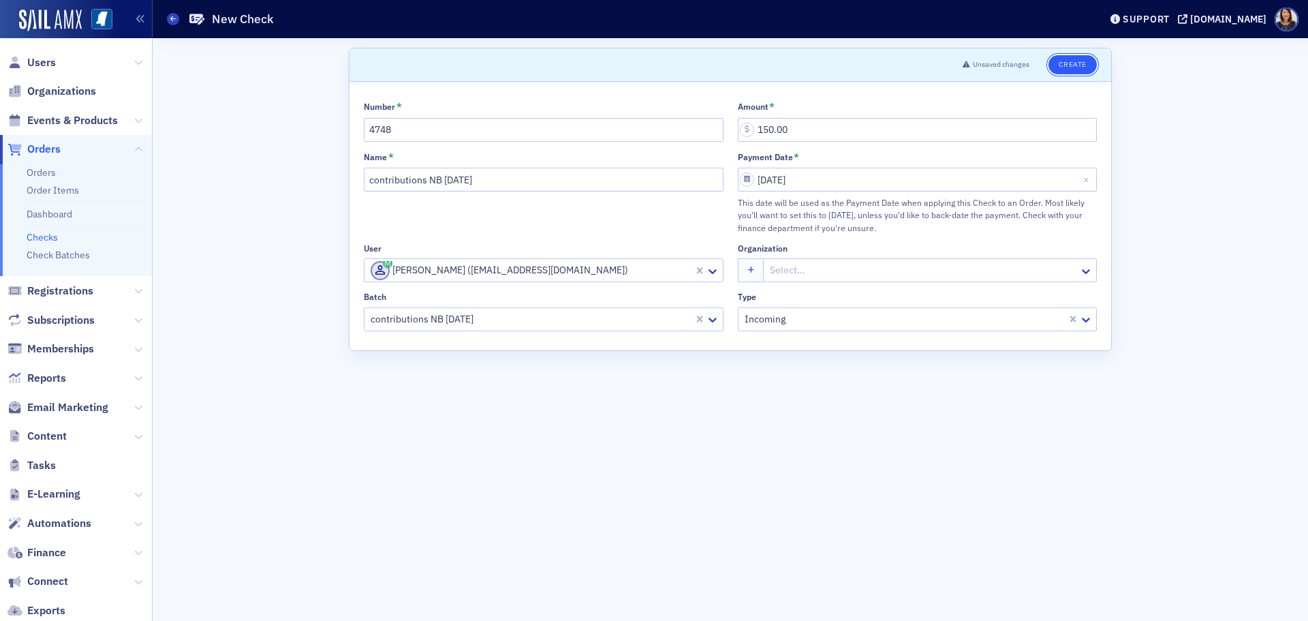
click at [1071, 62] on button "Create" at bounding box center [1073, 64] width 48 height 19
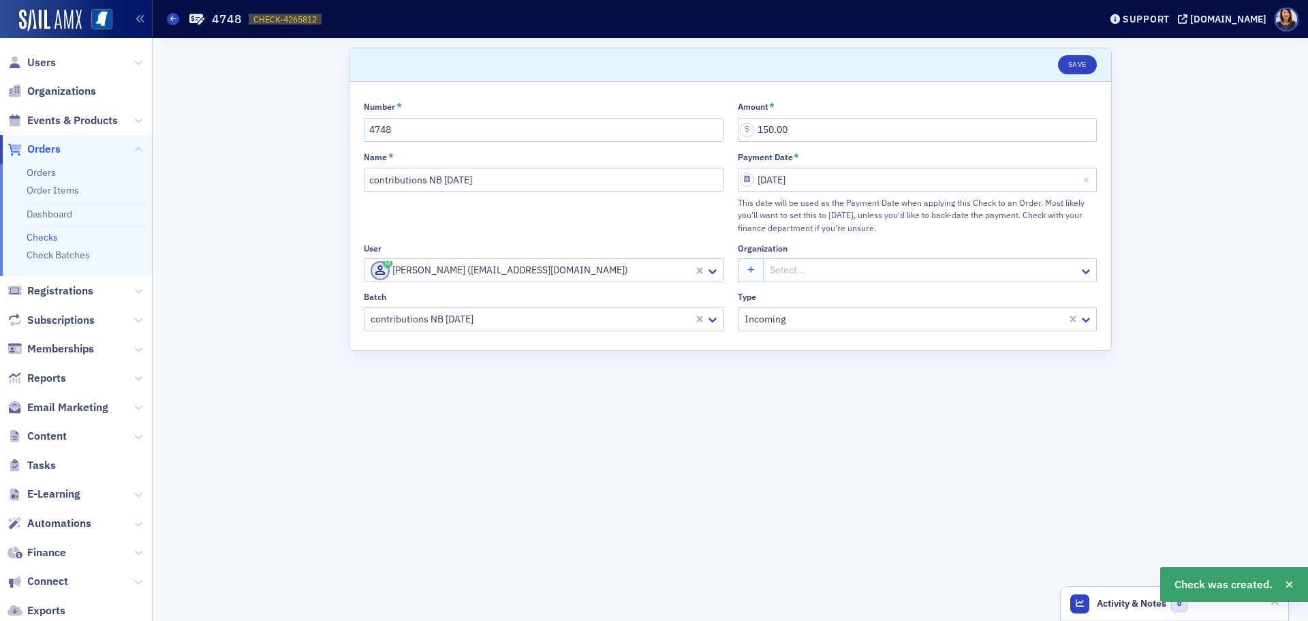
click at [52, 237] on link "Checks" at bounding box center [42, 237] width 31 height 12
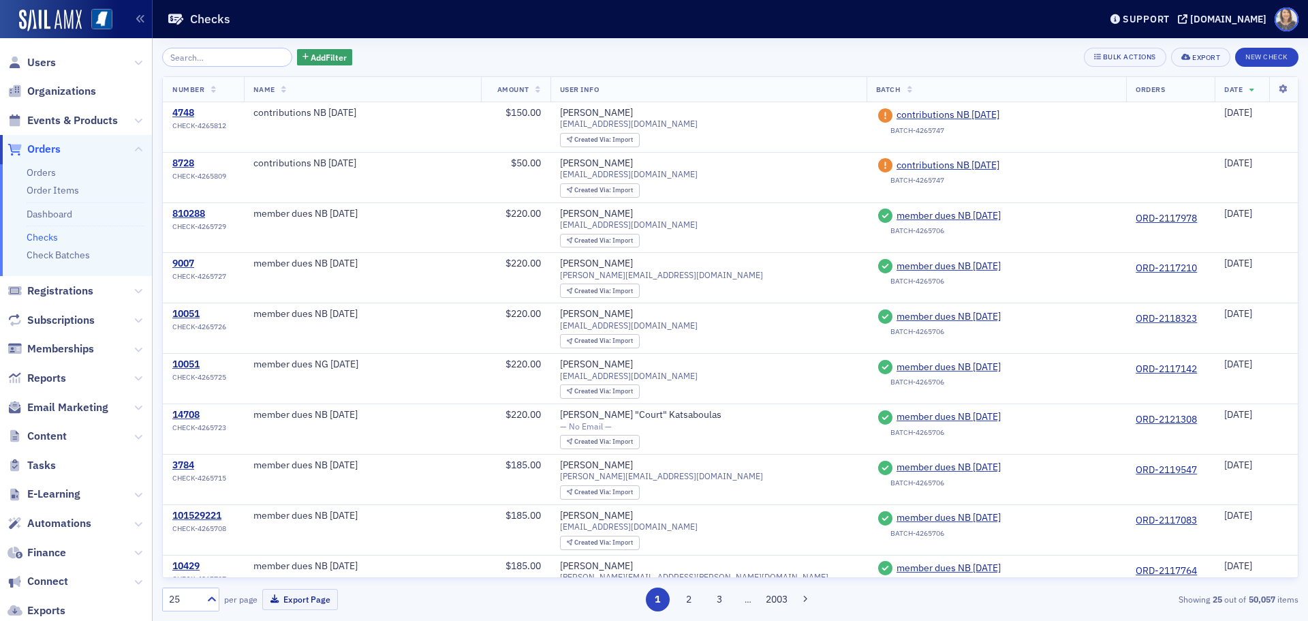
click at [1282, 27] on span at bounding box center [1287, 19] width 24 height 24
click at [1136, 157] on td at bounding box center [1170, 162] width 69 height 10
click at [1256, 59] on button "New Check" at bounding box center [1266, 57] width 63 height 19
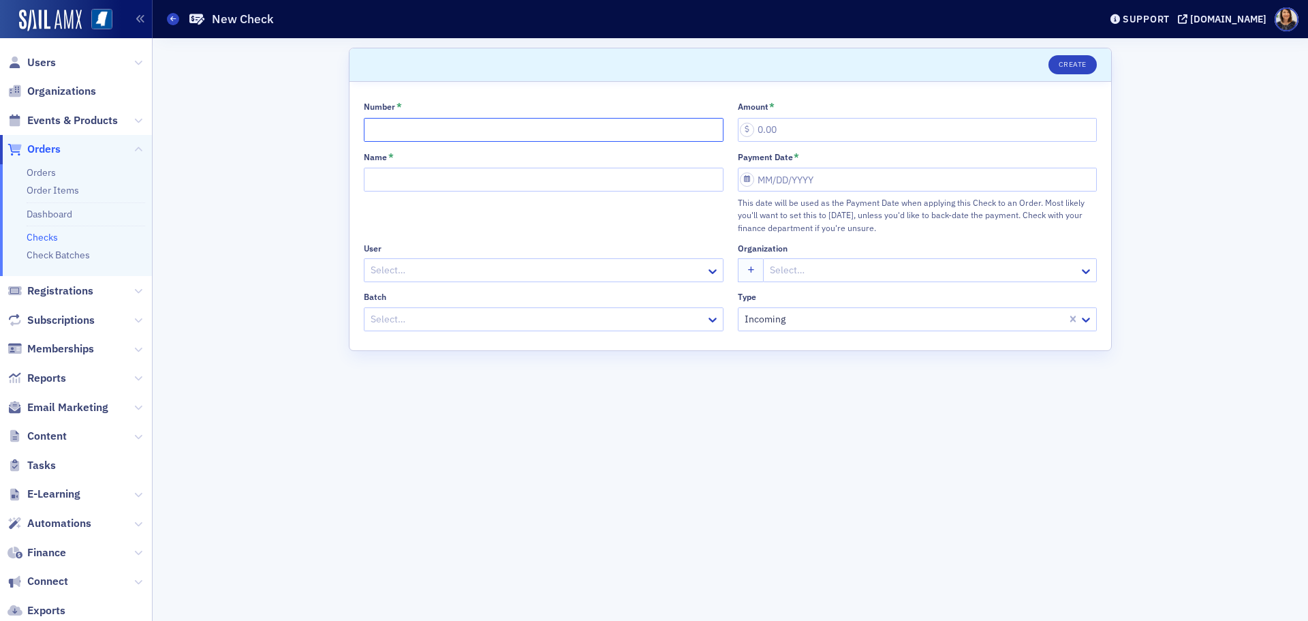
click at [499, 133] on input "Number *" at bounding box center [544, 130] width 360 height 24
type input "4748"
click at [438, 176] on input "Name *" at bounding box center [544, 180] width 360 height 24
type input "contributions NB [DATE]"
click at [405, 262] on div at bounding box center [536, 270] width 335 height 17
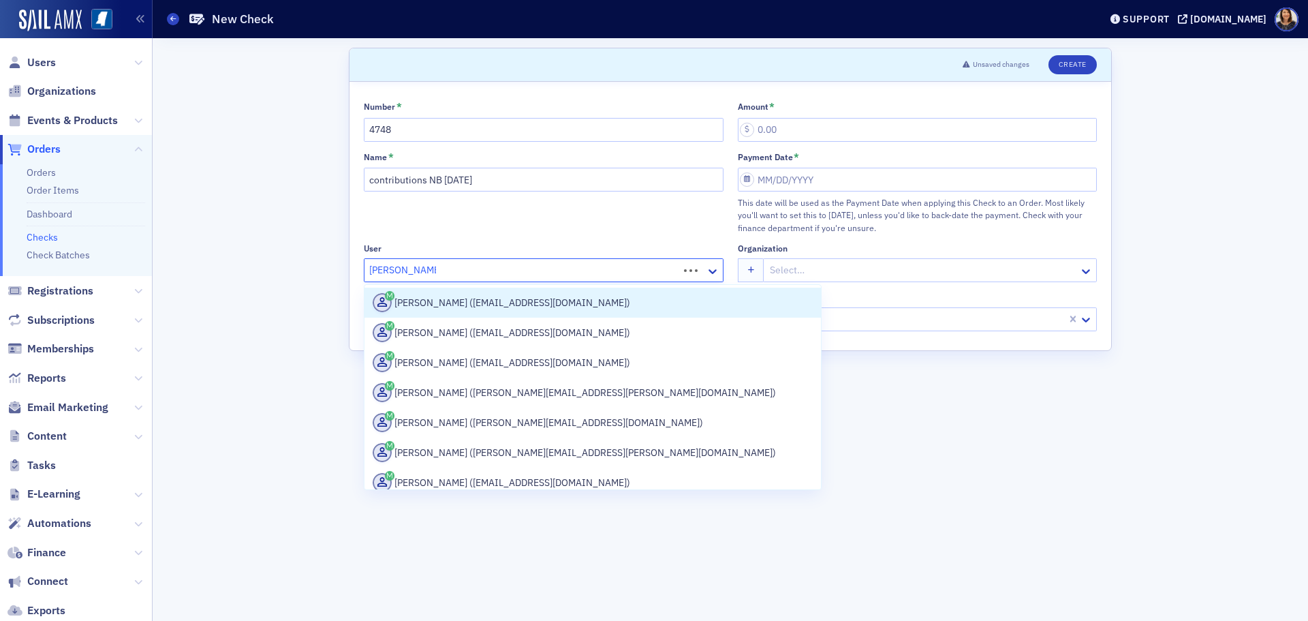
type input "[PERSON_NAME]"
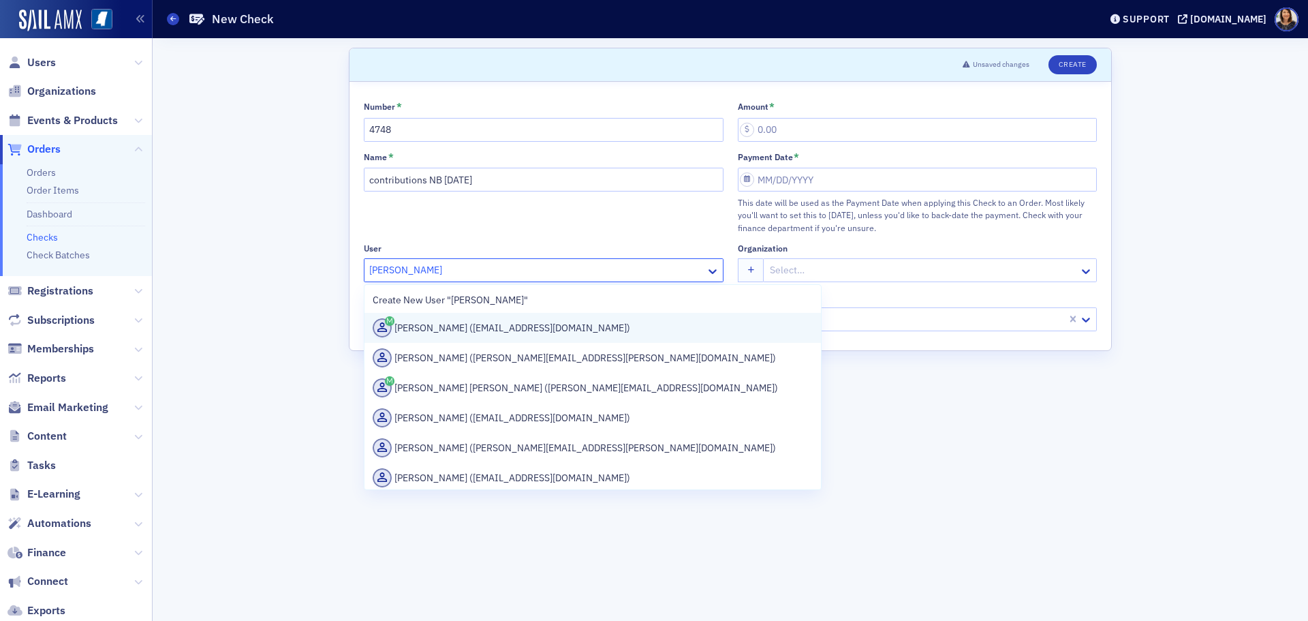
click at [435, 326] on div "[PERSON_NAME] ([EMAIL_ADDRESS][DOMAIN_NAME])" at bounding box center [593, 327] width 440 height 19
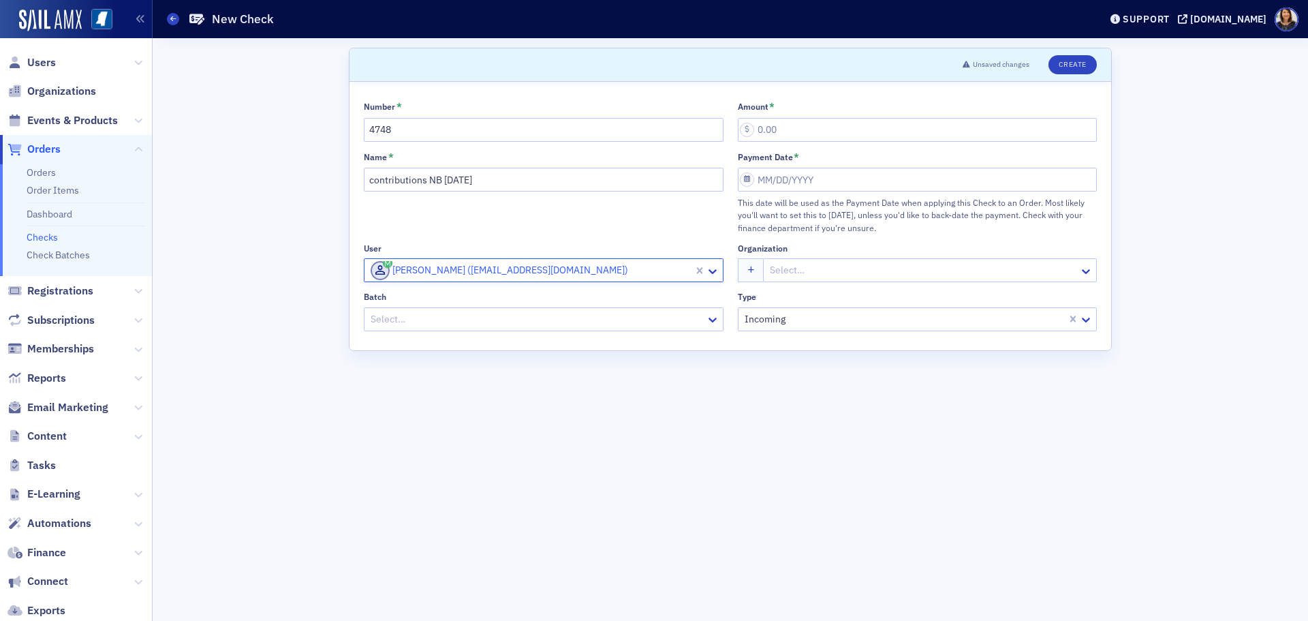
click at [478, 326] on div at bounding box center [536, 319] width 335 height 17
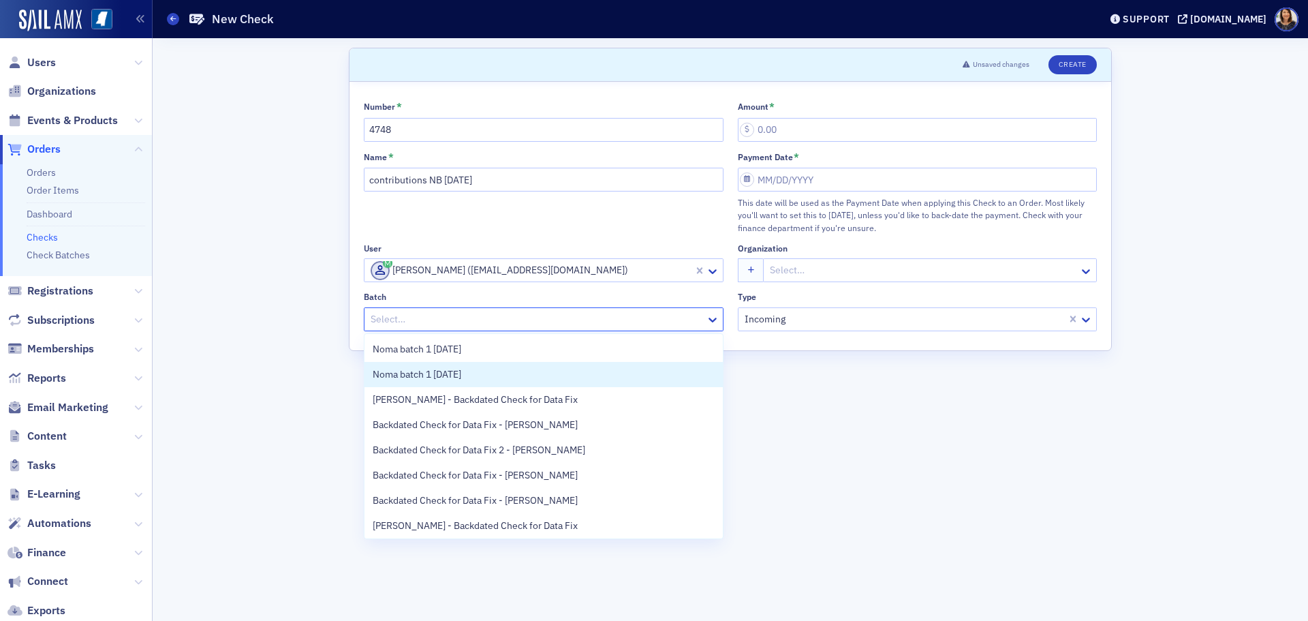
scroll to position [53, 0]
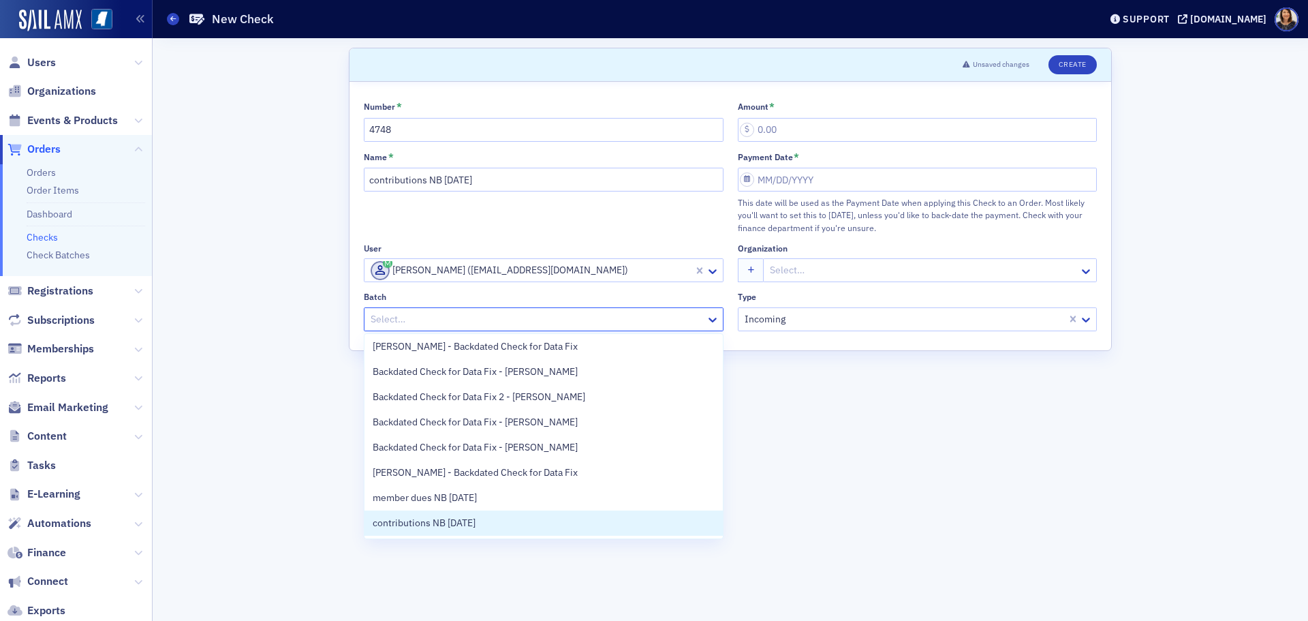
click at [570, 525] on div "contributions NB [DATE]" at bounding box center [544, 523] width 342 height 14
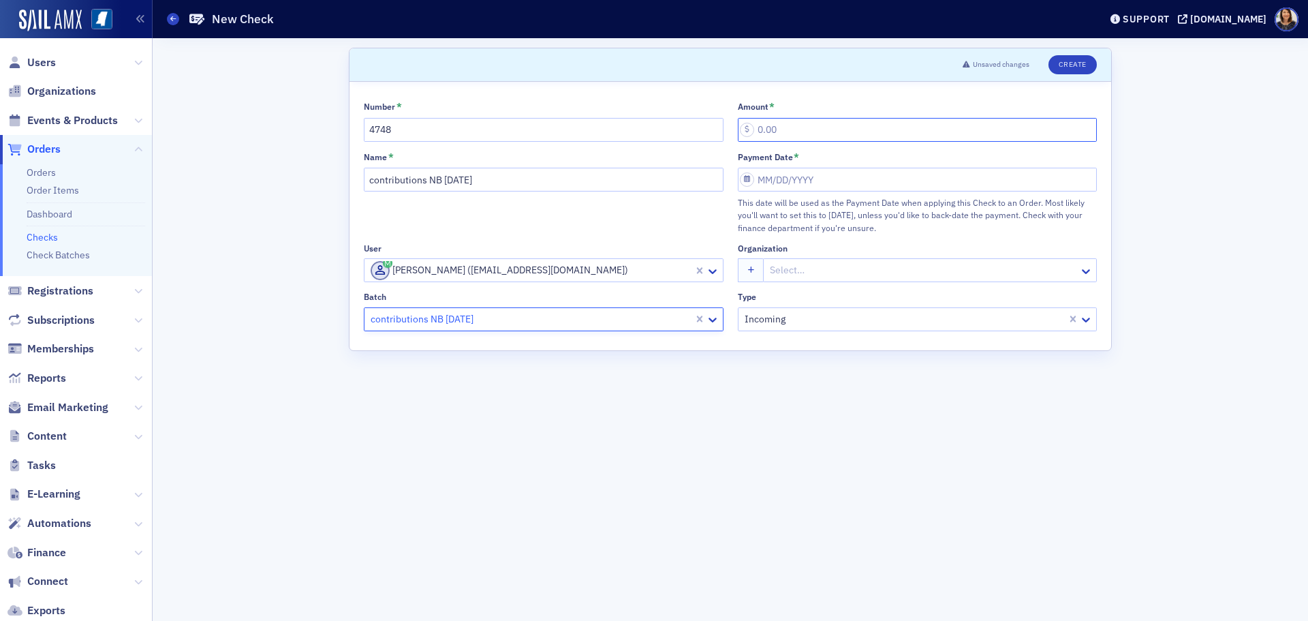
click at [791, 132] on input "Amount *" at bounding box center [918, 130] width 360 height 24
type input "150.00"
select select "8"
select select "2025"
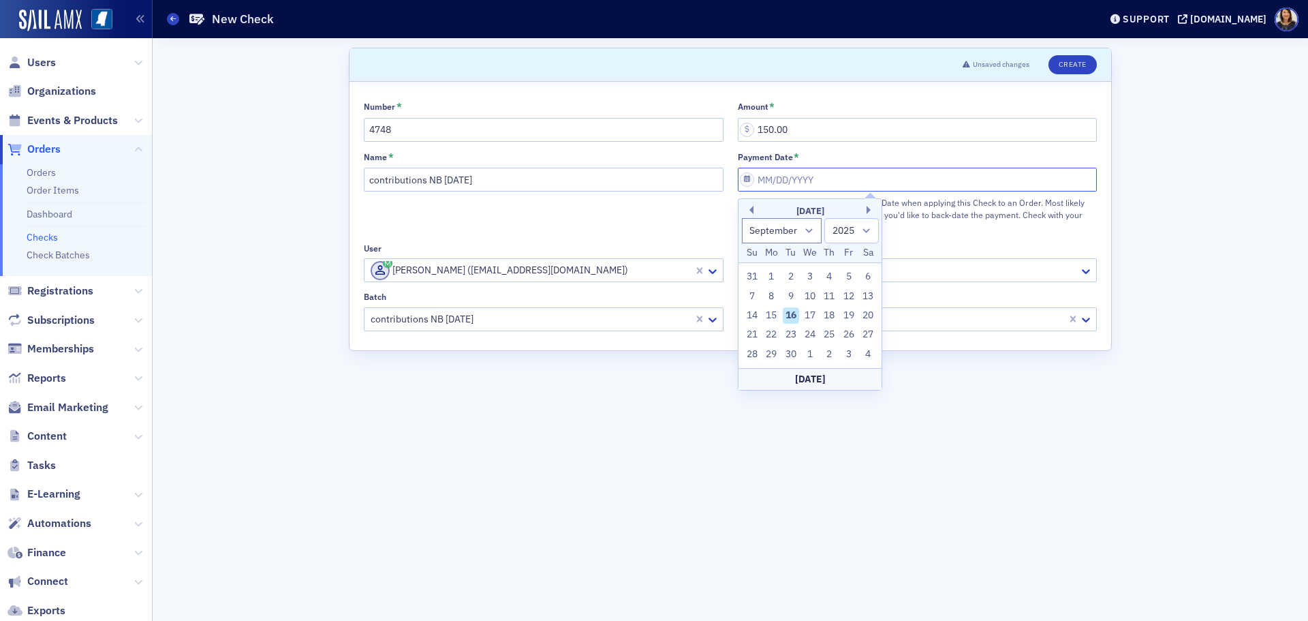
click at [808, 174] on input "Payment Date *" at bounding box center [918, 180] width 360 height 24
click at [788, 315] on div "16" at bounding box center [791, 315] width 16 height 16
type input "[DATE]"
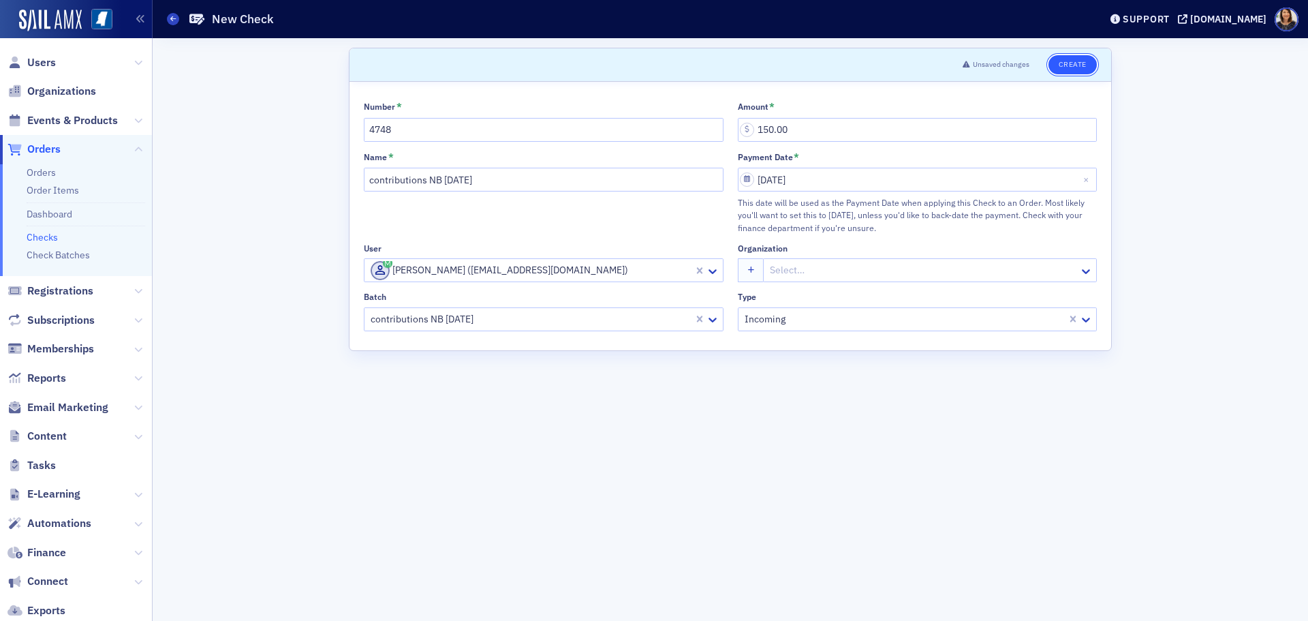
click at [1076, 64] on button "Create" at bounding box center [1073, 64] width 48 height 19
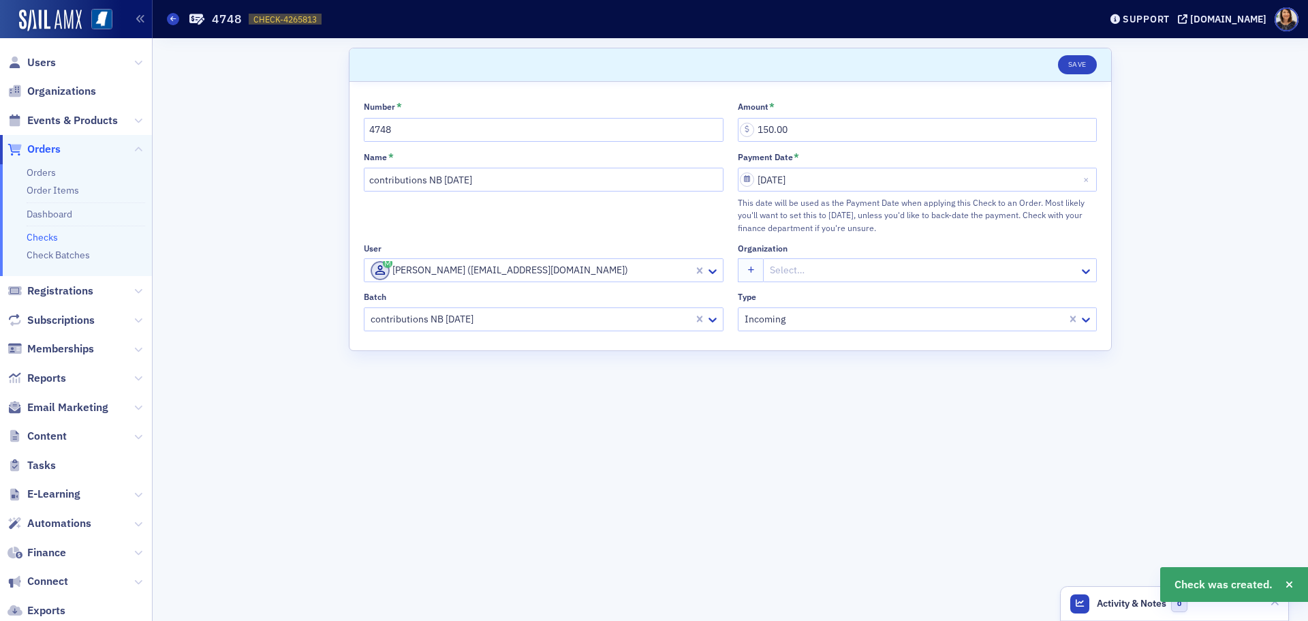
click at [44, 234] on link "Checks" at bounding box center [42, 237] width 31 height 12
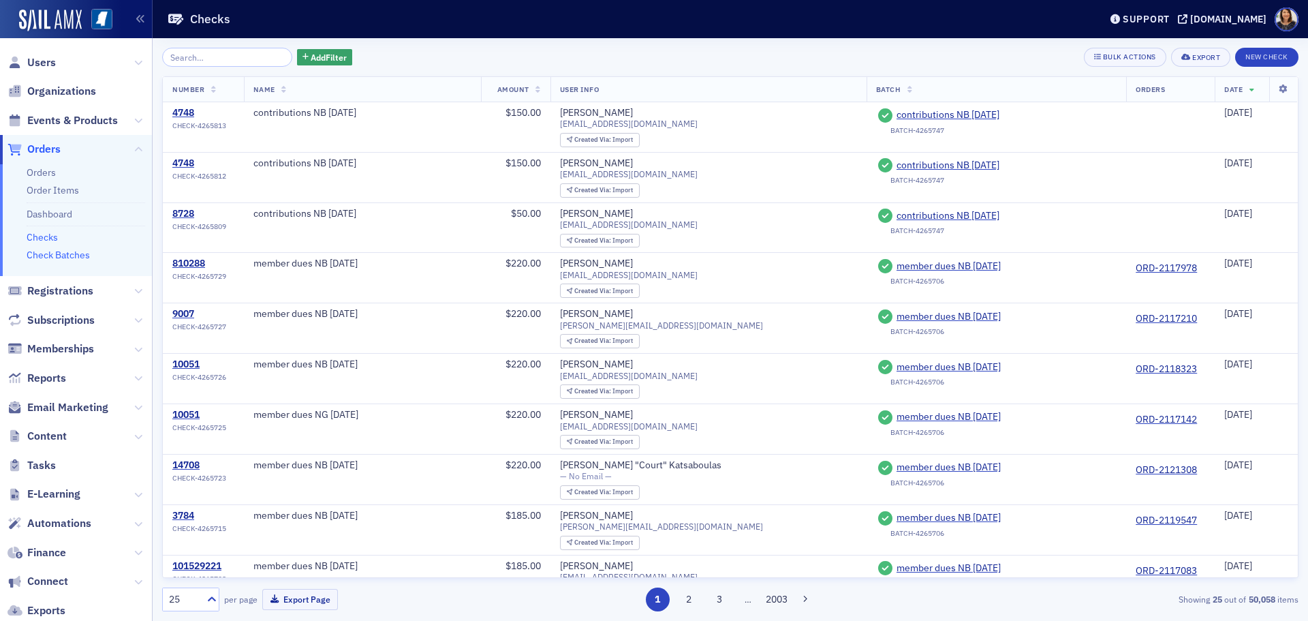
click at [59, 259] on link "Check Batches" at bounding box center [58, 255] width 63 height 12
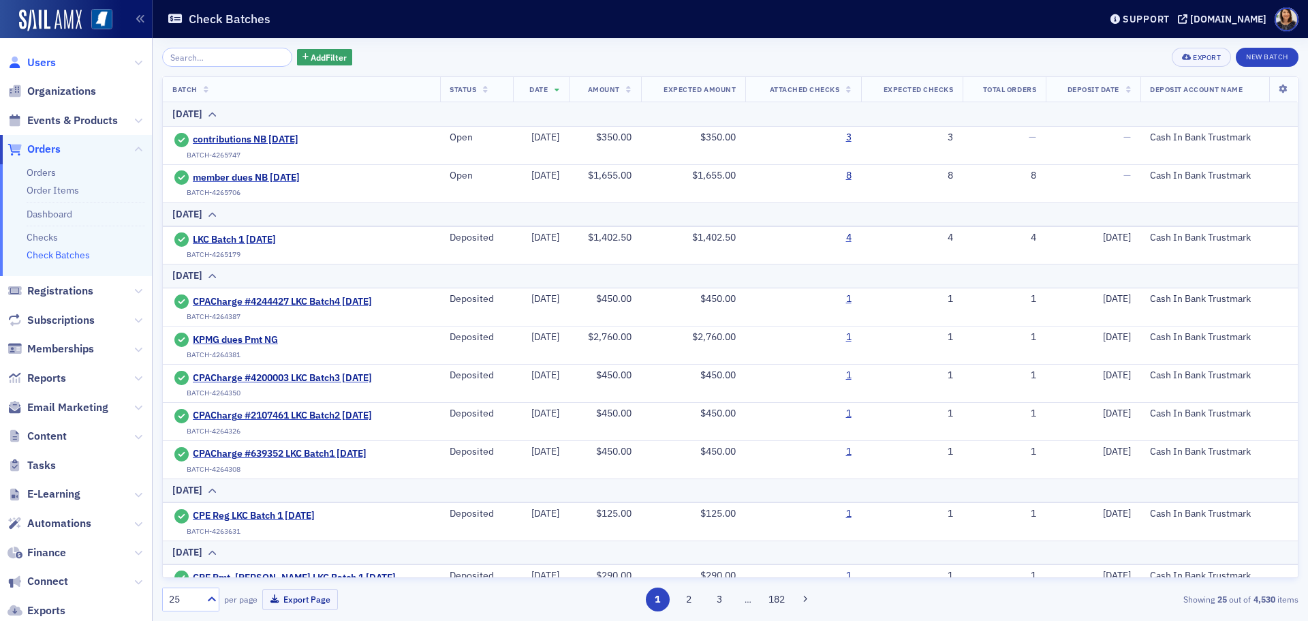
click at [47, 61] on span "Users" at bounding box center [41, 62] width 29 height 15
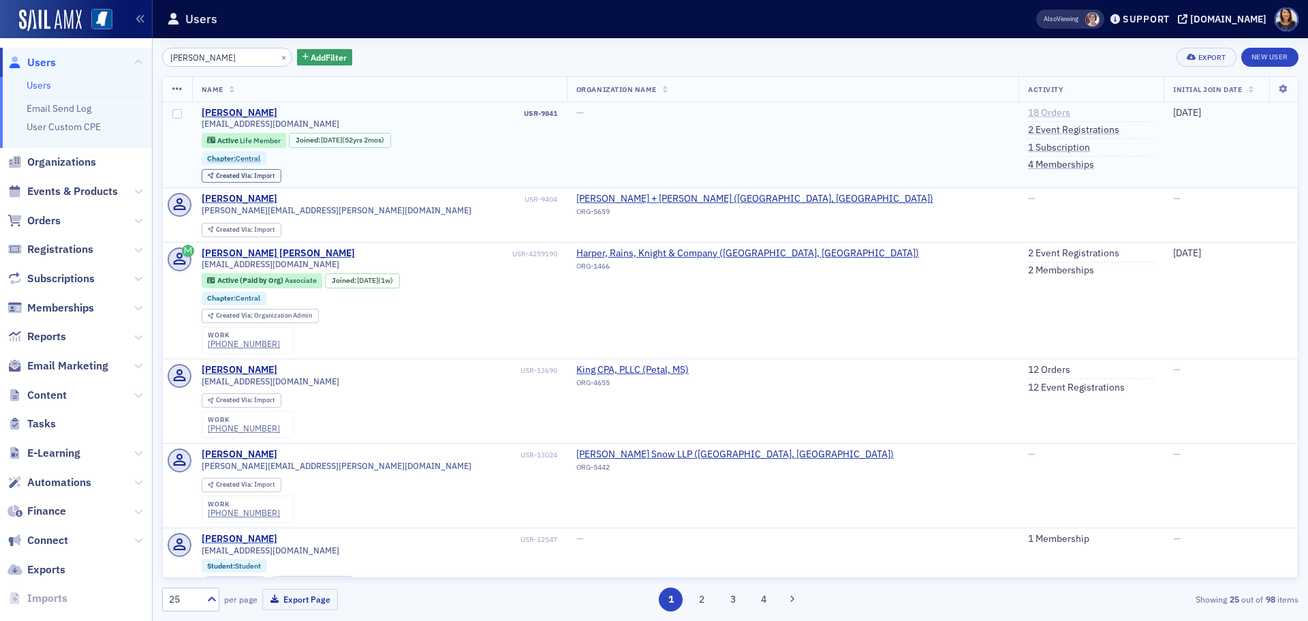
type input "[PERSON_NAME]"
click at [1028, 110] on link "18 Orders" at bounding box center [1049, 113] width 42 height 12
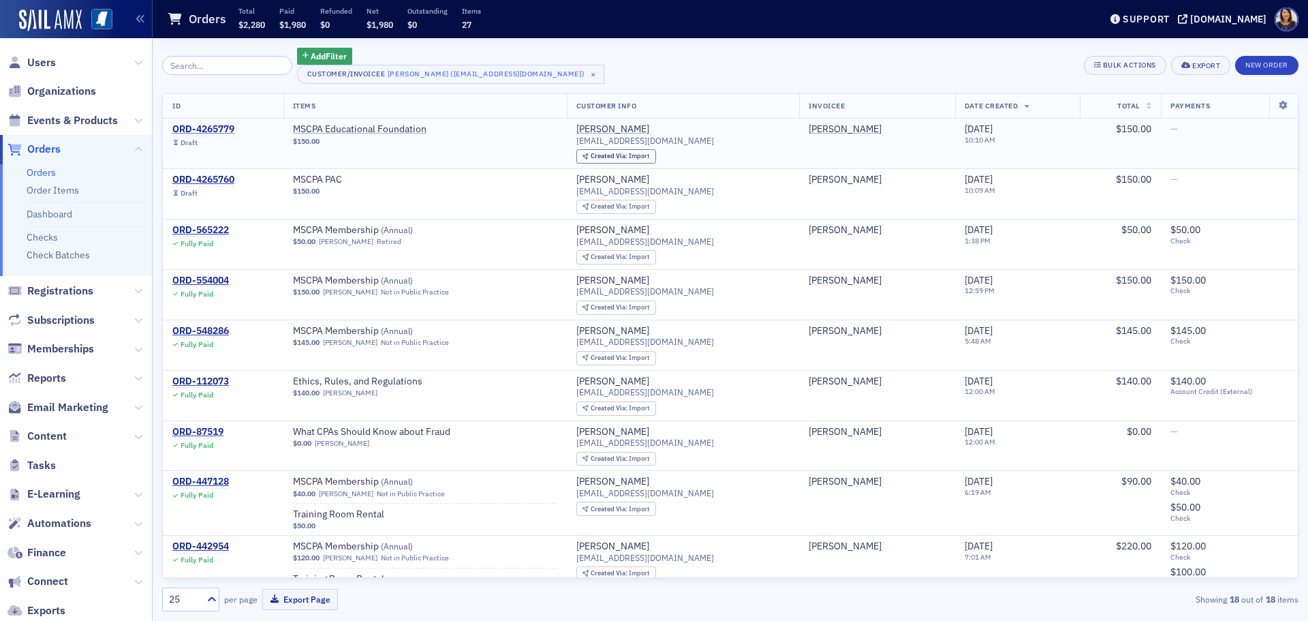
click at [206, 132] on div "ORD-4265779" at bounding box center [203, 129] width 62 height 12
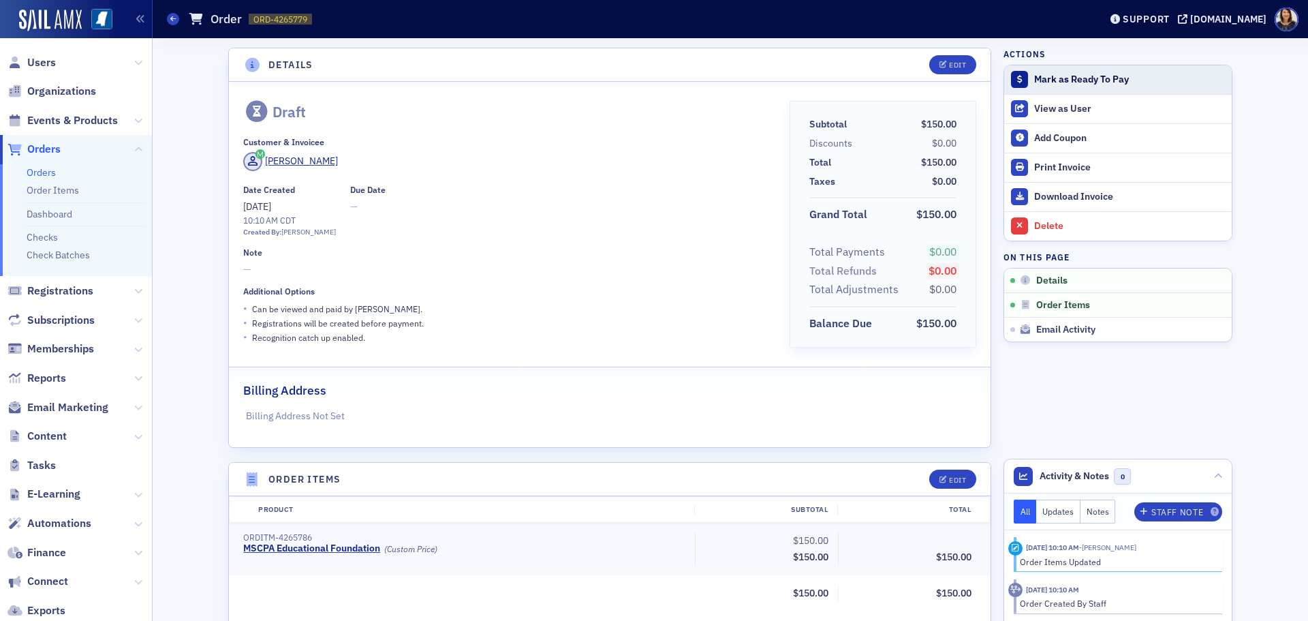
click at [1071, 79] on div "Mark as Ready To Pay" at bounding box center [1129, 80] width 191 height 12
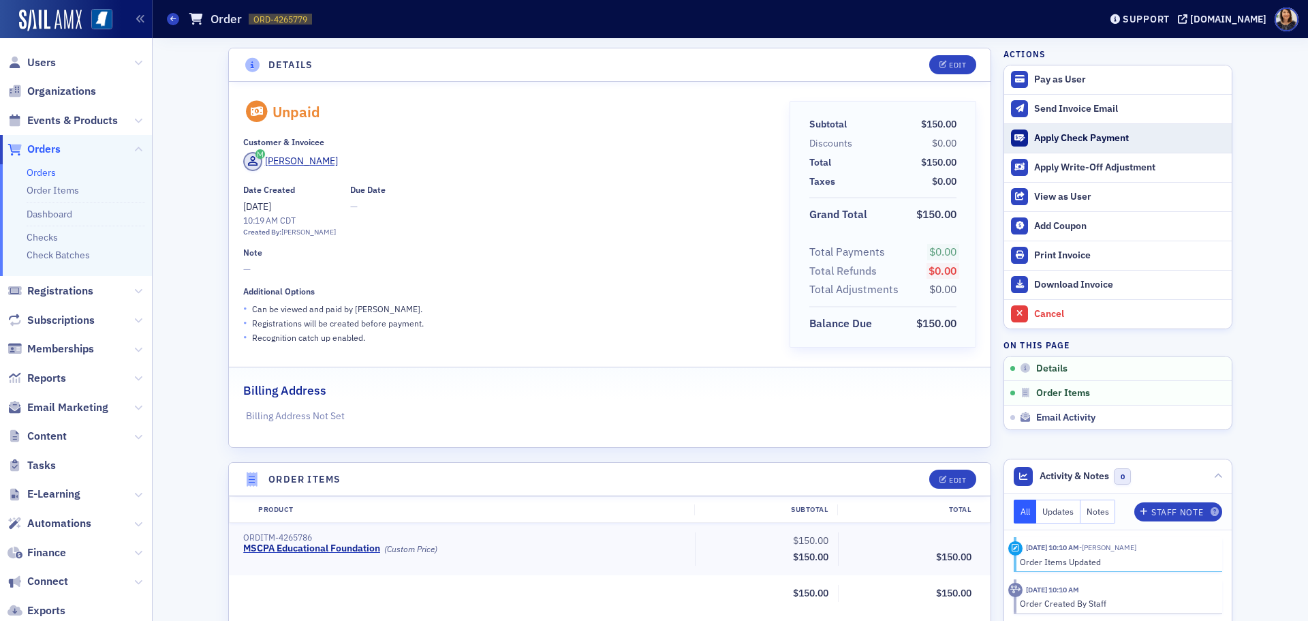
click at [1064, 138] on div "Apply Check Payment" at bounding box center [1129, 138] width 191 height 12
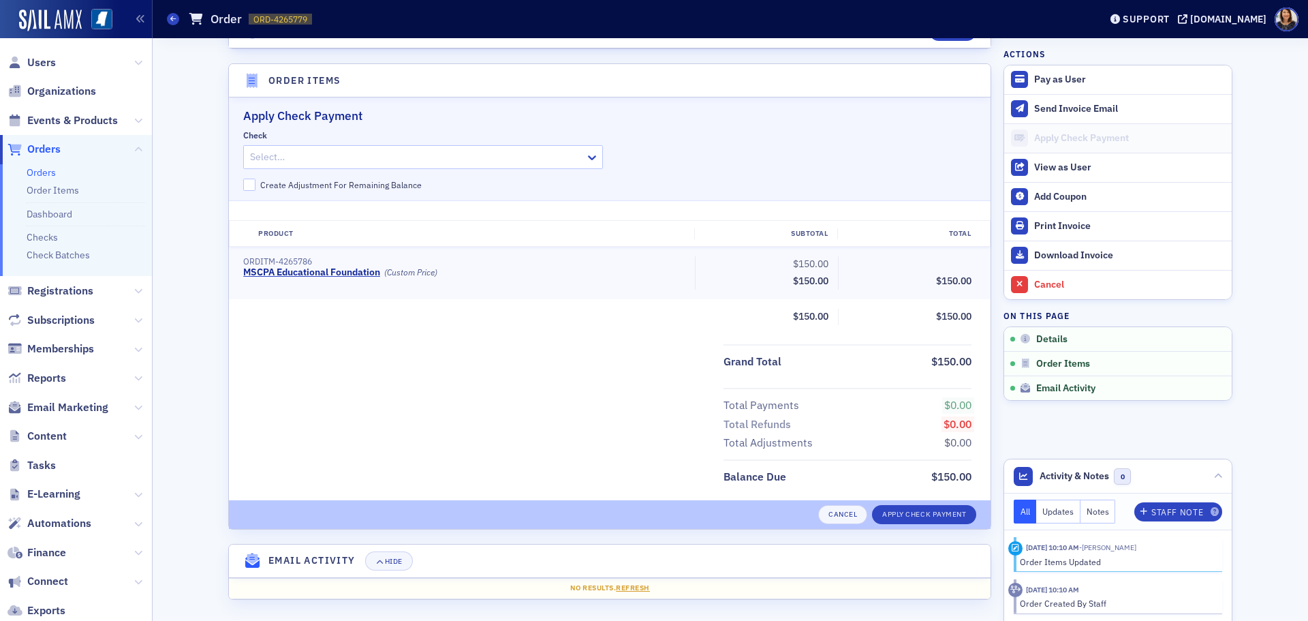
scroll to position [401, 0]
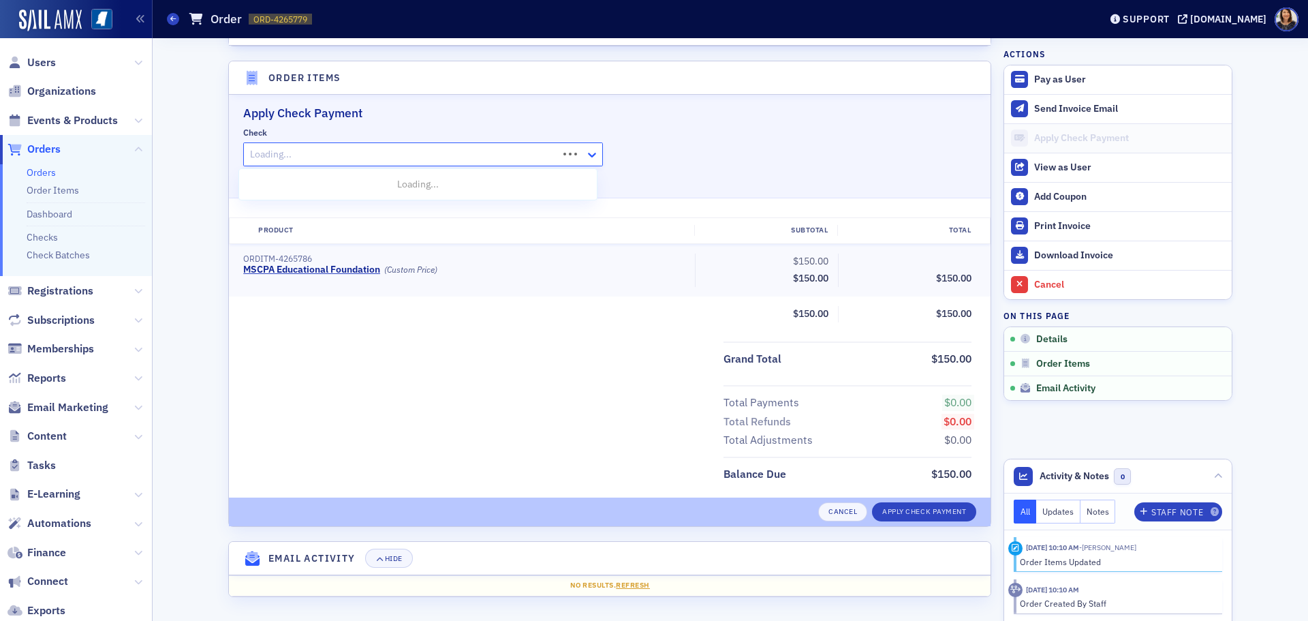
click at [591, 155] on icon at bounding box center [592, 155] width 14 height 14
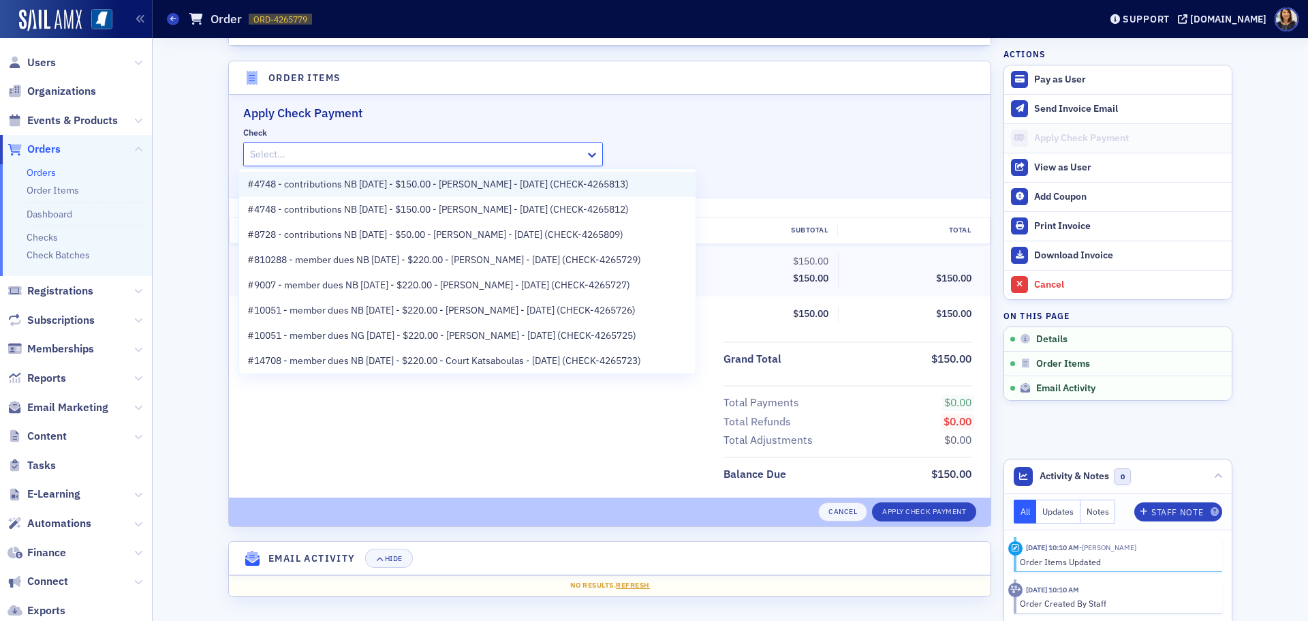
click at [483, 187] on span "#4748 - contributions NB [DATE] - $150.00 - [PERSON_NAME] - [DATE] (CHECK-42658…" at bounding box center [438, 184] width 382 height 14
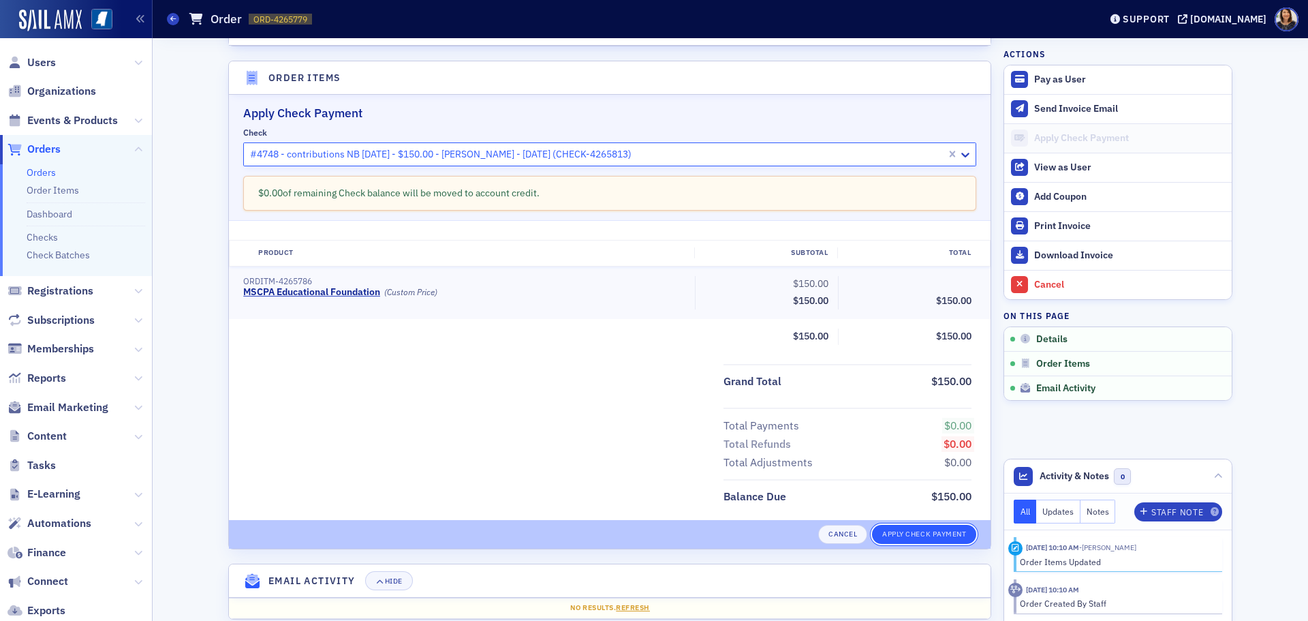
click at [931, 538] on button "Apply Check Payment" at bounding box center [924, 534] width 104 height 19
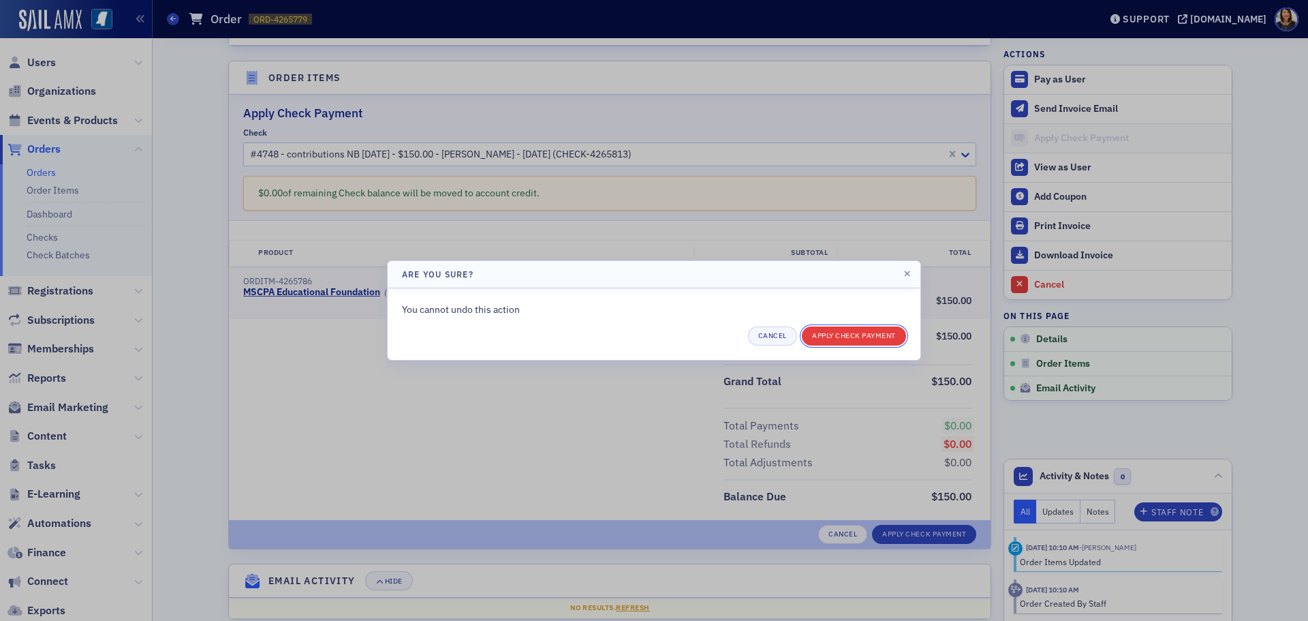
click at [870, 333] on button "Apply Check Payment" at bounding box center [854, 335] width 104 height 19
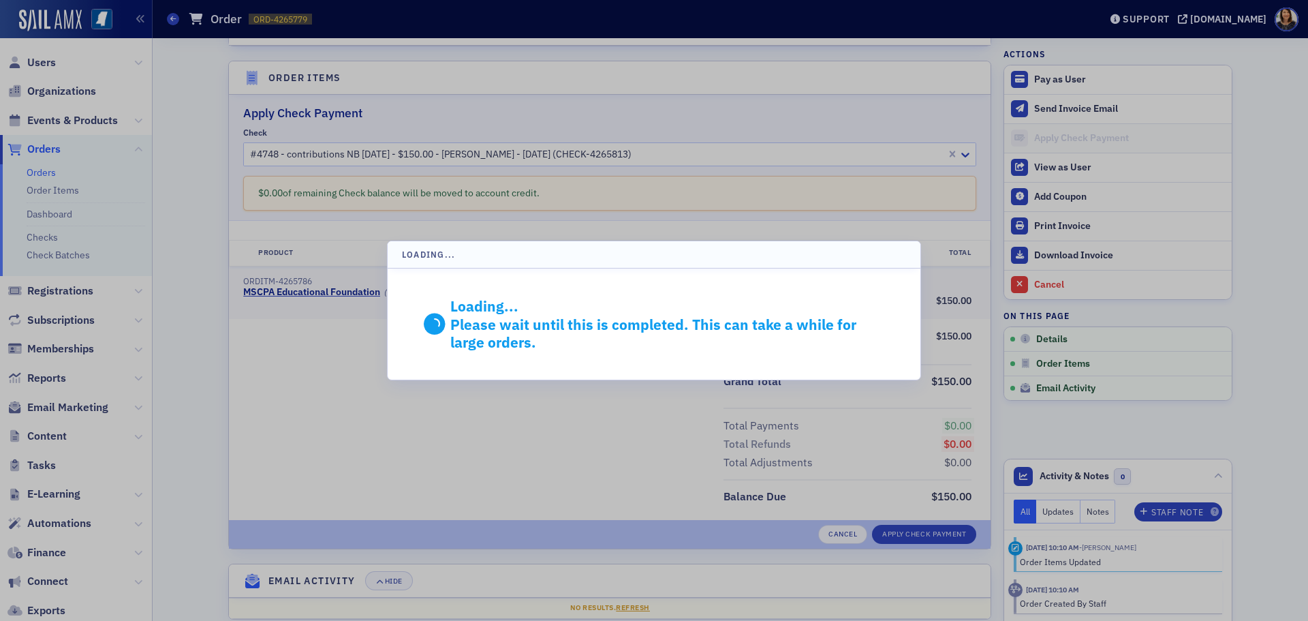
scroll to position [251, 0]
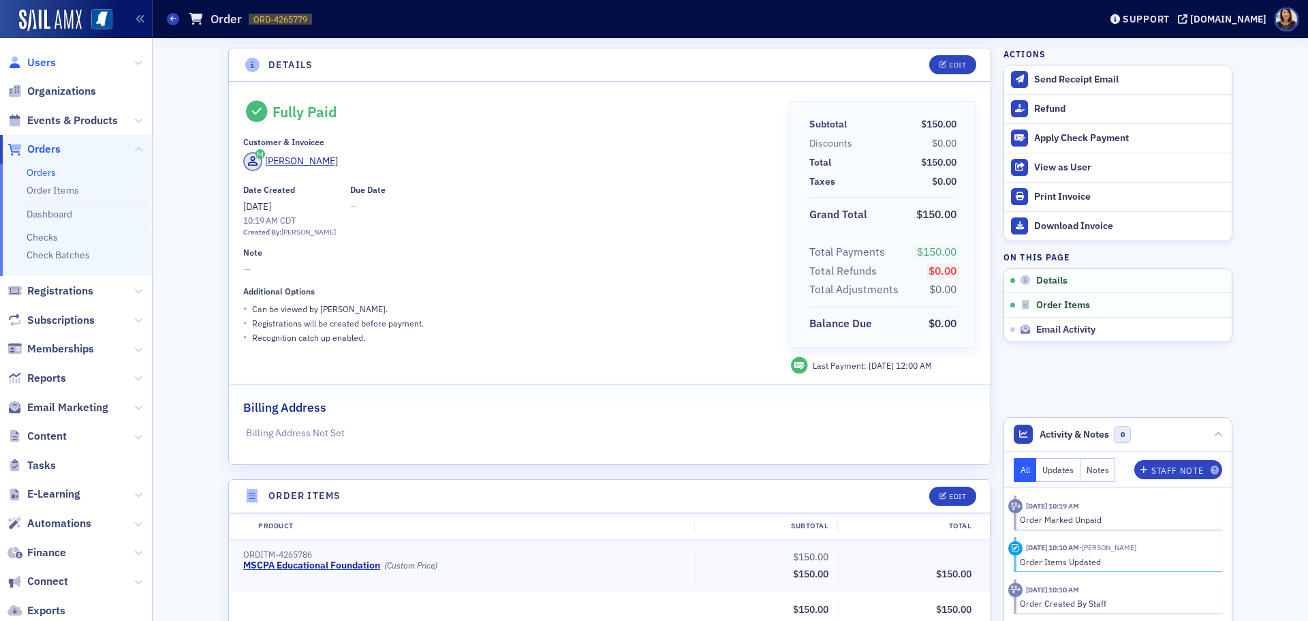
click at [40, 65] on span "Users" at bounding box center [41, 62] width 29 height 15
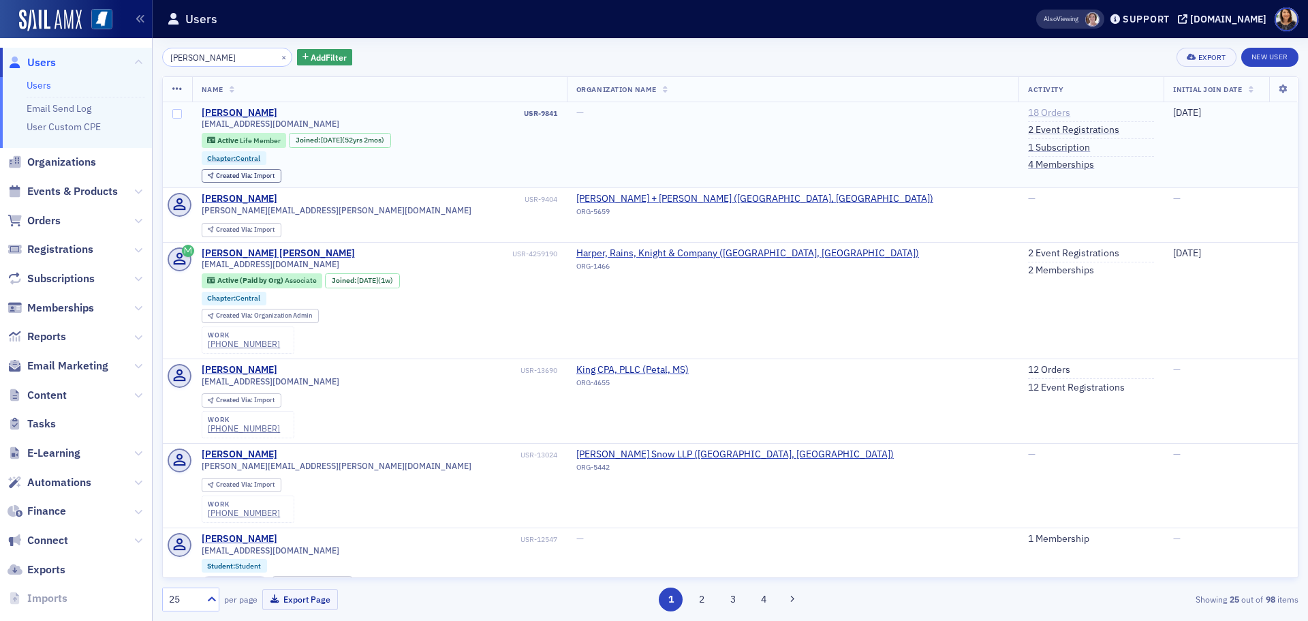
click at [1028, 107] on link "18 Orders" at bounding box center [1049, 113] width 42 height 12
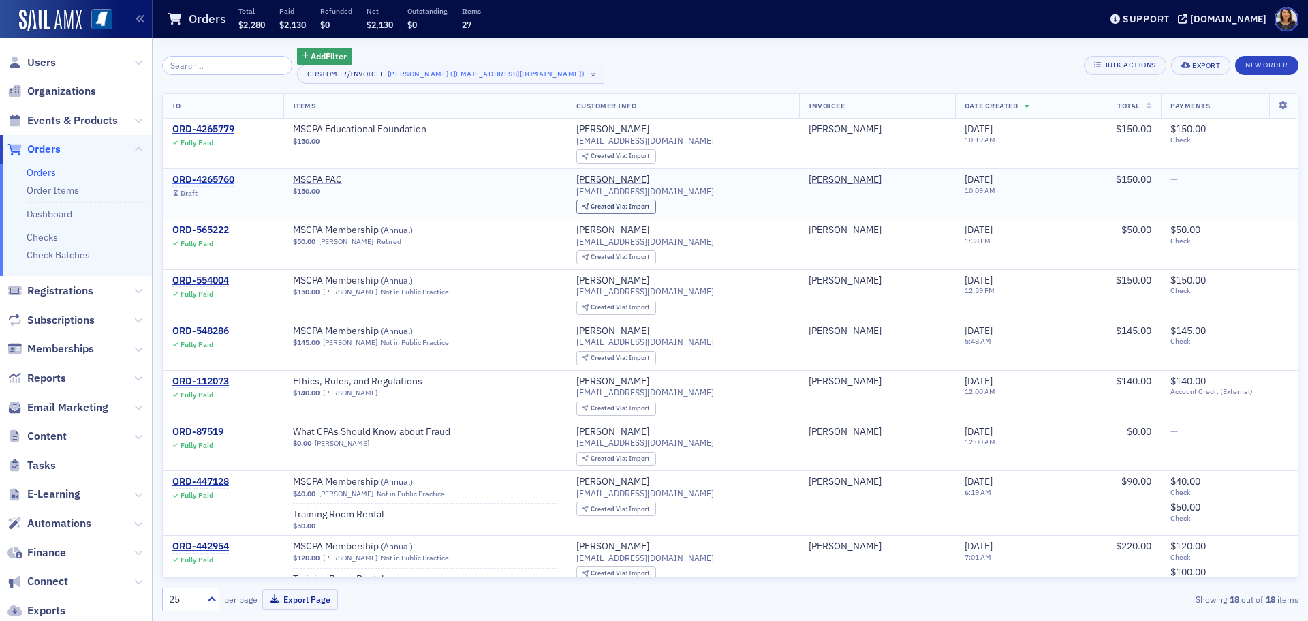
click at [213, 176] on div "ORD-4265760" at bounding box center [203, 180] width 62 height 12
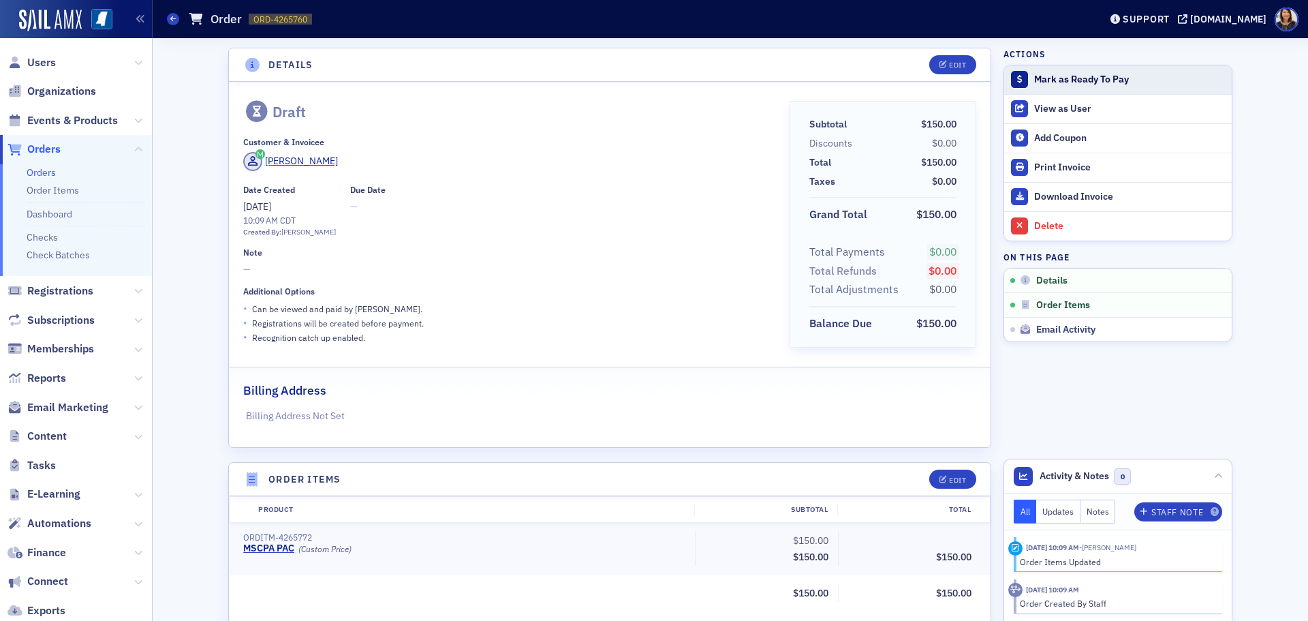
click at [1062, 76] on div "Mark as Ready To Pay" at bounding box center [1129, 80] width 191 height 12
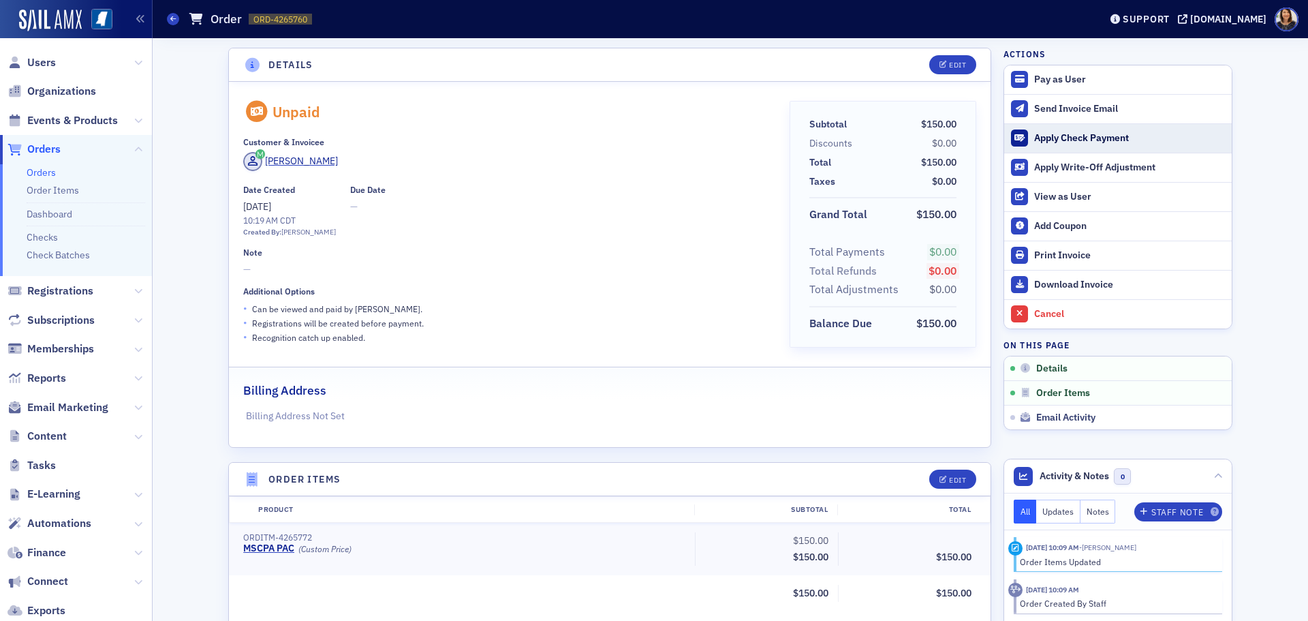
click at [1052, 137] on div "Apply Check Payment" at bounding box center [1129, 138] width 191 height 12
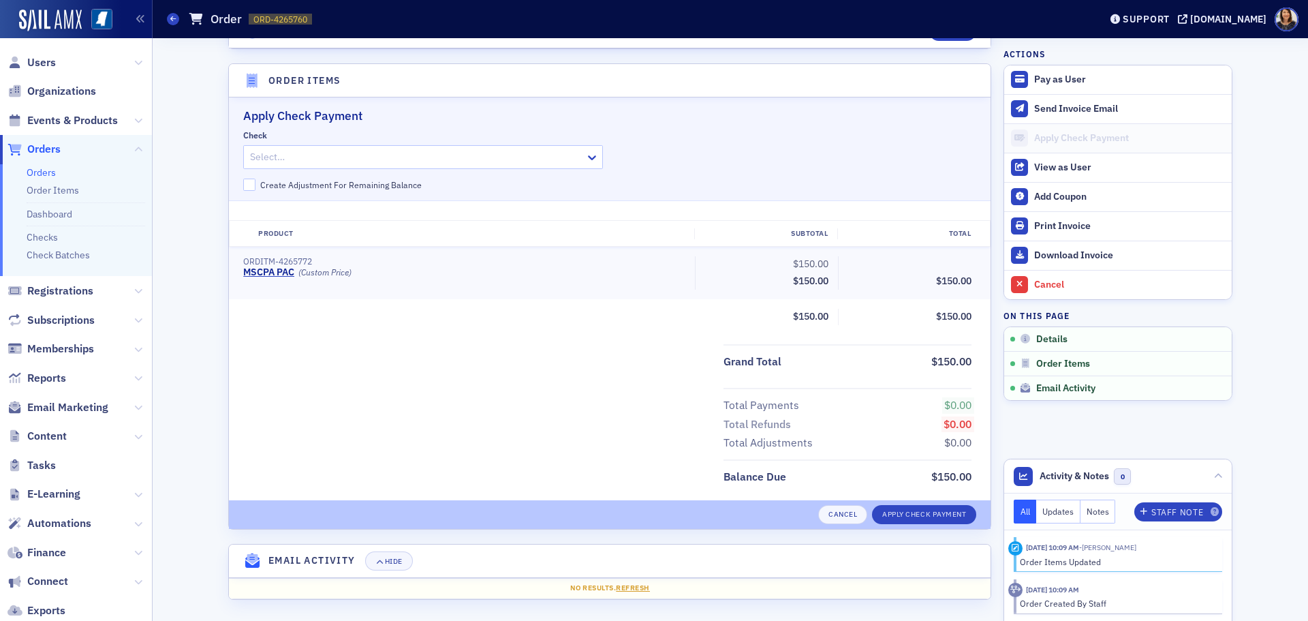
scroll to position [401, 0]
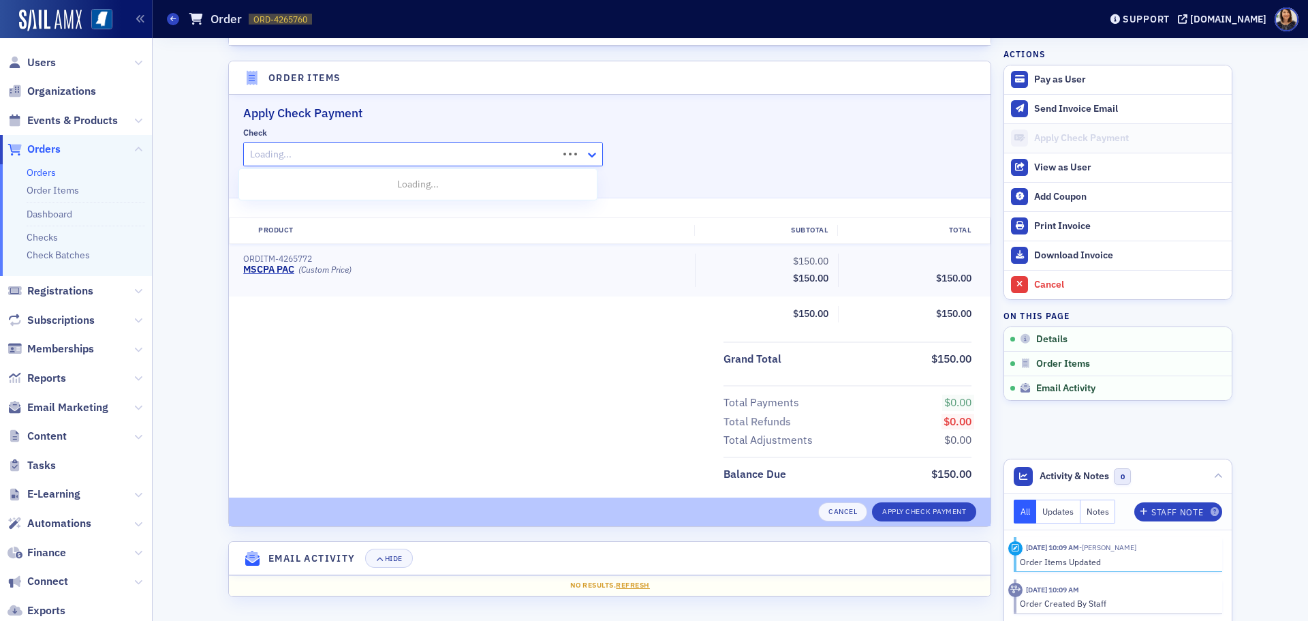
click at [594, 157] on div at bounding box center [593, 154] width 17 height 14
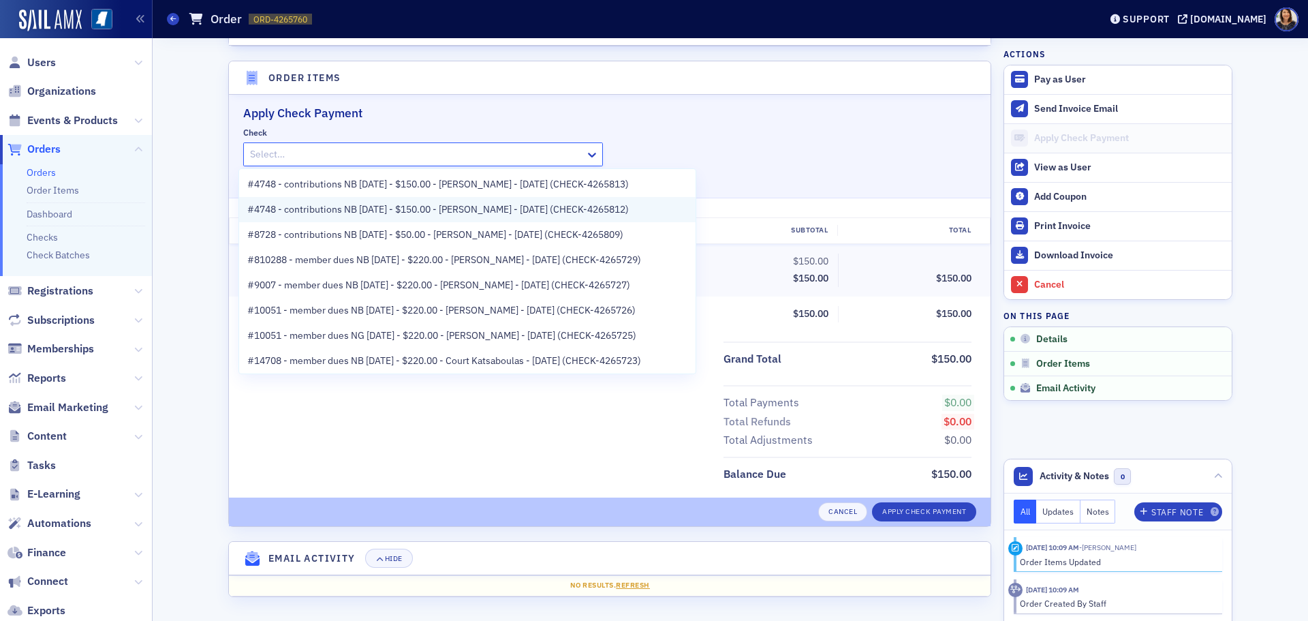
click at [501, 215] on span "#4748 - contributions NB [DATE] - $150.00 - [PERSON_NAME] - [DATE] (CHECK-42658…" at bounding box center [438, 209] width 382 height 14
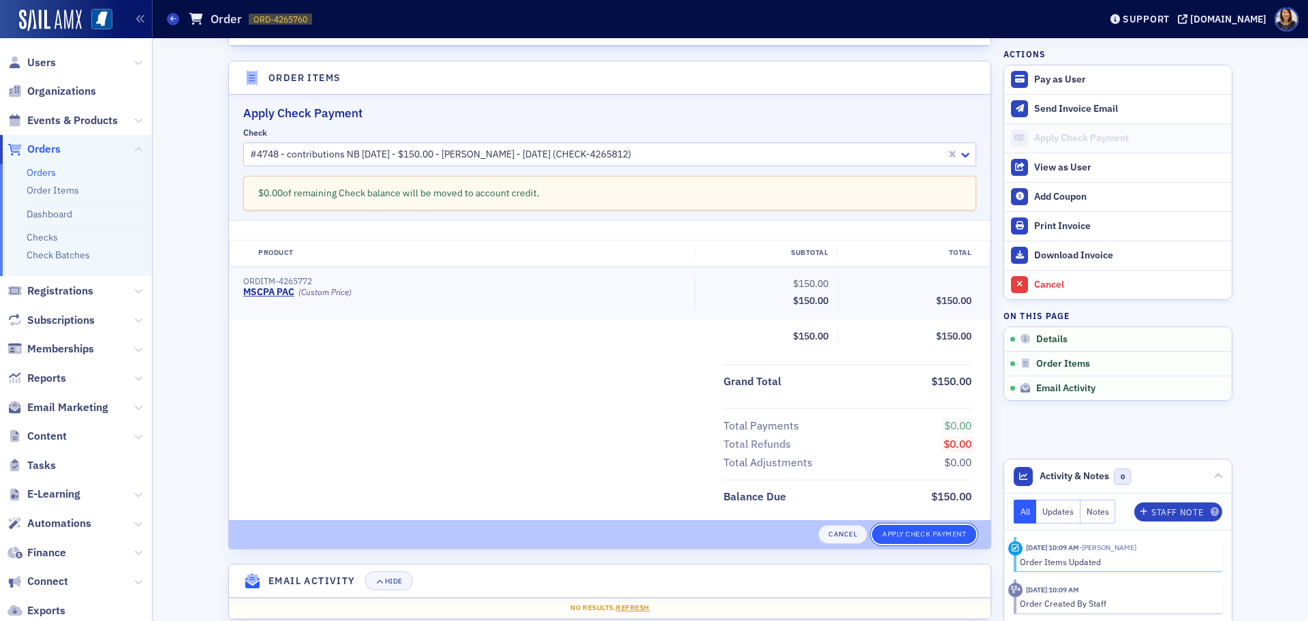
click at [907, 538] on button "Apply Check Payment" at bounding box center [924, 534] width 104 height 19
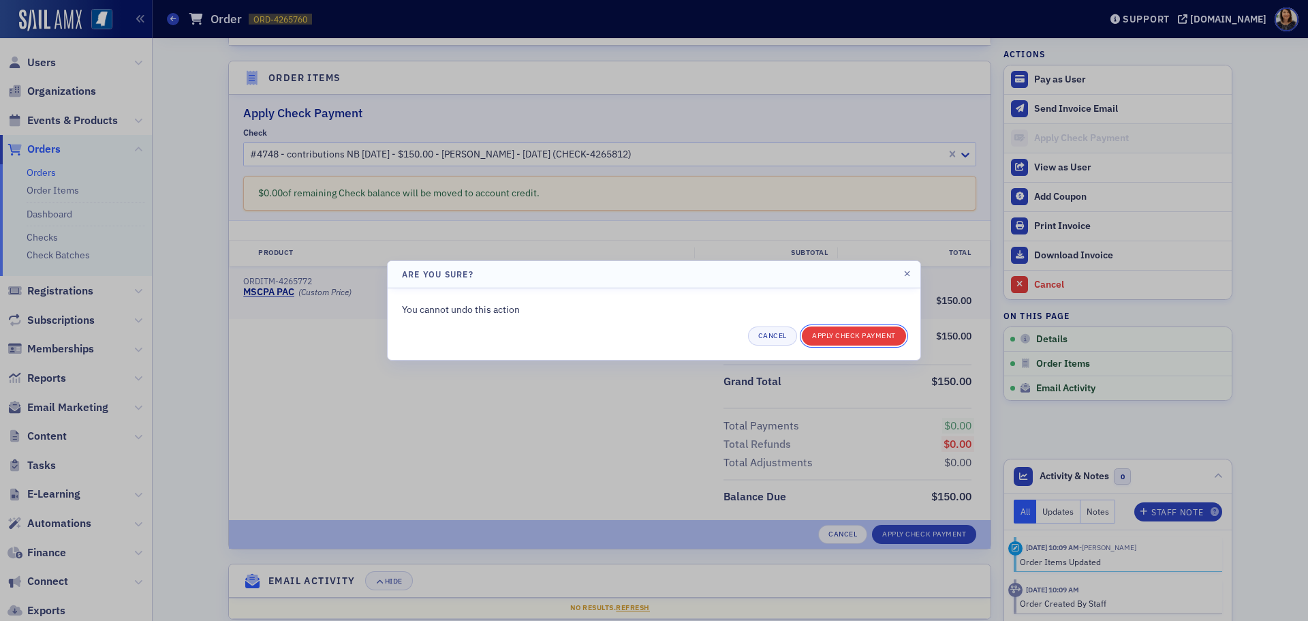
click at [863, 332] on button "Apply Check Payment" at bounding box center [854, 335] width 104 height 19
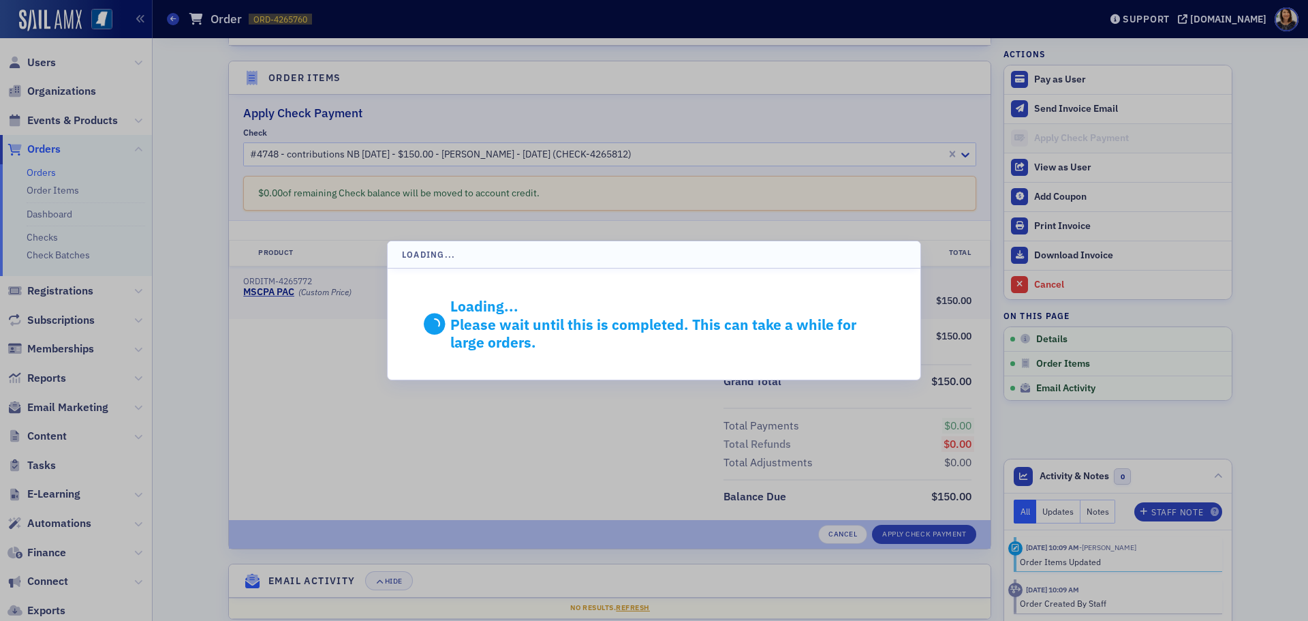
scroll to position [251, 0]
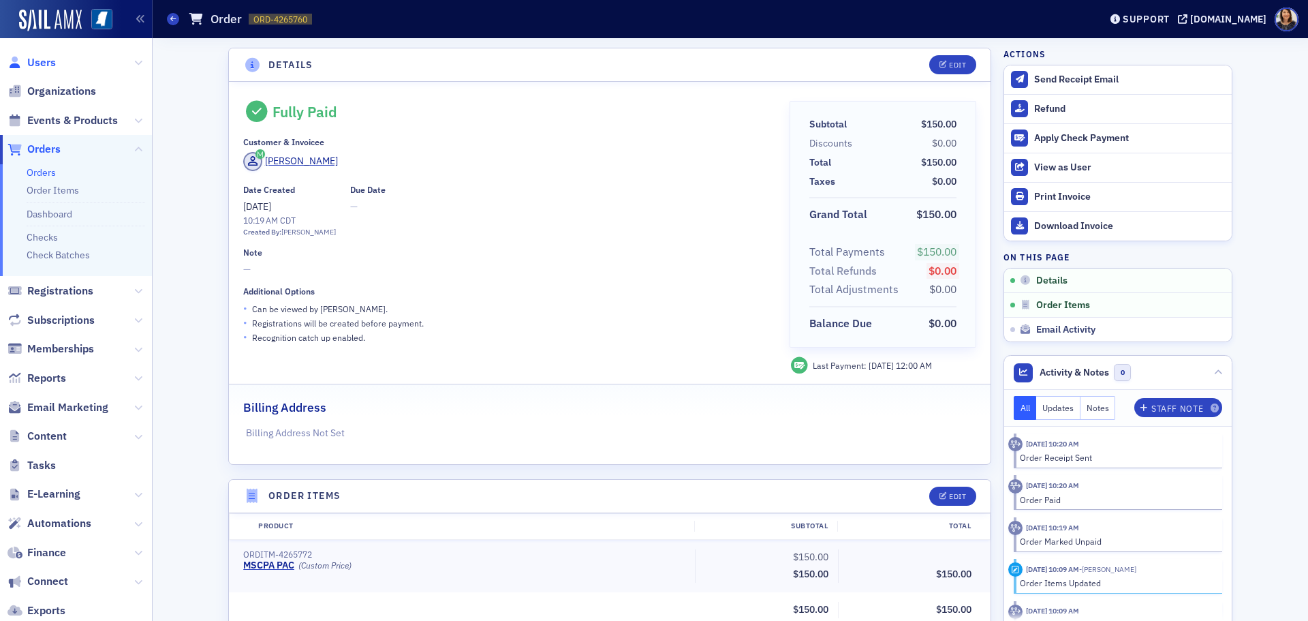
click at [45, 65] on span "Users" at bounding box center [41, 62] width 29 height 15
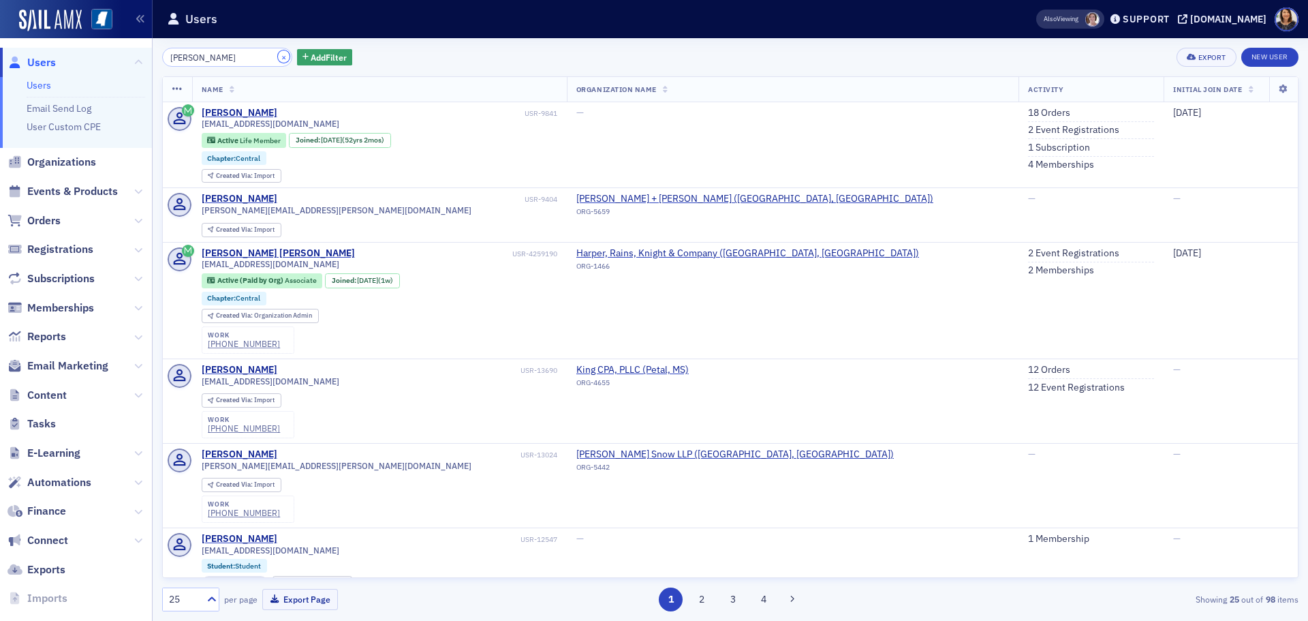
click at [278, 58] on button "×" at bounding box center [284, 56] width 12 height 12
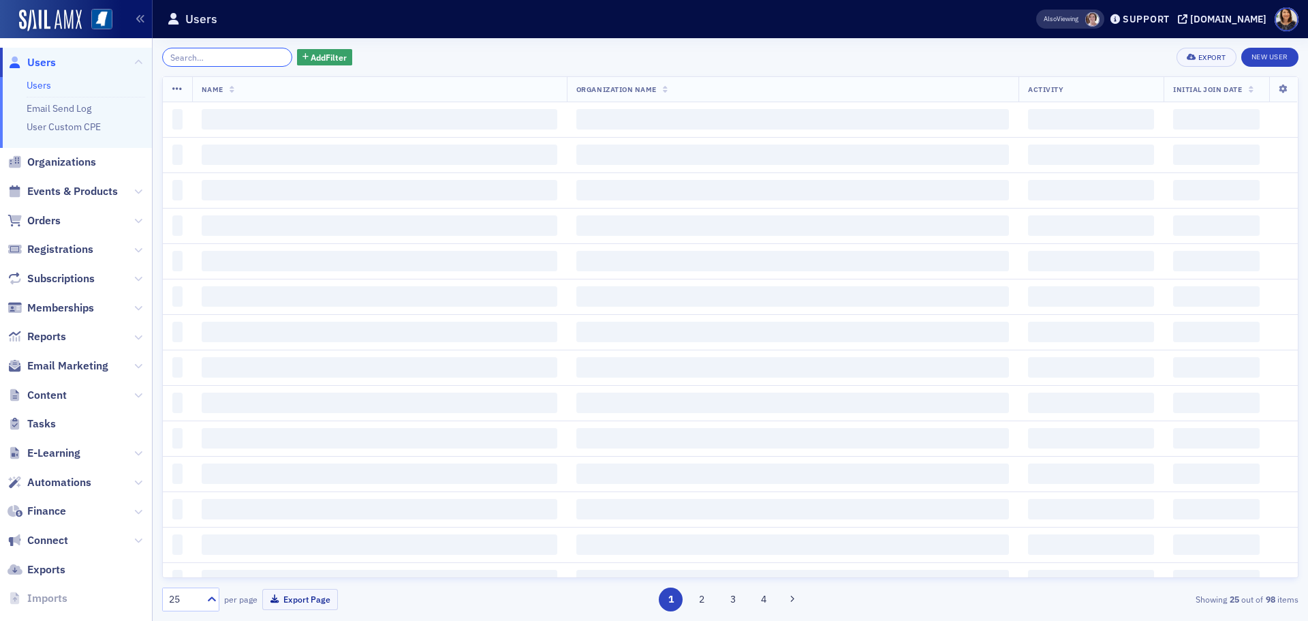
click at [228, 59] on input "search" at bounding box center [227, 57] width 130 height 19
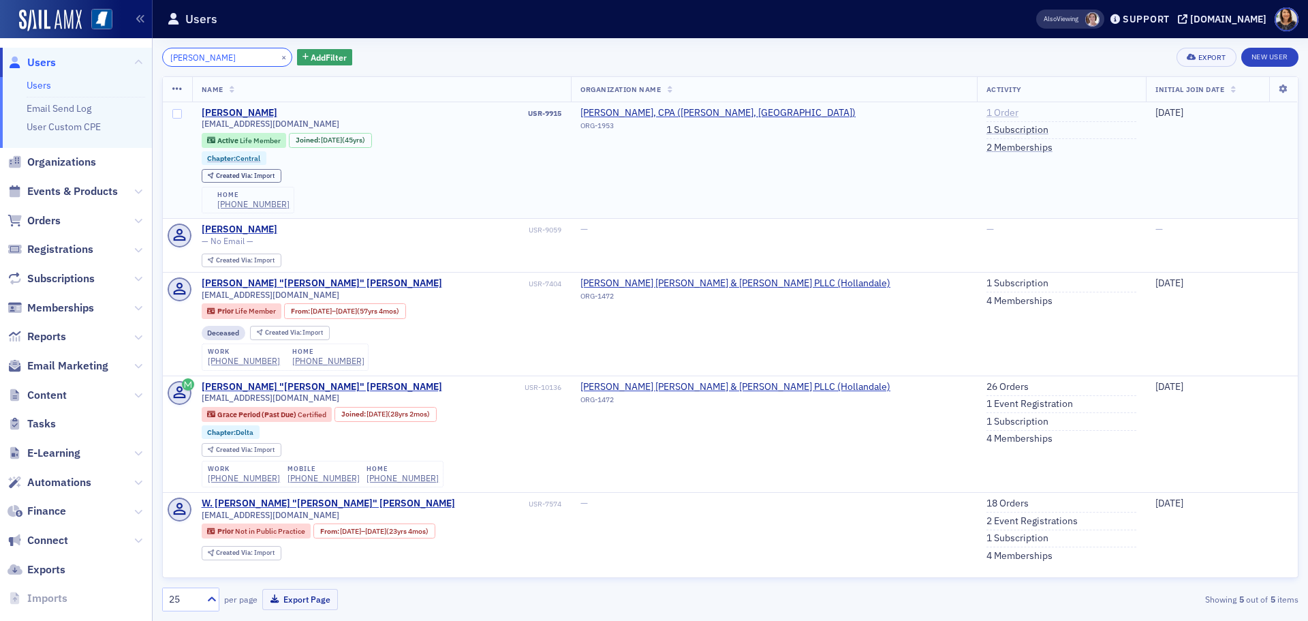
type input "[PERSON_NAME]"
click at [987, 112] on link "1 Order" at bounding box center [1003, 113] width 32 height 12
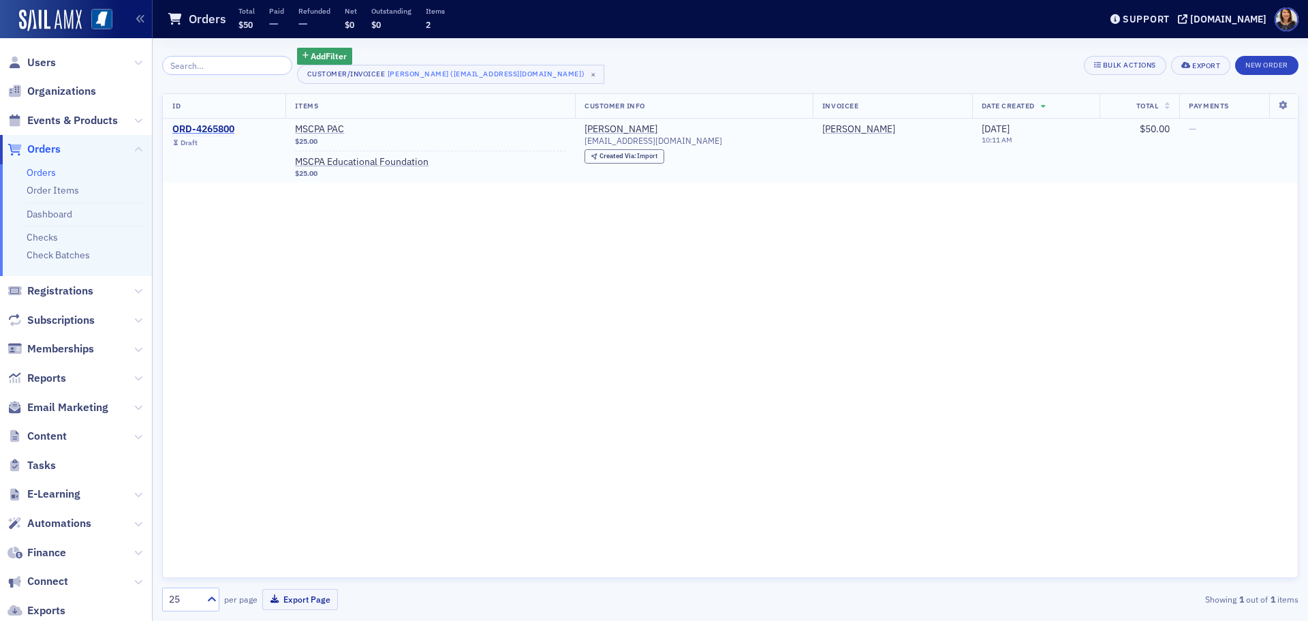
click at [234, 132] on div "ORD-4265800" at bounding box center [203, 129] width 62 height 12
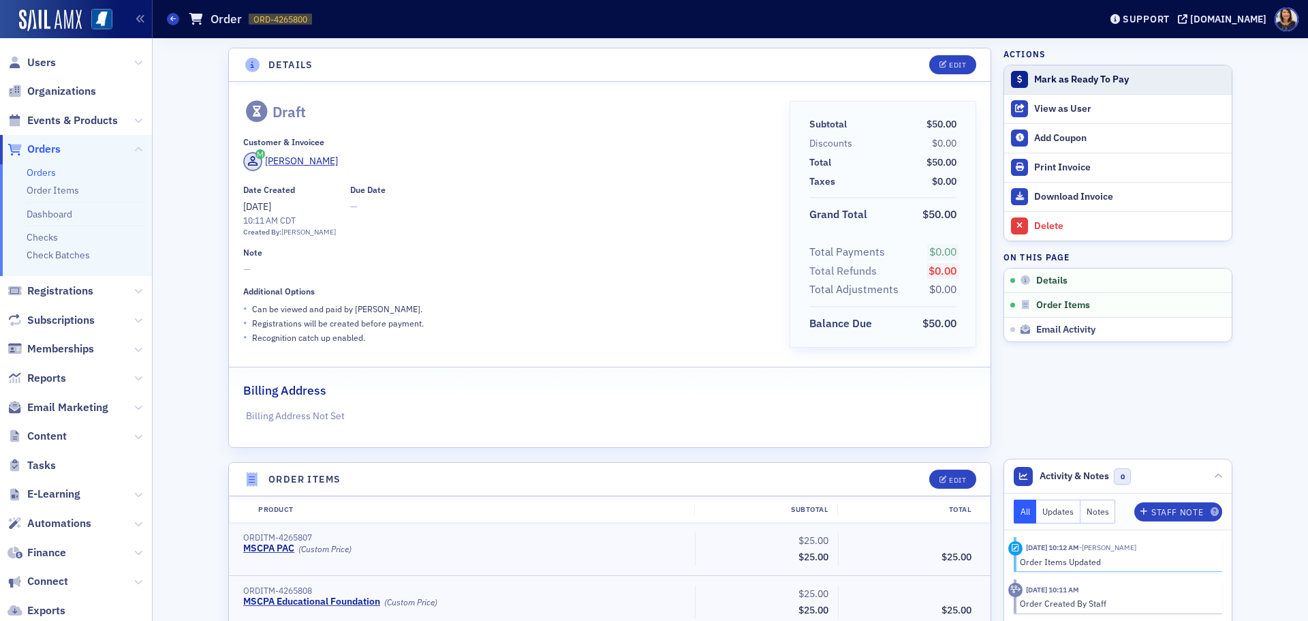
click at [1051, 84] on div "Mark as Ready To Pay" at bounding box center [1129, 80] width 191 height 12
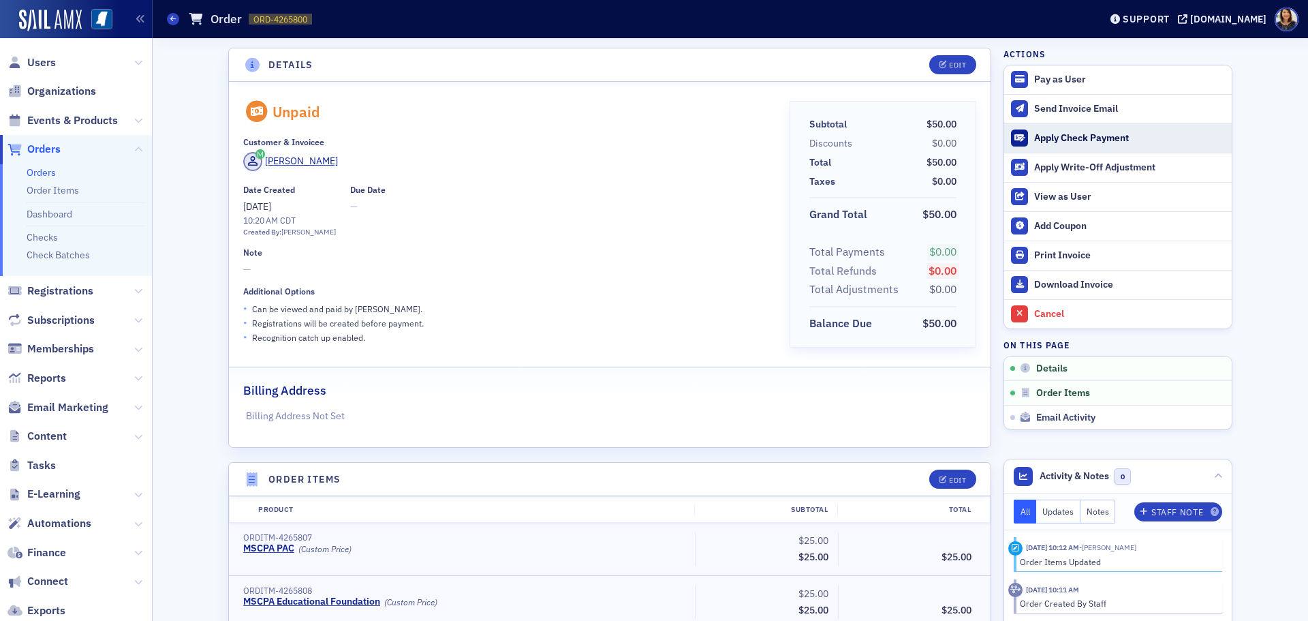
click at [1057, 138] on div "Apply Check Payment" at bounding box center [1129, 138] width 191 height 12
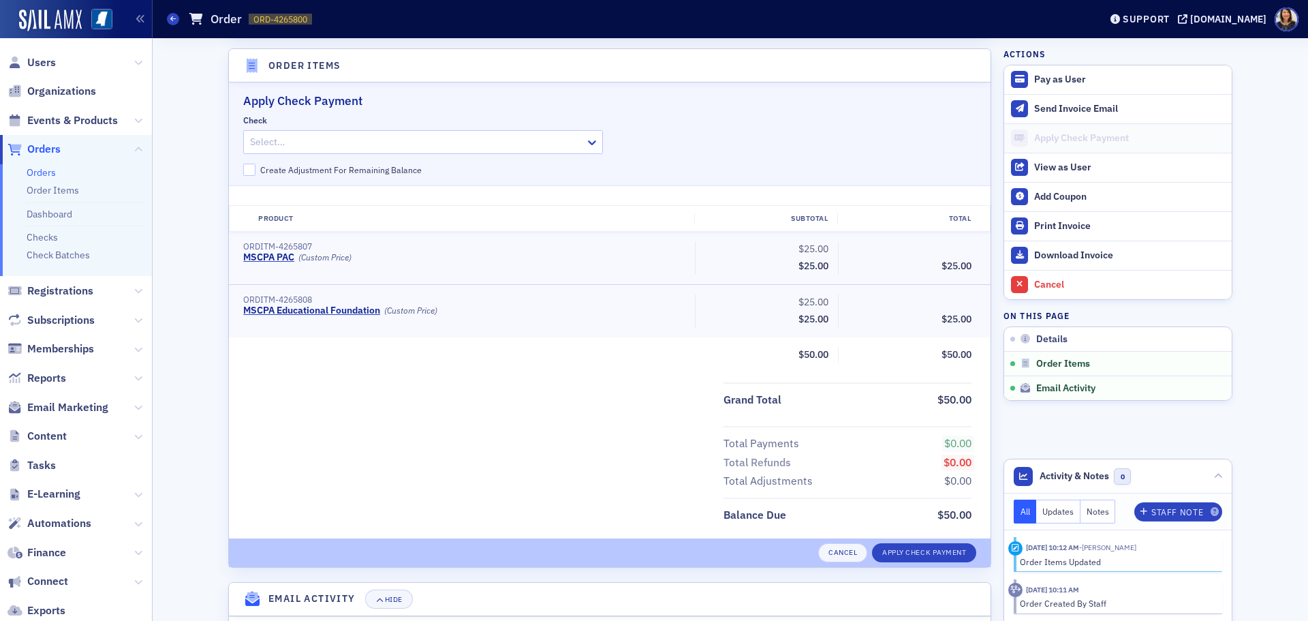
scroll to position [417, 0]
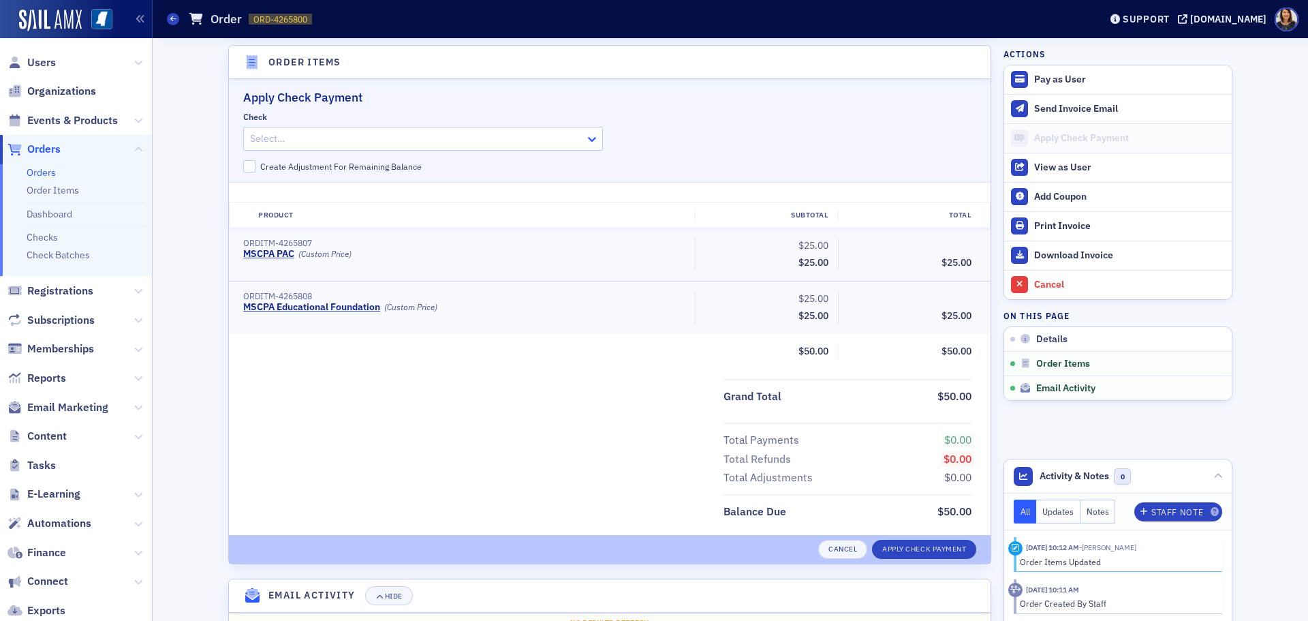
click at [587, 142] on icon at bounding box center [592, 139] width 14 height 14
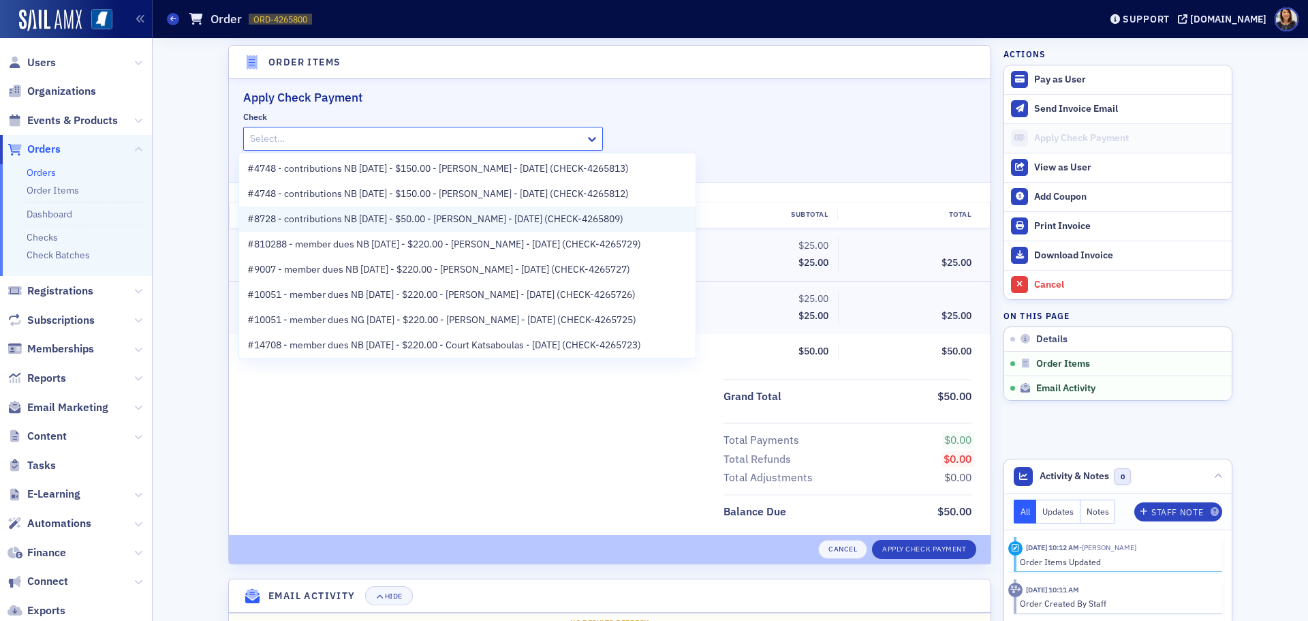
click at [521, 215] on span "#8728 - contributions NB [DATE] - $50.00 - [PERSON_NAME] - [DATE] (CHECK-426580…" at bounding box center [435, 219] width 376 height 14
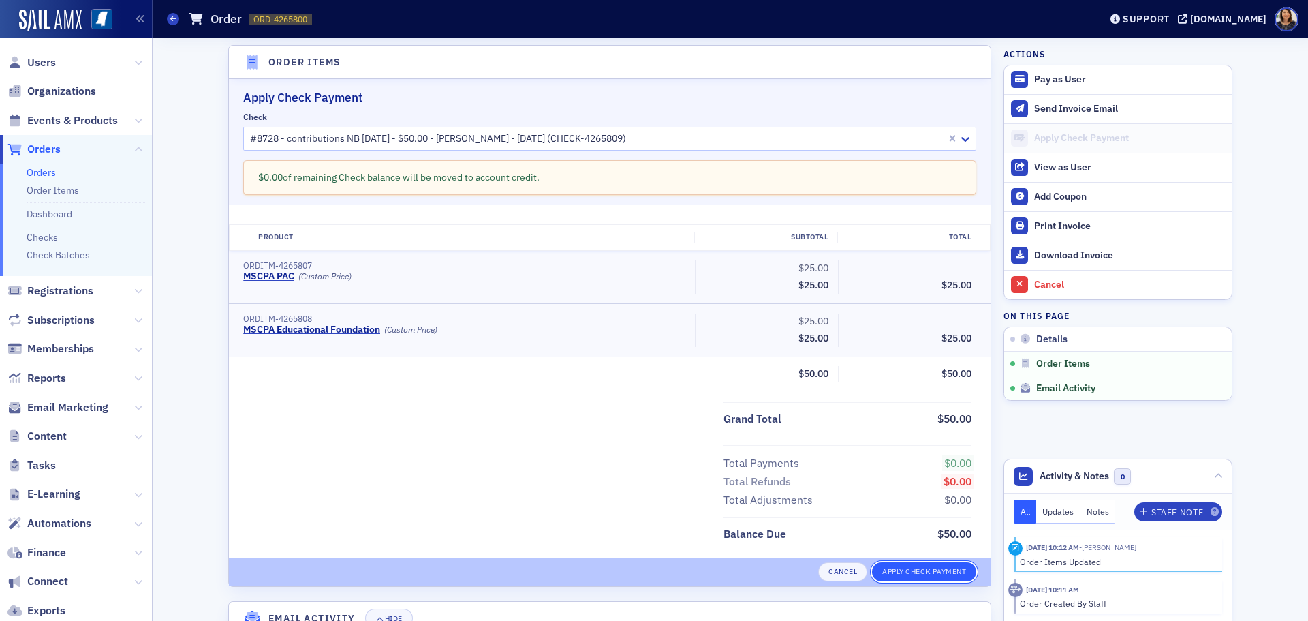
click at [925, 574] on button "Apply Check Payment" at bounding box center [924, 571] width 104 height 19
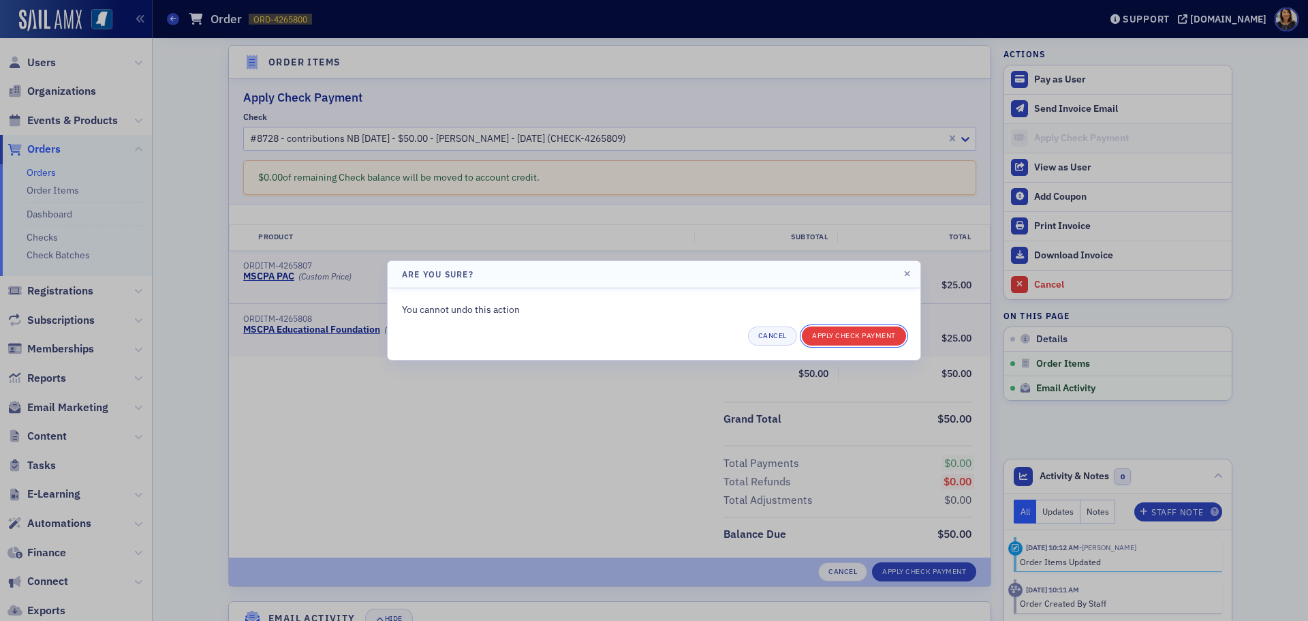
click at [863, 337] on button "Apply Check Payment" at bounding box center [854, 335] width 104 height 19
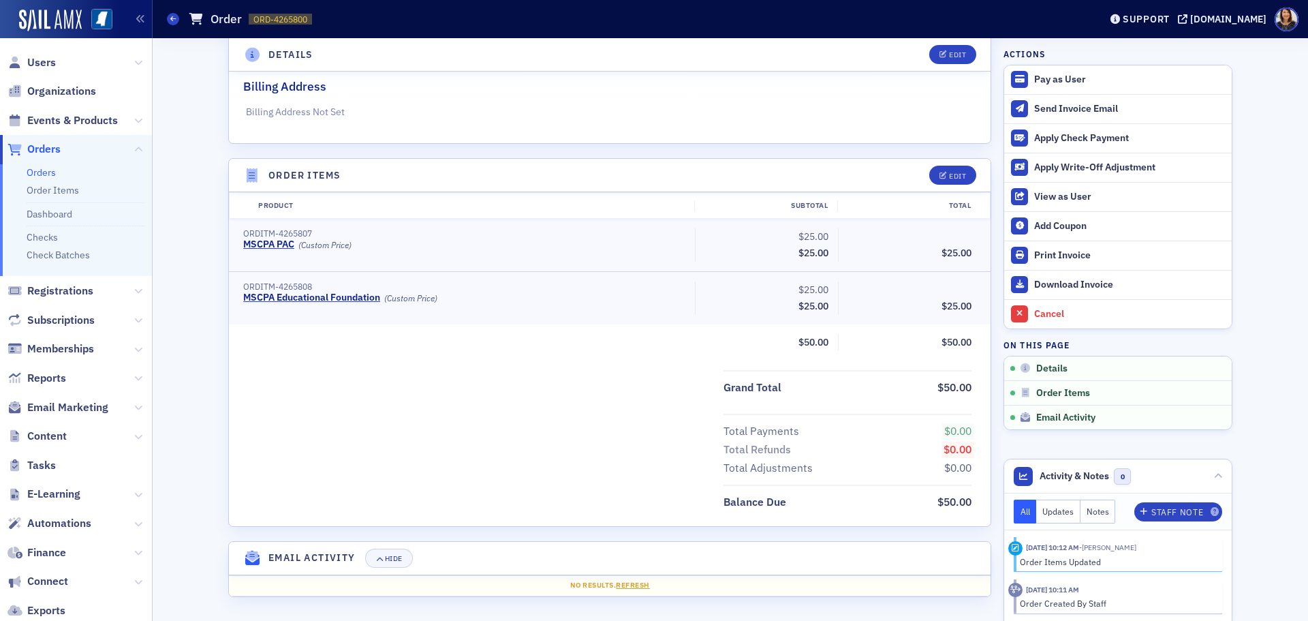
scroll to position [304, 0]
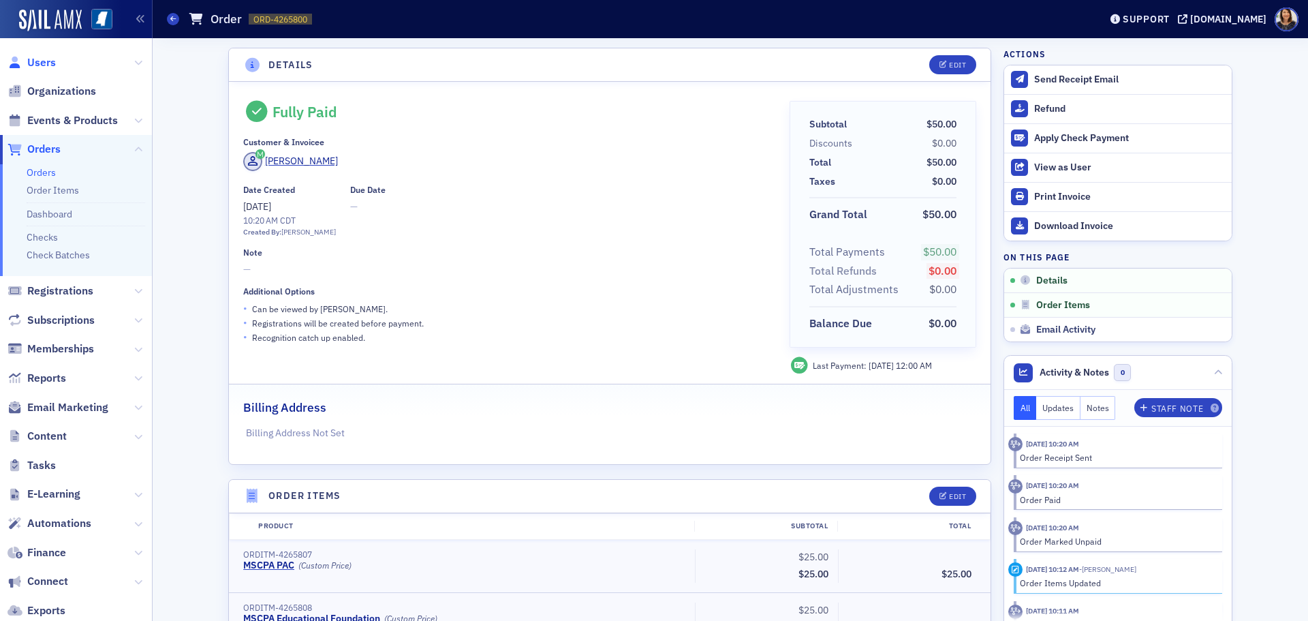
click at [44, 61] on span "Users" at bounding box center [41, 62] width 29 height 15
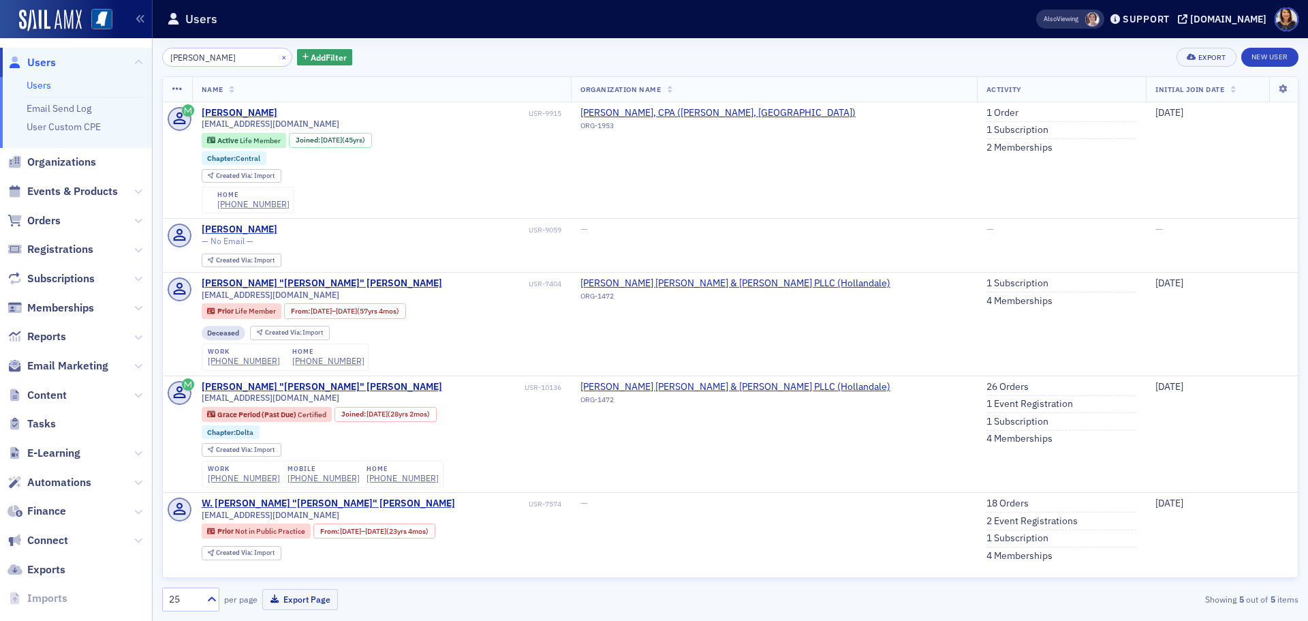
click at [278, 53] on div "×" at bounding box center [285, 56] width 14 height 17
click at [278, 57] on button "×" at bounding box center [284, 56] width 12 height 12
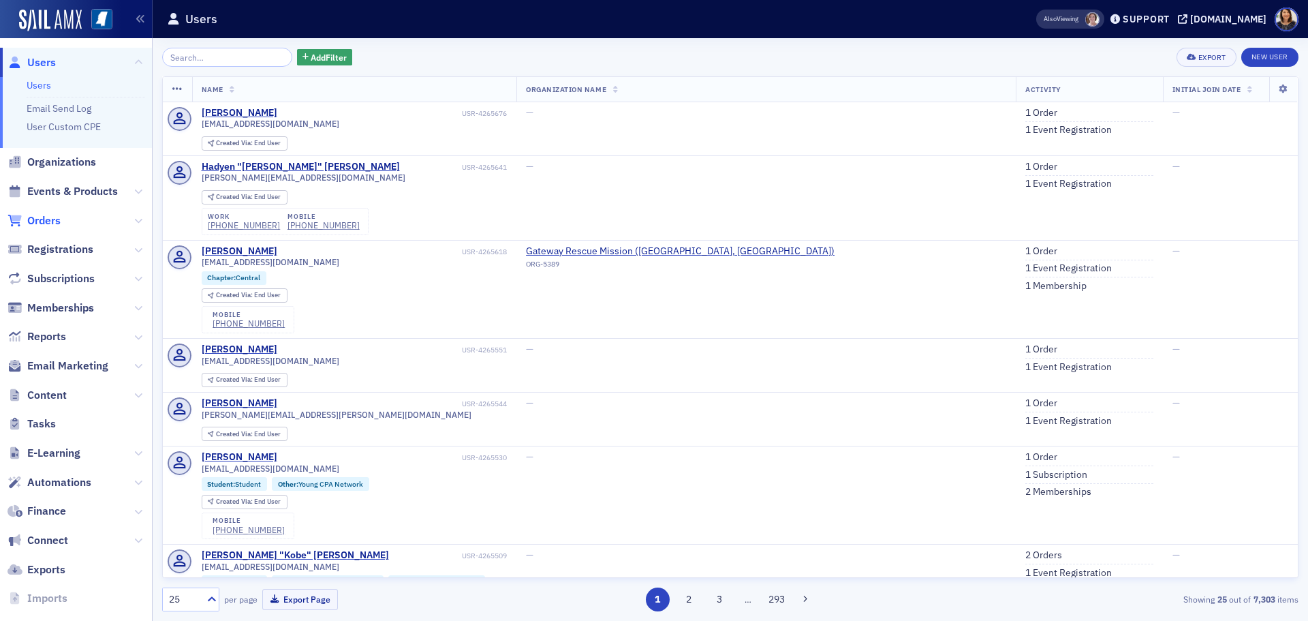
click at [52, 219] on span "Orders" at bounding box center [43, 220] width 33 height 15
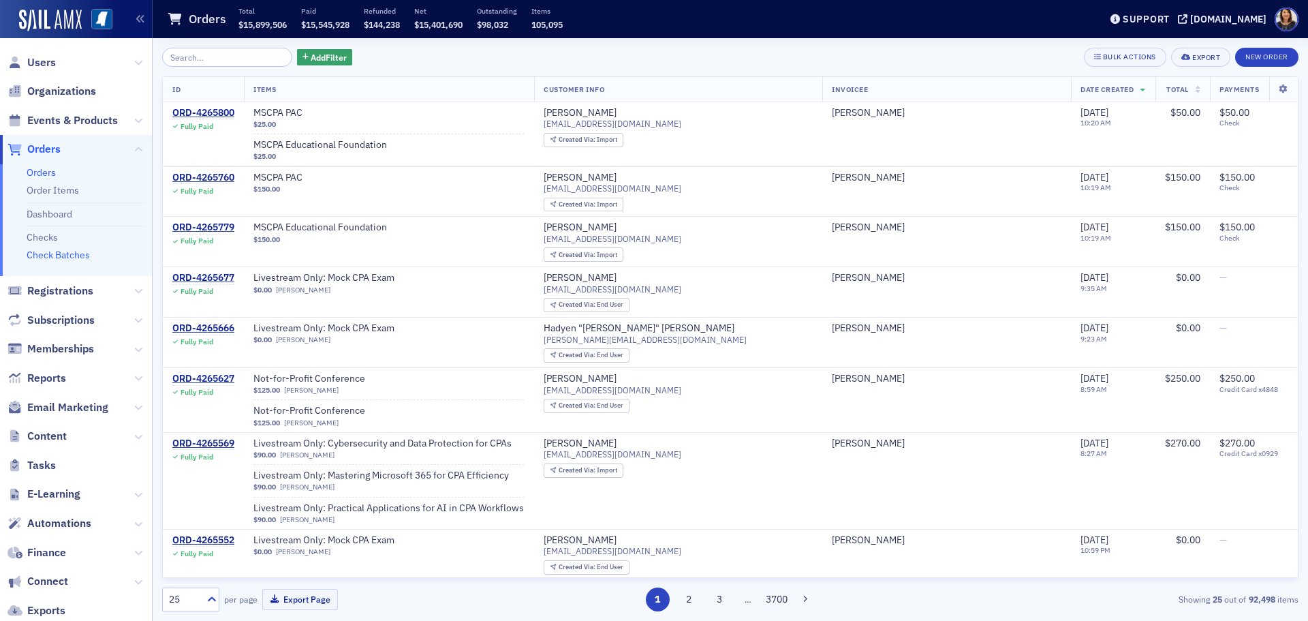
click at [59, 250] on link "Check Batches" at bounding box center [58, 255] width 63 height 12
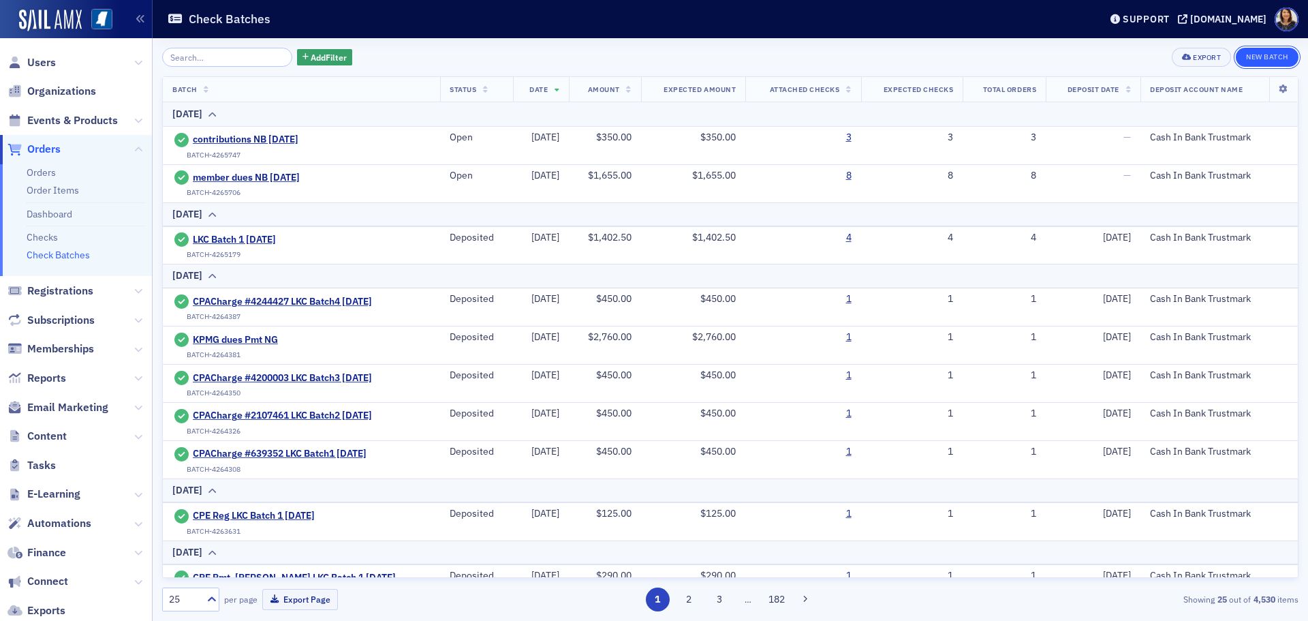
click at [1267, 57] on button "New Batch" at bounding box center [1267, 57] width 63 height 19
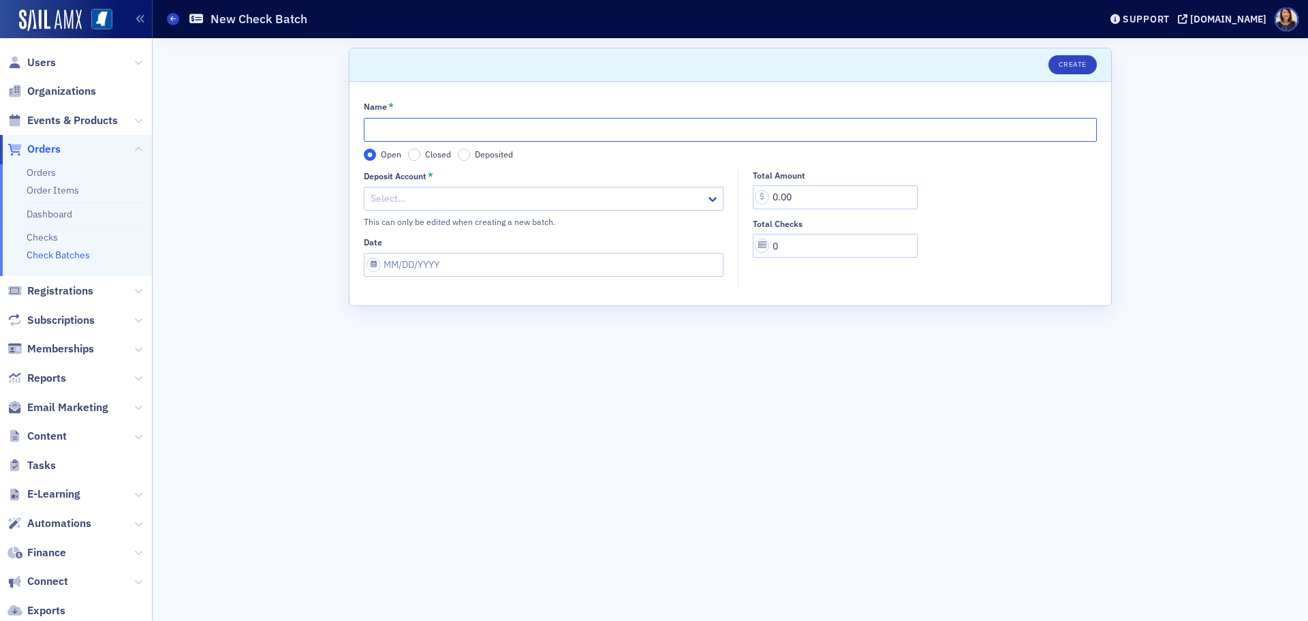
click at [499, 123] on input "Name *" at bounding box center [730, 130] width 733 height 24
type input "chapter dues NB [DATE]"
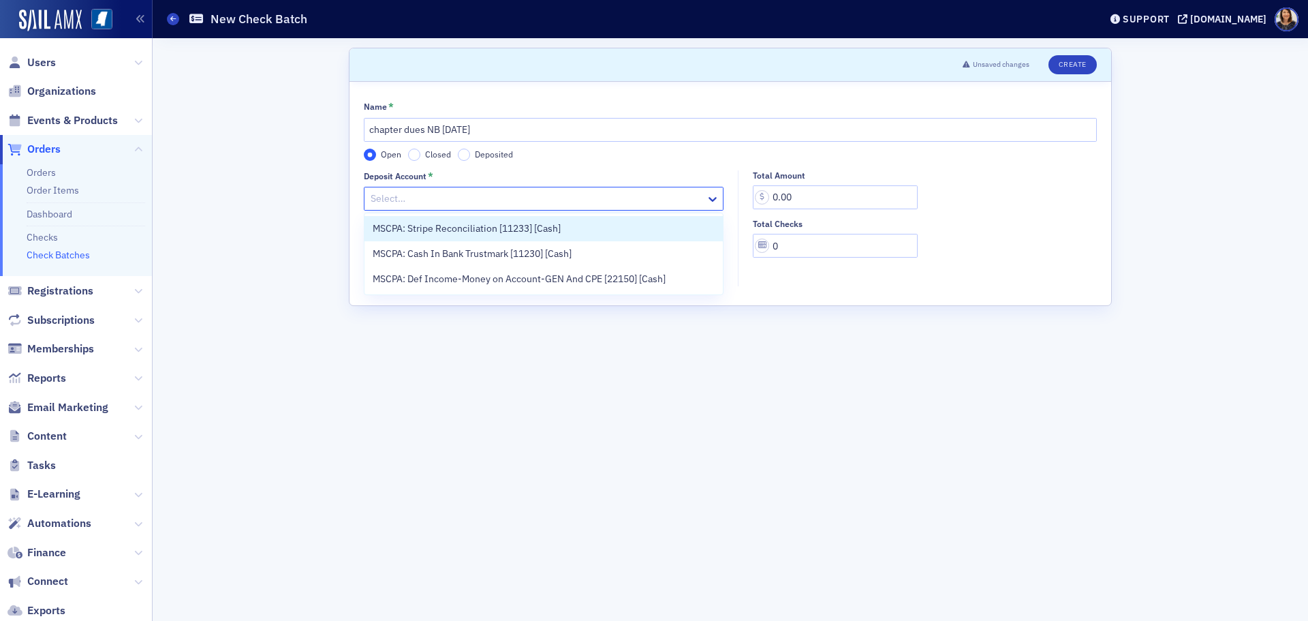
click at [496, 191] on div at bounding box center [536, 198] width 335 height 17
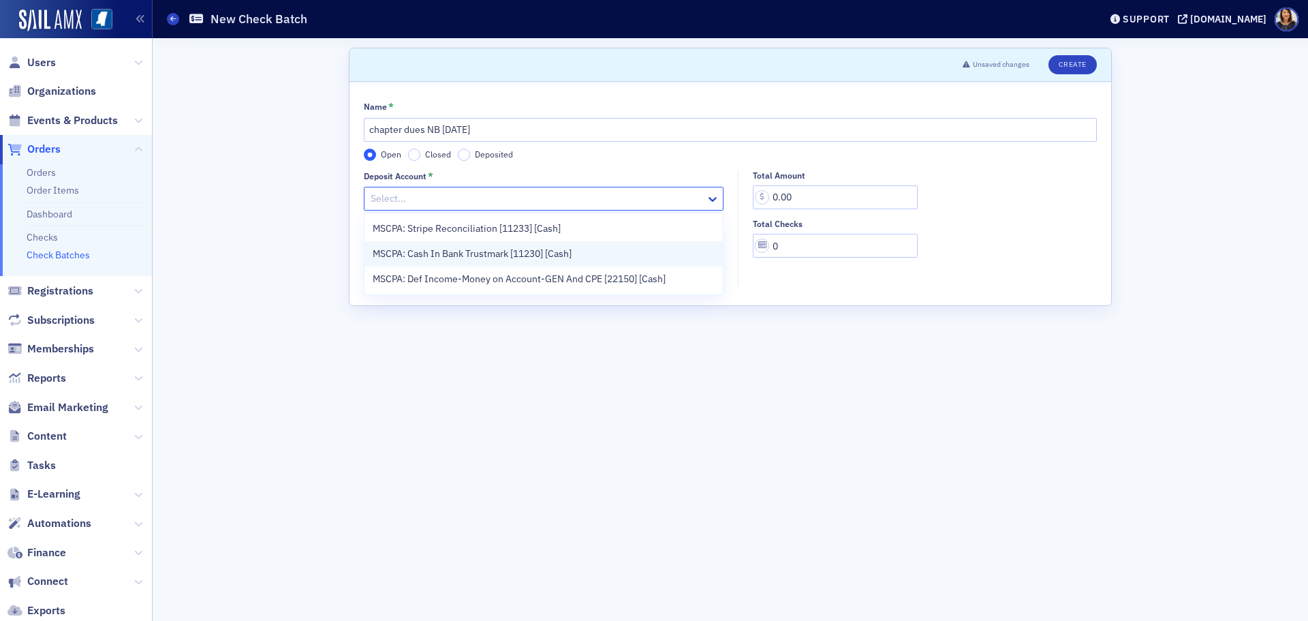
click at [525, 258] on span "MSCPA: Cash In Bank Trustmark [11230] [Cash]" at bounding box center [472, 254] width 199 height 14
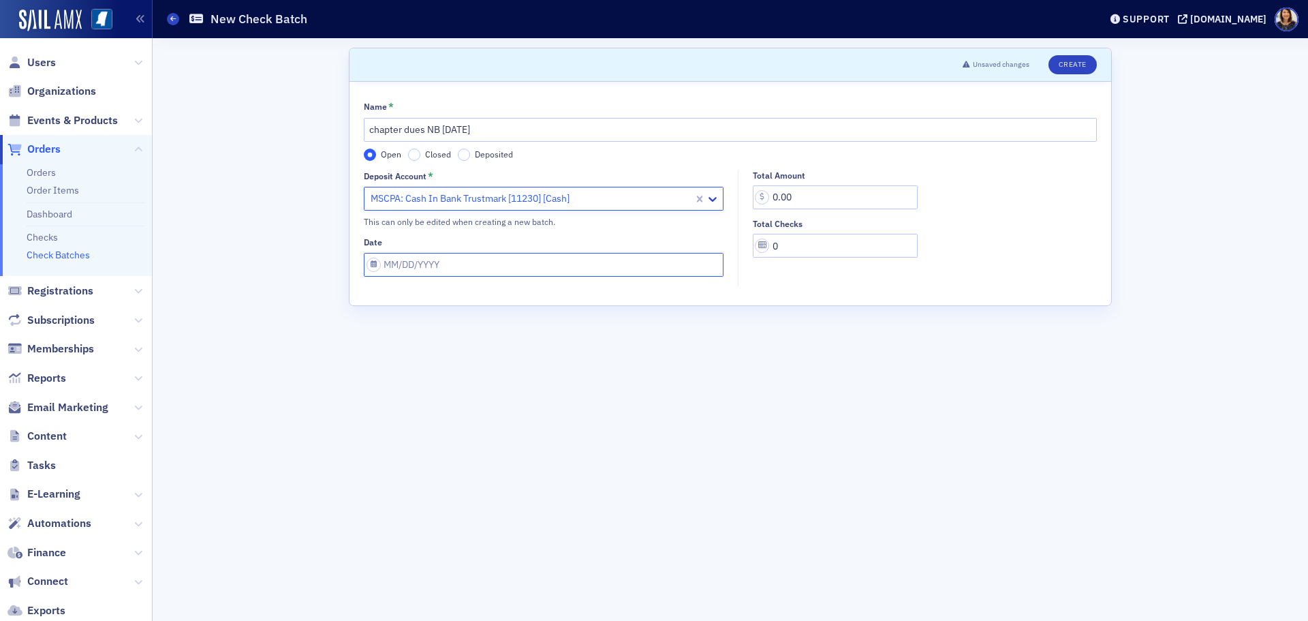
select select "8"
select select "2025"
click at [523, 263] on input "Date" at bounding box center [544, 265] width 360 height 24
click at [420, 399] on div "16" at bounding box center [417, 400] width 16 height 16
type input "[DATE]"
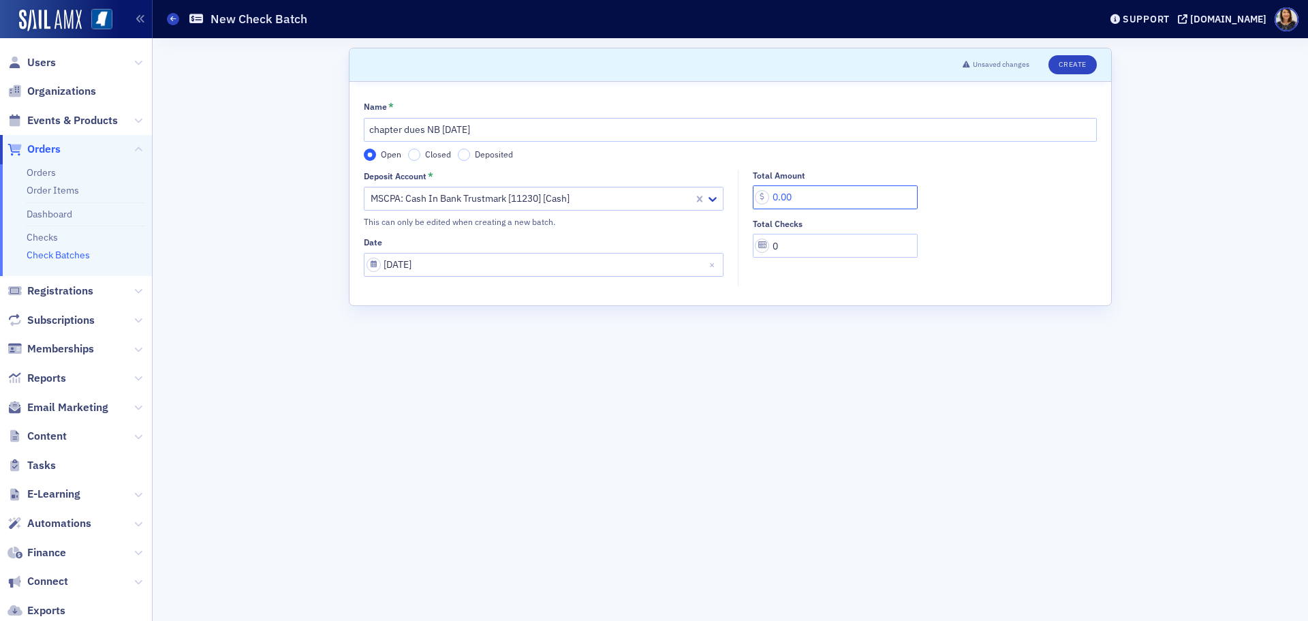
click at [855, 201] on input "0.00" at bounding box center [835, 197] width 165 height 24
click at [774, 198] on input "0.00" at bounding box center [835, 197] width 165 height 24
click at [770, 198] on input "0.00" at bounding box center [835, 197] width 165 height 24
click at [789, 198] on input "850.00" at bounding box center [835, 197] width 165 height 24
type input "85.00"
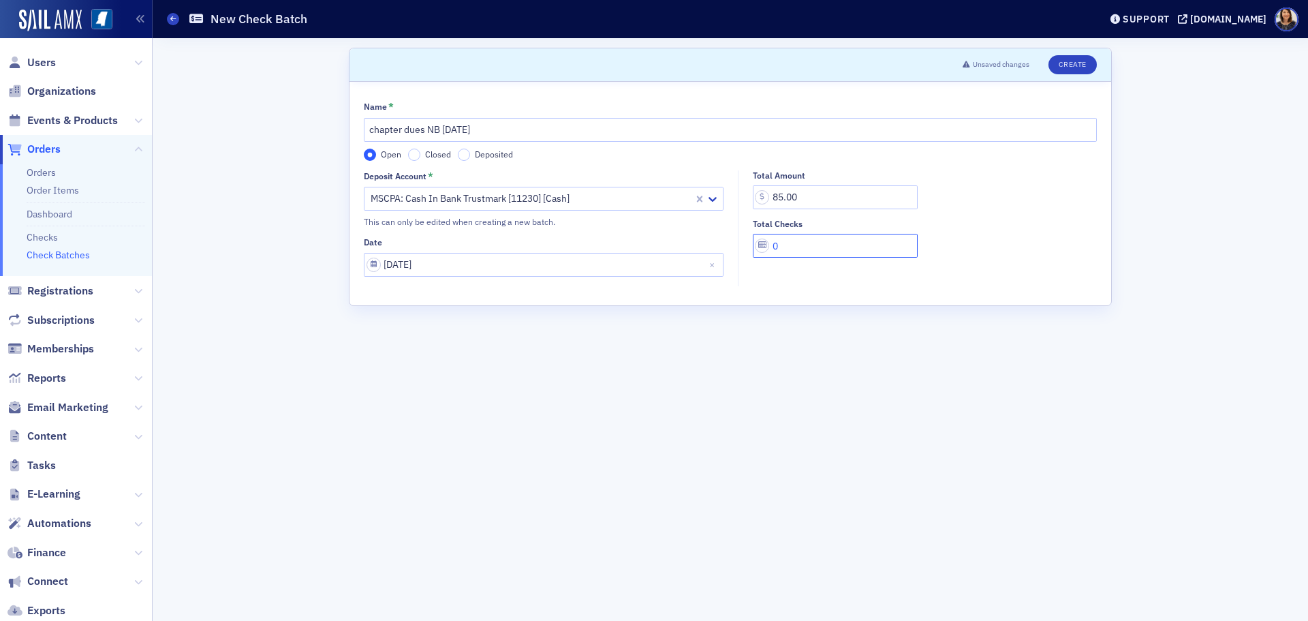
click at [794, 243] on input "0" at bounding box center [835, 246] width 165 height 24
type input "7"
click at [1070, 62] on button "Create" at bounding box center [1073, 64] width 48 height 19
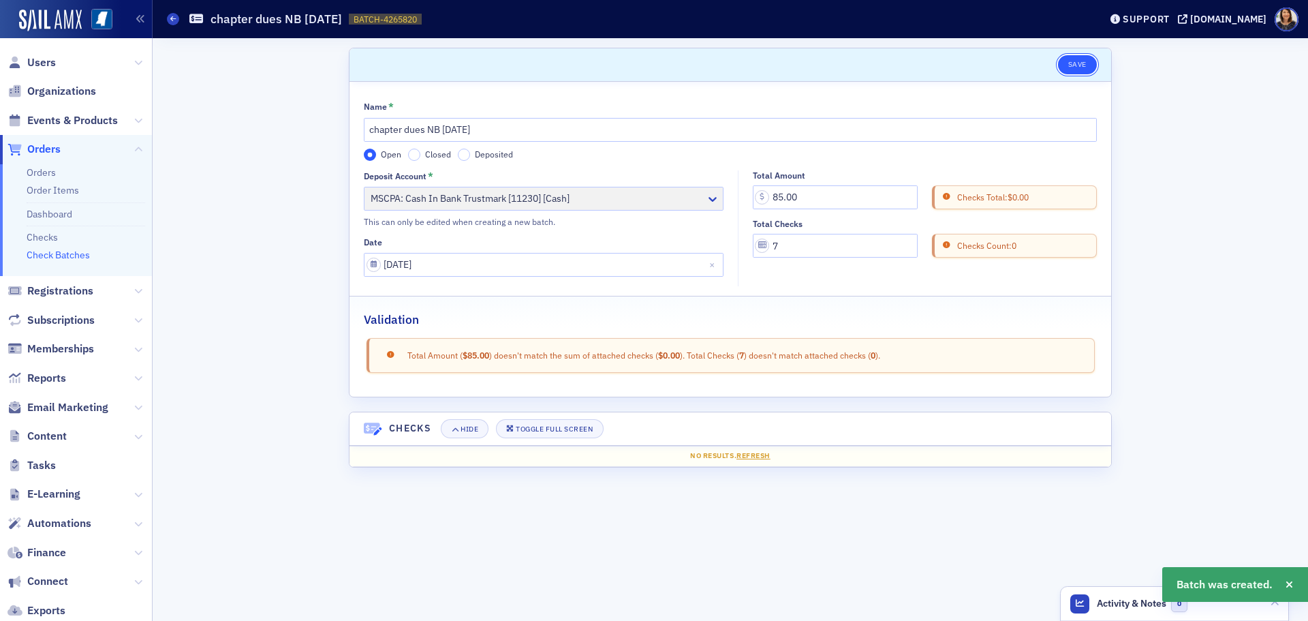
click at [1081, 62] on button "Save" at bounding box center [1077, 64] width 39 height 19
click at [45, 61] on span "Users" at bounding box center [41, 62] width 29 height 15
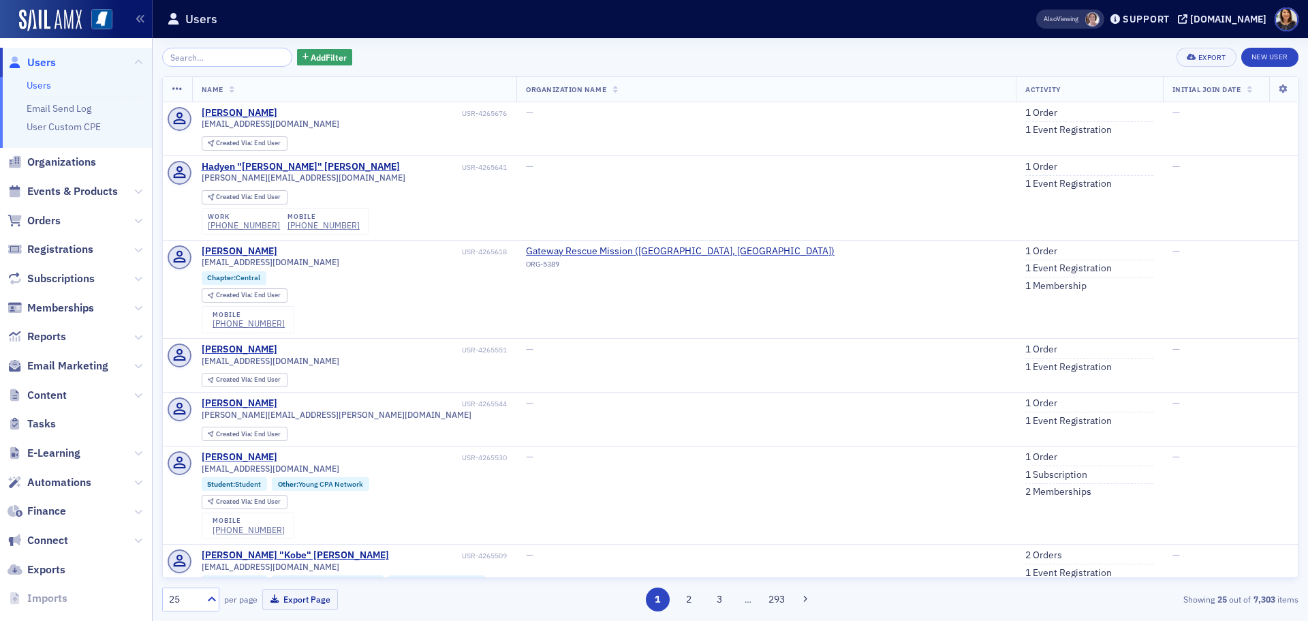
click at [40, 57] on span "Users" at bounding box center [41, 62] width 29 height 15
click at [265, 60] on input "search" at bounding box center [227, 57] width 130 height 19
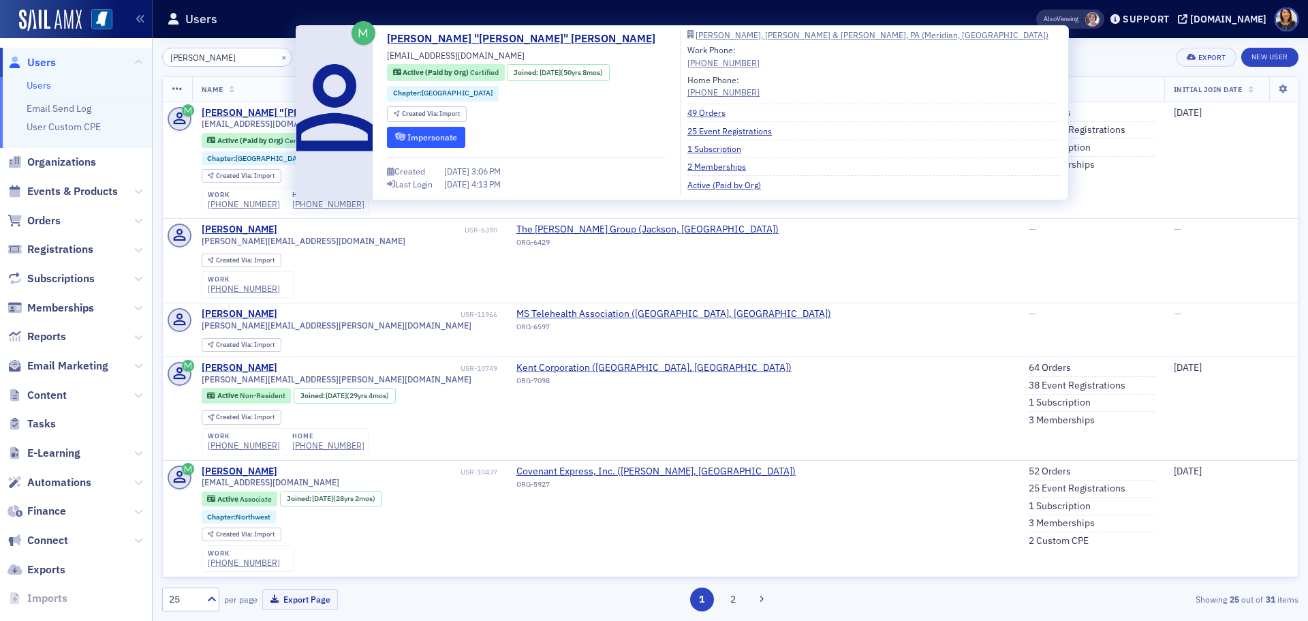
type input "[PERSON_NAME]"
click at [406, 129] on button "Impersonate" at bounding box center [426, 137] width 78 height 21
click at [448, 138] on button "Impersonate" at bounding box center [426, 137] width 78 height 21
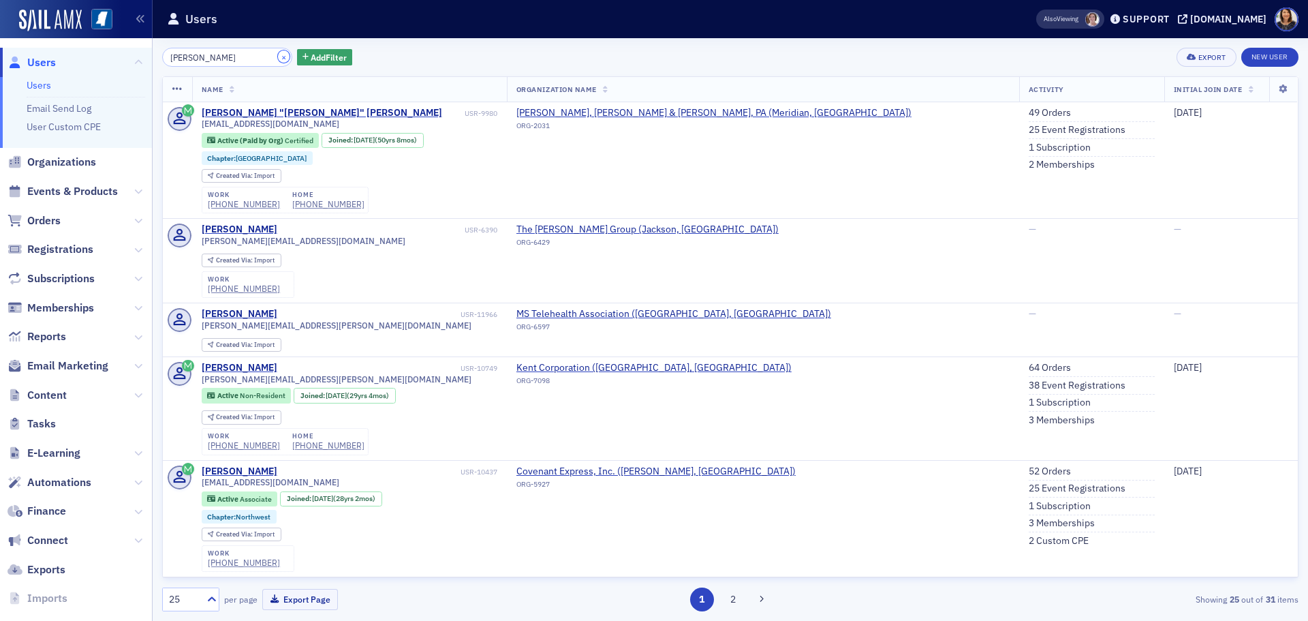
click at [278, 58] on button "×" at bounding box center [284, 56] width 12 height 12
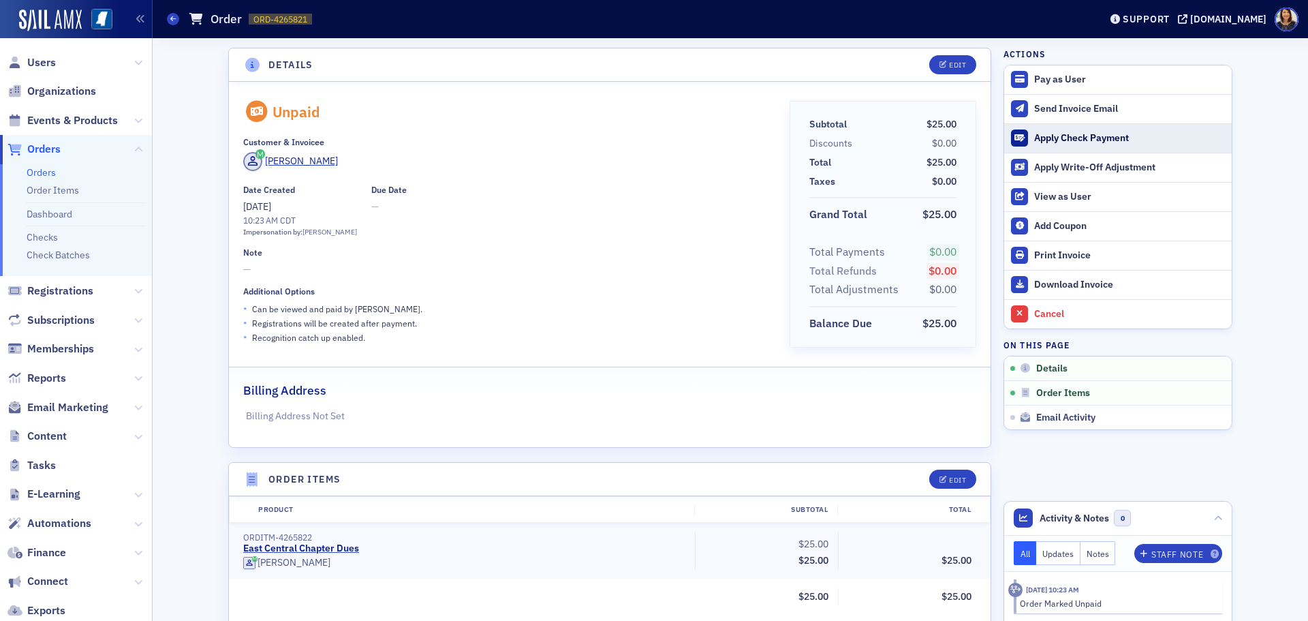
click at [1070, 135] on div "Apply Check Payment" at bounding box center [1129, 138] width 191 height 12
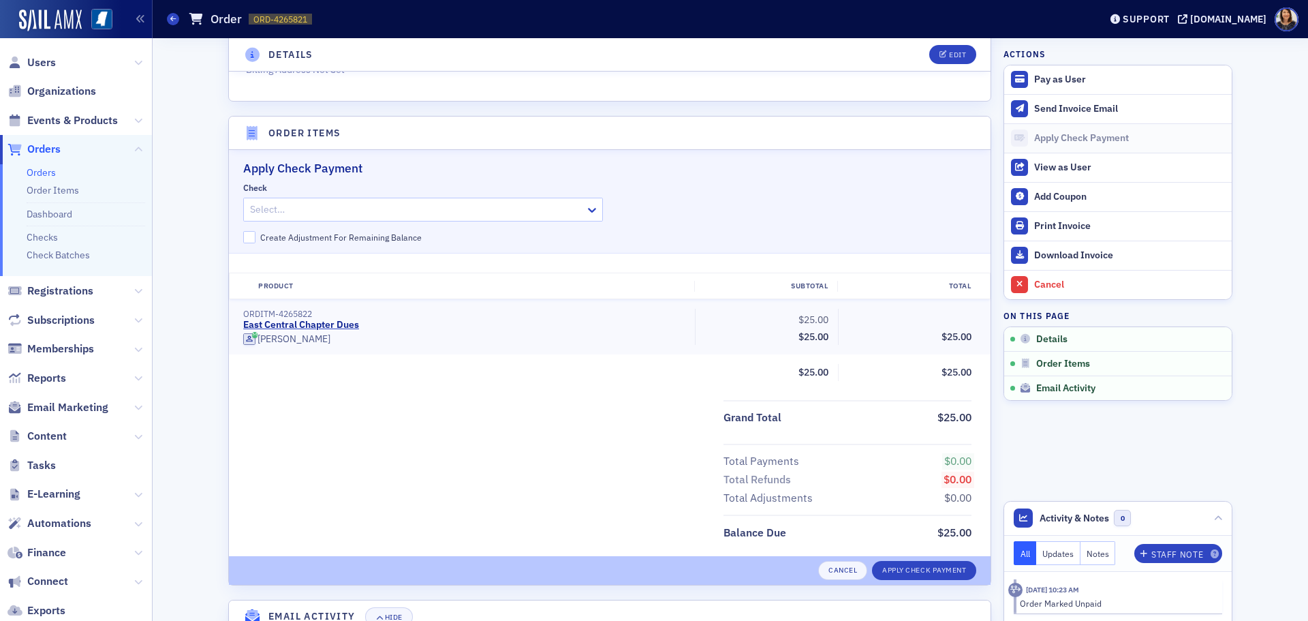
scroll to position [405, 0]
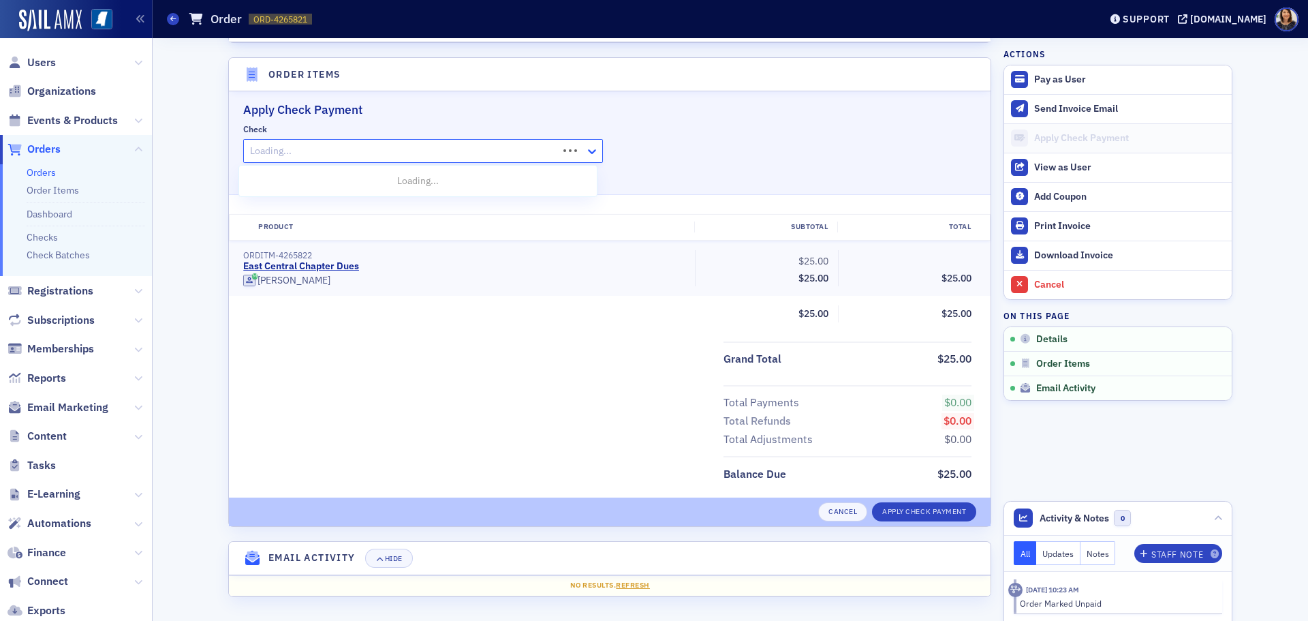
click at [588, 151] on icon at bounding box center [592, 151] width 8 height 5
click at [56, 249] on link "Check Batches" at bounding box center [58, 255] width 63 height 12
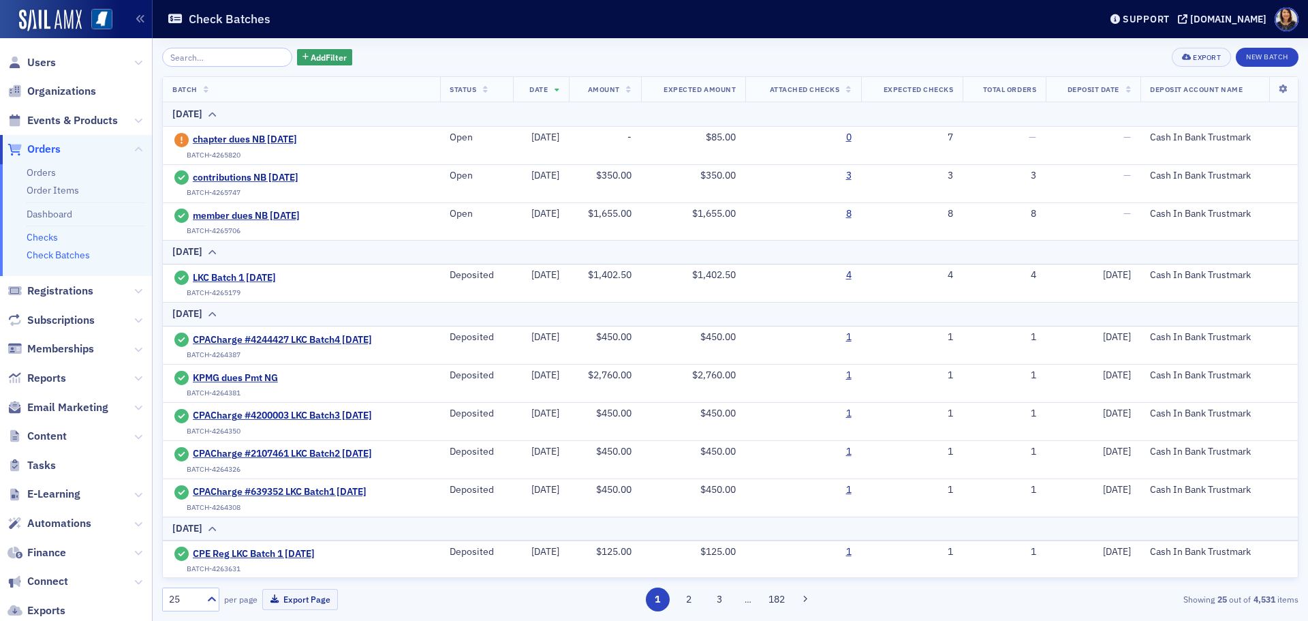
click at [42, 240] on link "Checks" at bounding box center [42, 237] width 31 height 12
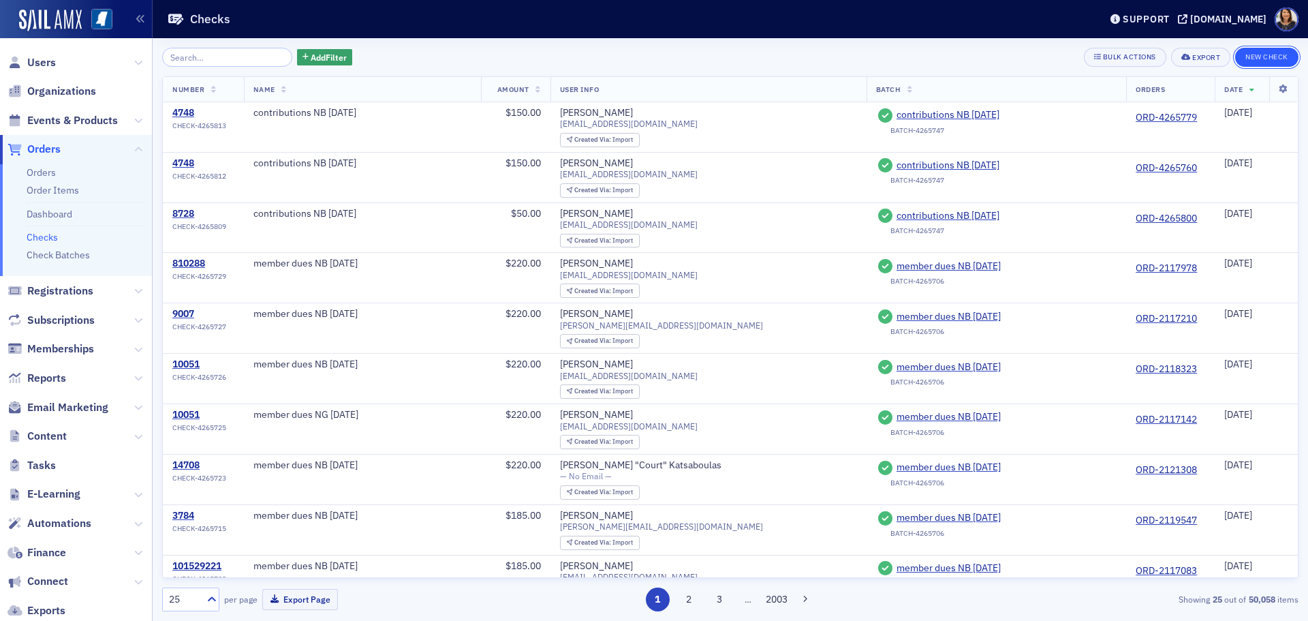
click at [1271, 55] on button "New Check" at bounding box center [1266, 57] width 63 height 19
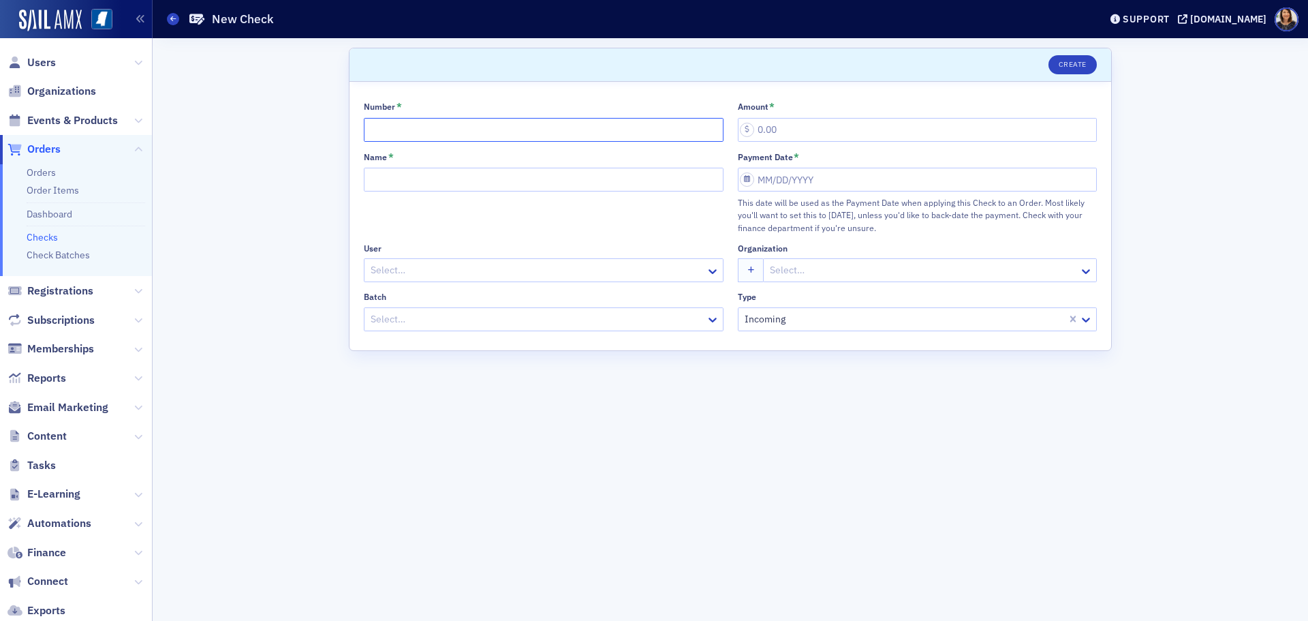
click at [492, 129] on input "Number *" at bounding box center [544, 130] width 360 height 24
type input "9842"
click at [425, 185] on input "Name *" at bounding box center [544, 180] width 360 height 24
type input "chapter dues NB [DATE]"
click at [435, 272] on div at bounding box center [536, 270] width 335 height 17
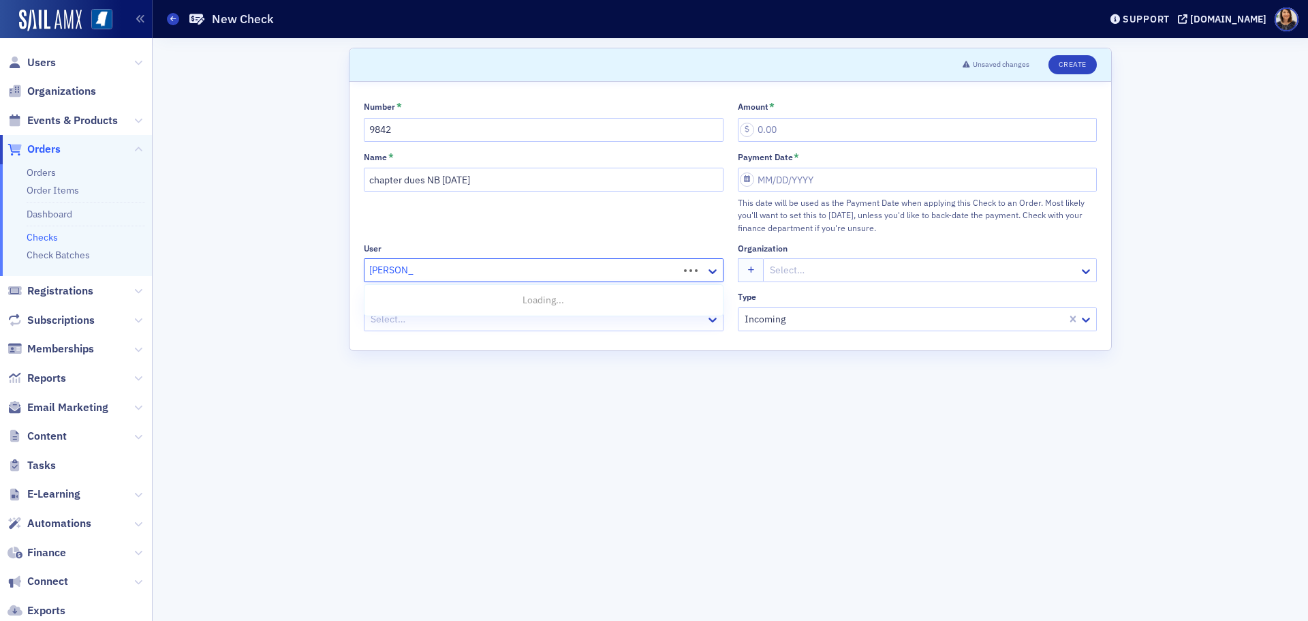
type input "[PERSON_NAME]"
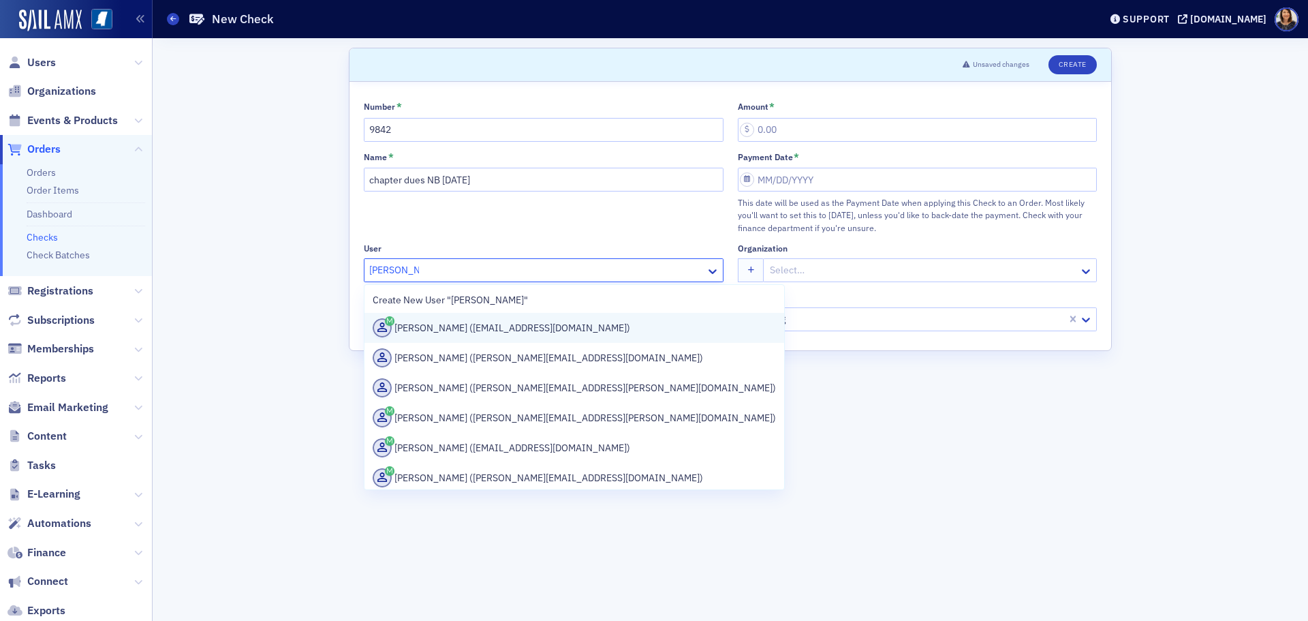
click at [450, 322] on div "[PERSON_NAME] ([EMAIL_ADDRESS][DOMAIN_NAME])" at bounding box center [574, 327] width 403 height 19
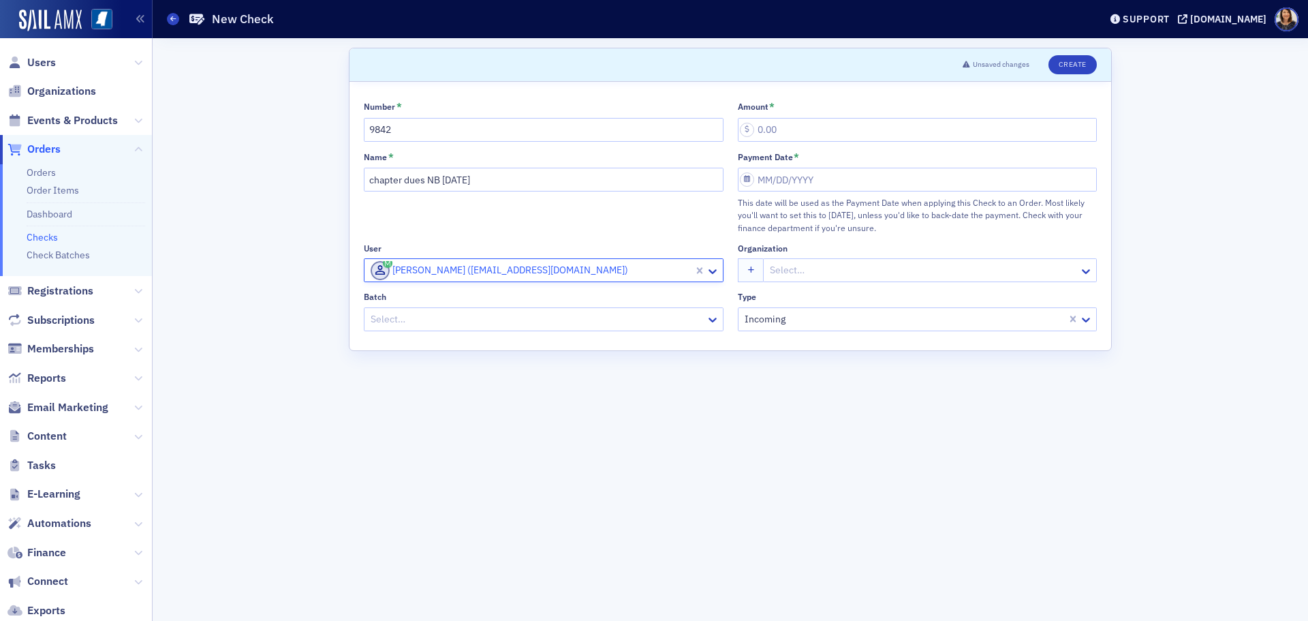
click at [527, 321] on div at bounding box center [536, 319] width 335 height 17
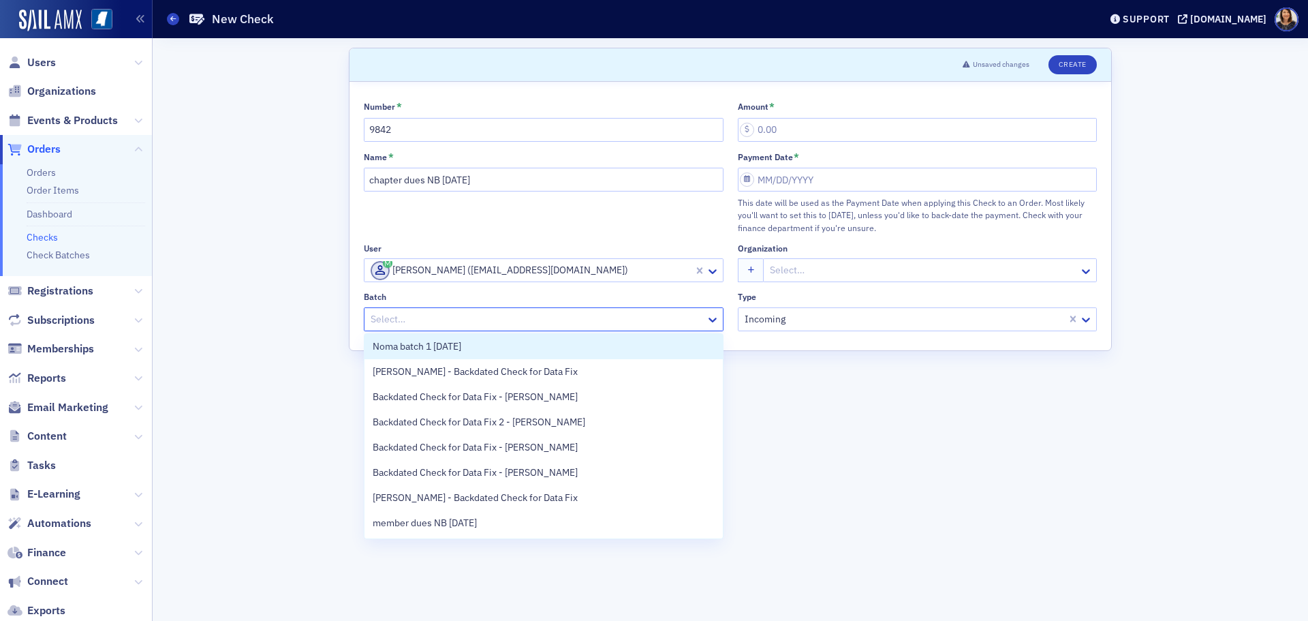
scroll to position [78, 0]
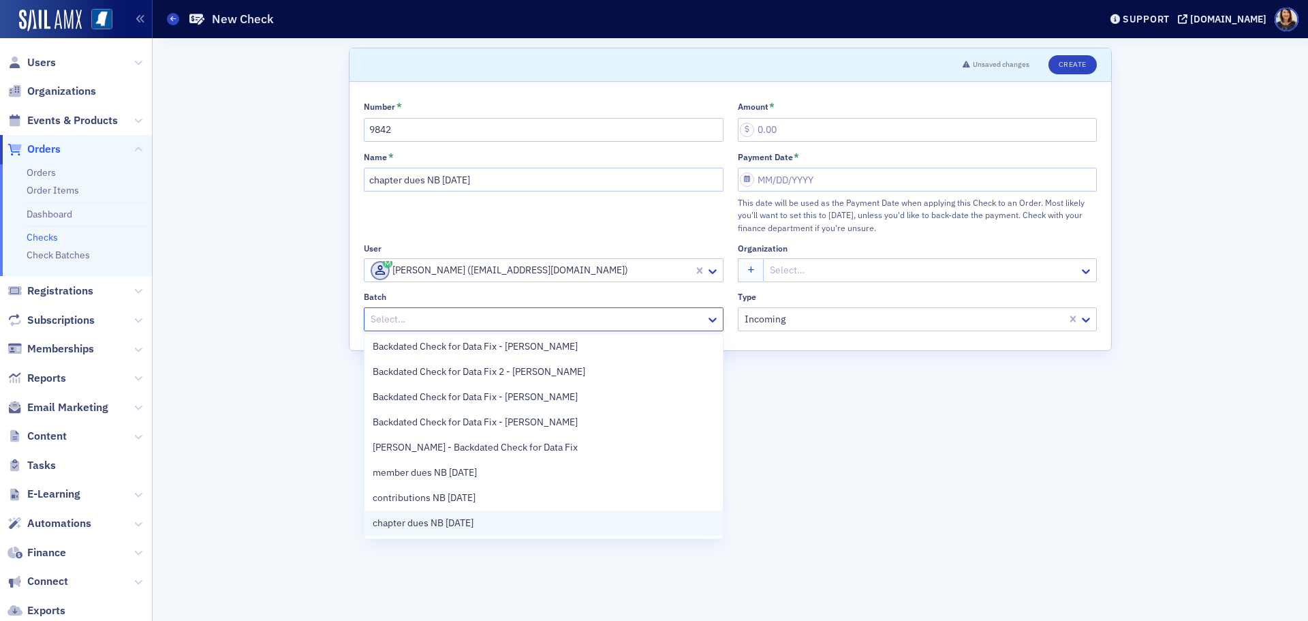
click at [551, 524] on div "chapter dues NB [DATE]" at bounding box center [544, 523] width 342 height 14
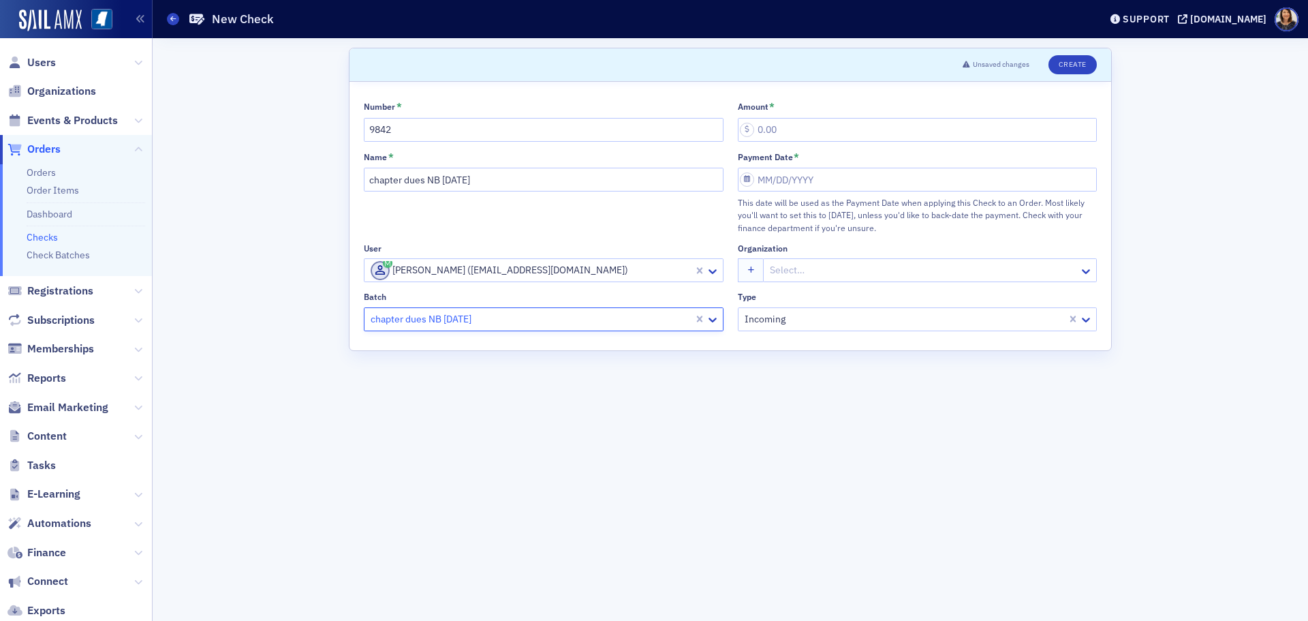
click at [787, 149] on div "Number * 9842 Amount * Name * chapter dues NB [DATE] Payment Date * This date w…" at bounding box center [730, 216] width 733 height 230
click at [789, 139] on input "Amount *" at bounding box center [918, 130] width 360 height 24
type input "25.00"
click at [796, 168] on input "Payment Date *" at bounding box center [918, 180] width 360 height 24
select select "8"
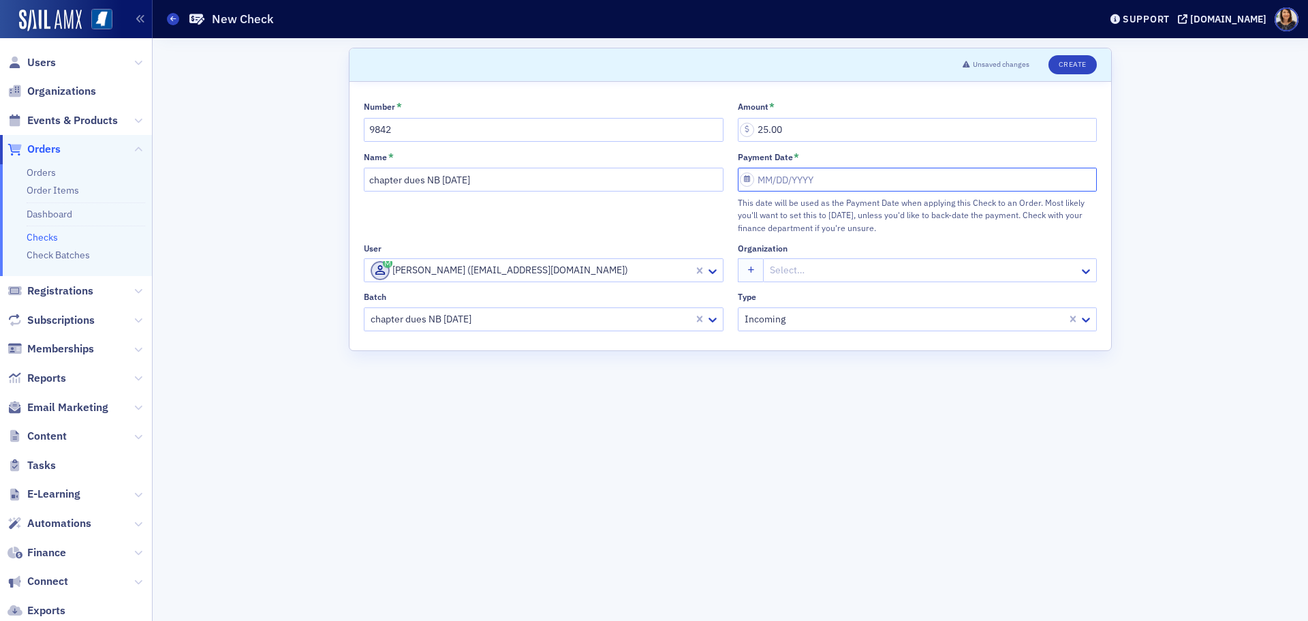
select select "2025"
click at [793, 313] on div "16" at bounding box center [791, 315] width 16 height 16
type input "09/16/2025"
click at [1069, 63] on button "Create" at bounding box center [1073, 64] width 48 height 19
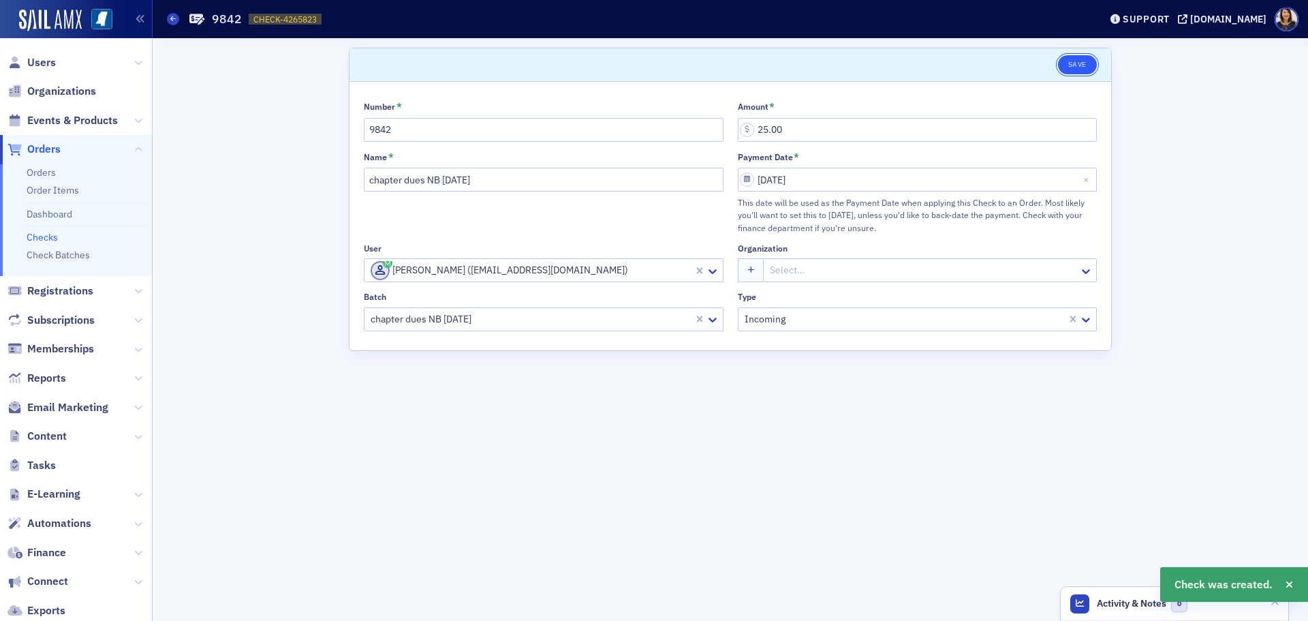
click at [1079, 61] on button "Save" at bounding box center [1077, 64] width 39 height 19
click at [38, 236] on link "Checks" at bounding box center [42, 237] width 31 height 12
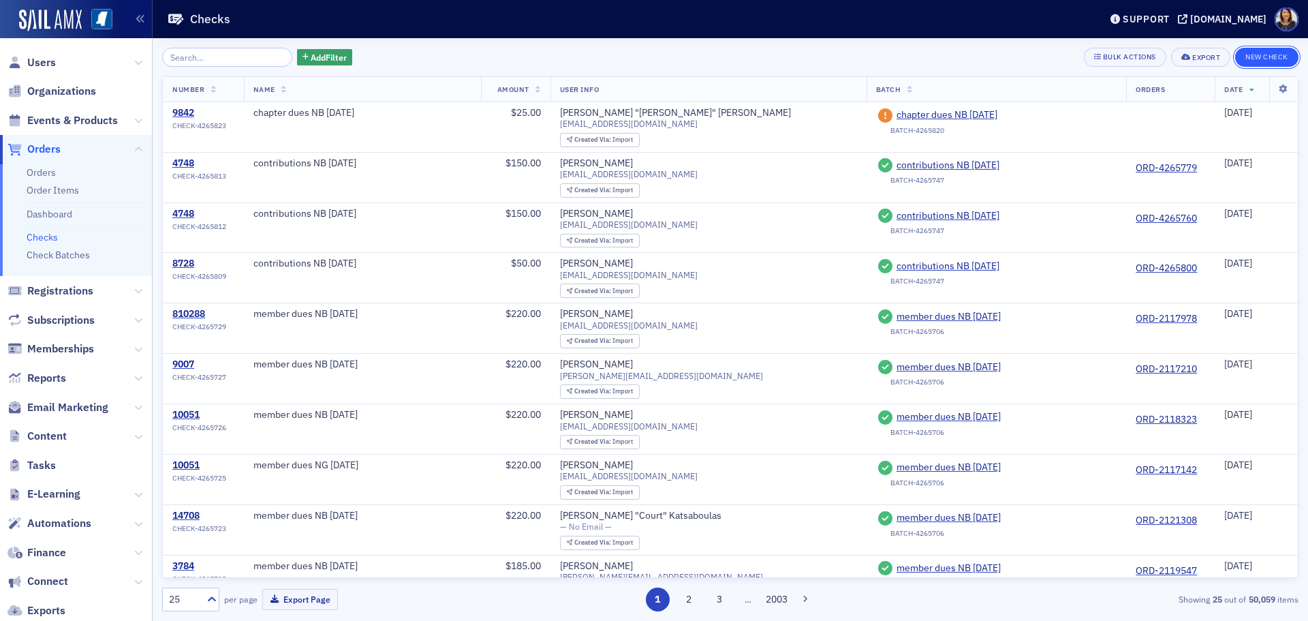
click at [1284, 55] on button "New Check" at bounding box center [1266, 57] width 63 height 19
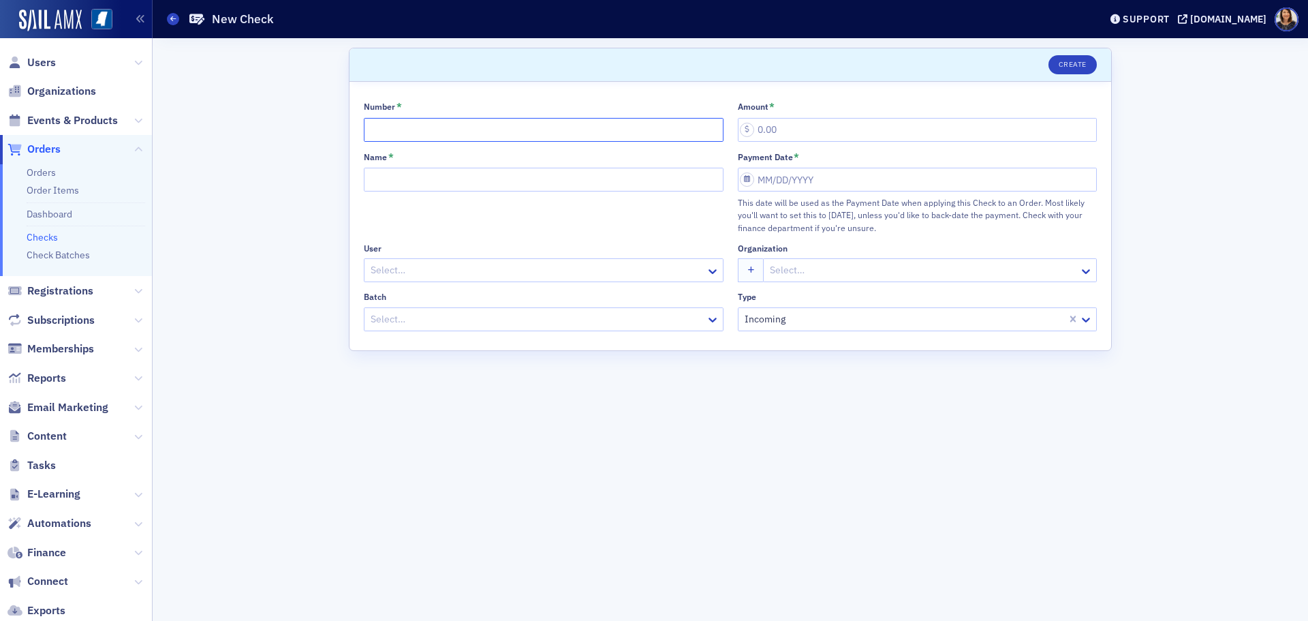
click at [426, 131] on input "Number *" at bounding box center [544, 130] width 360 height 24
type input "104587"
click at [397, 177] on input "Name *" at bounding box center [544, 180] width 360 height 24
type input "chapter dues NG 9.16.25"
click at [421, 259] on div "Select…" at bounding box center [544, 270] width 360 height 24
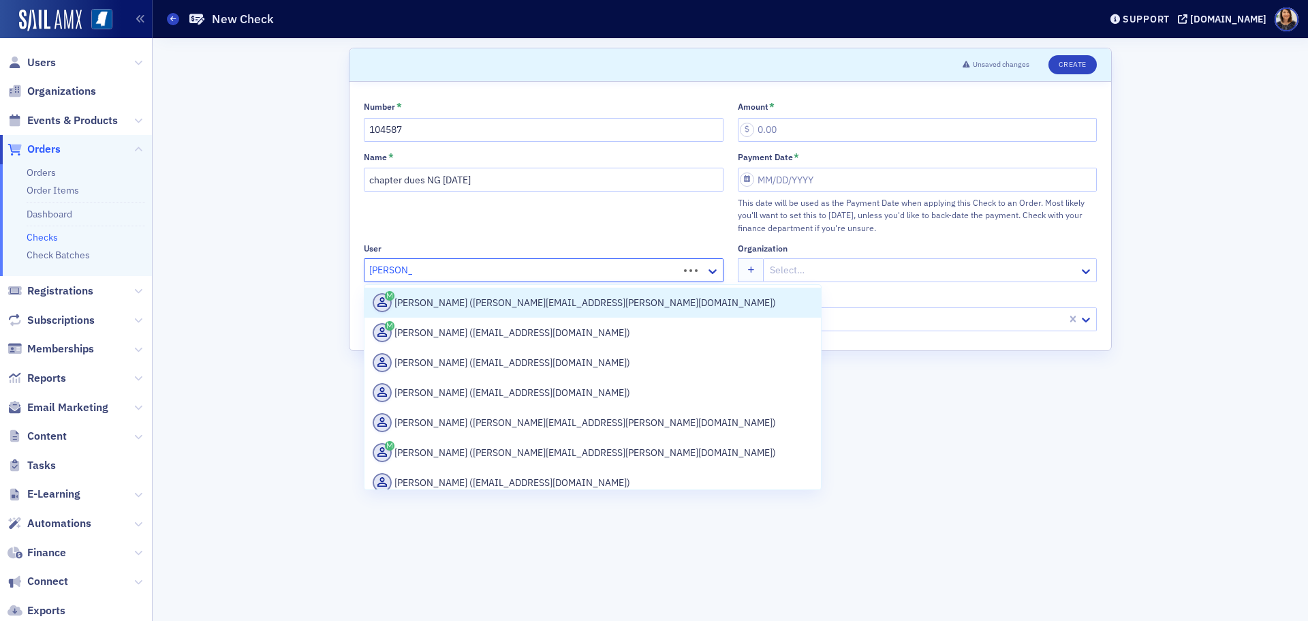
type input "wanda holl"
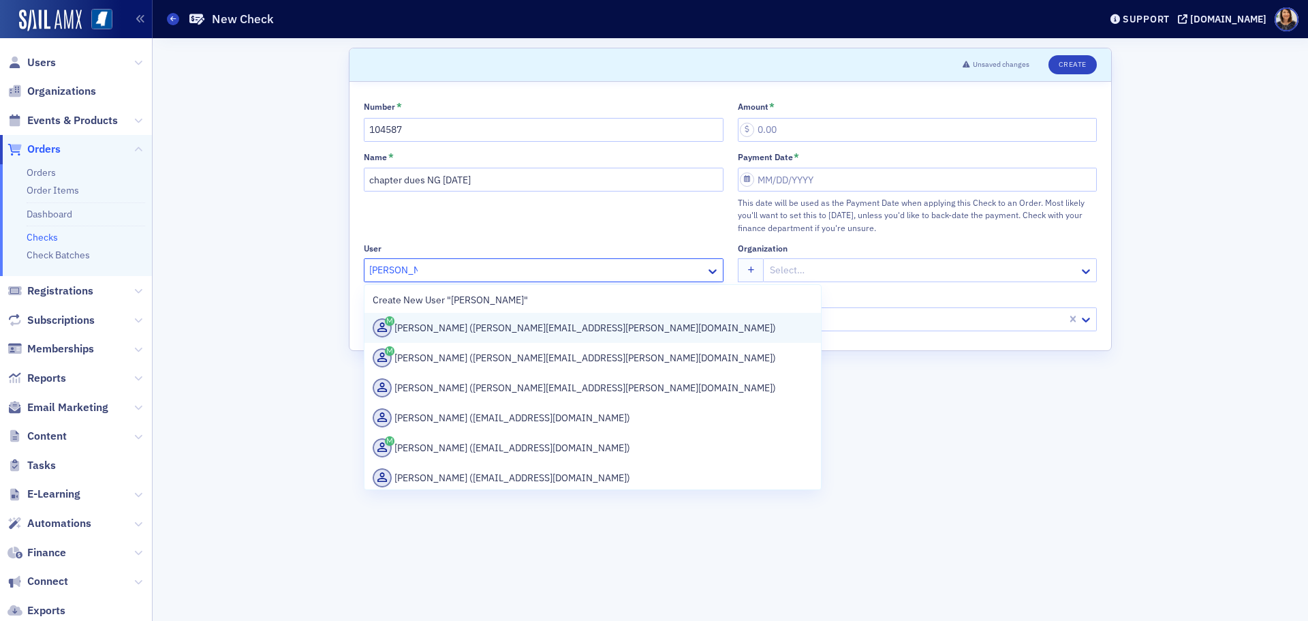
click at [462, 324] on div "Wanda Holley (wanda.holley@wws.cpa)" at bounding box center [593, 327] width 440 height 19
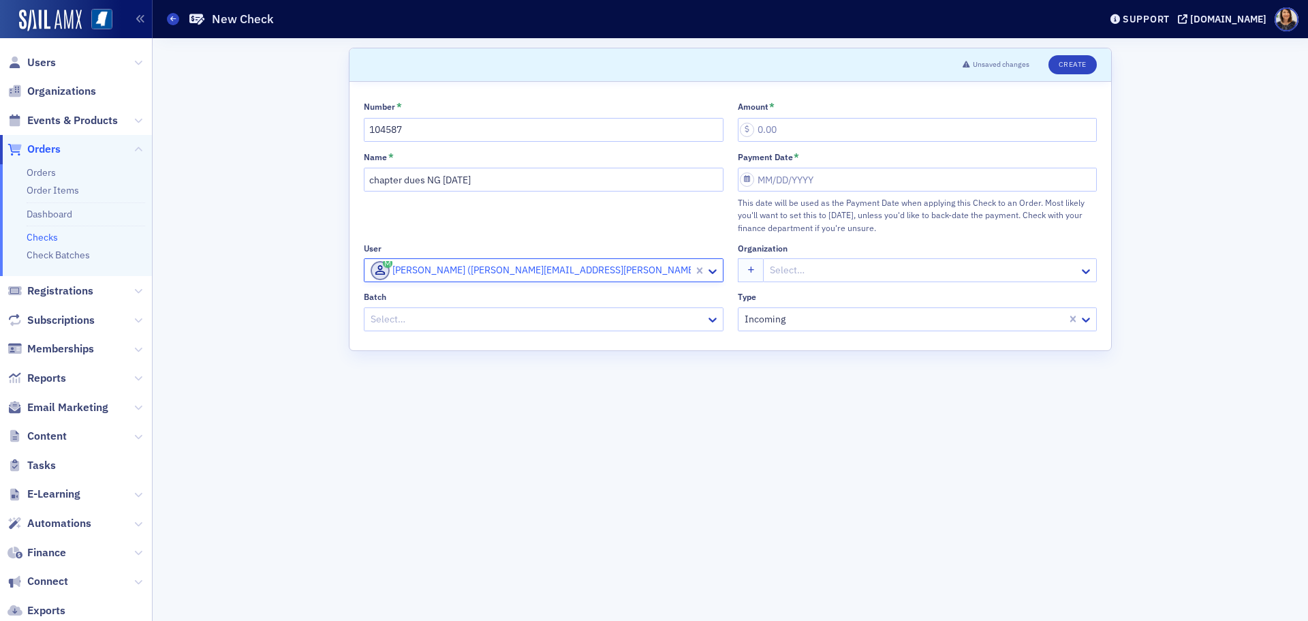
click at [478, 315] on div at bounding box center [536, 319] width 335 height 17
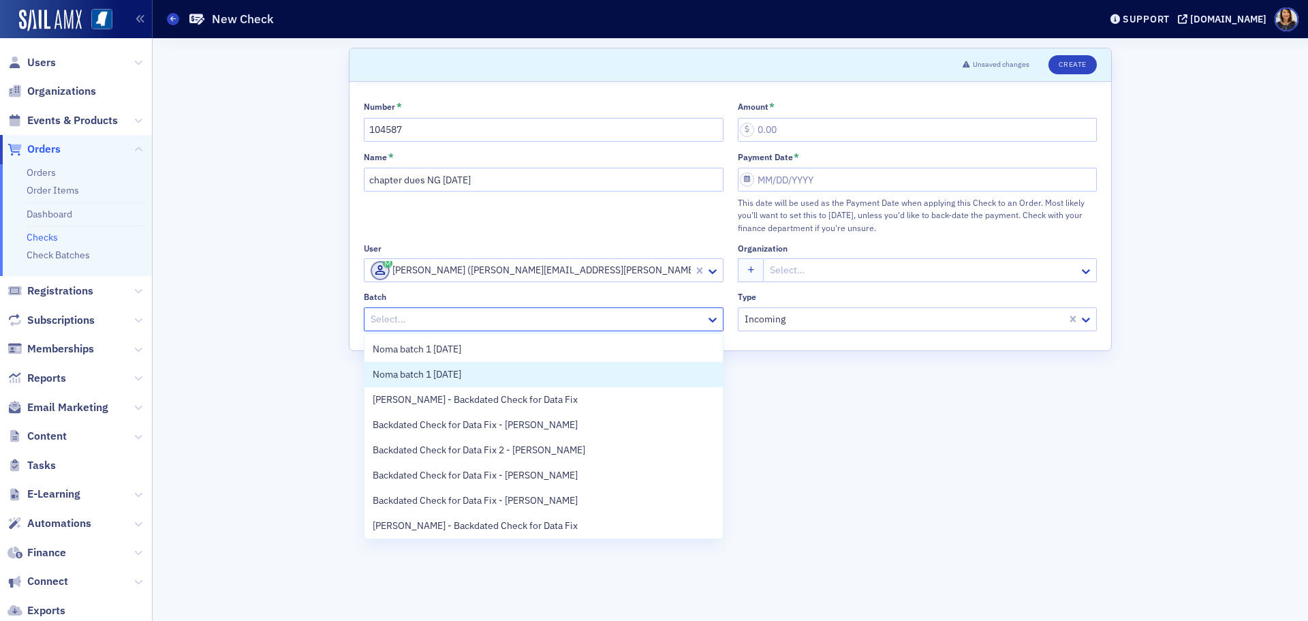
scroll to position [78, 0]
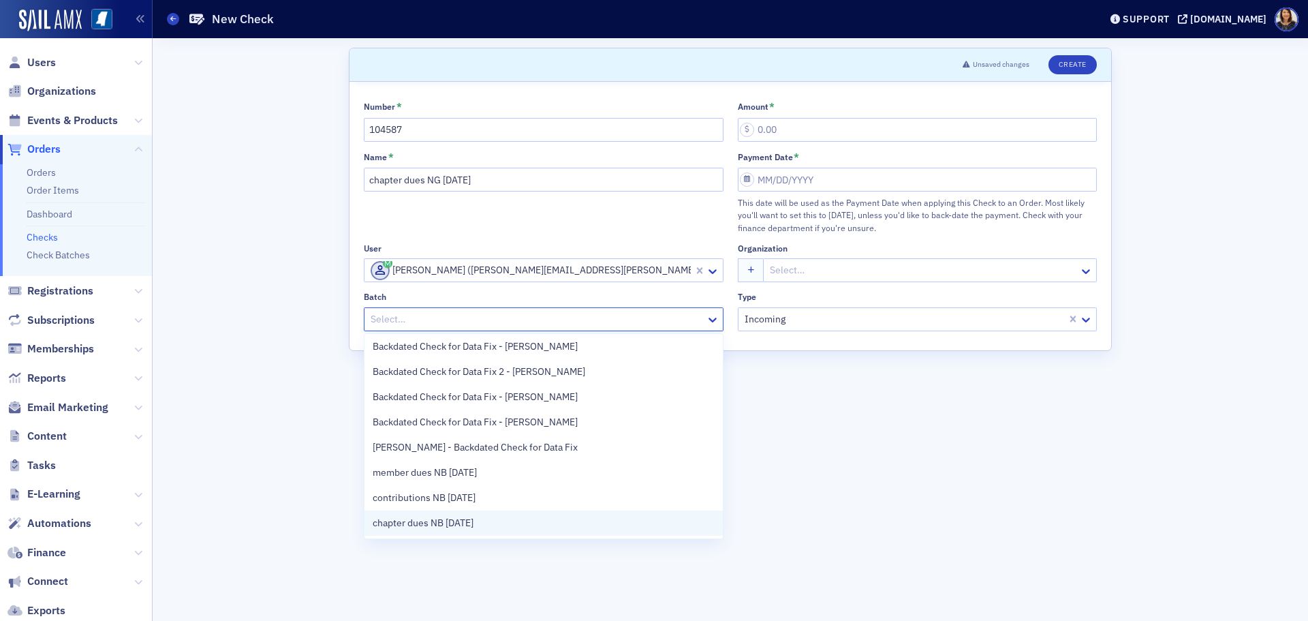
click at [550, 526] on div "chapter dues NB 9.16.25" at bounding box center [544, 523] width 342 height 14
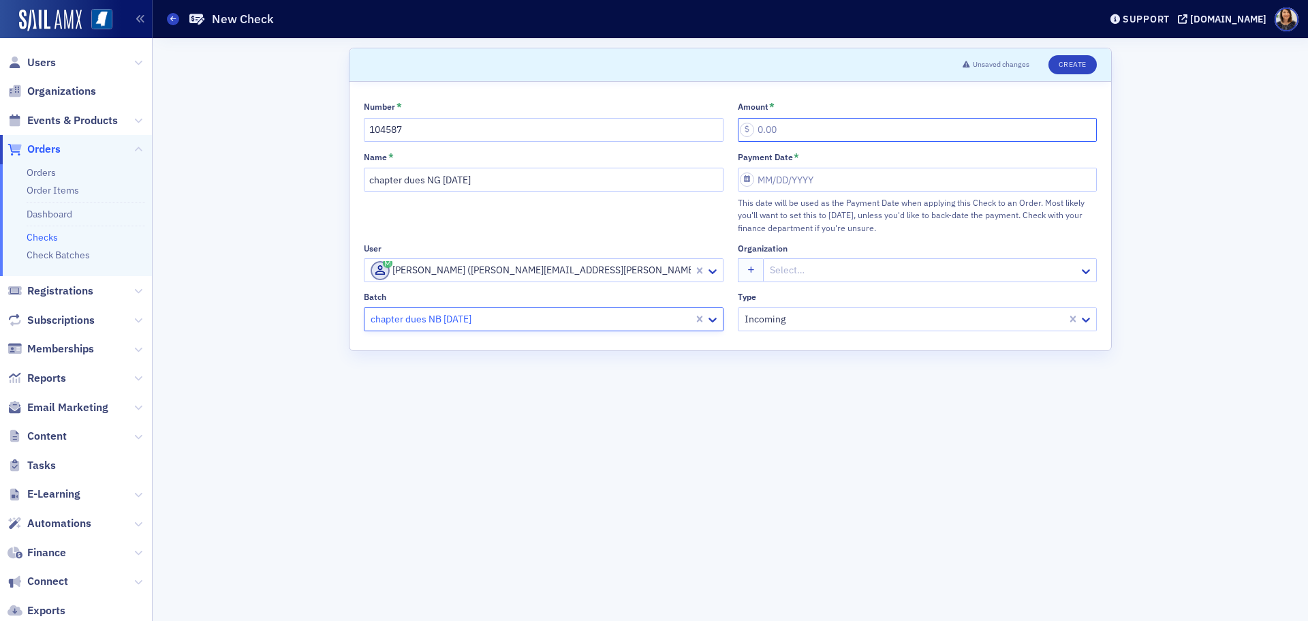
click at [784, 130] on input "Amount *" at bounding box center [918, 130] width 360 height 24
type input "10.00"
select select "8"
select select "2025"
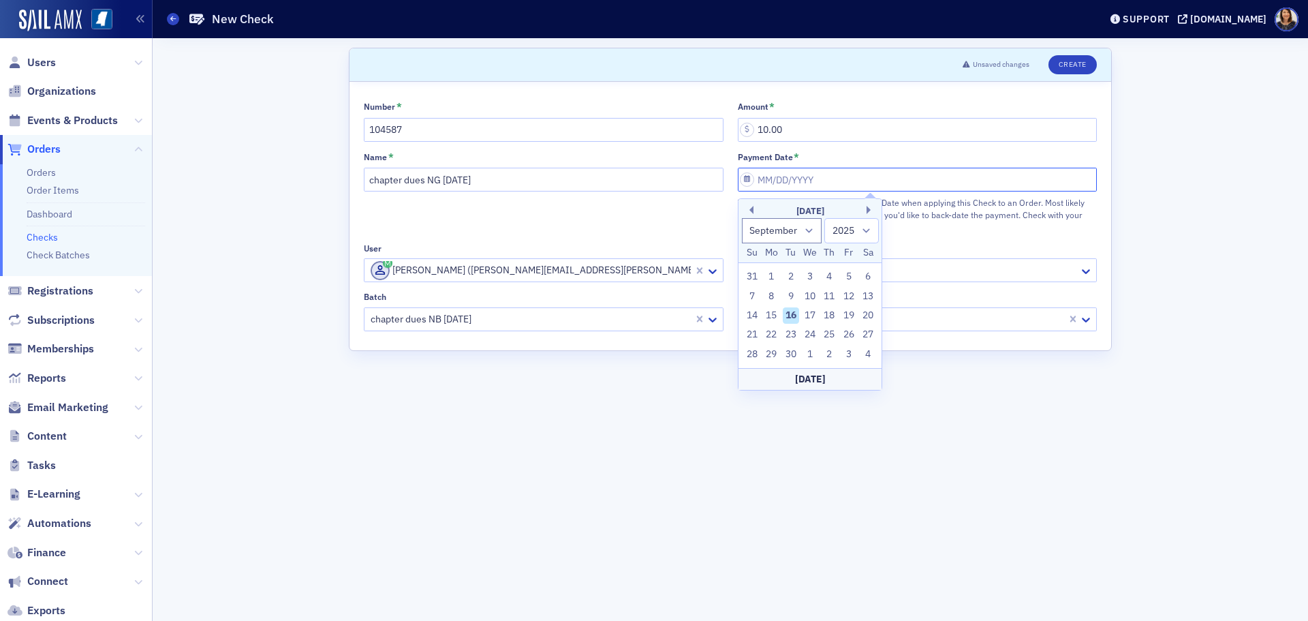
click at [806, 183] on input "Payment Date *" at bounding box center [918, 180] width 360 height 24
click at [790, 314] on div "16" at bounding box center [791, 315] width 16 height 16
type input "09/16/2025"
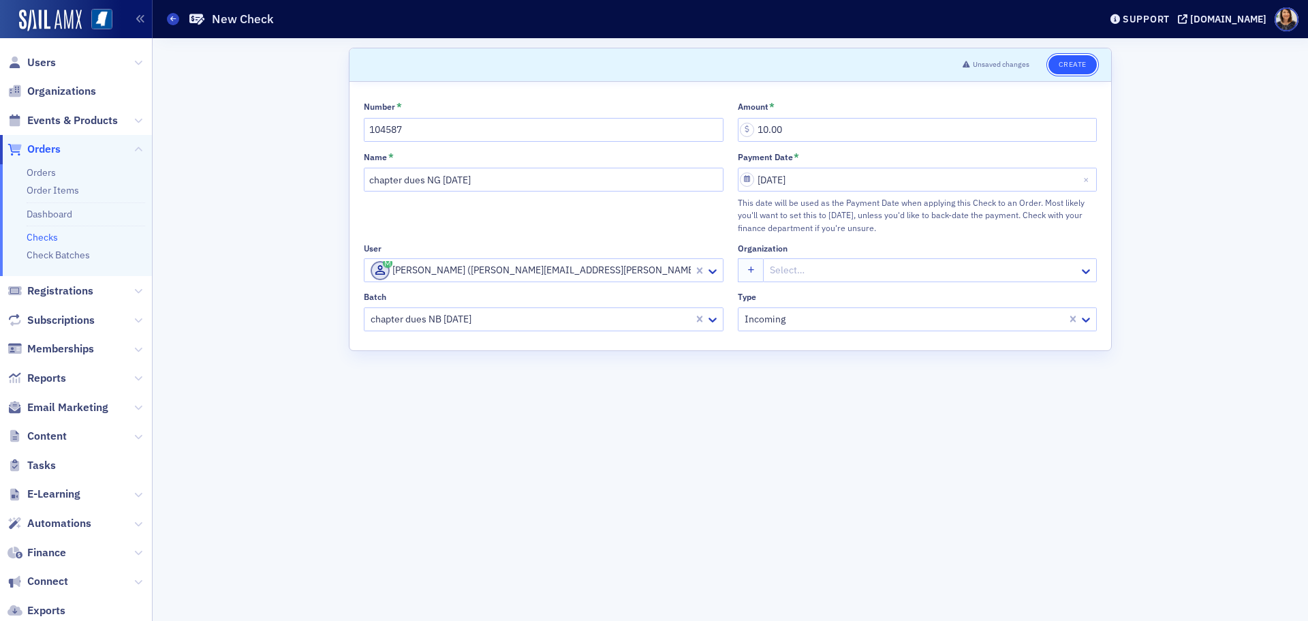
click at [1077, 61] on button "Create" at bounding box center [1073, 64] width 48 height 19
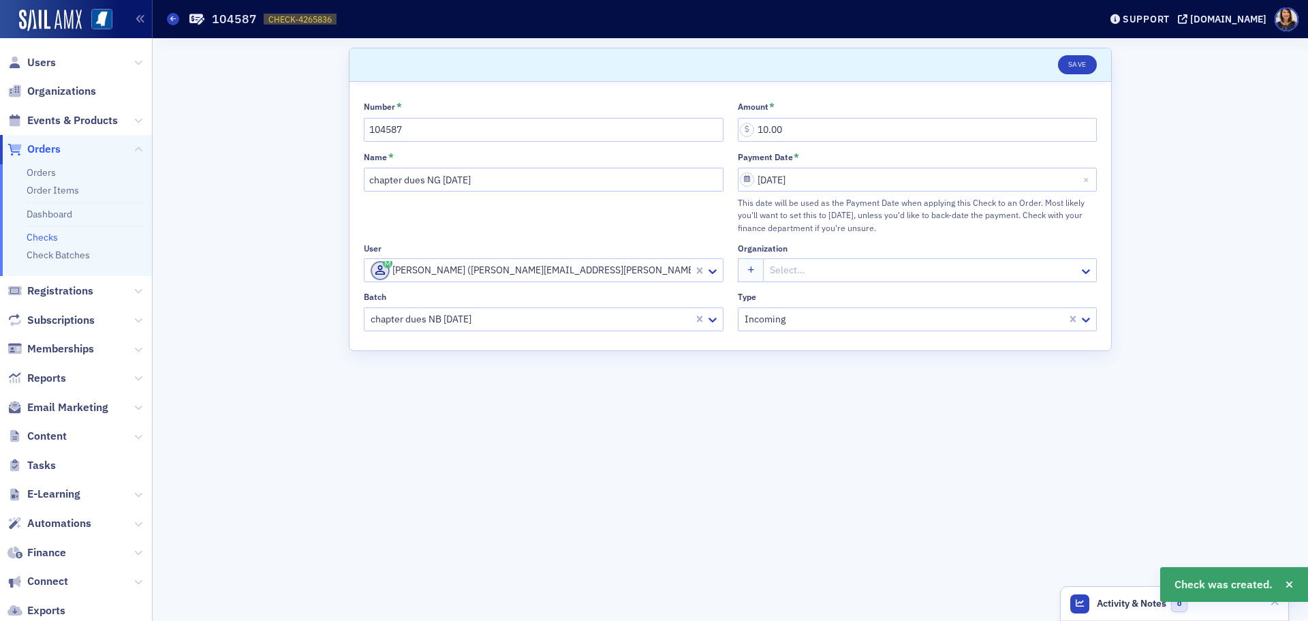
click at [45, 235] on link "Checks" at bounding box center [42, 237] width 31 height 12
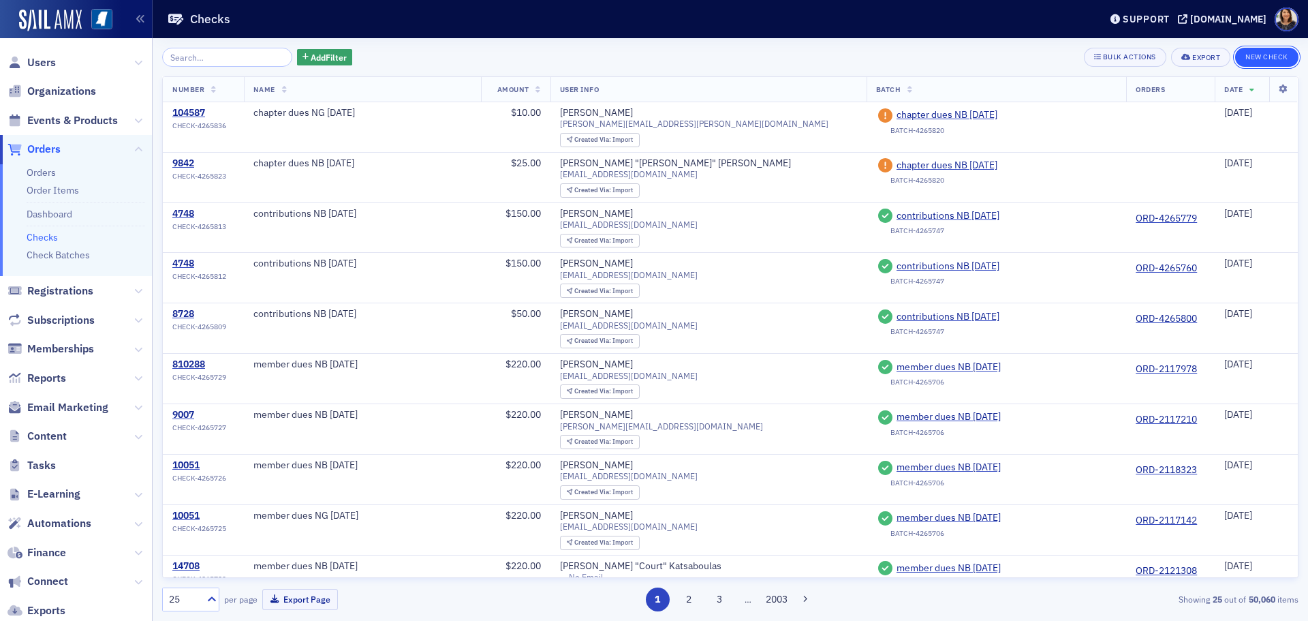
click at [1257, 55] on button "New Check" at bounding box center [1266, 57] width 63 height 19
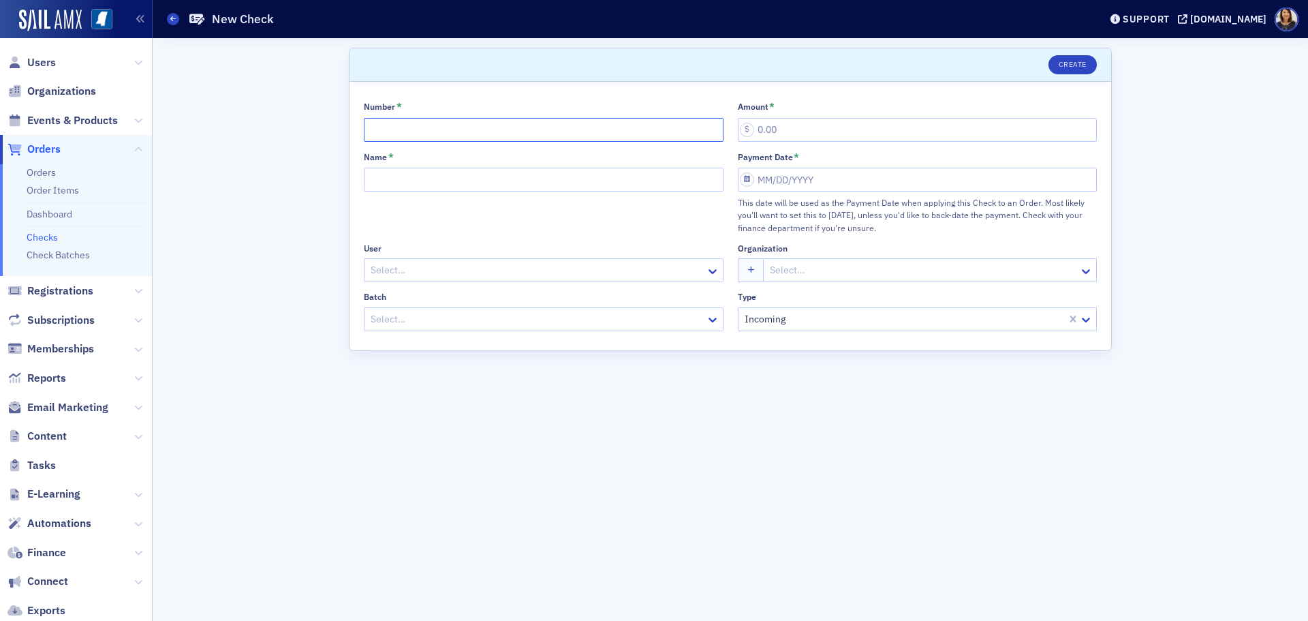
click at [400, 121] on input "Number *" at bounding box center [544, 130] width 360 height 24
type input "104587"
click at [398, 174] on input "Name *" at bounding box center [544, 180] width 360 height 24
type input "chapter dues NB 9.16.25"
click at [439, 266] on div at bounding box center [536, 270] width 335 height 17
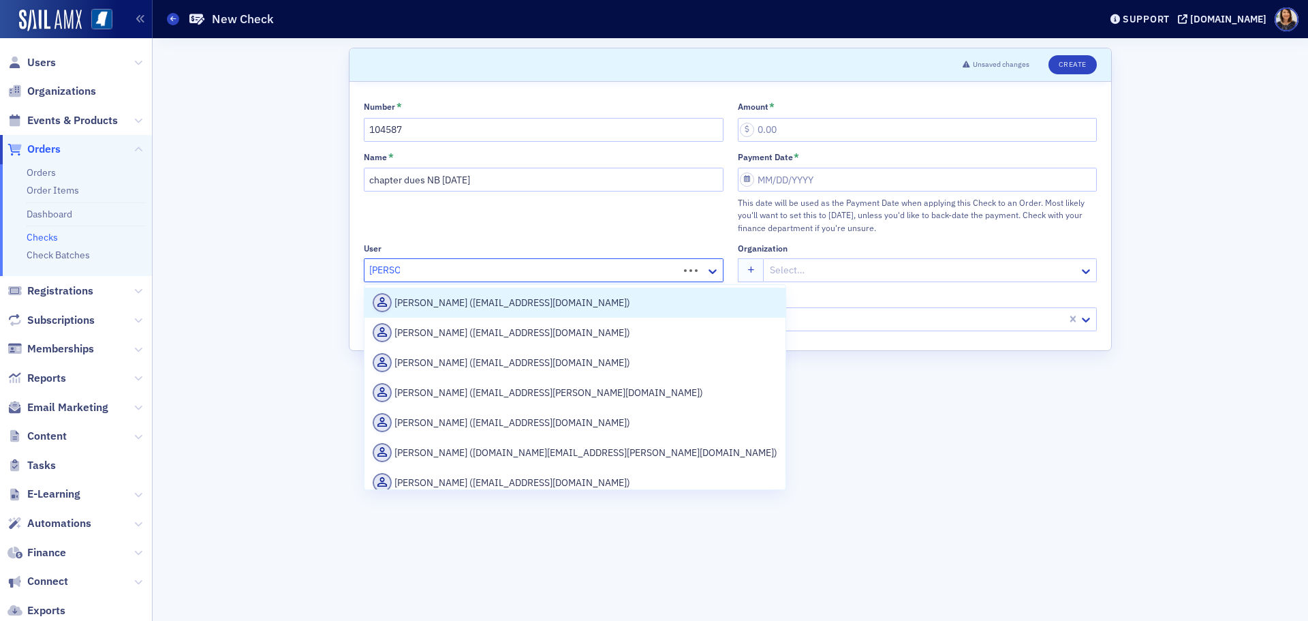
type input "londa le"
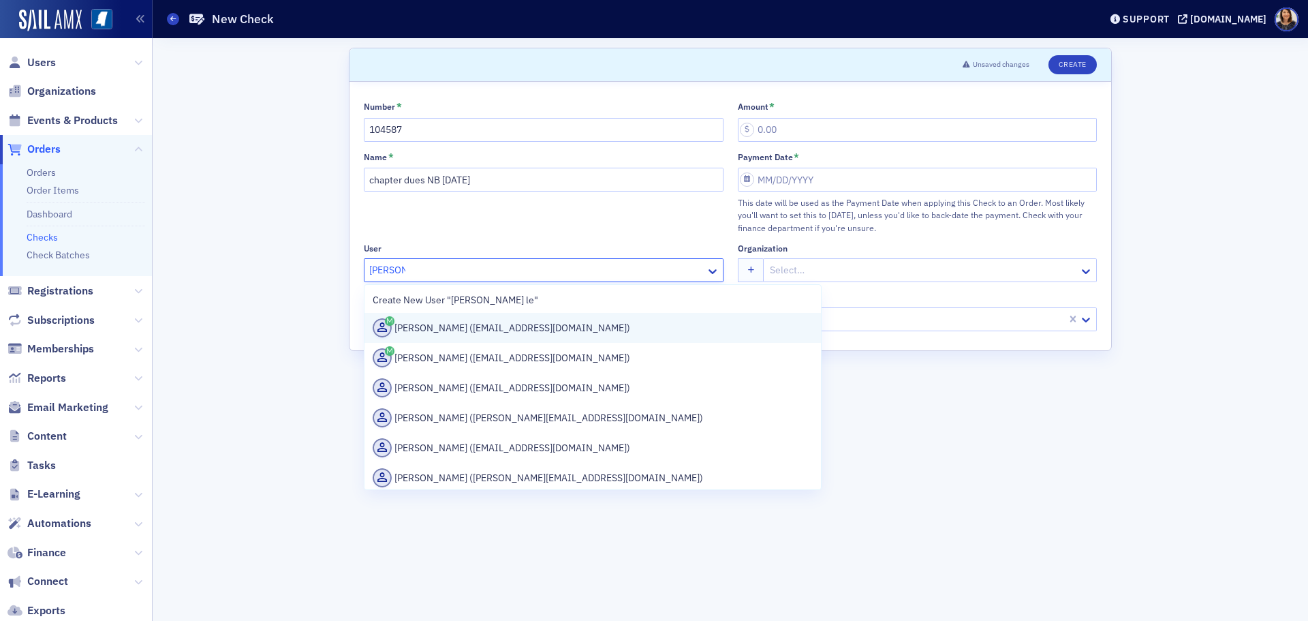
click at [445, 333] on div "Londa LeBrun (lmlebrun90@gmail.com)" at bounding box center [593, 327] width 440 height 19
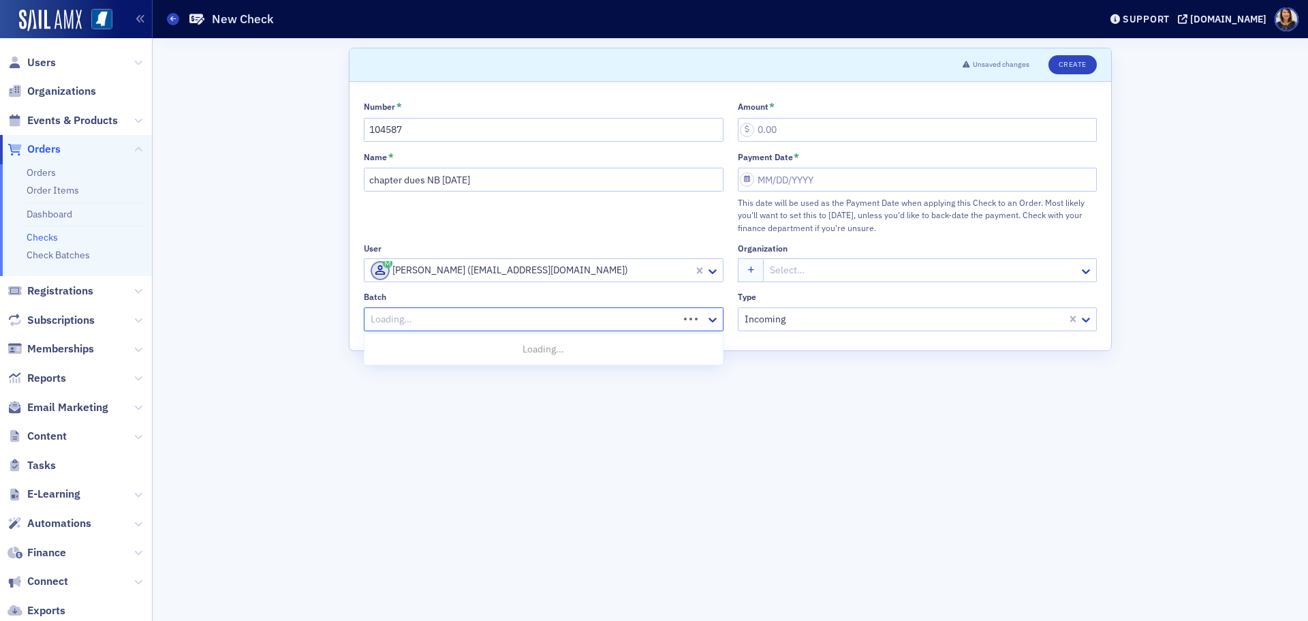
click at [504, 323] on div at bounding box center [523, 319] width 308 height 17
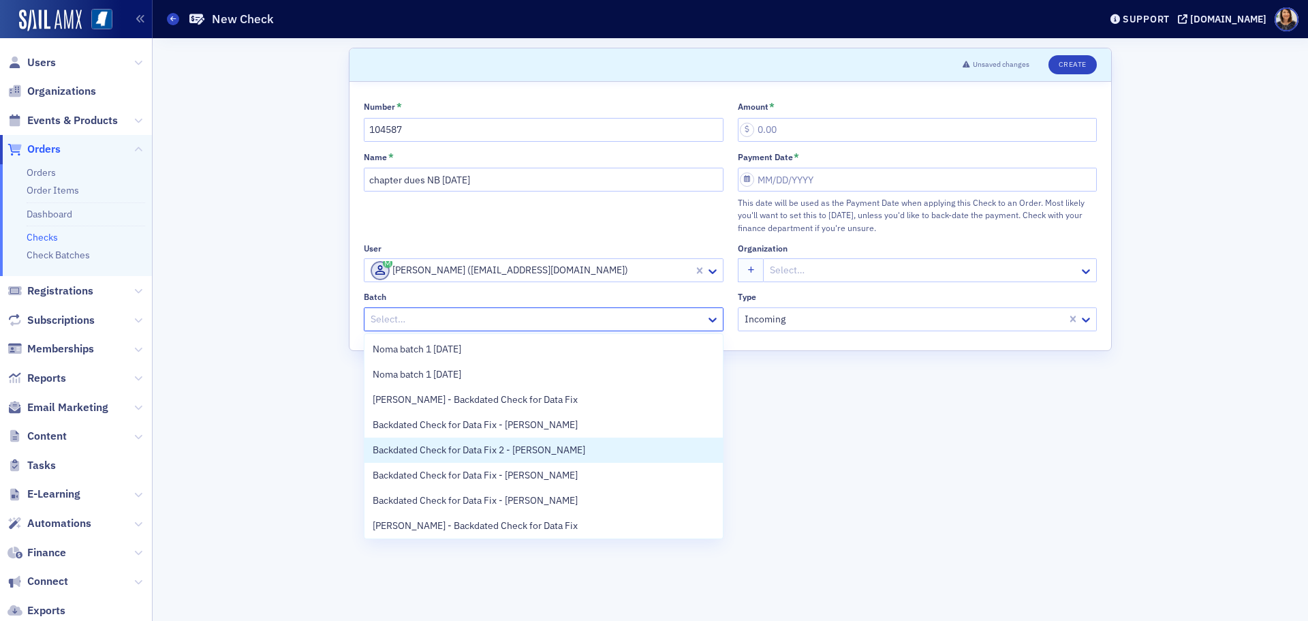
scroll to position [78, 0]
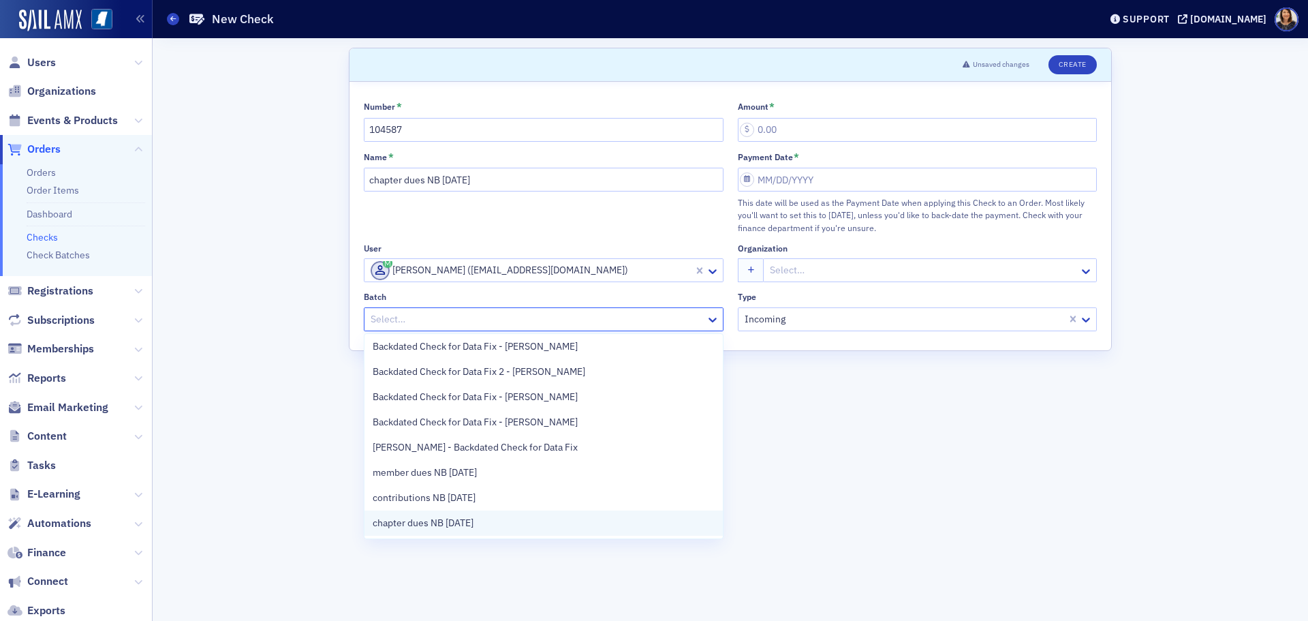
click at [613, 523] on div "chapter dues NB 9.16.25" at bounding box center [544, 523] width 342 height 14
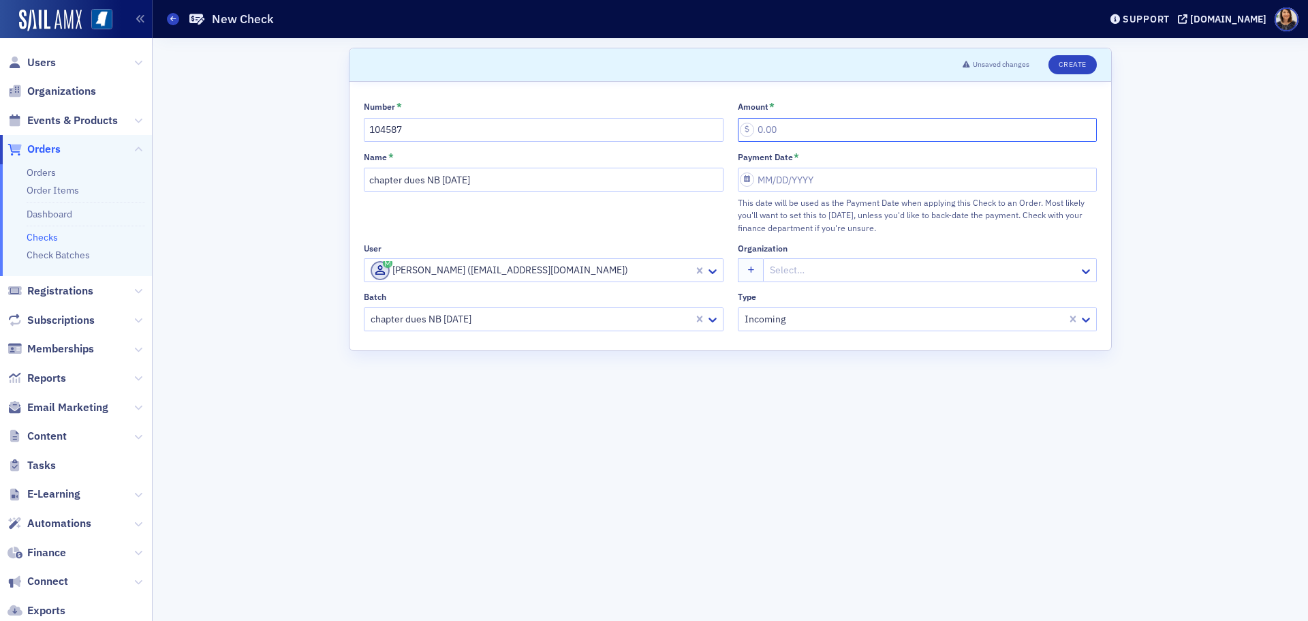
click at [807, 125] on input "Amount *" at bounding box center [918, 130] width 360 height 24
type input "10.00"
select select "8"
select select "2025"
click at [817, 181] on input "Payment Date *" at bounding box center [918, 180] width 360 height 24
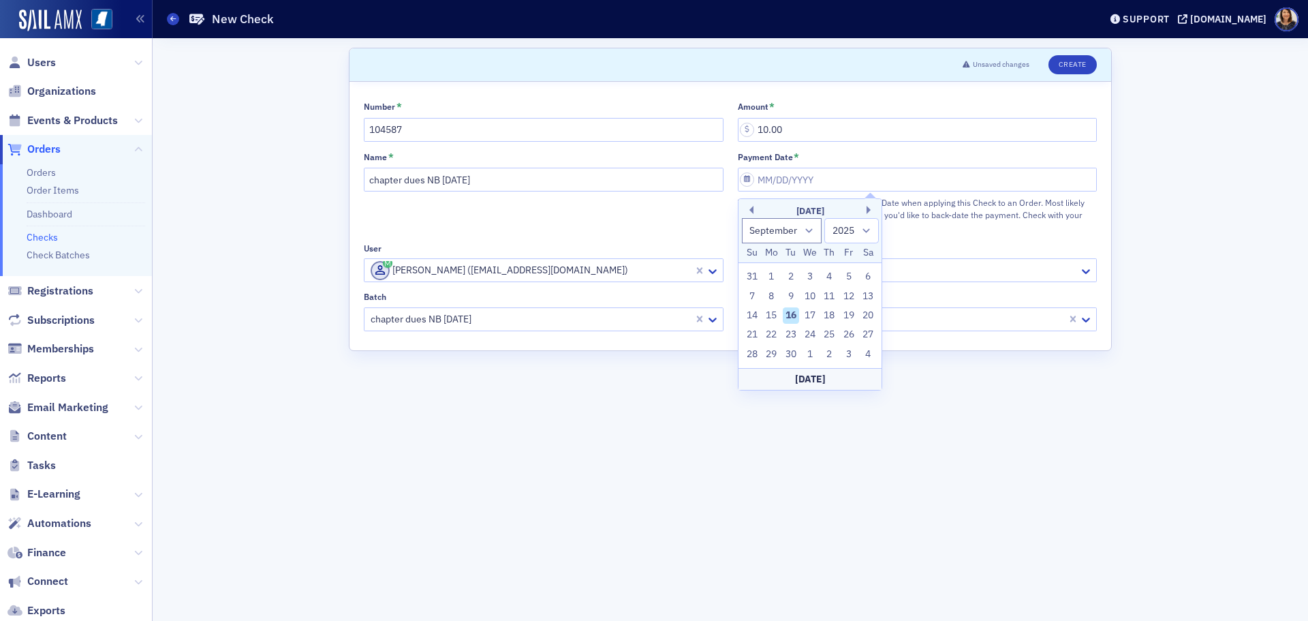
click at [790, 315] on div "16" at bounding box center [791, 315] width 16 height 16
type input "09/16/2025"
click at [1077, 75] on header "Unsaved changes Create" at bounding box center [731, 64] width 762 height 33
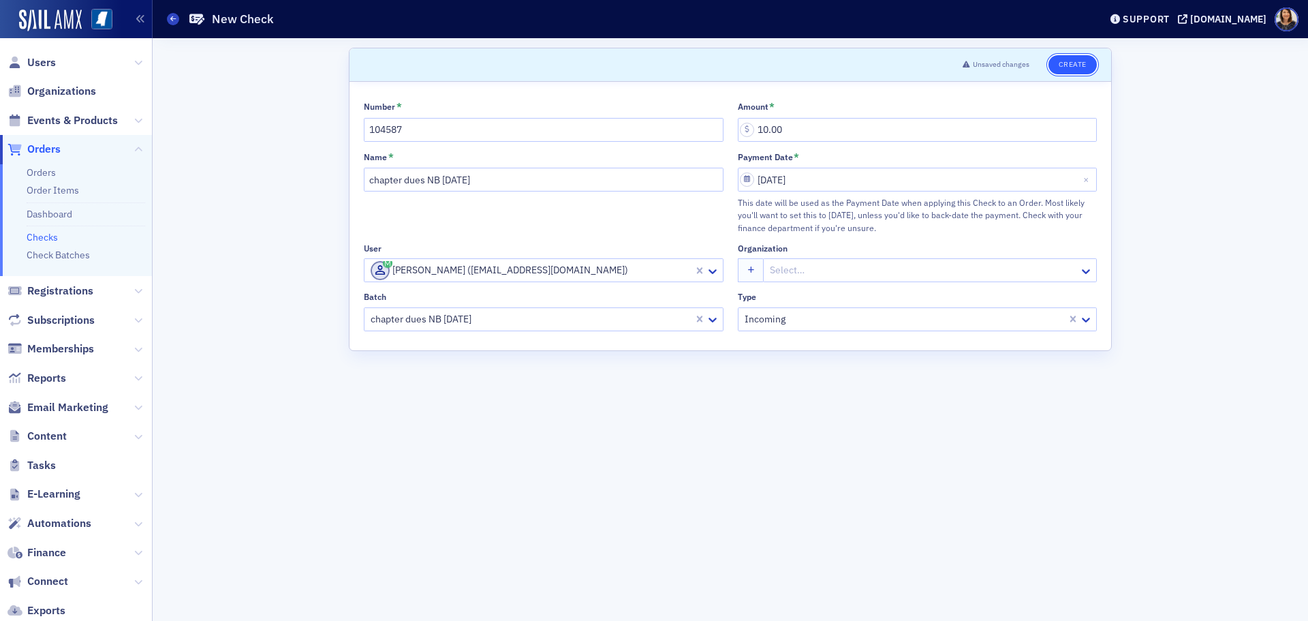
click at [1077, 67] on button "Create" at bounding box center [1073, 64] width 48 height 19
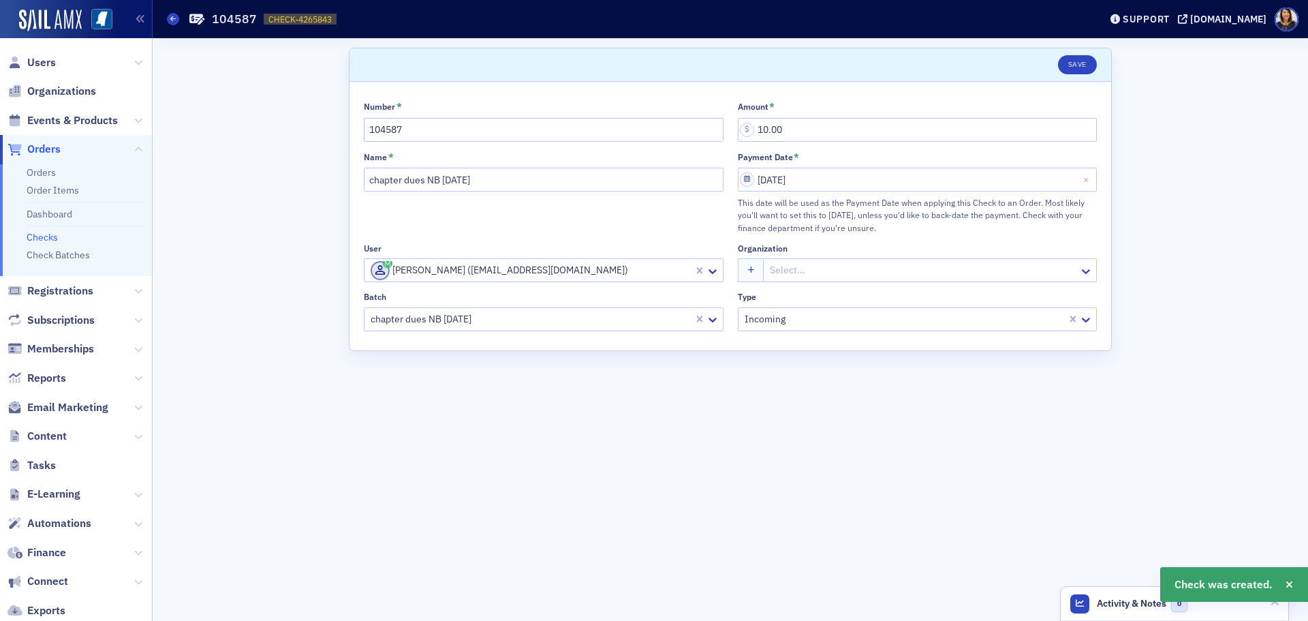
click at [51, 238] on link "Checks" at bounding box center [42, 237] width 31 height 12
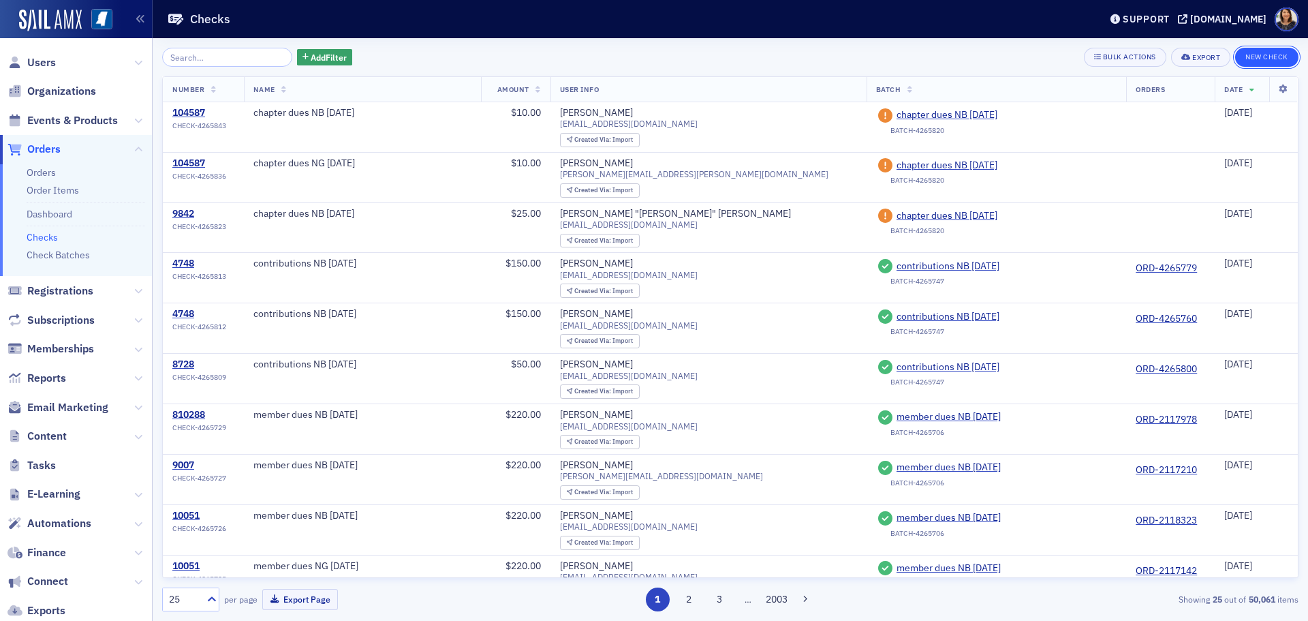
click at [1269, 52] on button "New Check" at bounding box center [1266, 57] width 63 height 19
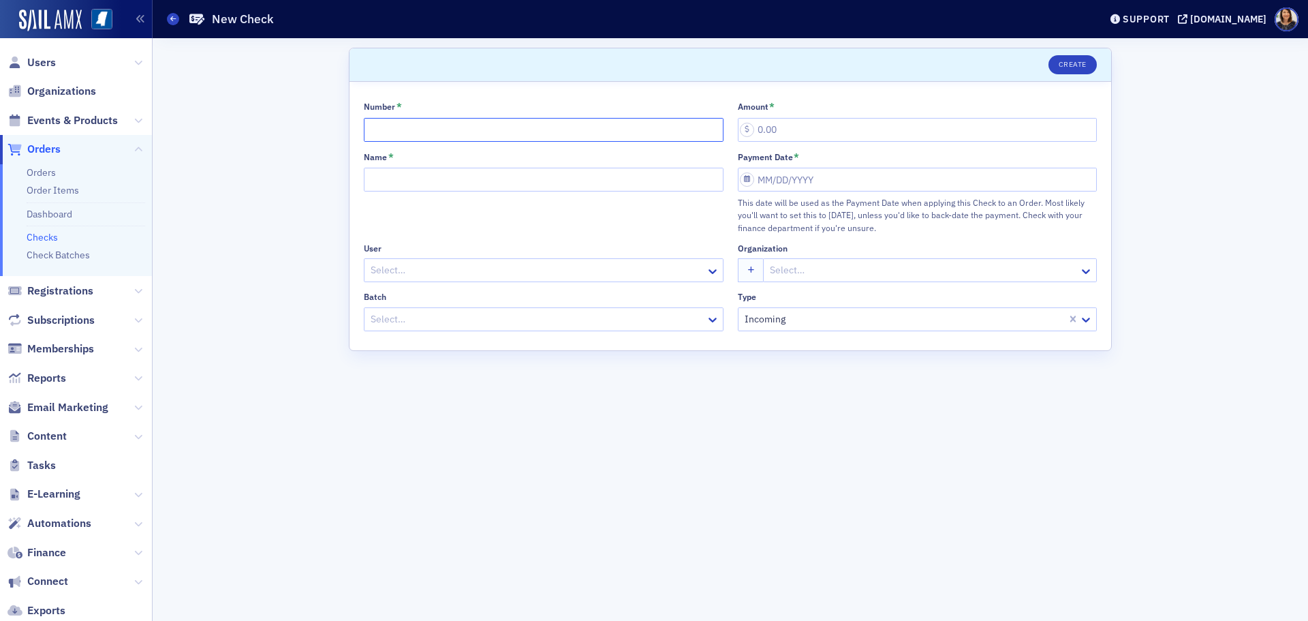
click at [512, 136] on input "Number *" at bounding box center [544, 130] width 360 height 24
type input "104587"
click at [456, 185] on input "Name *" at bounding box center [544, 180] width 360 height 24
type input "chapter dues NG 9.16.25"
click at [458, 268] on div at bounding box center [536, 270] width 335 height 17
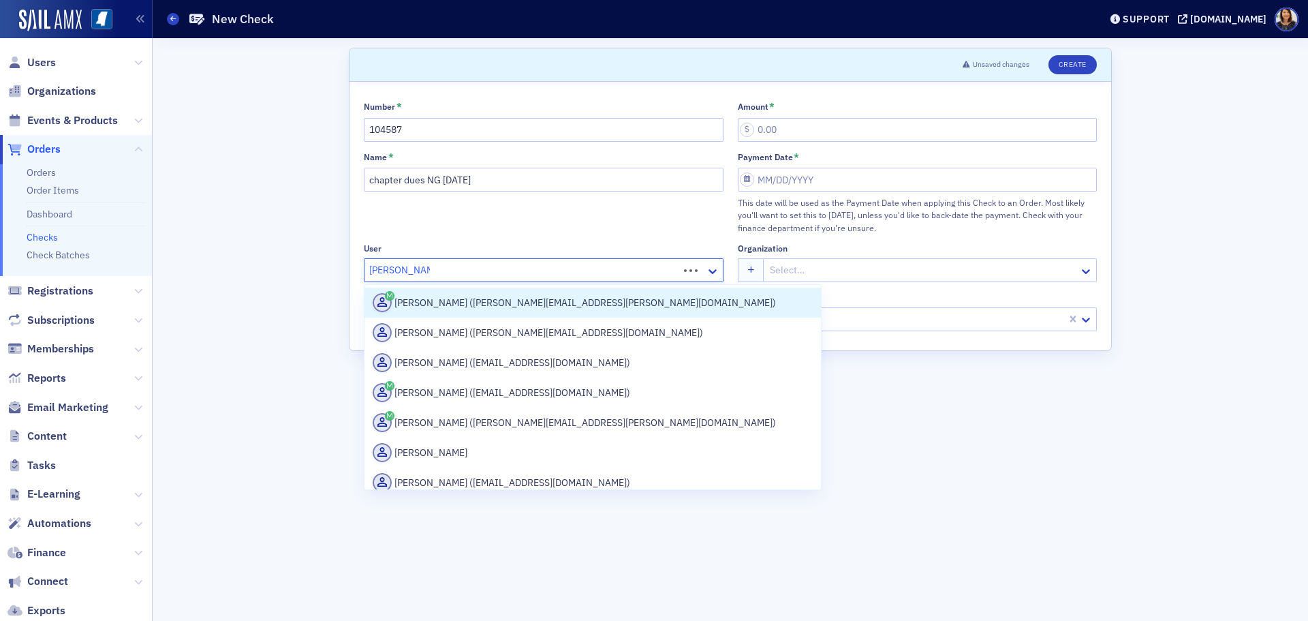
type input "[PERSON_NAME]"
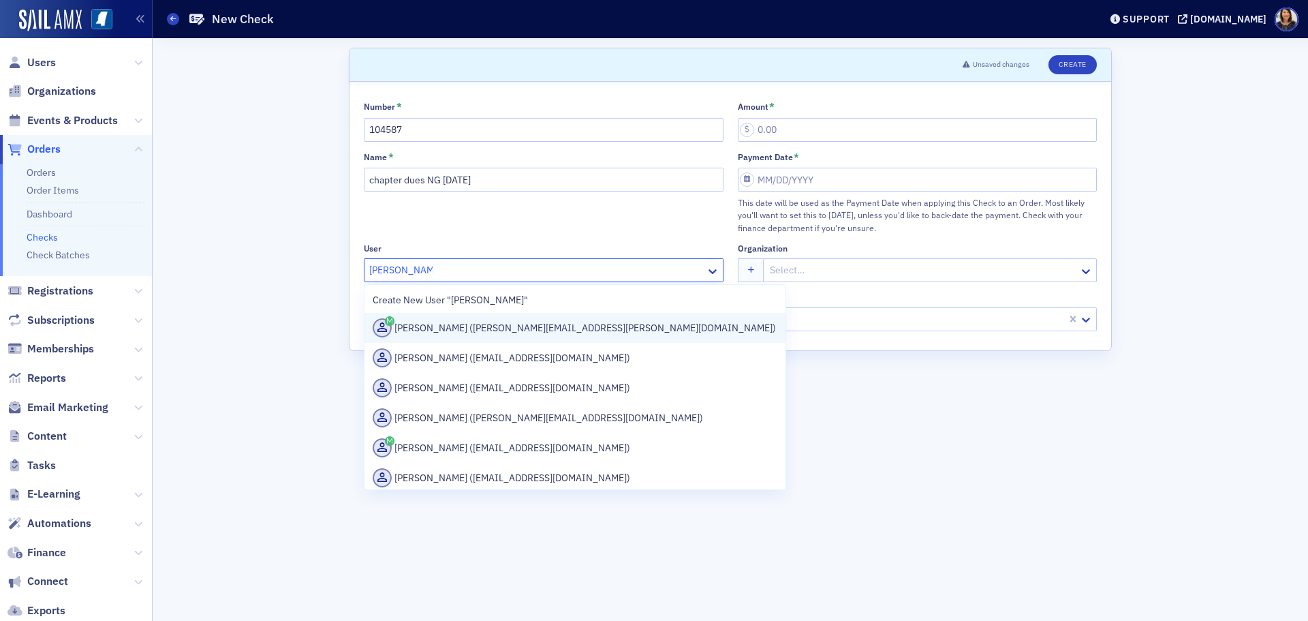
click at [464, 325] on div "Katherine Mallory (katherine.mallory@wws.cpa)" at bounding box center [575, 327] width 405 height 19
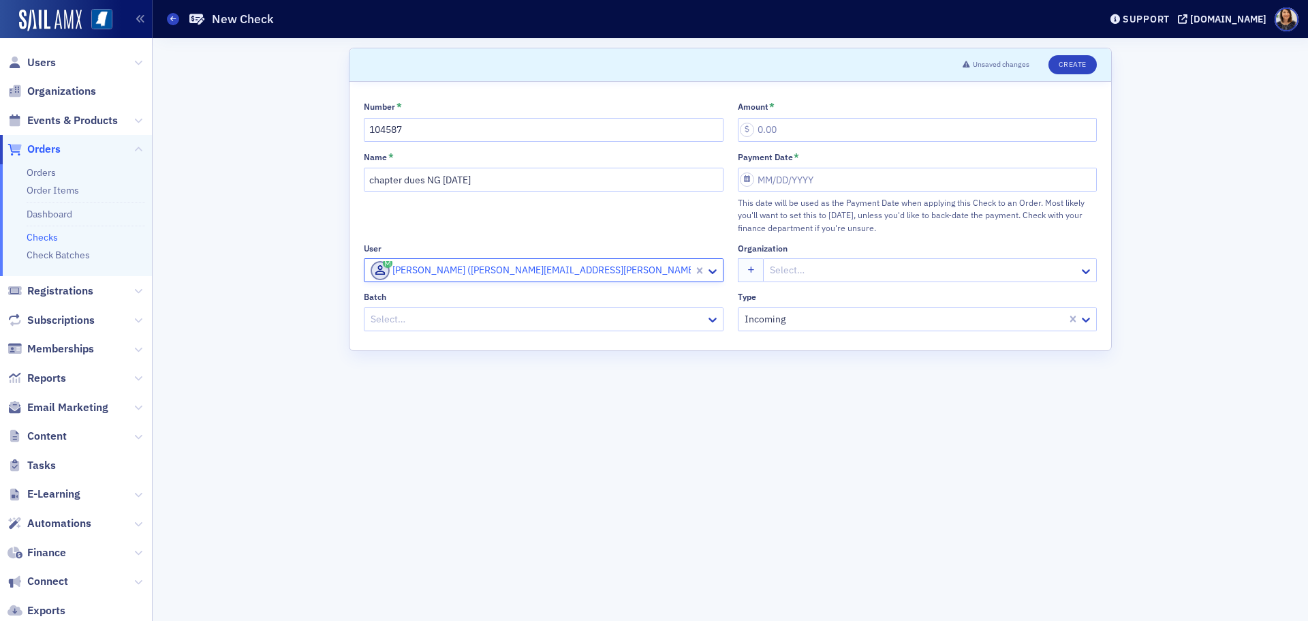
click at [491, 313] on div at bounding box center [536, 319] width 335 height 17
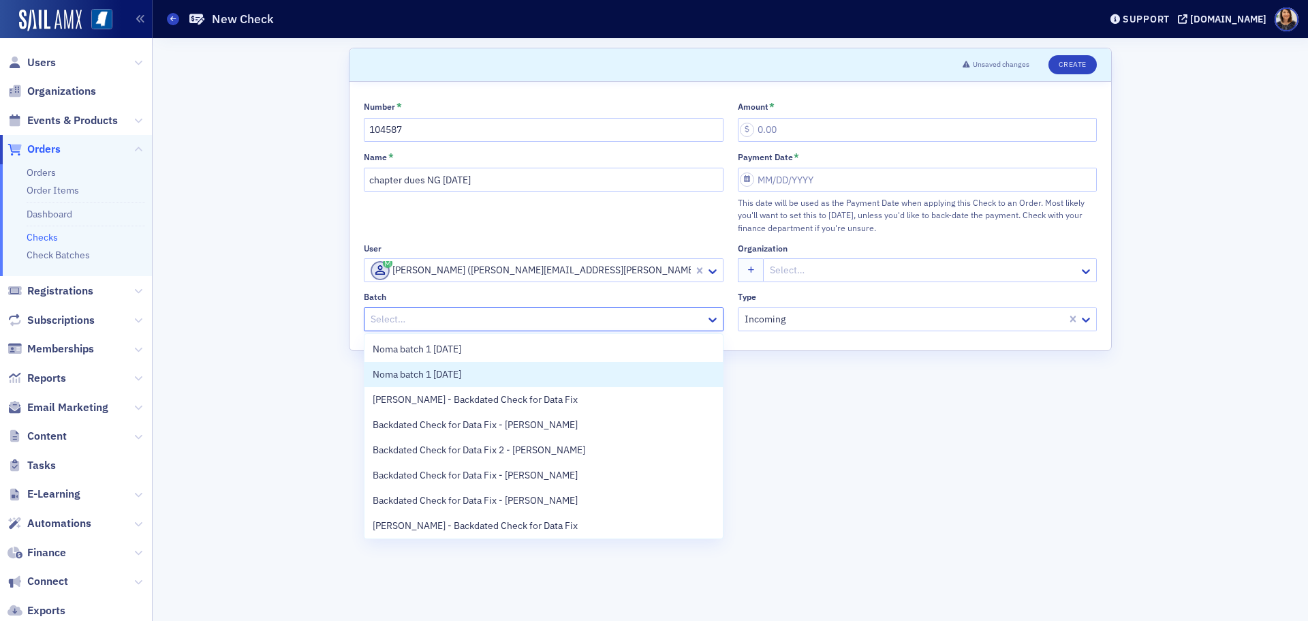
scroll to position [78, 0]
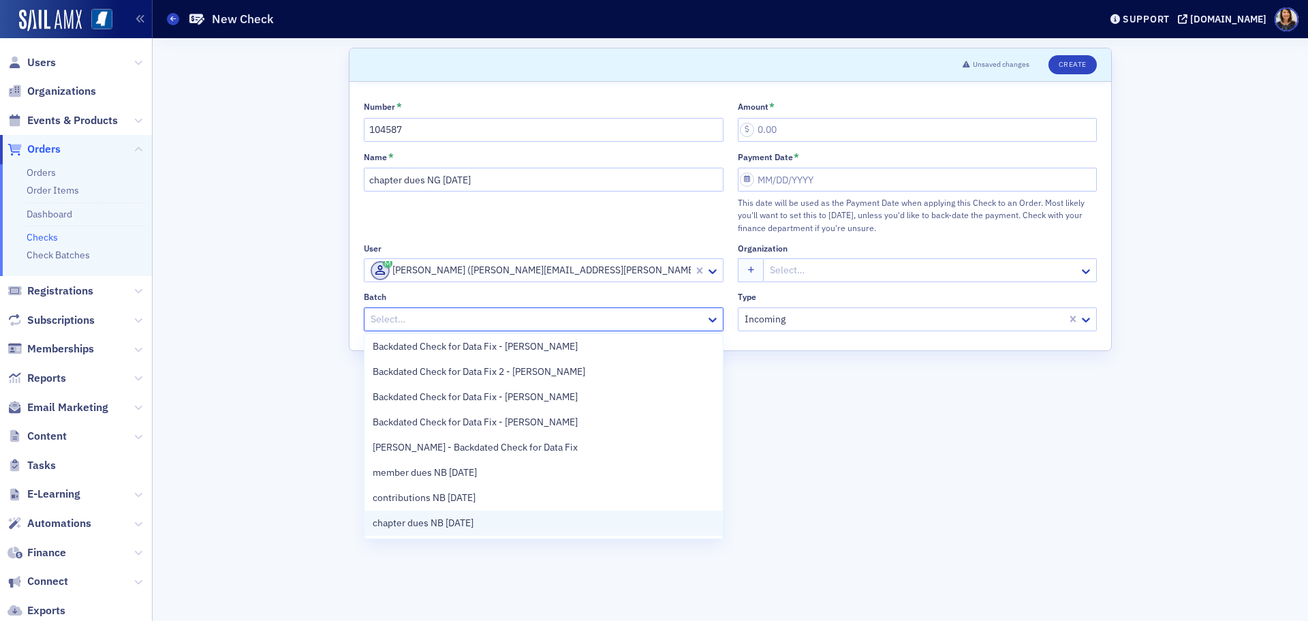
click at [591, 524] on div "chapter dues NB 9.16.25" at bounding box center [544, 523] width 342 height 14
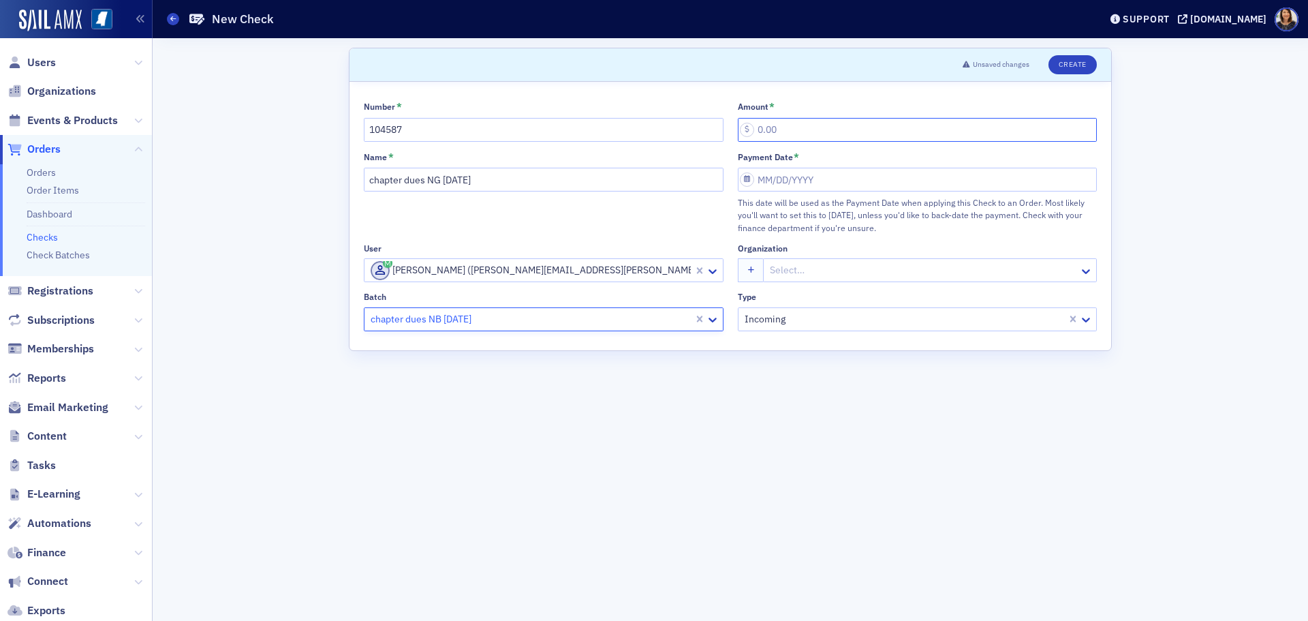
click at [786, 134] on input "Amount *" at bounding box center [918, 130] width 360 height 24
type input "10.00"
select select "8"
select select "2025"
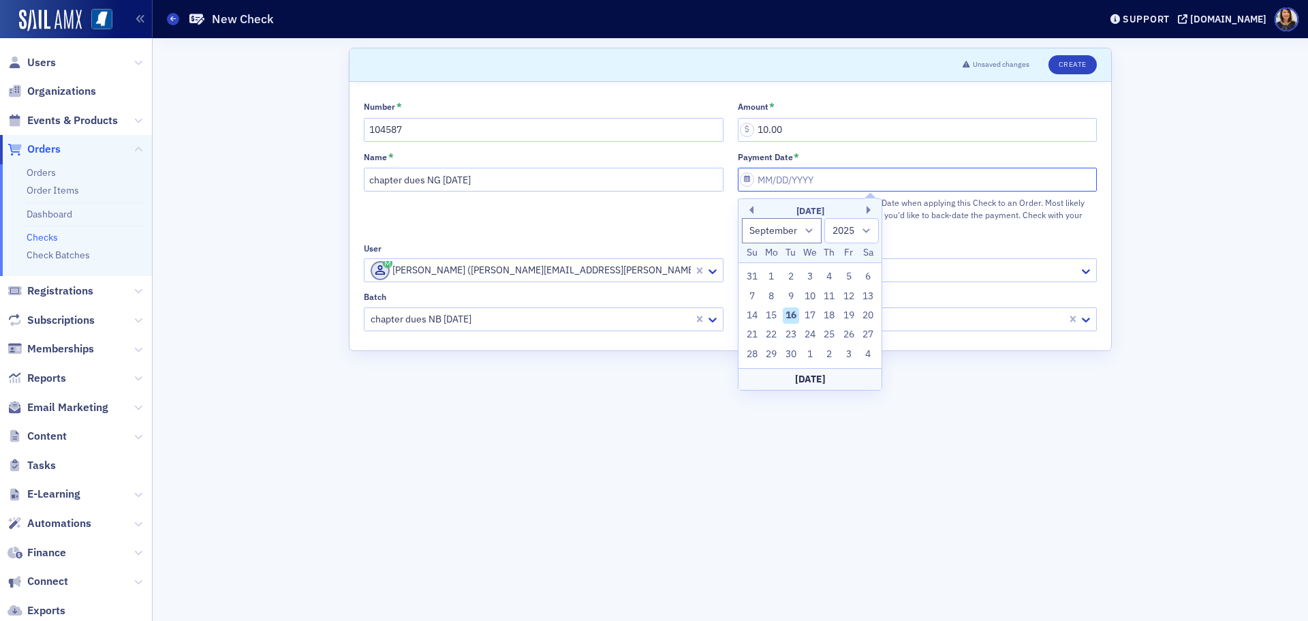
click at [788, 176] on input "Payment Date *" at bounding box center [918, 180] width 360 height 24
click at [792, 316] on div "16" at bounding box center [791, 315] width 16 height 16
type input "09/16/2025"
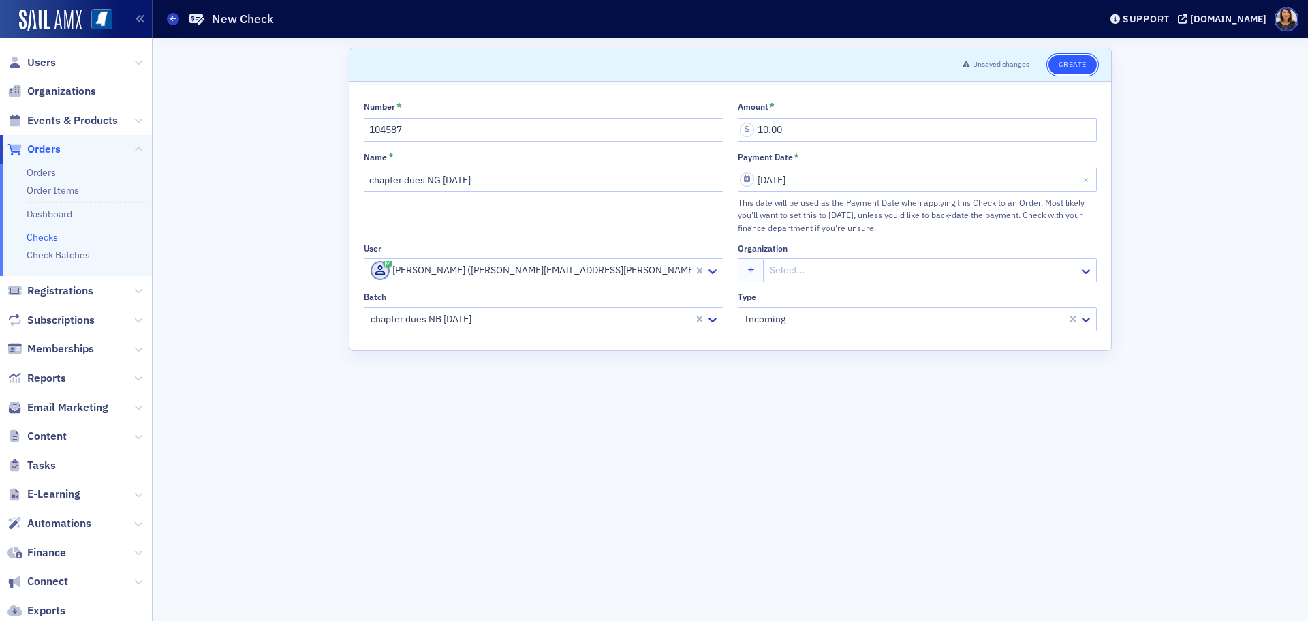
click at [1077, 67] on button "Create" at bounding box center [1073, 64] width 48 height 19
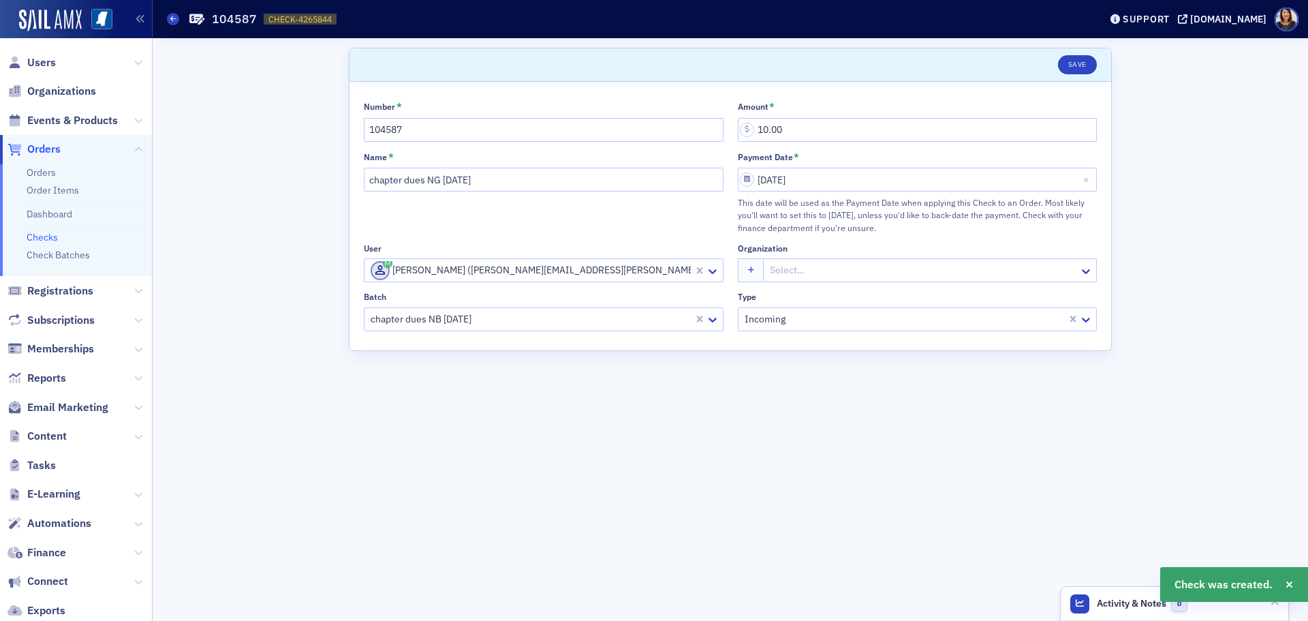
click at [45, 238] on link "Checks" at bounding box center [42, 237] width 31 height 12
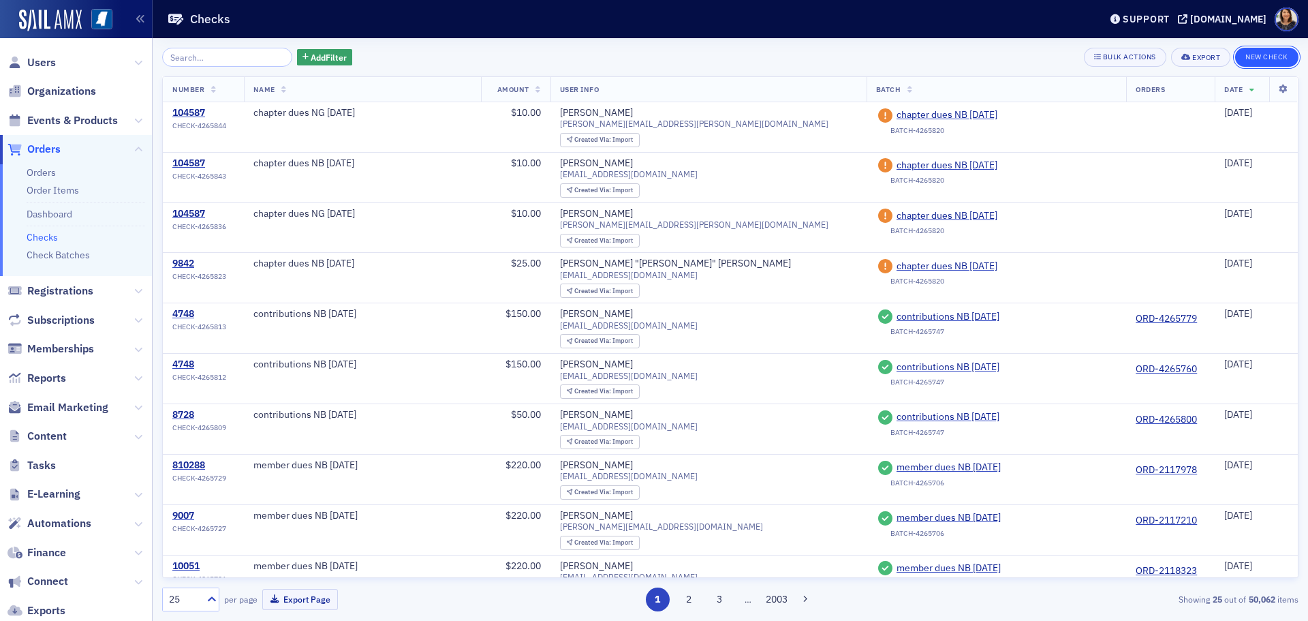
click at [1280, 49] on button "New Check" at bounding box center [1266, 57] width 63 height 19
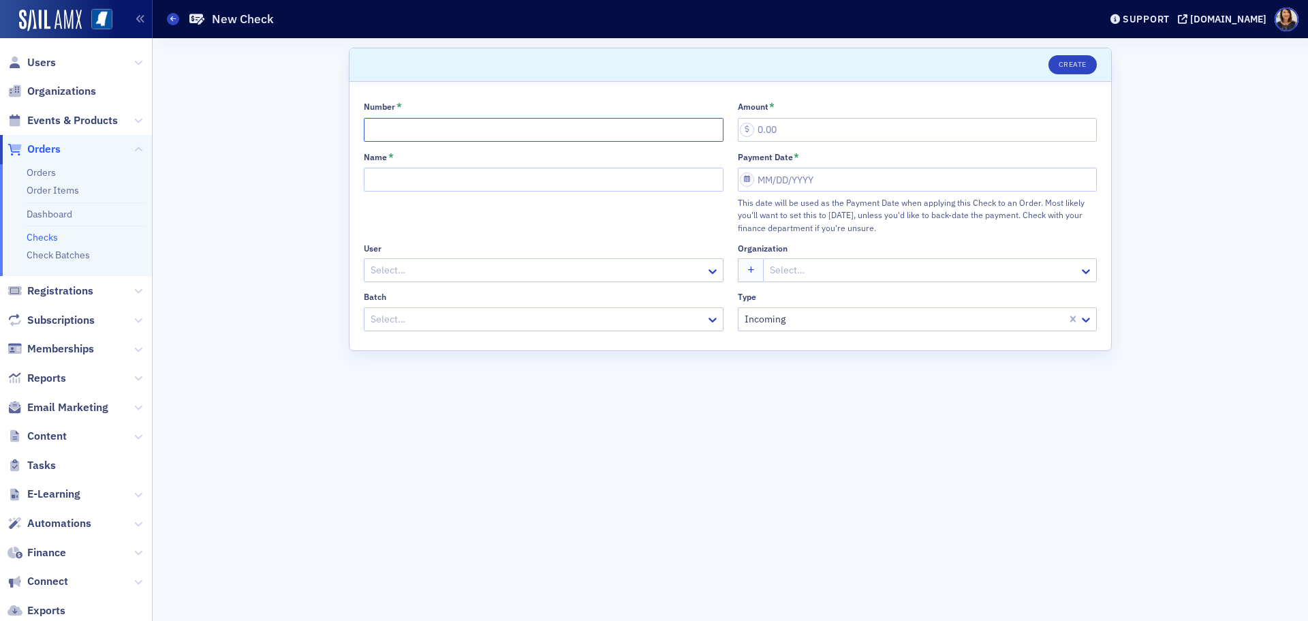
click at [424, 129] on input "Number *" at bounding box center [544, 130] width 360 height 24
type input "104587"
click at [508, 178] on input "Name *" at bounding box center [544, 180] width 360 height 24
type input "chapter dues NB 9.16.25"
click at [467, 257] on div "User Select…" at bounding box center [544, 262] width 360 height 39
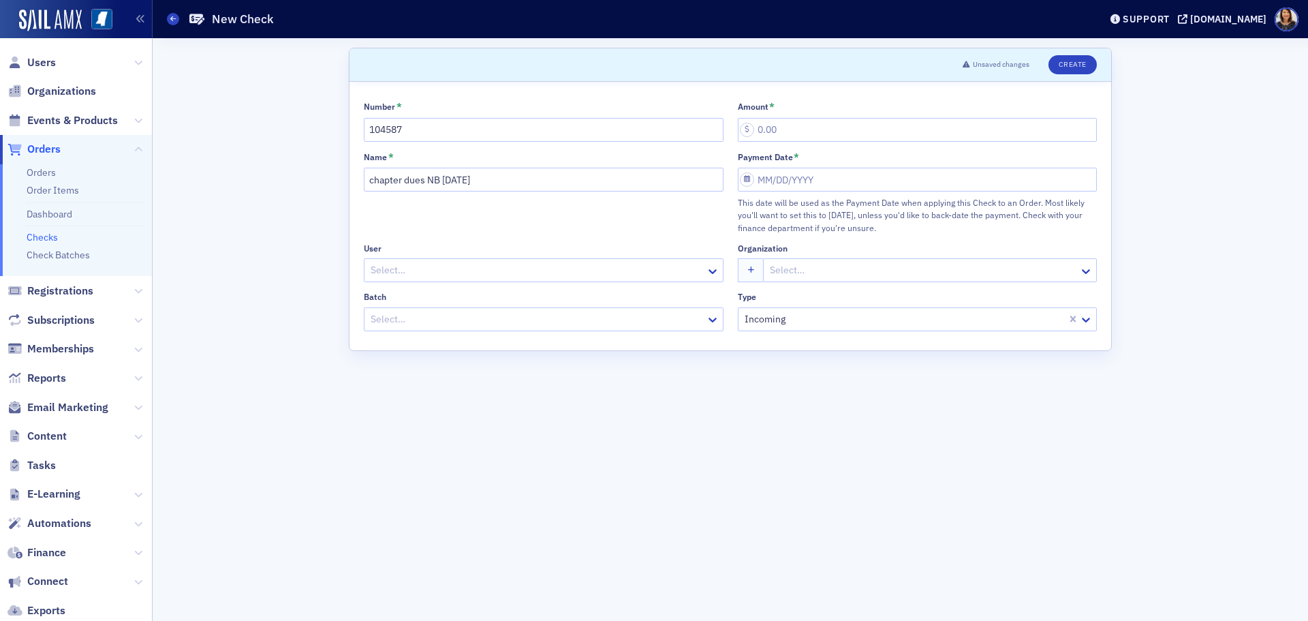
click at [467, 261] on div "Select…" at bounding box center [535, 270] width 341 height 20
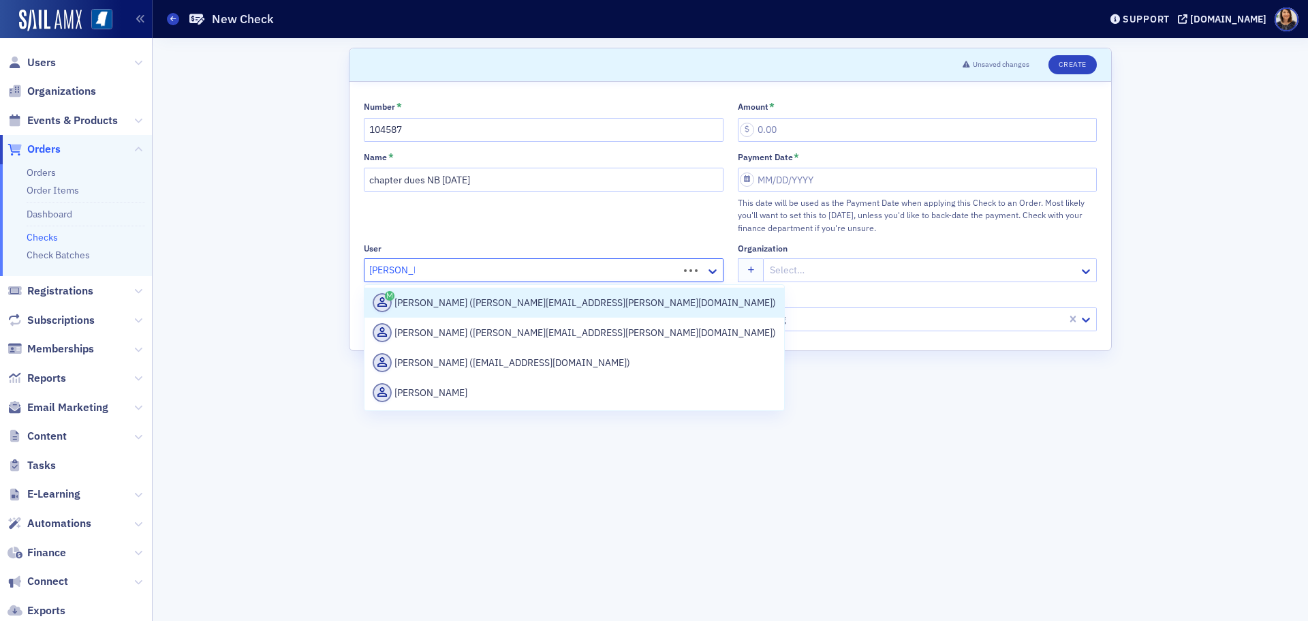
type input "elaine evans"
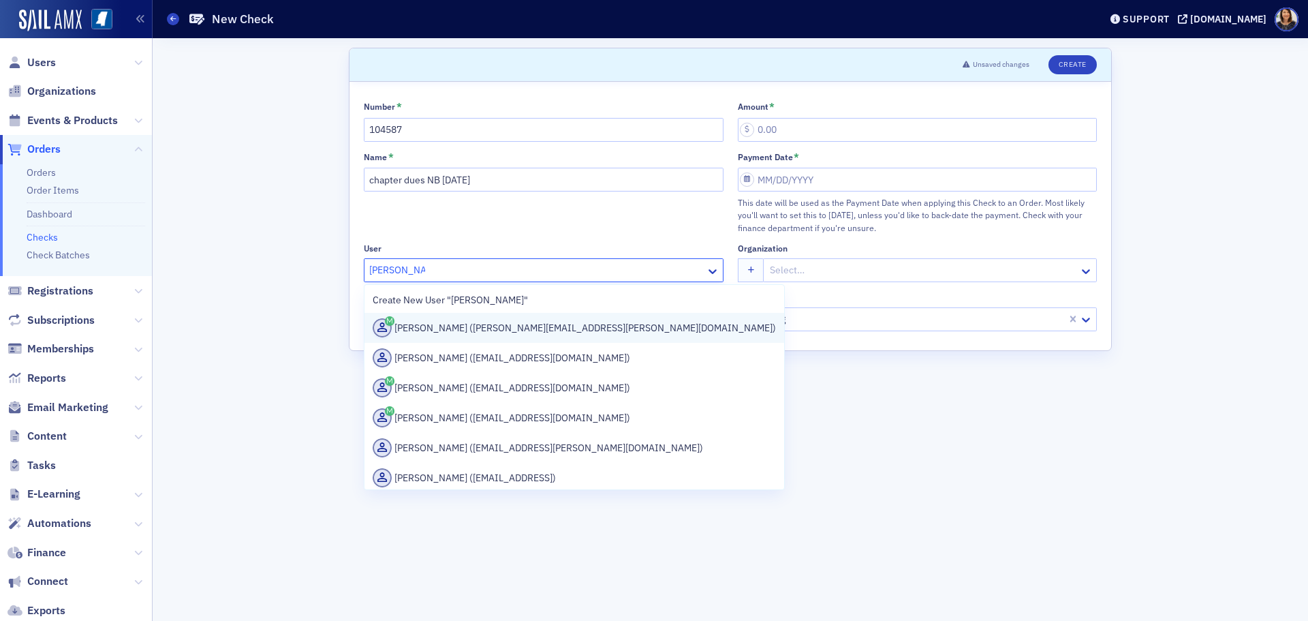
click at [467, 332] on div "Elaine Evans (elaine.evans@wws.cpa)" at bounding box center [574, 327] width 403 height 19
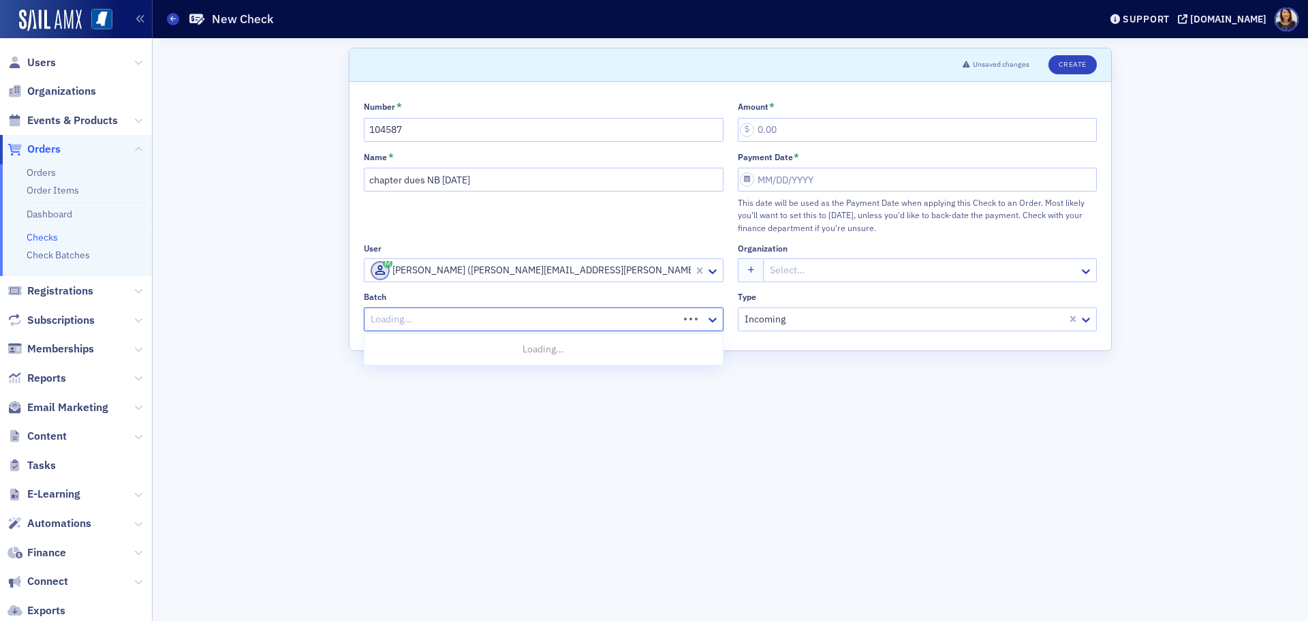
click at [471, 322] on div at bounding box center [523, 319] width 308 height 17
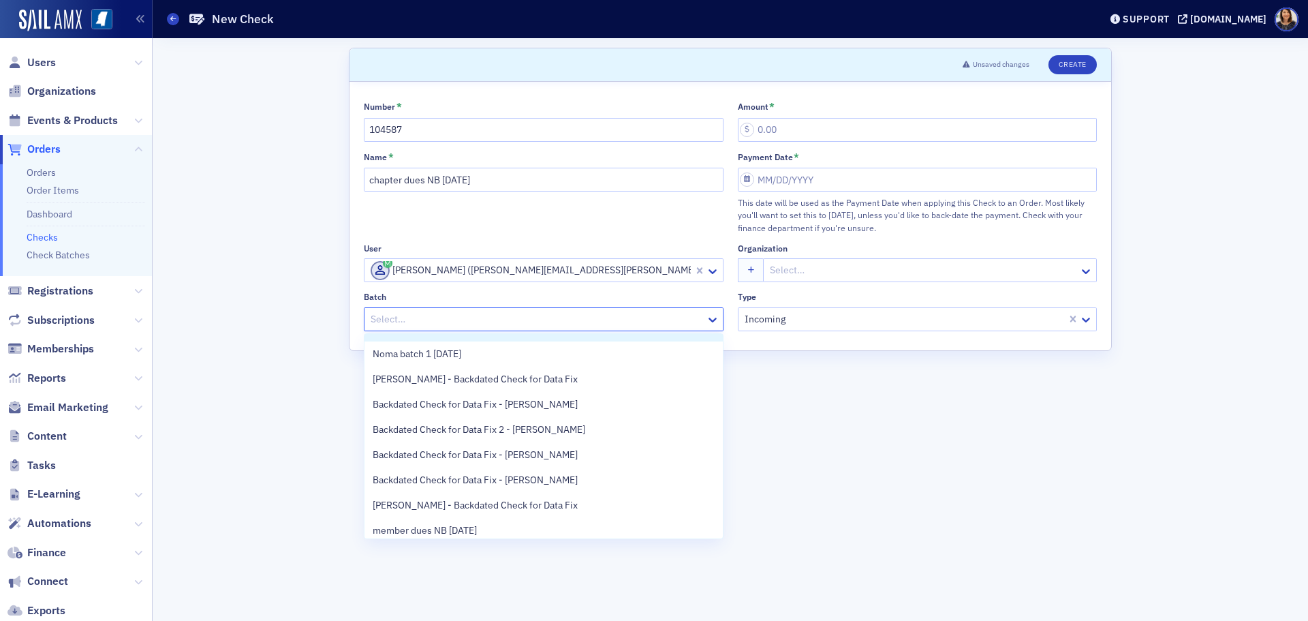
scroll to position [78, 0]
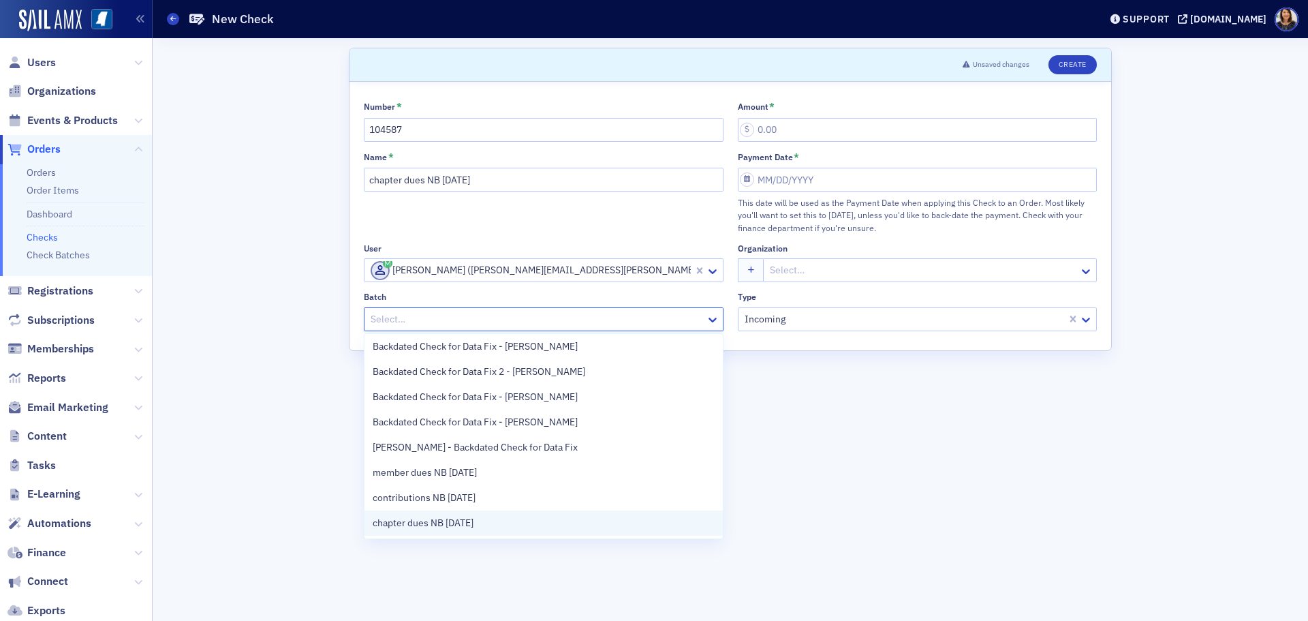
click at [517, 521] on div "chapter dues NB 9.16.25" at bounding box center [544, 523] width 342 height 14
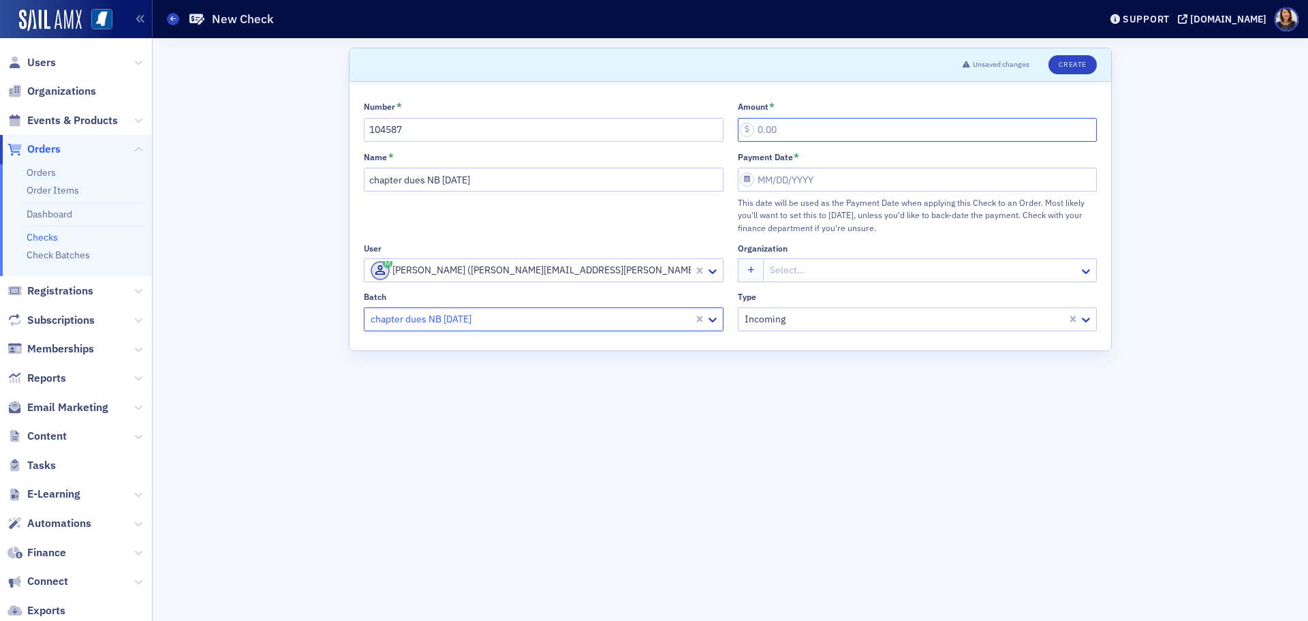
click at [787, 129] on input "Amount *" at bounding box center [918, 130] width 360 height 24
type input "10.00"
click at [791, 183] on input "Payment Date *" at bounding box center [918, 180] width 360 height 24
select select "8"
select select "2025"
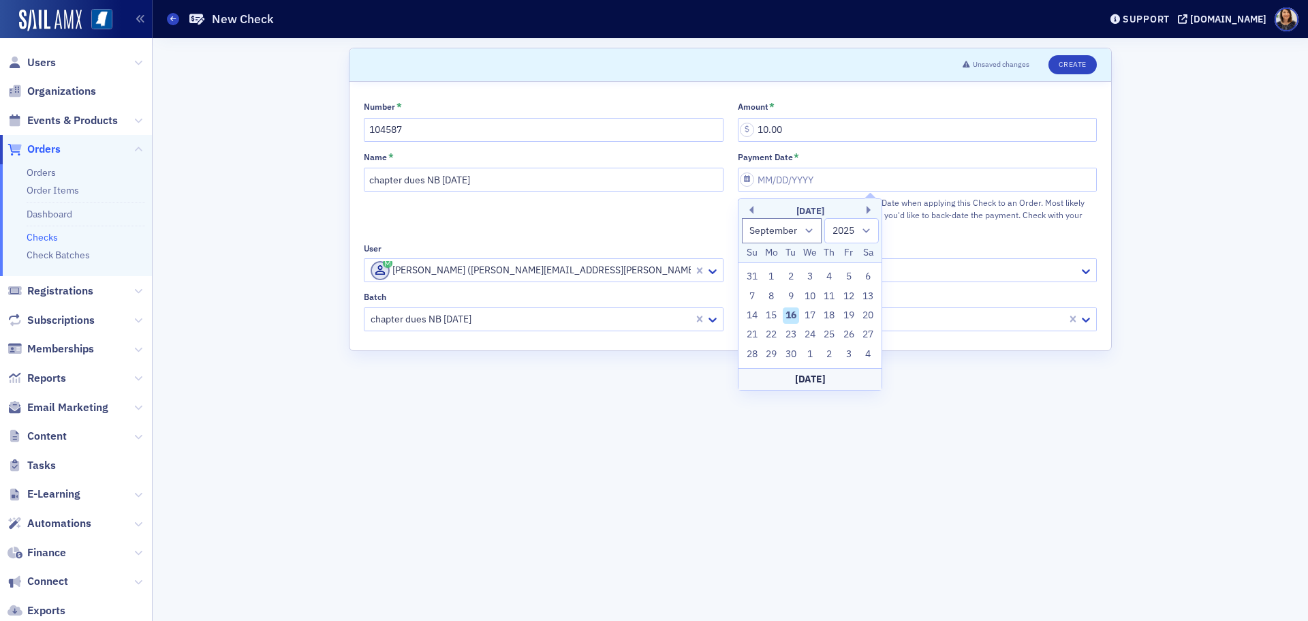
click at [790, 315] on div "16" at bounding box center [791, 315] width 16 height 16
type input "09/16/2025"
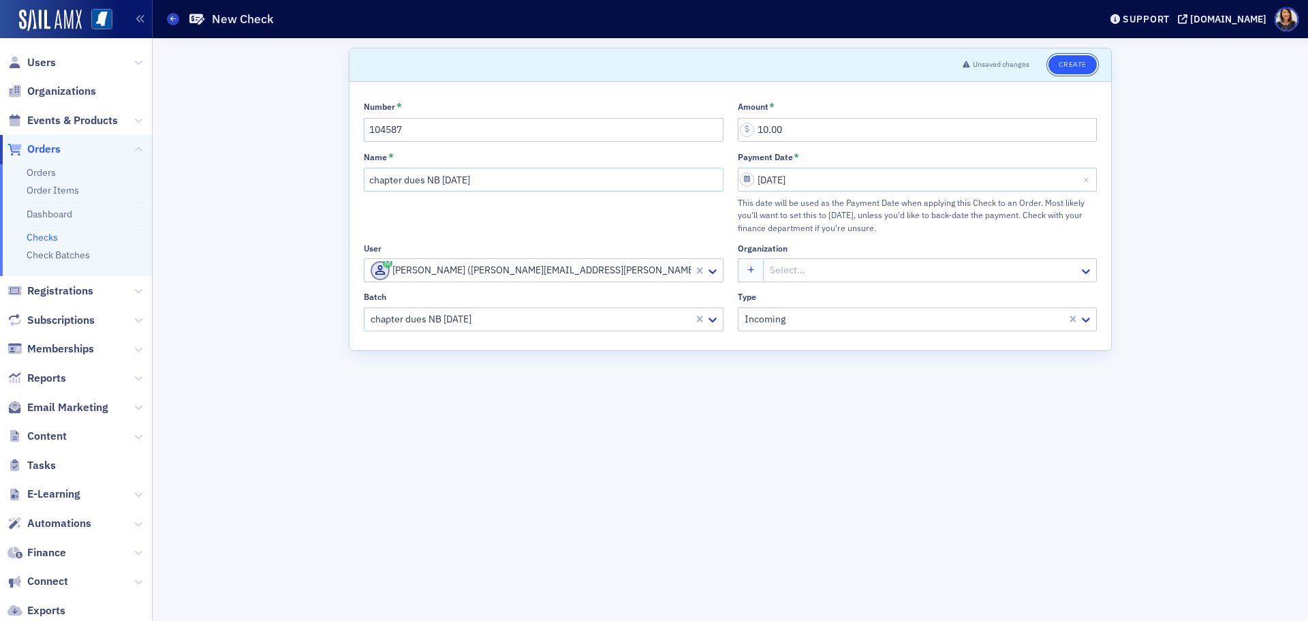
click at [1070, 66] on button "Create" at bounding box center [1073, 64] width 48 height 19
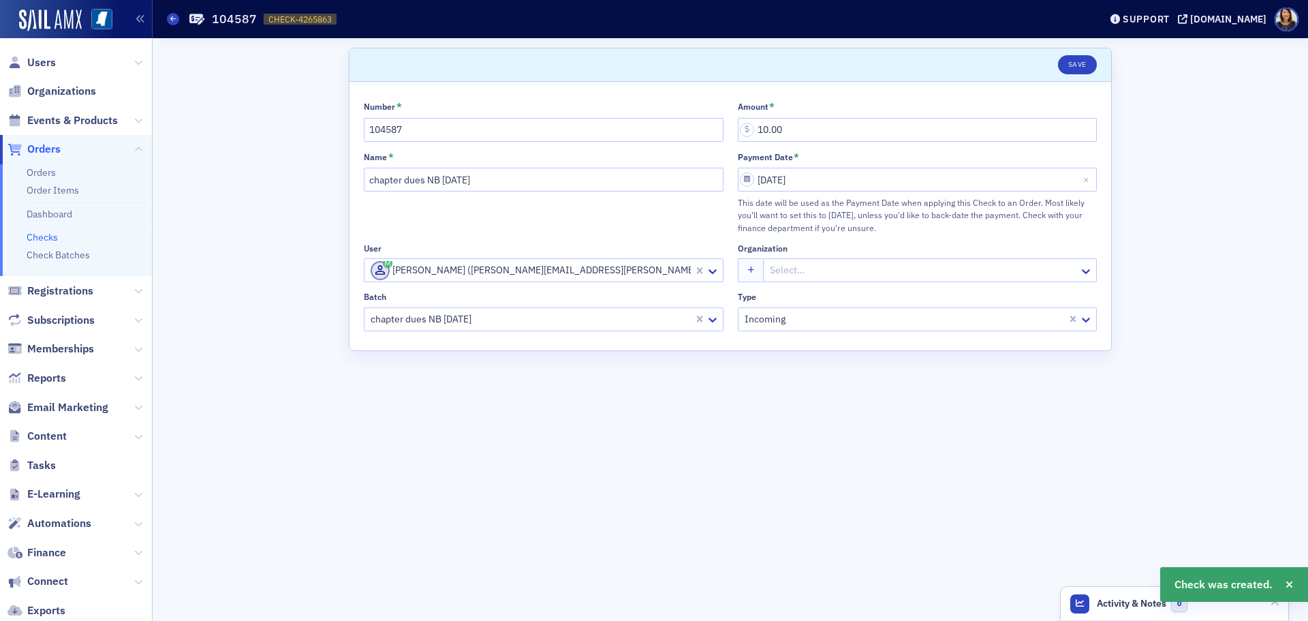
click at [45, 239] on link "Checks" at bounding box center [42, 237] width 31 height 12
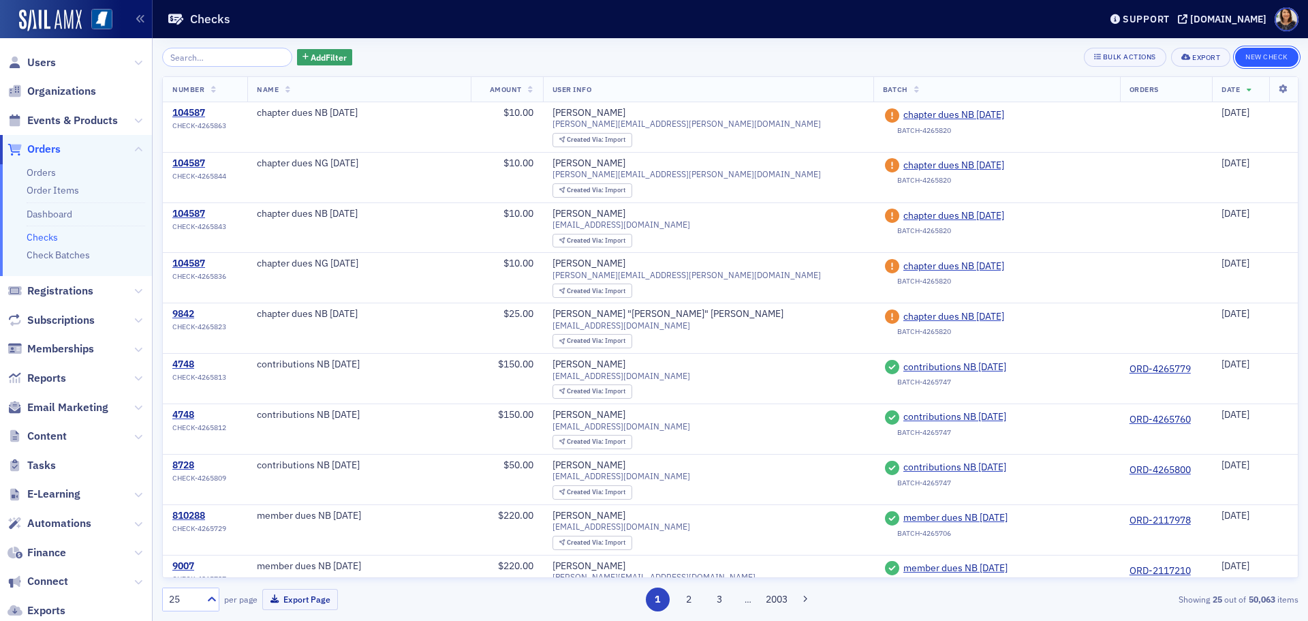
click at [1271, 57] on button "New Check" at bounding box center [1266, 57] width 63 height 19
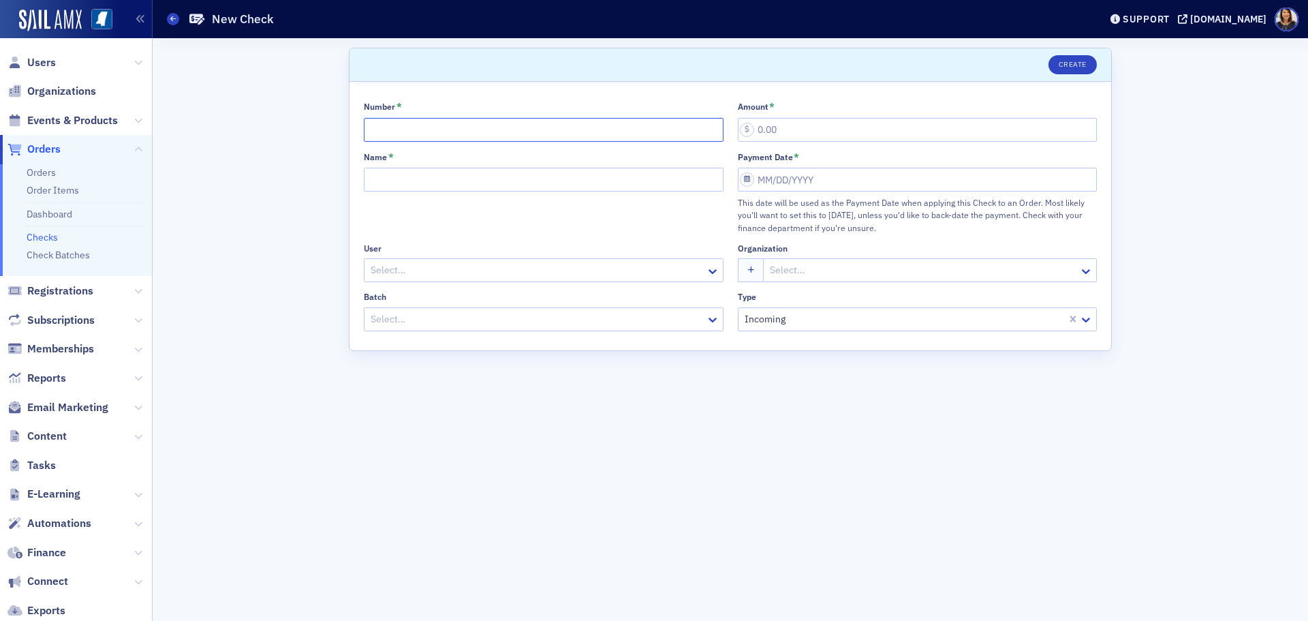
click at [398, 122] on input "Number *" at bounding box center [544, 130] width 360 height 24
type input "104587"
click at [395, 184] on input "Name *" at bounding box center [544, 180] width 360 height 24
type input "chapter dues NB 9.16.25"
click at [429, 266] on div at bounding box center [536, 270] width 335 height 17
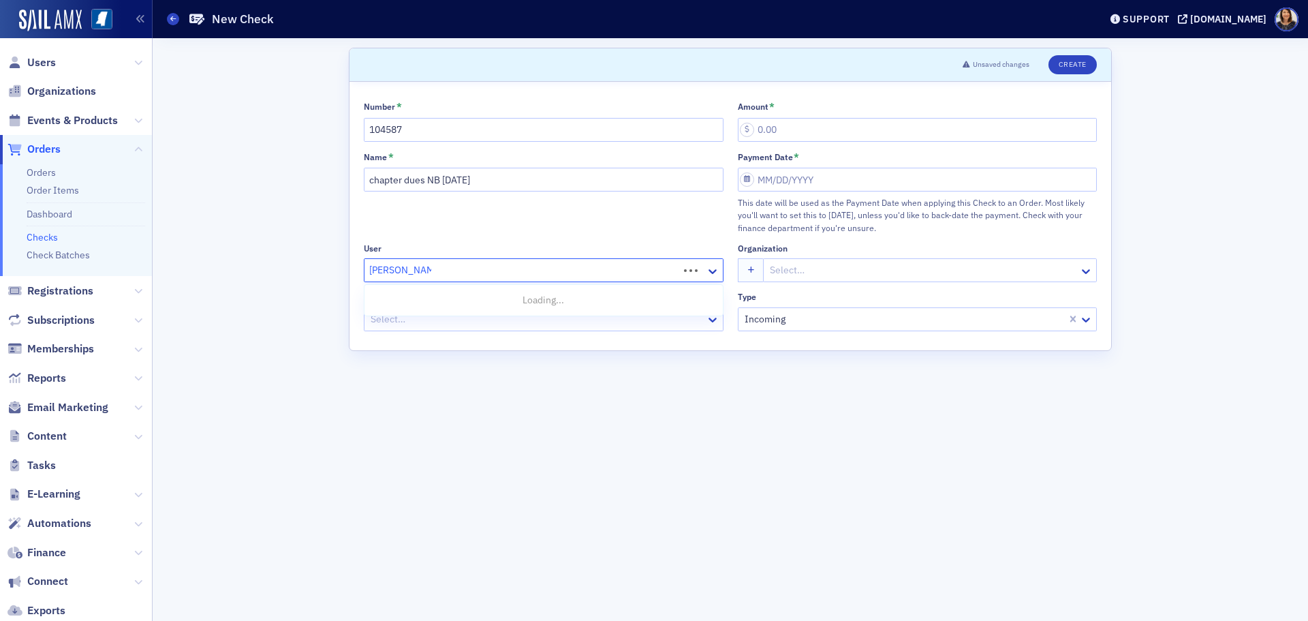
type input "leighann nabors"
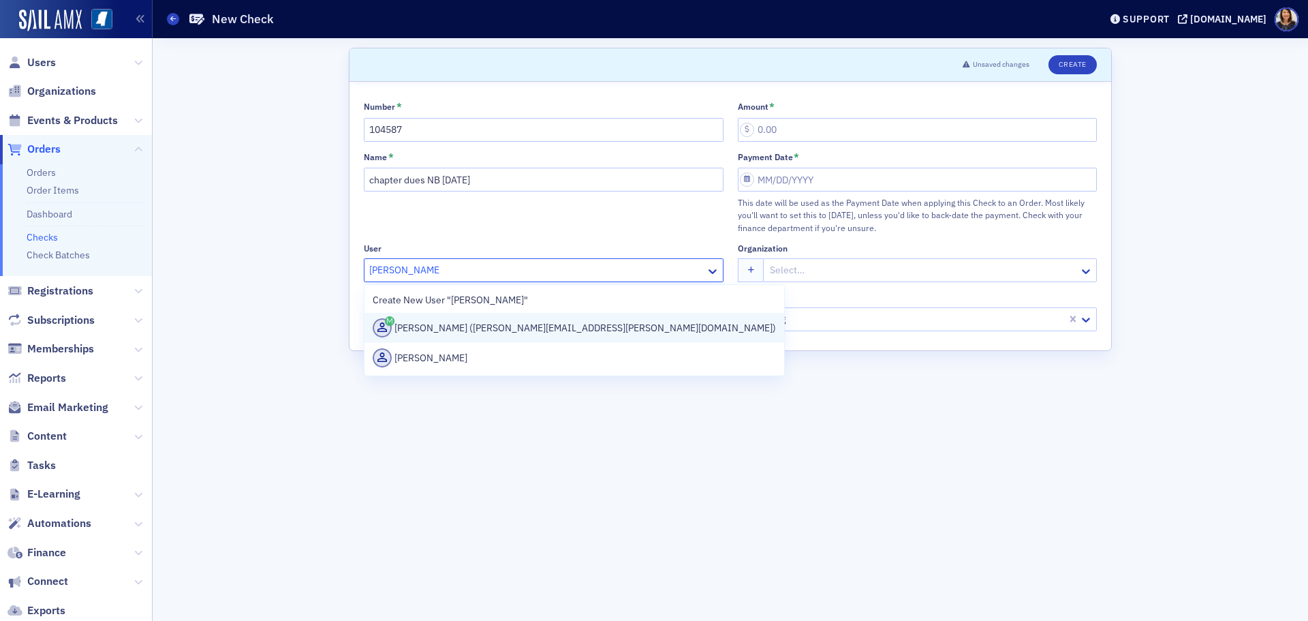
click at [454, 327] on div "Leigh Nabors (leigh.nabors@wws.cpa)" at bounding box center [574, 327] width 403 height 19
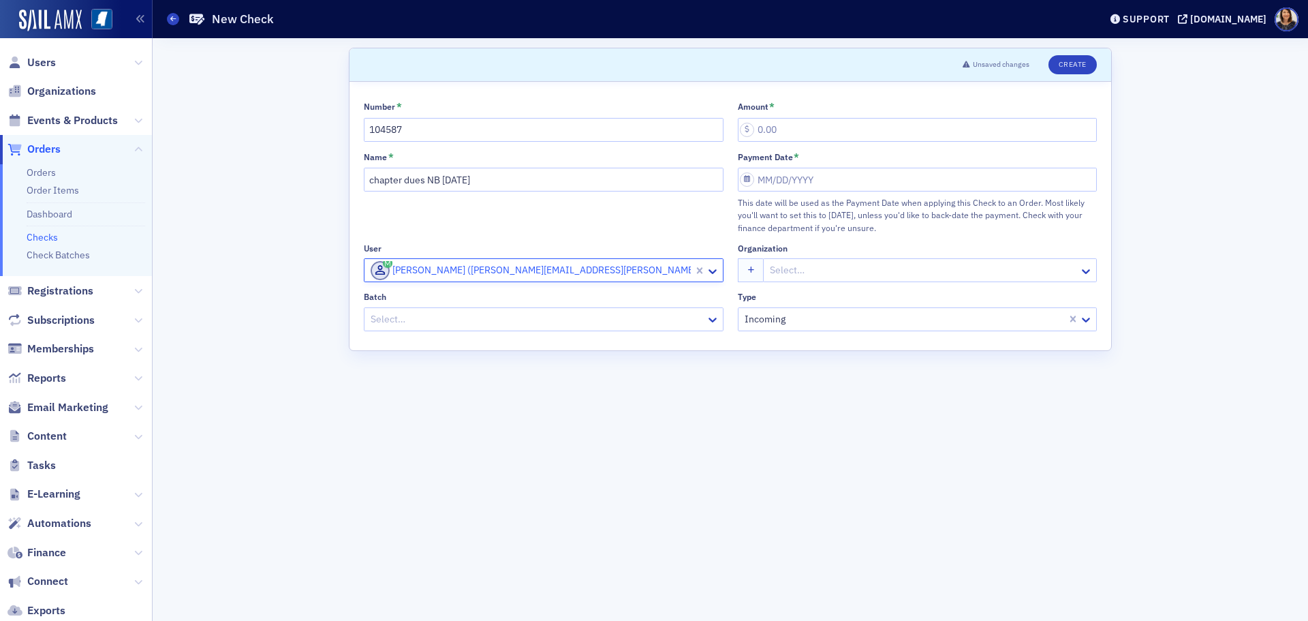
click at [465, 318] on div at bounding box center [536, 319] width 335 height 17
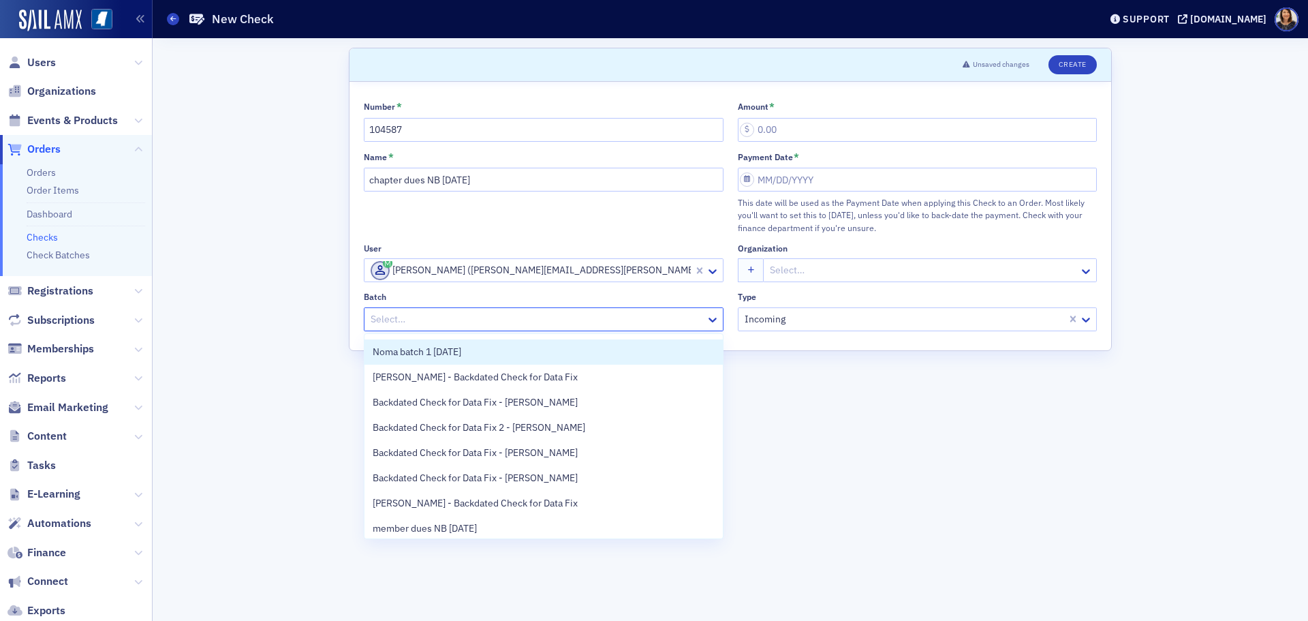
scroll to position [78, 0]
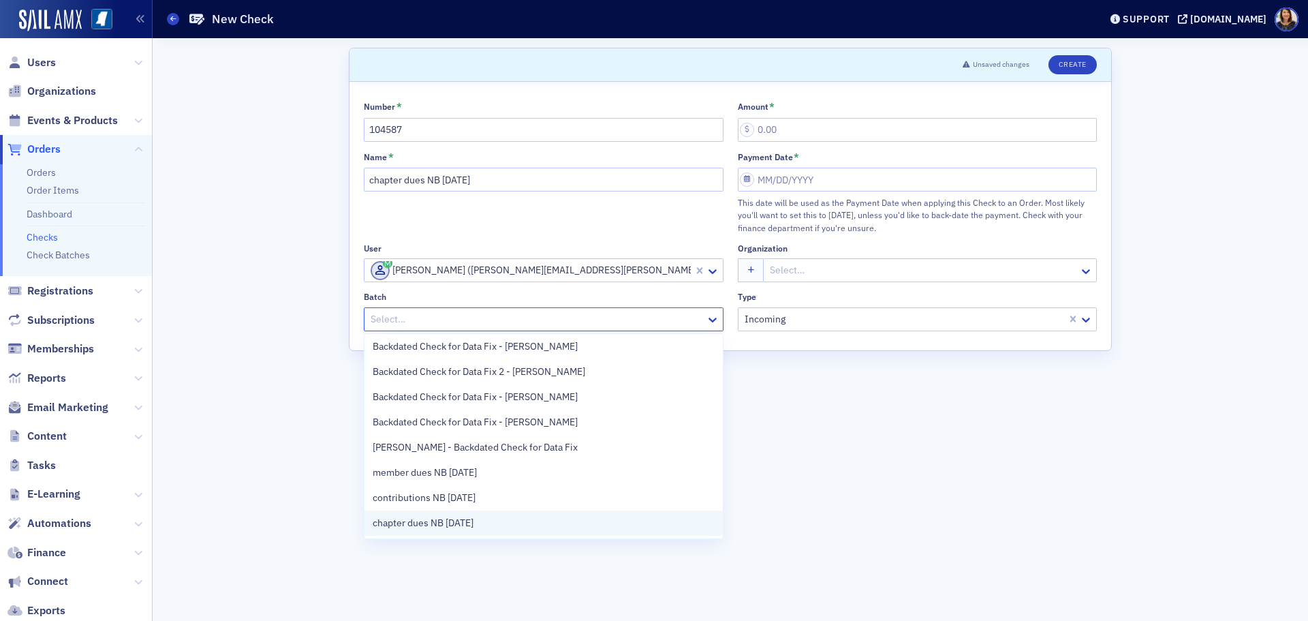
click at [607, 531] on div "chapter dues NB 9.16.25" at bounding box center [544, 522] width 358 height 25
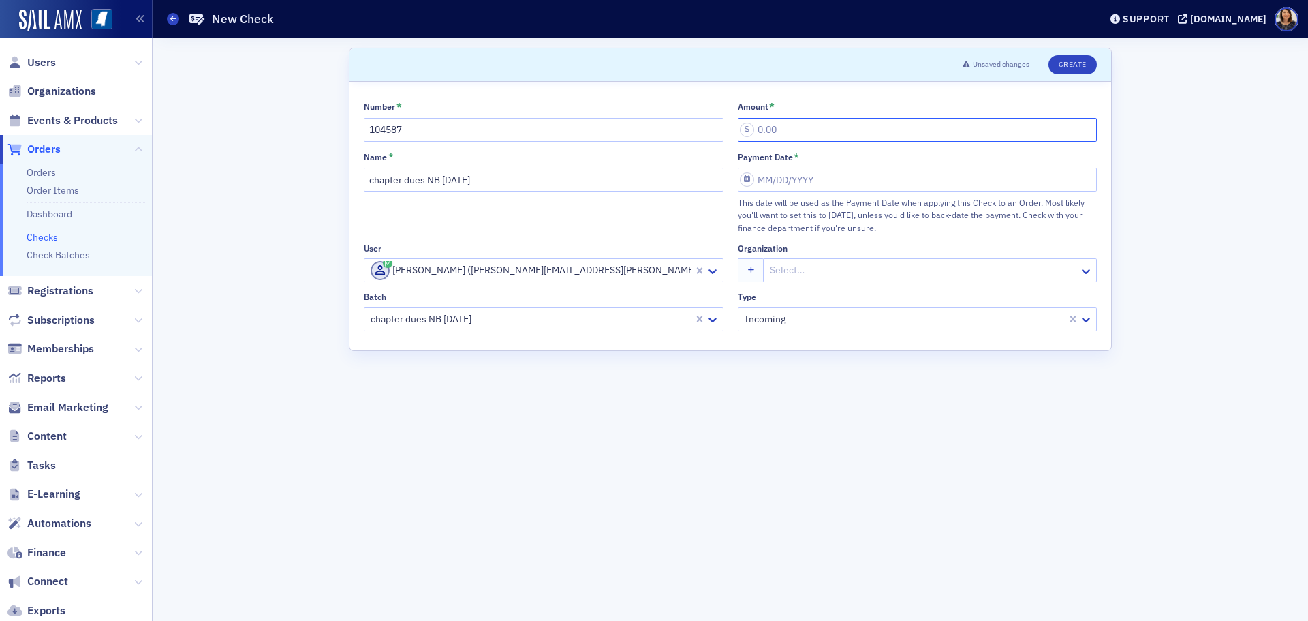
click at [783, 138] on input "Amount *" at bounding box center [918, 130] width 360 height 24
type input "10.00"
click at [790, 172] on input "Payment Date *" at bounding box center [918, 180] width 360 height 24
select select "8"
select select "2025"
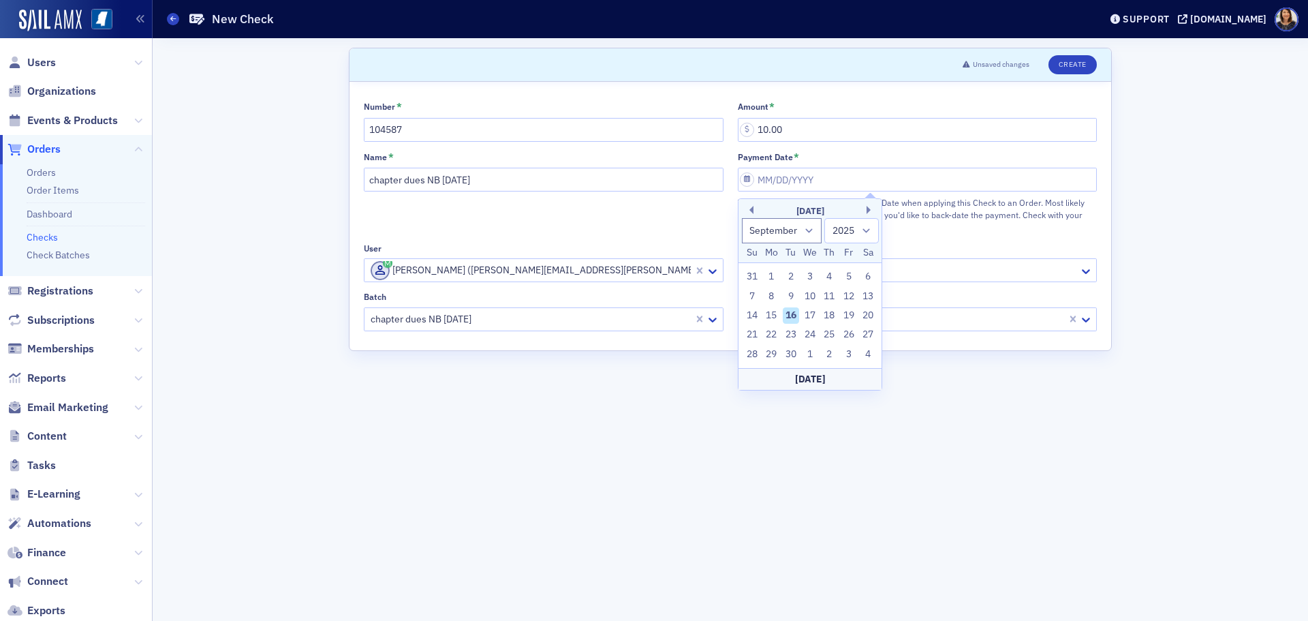
click at [792, 315] on div "16" at bounding box center [791, 315] width 16 height 16
type input "09/16/2025"
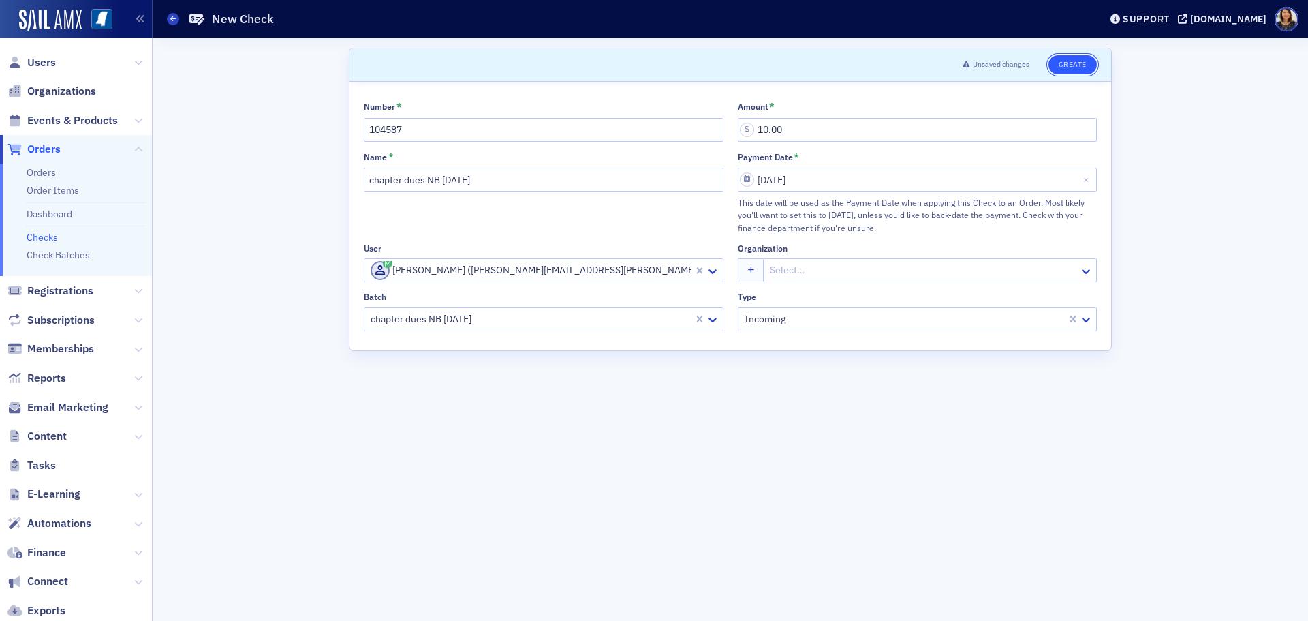
click at [1091, 66] on button "Create" at bounding box center [1073, 64] width 48 height 19
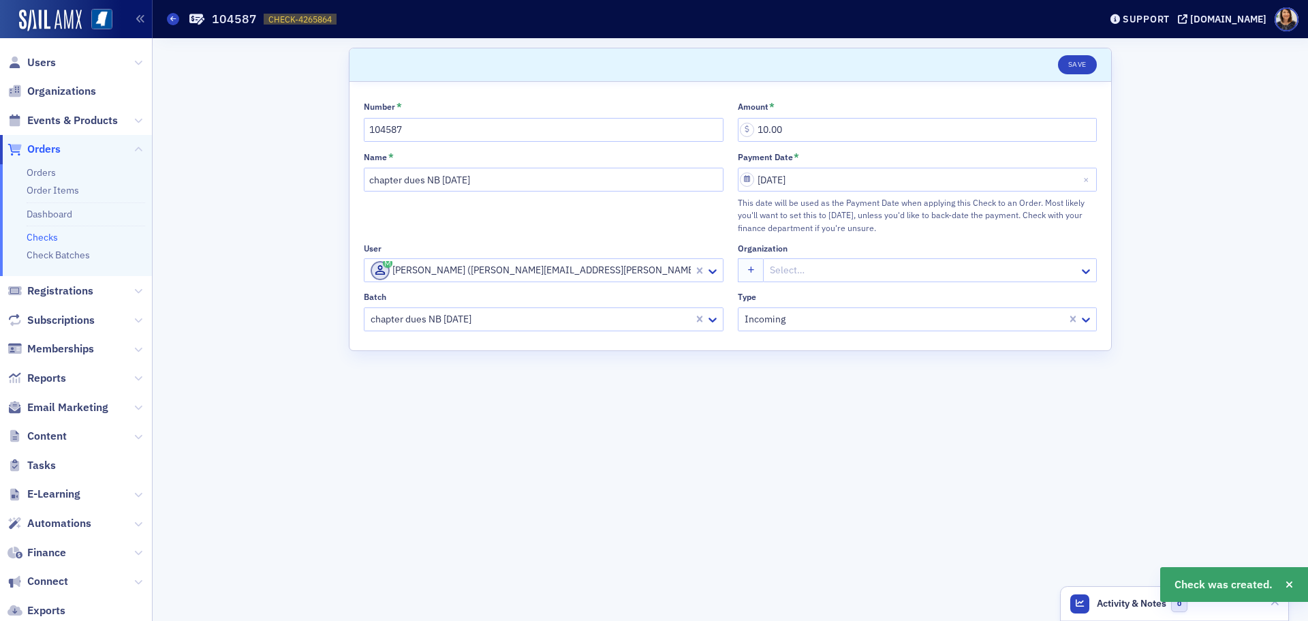
click at [46, 238] on link "Checks" at bounding box center [42, 237] width 31 height 12
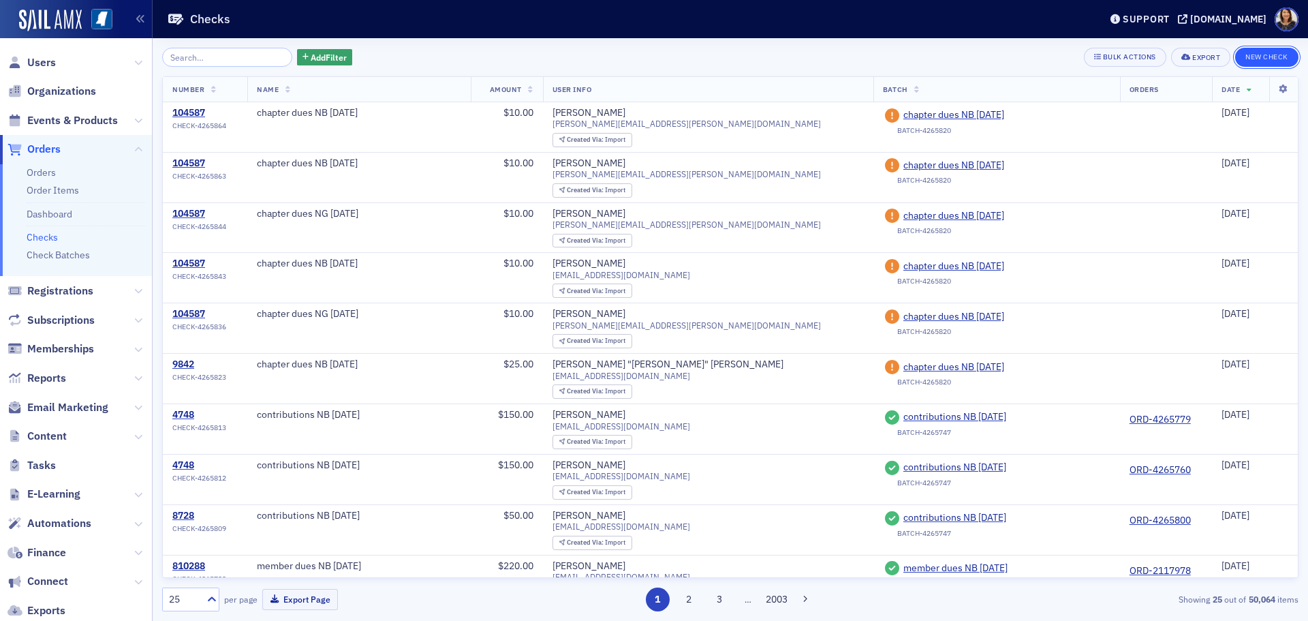
click at [1276, 51] on button "New Check" at bounding box center [1266, 57] width 63 height 19
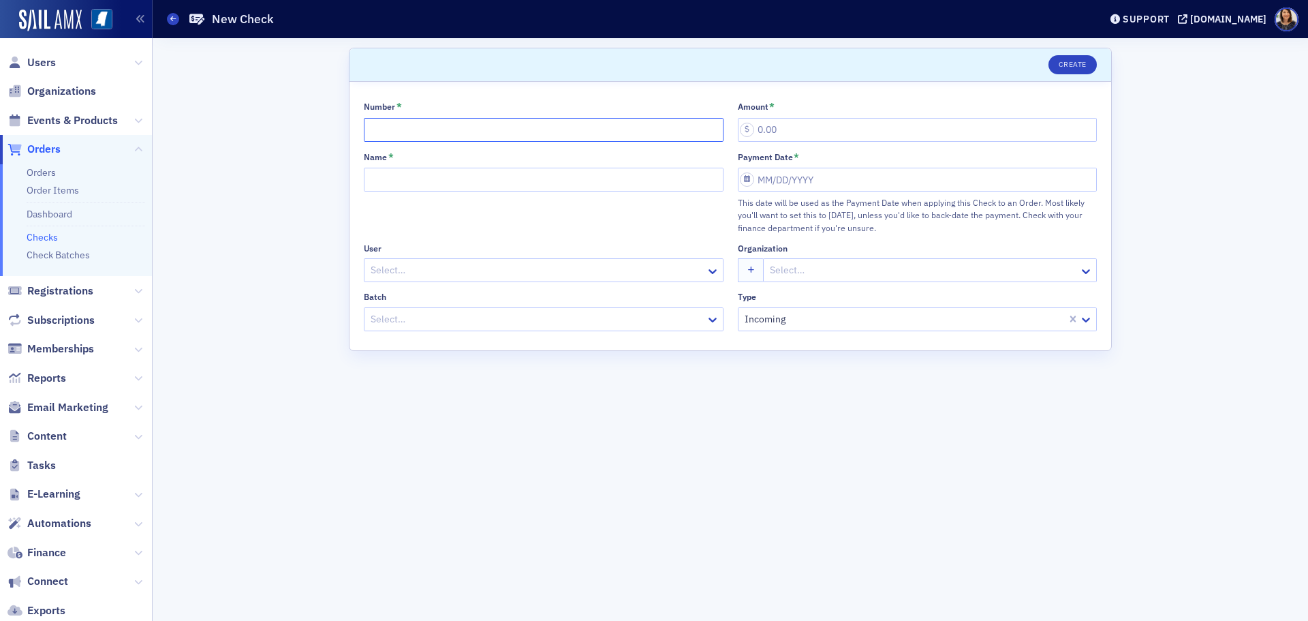
click at [433, 121] on input "Number *" at bounding box center [544, 130] width 360 height 24
type input "104587"
click at [424, 178] on input "Name *" at bounding box center [544, 180] width 360 height 24
type input "chapter dues NB 9.16.25"
click at [405, 263] on div at bounding box center [536, 270] width 335 height 17
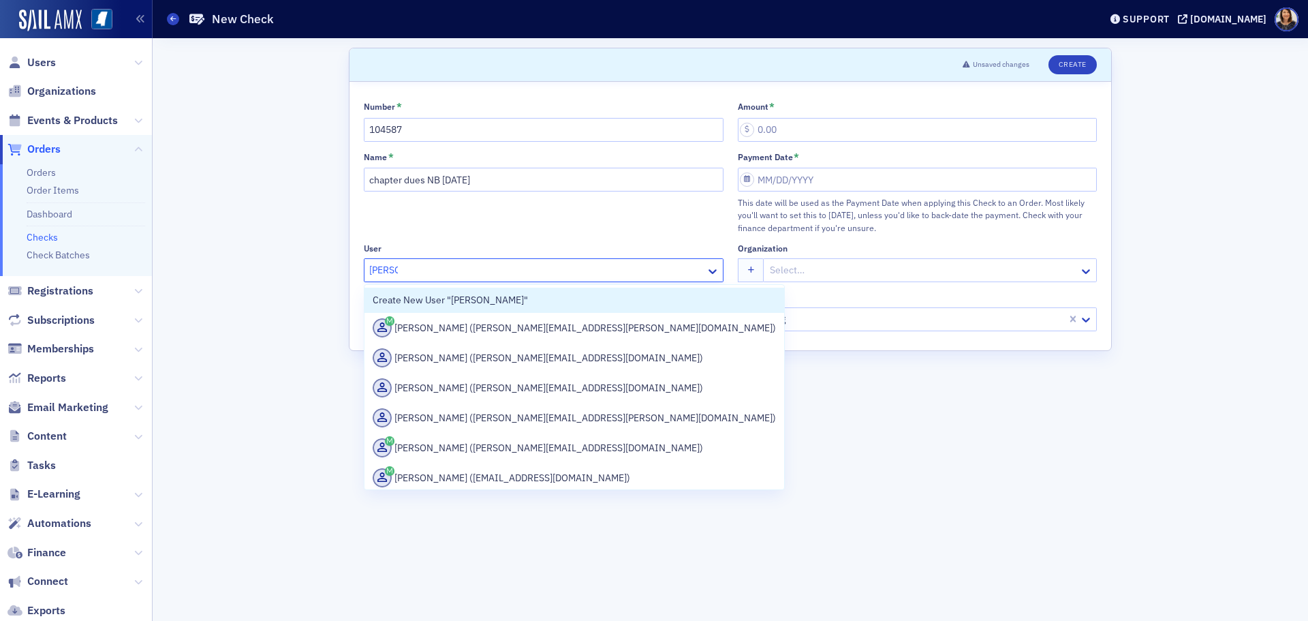
type input "cheryl"
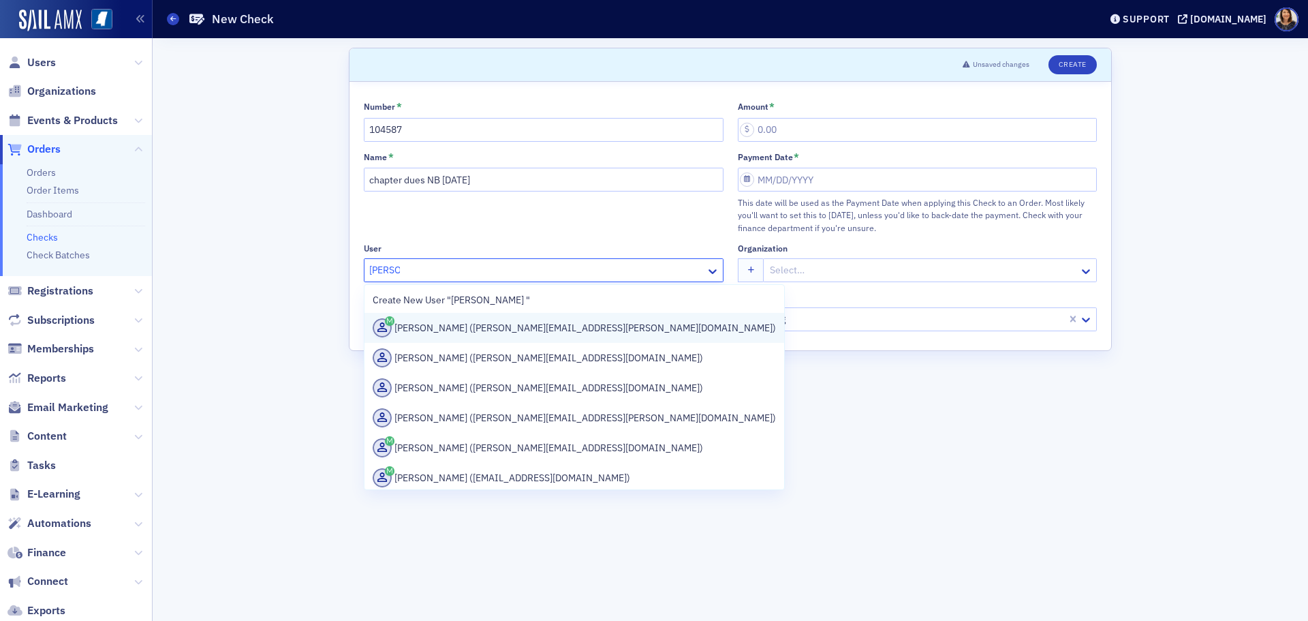
click at [468, 324] on div "Cheryl Hicks (cheryl.hicks@wws.cpa)" at bounding box center [574, 327] width 403 height 19
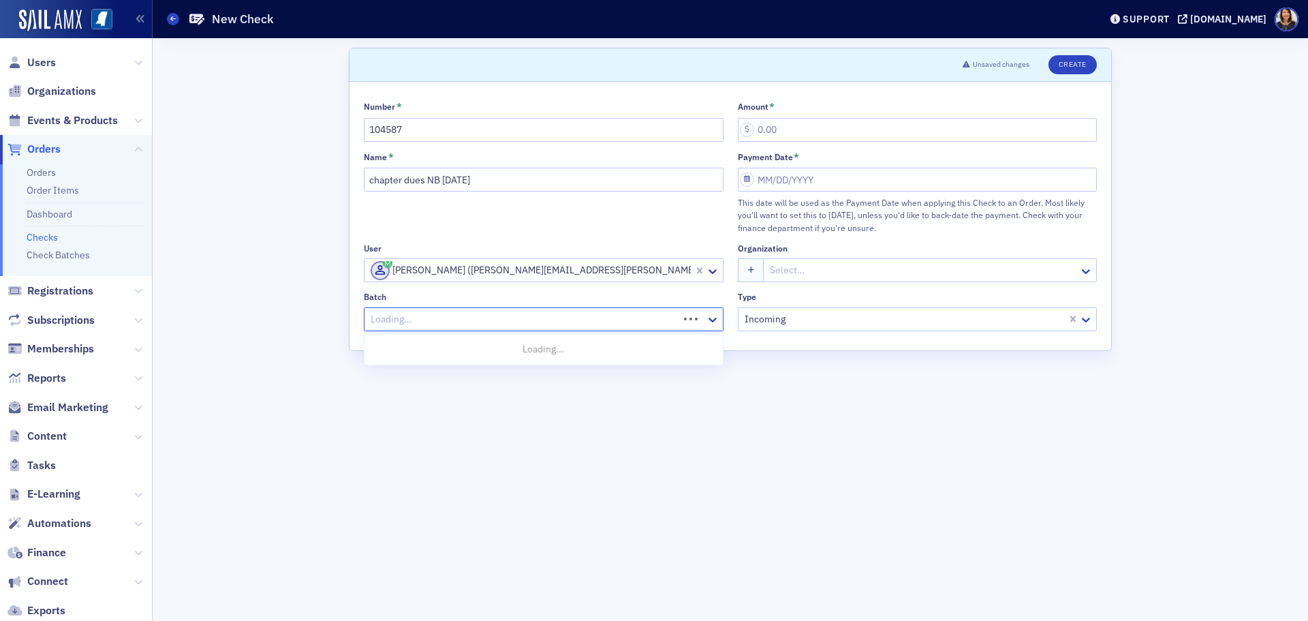
click at [479, 318] on div at bounding box center [523, 319] width 308 height 17
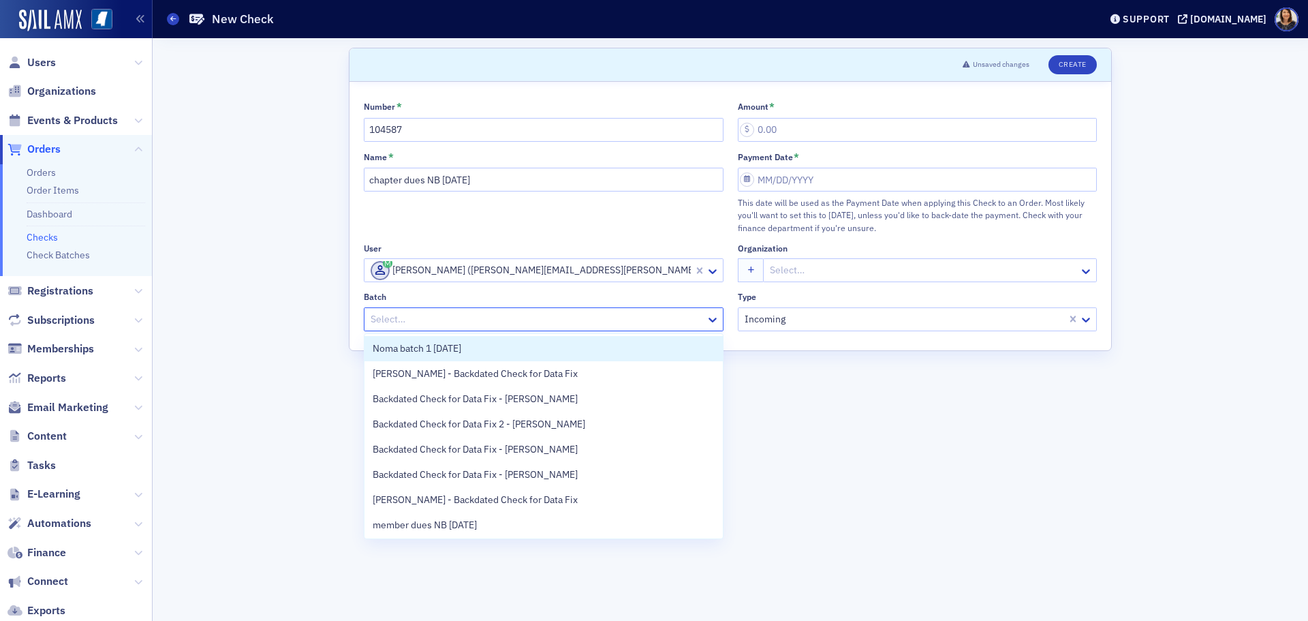
scroll to position [78, 0]
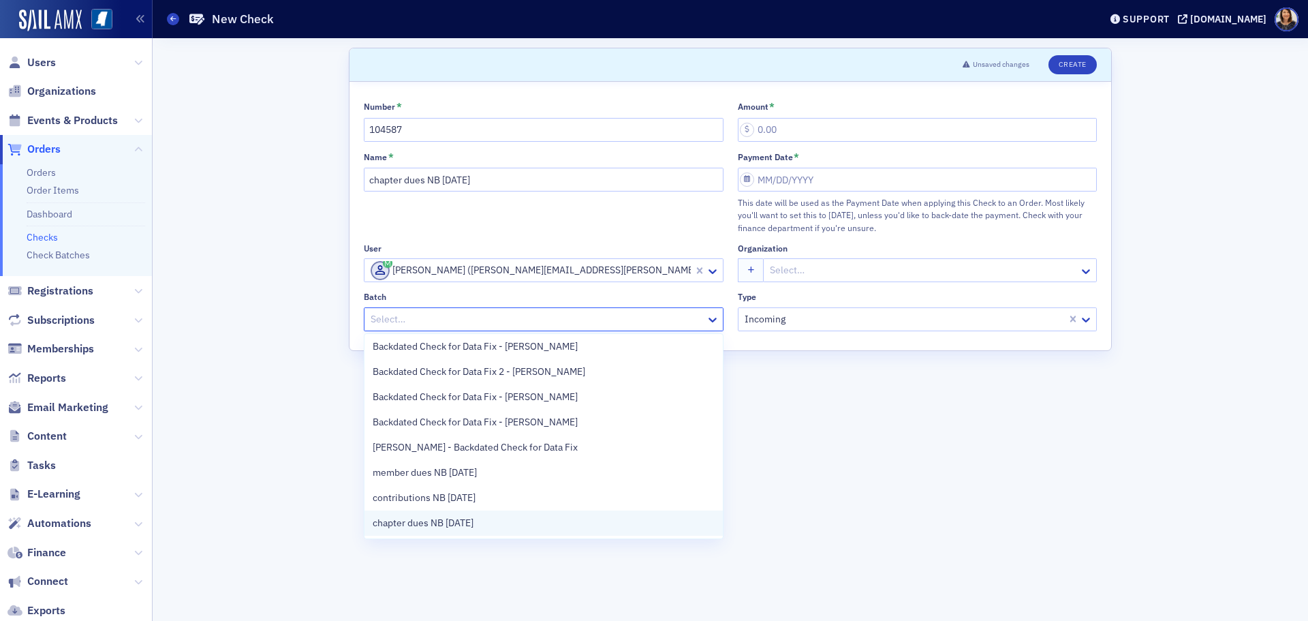
click at [559, 524] on div "chapter dues NB 9.16.25" at bounding box center [544, 523] width 342 height 14
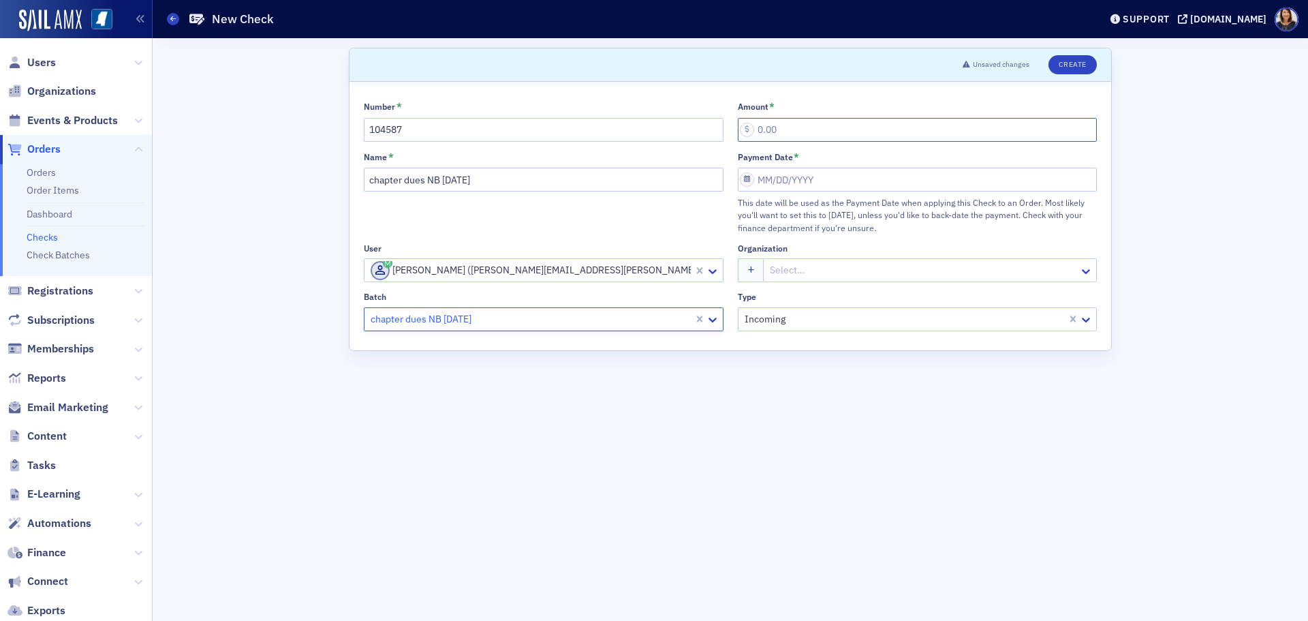
click at [854, 140] on input "Amount *" at bounding box center [918, 130] width 360 height 24
type input "10.00"
click at [822, 182] on input "Payment Date *" at bounding box center [918, 180] width 360 height 24
select select "8"
select select "2025"
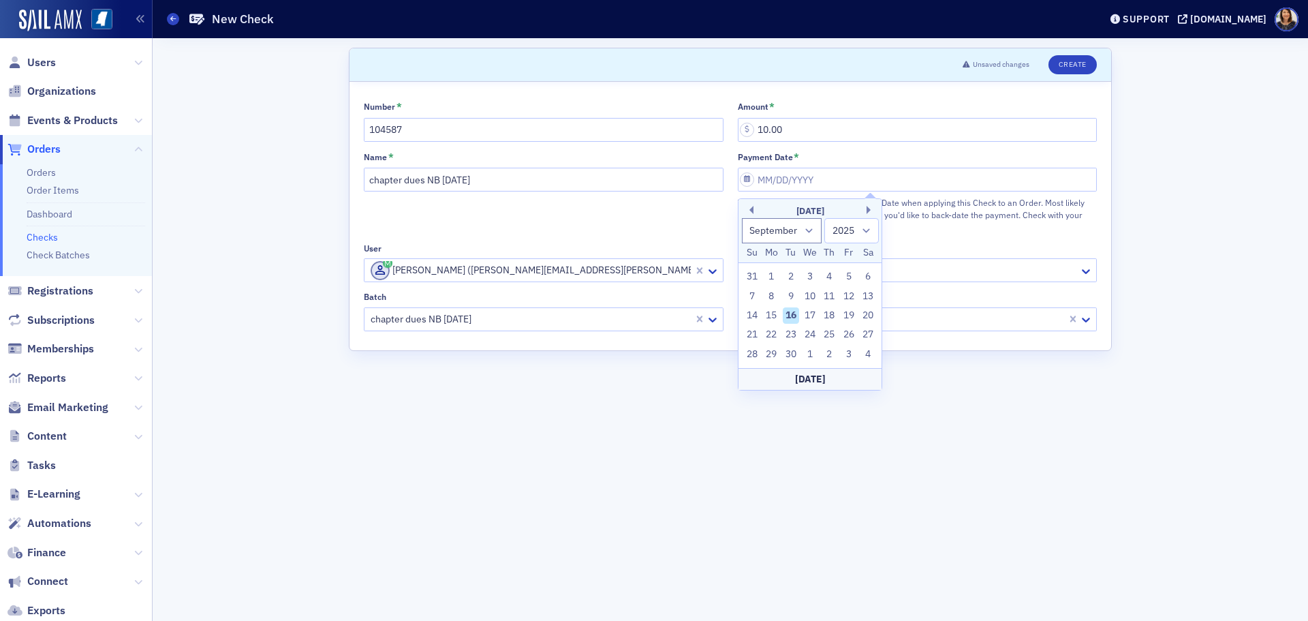
click at [792, 311] on div "16" at bounding box center [791, 315] width 16 height 16
type input "09/16/2025"
click at [1083, 48] on section "Unsaved changes Create Number * 104587 Amount * 10.00 Name * chapter dues NB 9.…" at bounding box center [730, 199] width 763 height 303
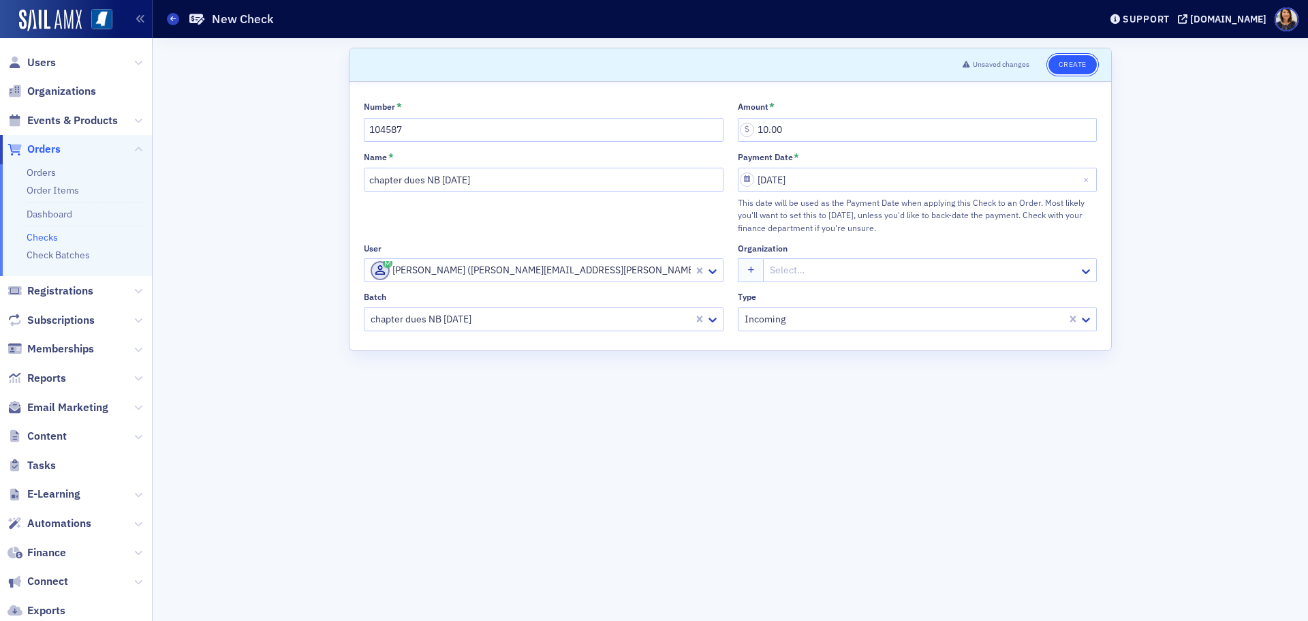
click at [1077, 57] on button "Create" at bounding box center [1073, 64] width 48 height 19
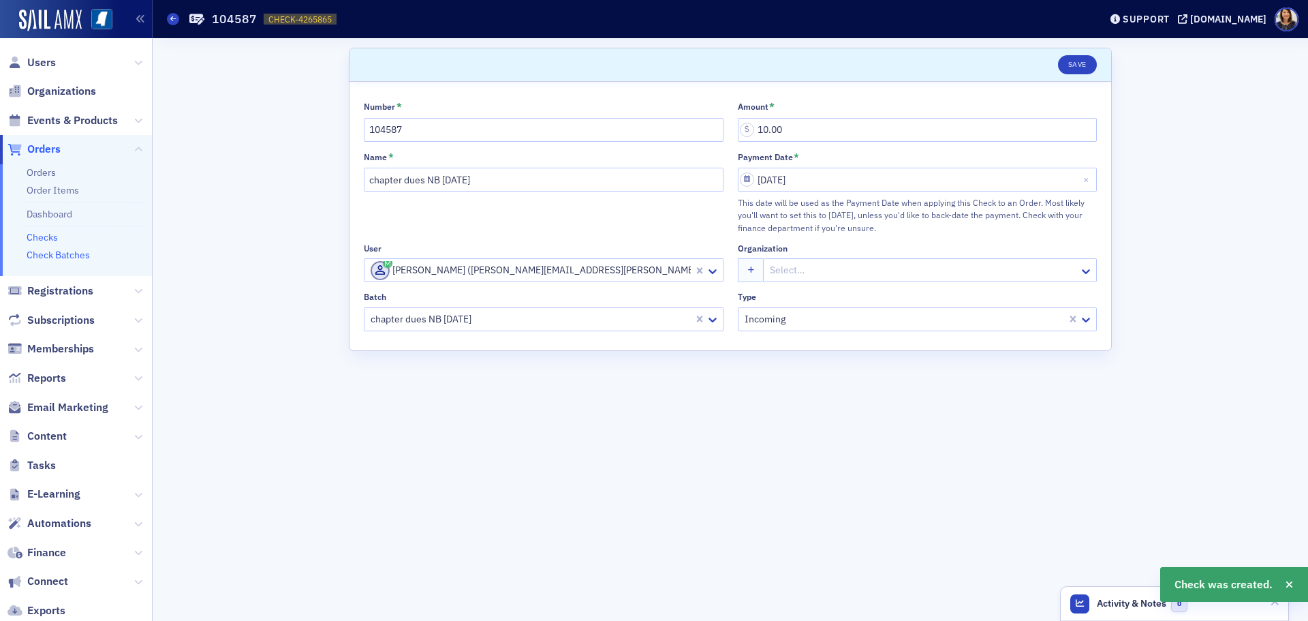
click at [70, 258] on link "Check Batches" at bounding box center [58, 255] width 63 height 12
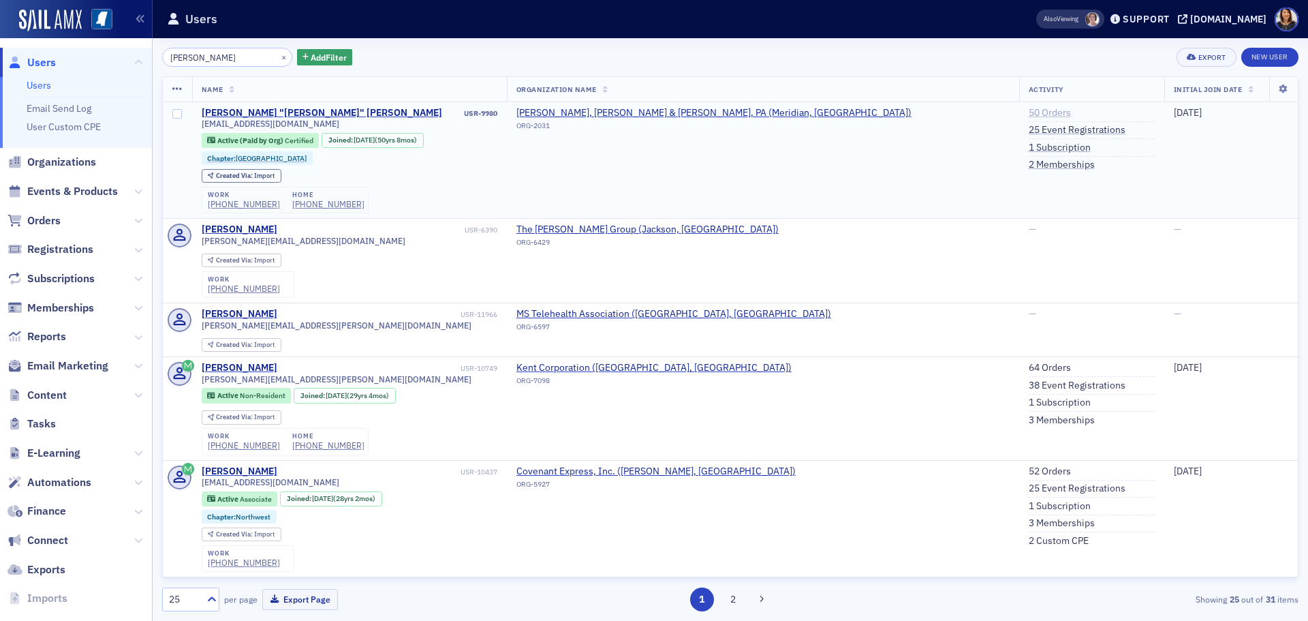
type input "[PERSON_NAME]"
click at [1029, 108] on link "50 Orders" at bounding box center [1050, 113] width 42 height 12
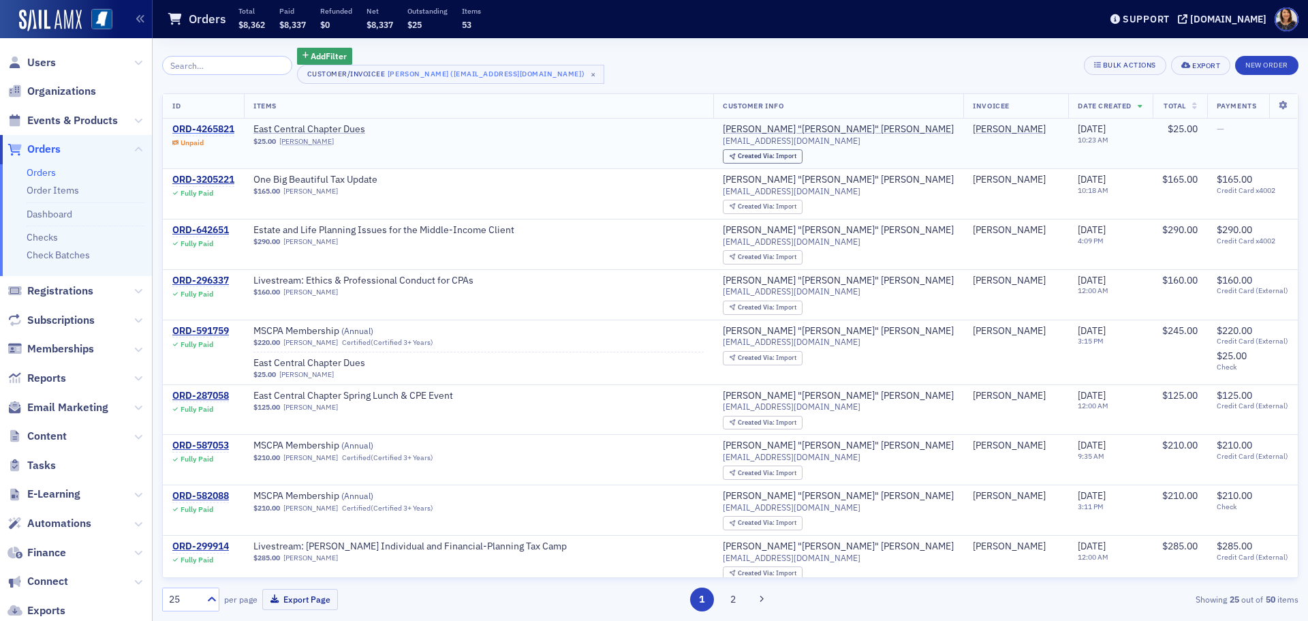
click at [213, 128] on div "ORD-4265821" at bounding box center [203, 129] width 62 height 12
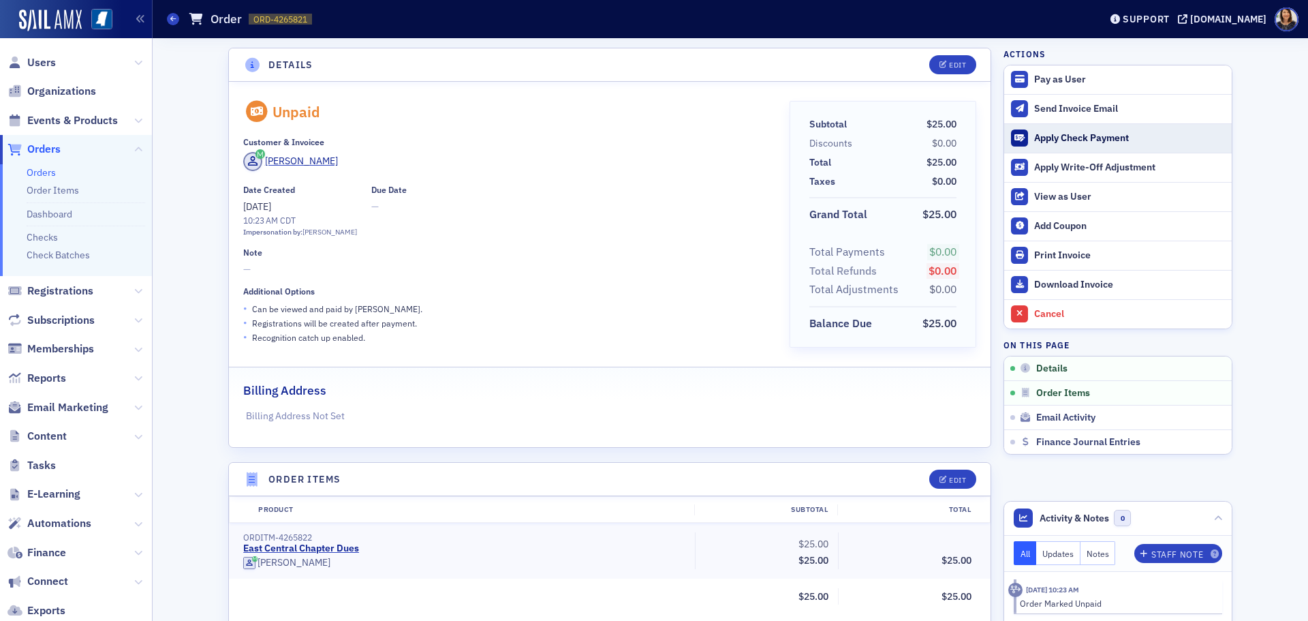
click at [1072, 137] on div "Apply Check Payment" at bounding box center [1129, 138] width 191 height 12
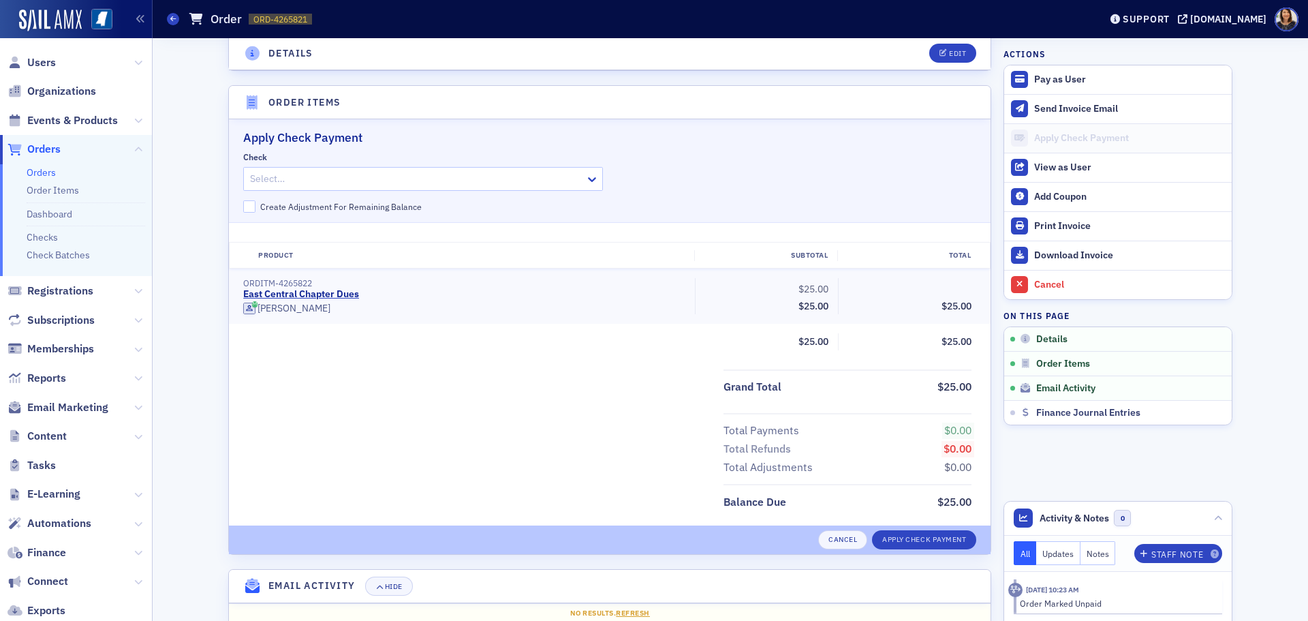
scroll to position [417, 0]
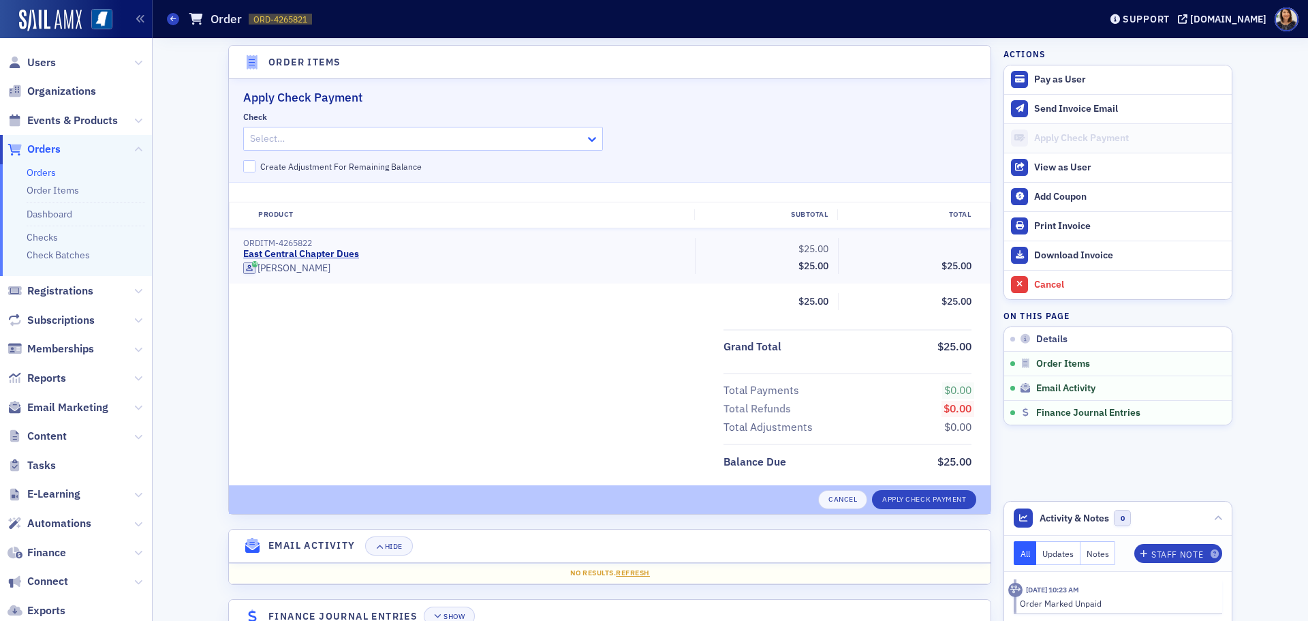
click at [588, 140] on icon at bounding box center [592, 139] width 8 height 5
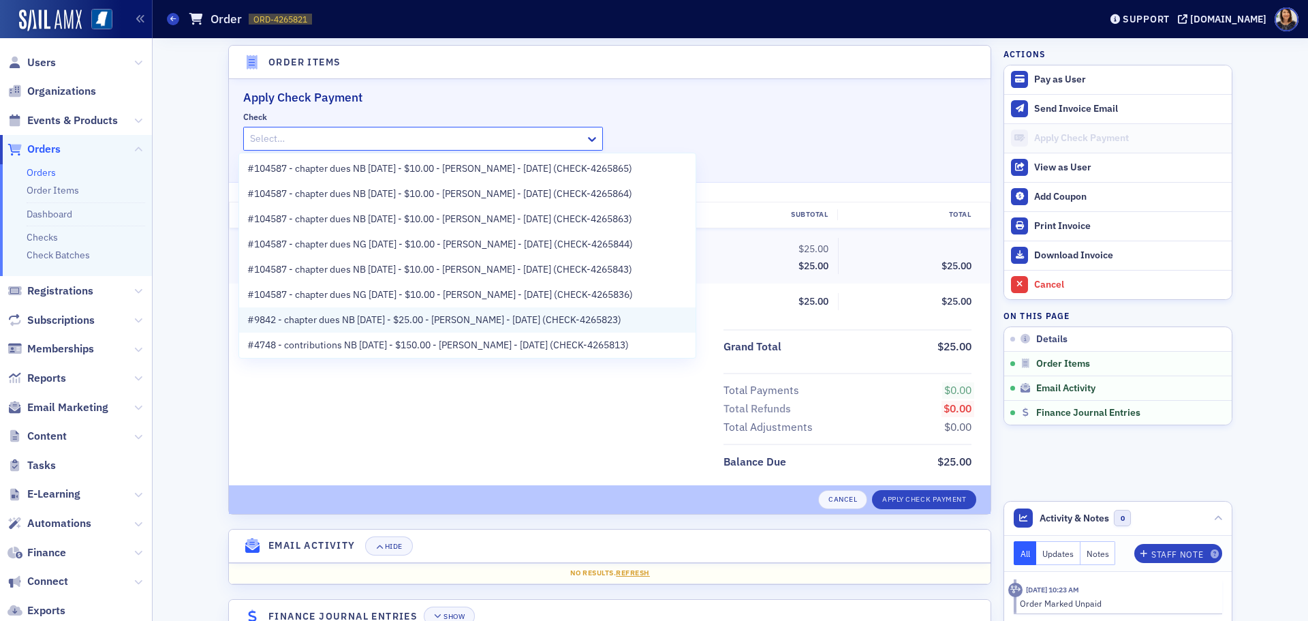
click at [551, 317] on span "#9842 - chapter dues NB [DATE] - $25.00 - [PERSON_NAME] - [DATE] (CHECK-4265823)" at bounding box center [434, 320] width 374 height 14
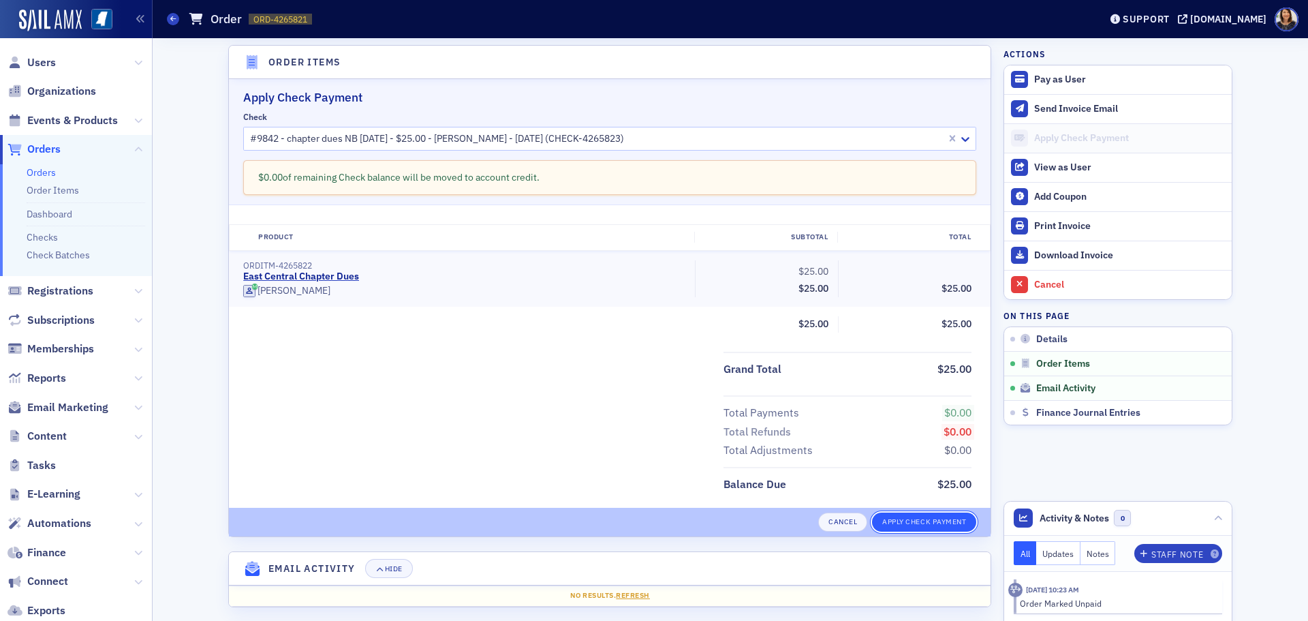
click at [927, 523] on button "Apply Check Payment" at bounding box center [924, 521] width 104 height 19
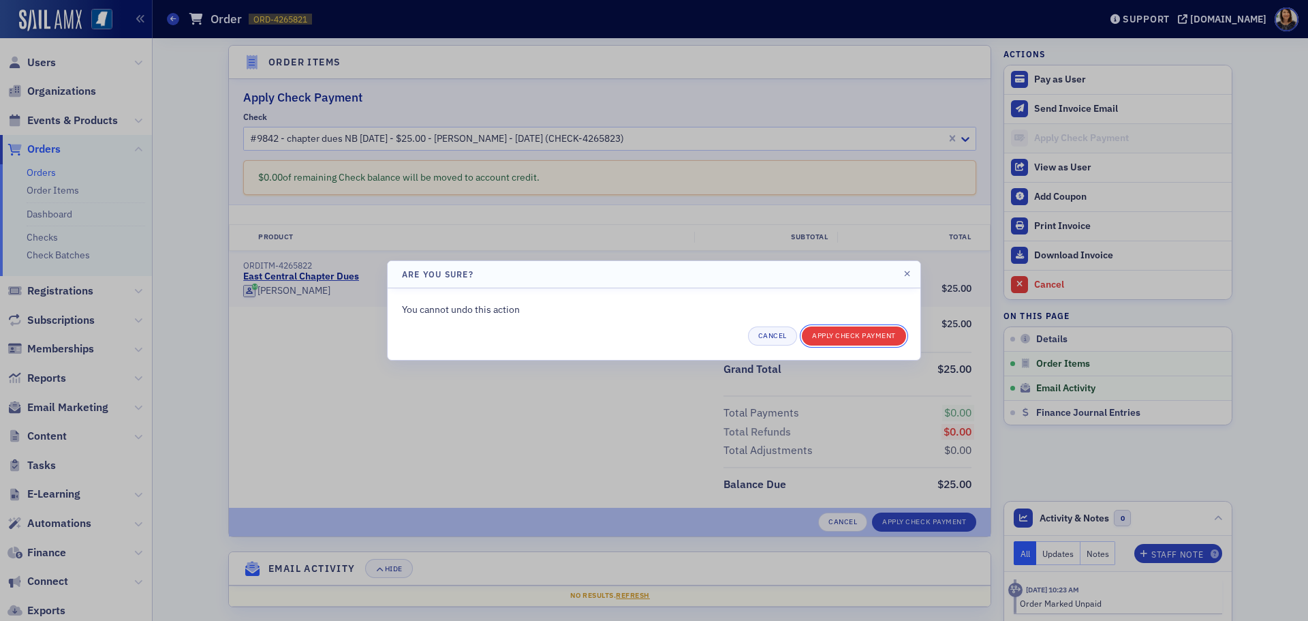
click at [889, 327] on button "Apply Check Payment" at bounding box center [854, 335] width 104 height 19
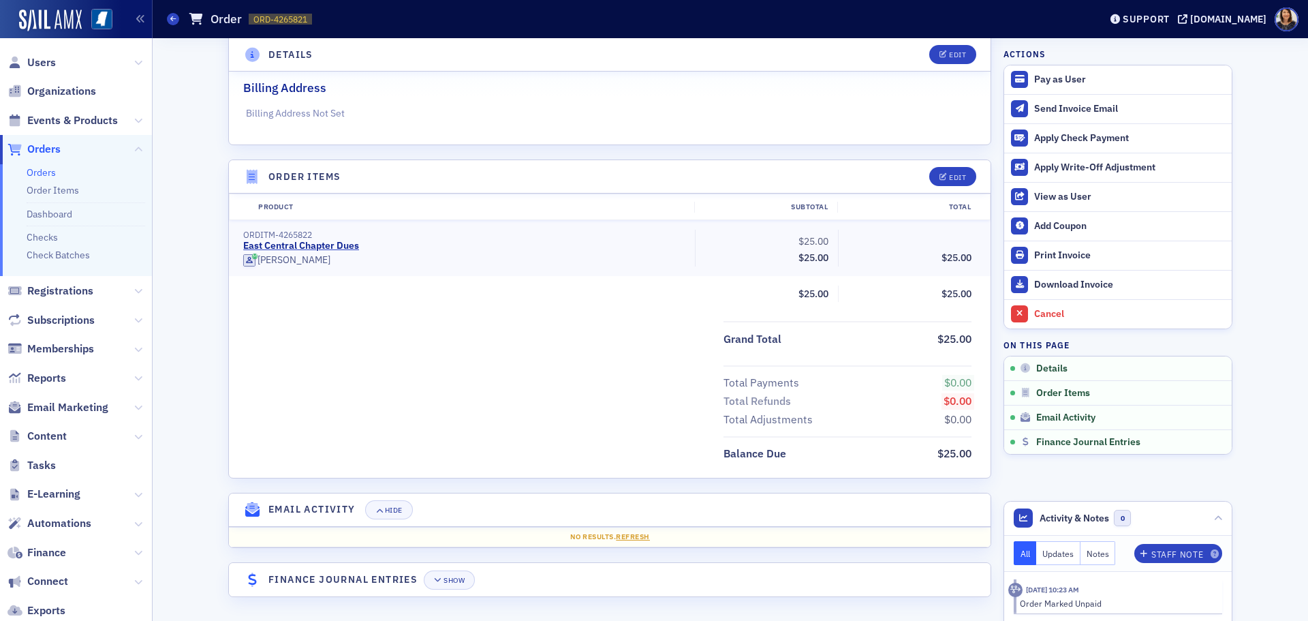
scroll to position [303, 0]
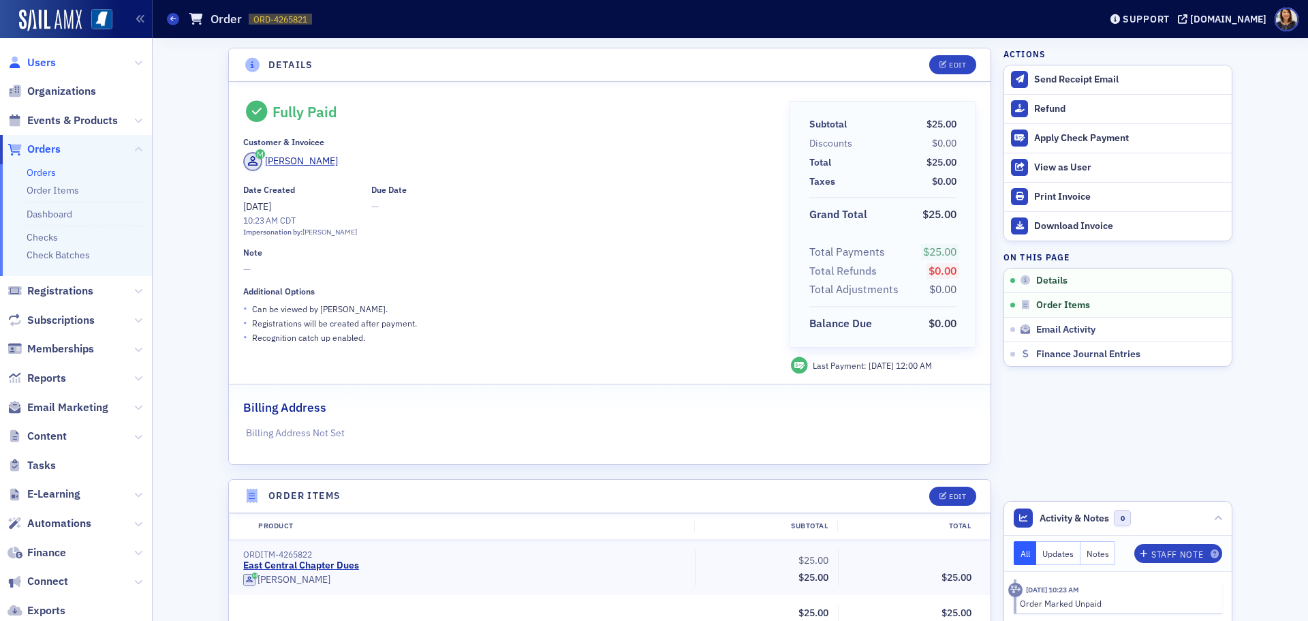
click at [35, 62] on span "Users" at bounding box center [41, 62] width 29 height 15
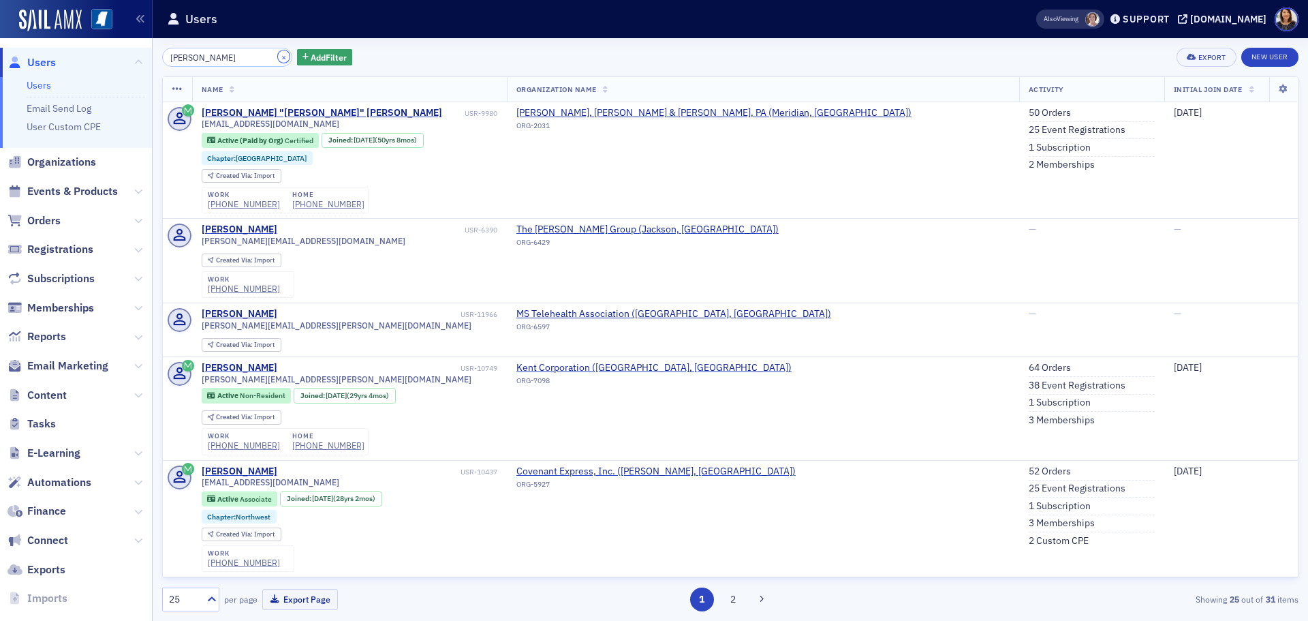
click at [278, 59] on button "×" at bounding box center [284, 56] width 12 height 12
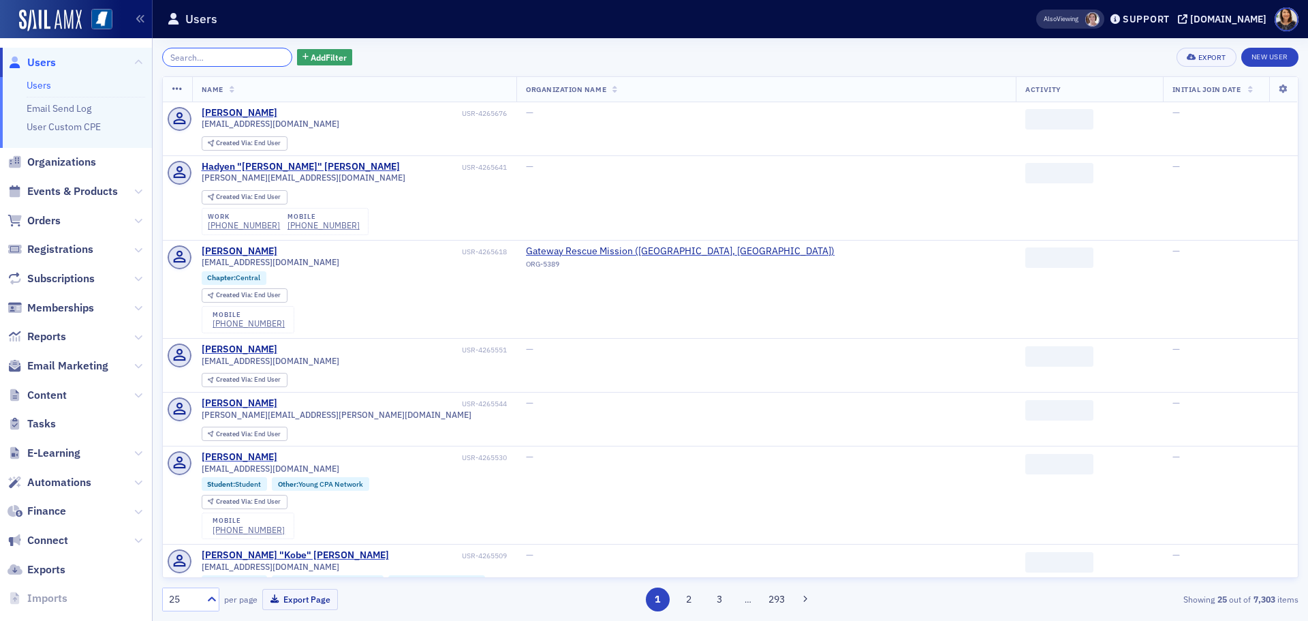
click at [245, 59] on input "search" at bounding box center [227, 57] width 130 height 19
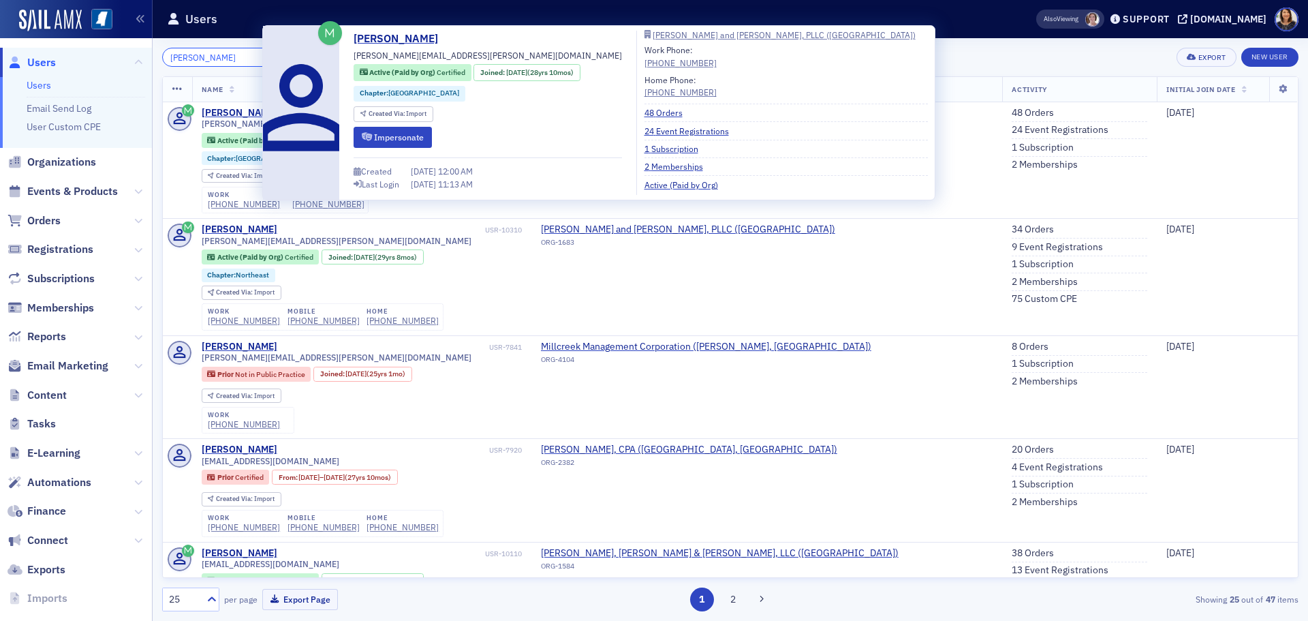
type input "[PERSON_NAME]"
click at [422, 149] on div "[PERSON_NAME] [PERSON_NAME][EMAIL_ADDRESS][PERSON_NAME][DOMAIN_NAME] Active (Pa…" at bounding box center [488, 113] width 268 height 164
click at [424, 143] on button "Impersonate" at bounding box center [393, 137] width 78 height 21
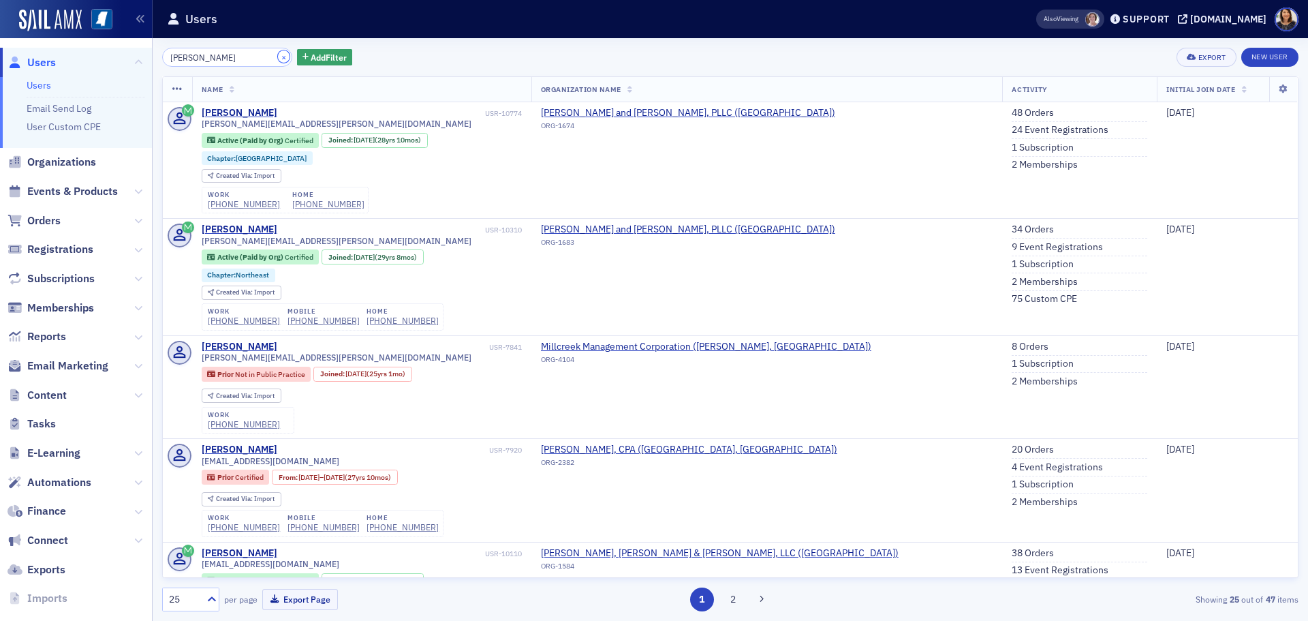
click at [278, 53] on button "×" at bounding box center [284, 56] width 12 height 12
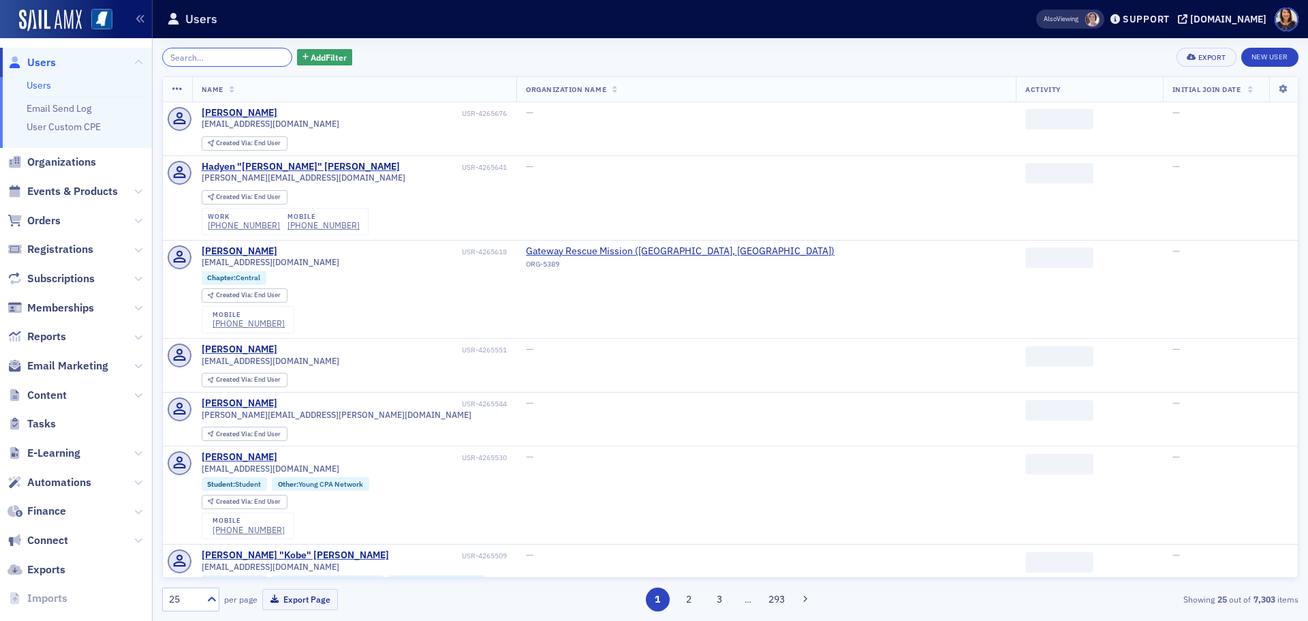
click at [196, 59] on input "search" at bounding box center [227, 57] width 130 height 19
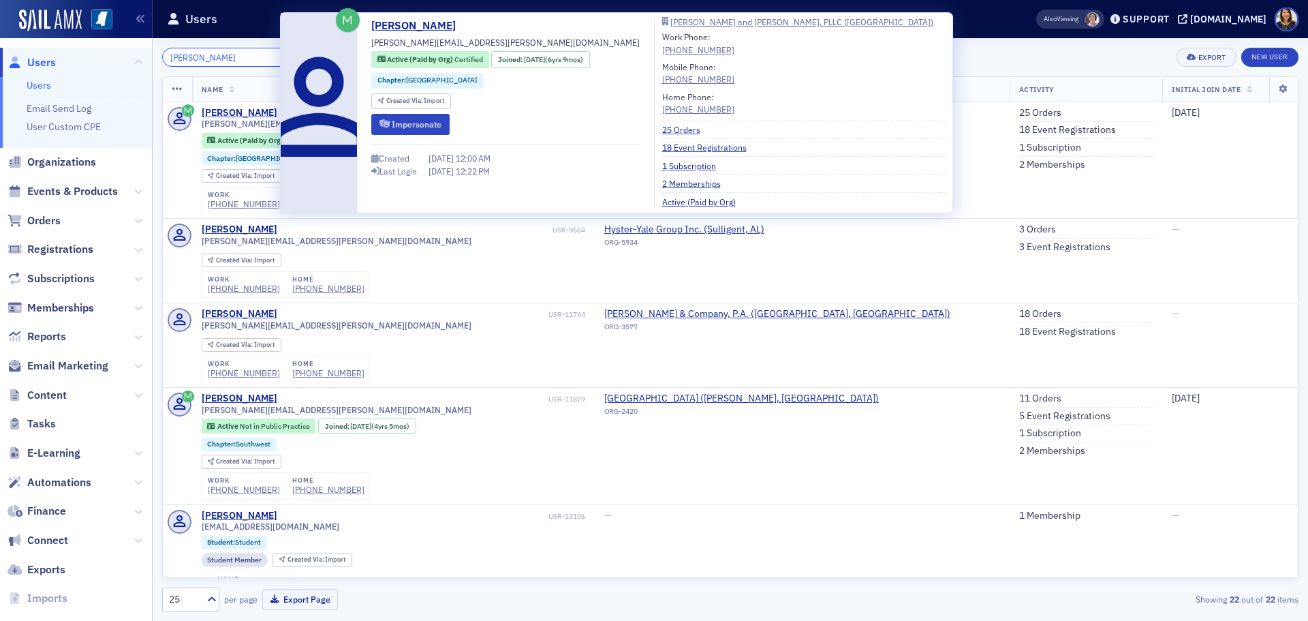
type input "katherine mallory"
click at [386, 112] on div "Katherine Mallory katherine.mallory@wws.cpa Active (Paid by Org) Certified Join…" at bounding box center [505, 113] width 268 height 190
click at [392, 118] on button "Impersonate" at bounding box center [410, 124] width 78 height 21
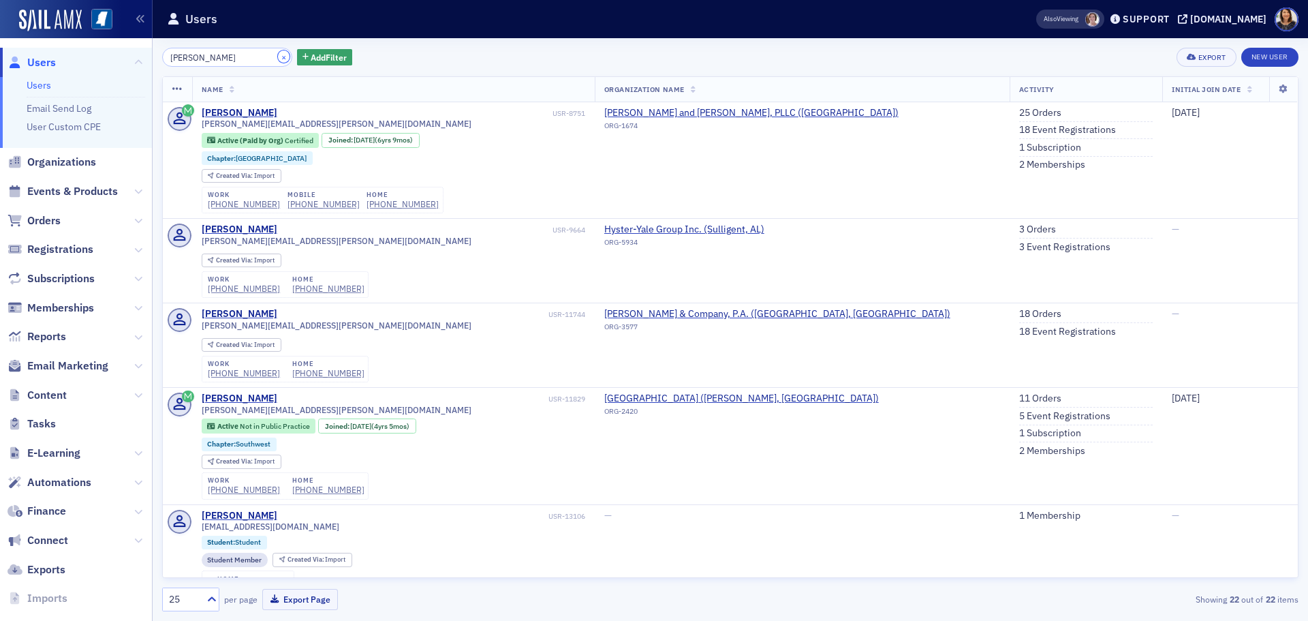
click at [278, 59] on button "×" at bounding box center [284, 56] width 12 height 12
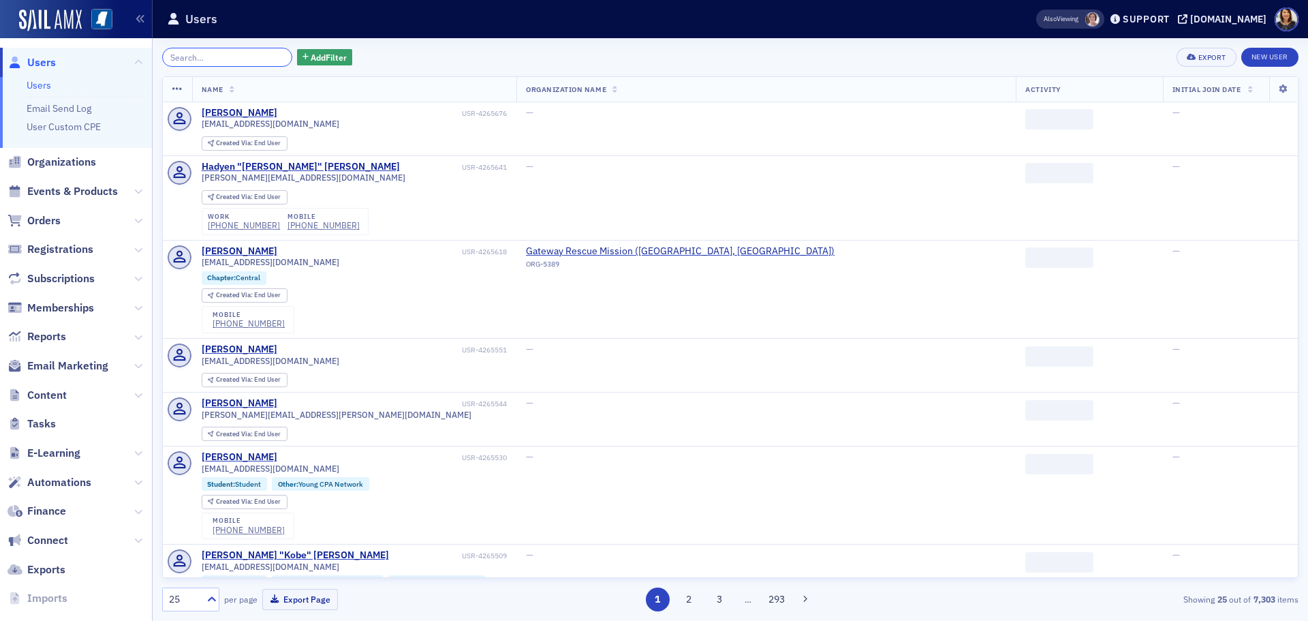
click at [252, 59] on input "search" at bounding box center [227, 57] width 130 height 19
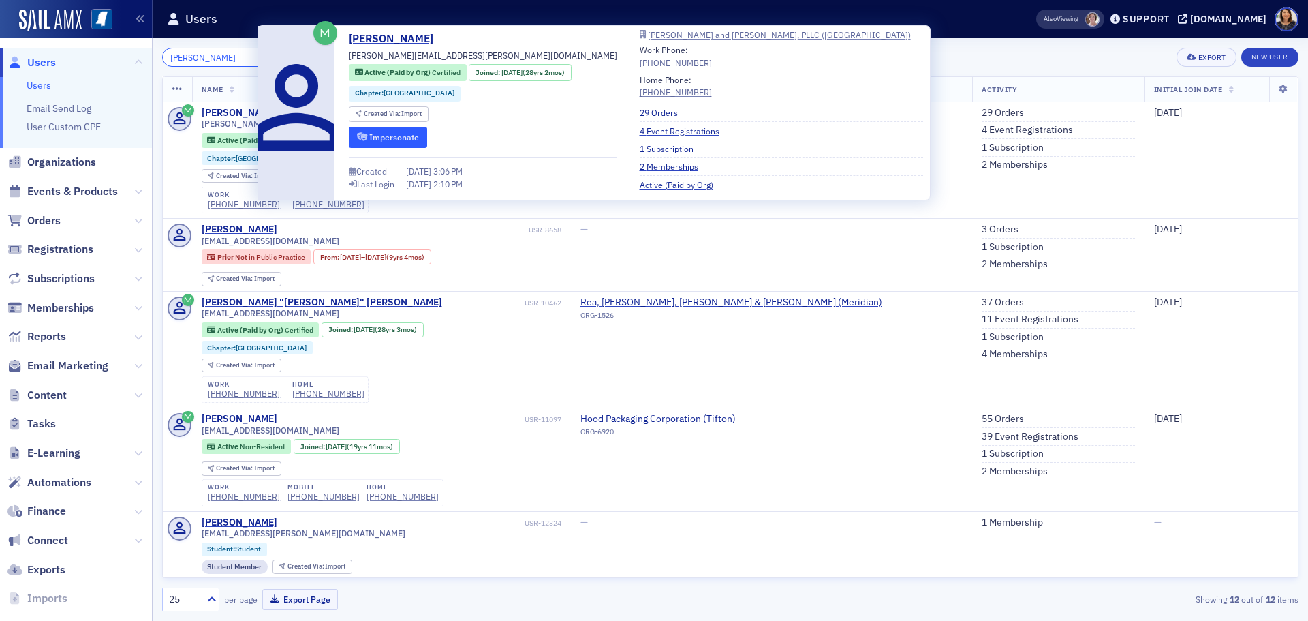
type input "elaine evans"
click at [388, 136] on button "Impersonate" at bounding box center [388, 137] width 78 height 21
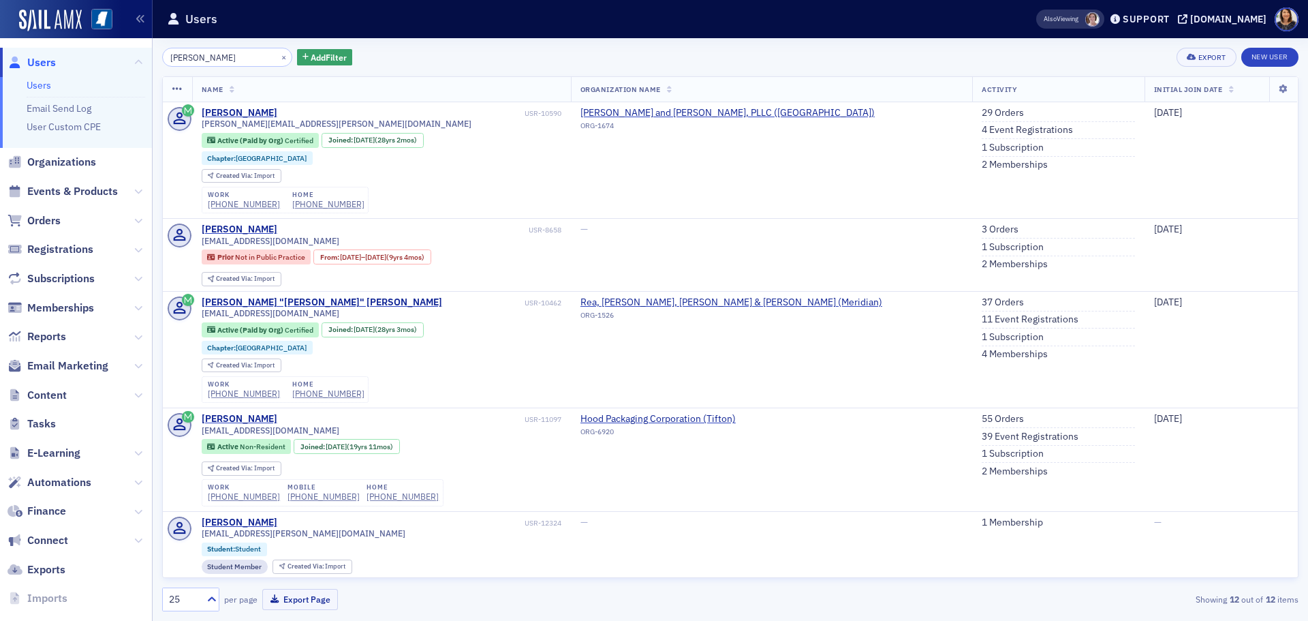
click at [278, 56] on div "×" at bounding box center [285, 56] width 14 height 17
click at [278, 56] on button "×" at bounding box center [284, 56] width 12 height 12
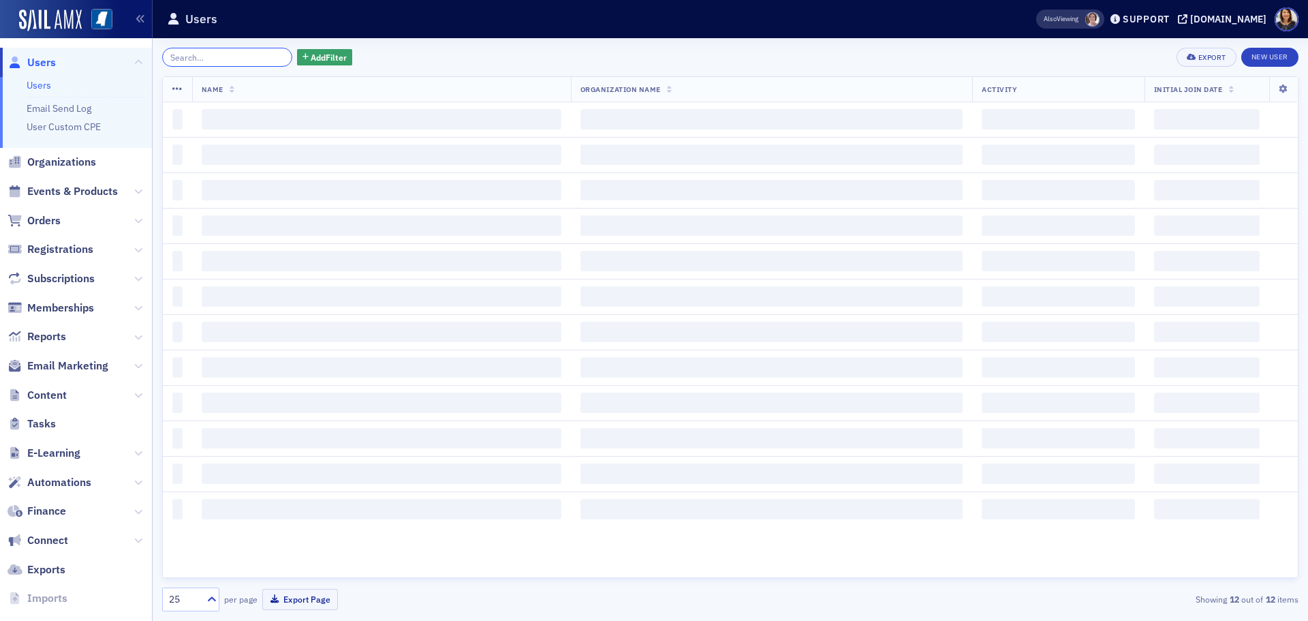
click at [251, 57] on input "search" at bounding box center [227, 57] width 130 height 19
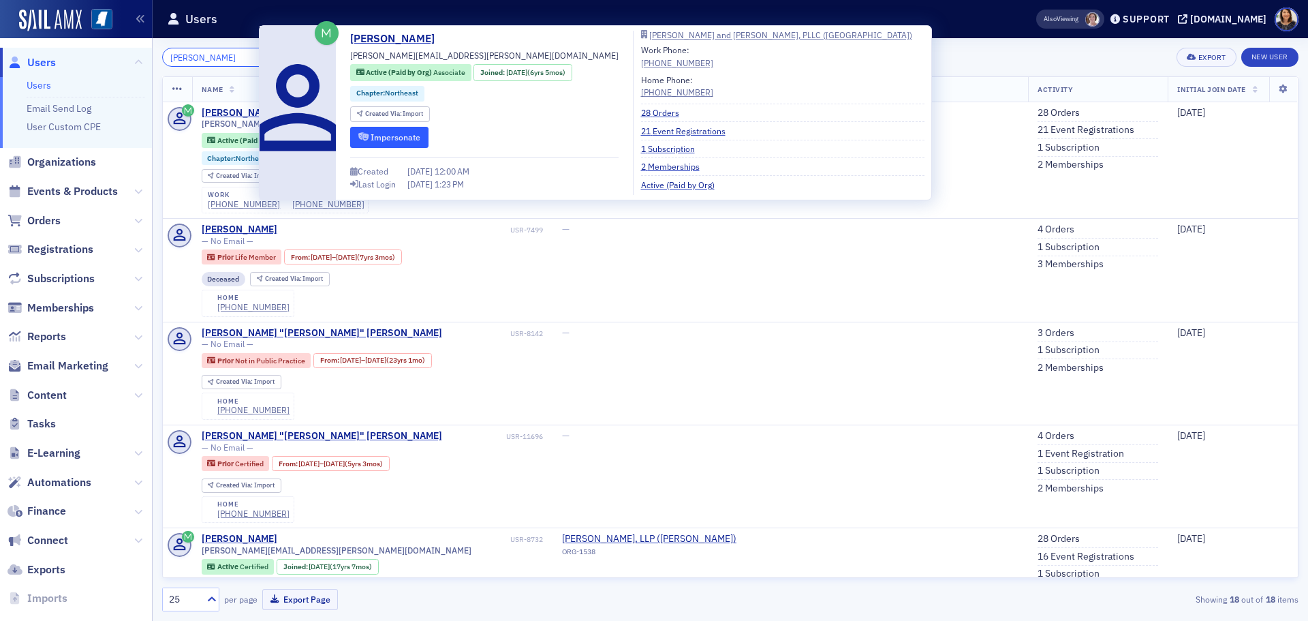
type input "leigh nabors"
click at [394, 136] on button "Impersonate" at bounding box center [389, 137] width 78 height 21
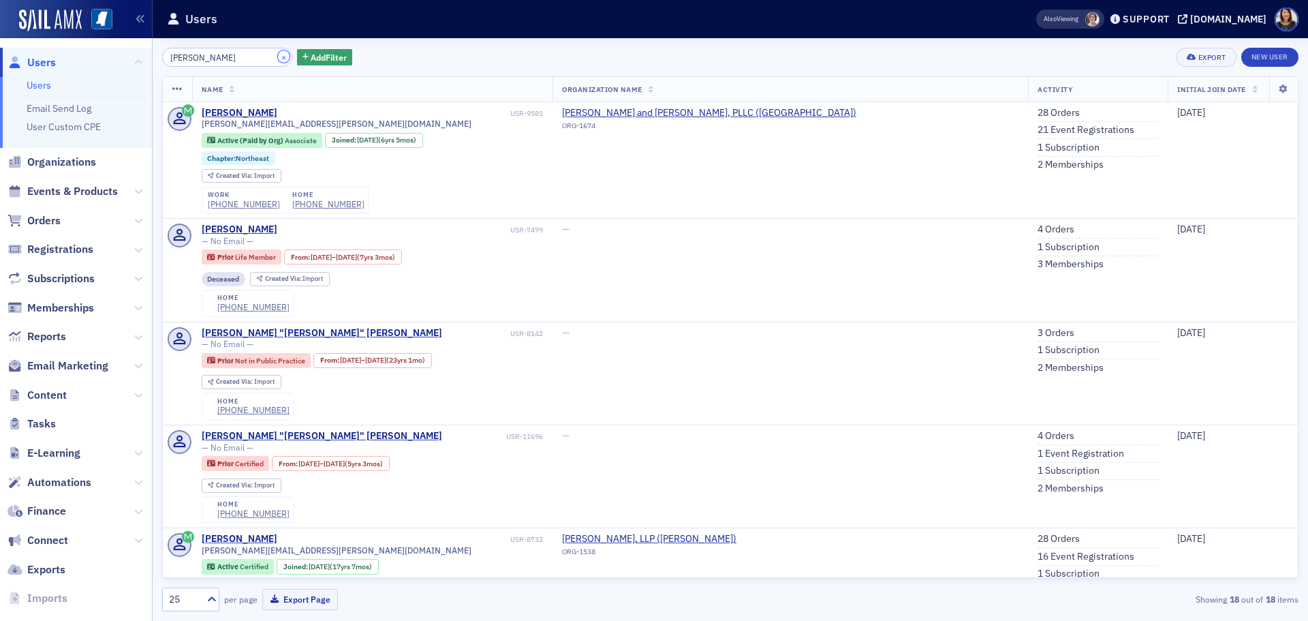
click at [278, 57] on button "×" at bounding box center [284, 56] width 12 height 12
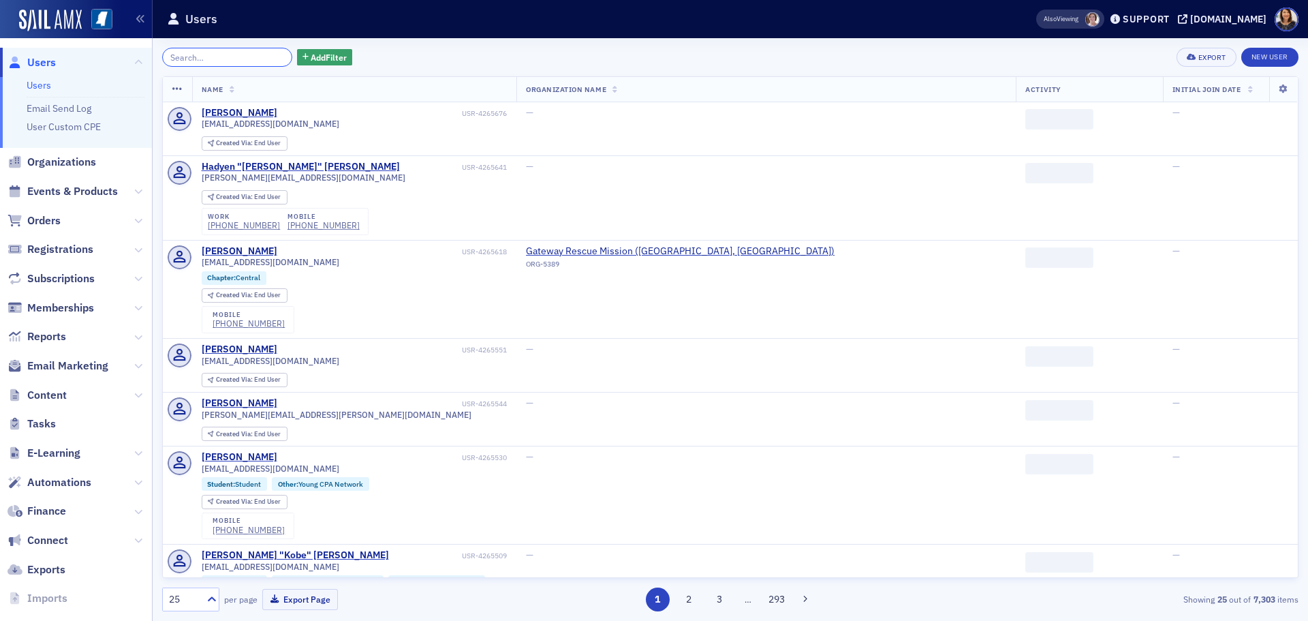
click at [253, 55] on input "search" at bounding box center [227, 57] width 130 height 19
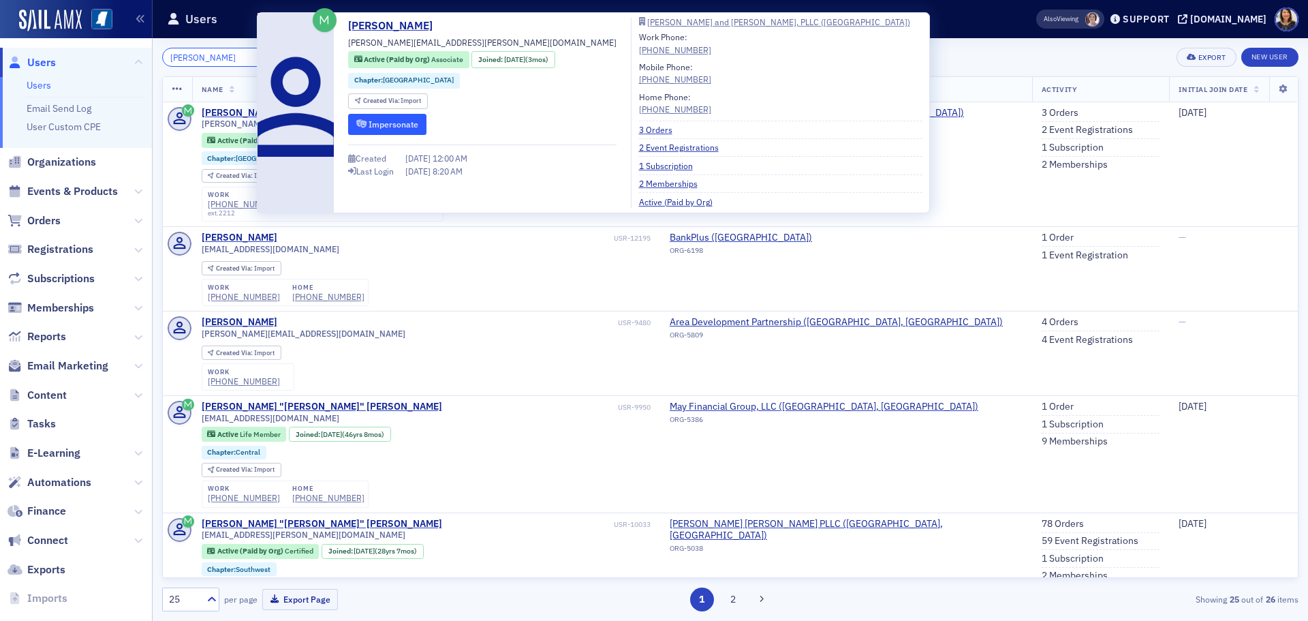
type input "cheryl hicks"
click at [373, 124] on button "Impersonate" at bounding box center [387, 124] width 78 height 21
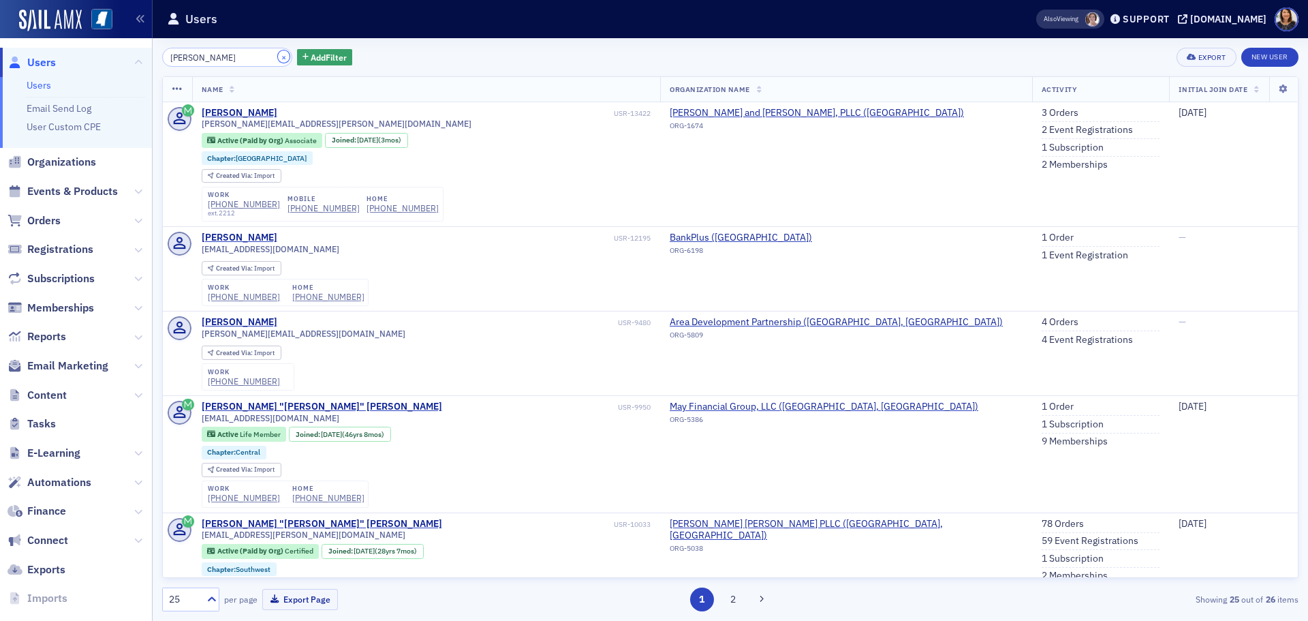
click at [278, 57] on button "×" at bounding box center [284, 56] width 12 height 12
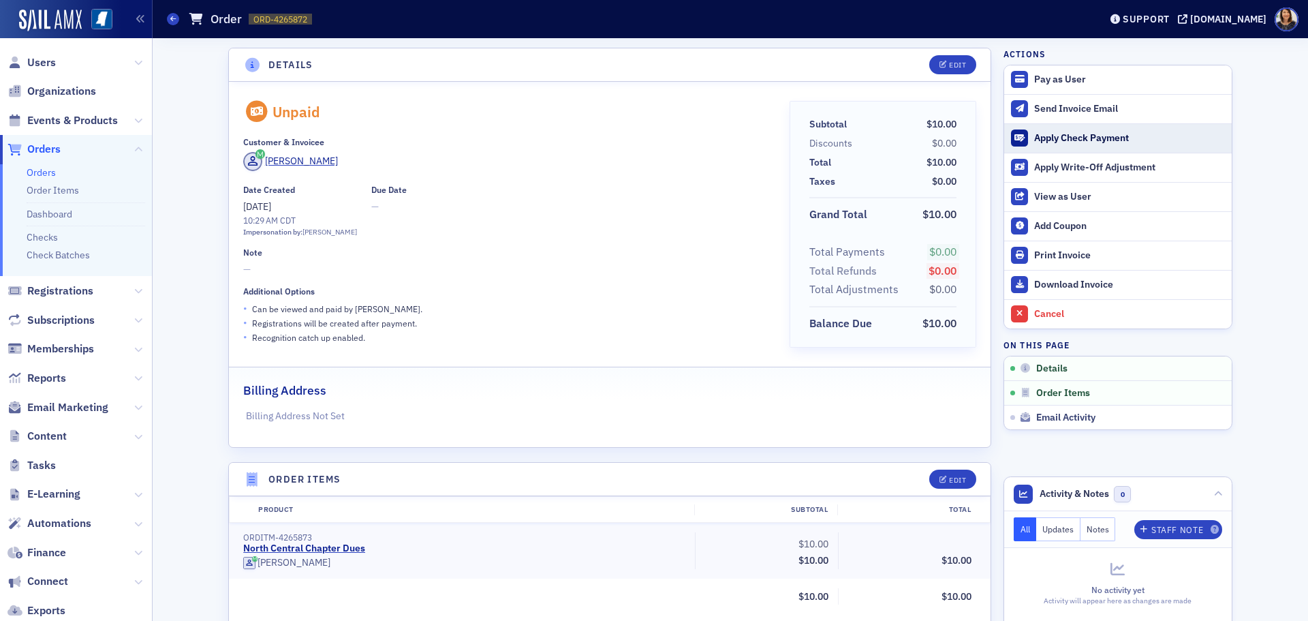
click at [1053, 137] on div "Apply Check Payment" at bounding box center [1129, 138] width 191 height 12
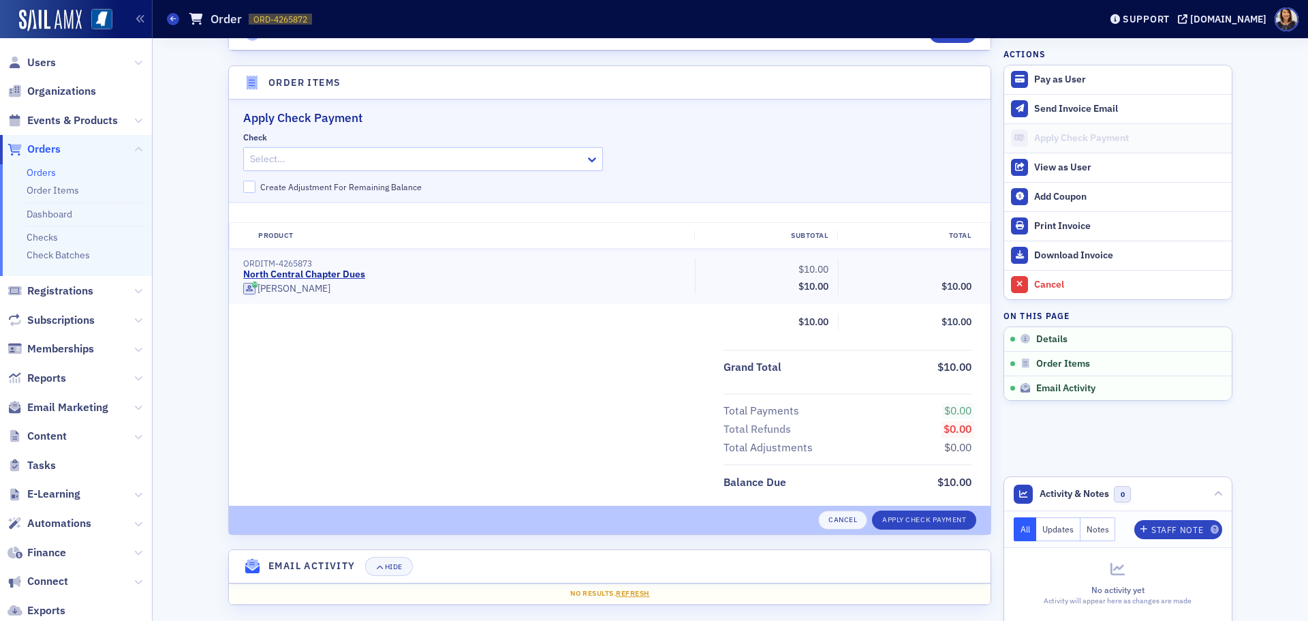
scroll to position [405, 0]
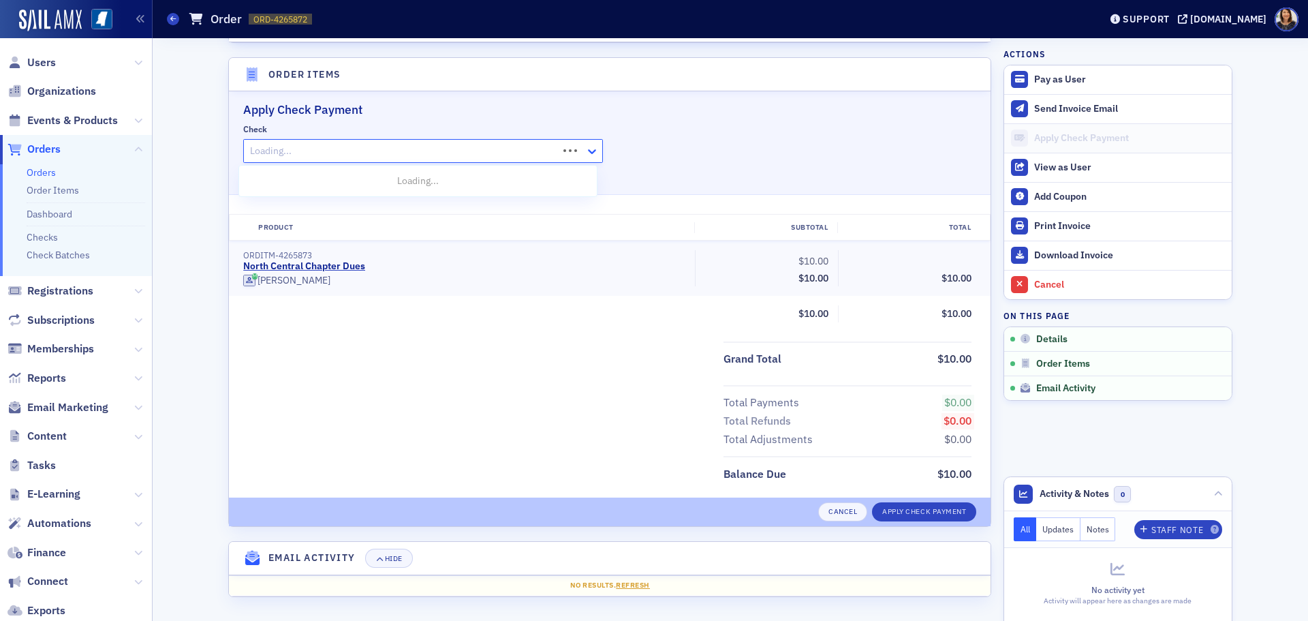
click at [585, 156] on icon at bounding box center [592, 151] width 14 height 14
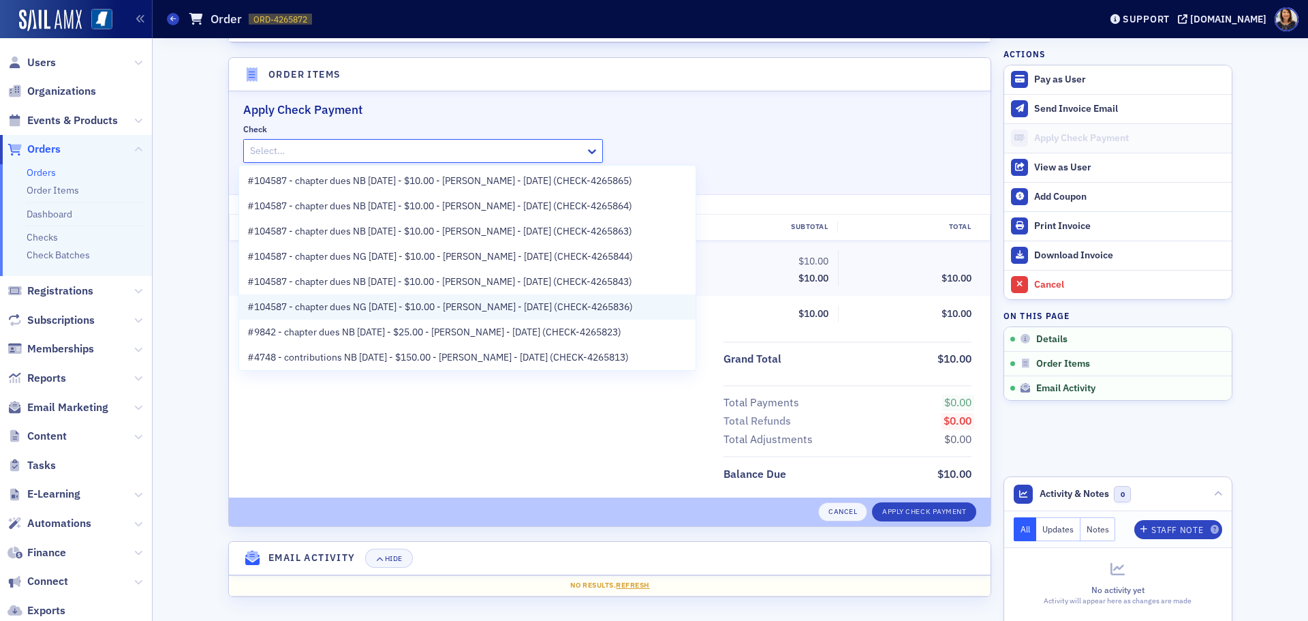
click at [489, 308] on span "#104587 - chapter dues NG 9.16.25 - $10.00 - Wanda Holley - 9/16/2025 (CHECK-42…" at bounding box center [440, 307] width 386 height 14
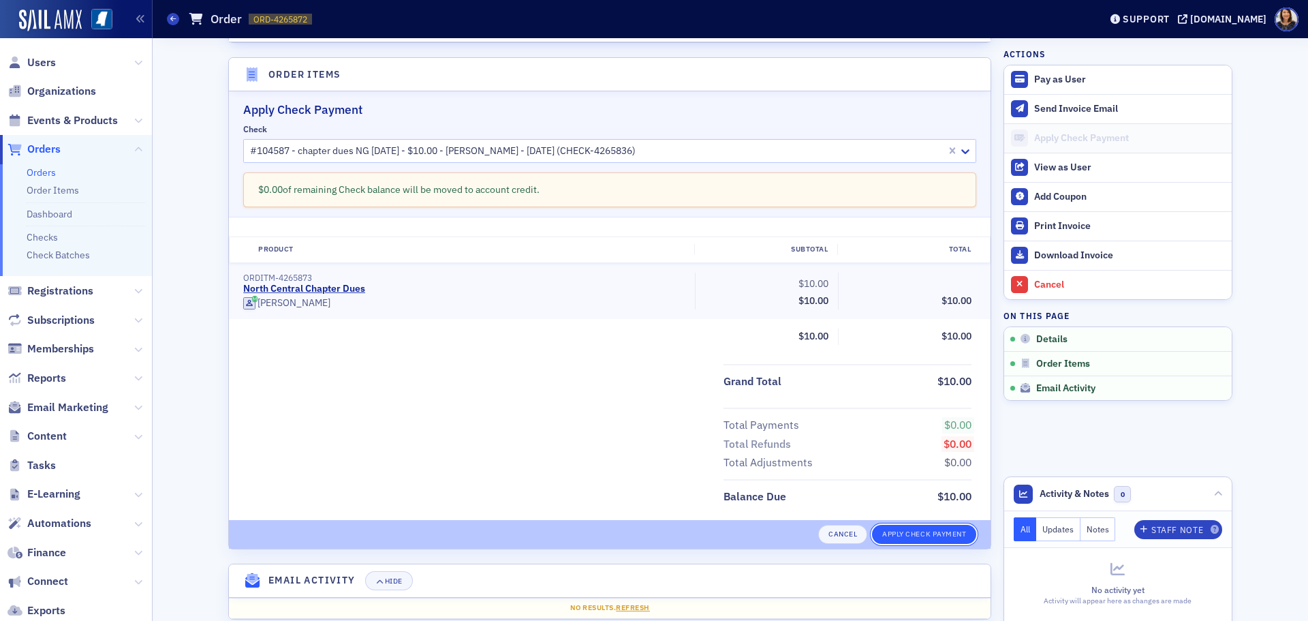
click at [914, 529] on button "Apply Check Payment" at bounding box center [924, 534] width 104 height 19
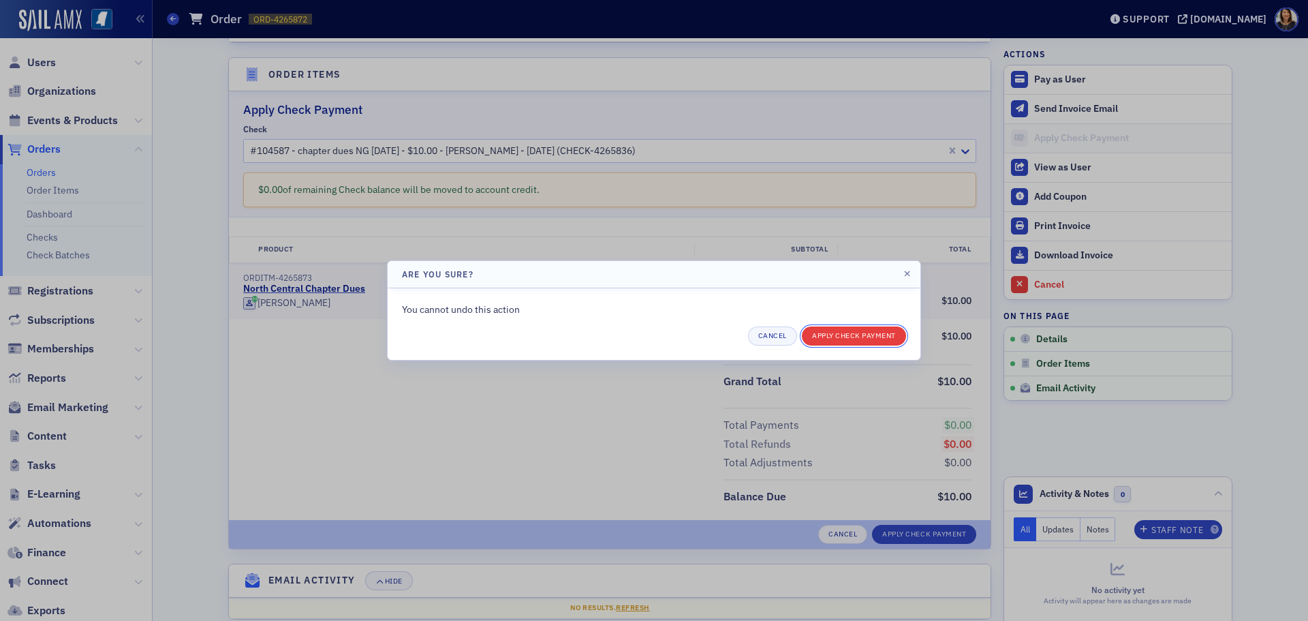
click at [859, 334] on button "Apply Check Payment" at bounding box center [854, 335] width 104 height 19
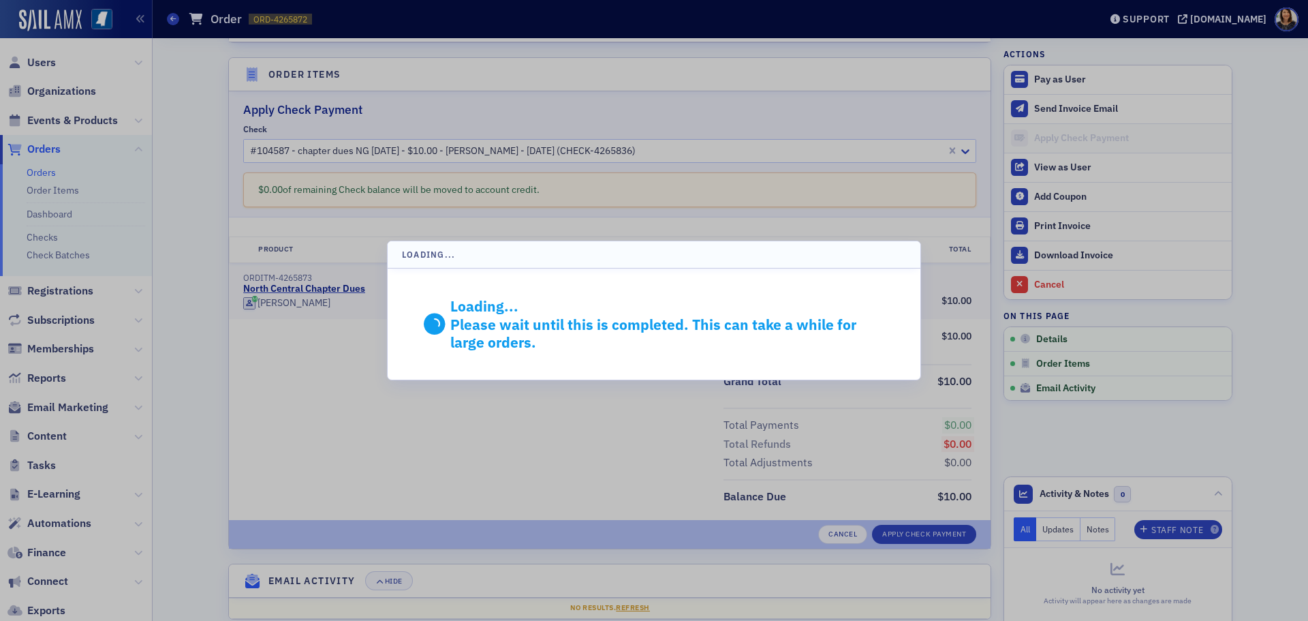
scroll to position [253, 0]
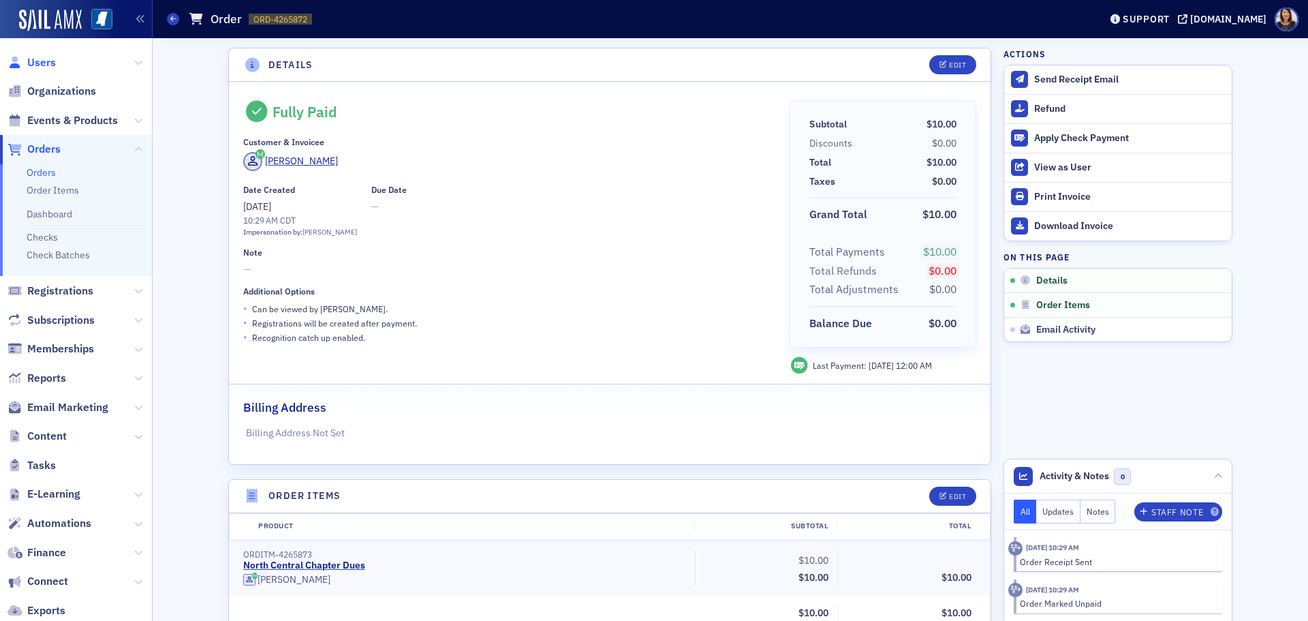
click at [34, 61] on span "Users" at bounding box center [41, 62] width 29 height 15
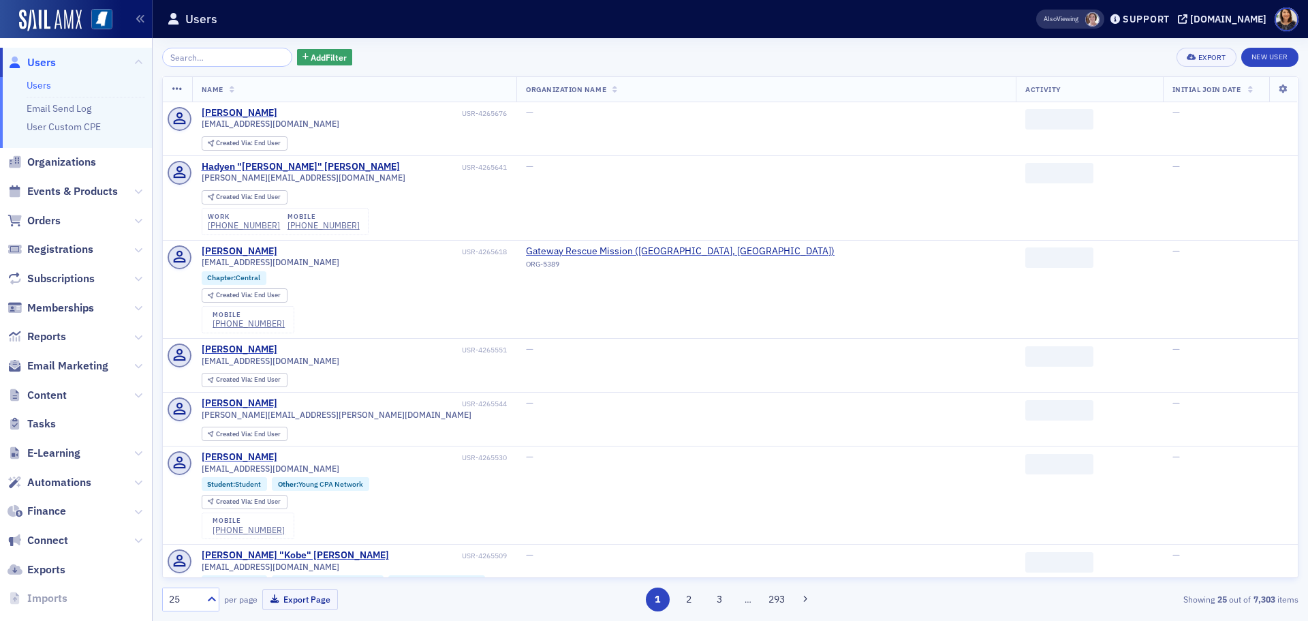
click at [243, 58] on input "search" at bounding box center [227, 57] width 130 height 19
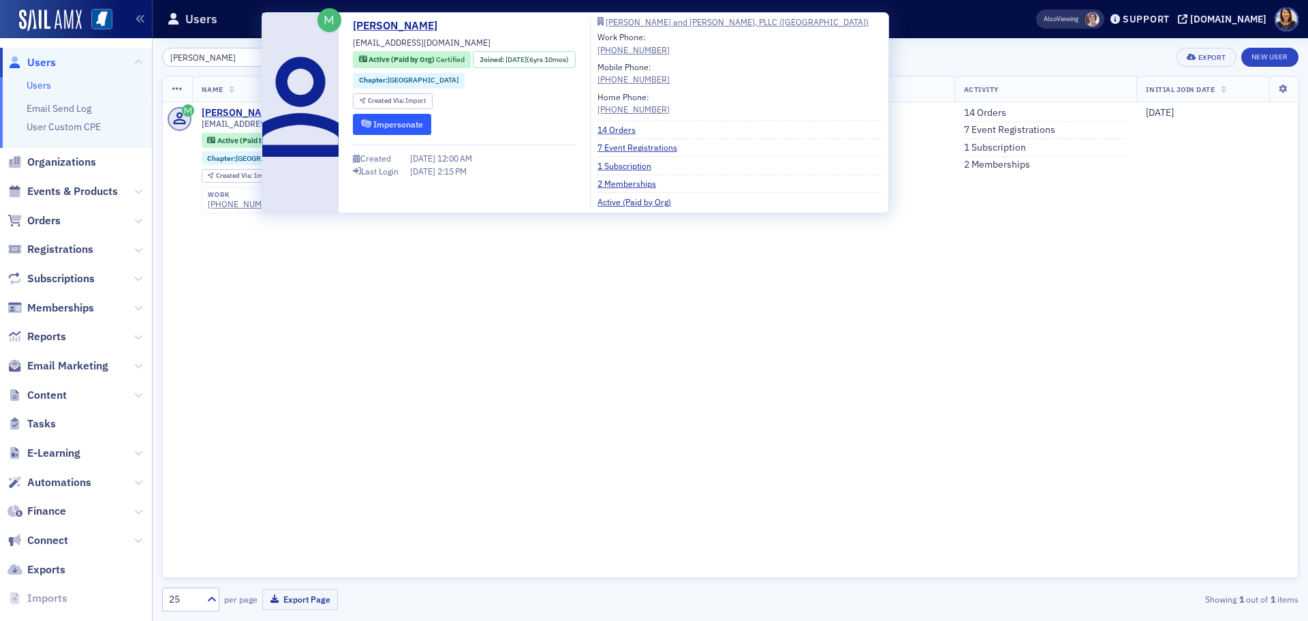
type input "[PERSON_NAME]"
click at [390, 126] on button "Impersonate" at bounding box center [392, 124] width 78 height 21
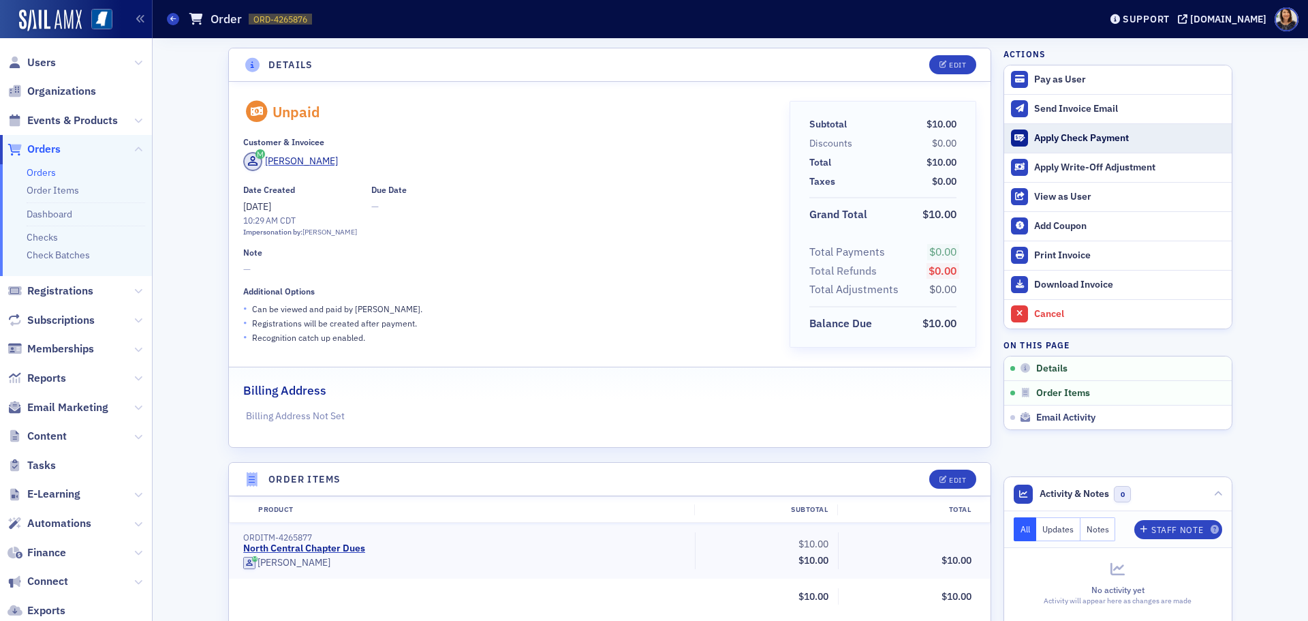
click at [1049, 137] on div "Apply Check Payment" at bounding box center [1129, 138] width 191 height 12
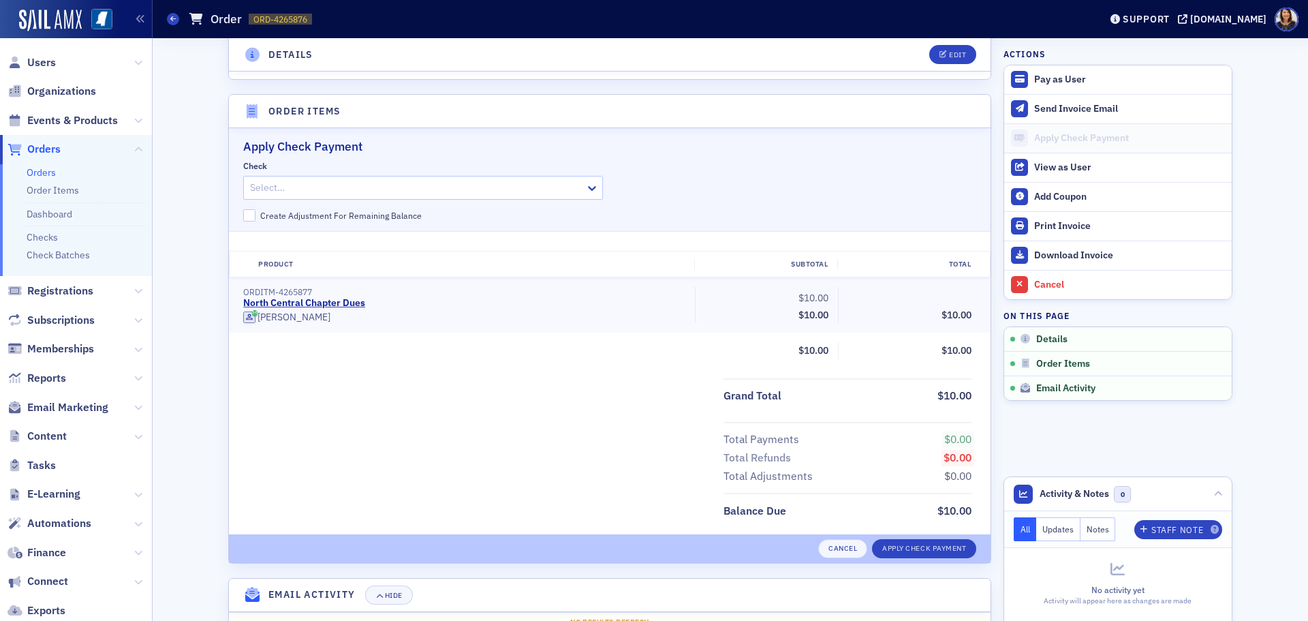
scroll to position [405, 0]
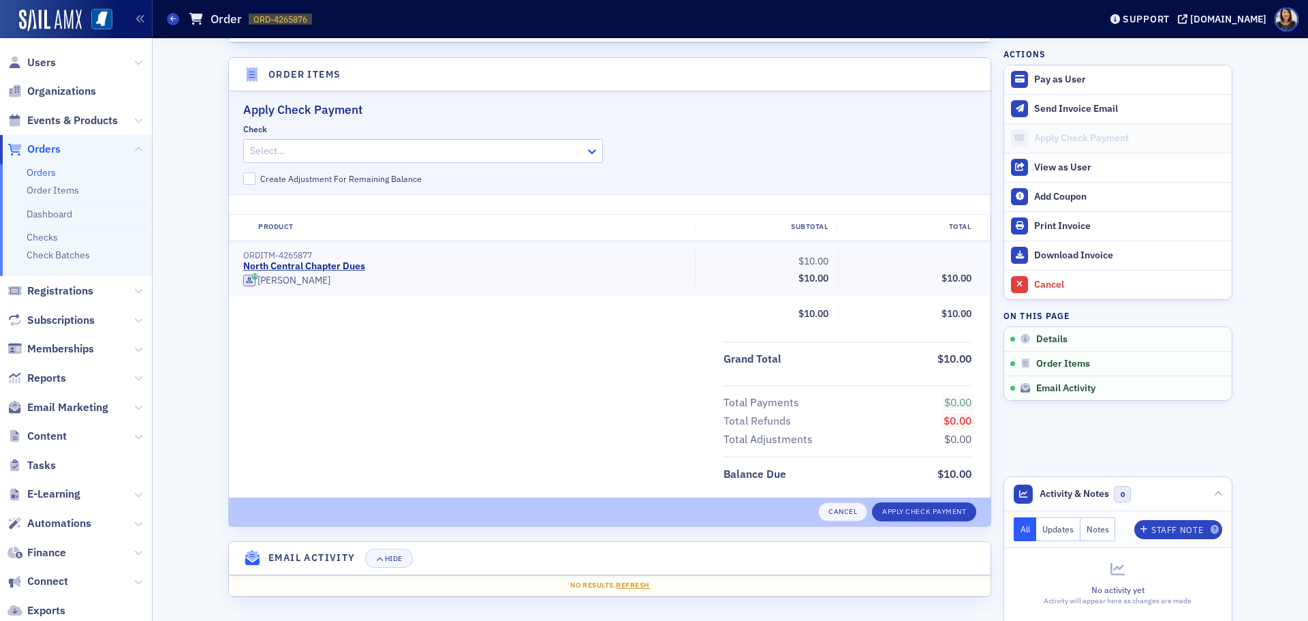
click at [588, 152] on icon at bounding box center [592, 151] width 8 height 5
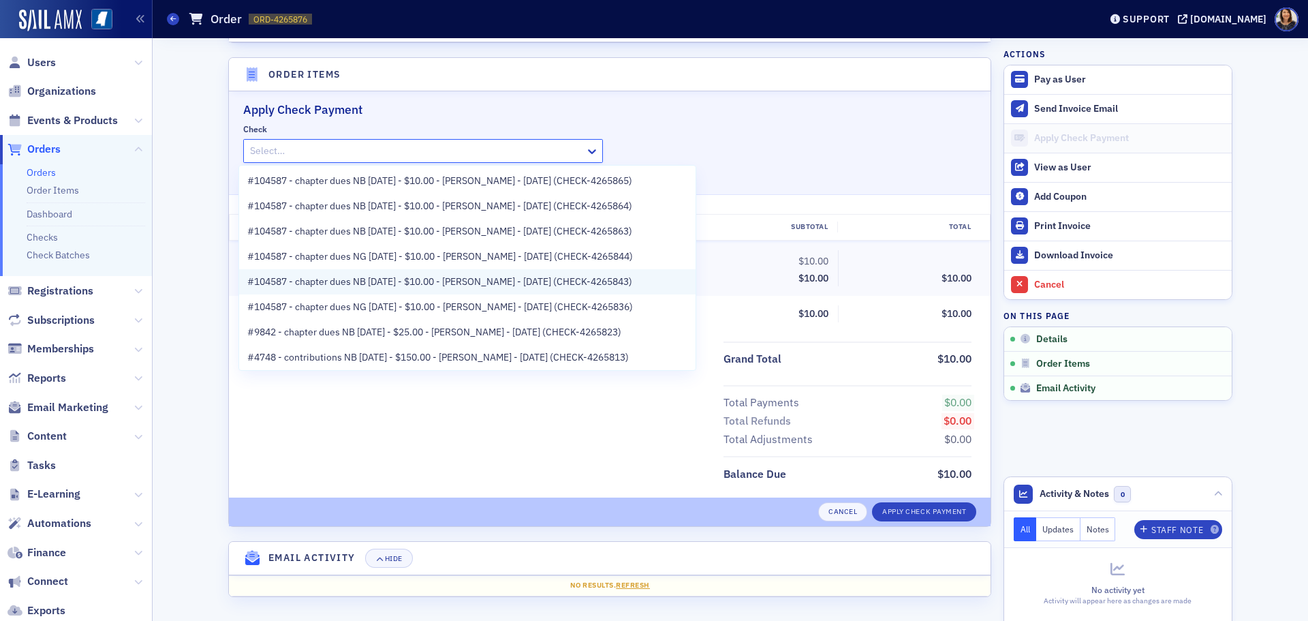
click at [504, 278] on span "#104587 - chapter dues NB 9.16.25 - $10.00 - Londa LeBrun - 9/16/2025 (CHECK-42…" at bounding box center [439, 282] width 385 height 14
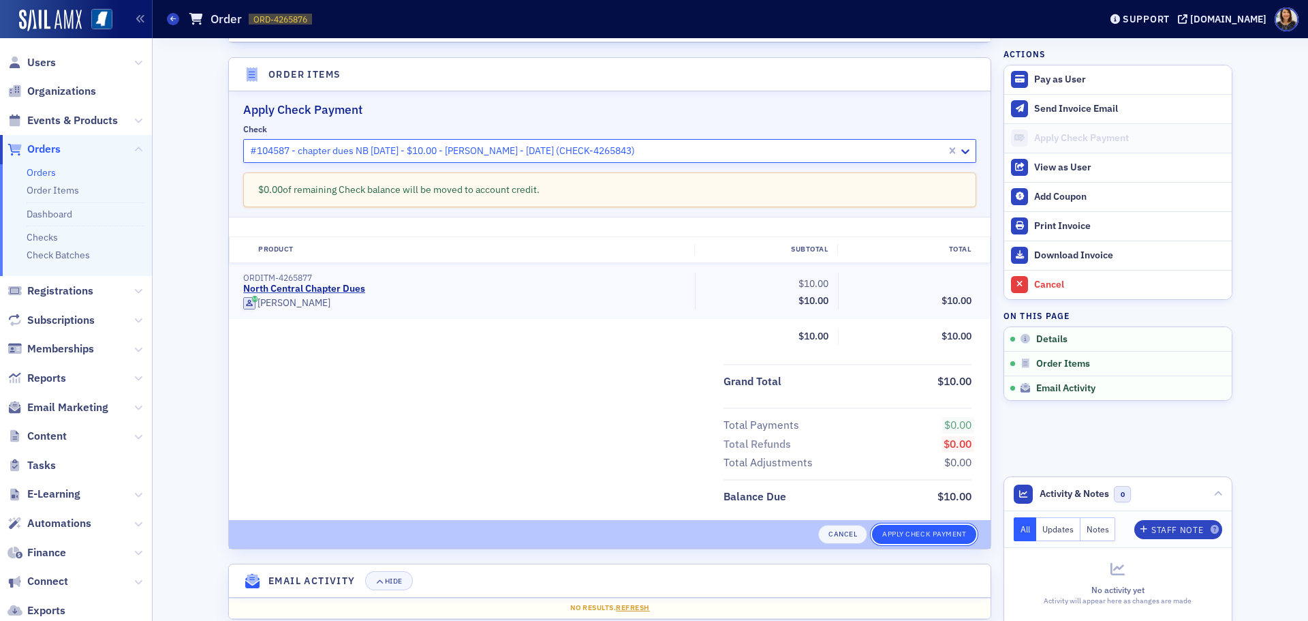
click at [906, 531] on button "Apply Check Payment" at bounding box center [924, 534] width 104 height 19
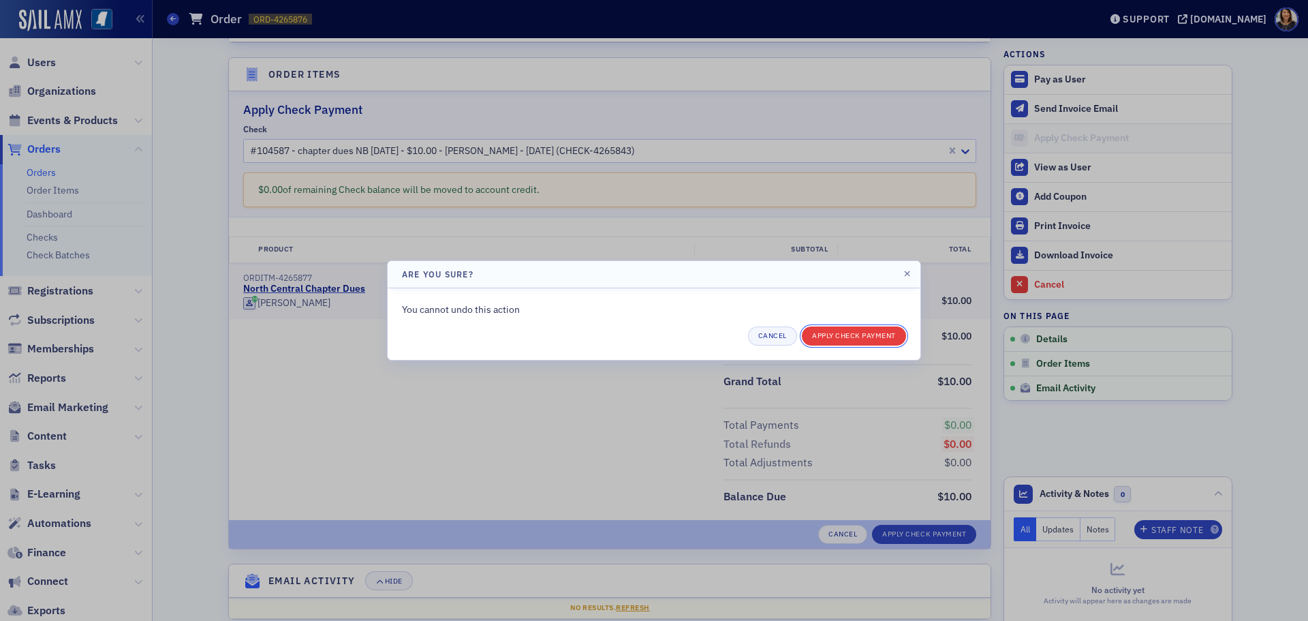
click at [862, 337] on button "Apply Check Payment" at bounding box center [854, 335] width 104 height 19
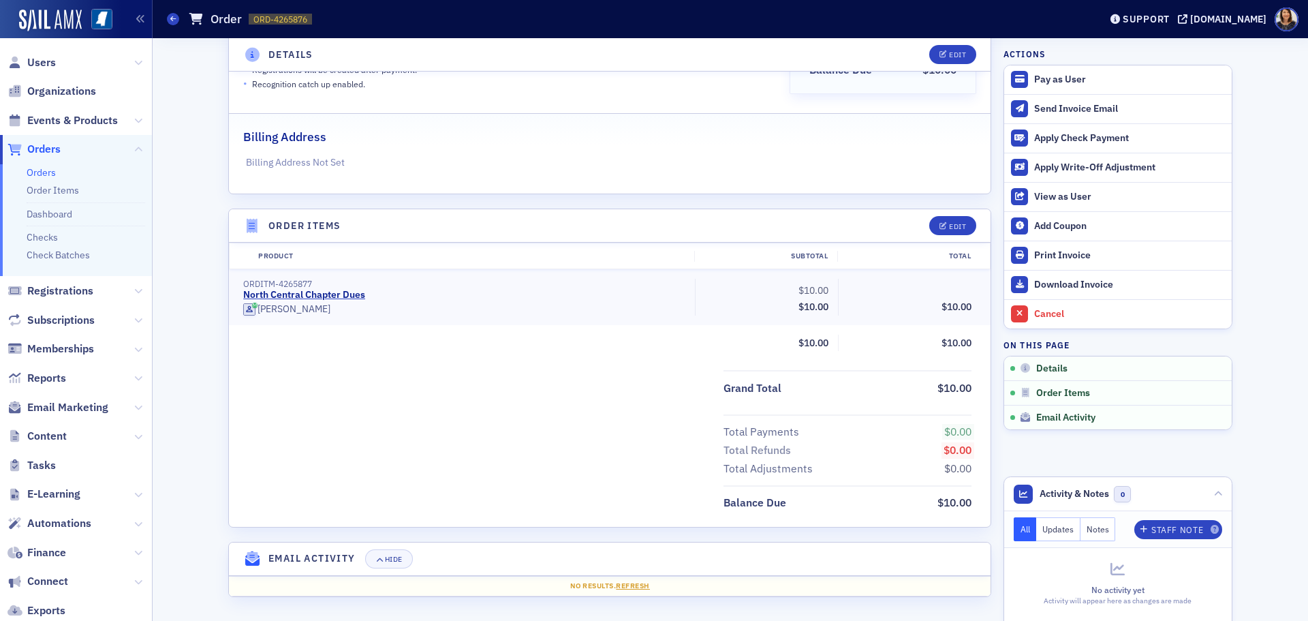
scroll to position [253, 0]
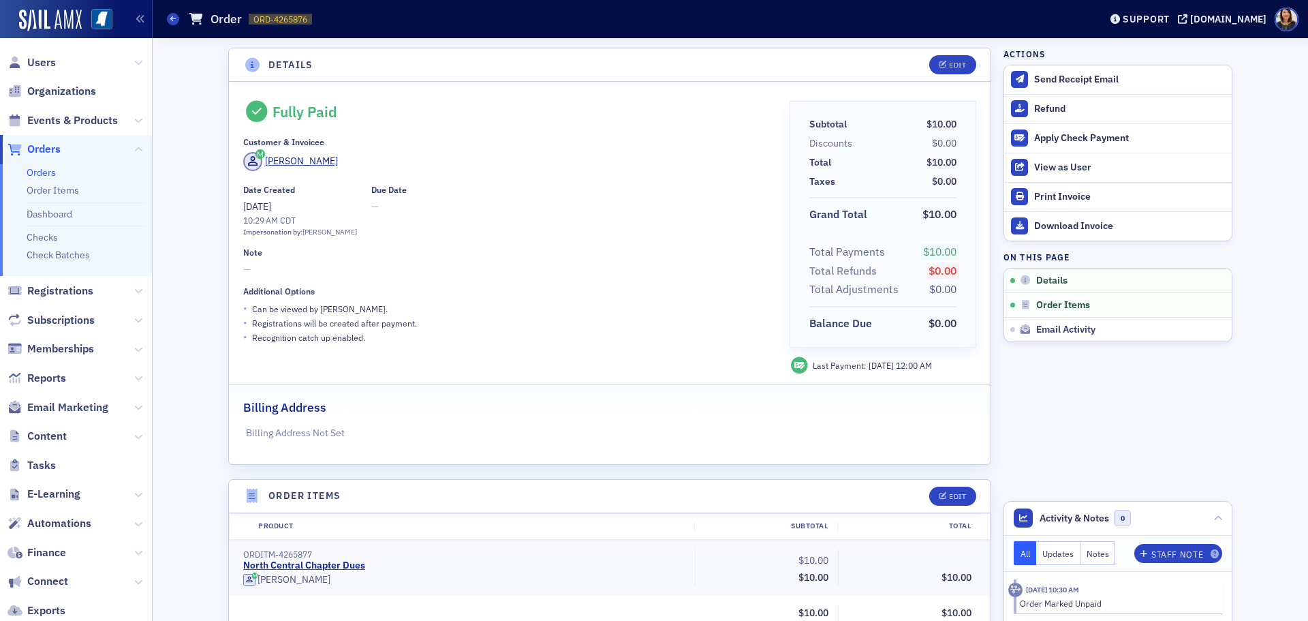
click at [45, 54] on span "Users" at bounding box center [76, 62] width 152 height 29
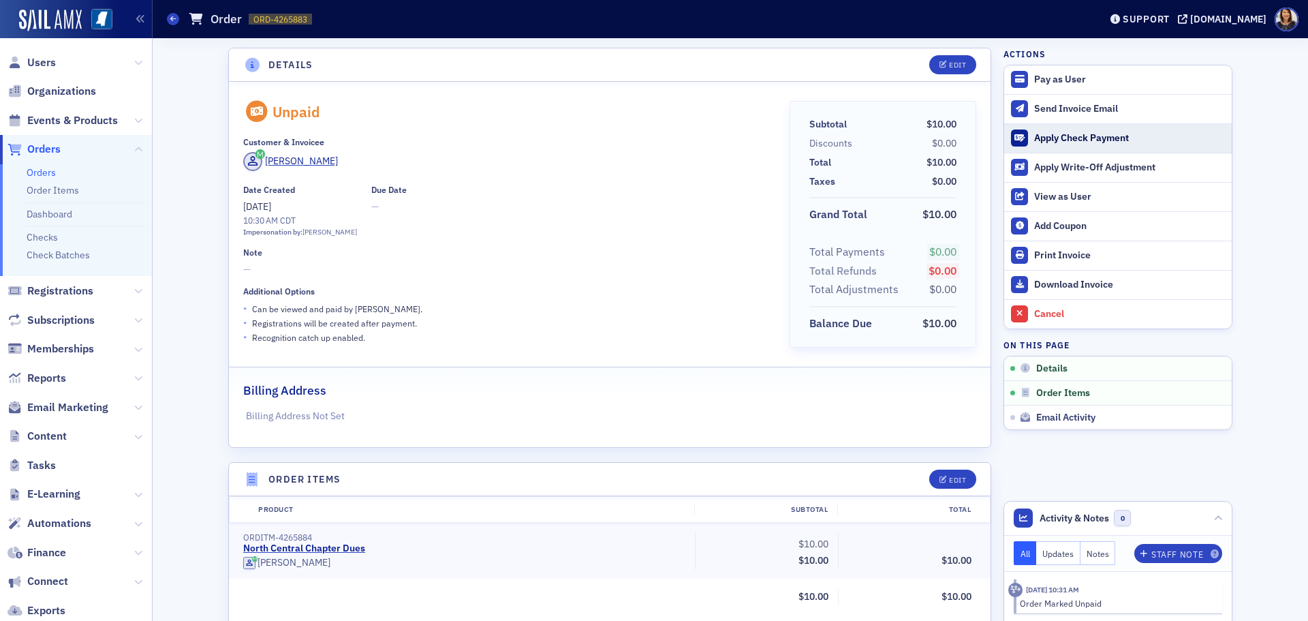
click at [1075, 136] on div "Apply Check Payment" at bounding box center [1129, 138] width 191 height 12
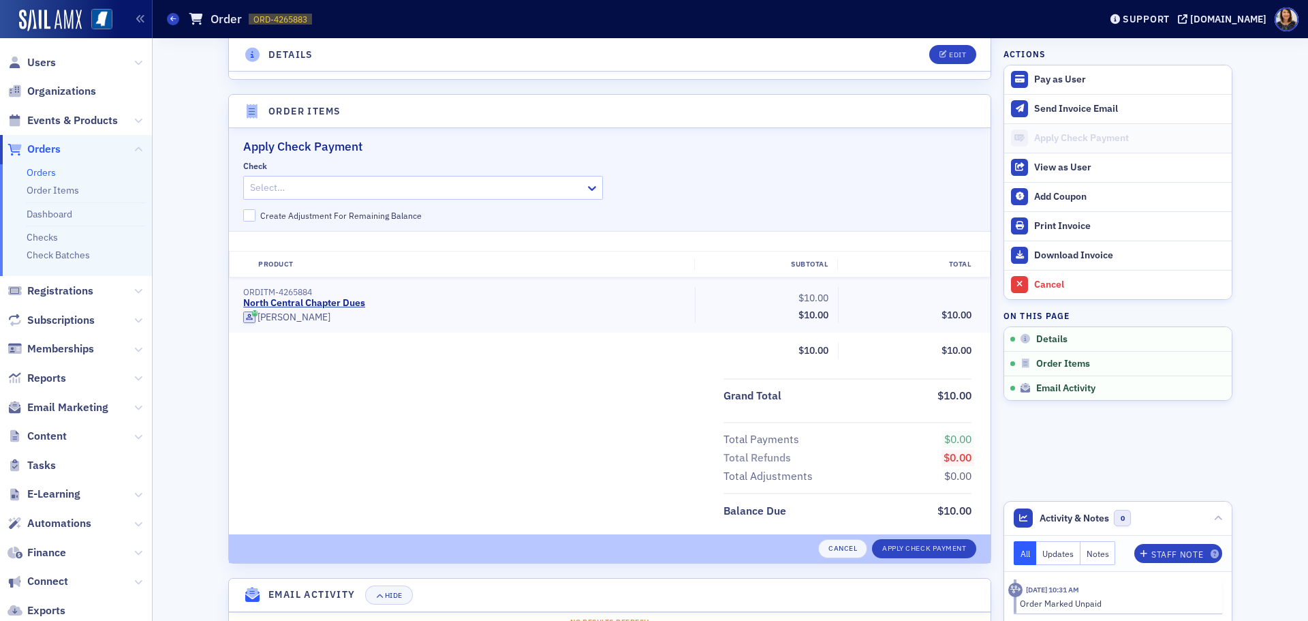
scroll to position [405, 0]
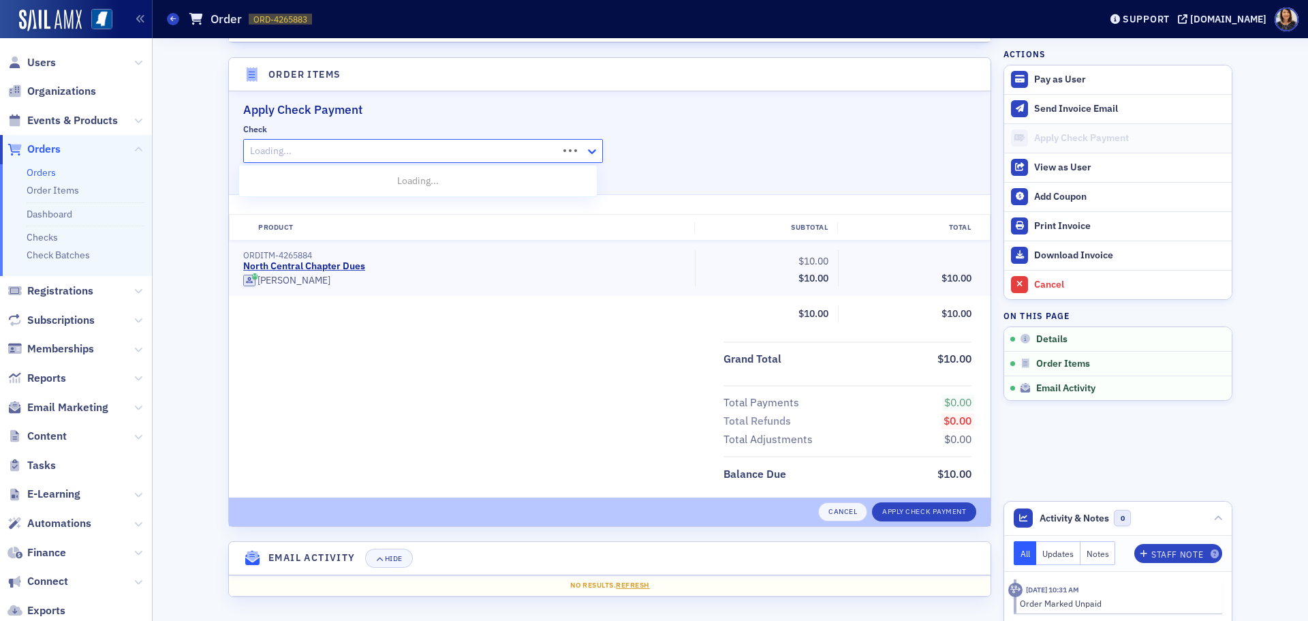
click at [585, 152] on icon at bounding box center [592, 151] width 14 height 14
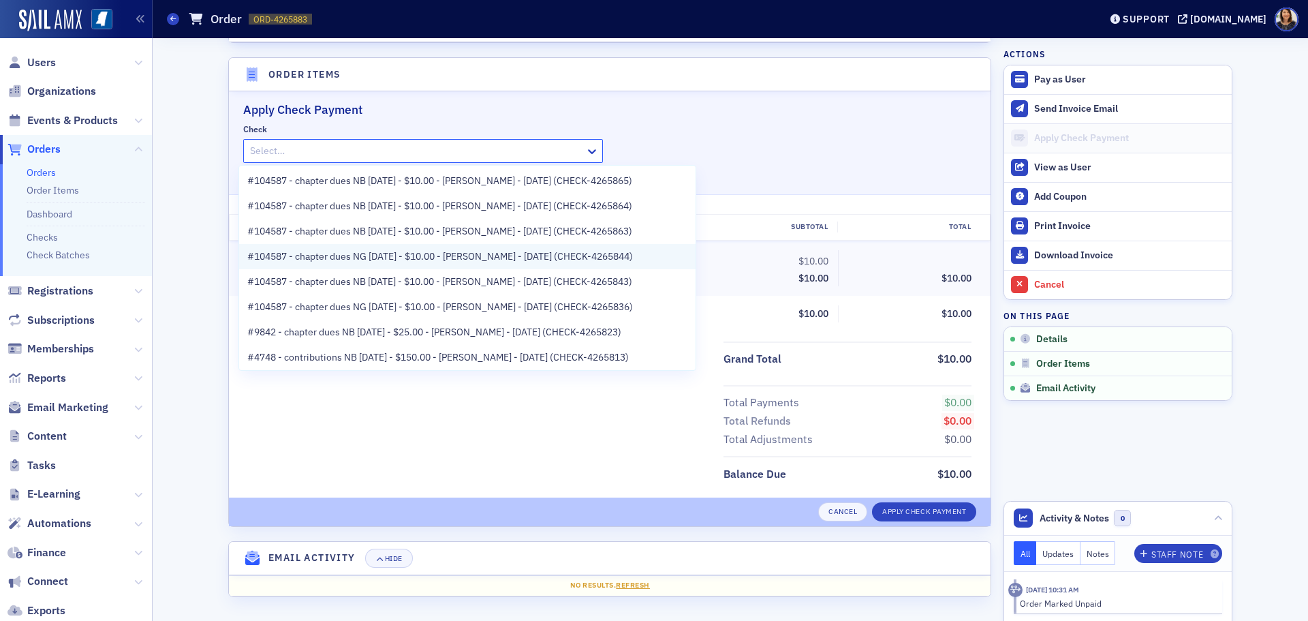
click at [502, 254] on span "#104587 - chapter dues NG 9.16.25 - $10.00 - Katherine Mallory - 9/16/2025 (CHE…" at bounding box center [440, 256] width 386 height 14
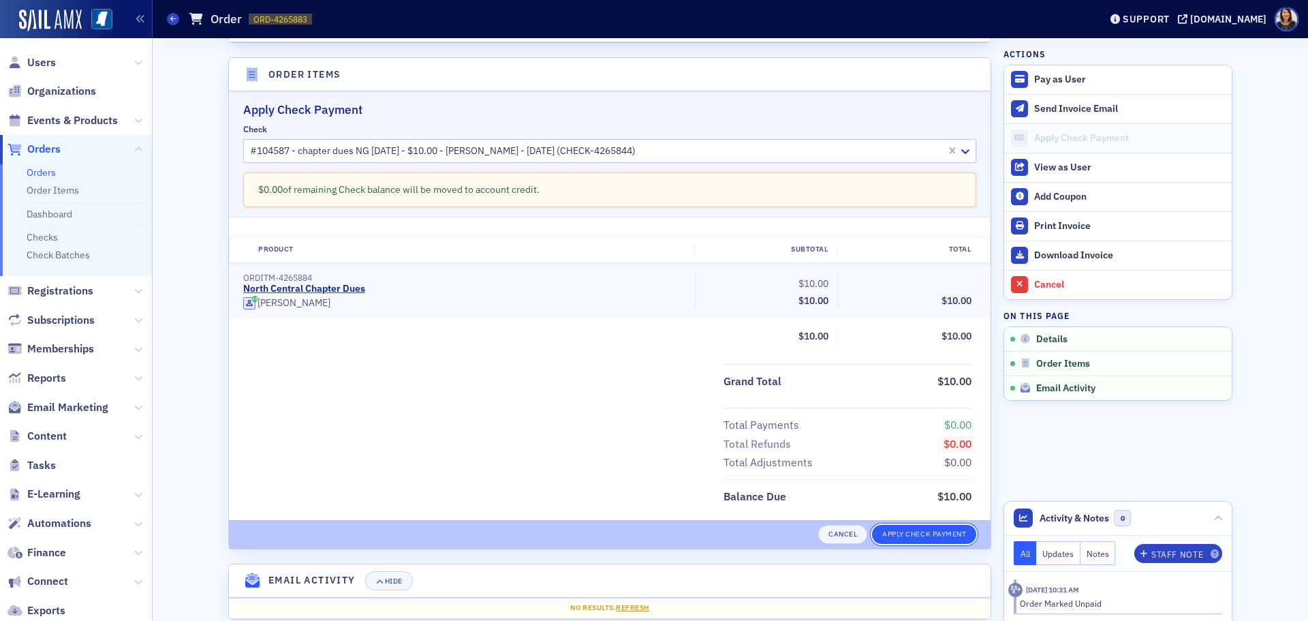
click at [919, 525] on button "Apply Check Payment" at bounding box center [924, 534] width 104 height 19
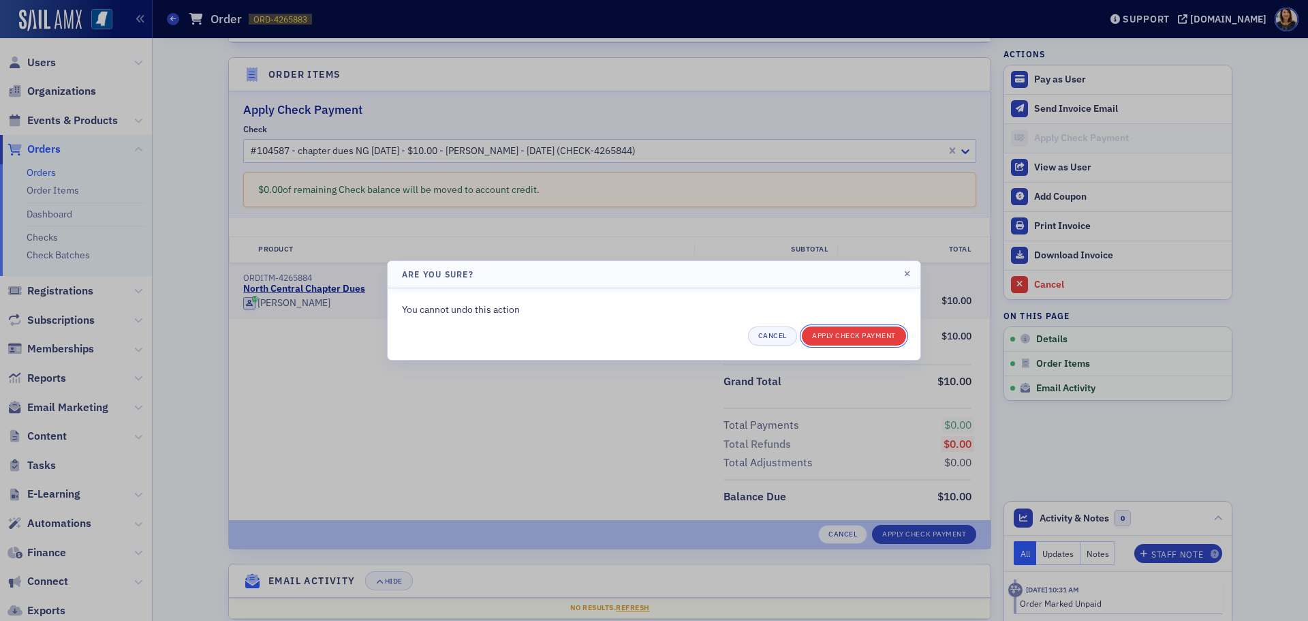
click at [849, 337] on button "Apply Check Payment" at bounding box center [854, 335] width 104 height 19
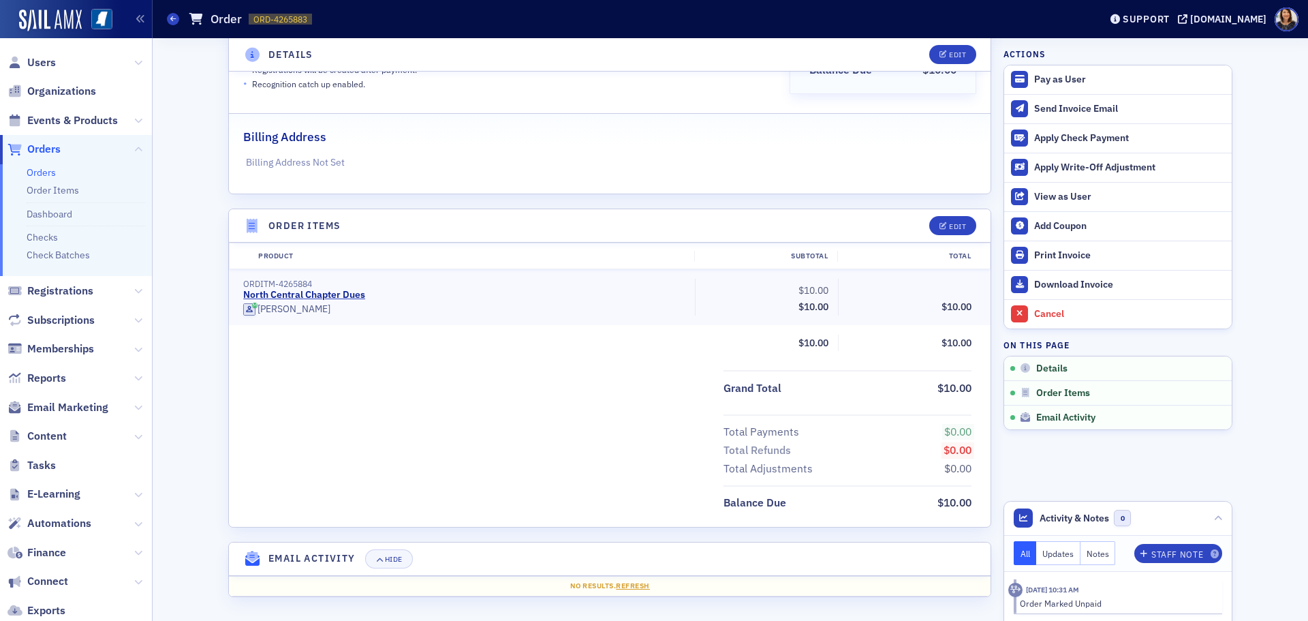
scroll to position [253, 0]
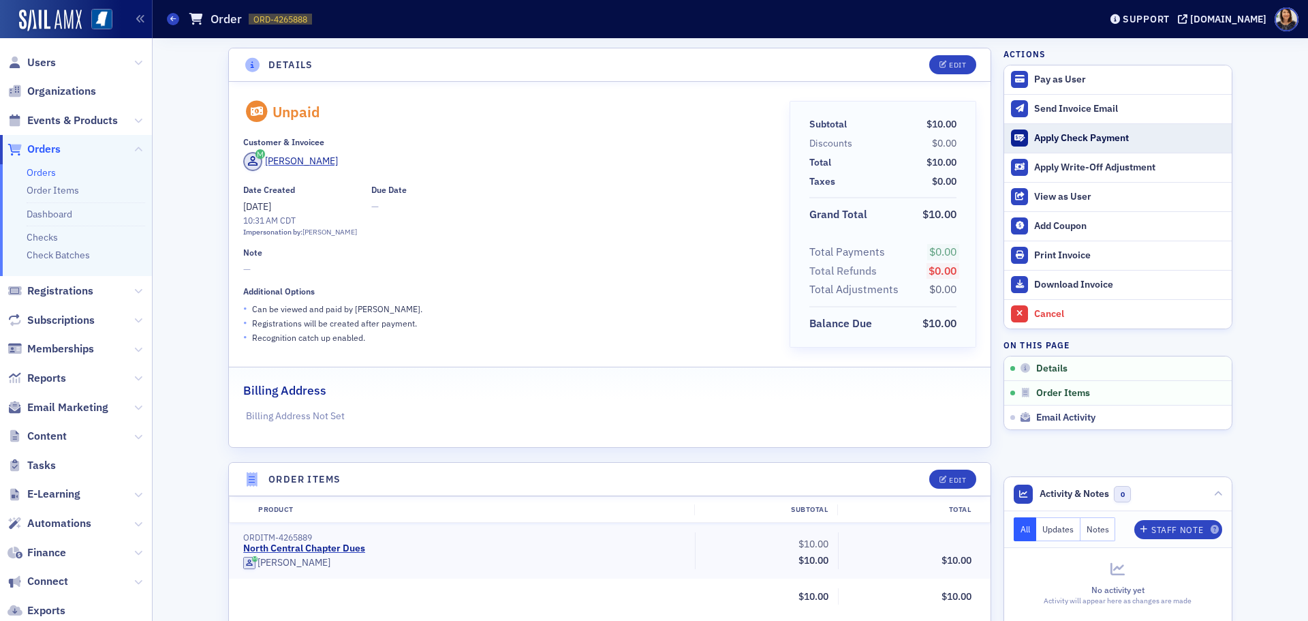
click at [1054, 137] on div "Apply Check Payment" at bounding box center [1129, 138] width 191 height 12
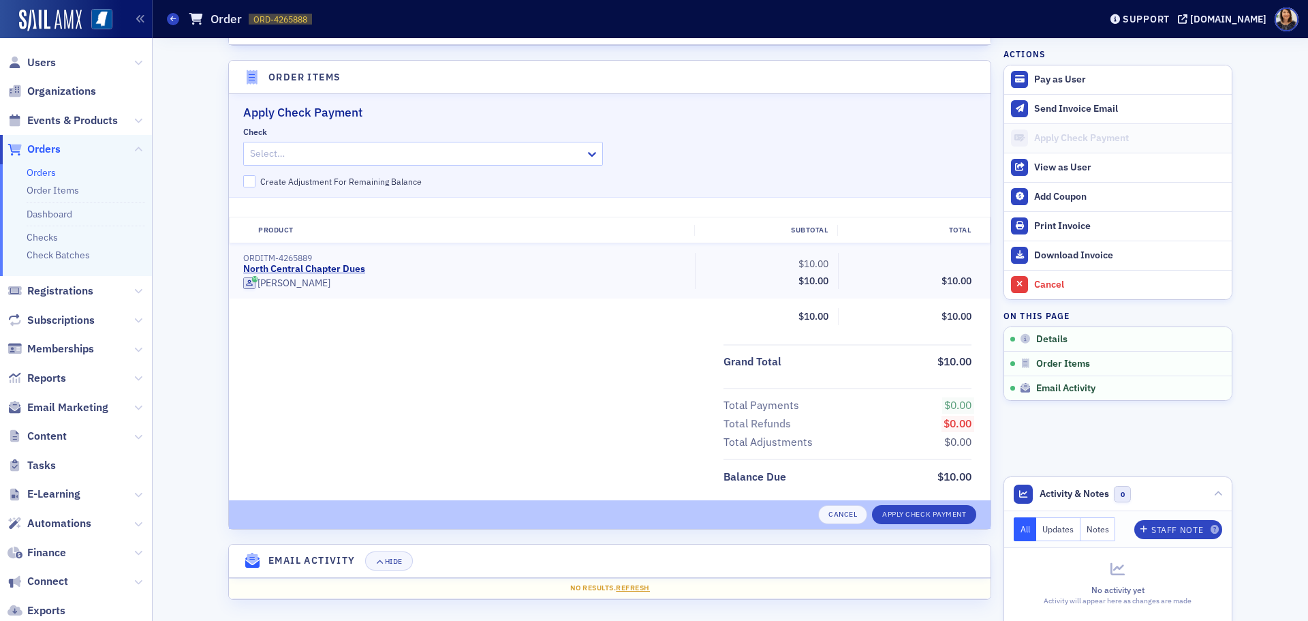
scroll to position [405, 0]
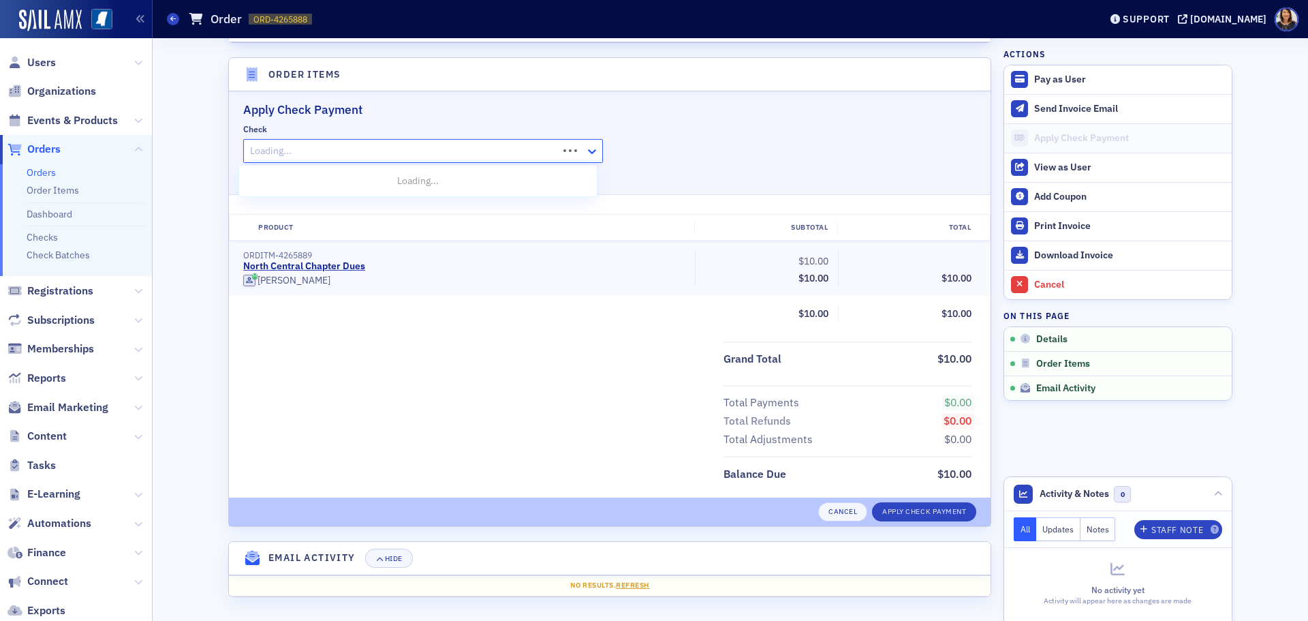
click at [589, 151] on icon at bounding box center [592, 151] width 8 height 5
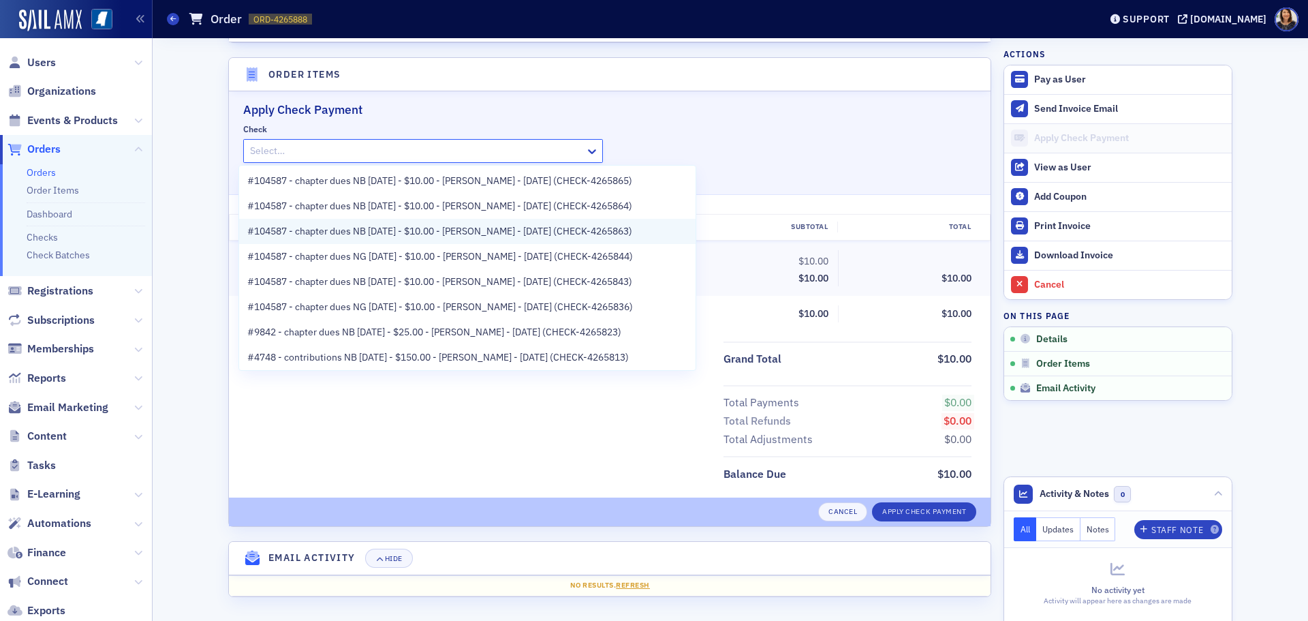
click at [512, 232] on span "#104587 - chapter dues NB 9.16.25 - $10.00 - Elaine Evans - 9/16/2025 (CHECK-42…" at bounding box center [439, 231] width 385 height 14
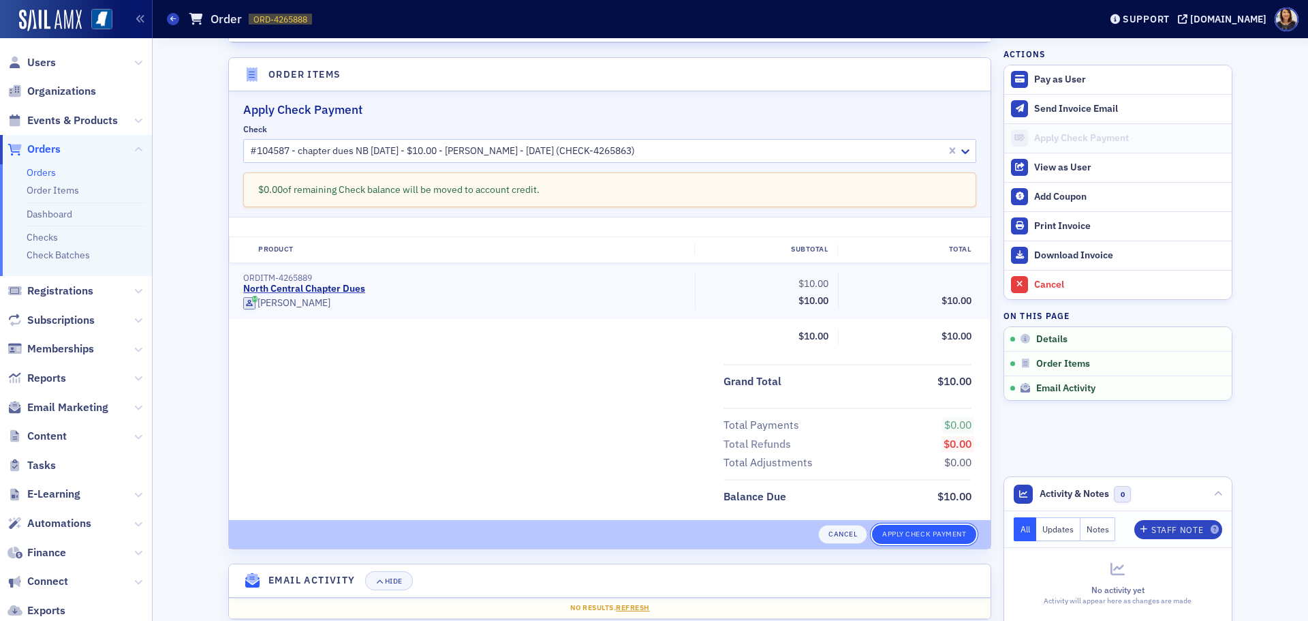
click at [910, 532] on button "Apply Check Payment" at bounding box center [924, 534] width 104 height 19
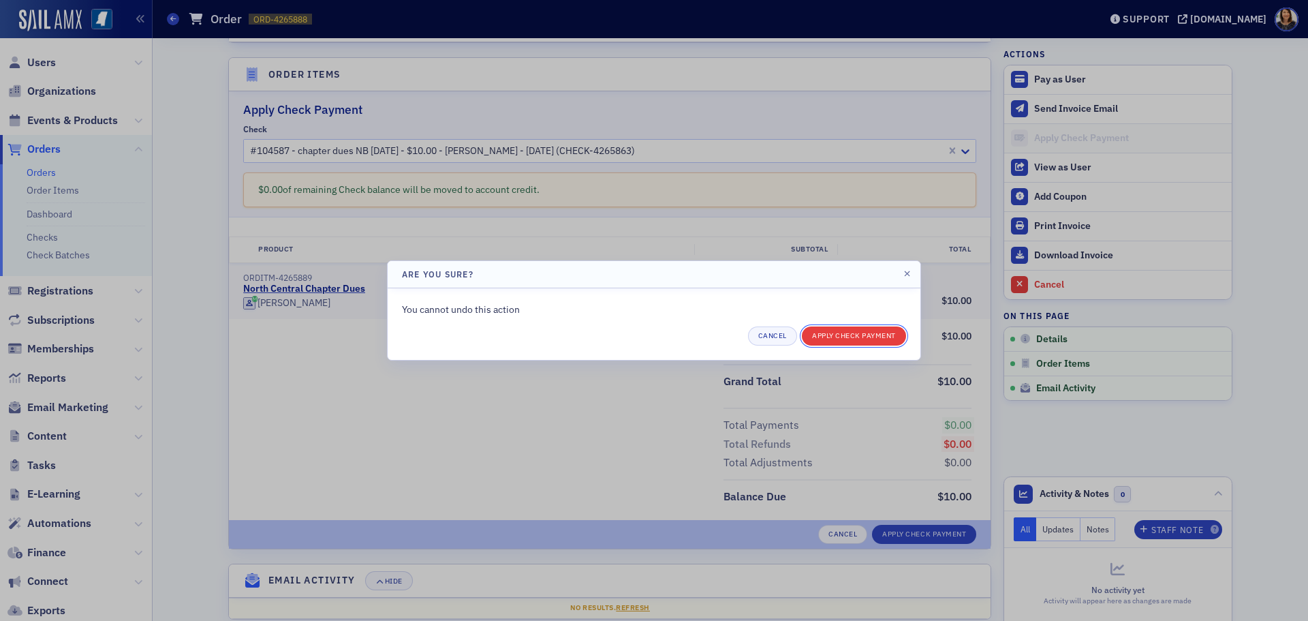
click at [867, 342] on button "Apply Check Payment" at bounding box center [854, 335] width 104 height 19
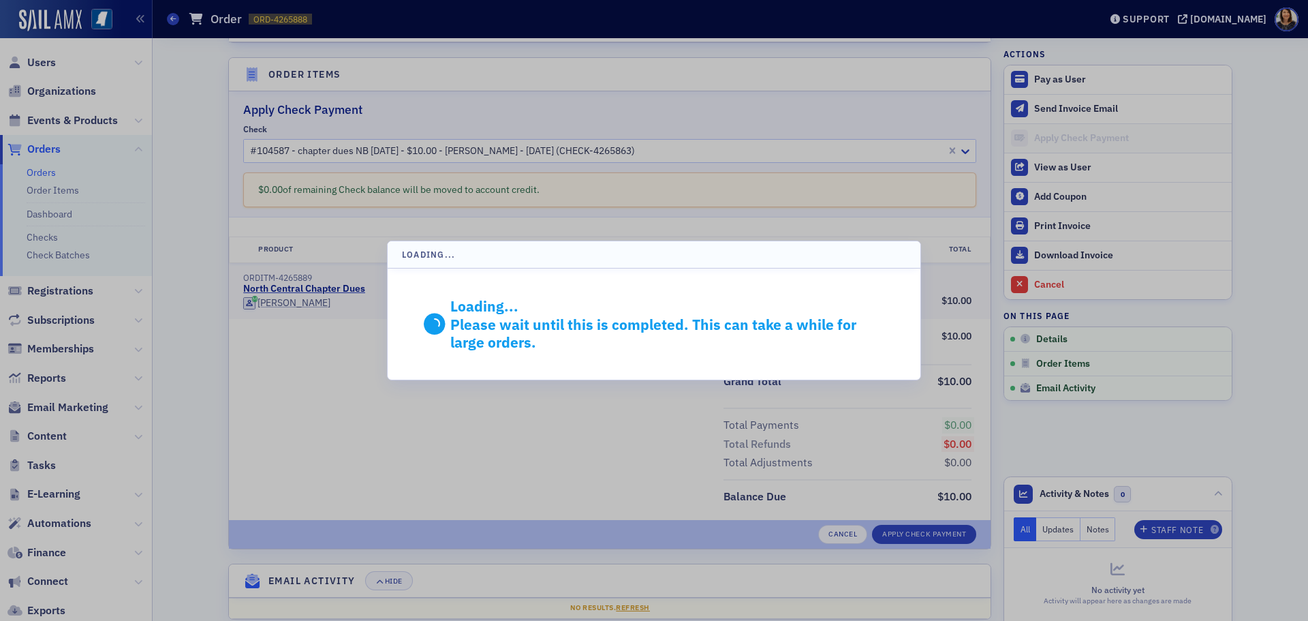
scroll to position [253, 0]
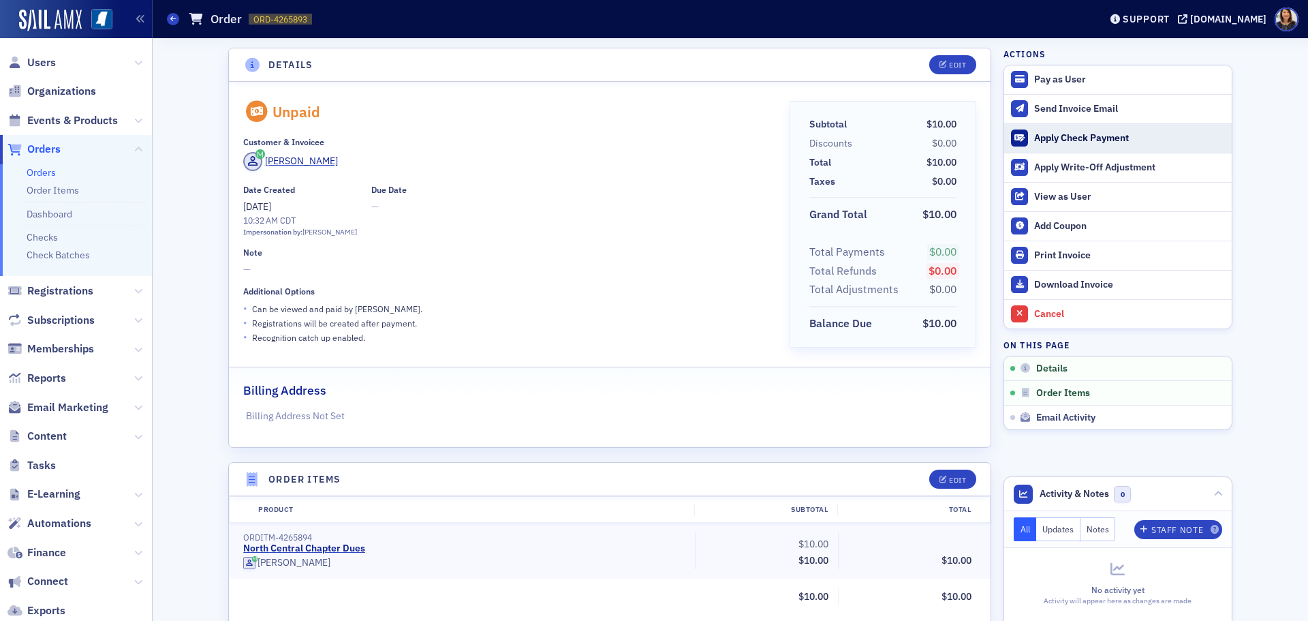
click at [1062, 140] on div "Apply Check Payment" at bounding box center [1129, 138] width 191 height 12
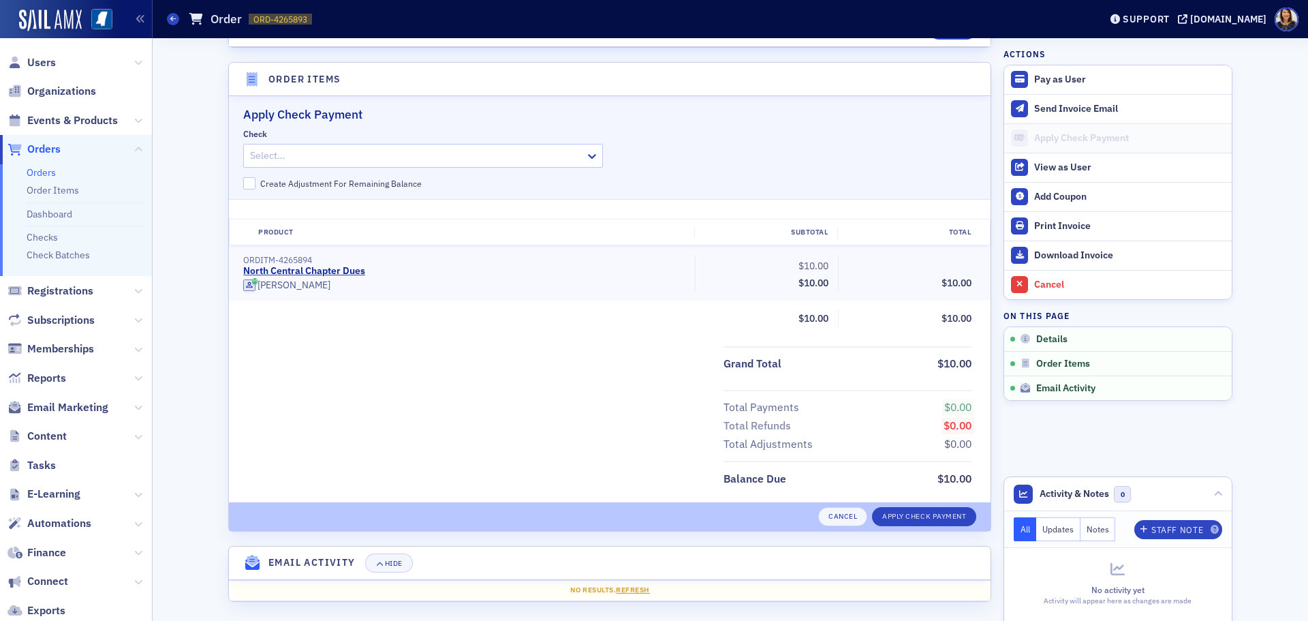
scroll to position [405, 0]
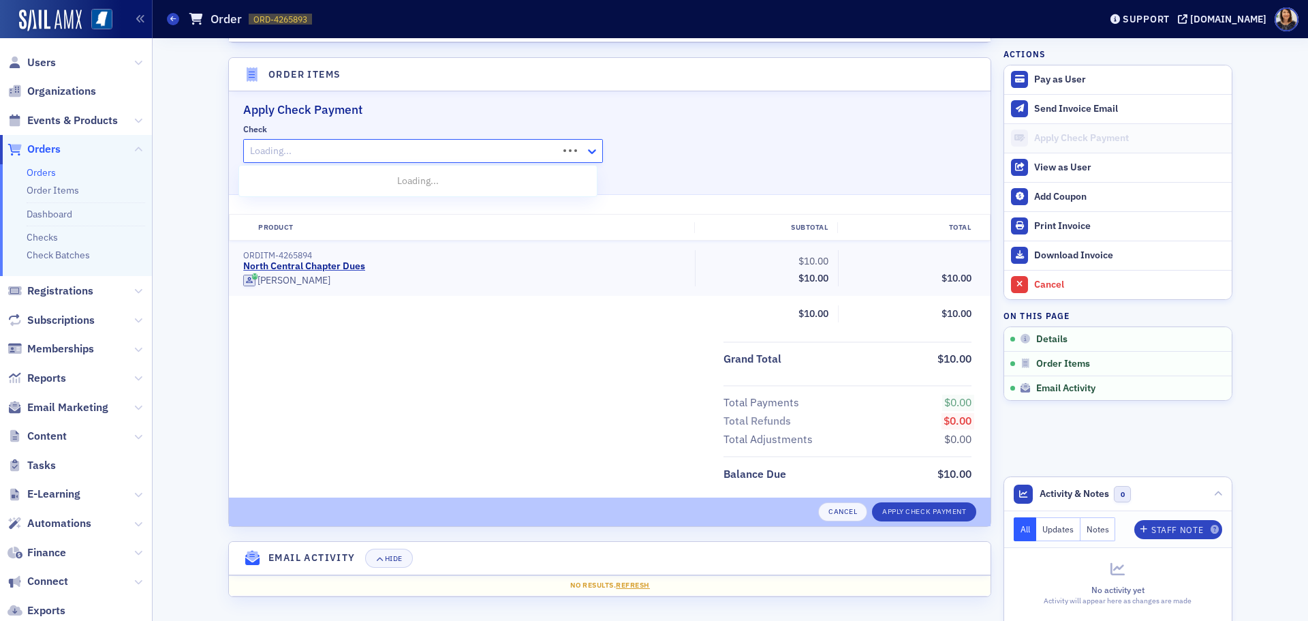
click at [585, 154] on icon at bounding box center [592, 151] width 14 height 14
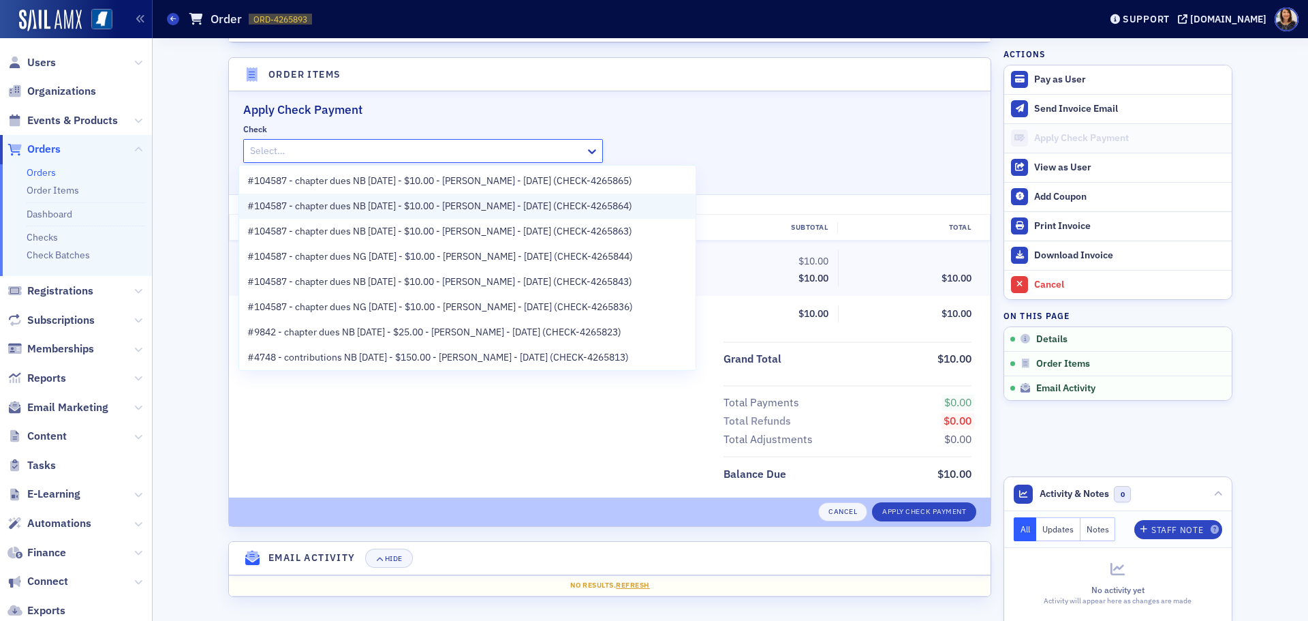
click at [501, 200] on span "#104587 - chapter dues NB [DATE] - $10.00 - [PERSON_NAME] - [DATE] (CHECK-42658…" at bounding box center [439, 206] width 385 height 14
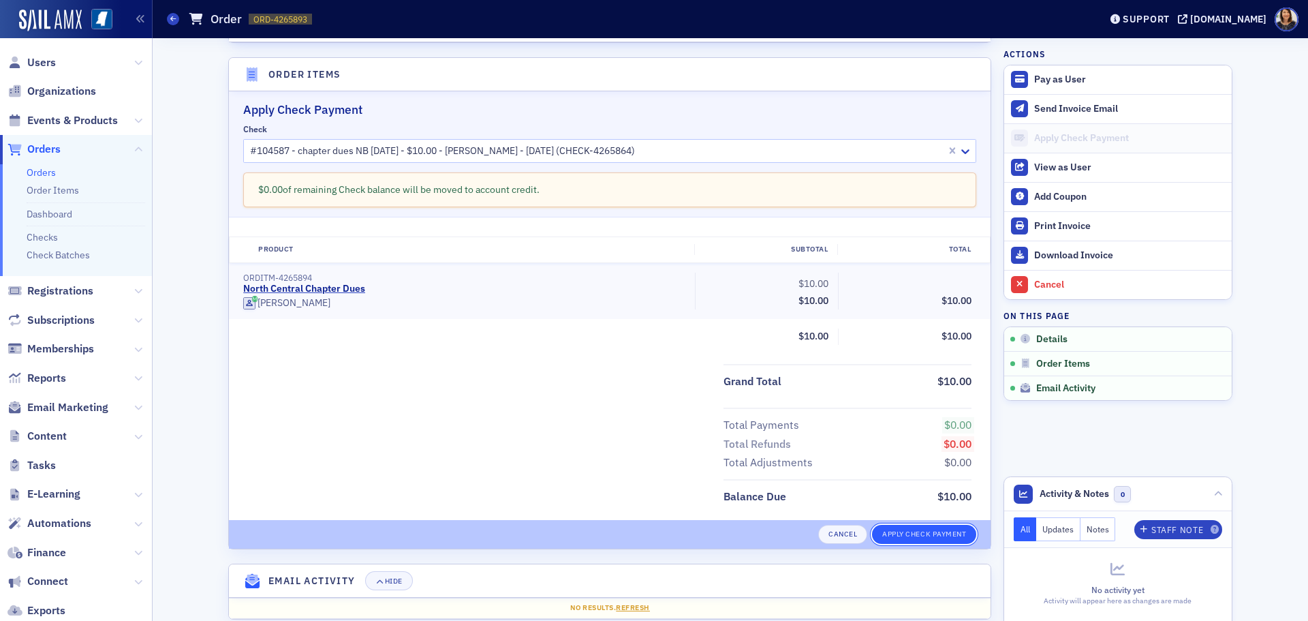
click at [927, 535] on button "Apply Check Payment" at bounding box center [924, 534] width 104 height 19
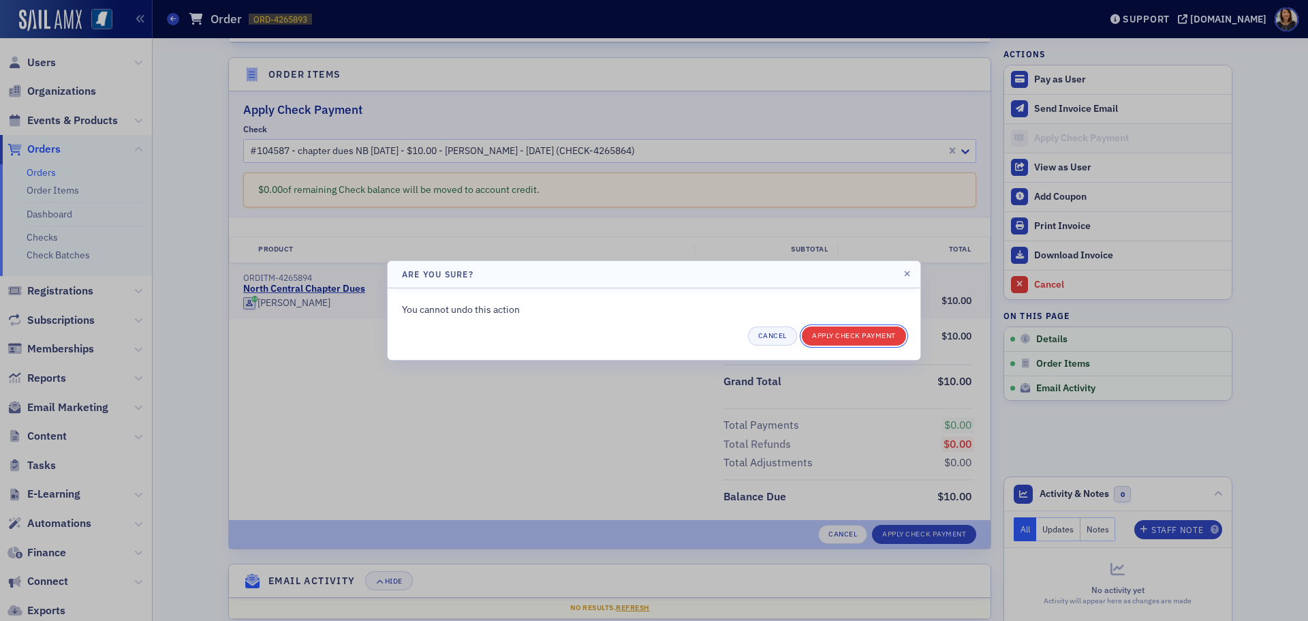
click at [809, 332] on button "Apply Check Payment" at bounding box center [854, 335] width 104 height 19
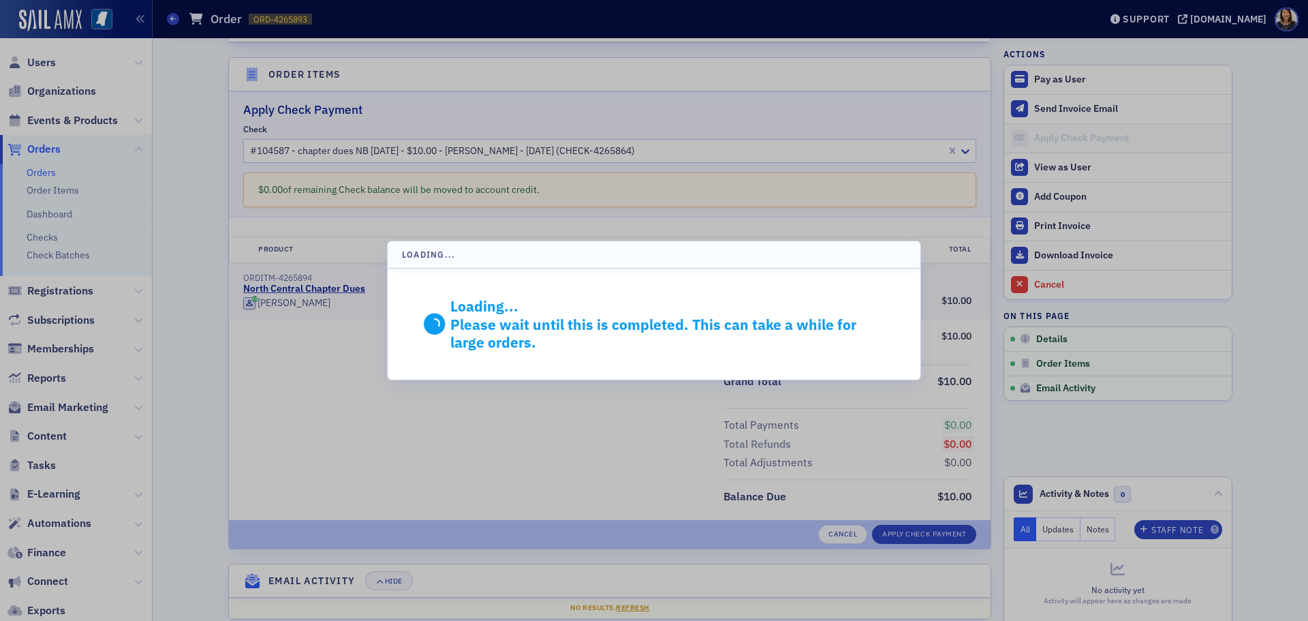
scroll to position [253, 0]
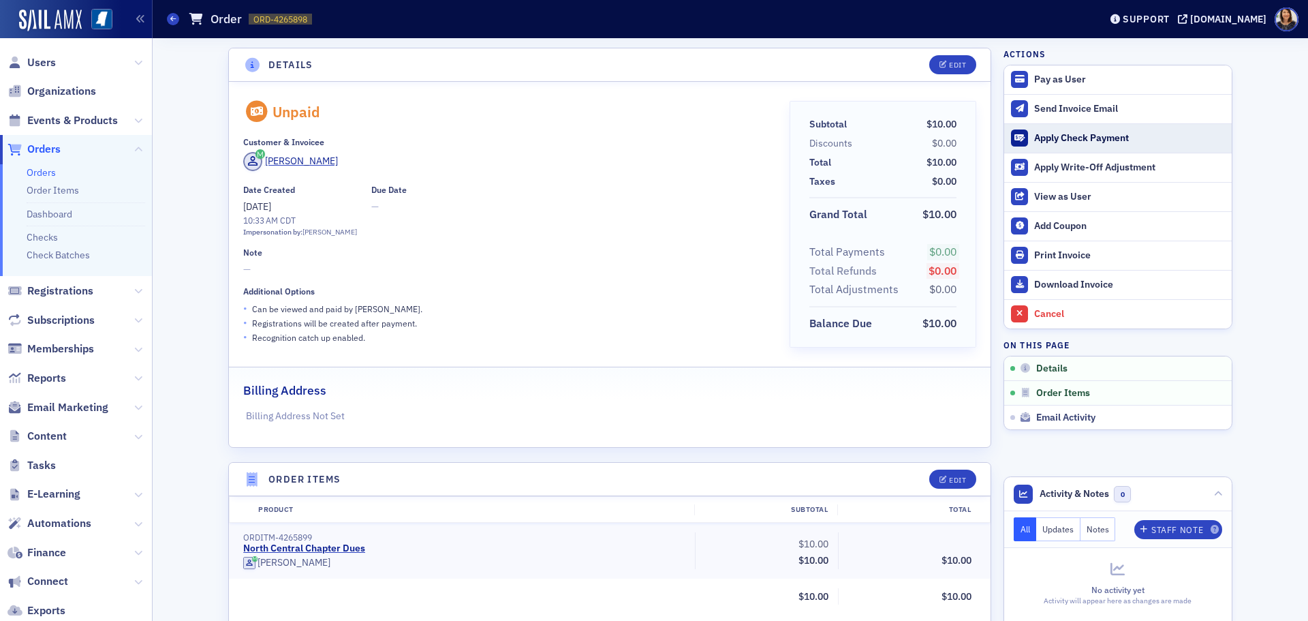
click at [1058, 140] on div "Apply Check Payment" at bounding box center [1129, 138] width 191 height 12
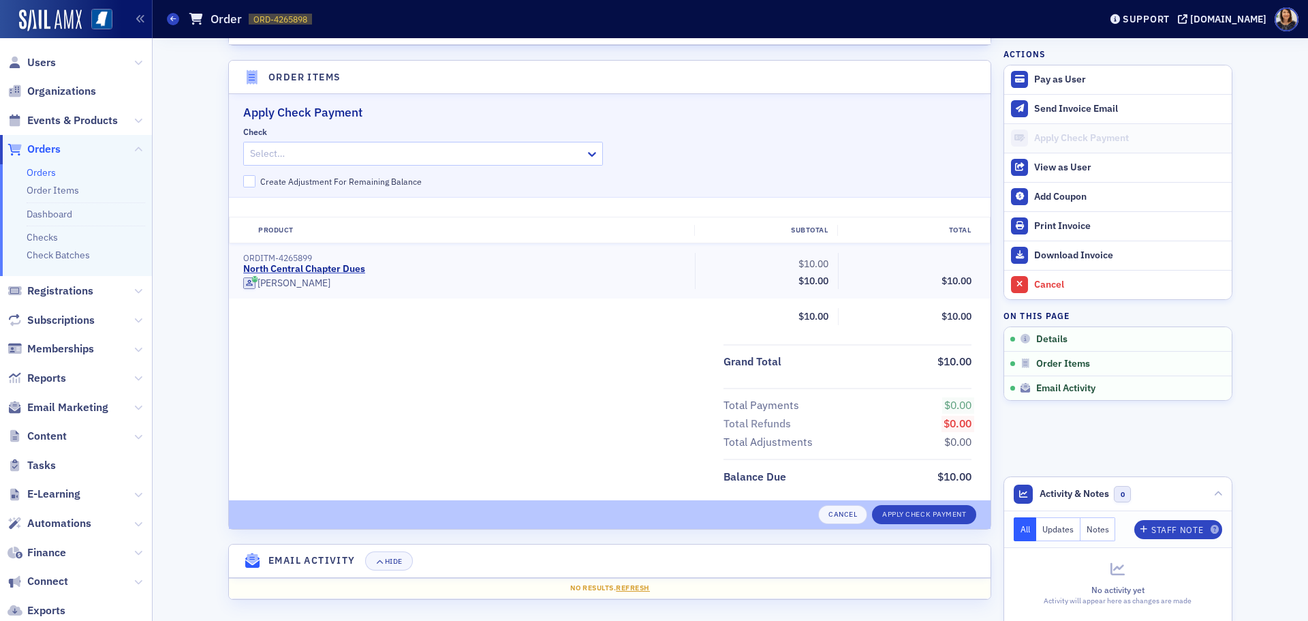
scroll to position [405, 0]
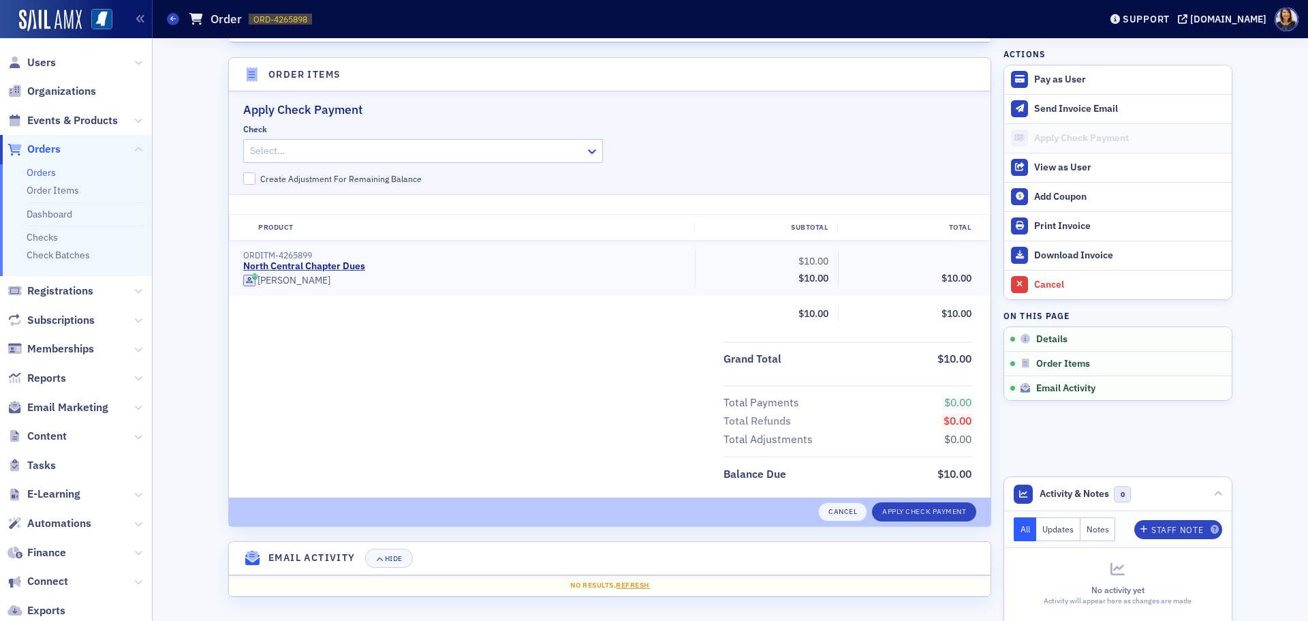
click at [585, 152] on icon at bounding box center [592, 151] width 14 height 14
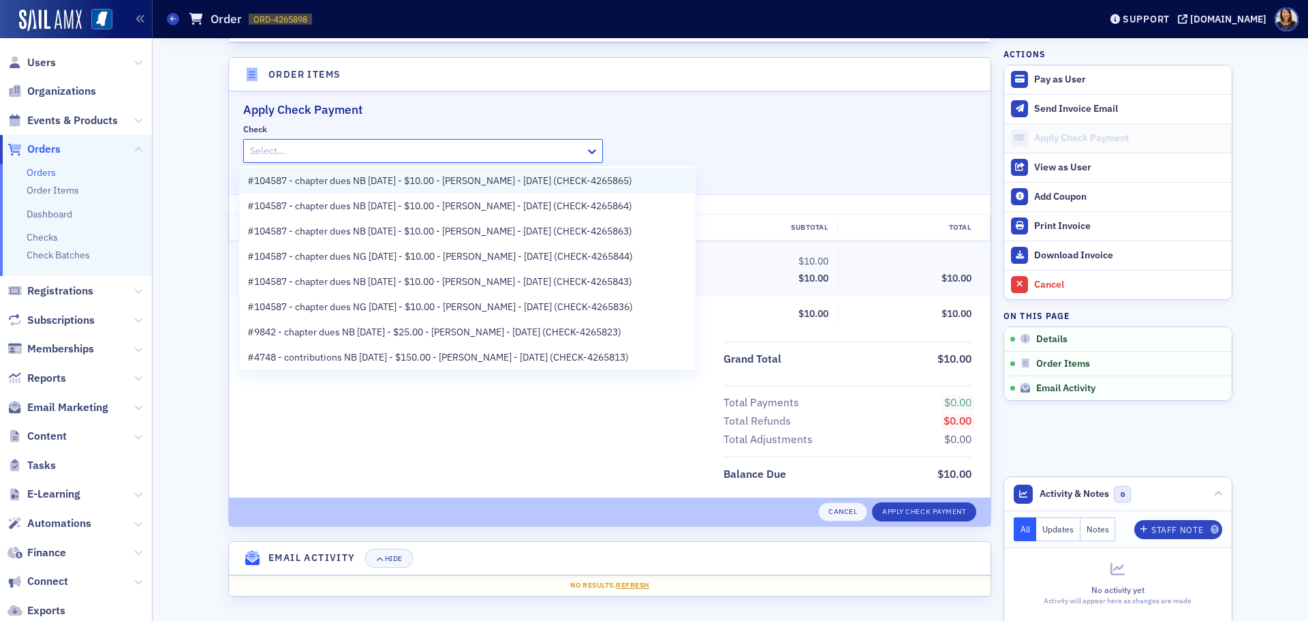
click at [516, 181] on span "#104587 - chapter dues NB 9.16.25 - $10.00 - Cheryl Hicks - 9/16/2025 (CHECK-42…" at bounding box center [439, 181] width 385 height 14
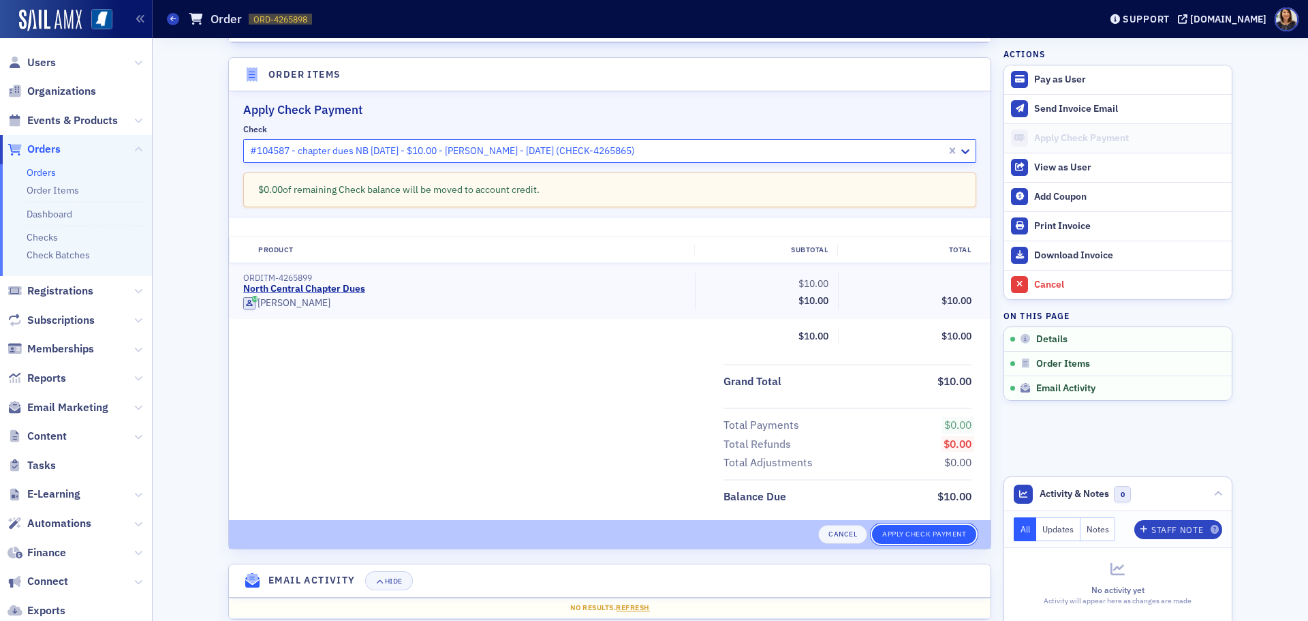
click at [937, 534] on button "Apply Check Payment" at bounding box center [924, 534] width 104 height 19
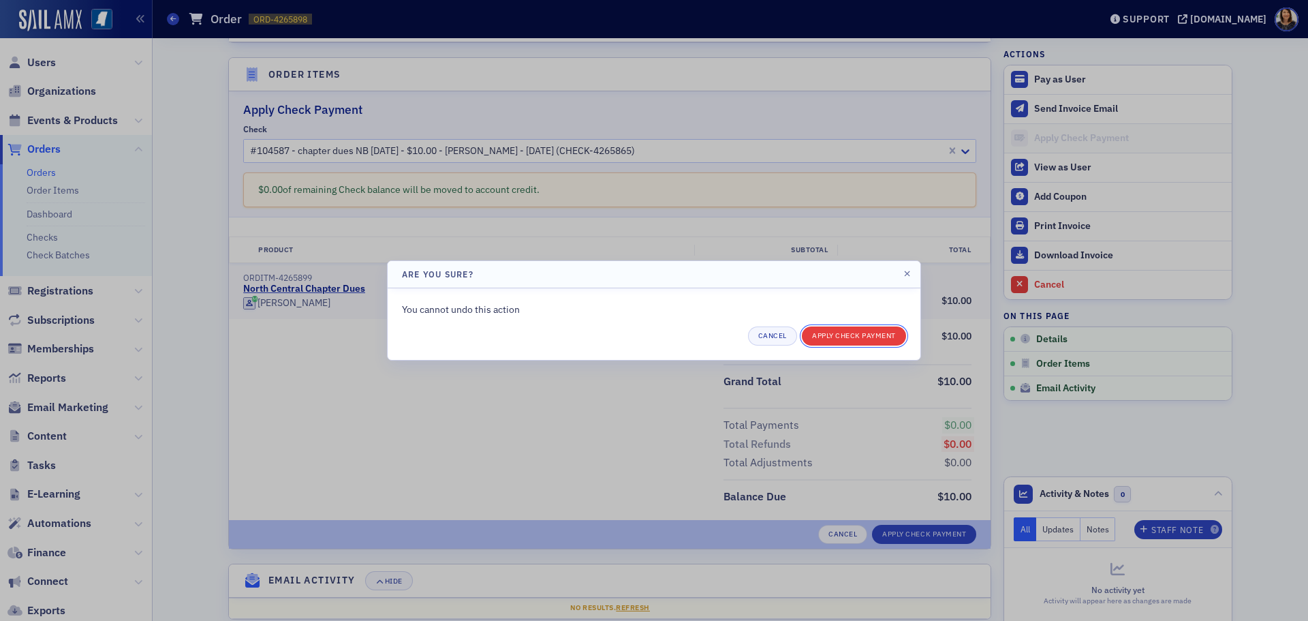
click at [847, 329] on button "Apply Check Payment" at bounding box center [854, 335] width 104 height 19
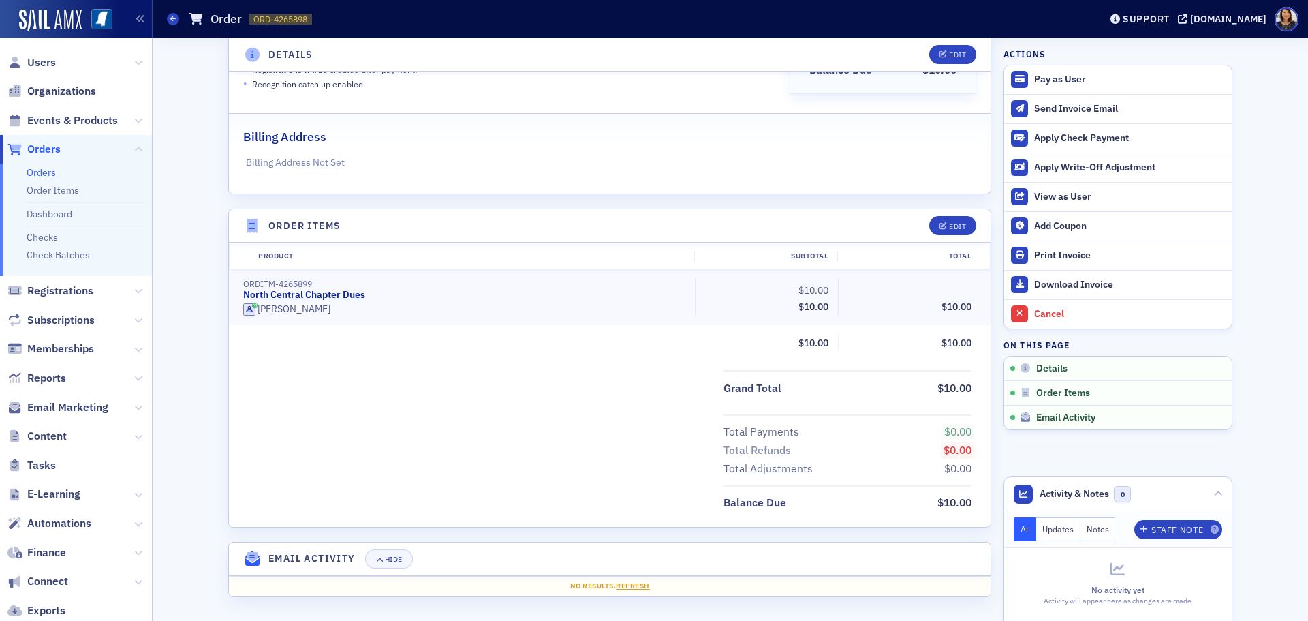
scroll to position [253, 0]
